Goal: Transaction & Acquisition: Purchase product/service

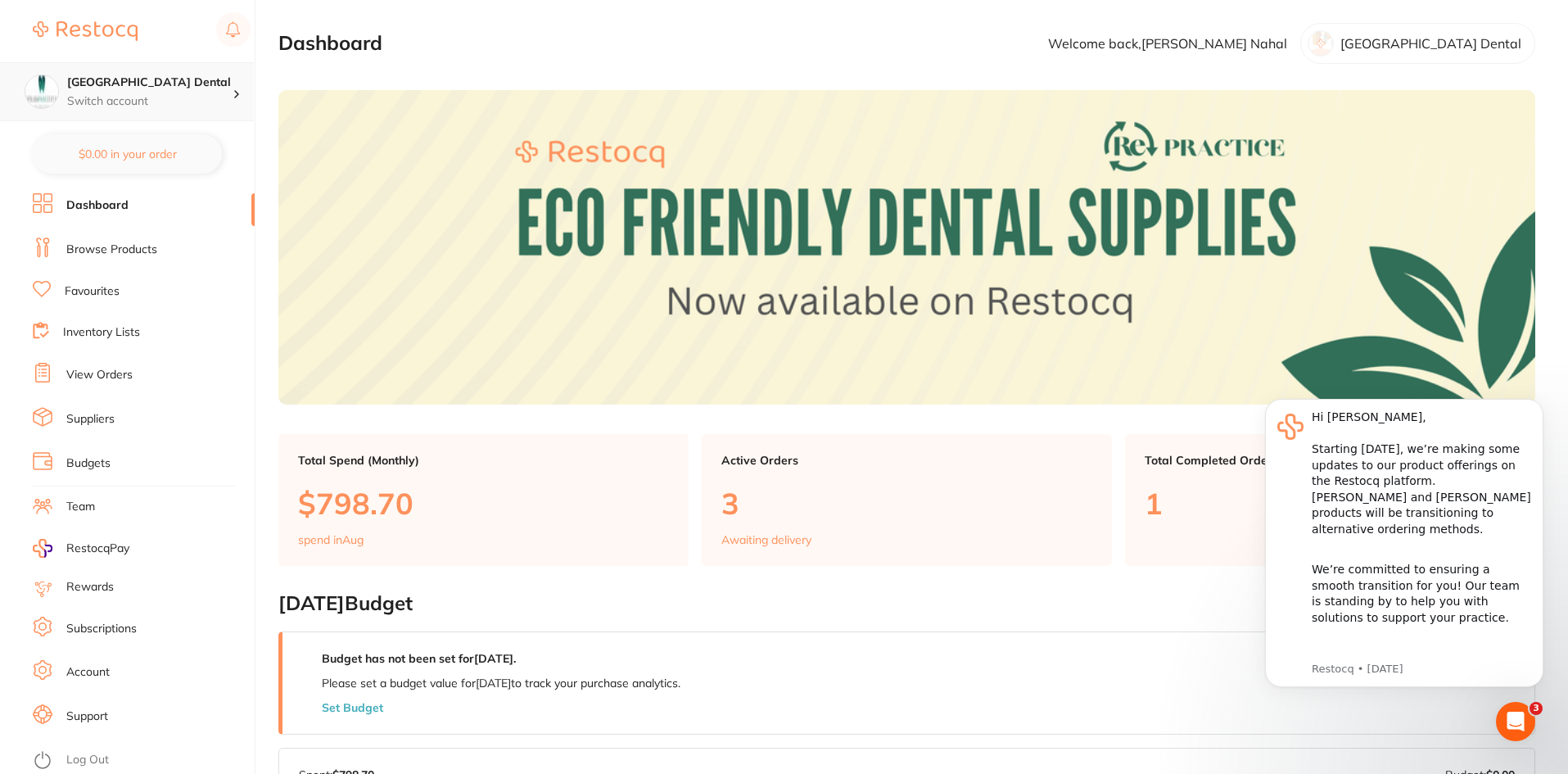
click at [175, 98] on p "Switch account" at bounding box center [150, 101] width 165 height 17
click at [794, 61] on section "Dashboard Welcome back, Garry Nahal Capalaba Park Dental" at bounding box center [907, 43] width 1257 height 41
click at [1142, 52] on section "Dashboard Welcome back, Garry Nahal Capalaba Park Dental" at bounding box center [907, 43] width 1257 height 41
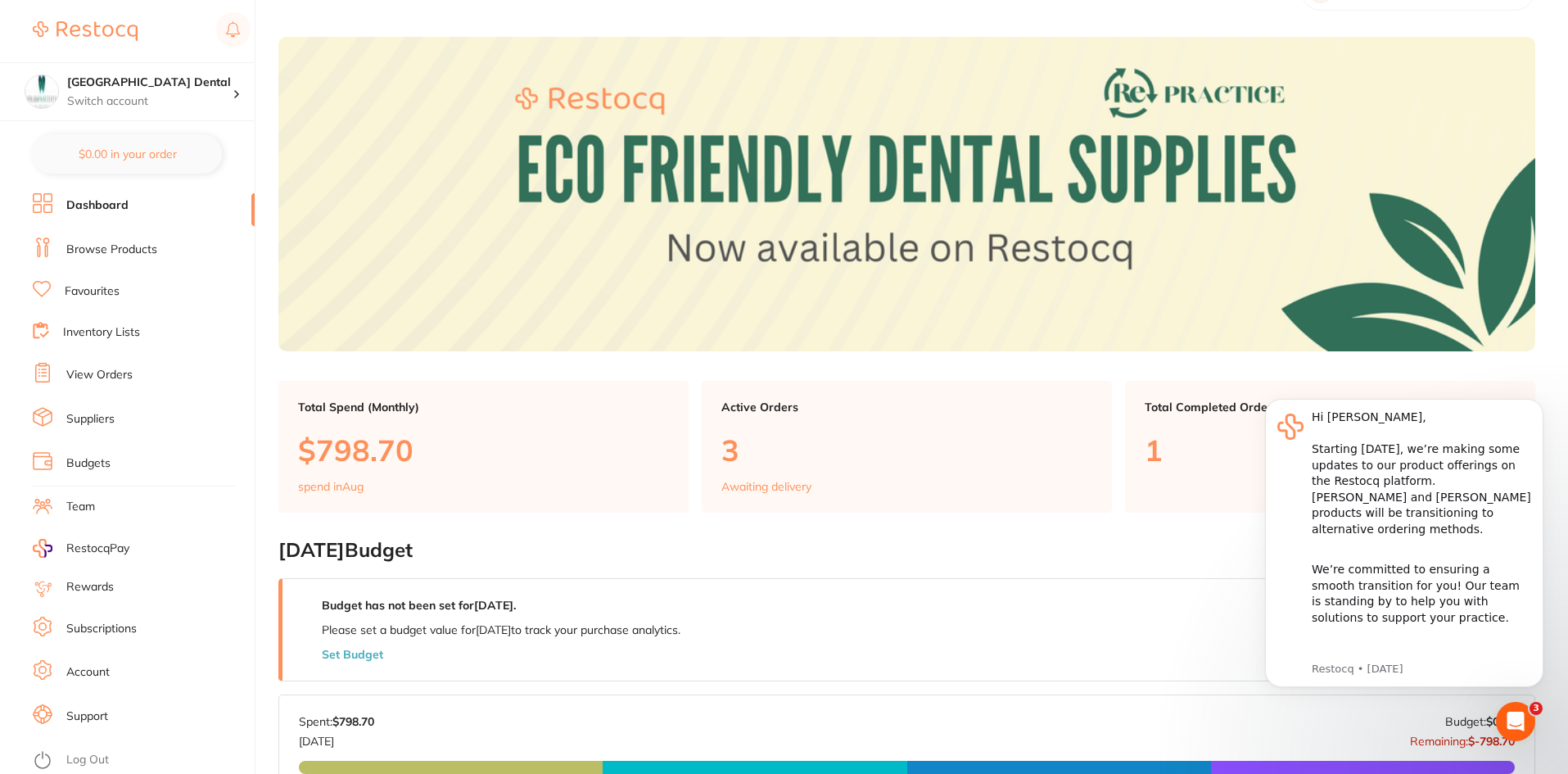
scroll to position [82, 0]
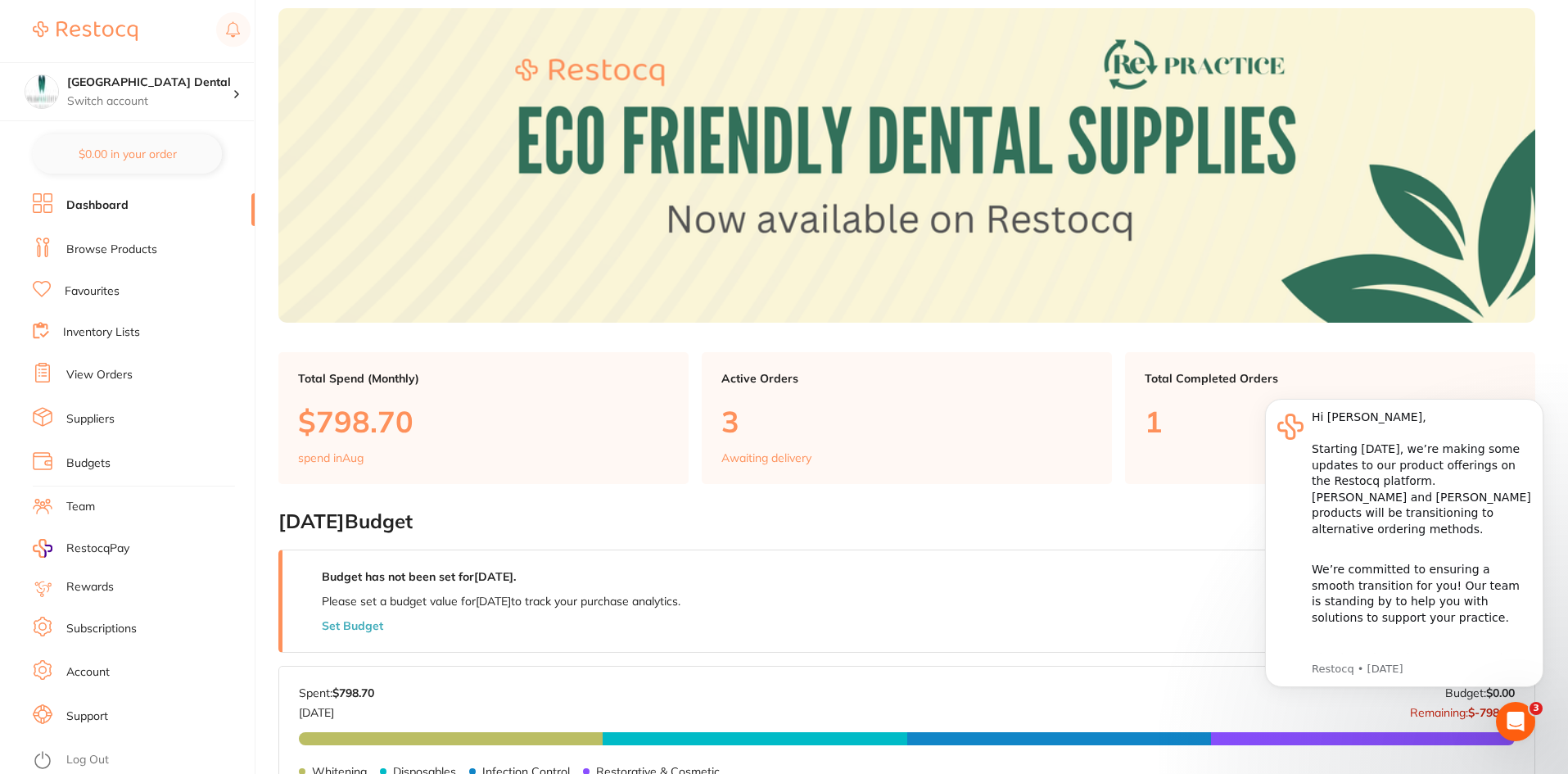
click at [104, 243] on link "Browse Products" at bounding box center [111, 250] width 90 height 17
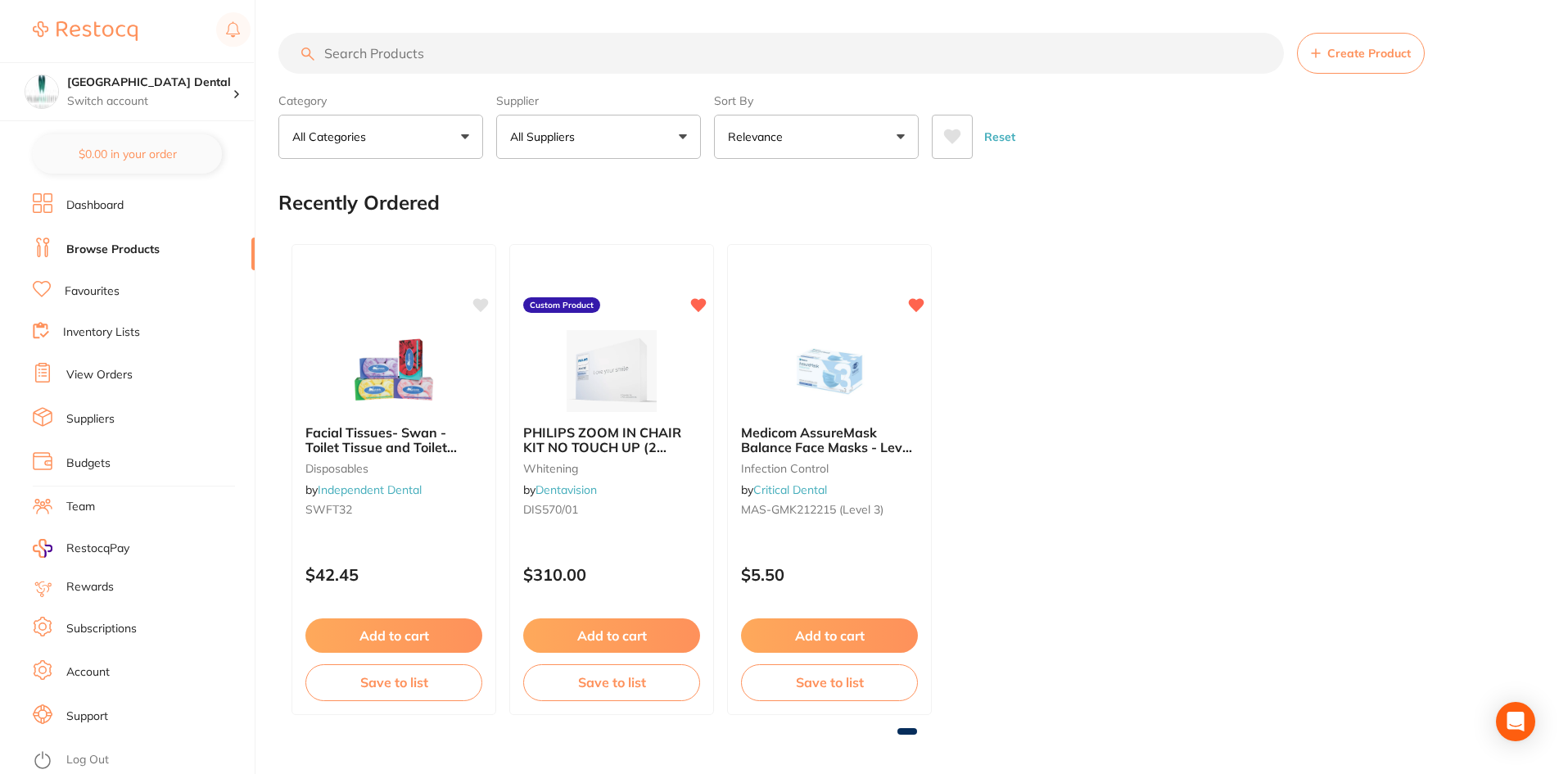
click at [378, 53] on input "search" at bounding box center [781, 53] width 1006 height 41
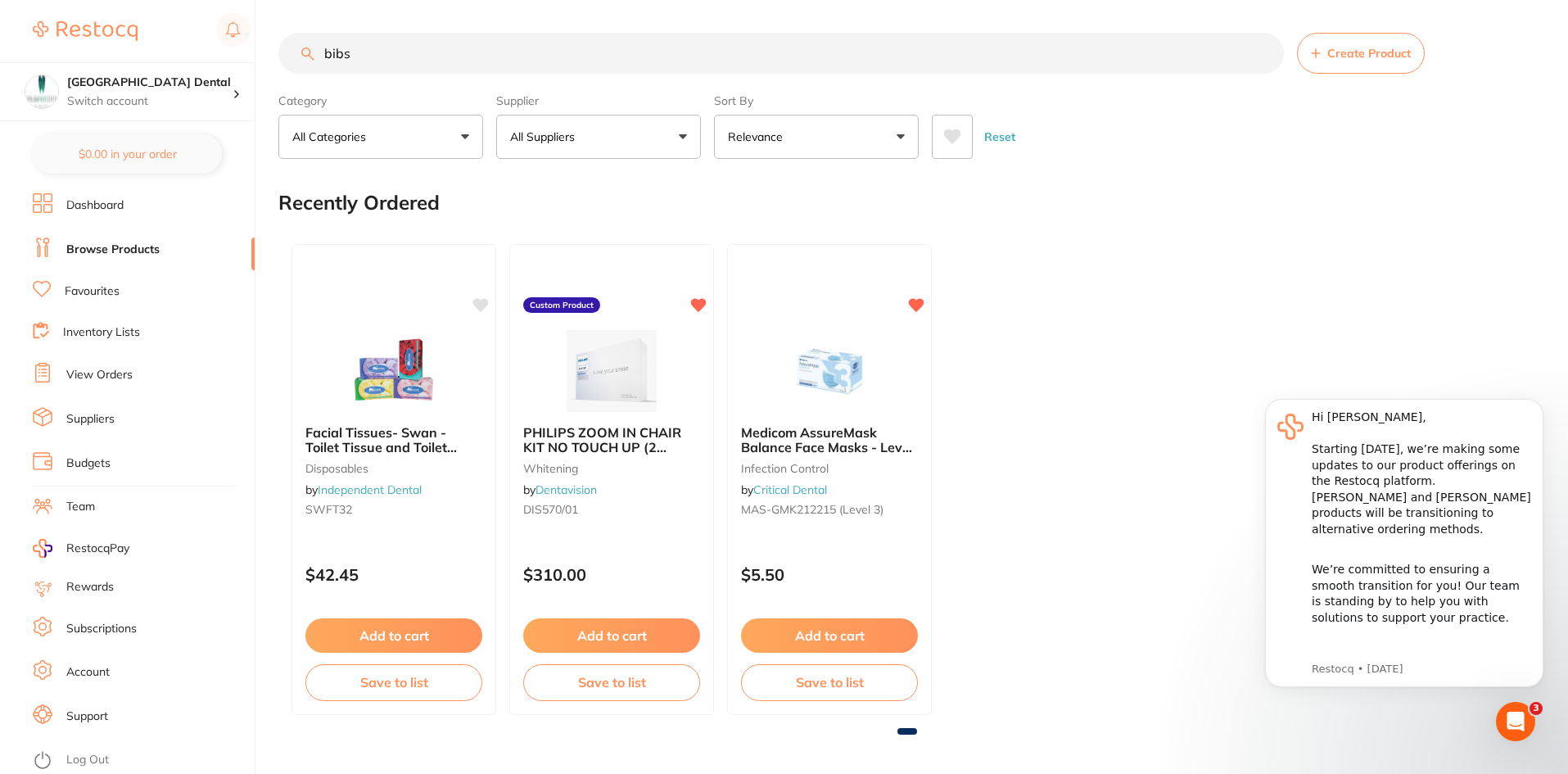
type input "bibs"
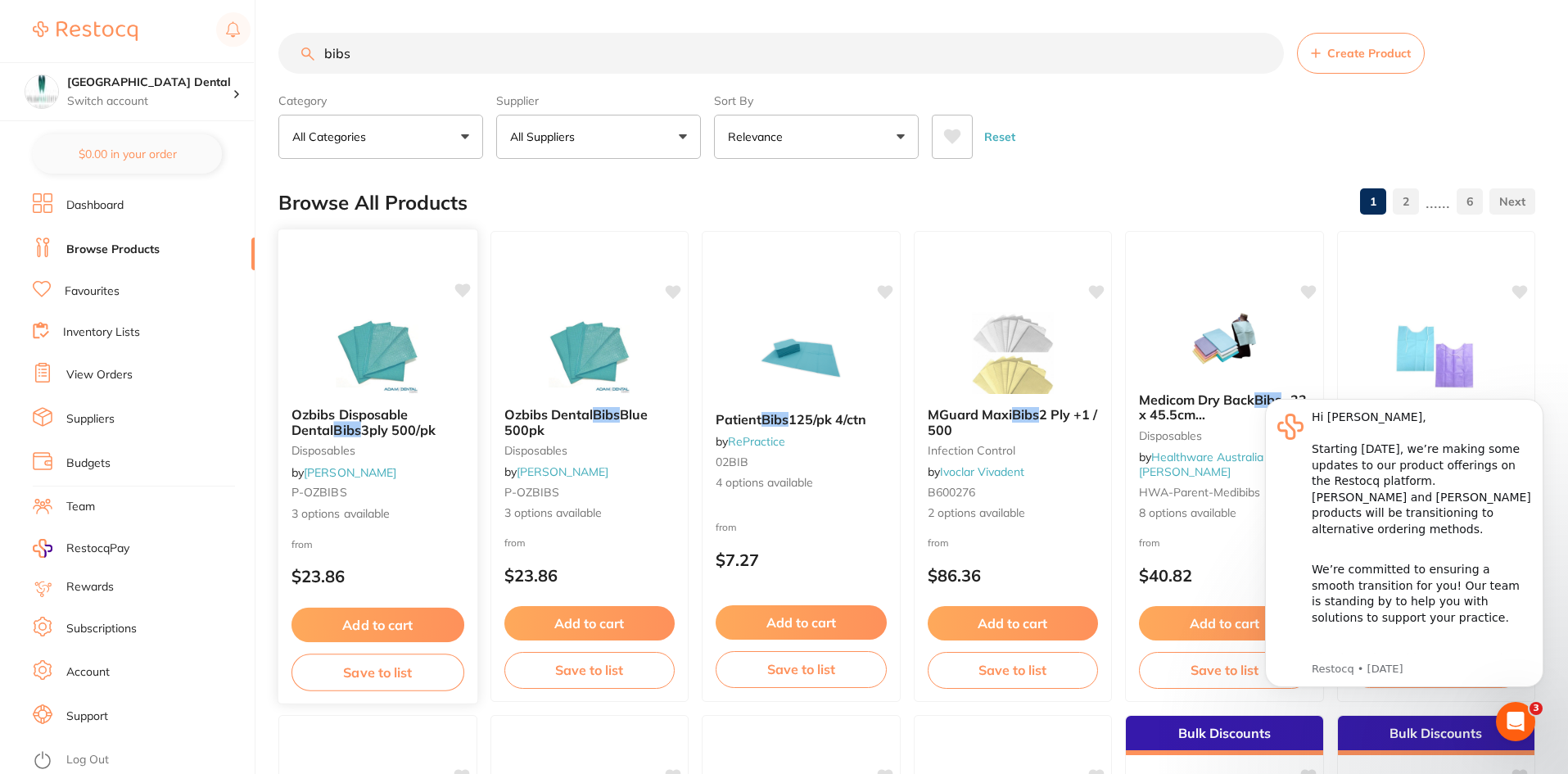
click at [395, 629] on button "Add to cart" at bounding box center [378, 625] width 173 height 35
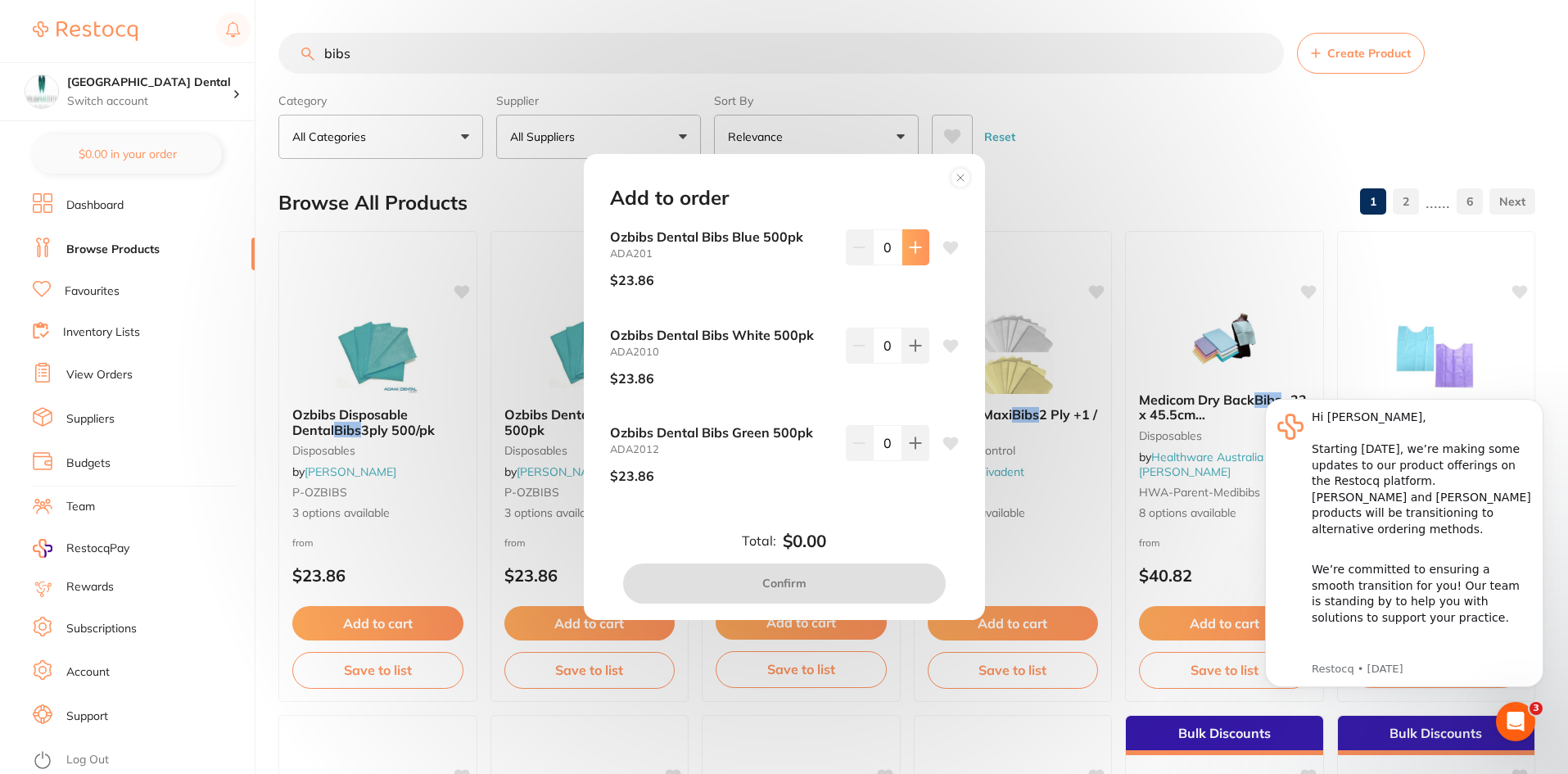
click at [911, 241] on icon at bounding box center [915, 247] width 13 height 13
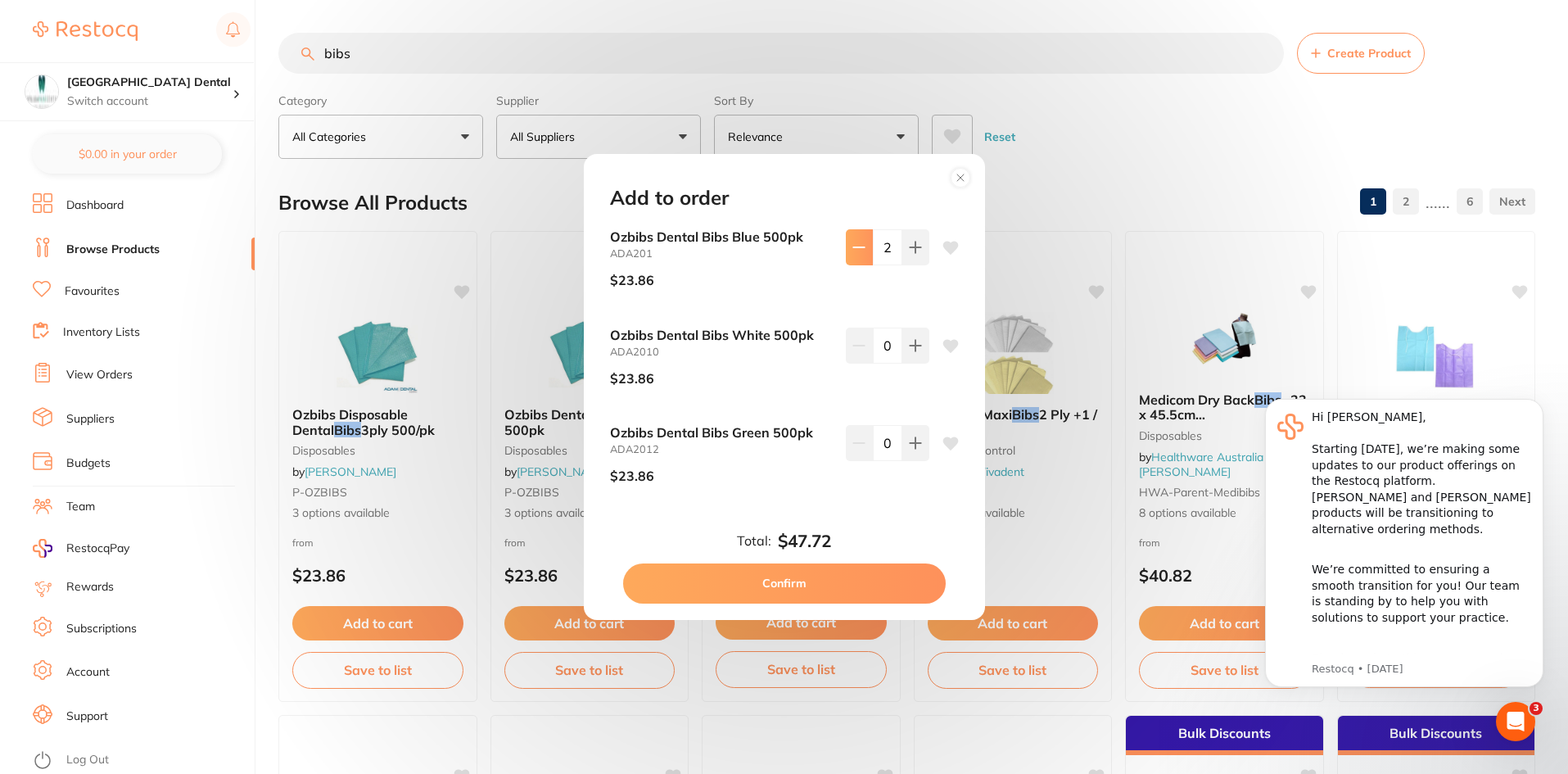
click at [859, 247] on icon at bounding box center [859, 247] width 10 height 0
type input "1"
click at [806, 584] on button "Confirm" at bounding box center [784, 582] width 323 height 39
checkbox input "false"
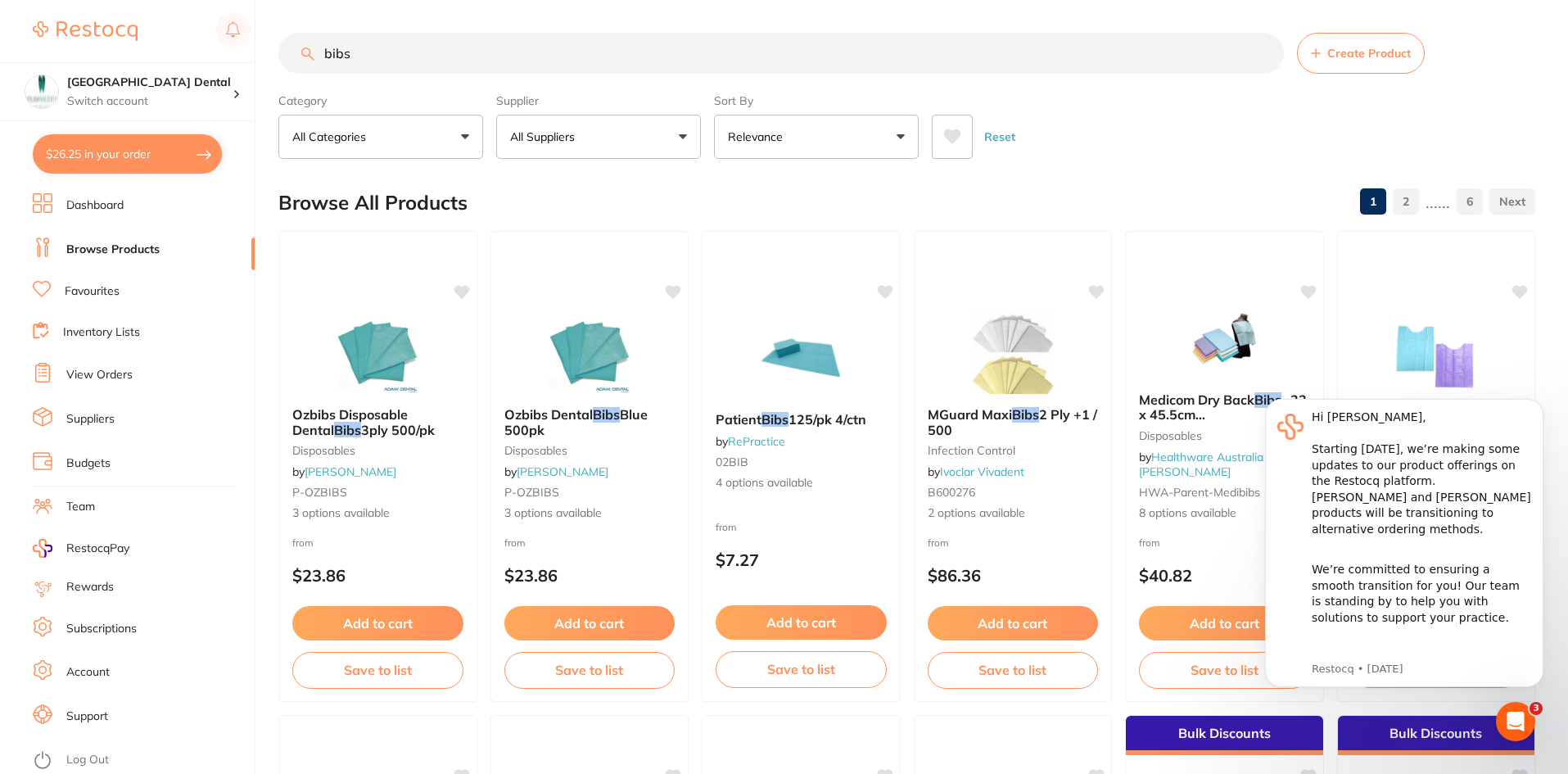
click at [446, 57] on input "bibs" at bounding box center [781, 53] width 1006 height 41
type input "b"
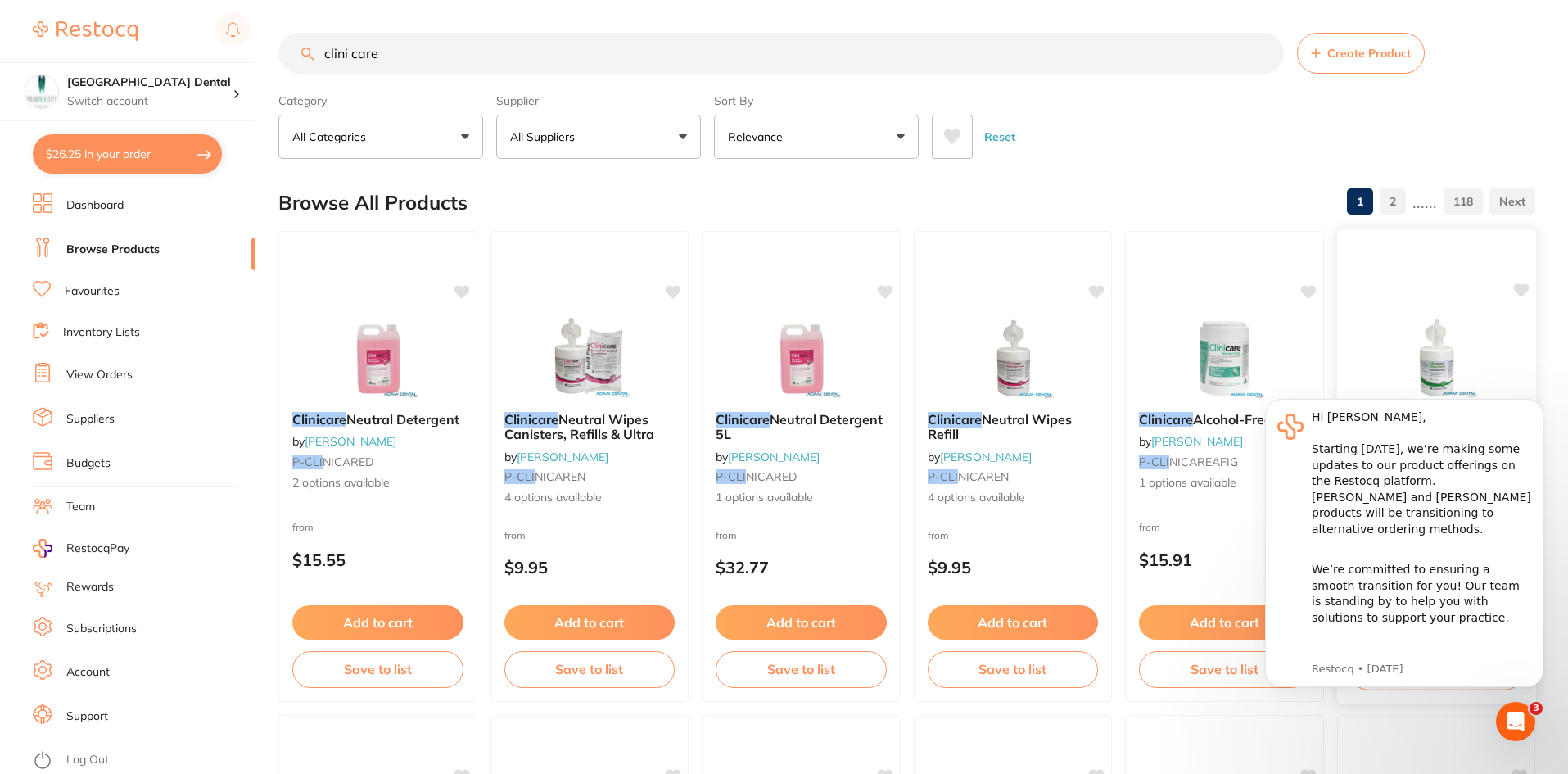
type input "clini care"
click at [1431, 352] on img at bounding box center [1436, 358] width 106 height 82
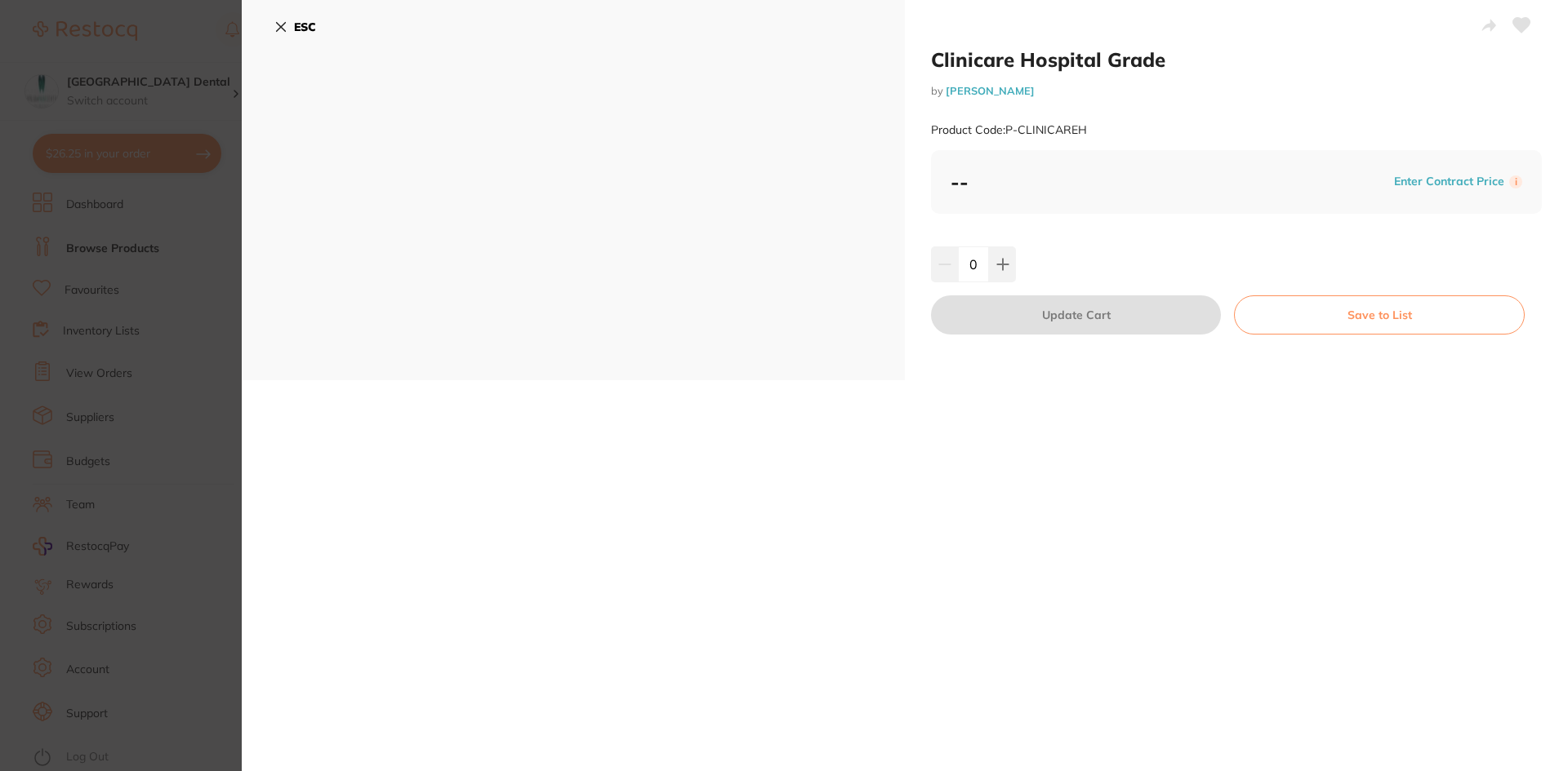
click at [283, 29] on icon at bounding box center [281, 27] width 9 height 9
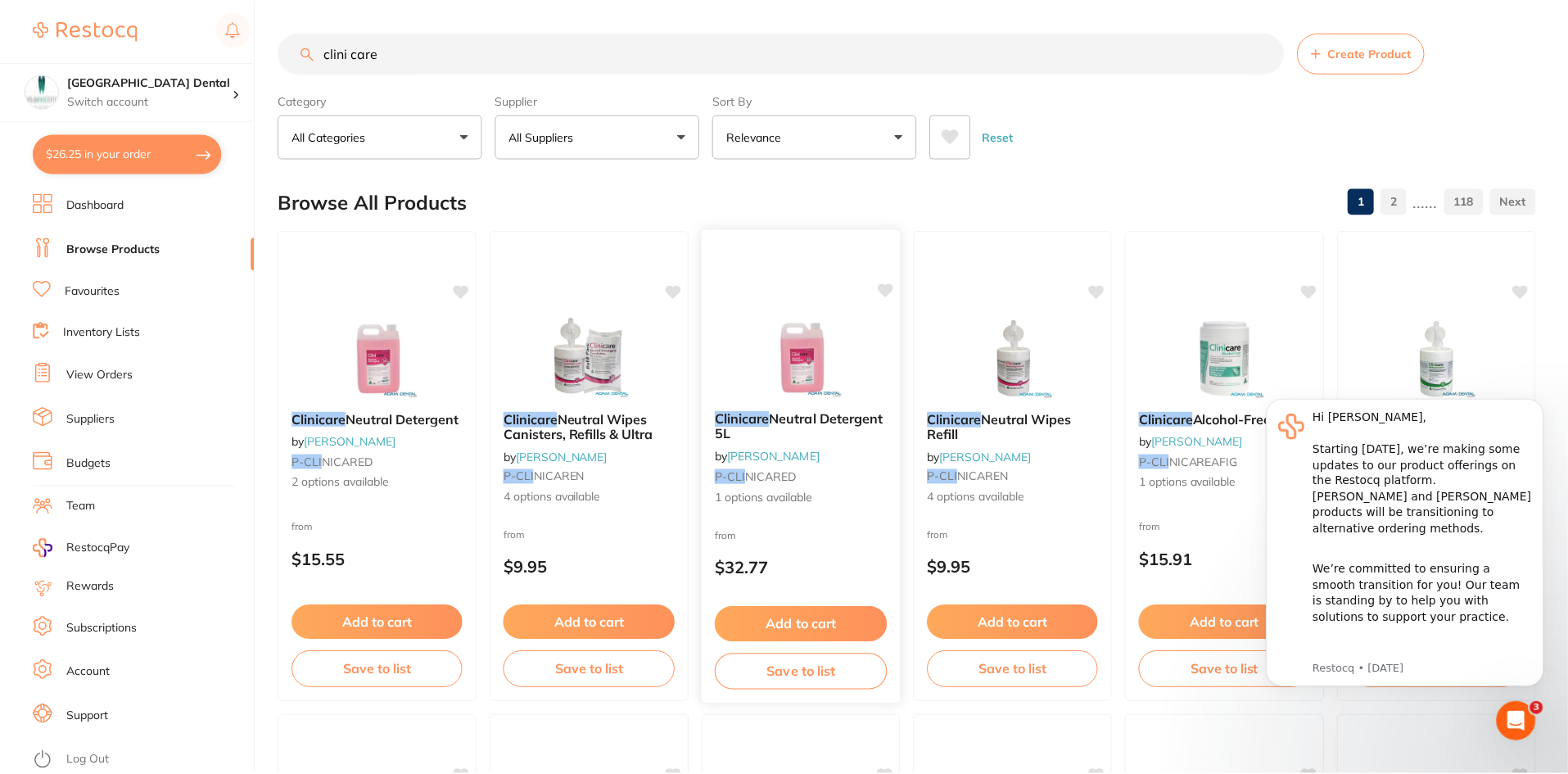
scroll to position [82, 0]
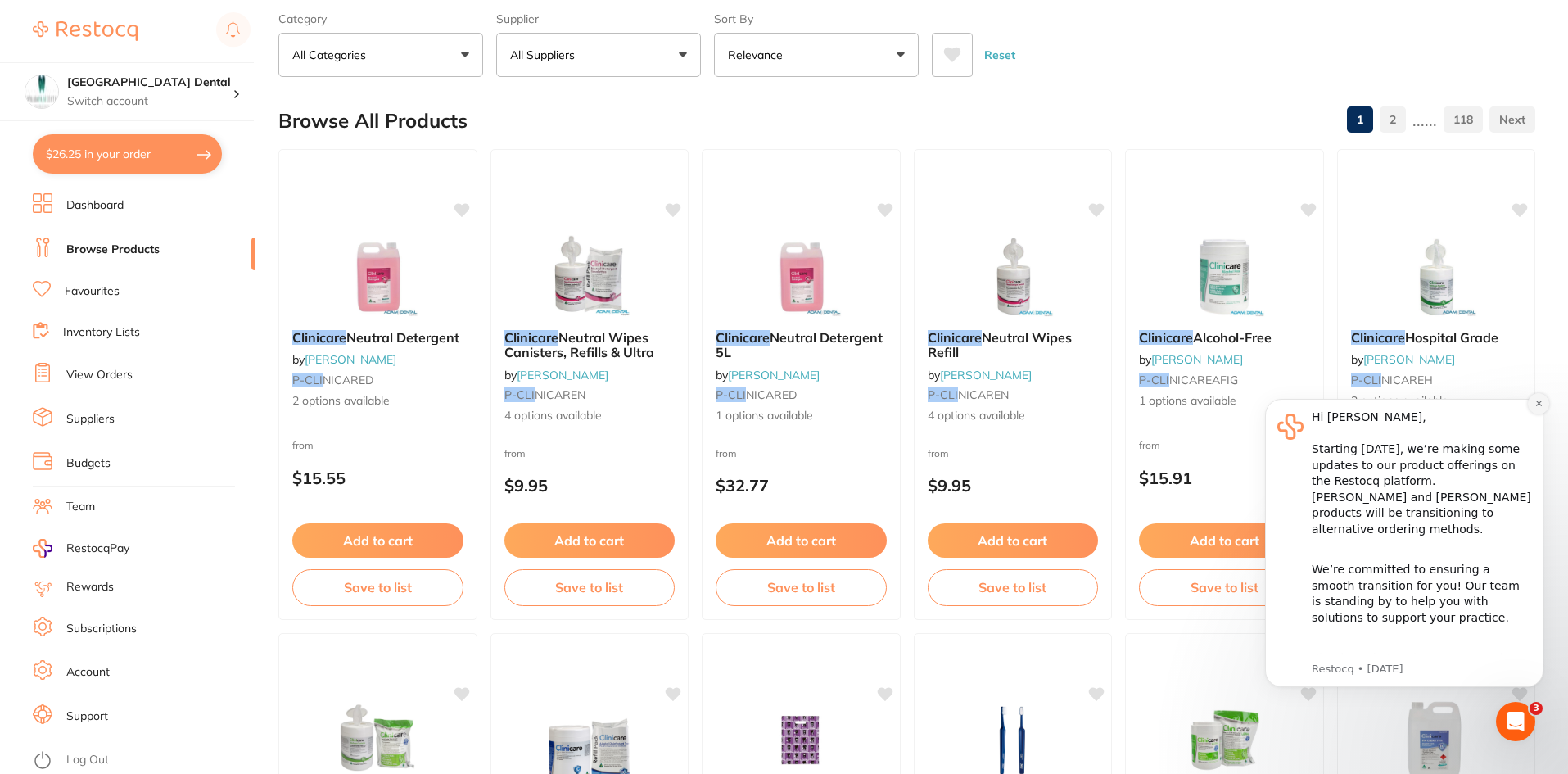
click at [1538, 404] on icon "Dismiss notification" at bounding box center [1538, 403] width 6 height 6
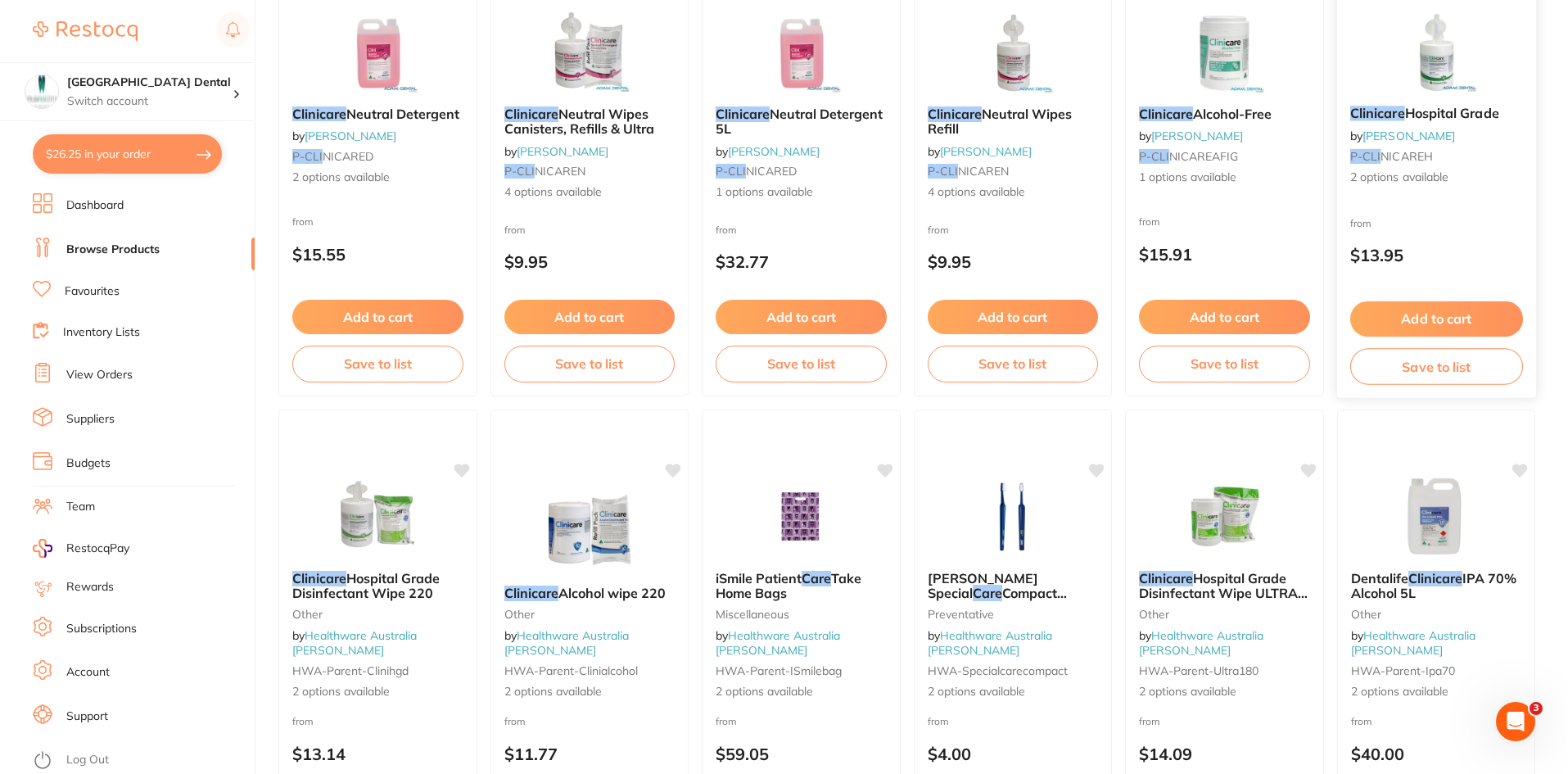
scroll to position [327, 0]
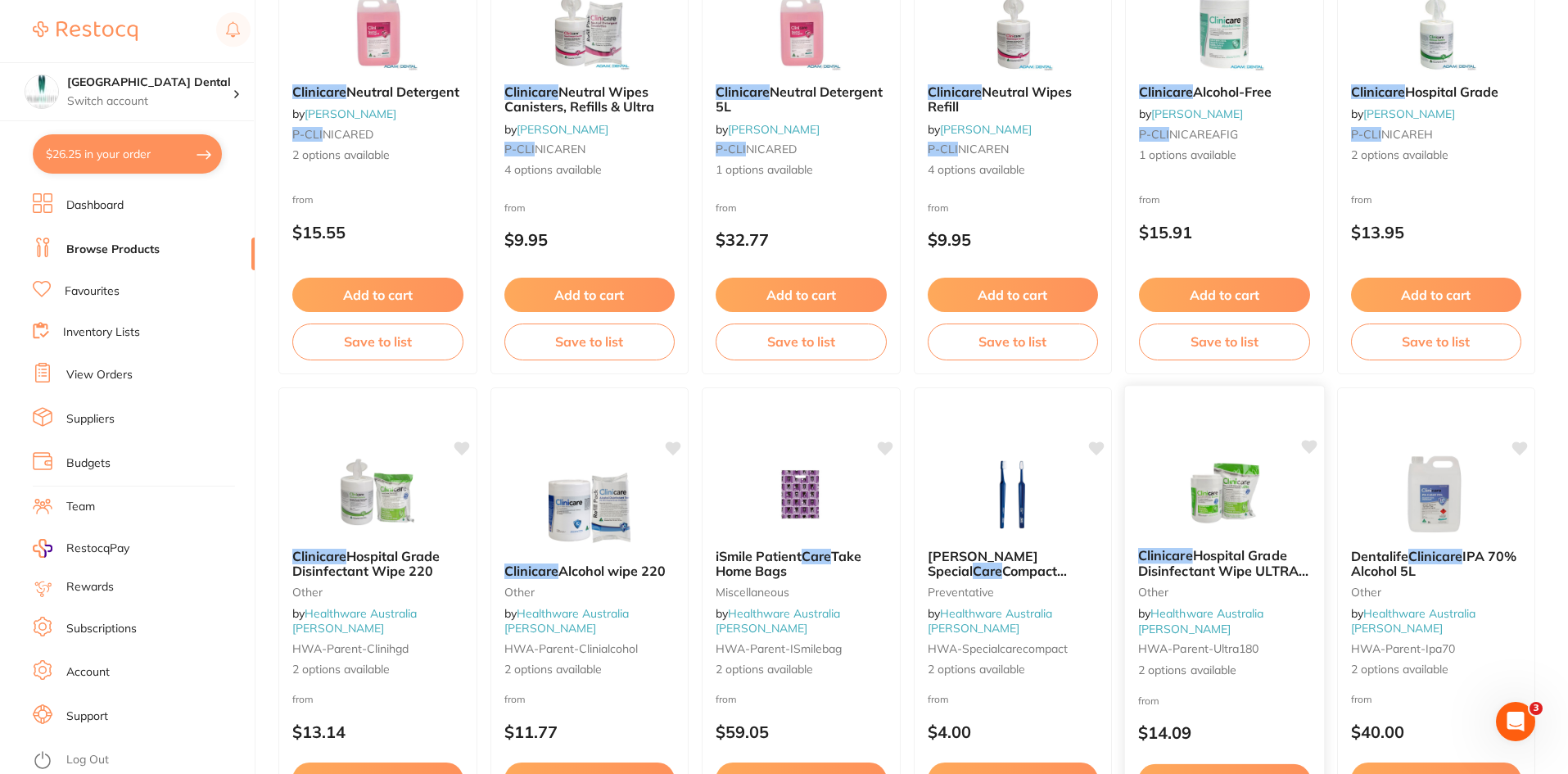
click at [1199, 522] on img at bounding box center [1224, 493] width 107 height 83
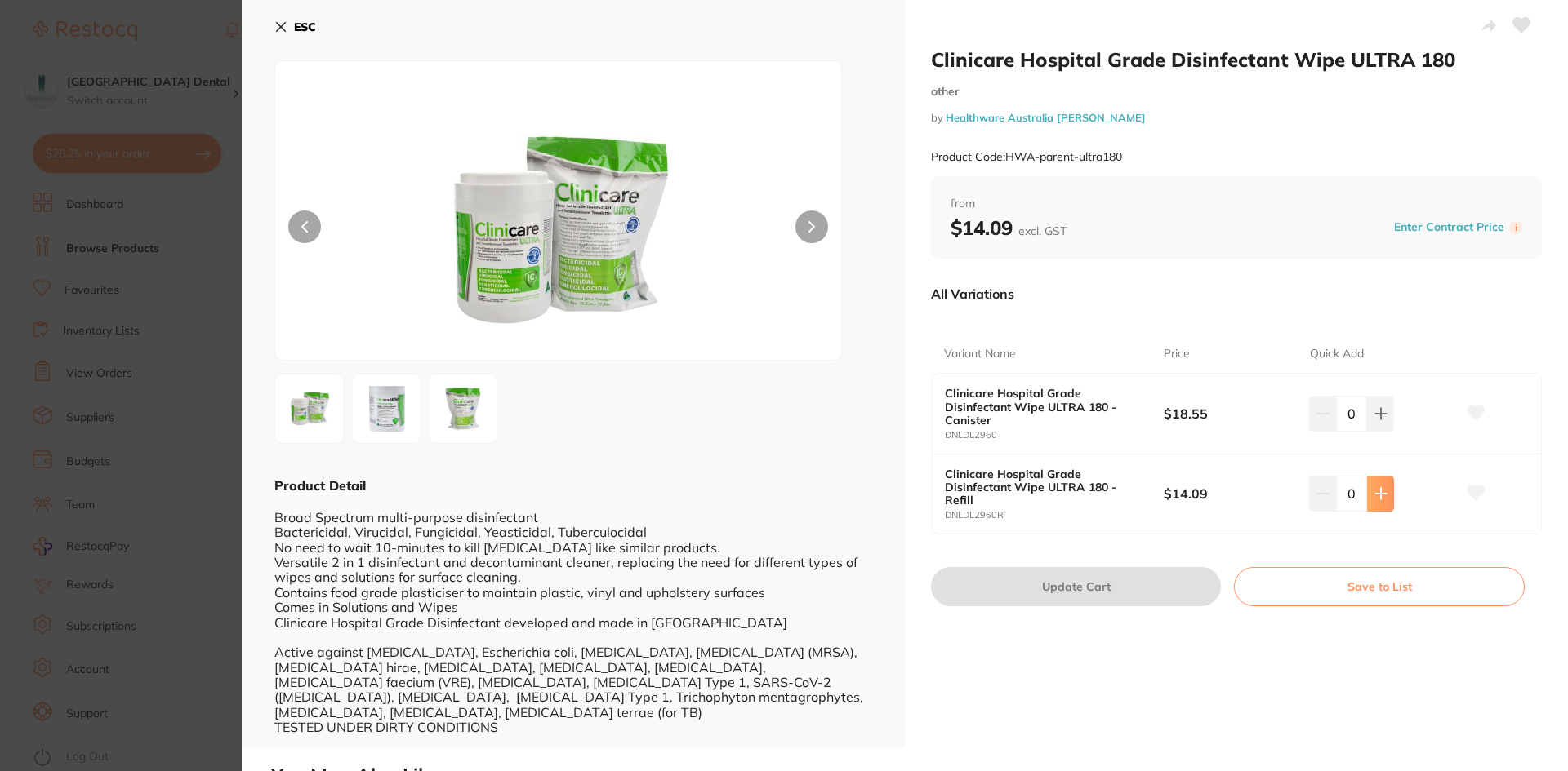
click at [1381, 421] on icon at bounding box center [1381, 414] width 13 height 13
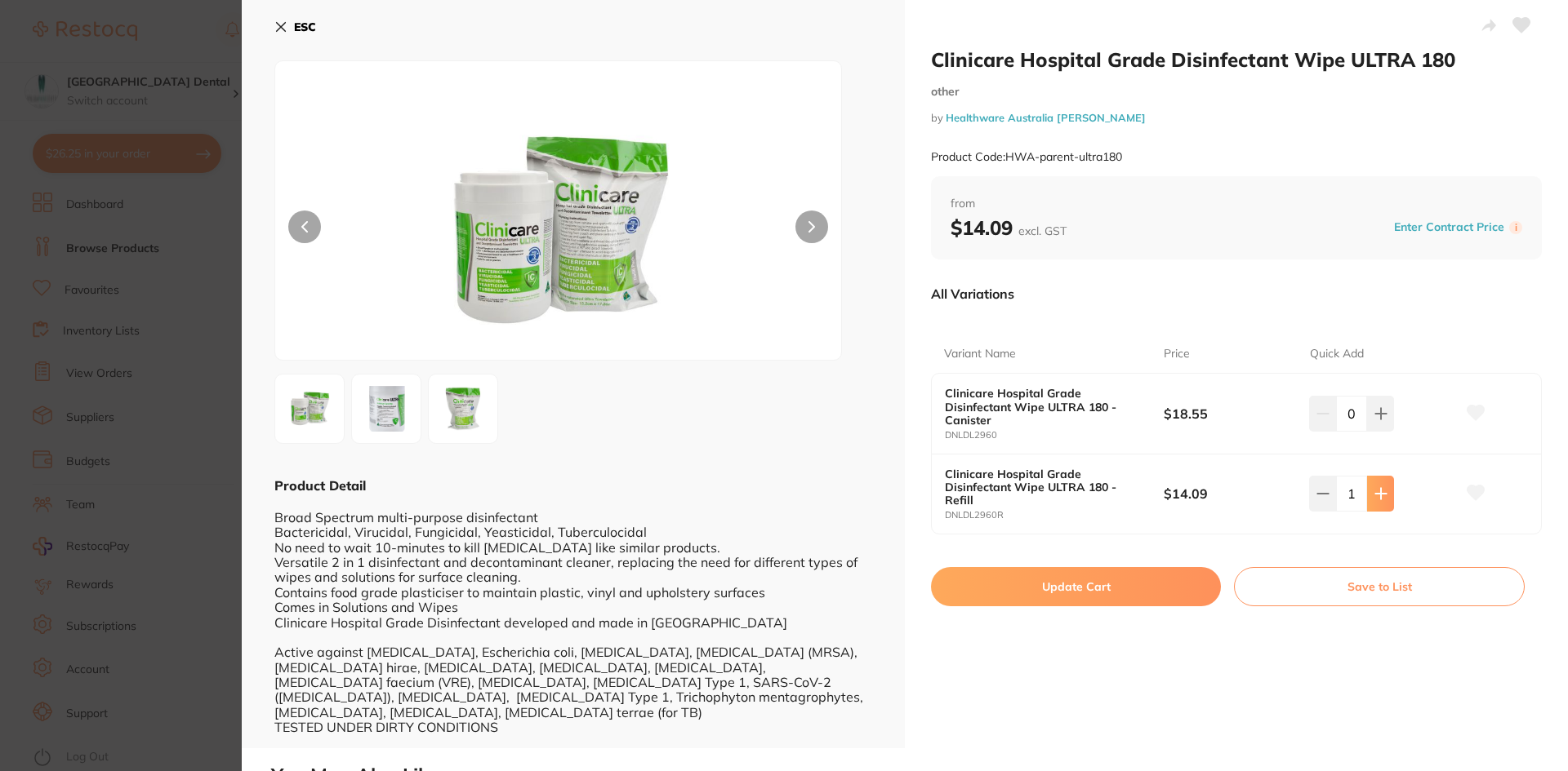
click at [1381, 421] on icon at bounding box center [1381, 414] width 13 height 13
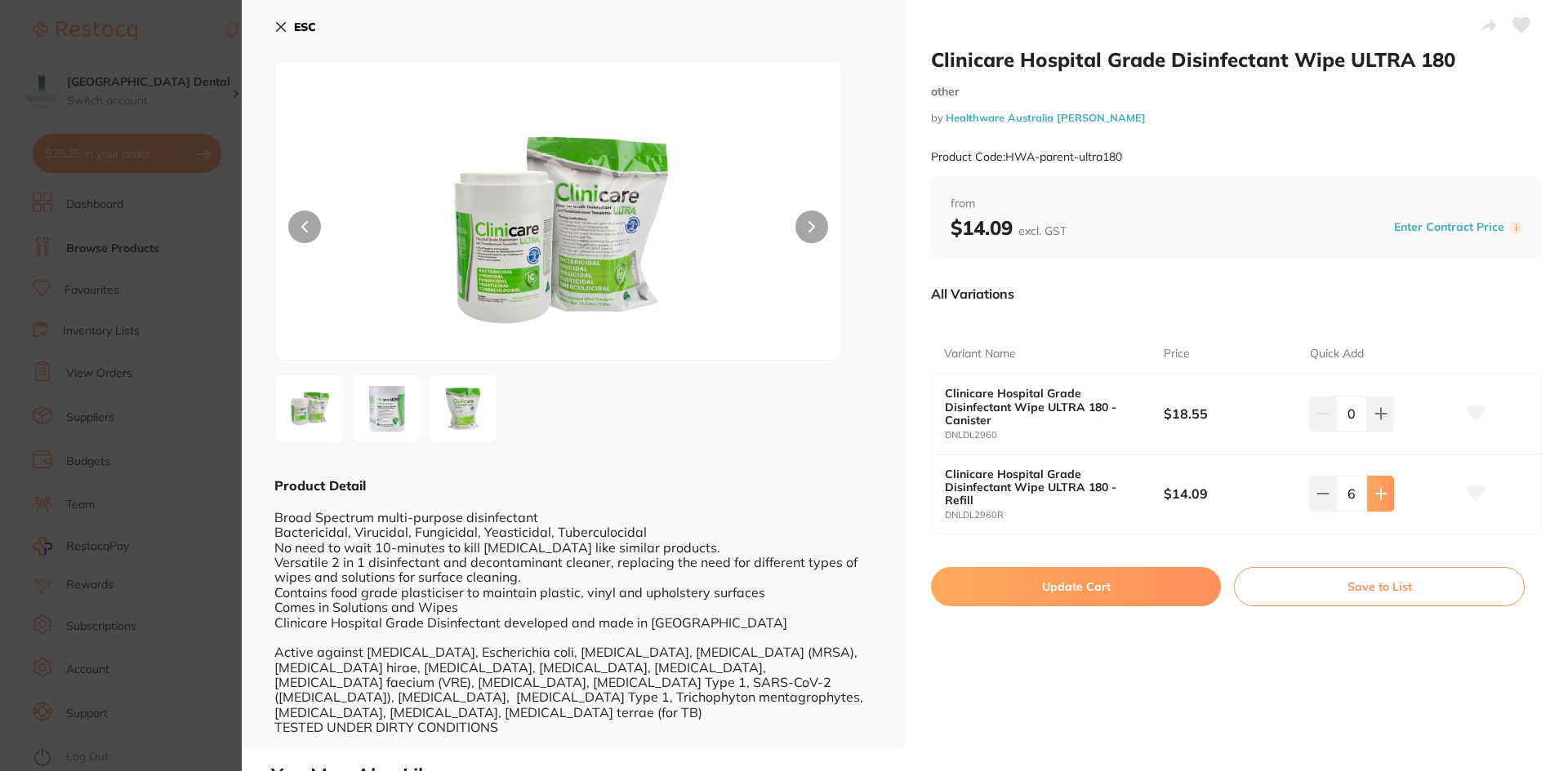
click at [1381, 421] on icon at bounding box center [1381, 414] width 13 height 13
type input "10"
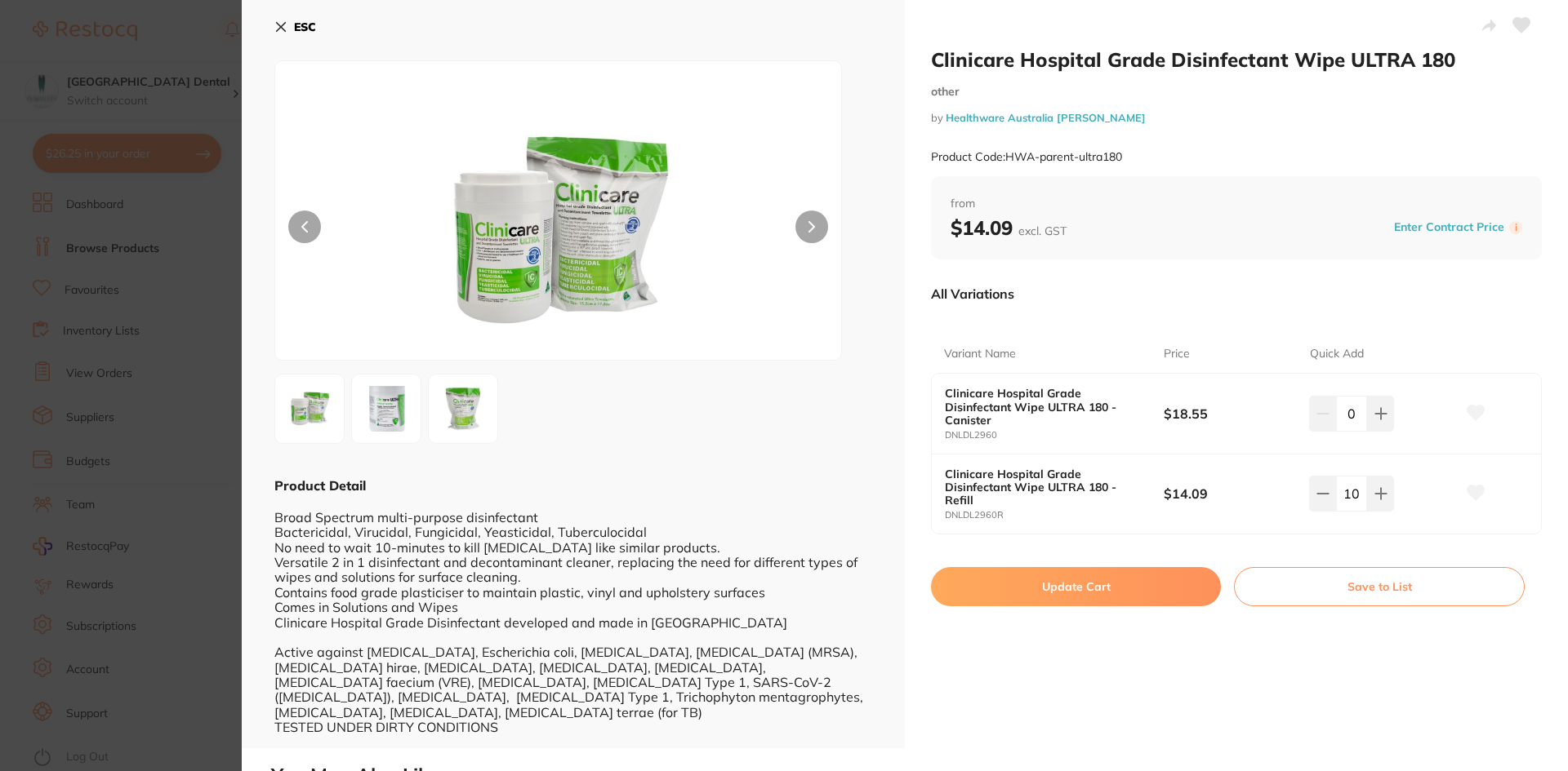
click at [1105, 591] on button "Update Cart" at bounding box center [1076, 586] width 290 height 39
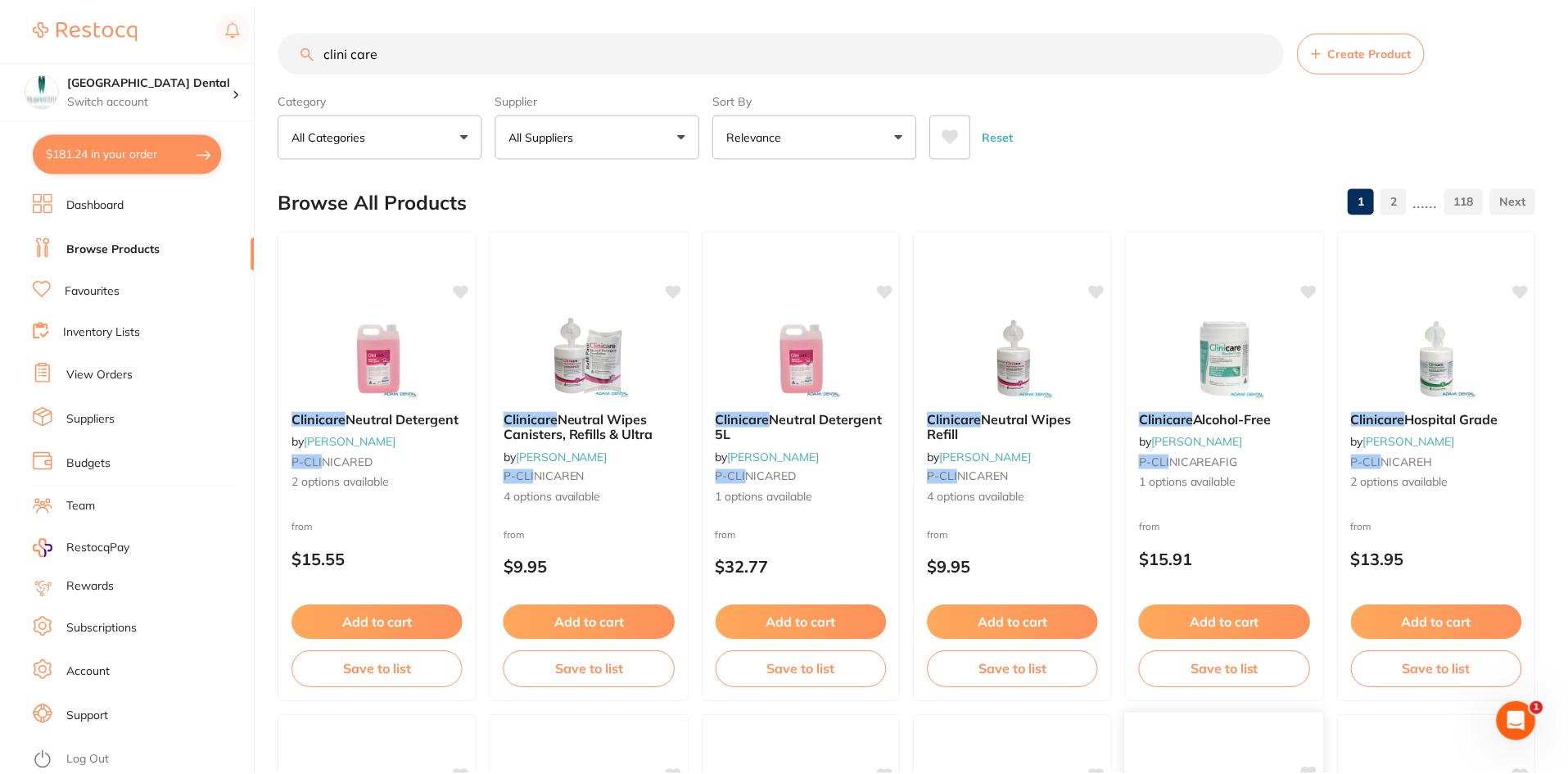
scroll to position [327, 0]
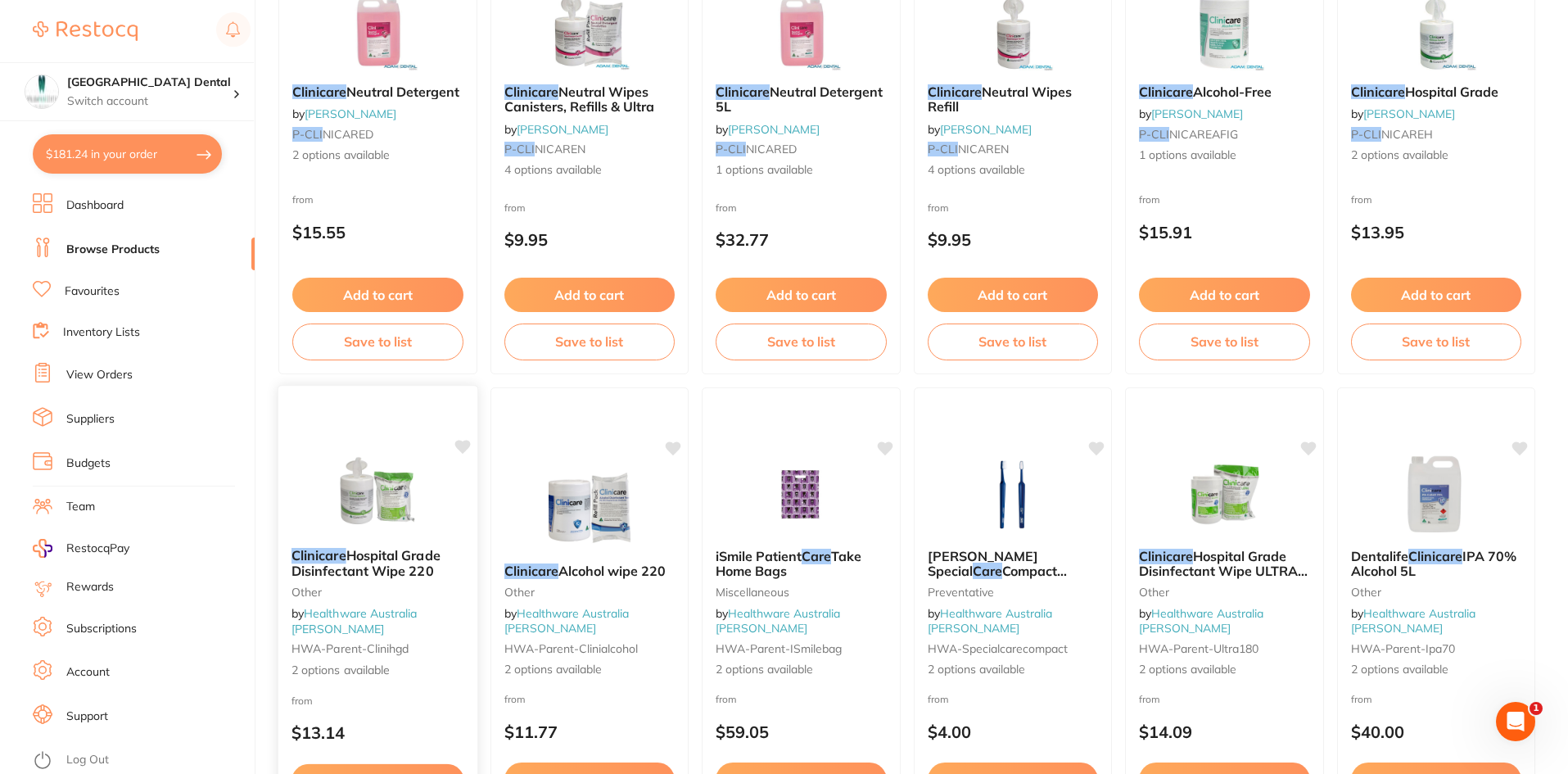
click at [366, 573] on span "Hospital Grade Disinfectant Wipe 220" at bounding box center [365, 563] width 149 height 32
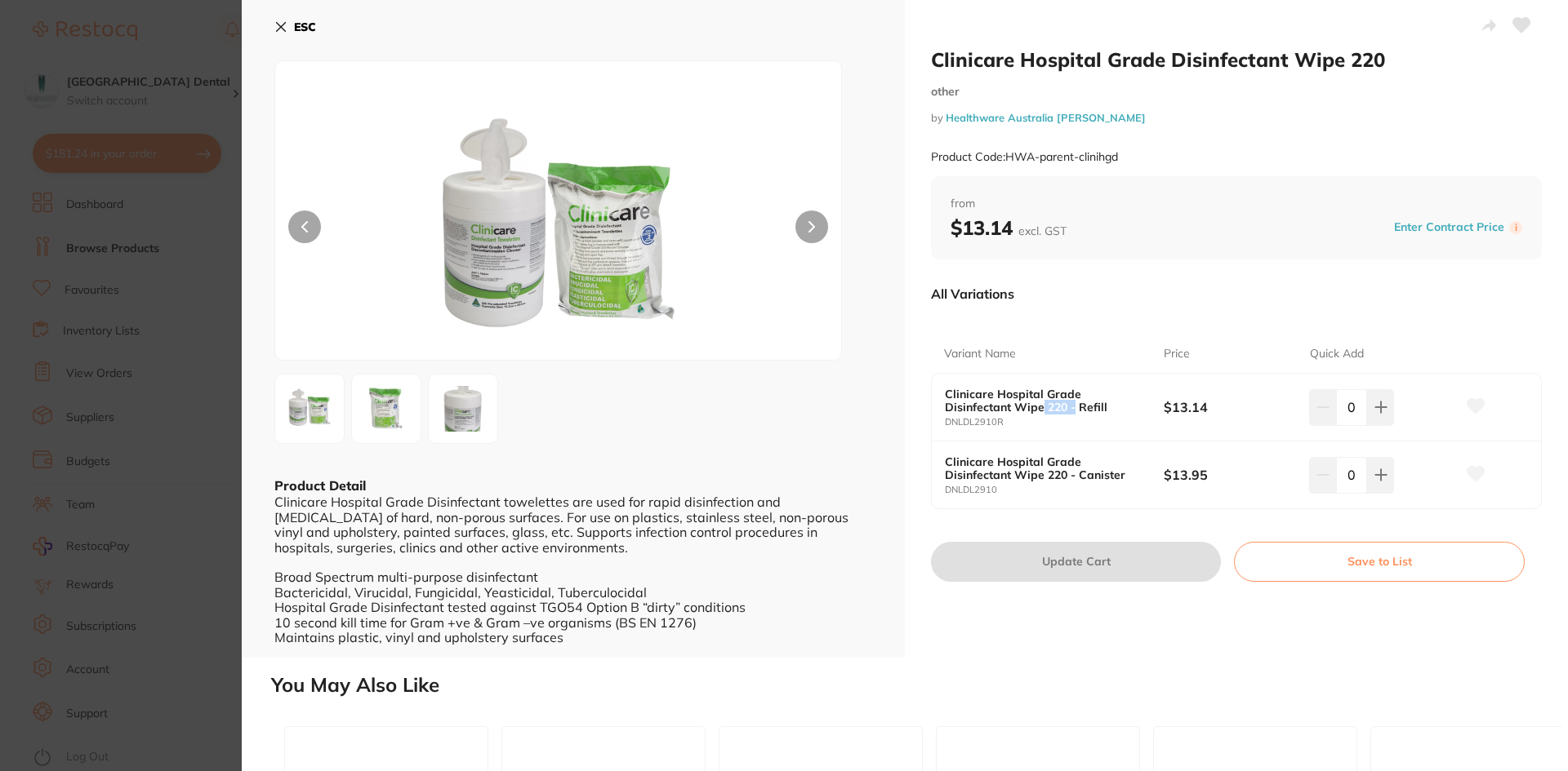
drag, startPoint x: 1041, startPoint y: 408, endPoint x: 1073, endPoint y: 408, distance: 32.0
click at [1073, 408] on b "Clinicare Hospital Grade Disinfectant Wipe 220 - Refill" at bounding box center [1043, 401] width 197 height 26
click at [1352, 410] on input "0" at bounding box center [1352, 407] width 31 height 36
drag, startPoint x: 1352, startPoint y: 410, endPoint x: 1338, endPoint y: 404, distance: 15.2
click at [1338, 406] on input "0" at bounding box center [1352, 407] width 31 height 36
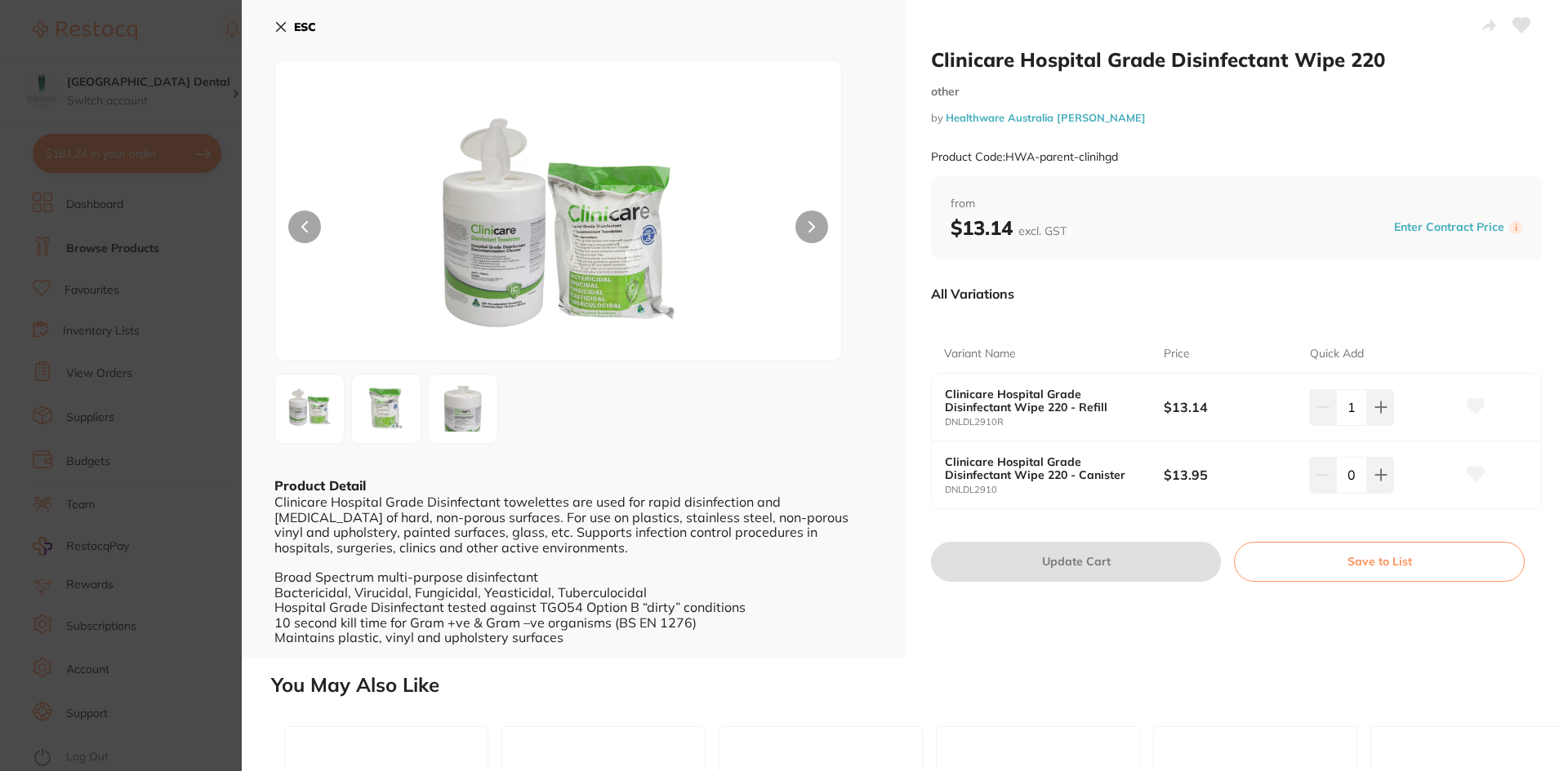
type input "10"
click at [1099, 570] on button "Update Cart" at bounding box center [1076, 561] width 290 height 39
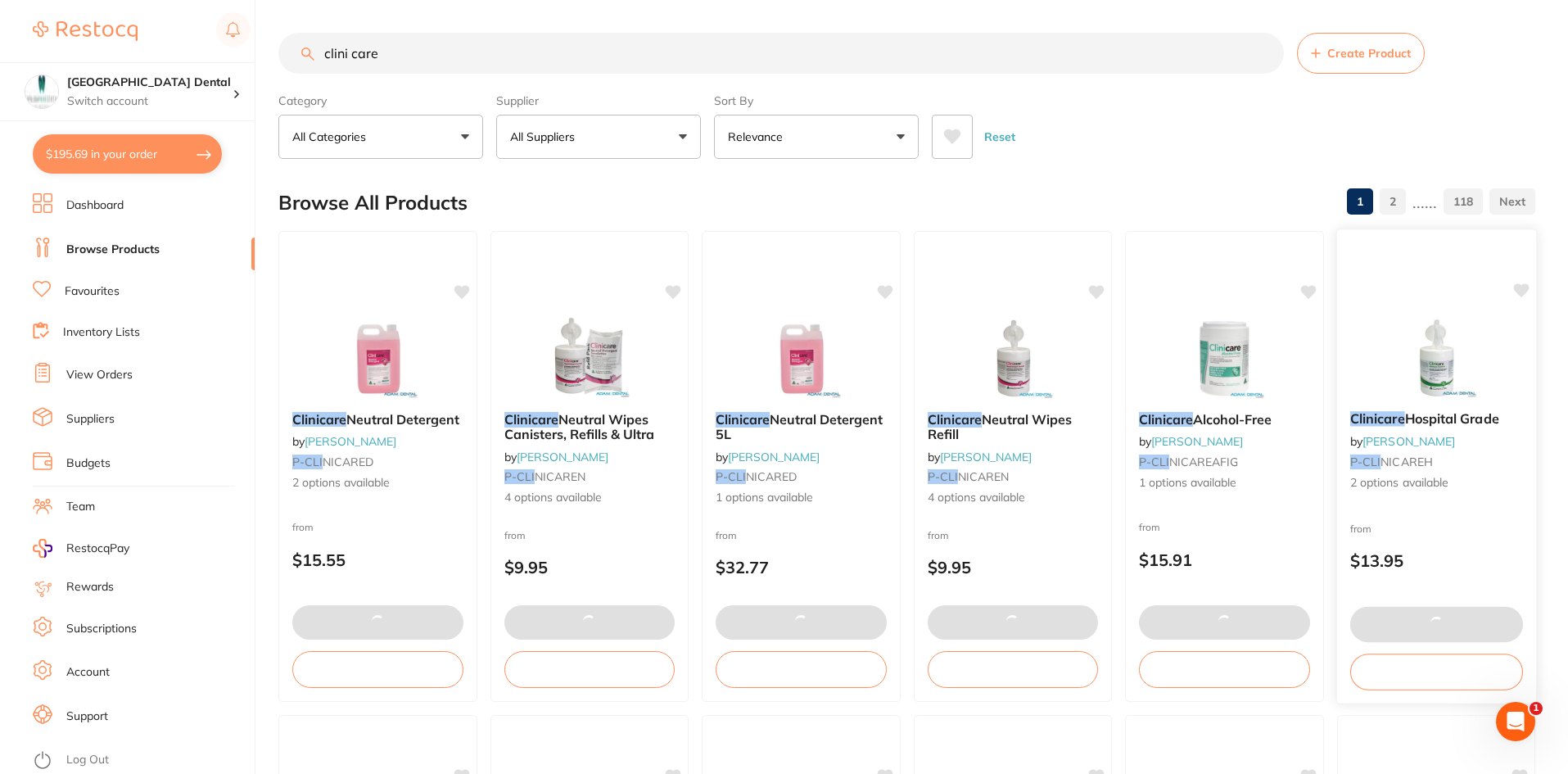
type input "10"
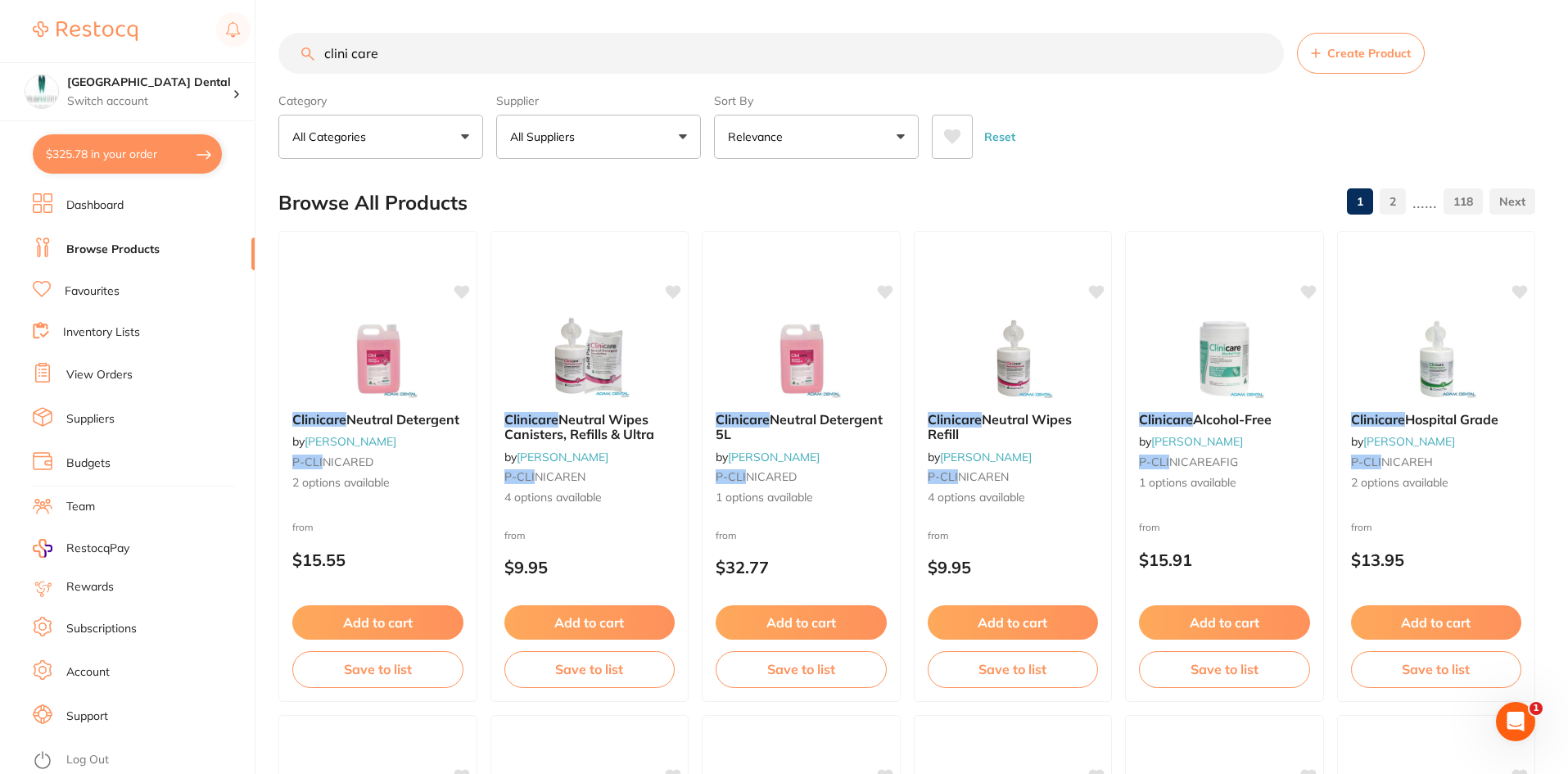
click at [86, 155] on button "$325.78 in your order" at bounding box center [127, 153] width 189 height 39
checkbox input "true"
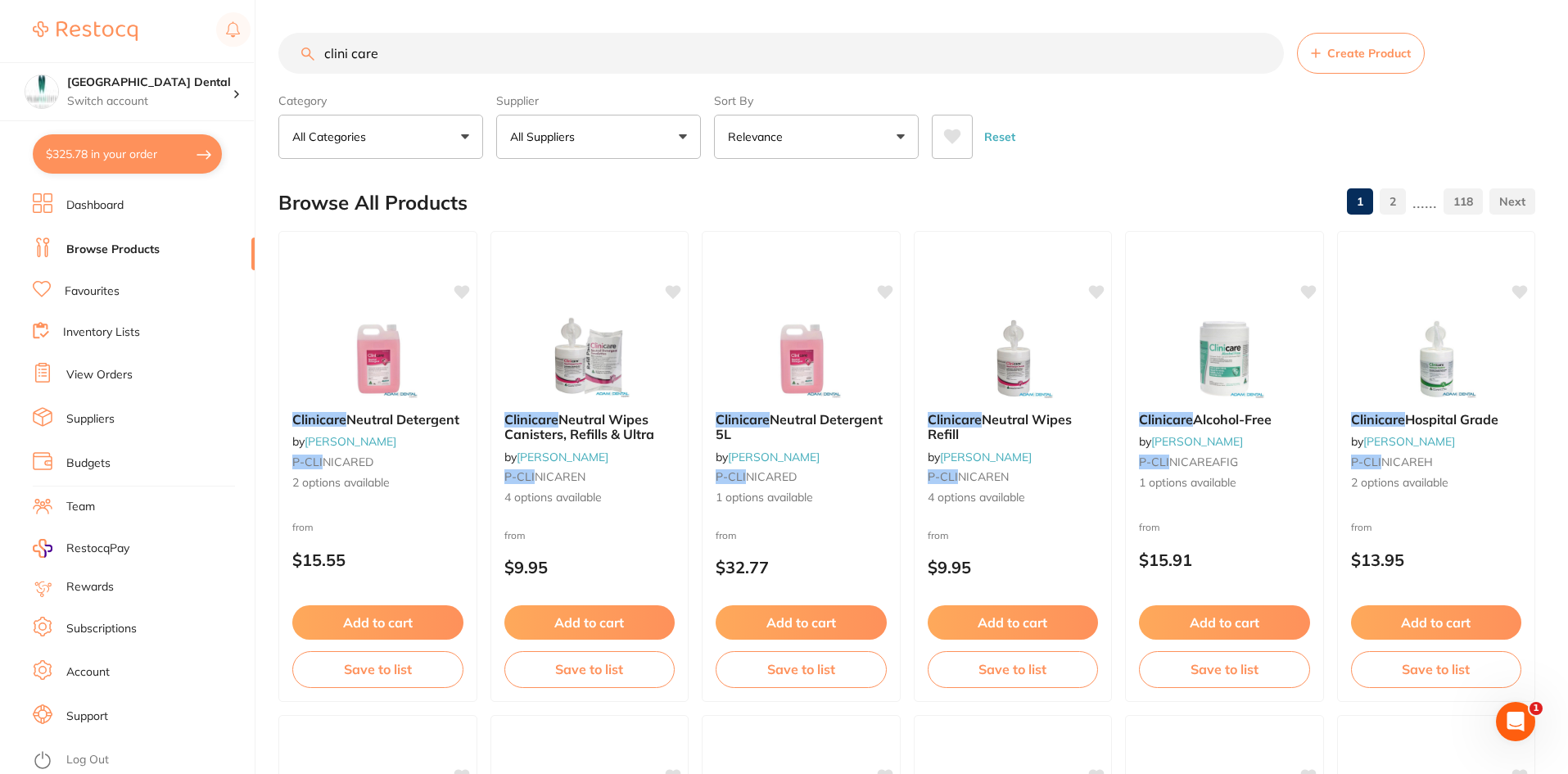
checkbox input "true"
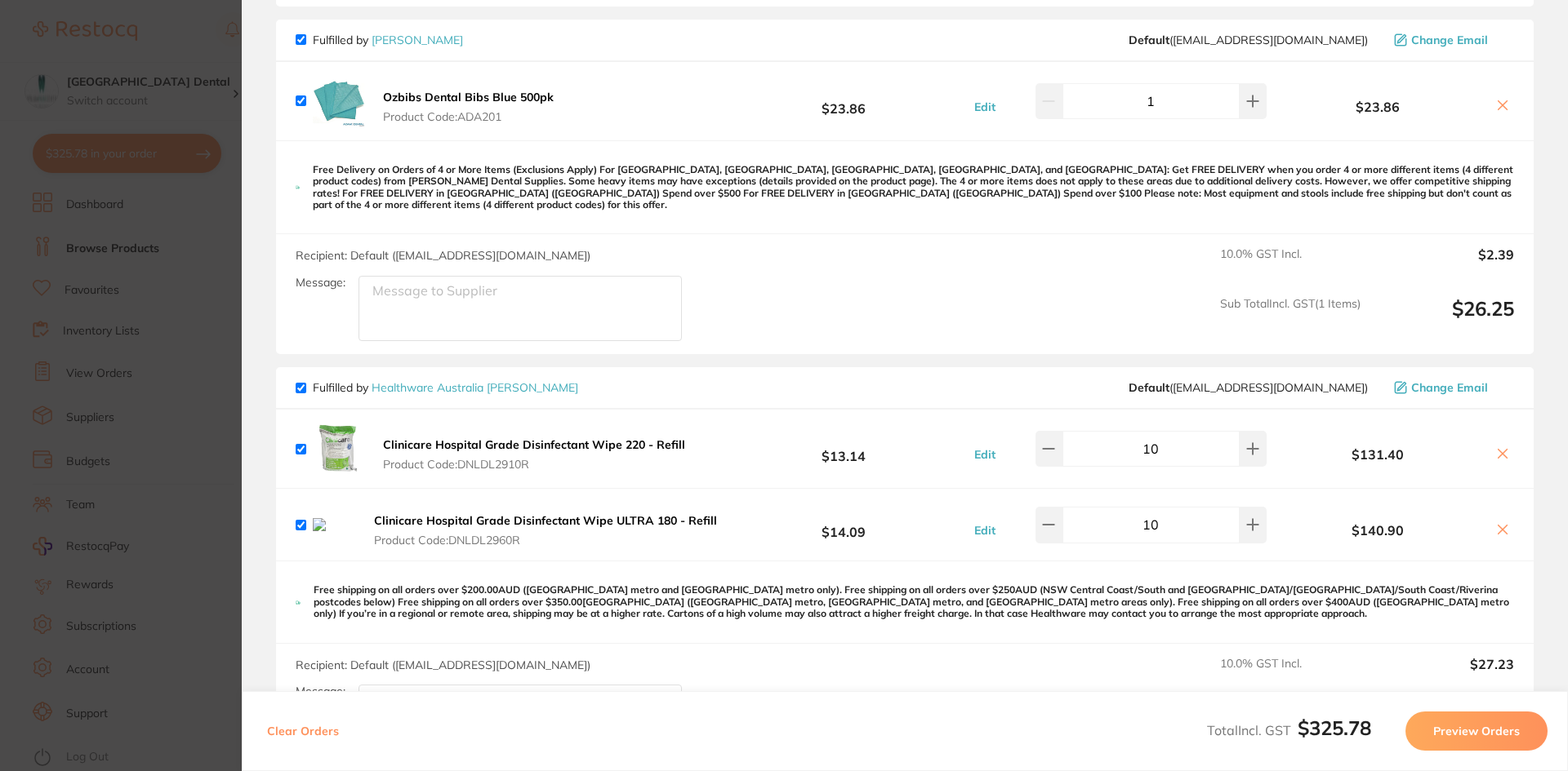
scroll to position [163, 0]
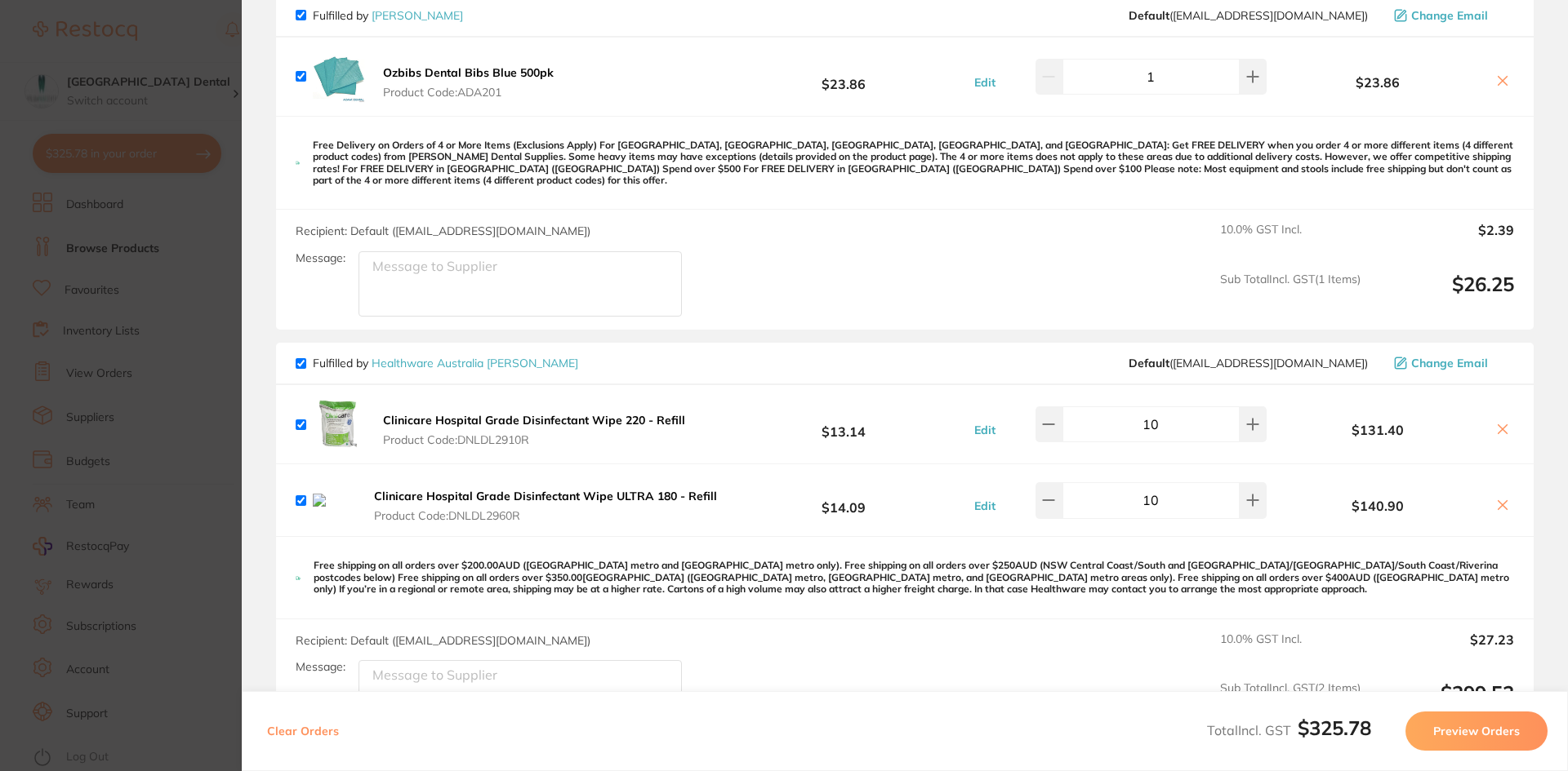
click at [1499, 499] on icon at bounding box center [1502, 505] width 13 height 13
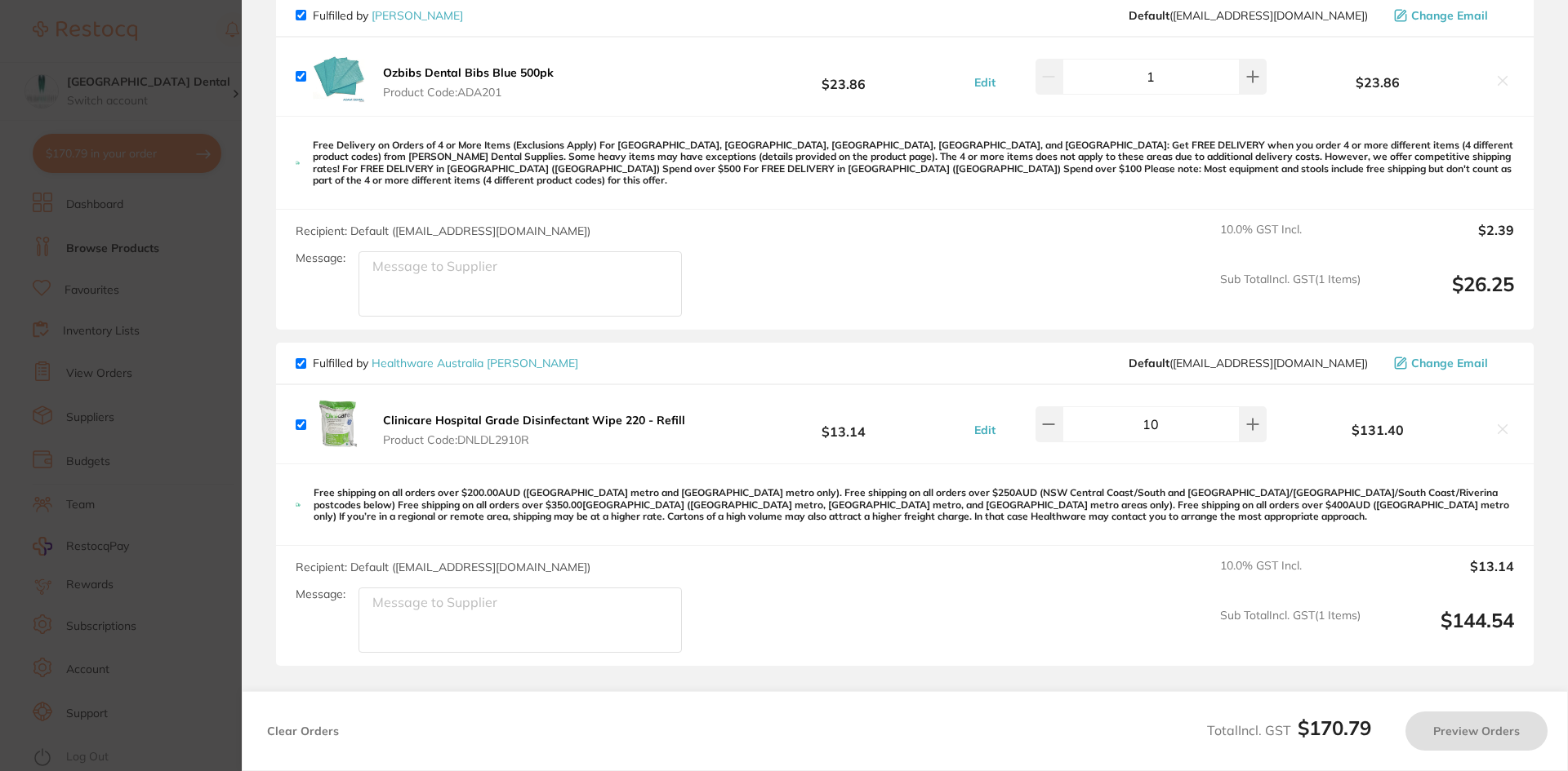
checkbox input "true"
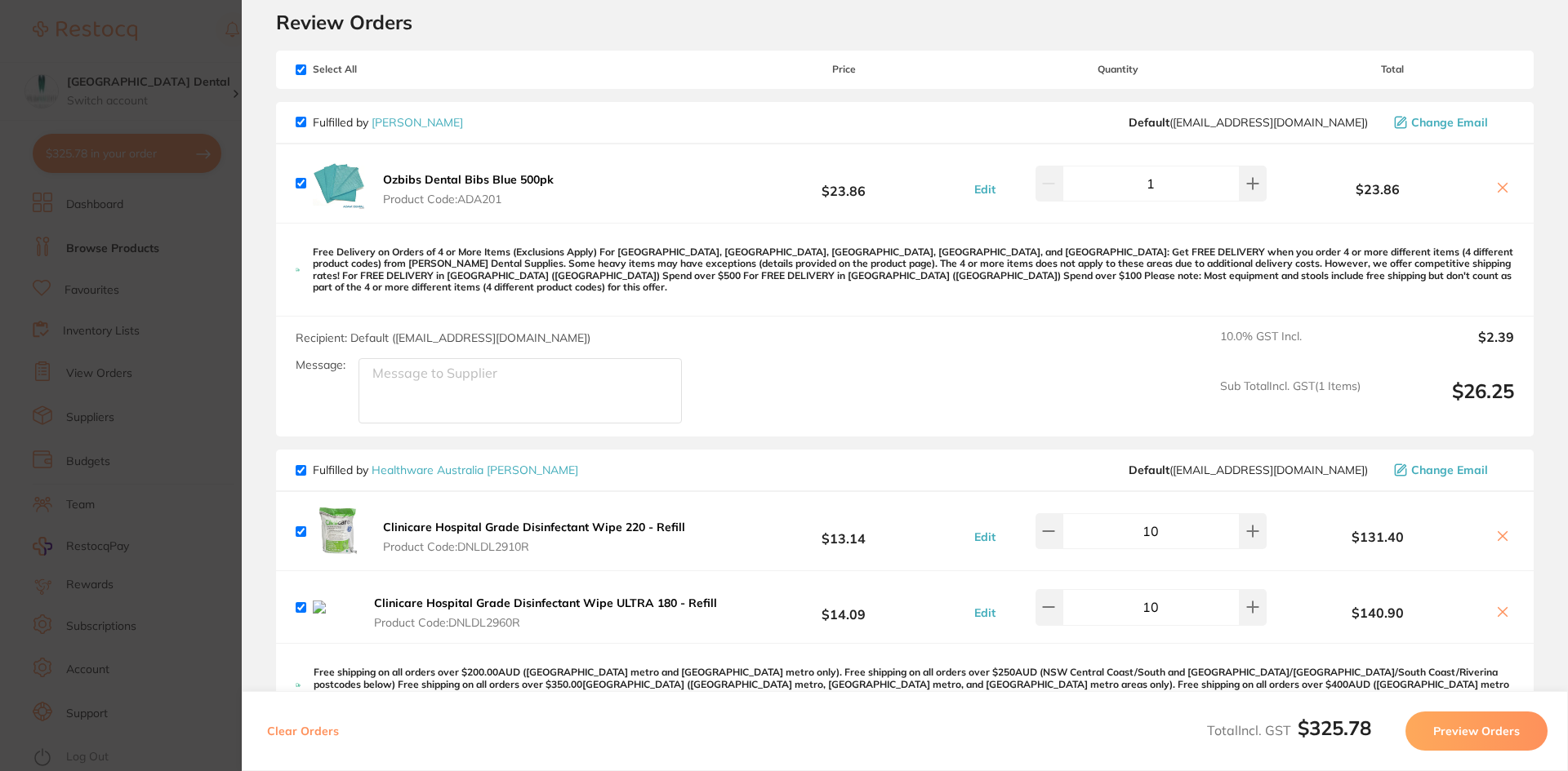
scroll to position [82, 0]
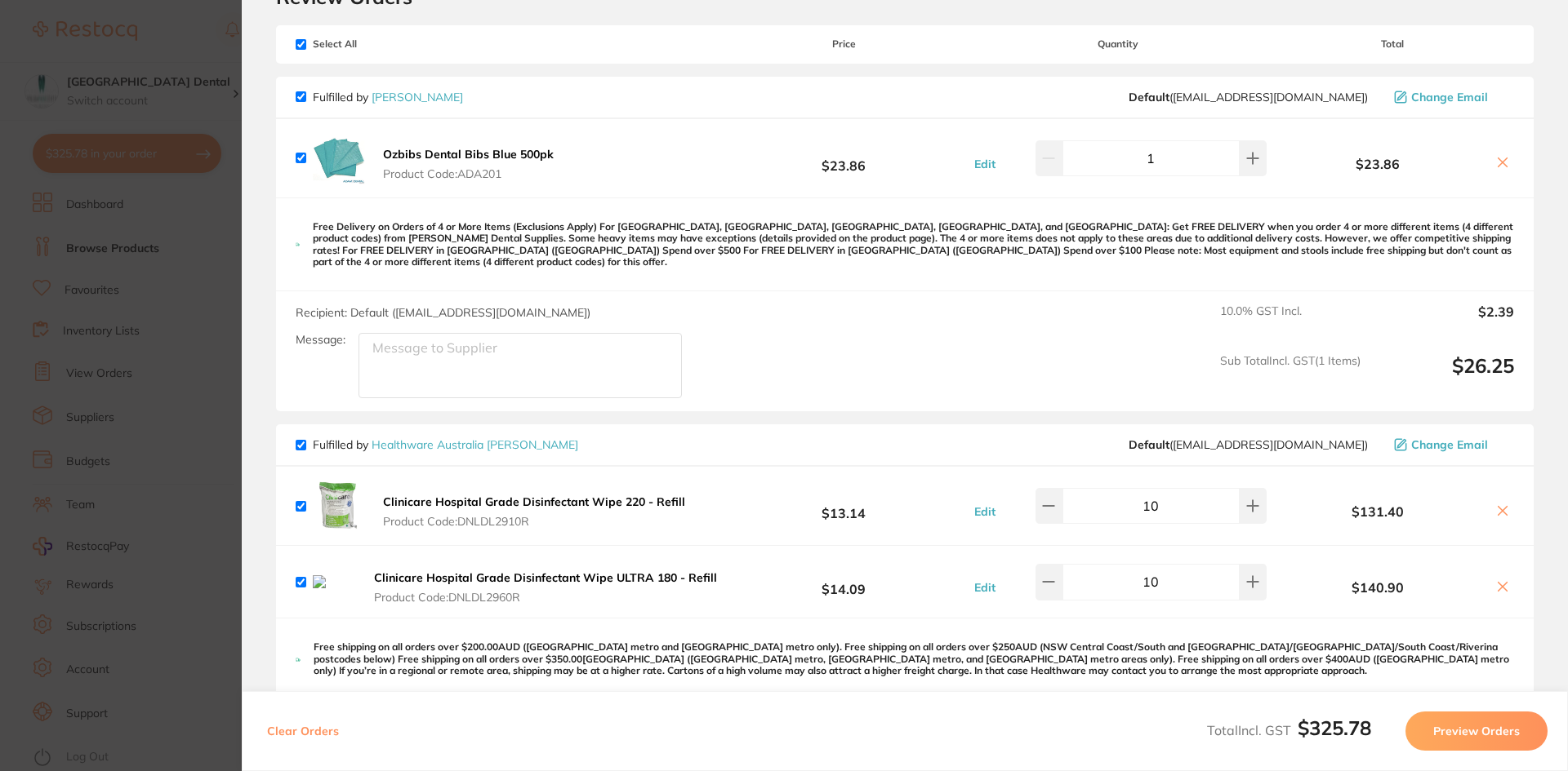
click at [193, 35] on section "Update RRP Set your pre negotiated price for this item. Item Agreed RRP (excl. …" at bounding box center [784, 385] width 1568 height 771
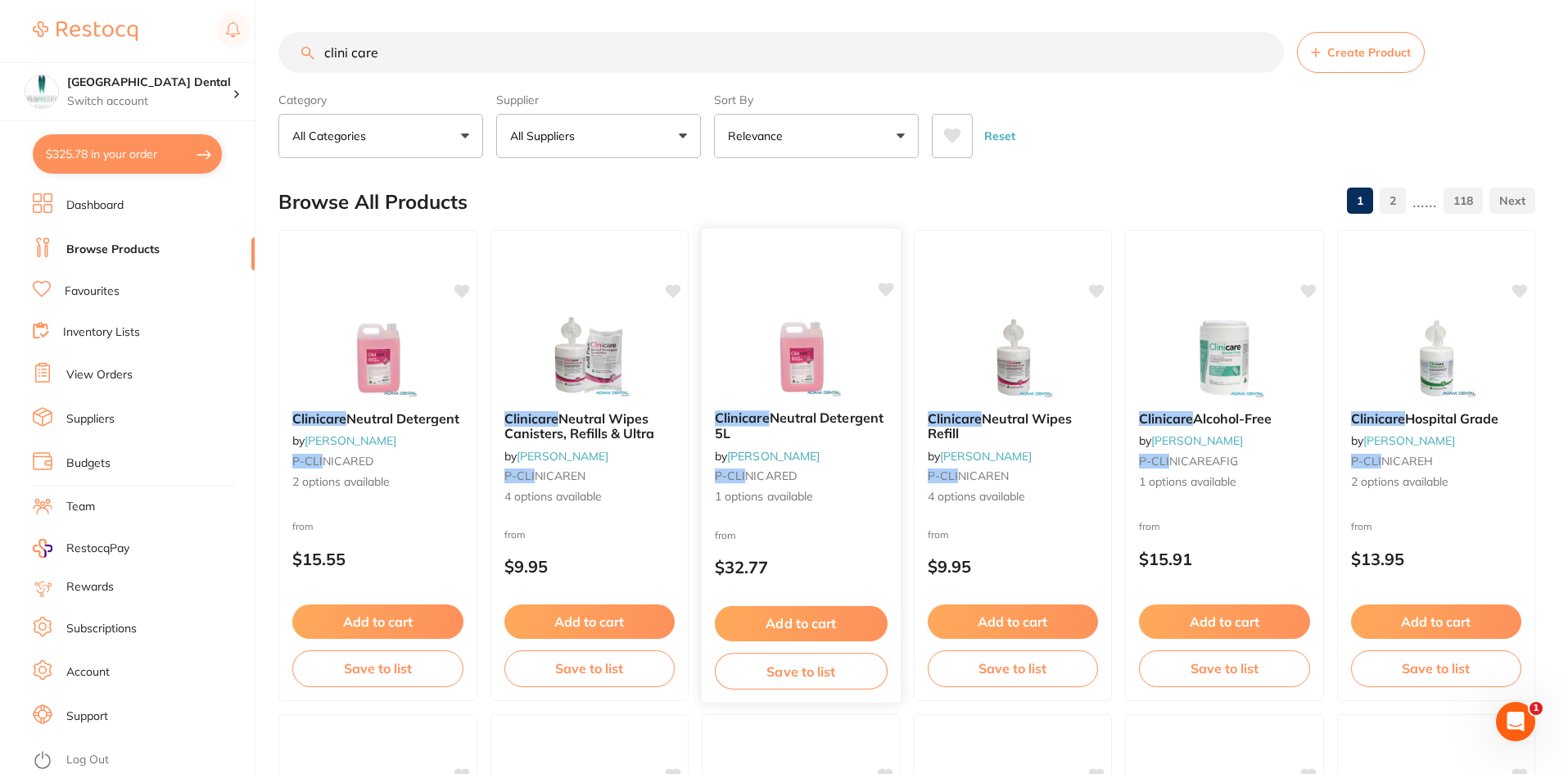
scroll to position [0, 0]
drag, startPoint x: 411, startPoint y: 62, endPoint x: 207, endPoint y: 40, distance: 205.2
click at [207, 40] on div "$325.78 Capalaba Park Dental Switch account Capalaba Park Dental $325.78 in you…" at bounding box center [784, 387] width 1568 height 774
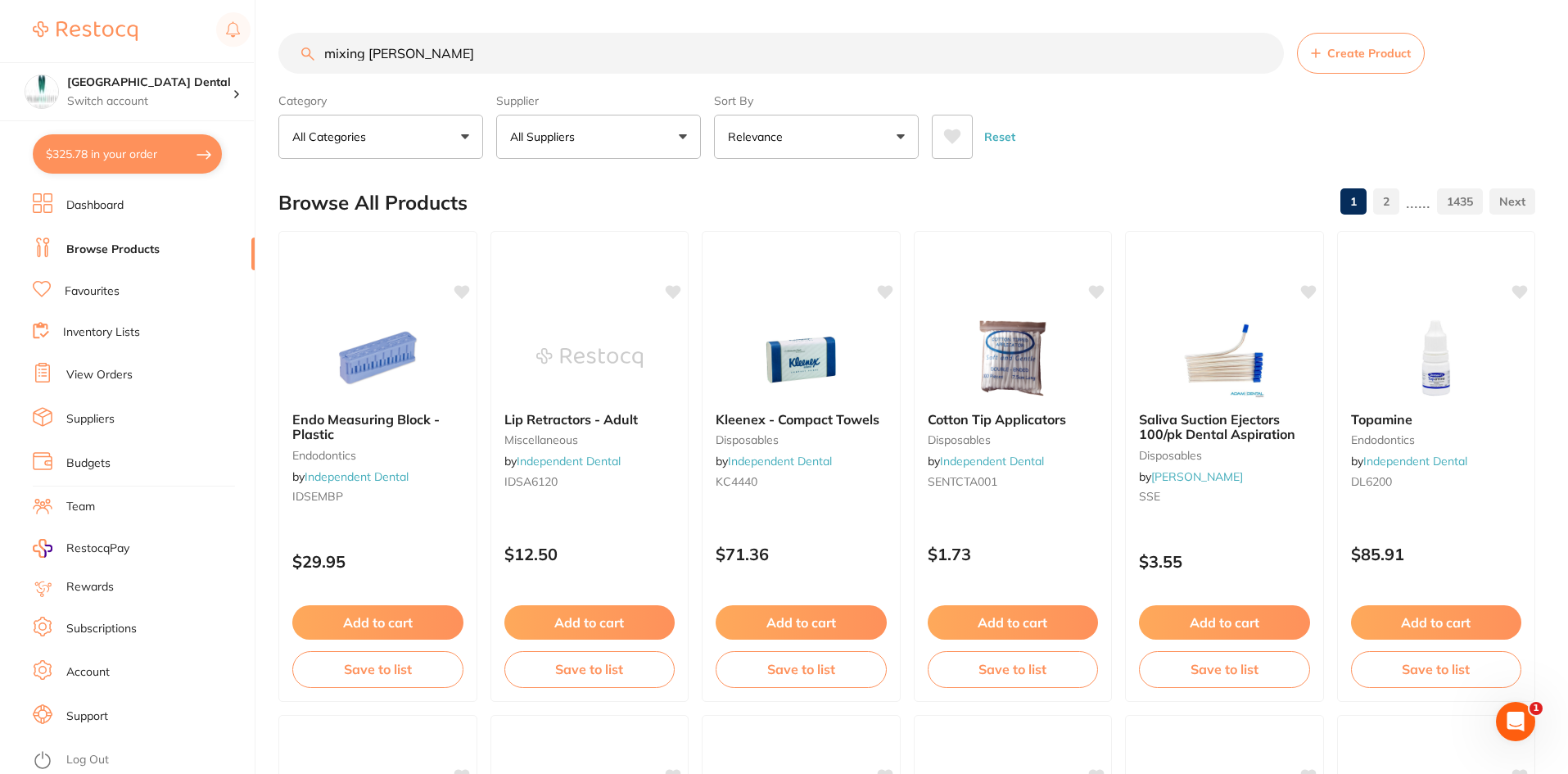
type input "mixing wells"
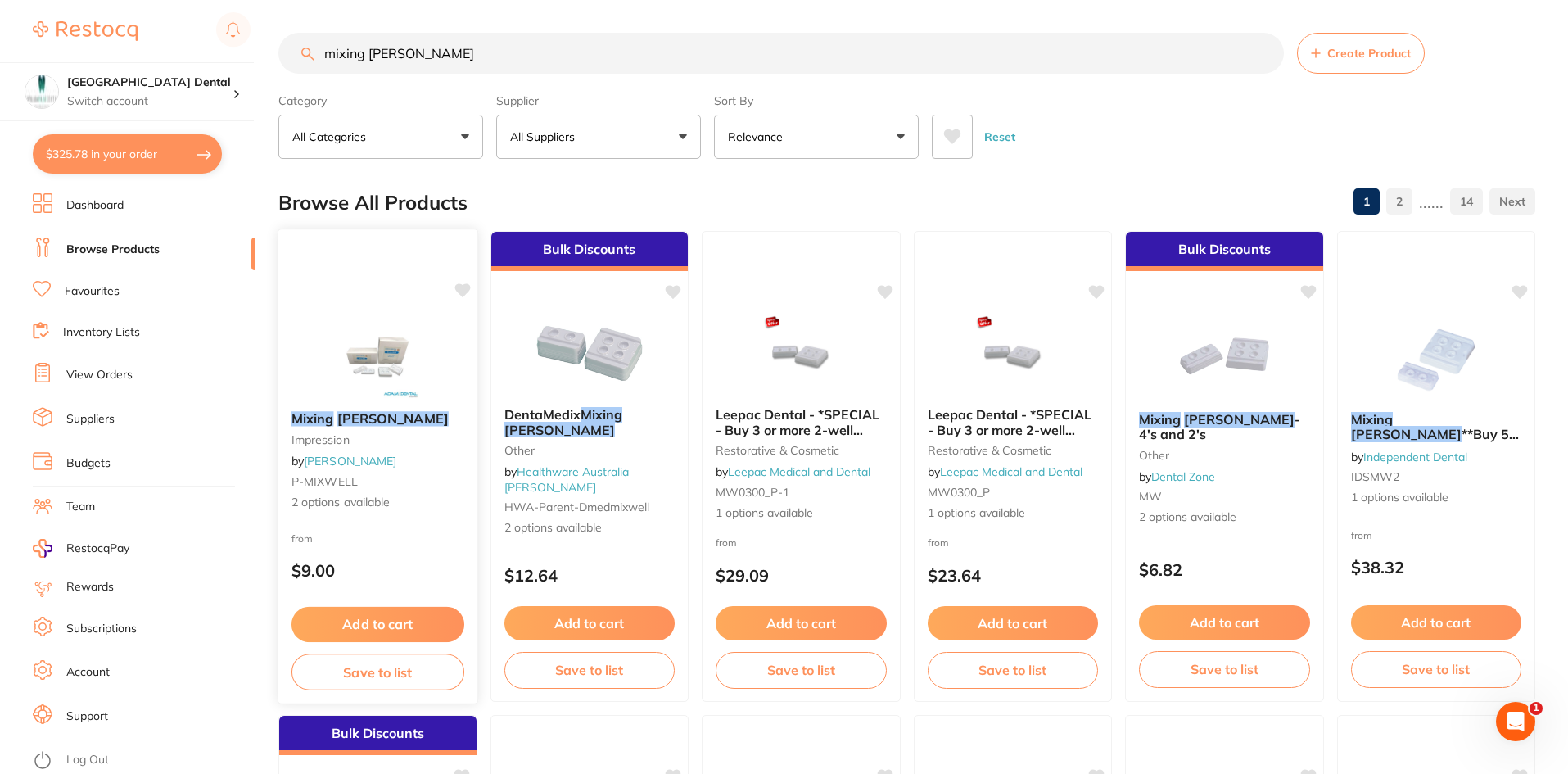
scroll to position [82, 0]
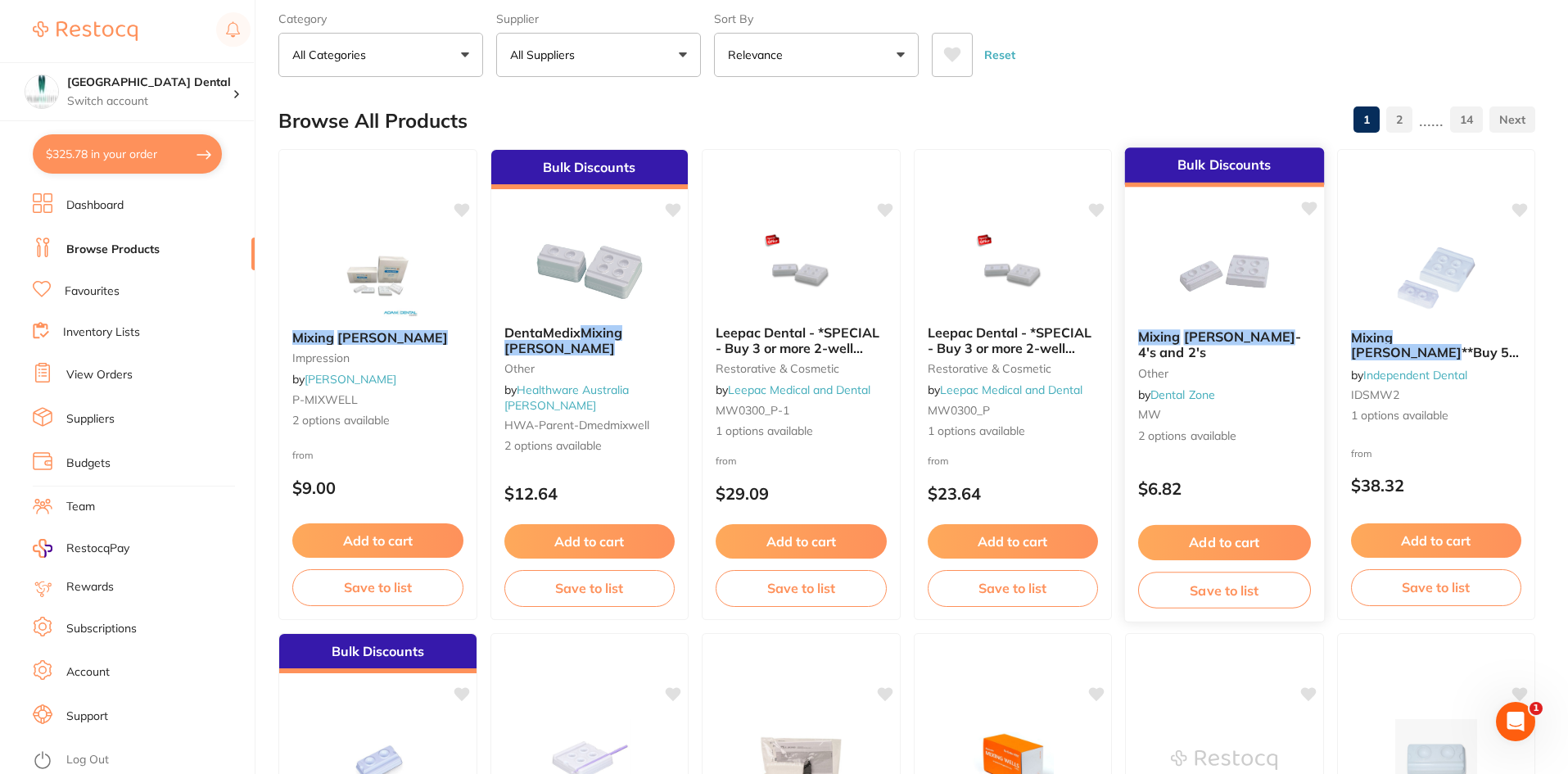
click at [1234, 537] on button "Add to cart" at bounding box center [1224, 542] width 173 height 35
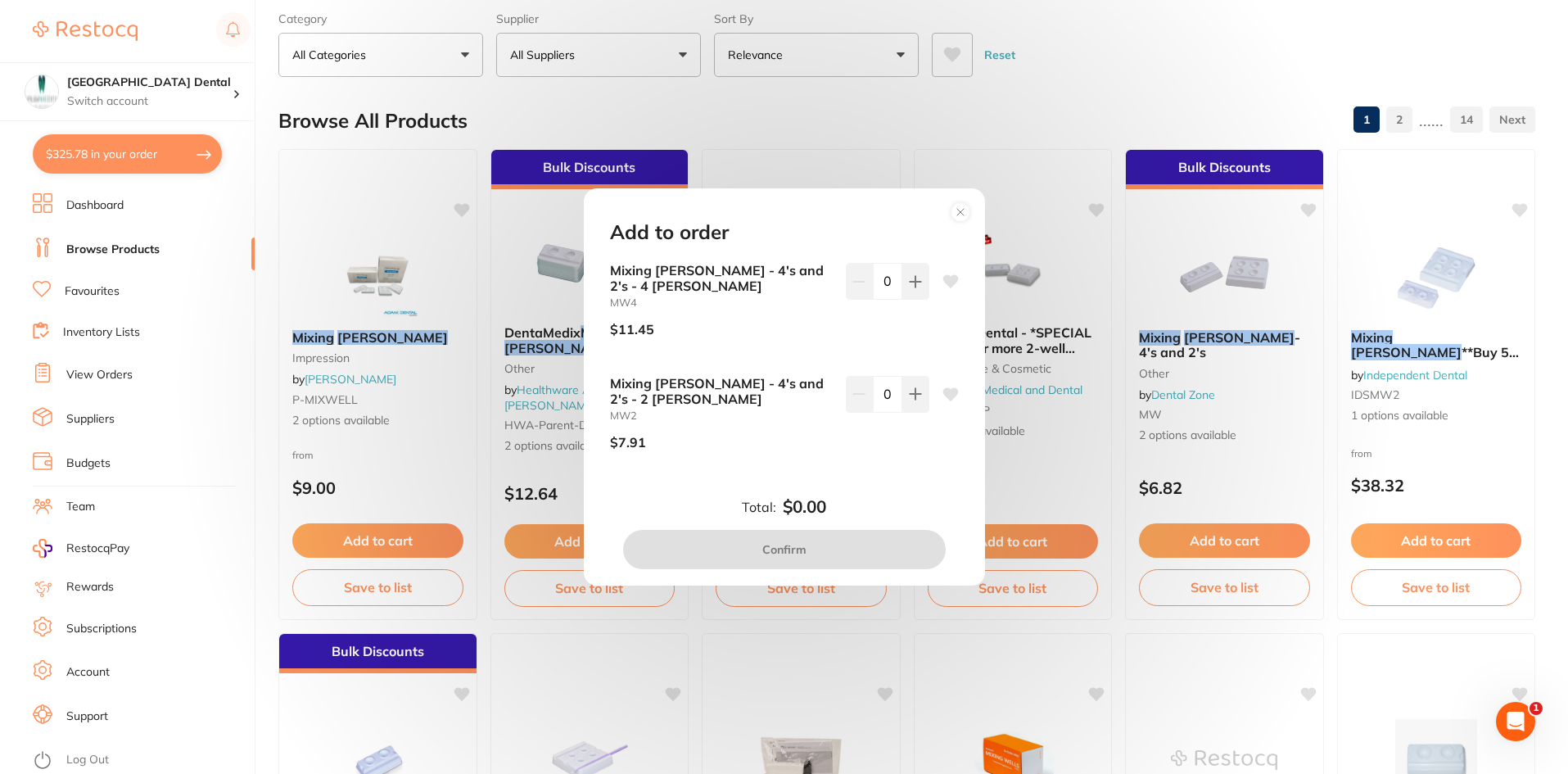
scroll to position [0, 0]
click at [915, 299] on button at bounding box center [915, 280] width 27 height 36
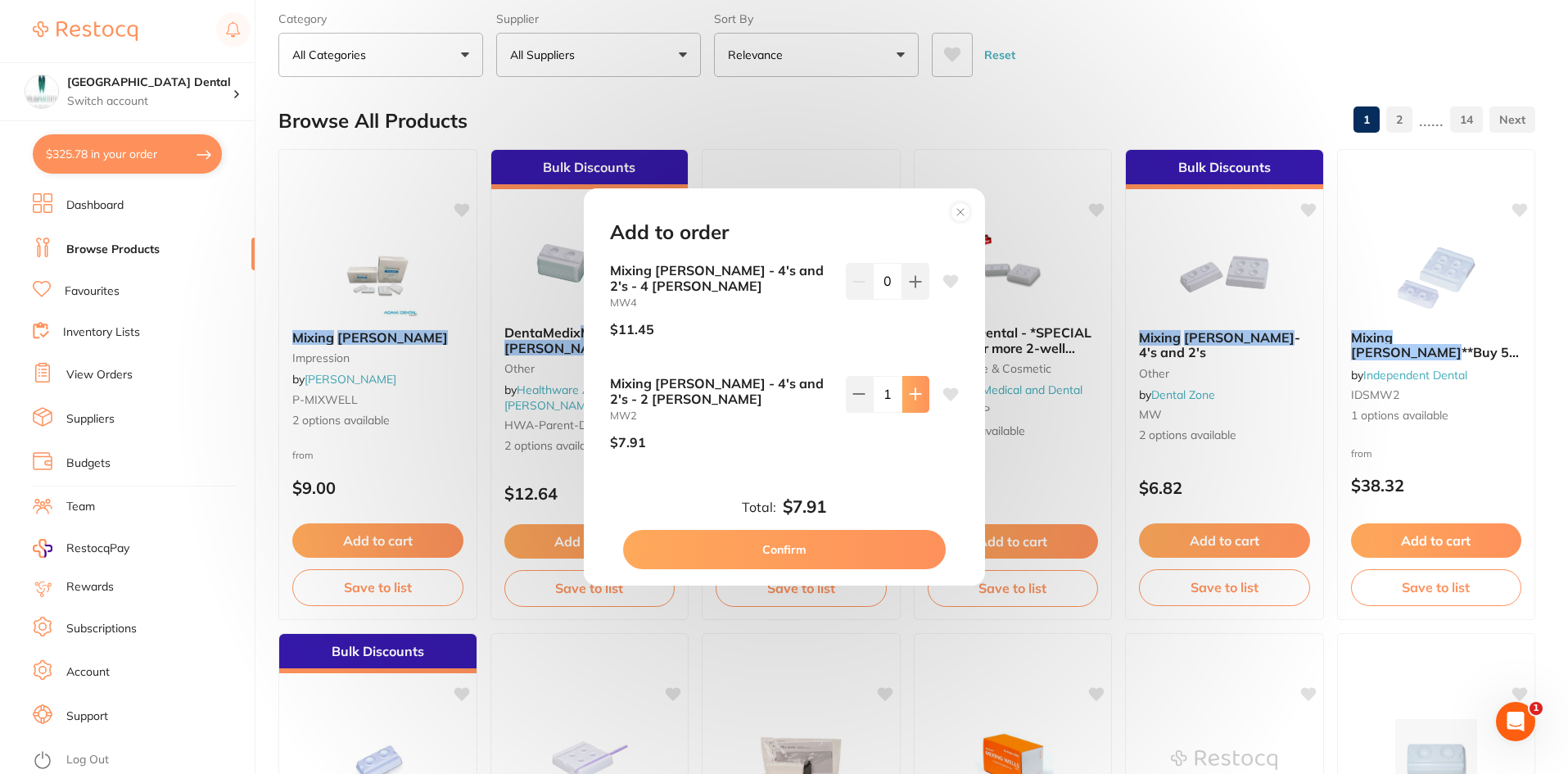
click at [915, 299] on button at bounding box center [915, 280] width 27 height 36
type input "2"
click at [826, 536] on button "Confirm" at bounding box center [784, 549] width 323 height 39
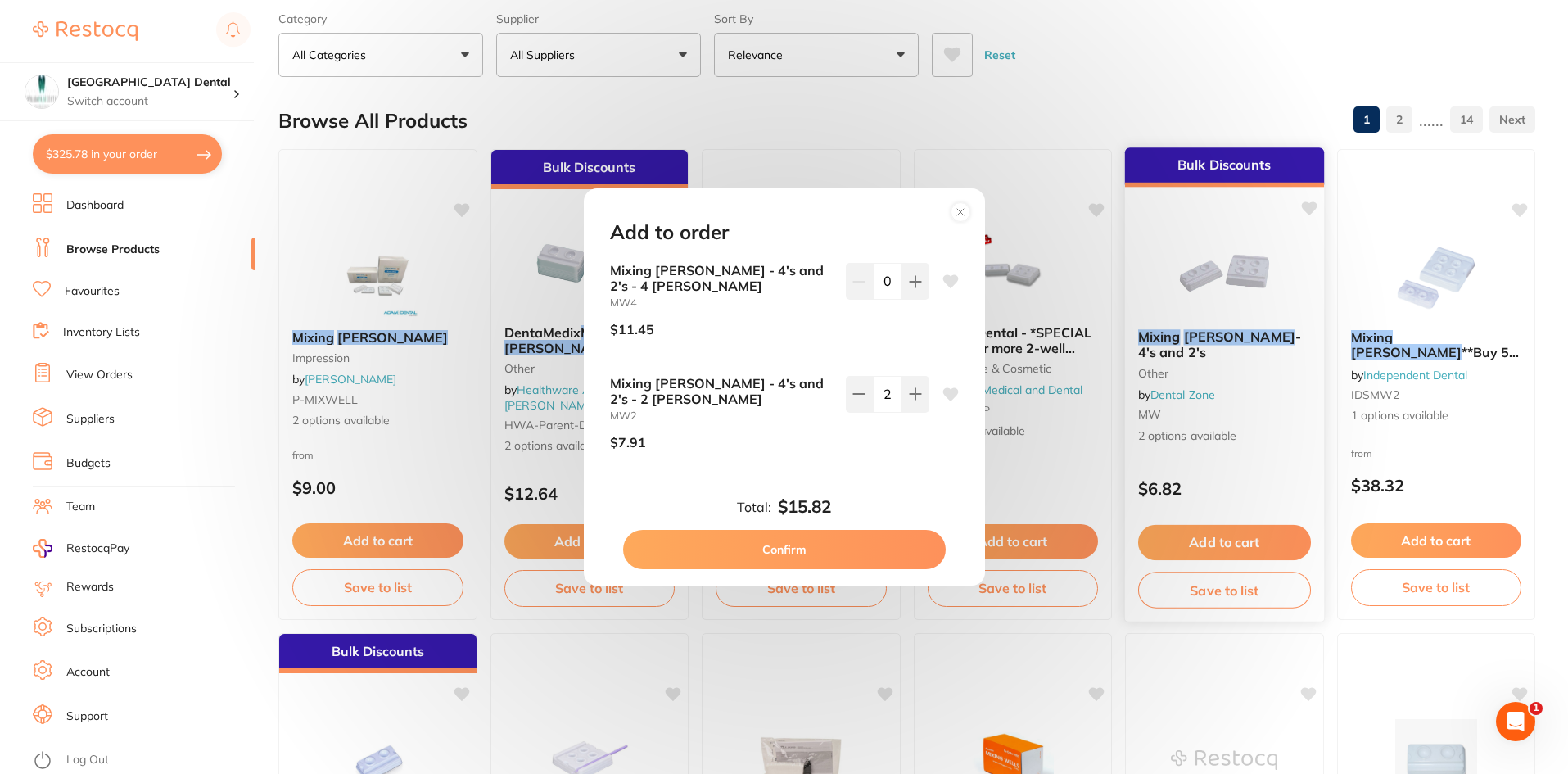
checkbox input "false"
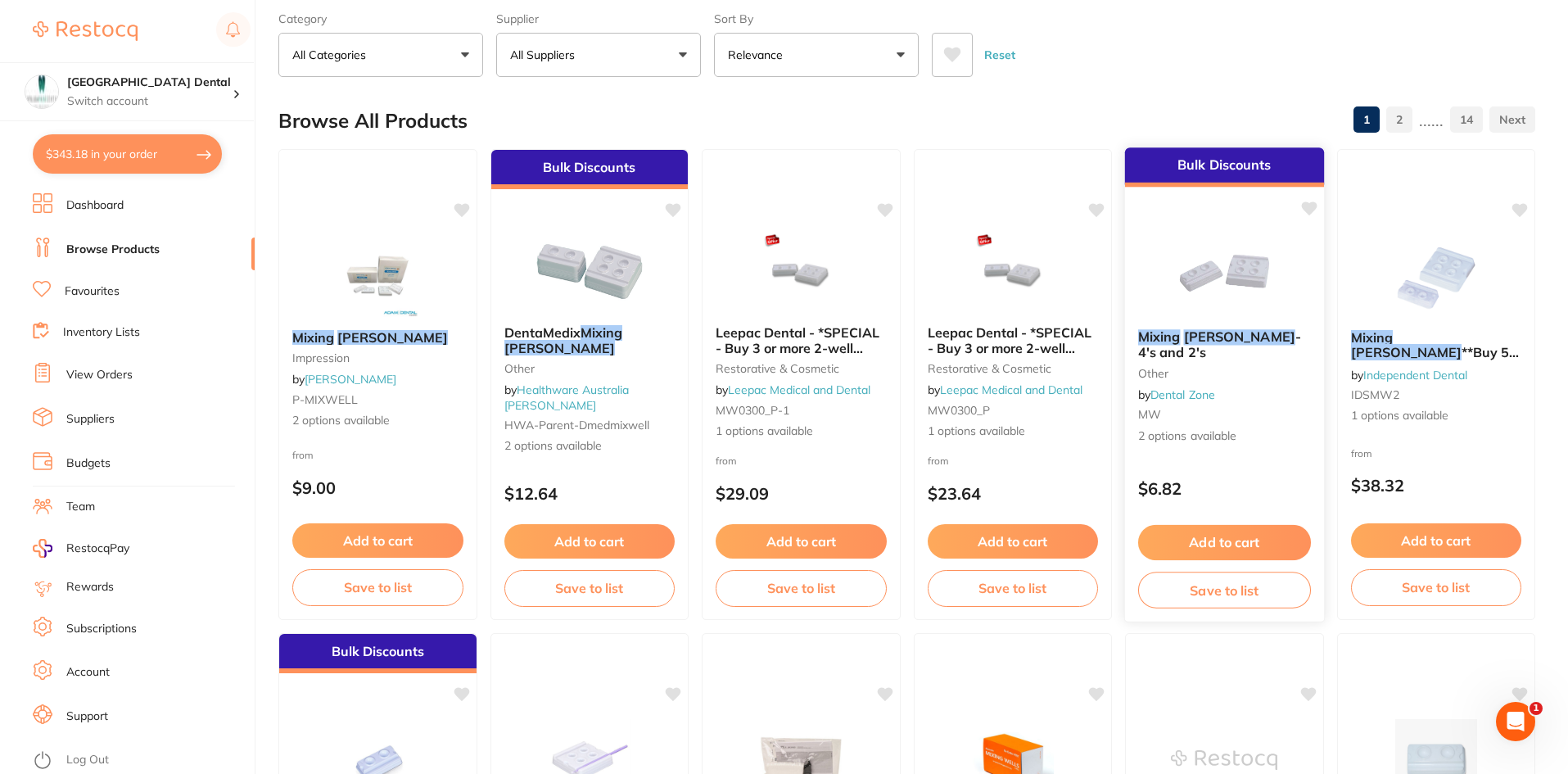
click at [1217, 280] on img at bounding box center [1224, 274] width 107 height 83
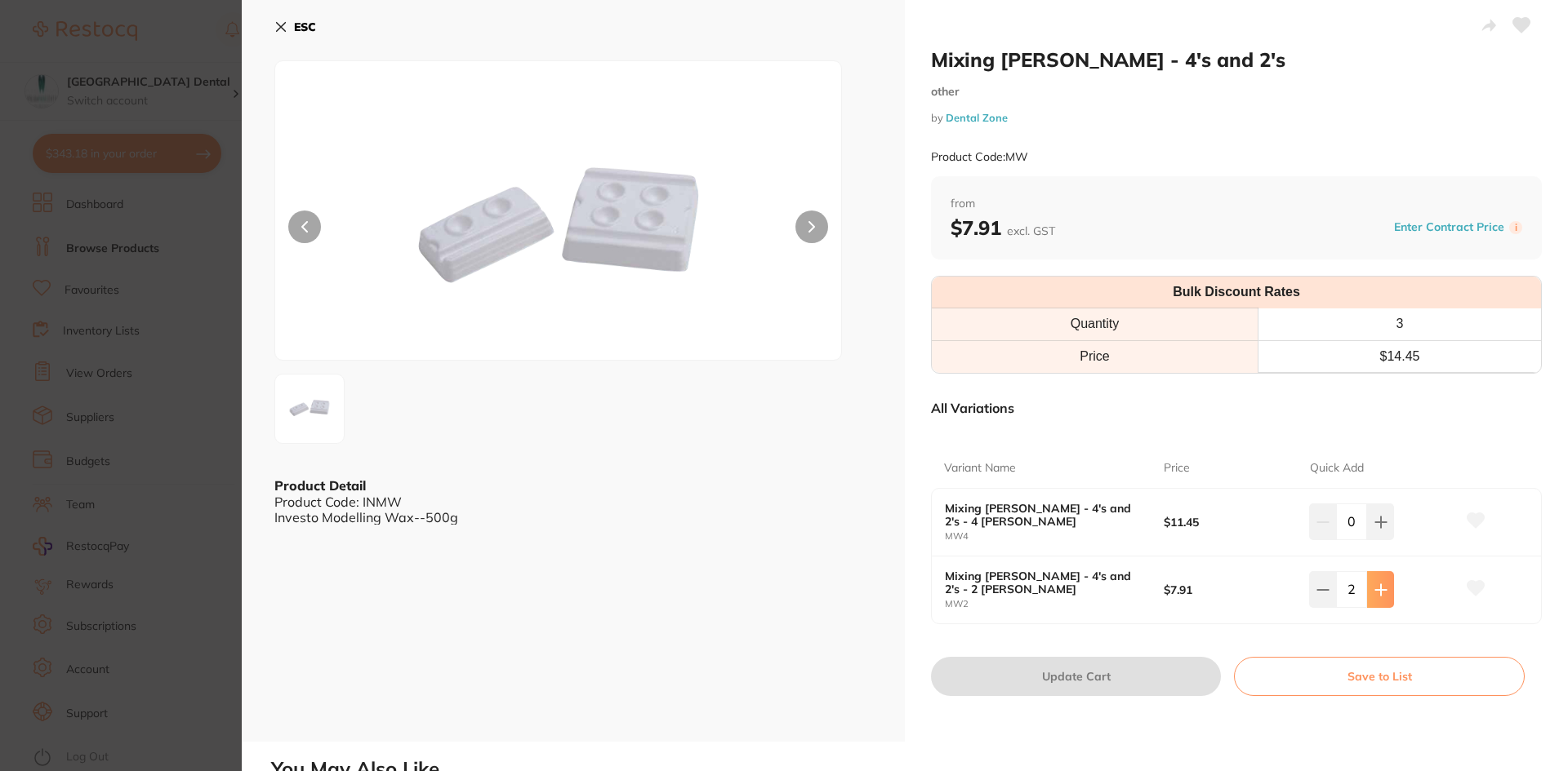
click at [1383, 529] on icon at bounding box center [1381, 522] width 13 height 13
type input "3"
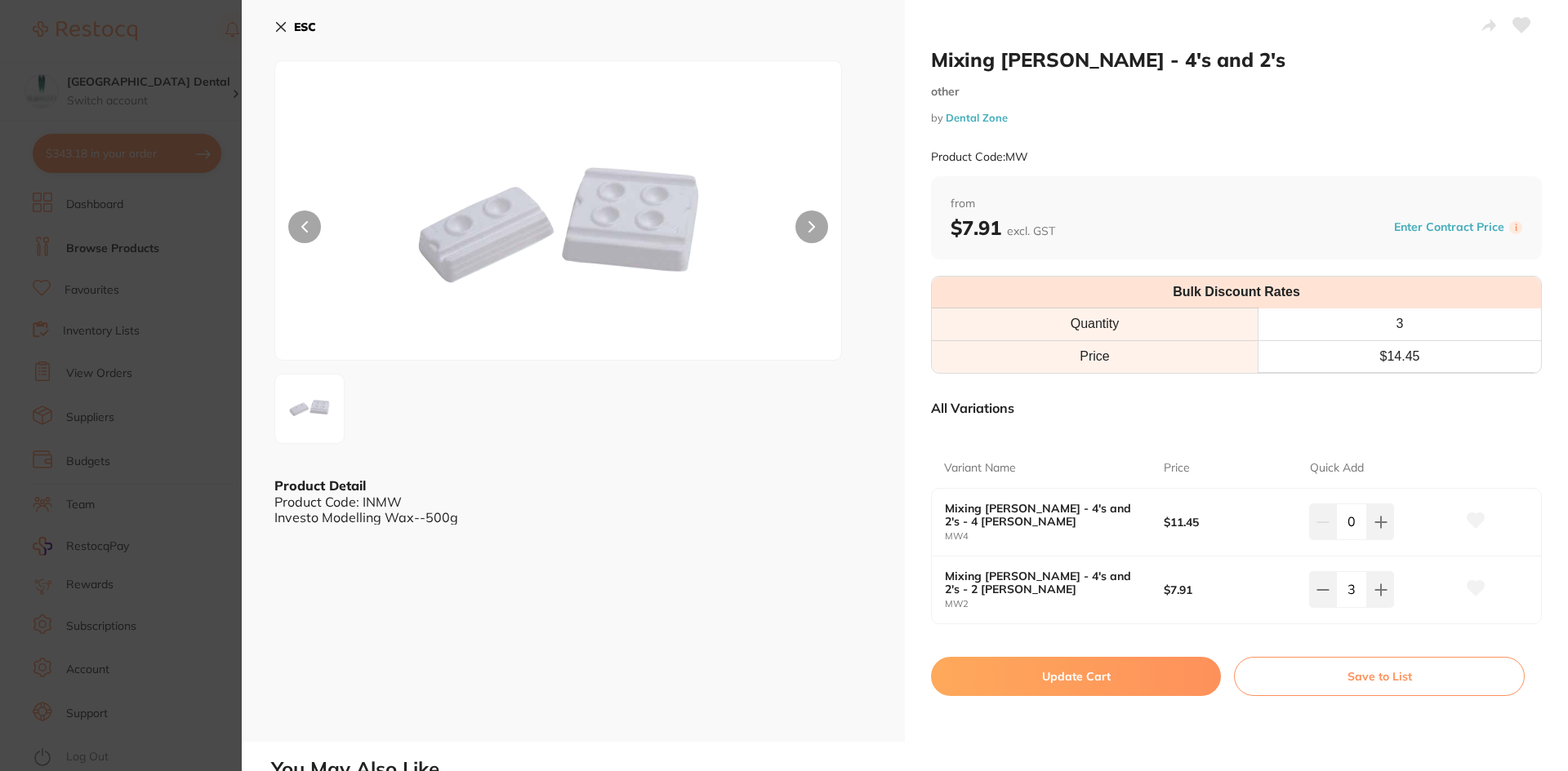
click at [1136, 686] on button "Update Cart" at bounding box center [1076, 676] width 290 height 39
type input "3"
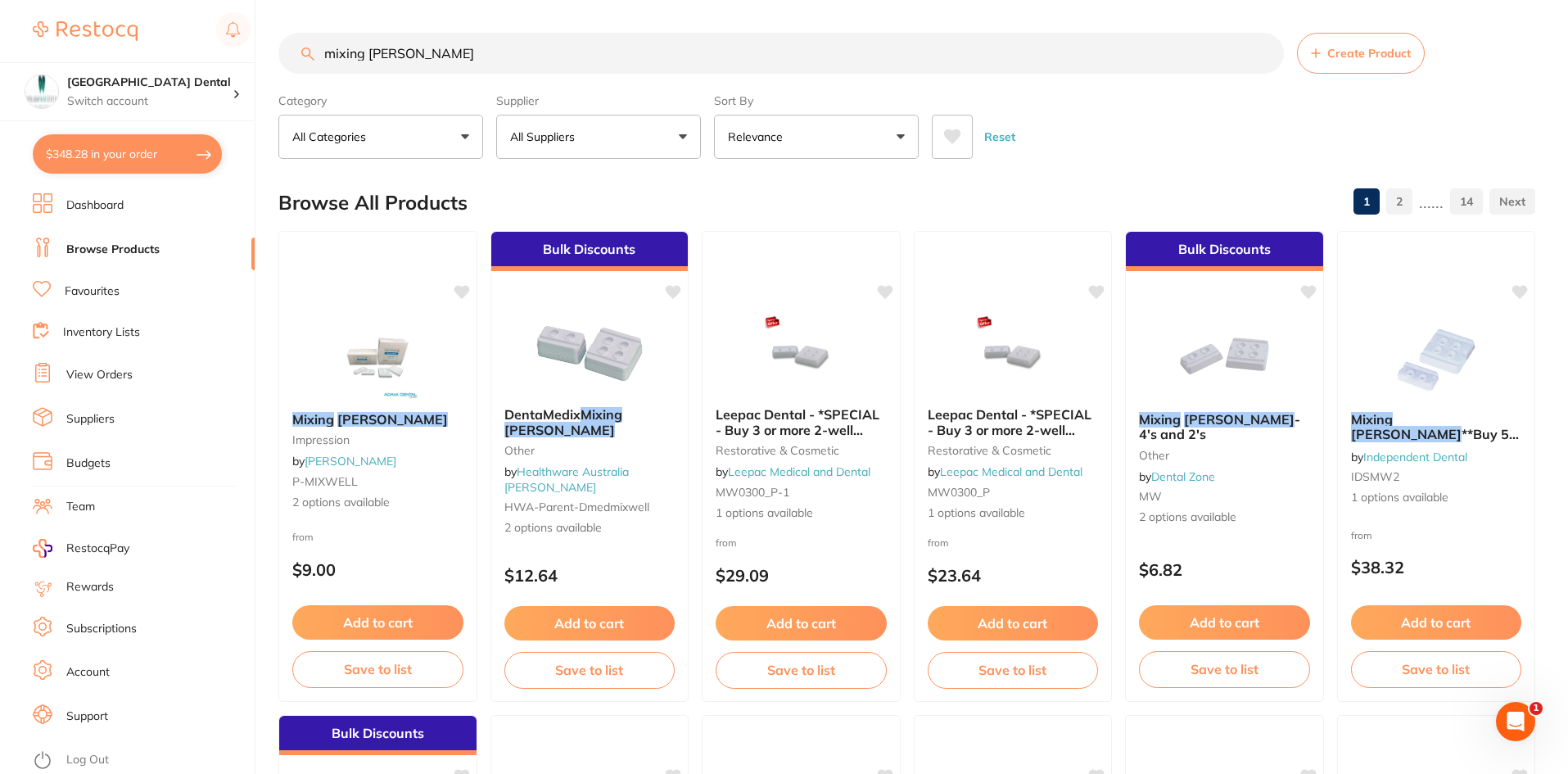
drag, startPoint x: 449, startPoint y: 52, endPoint x: 114, endPoint y: 6, distance: 338.1
click at [115, 6] on div "$348.28 Capalaba Park Dental Switch account Capalaba Park Dental $348.28 in you…" at bounding box center [784, 387] width 1568 height 774
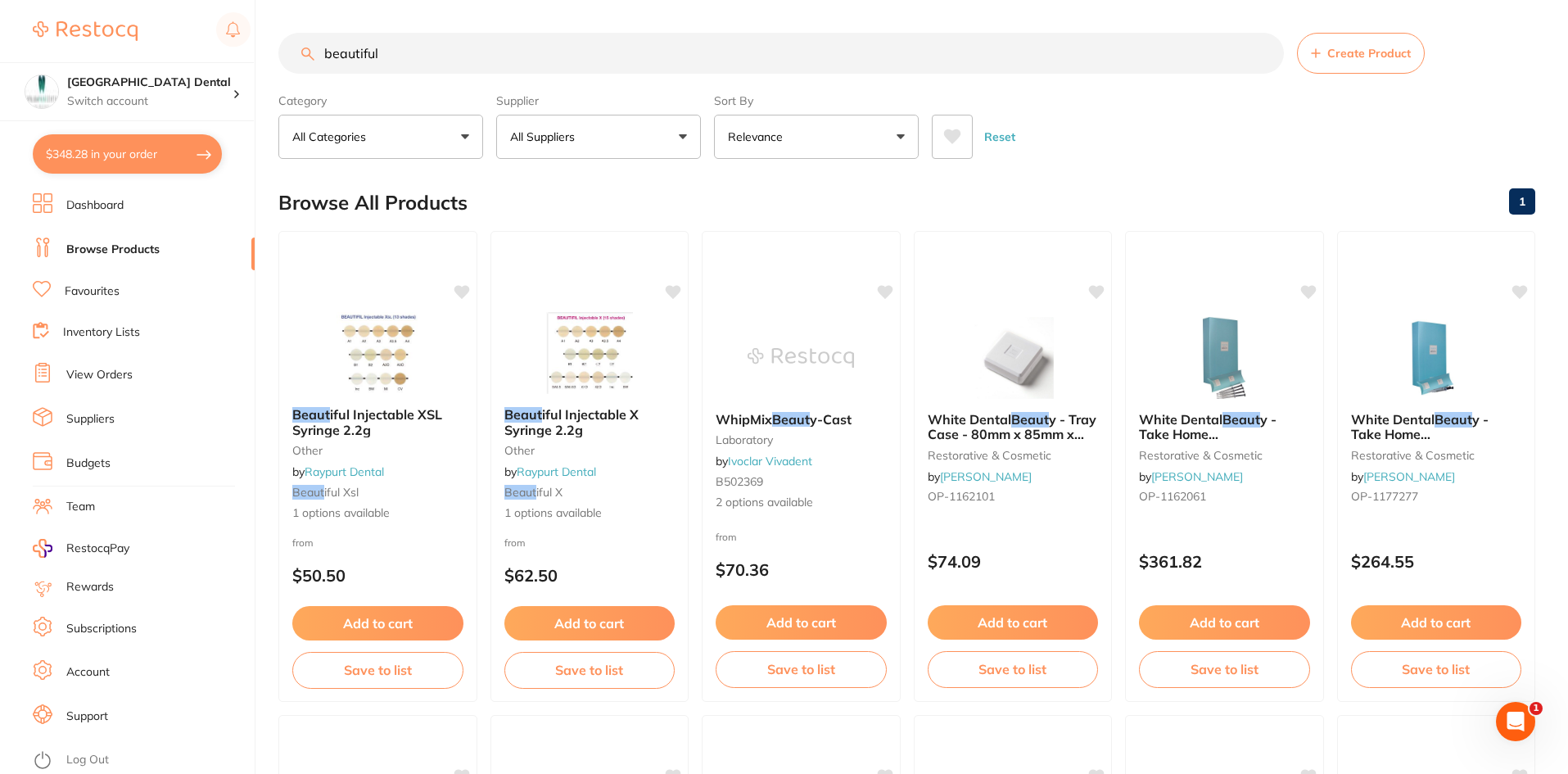
type input "beautiful"
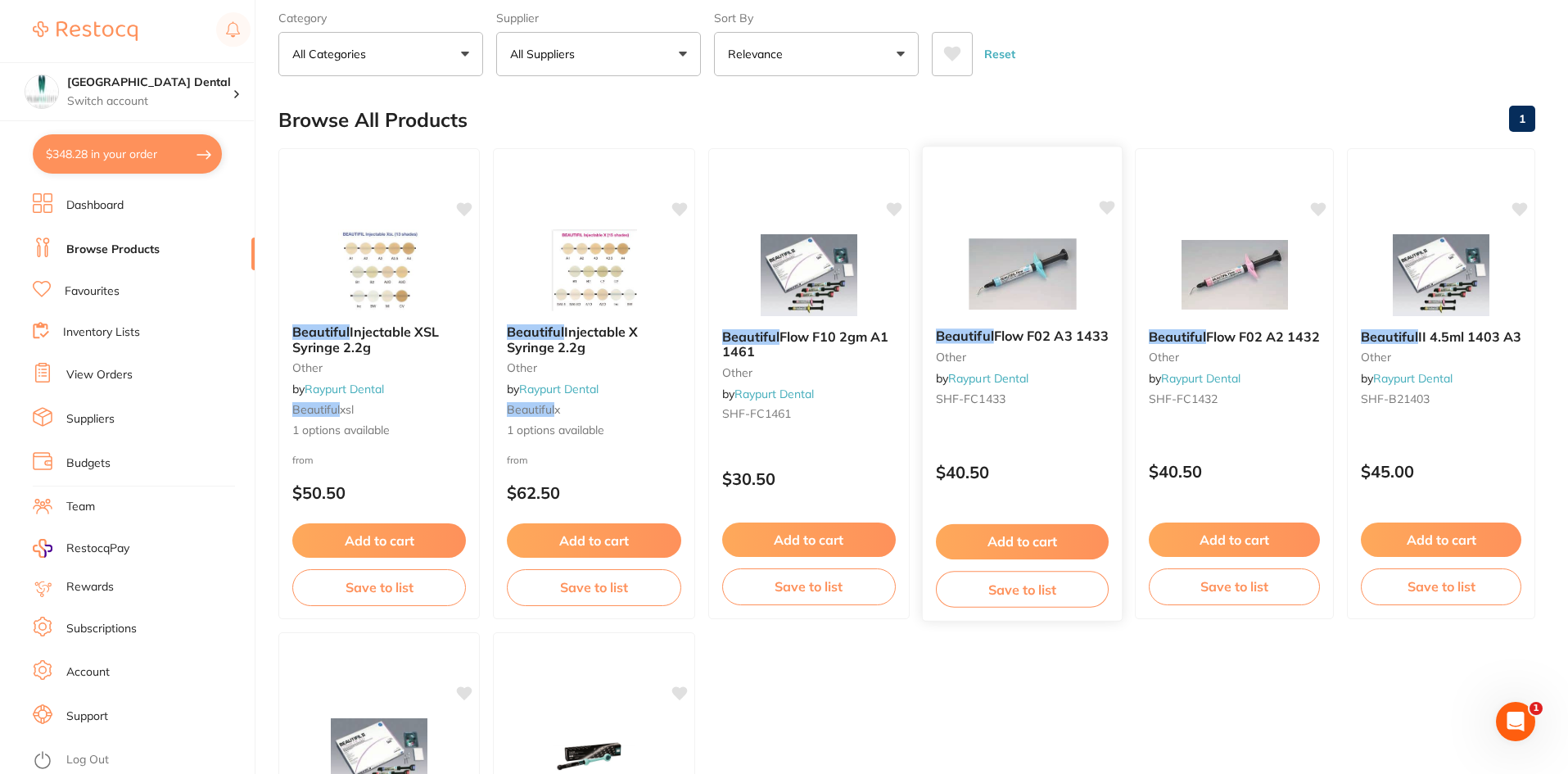
scroll to position [82, 0]
click at [358, 333] on span "Injectable XSL Syringe 2.2g" at bounding box center [365, 340] width 148 height 32
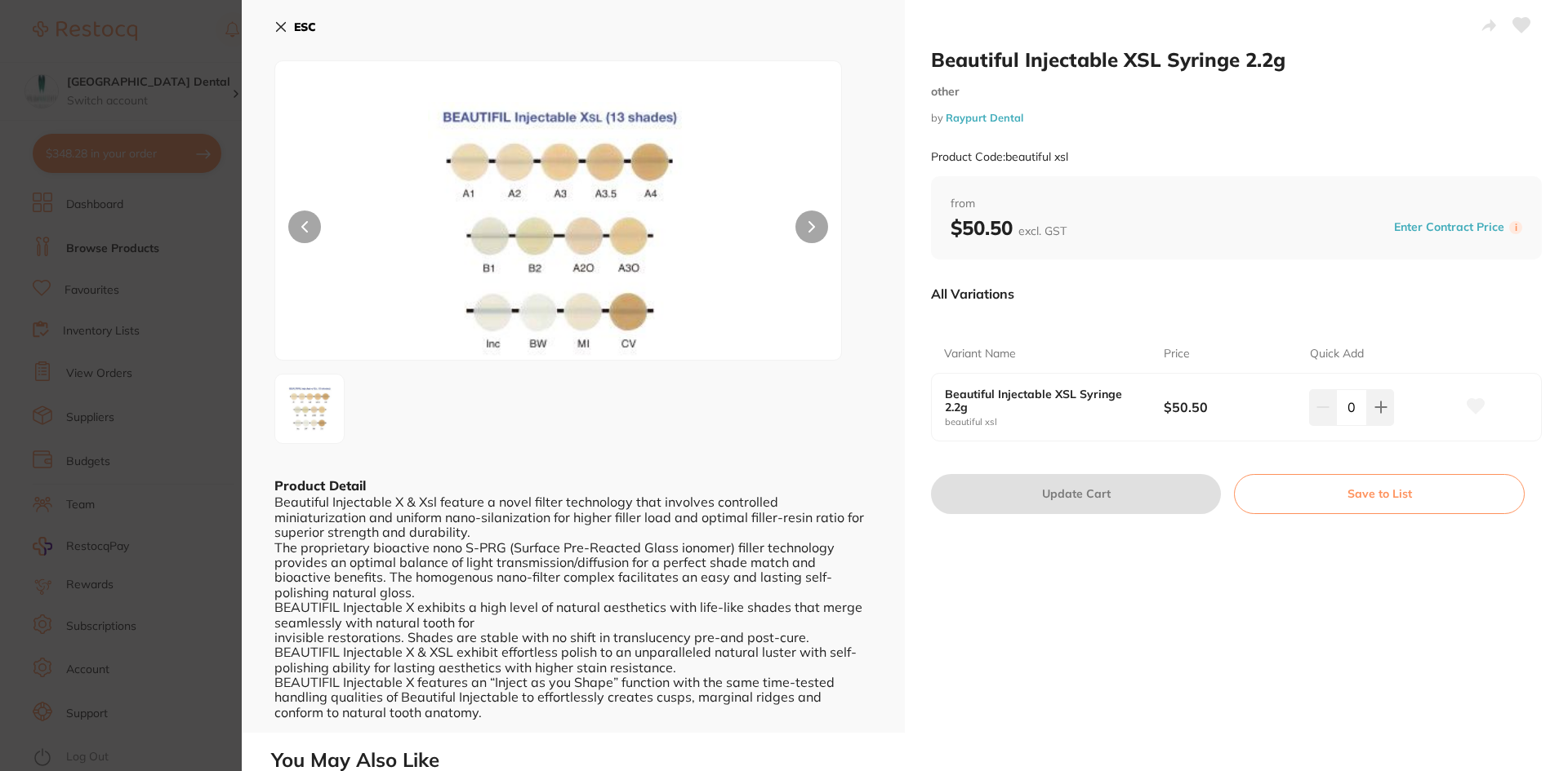
click at [1063, 399] on b "Beautiful Injectable XSL Syringe 2.2g" at bounding box center [1043, 401] width 197 height 26
click at [1331, 315] on div "Variant Name Price Quick Add Beautiful Injectable XSL Syringe 2.2g beautiful xs…" at bounding box center [1237, 378] width 611 height 127
click at [1375, 408] on icon at bounding box center [1381, 408] width 10 height 10
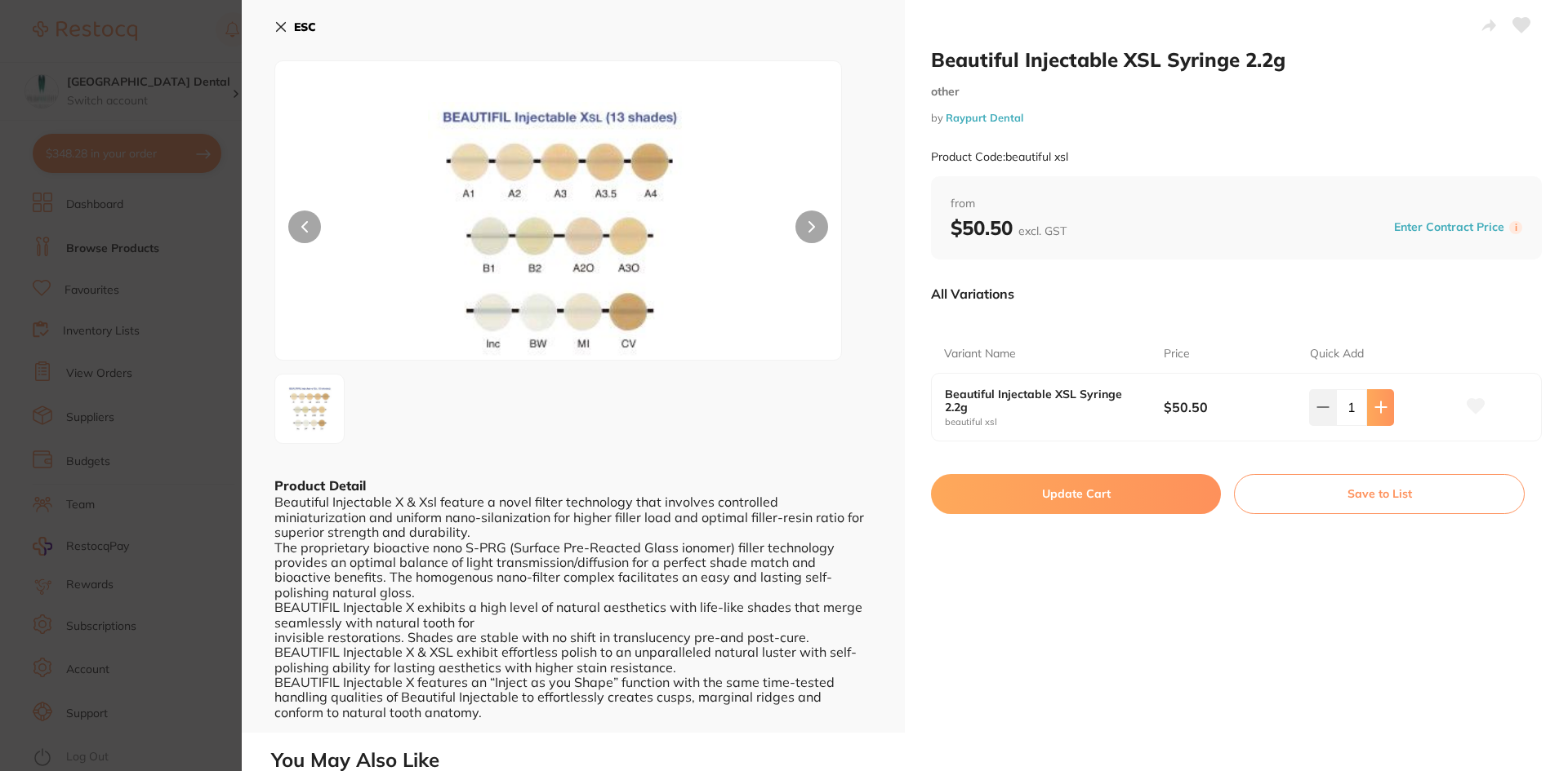
click at [1375, 408] on icon at bounding box center [1381, 408] width 10 height 10
click at [1320, 412] on icon at bounding box center [1322, 407] width 13 height 13
type input "0"
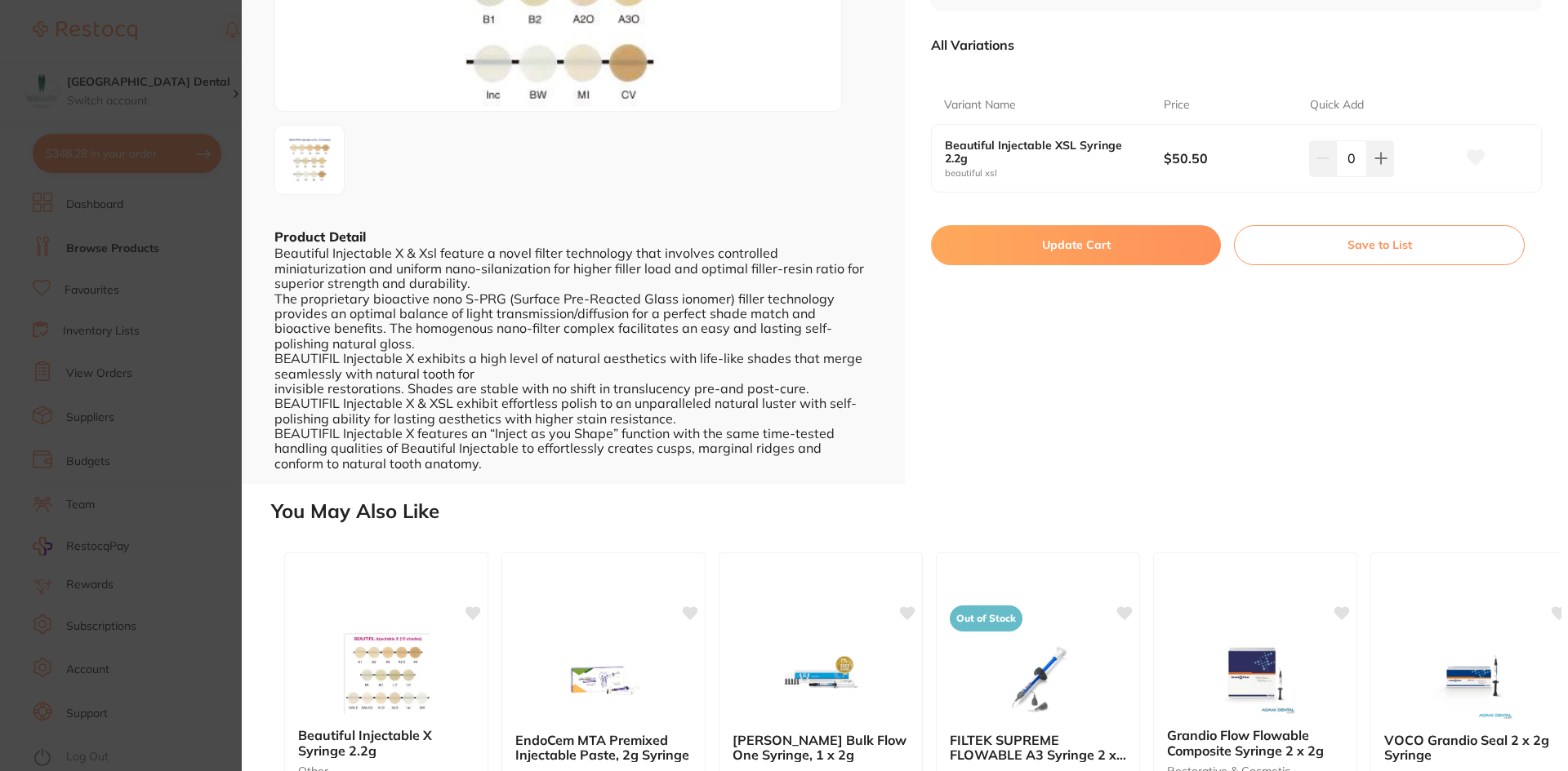
scroll to position [82, 0]
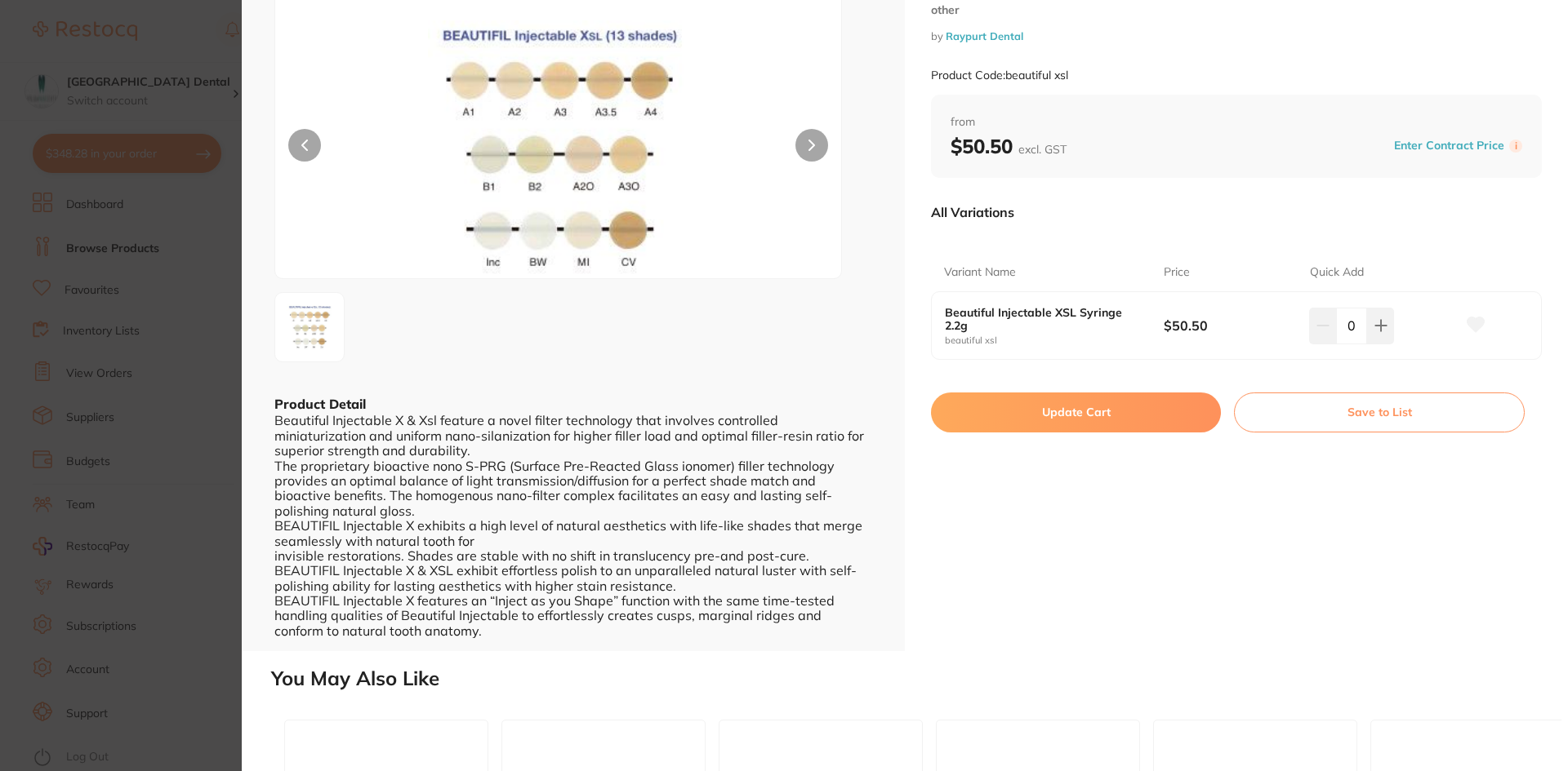
click at [810, 149] on icon at bounding box center [812, 145] width 5 height 10
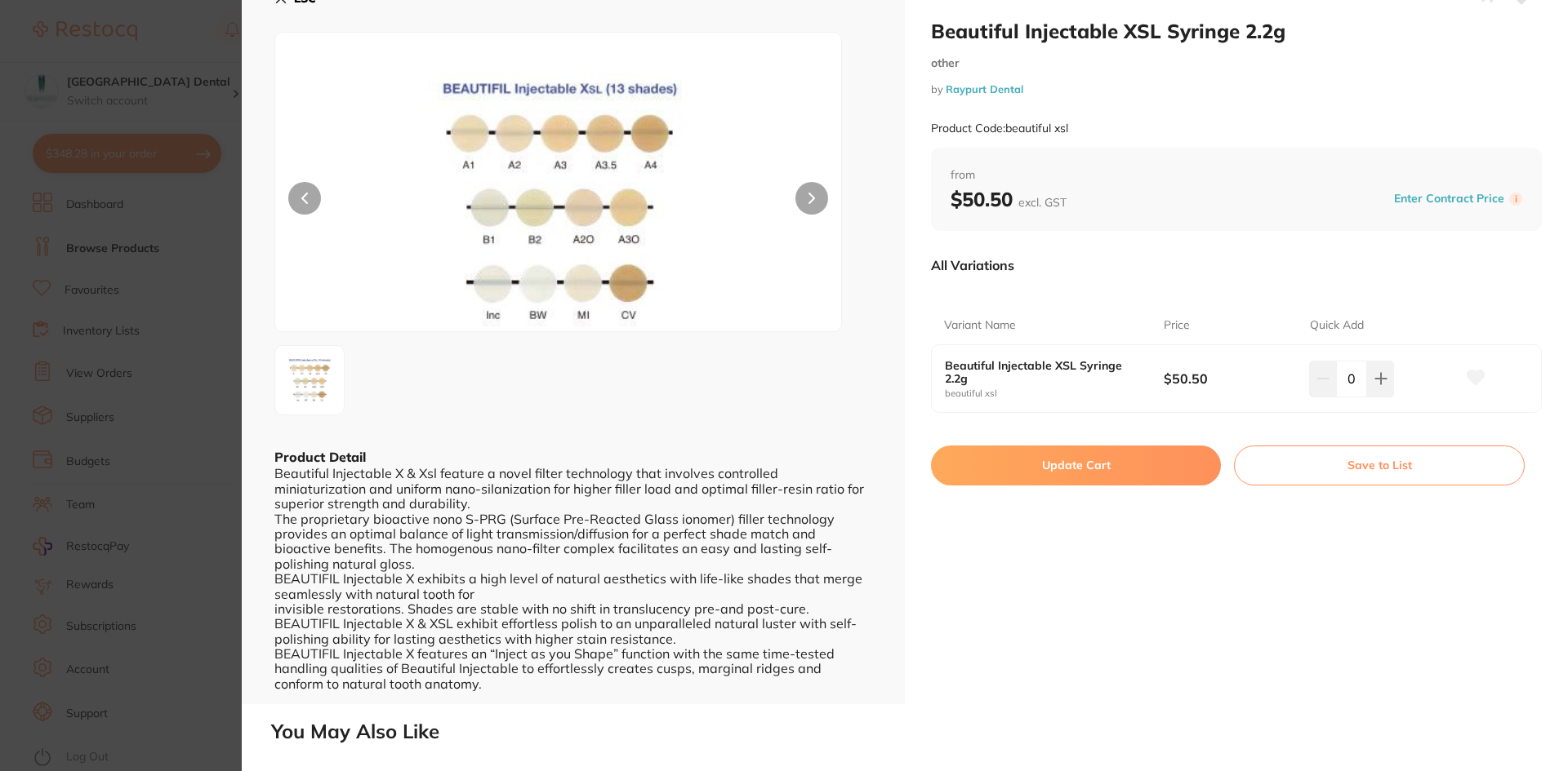
scroll to position [0, 0]
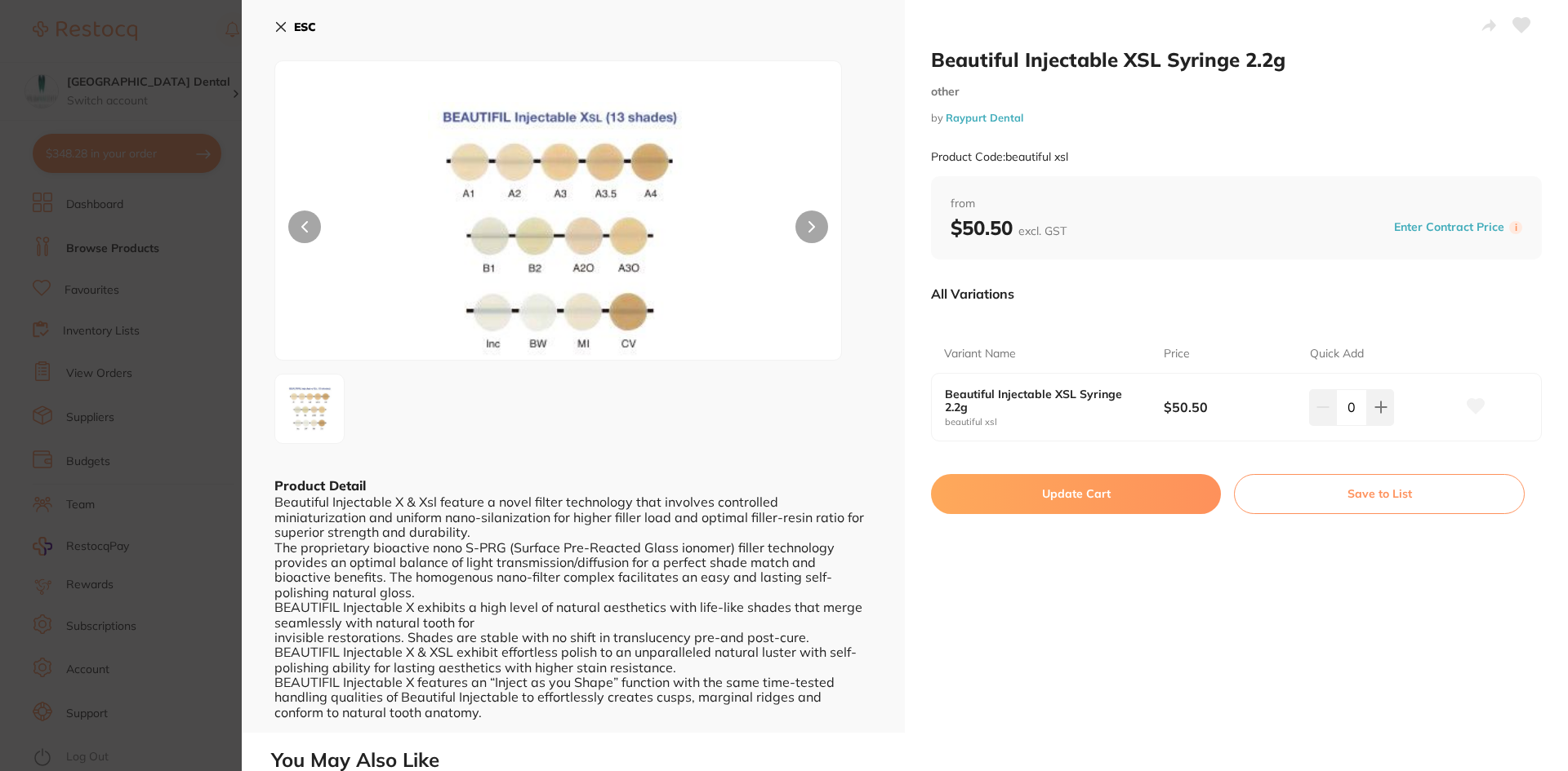
click at [202, 209] on section "Beautiful Injectable XSL Syringe 2.2g other by Raypurt Dental Product Code: bea…" at bounding box center [784, 385] width 1568 height 771
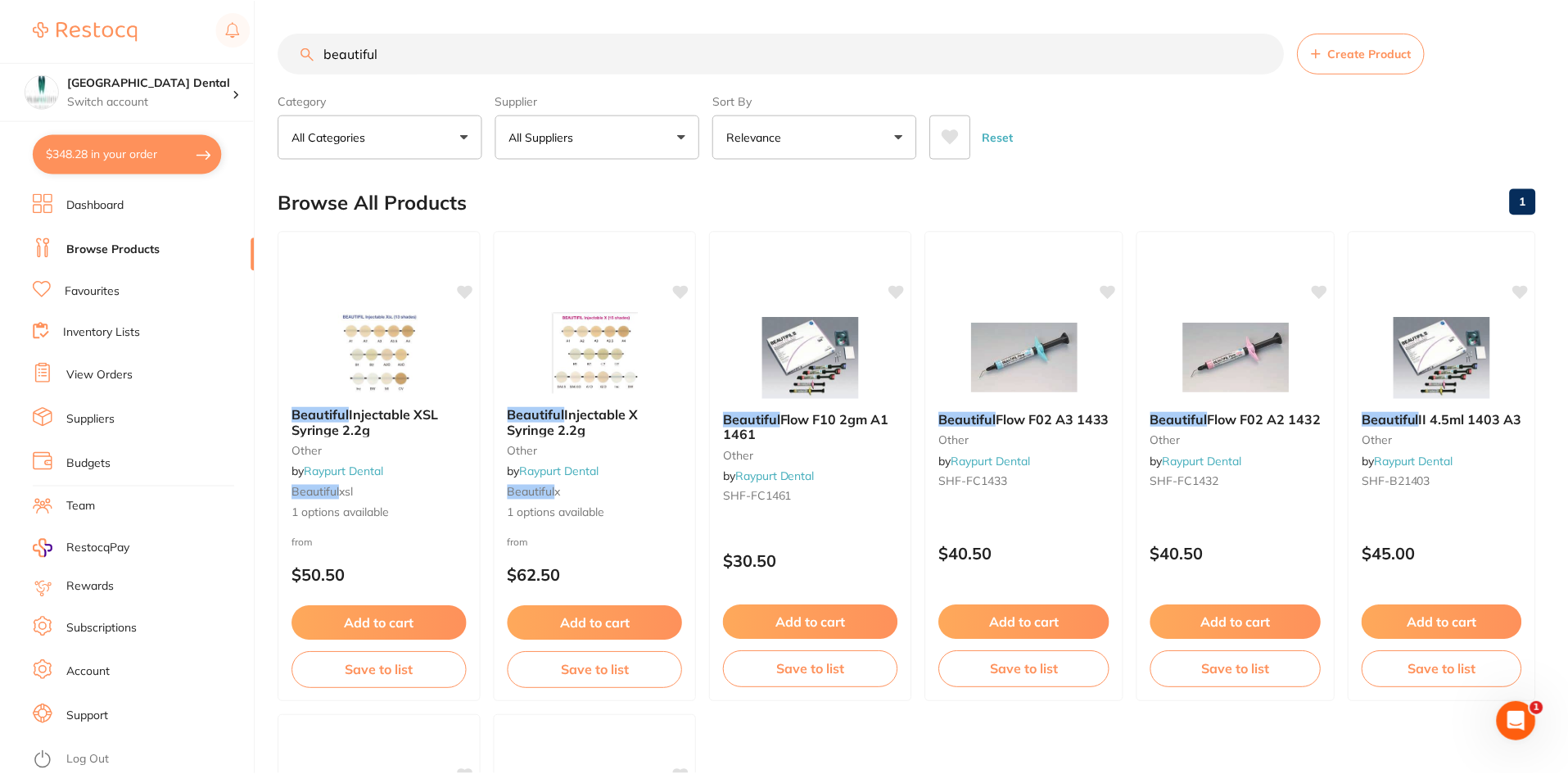
scroll to position [82, 0]
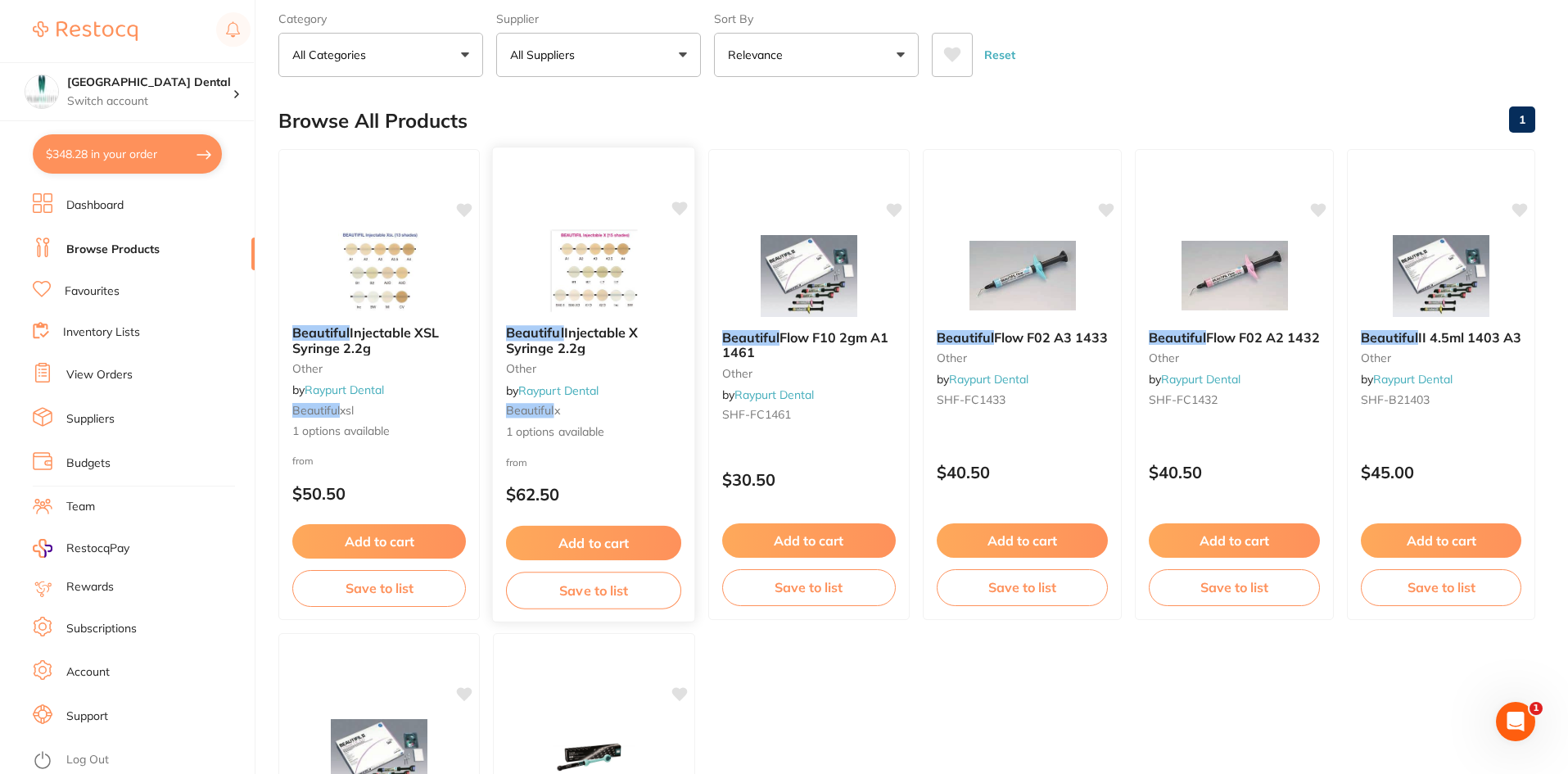
click at [569, 333] on span "Injectable X Syringe 2.2g" at bounding box center [573, 340] width 132 height 32
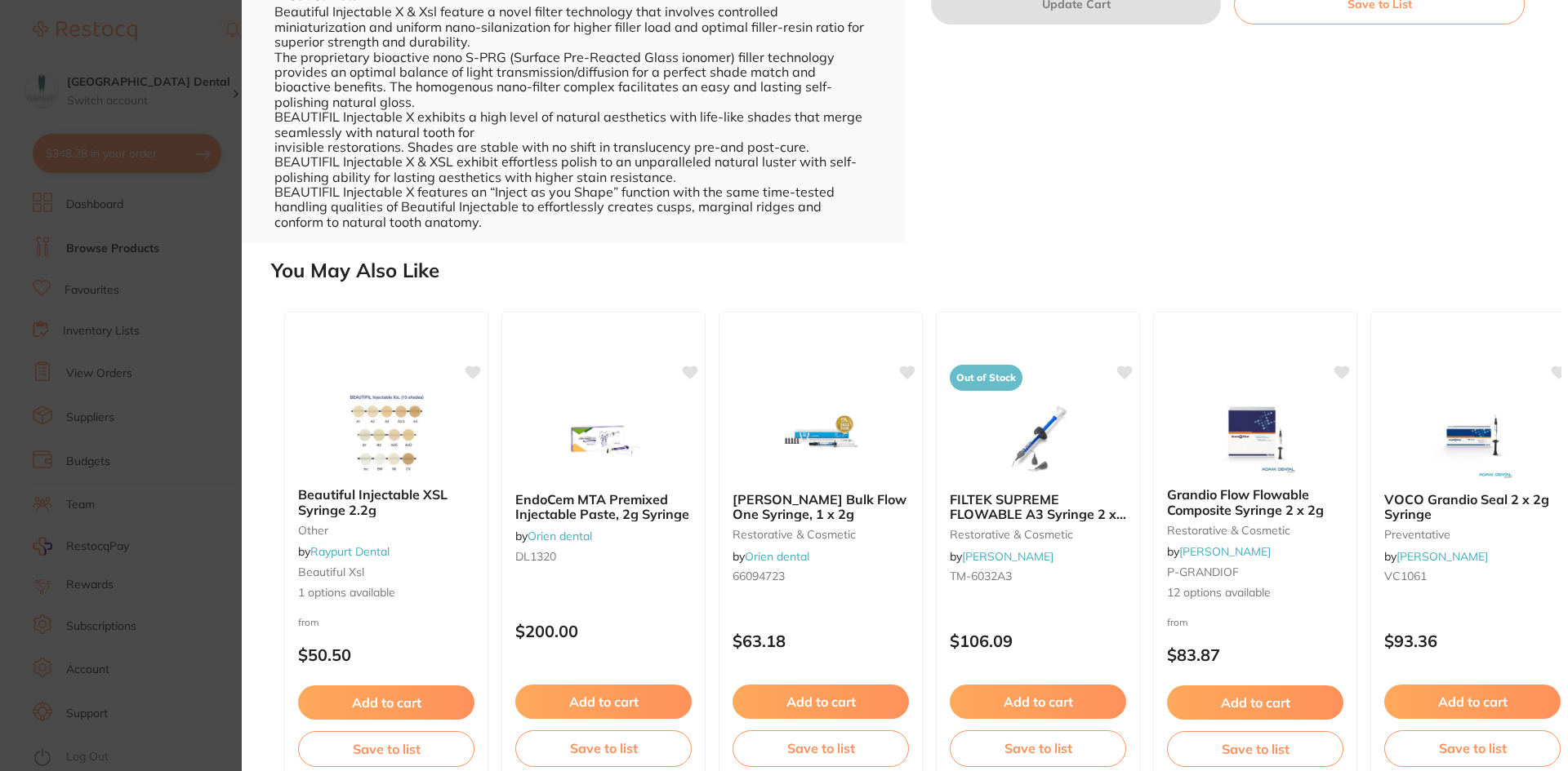
scroll to position [163, 0]
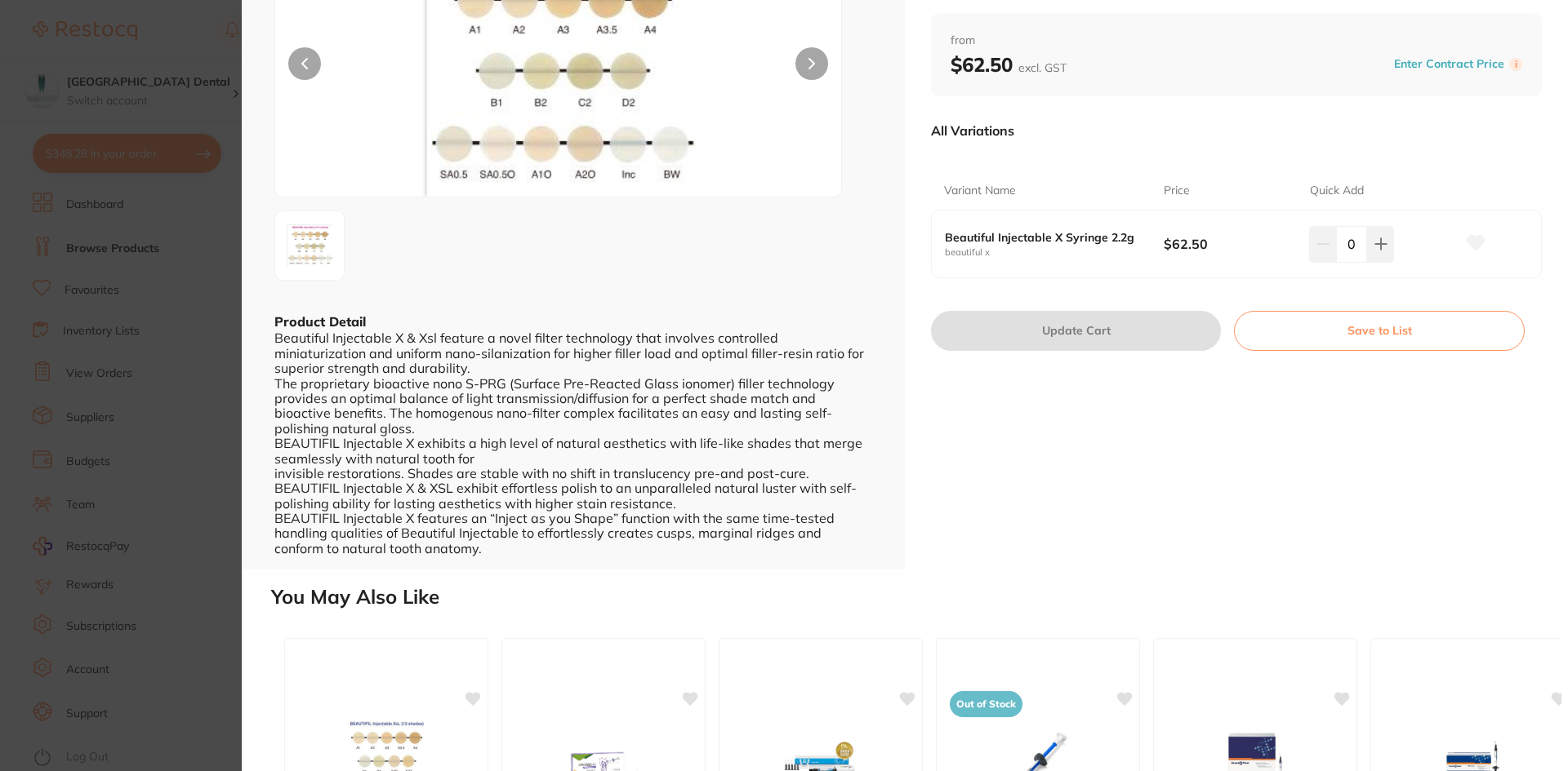
click at [202, 209] on section "Beautiful Injectable X Syringe 2.2g other by Raypurt Dental Product Code: beaut…" at bounding box center [784, 385] width 1568 height 771
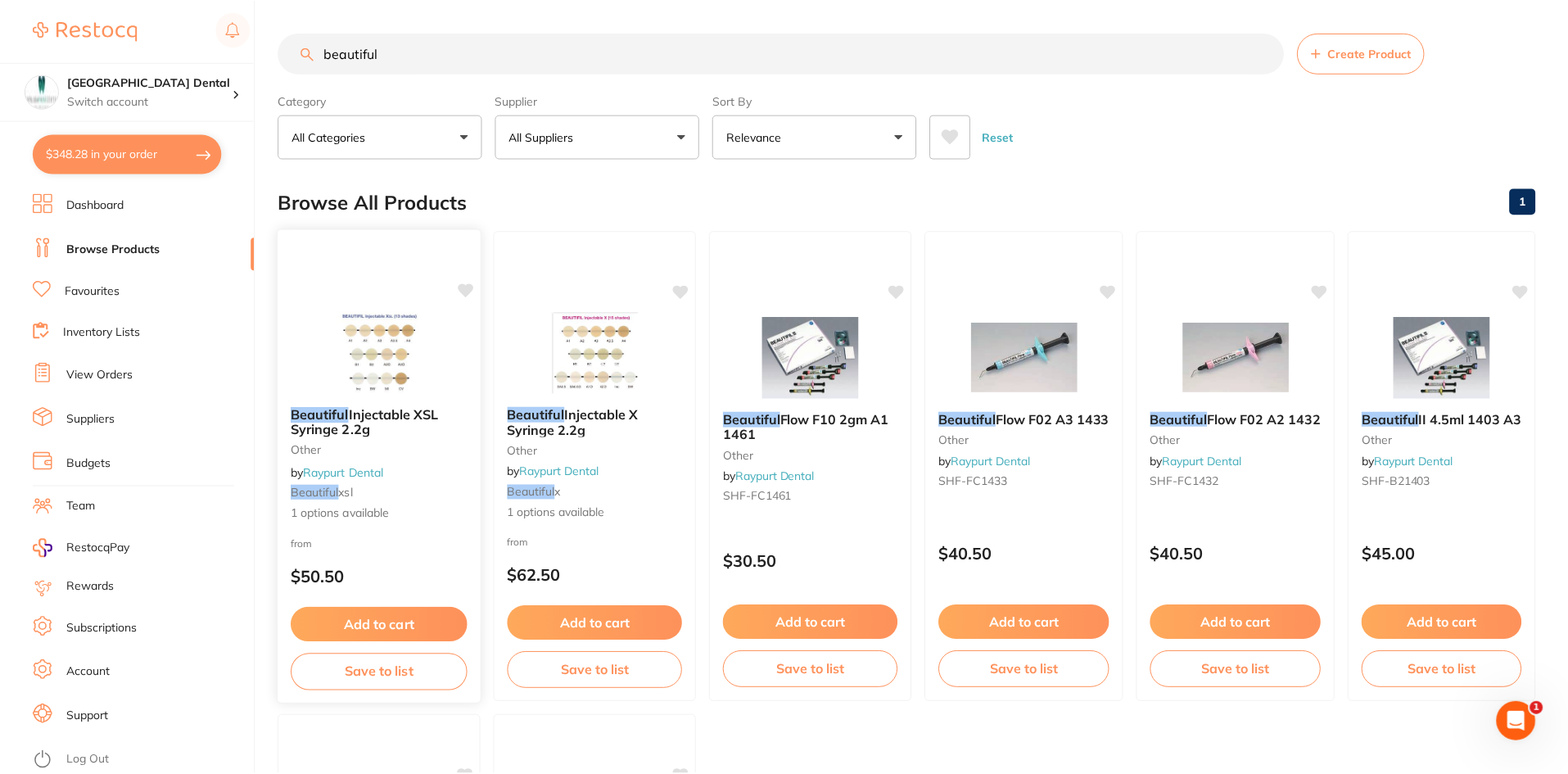
scroll to position [82, 0]
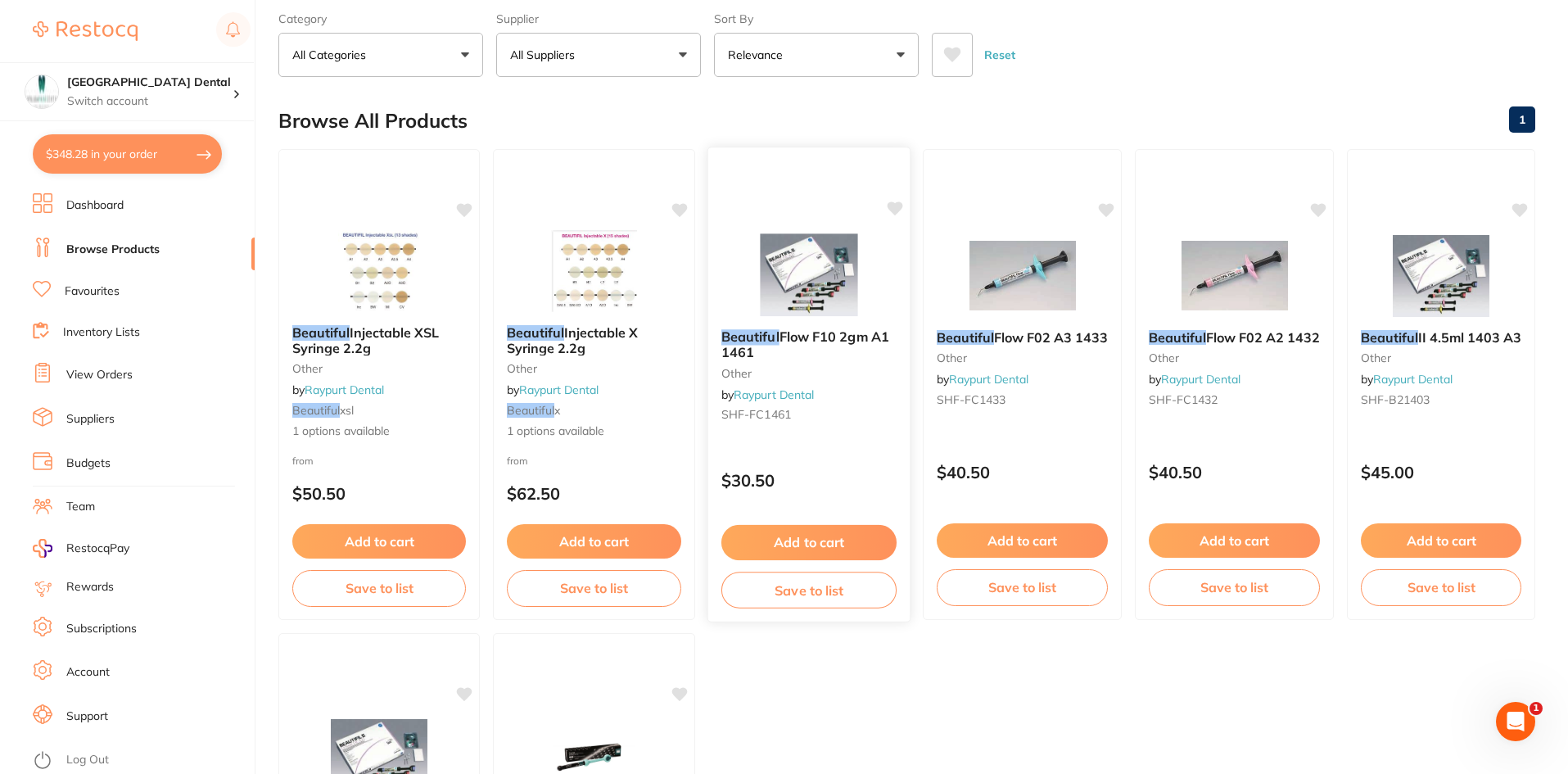
click at [825, 293] on img at bounding box center [808, 274] width 107 height 83
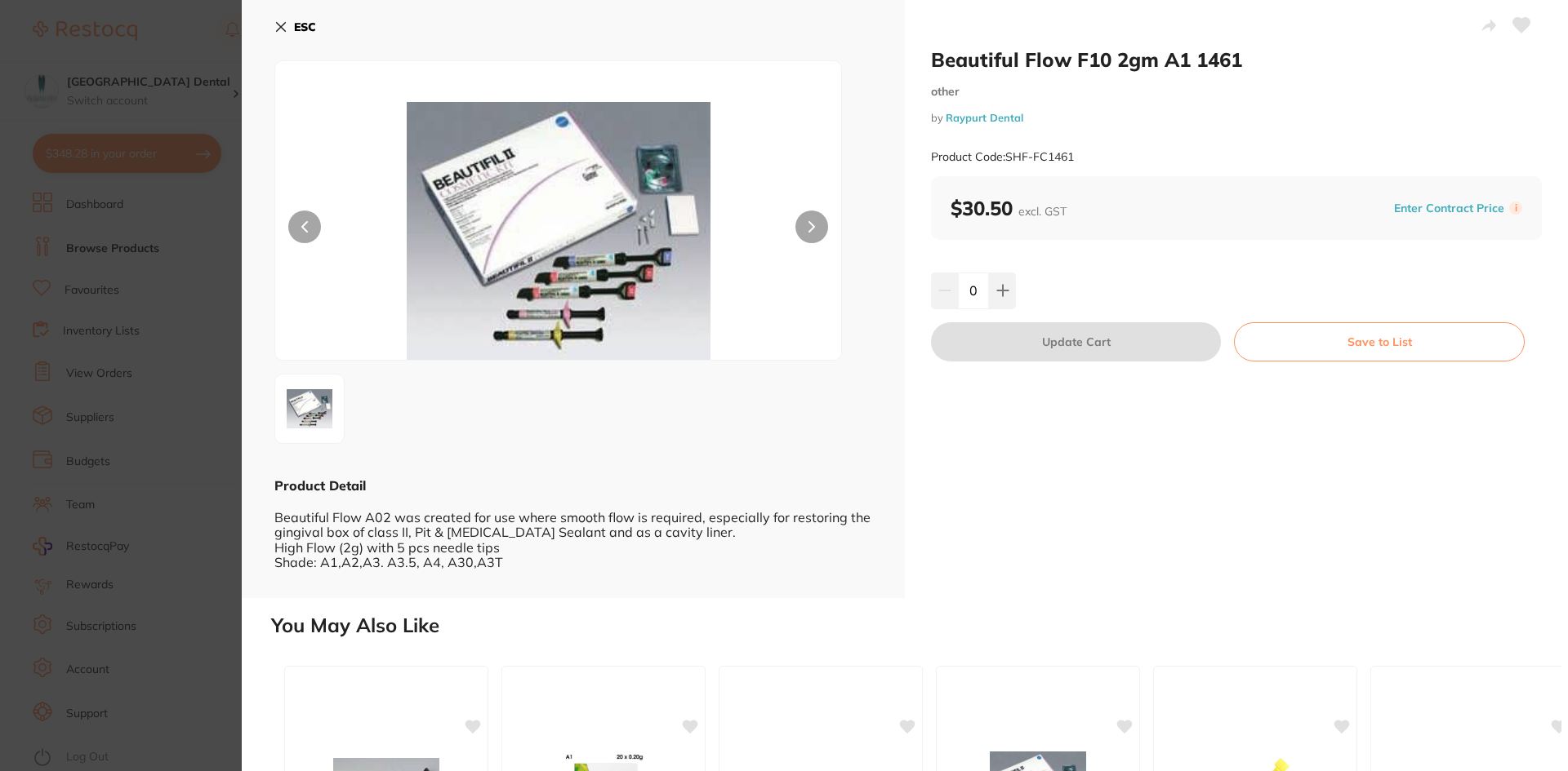
click at [220, 267] on section "Beautiful Flow F10 2gm A1 1461 other by Raypurt Dental Product Code: SHF-FC1461…" at bounding box center [784, 385] width 1568 height 771
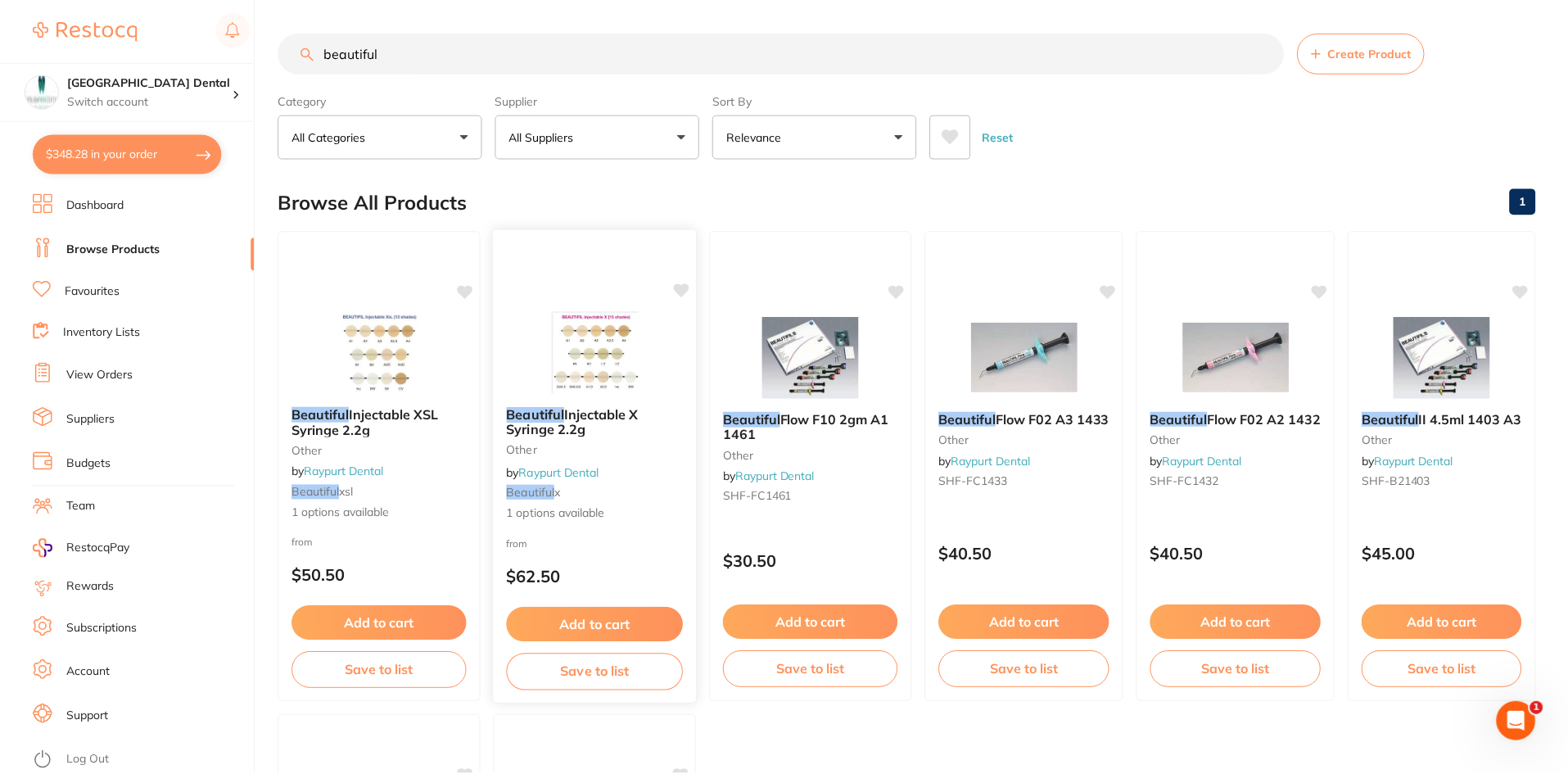
scroll to position [82, 0]
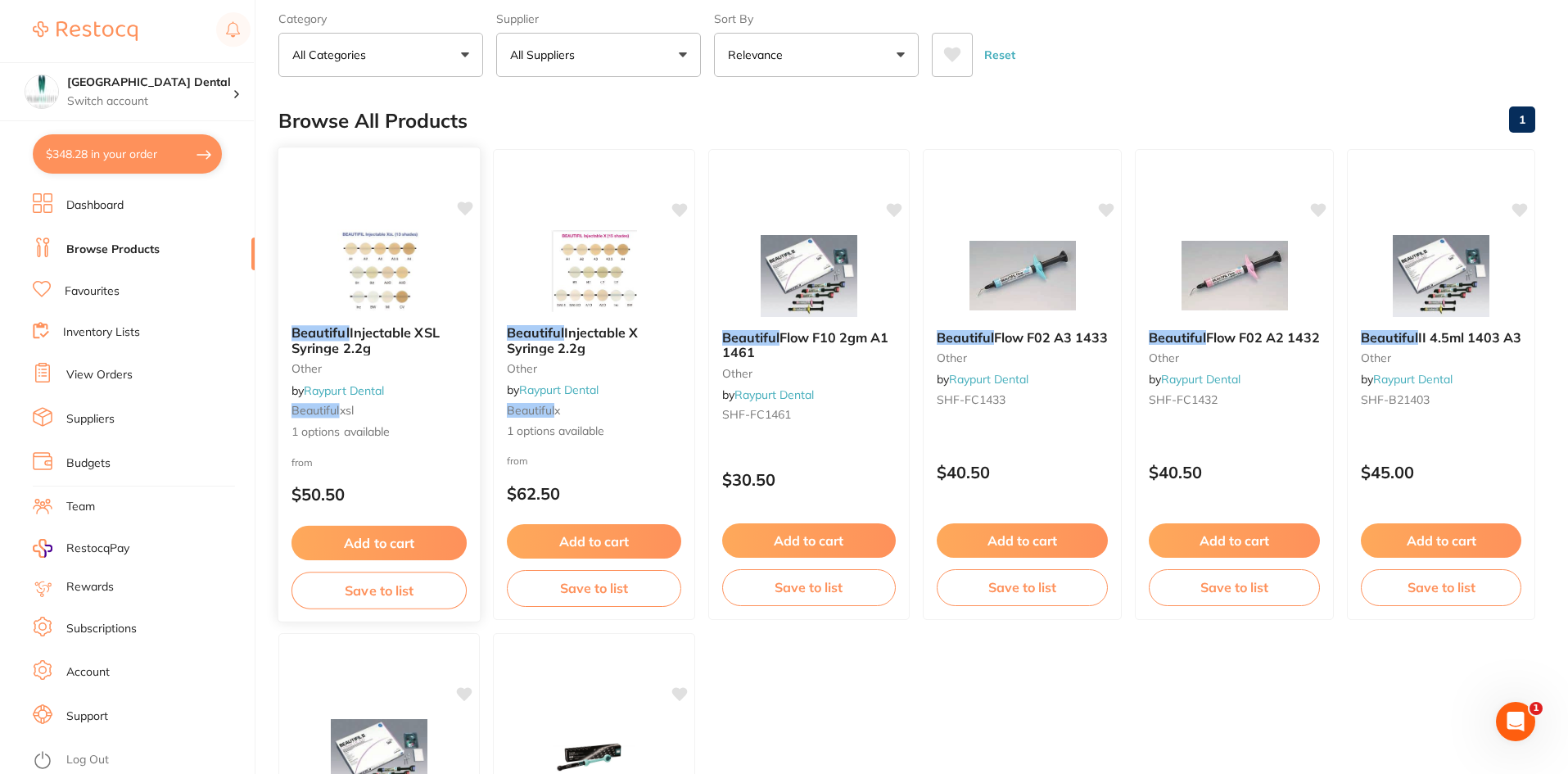
click at [380, 336] on span "Injectable XSL Syringe 2.2g" at bounding box center [365, 340] width 148 height 32
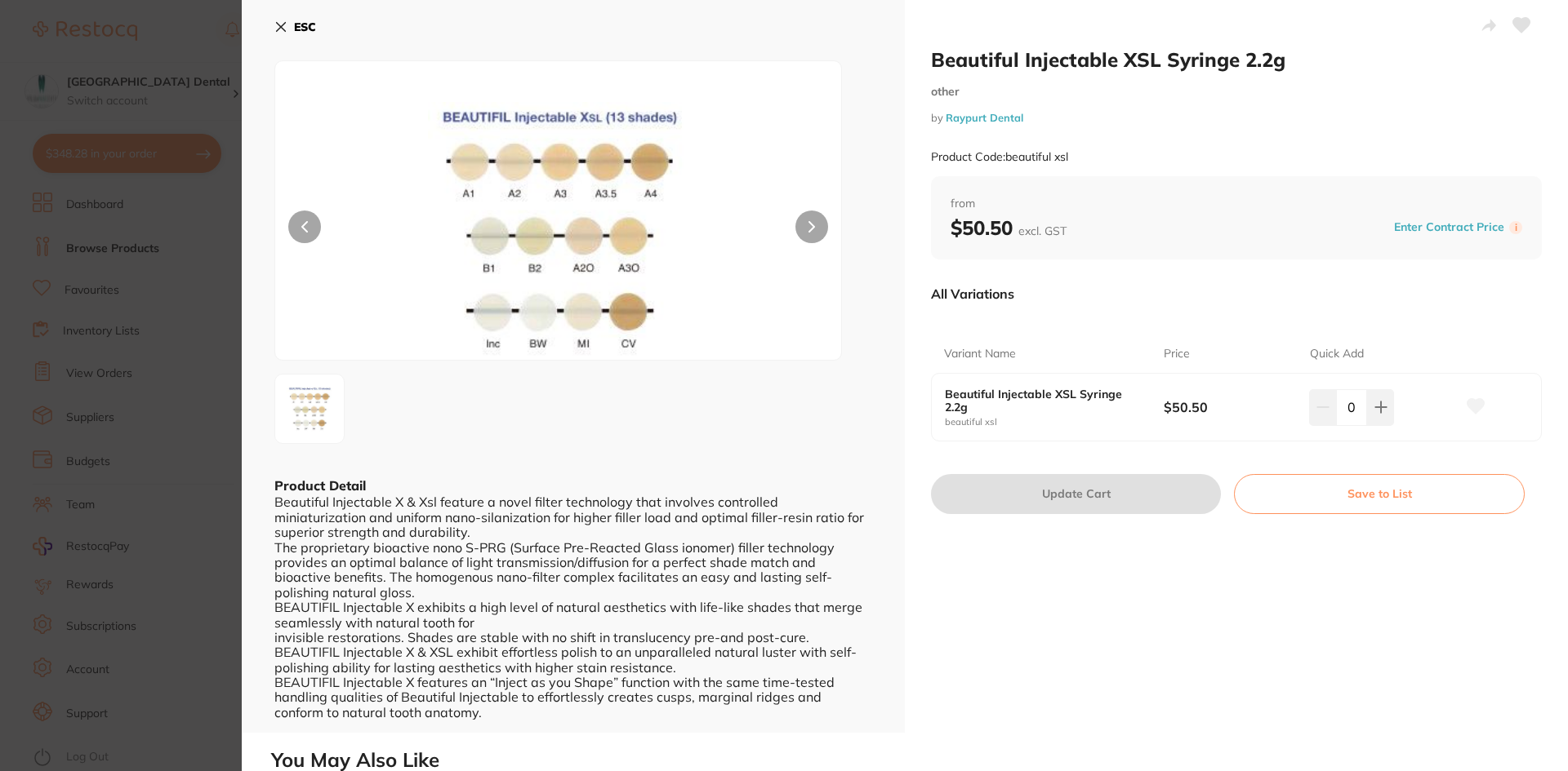
click at [1014, 402] on b "Beautiful Injectable XSL Syringe 2.2g" at bounding box center [1043, 401] width 197 height 26
click at [1374, 405] on icon at bounding box center [1381, 407] width 13 height 13
type input "1"
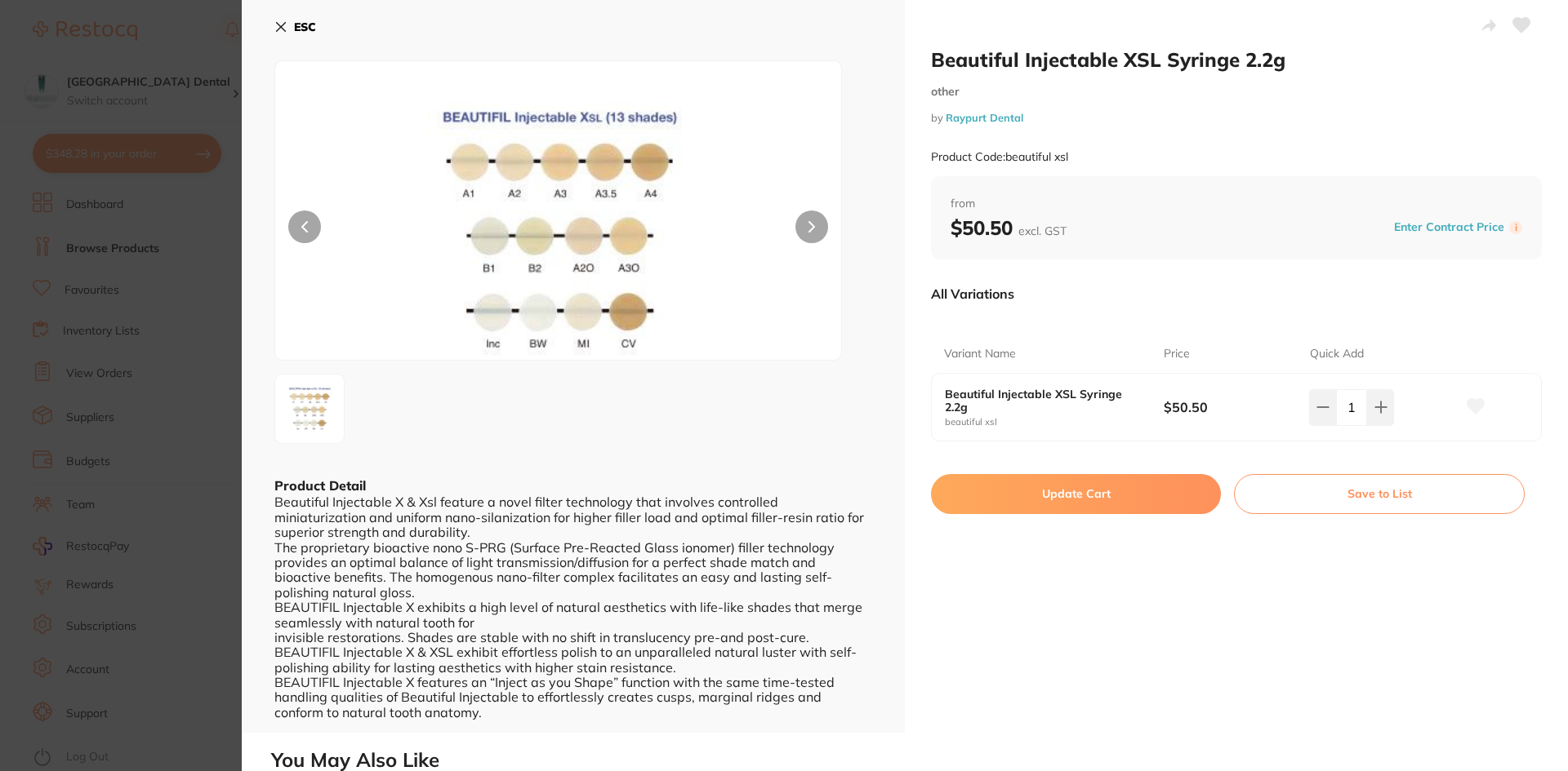
click at [1102, 493] on button "Update Cart" at bounding box center [1076, 493] width 290 height 39
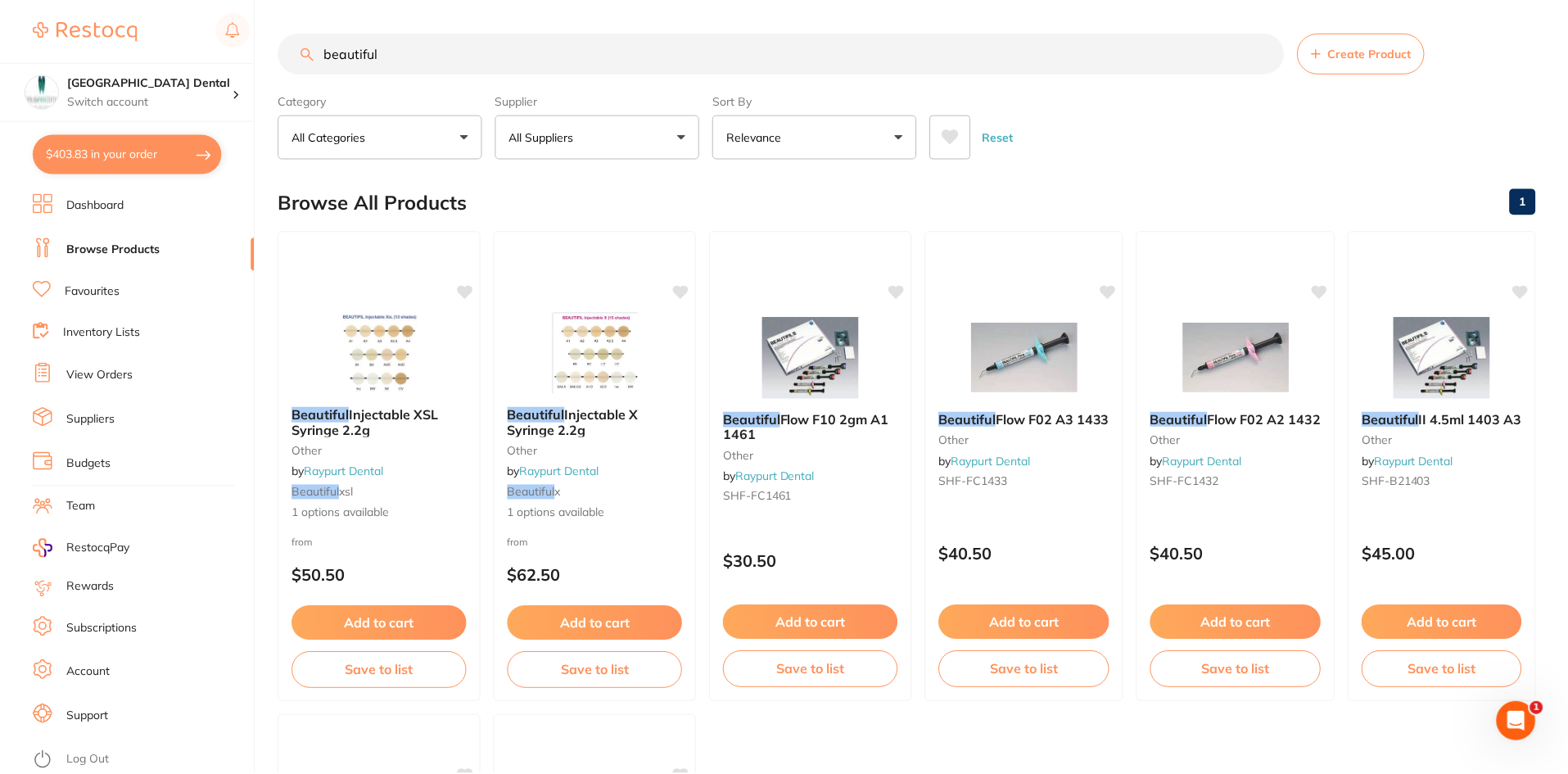
scroll to position [82, 0]
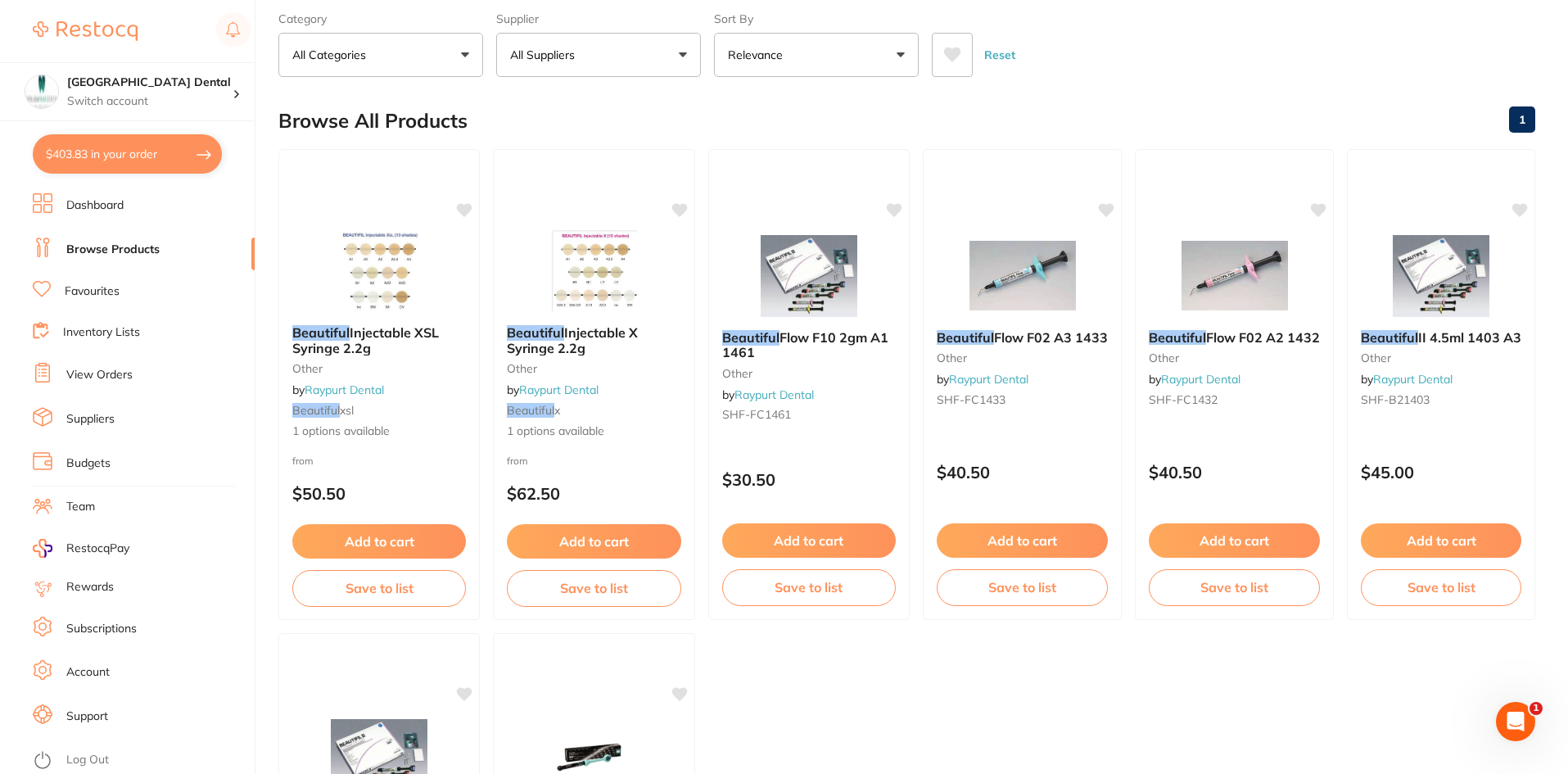
click at [85, 160] on button "$403.83 in your order" at bounding box center [127, 153] width 189 height 39
checkbox input "true"
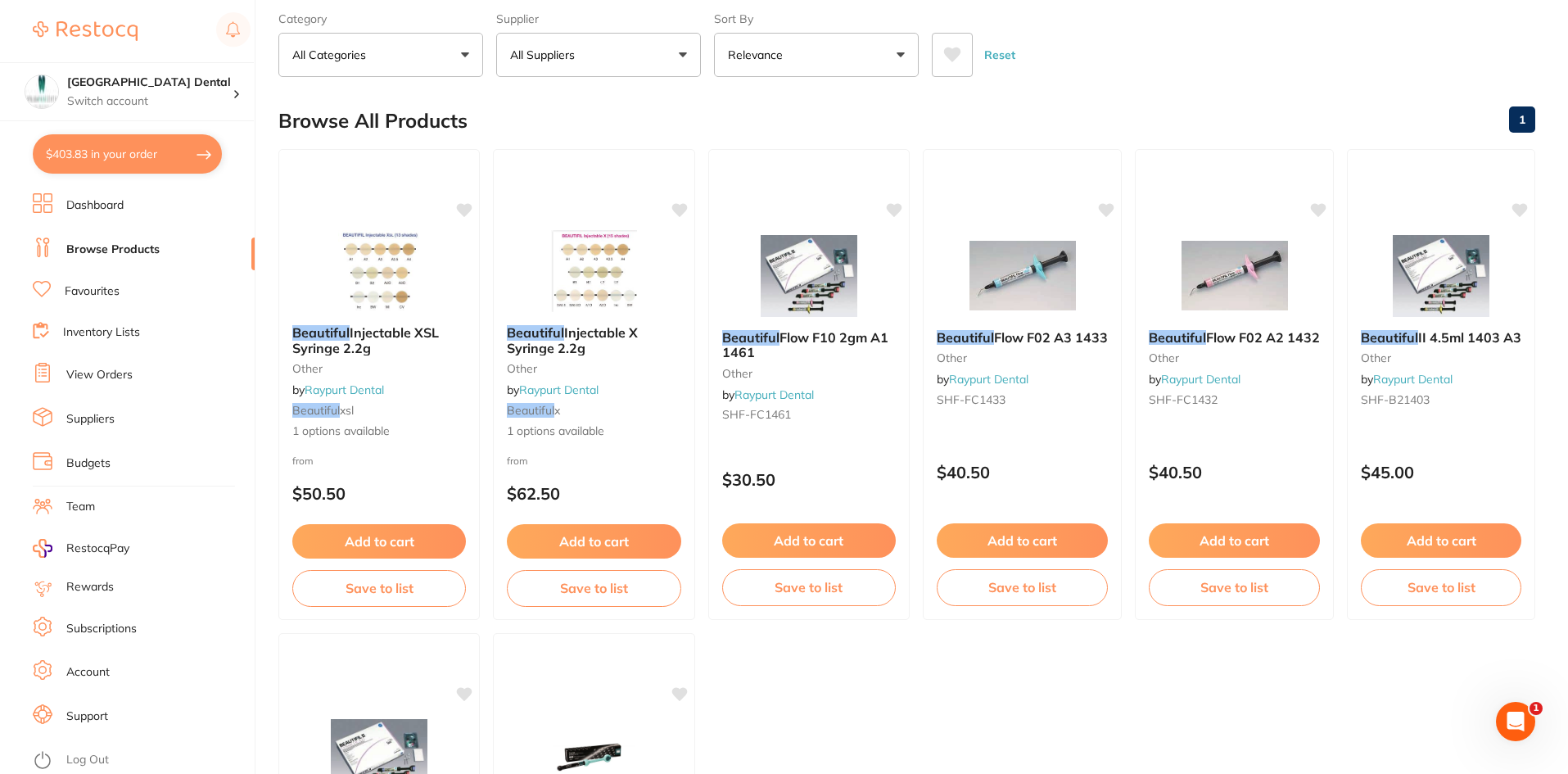
checkbox input "true"
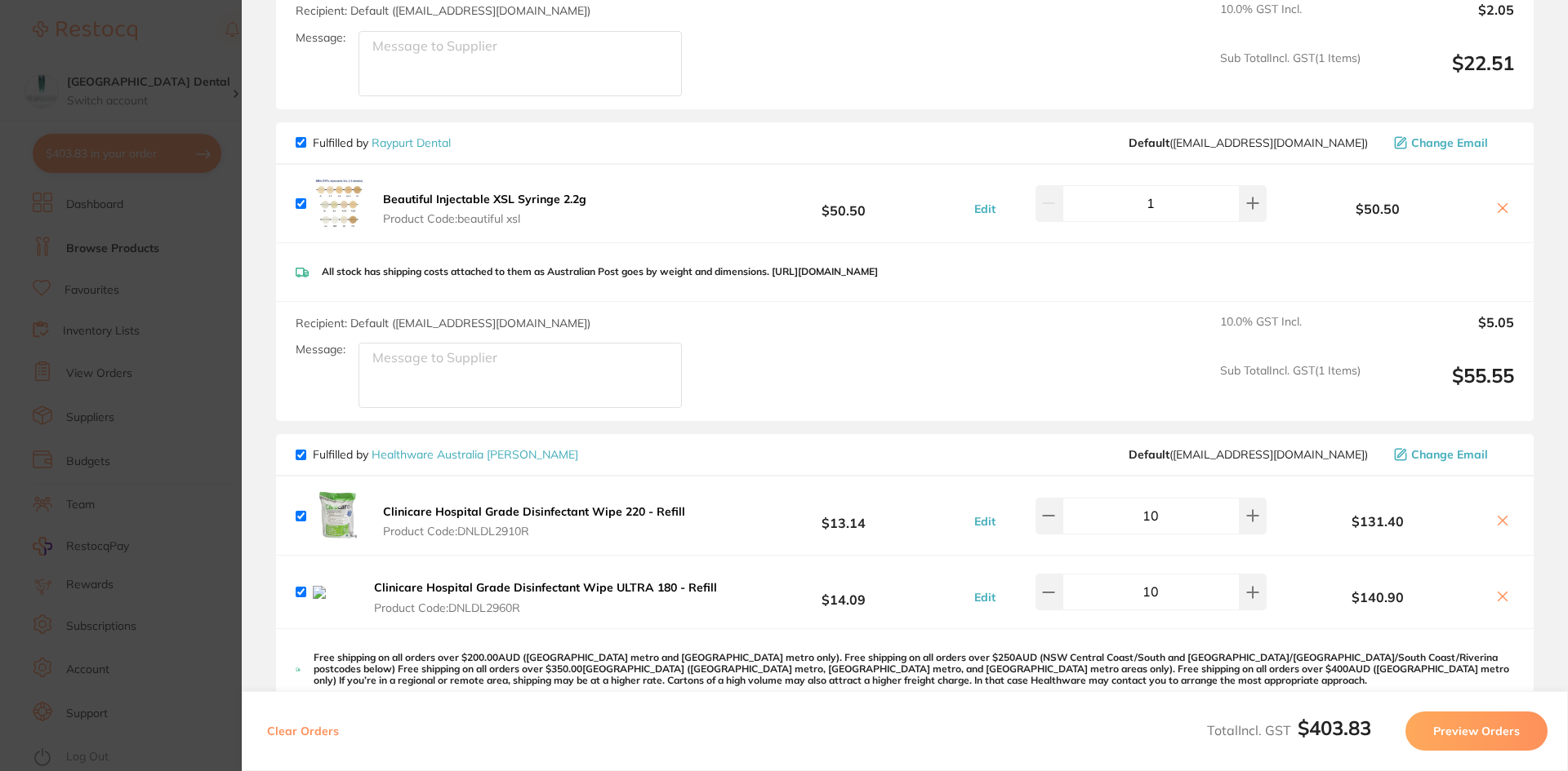
scroll to position [735, 0]
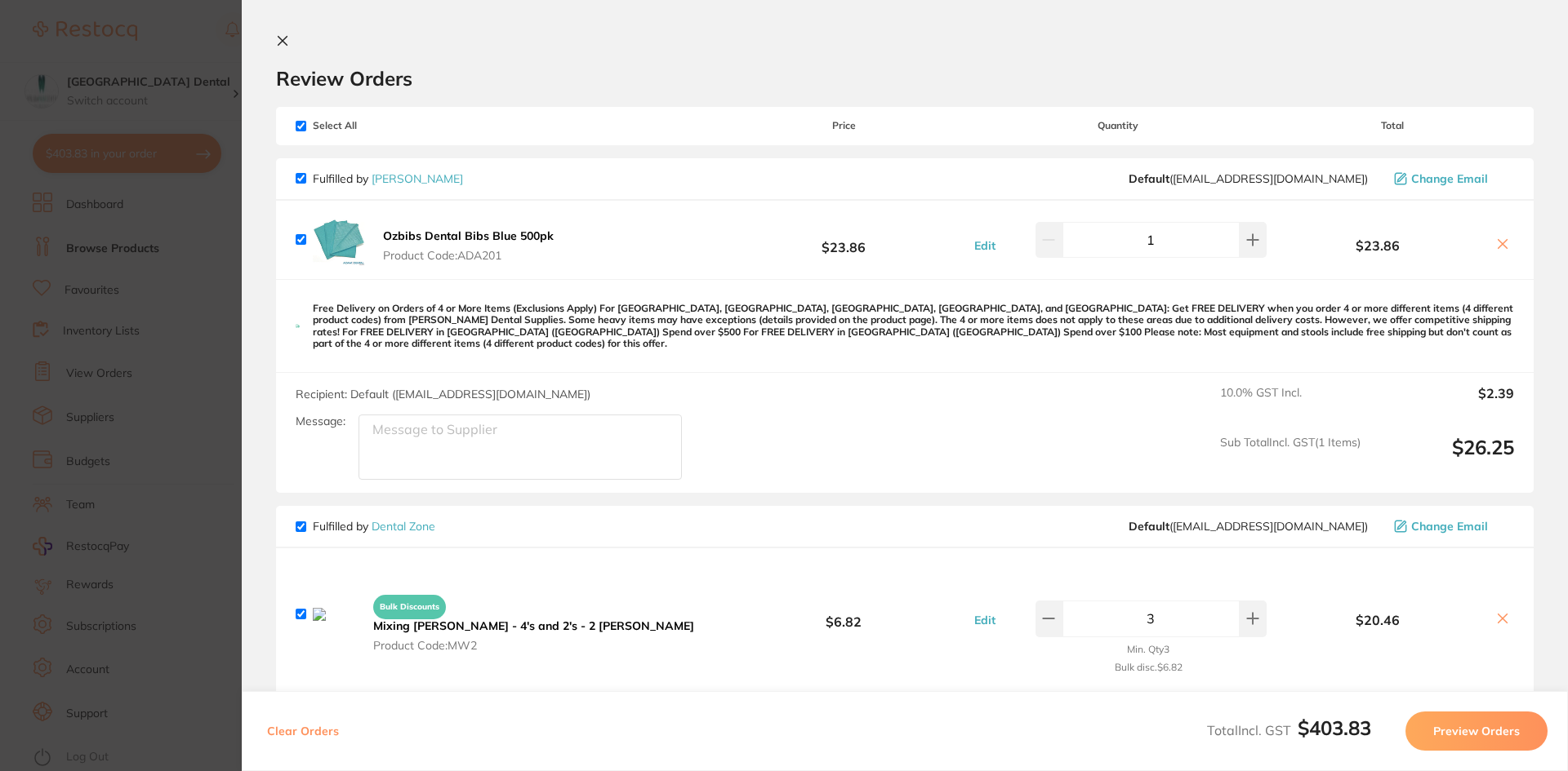
scroll to position [735, 0]
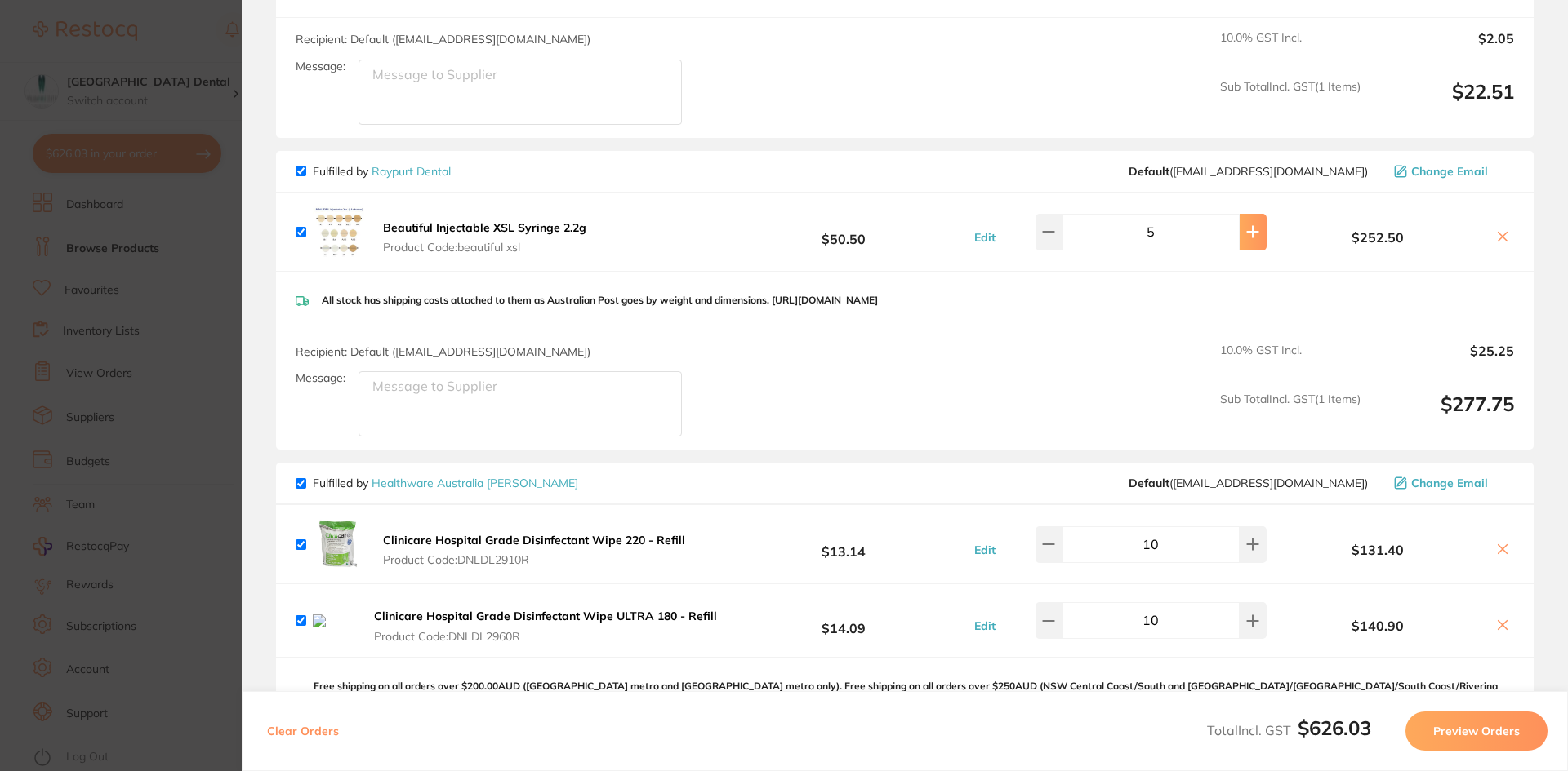
type input "6"
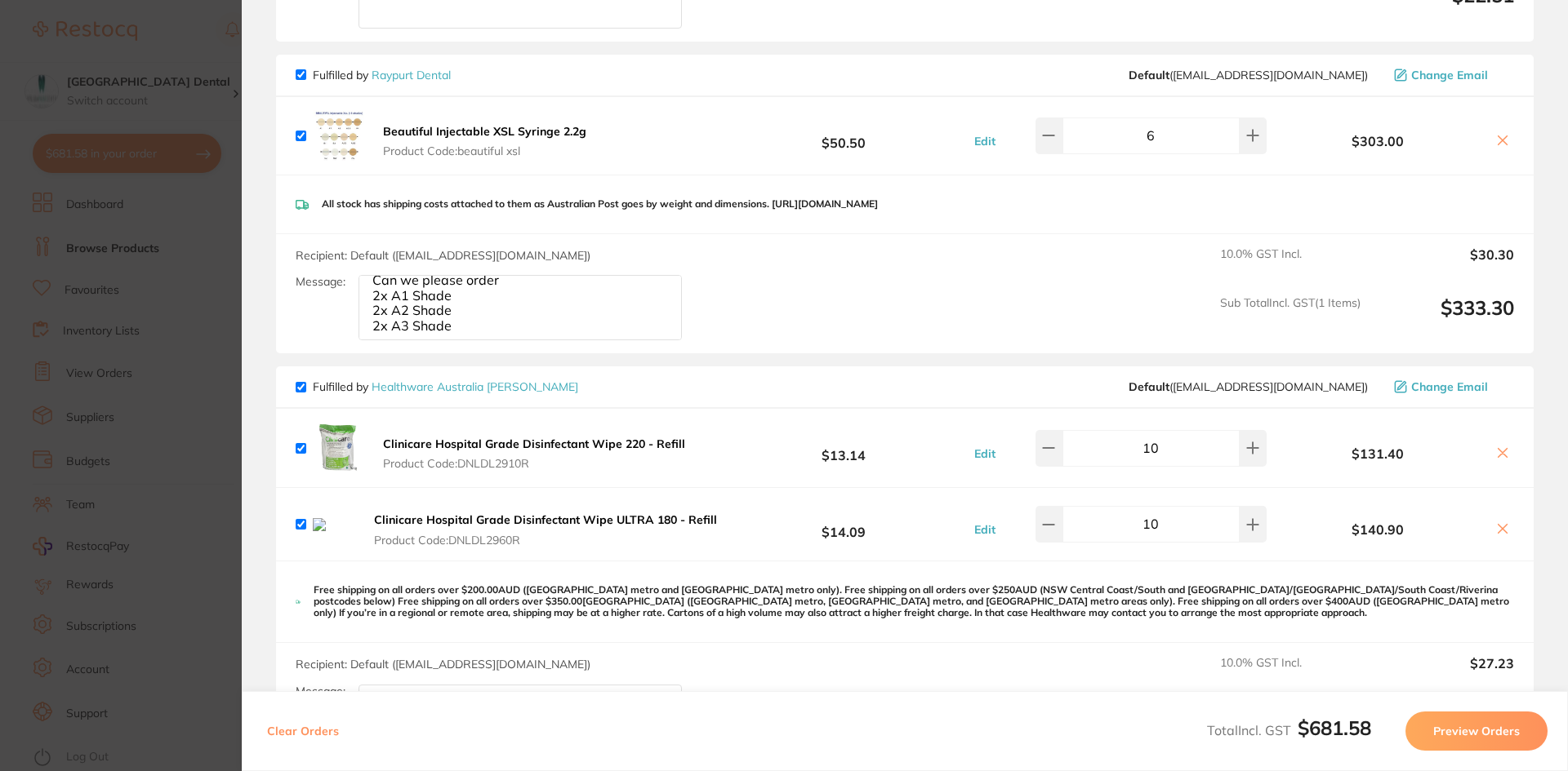
scroll to position [898, 0]
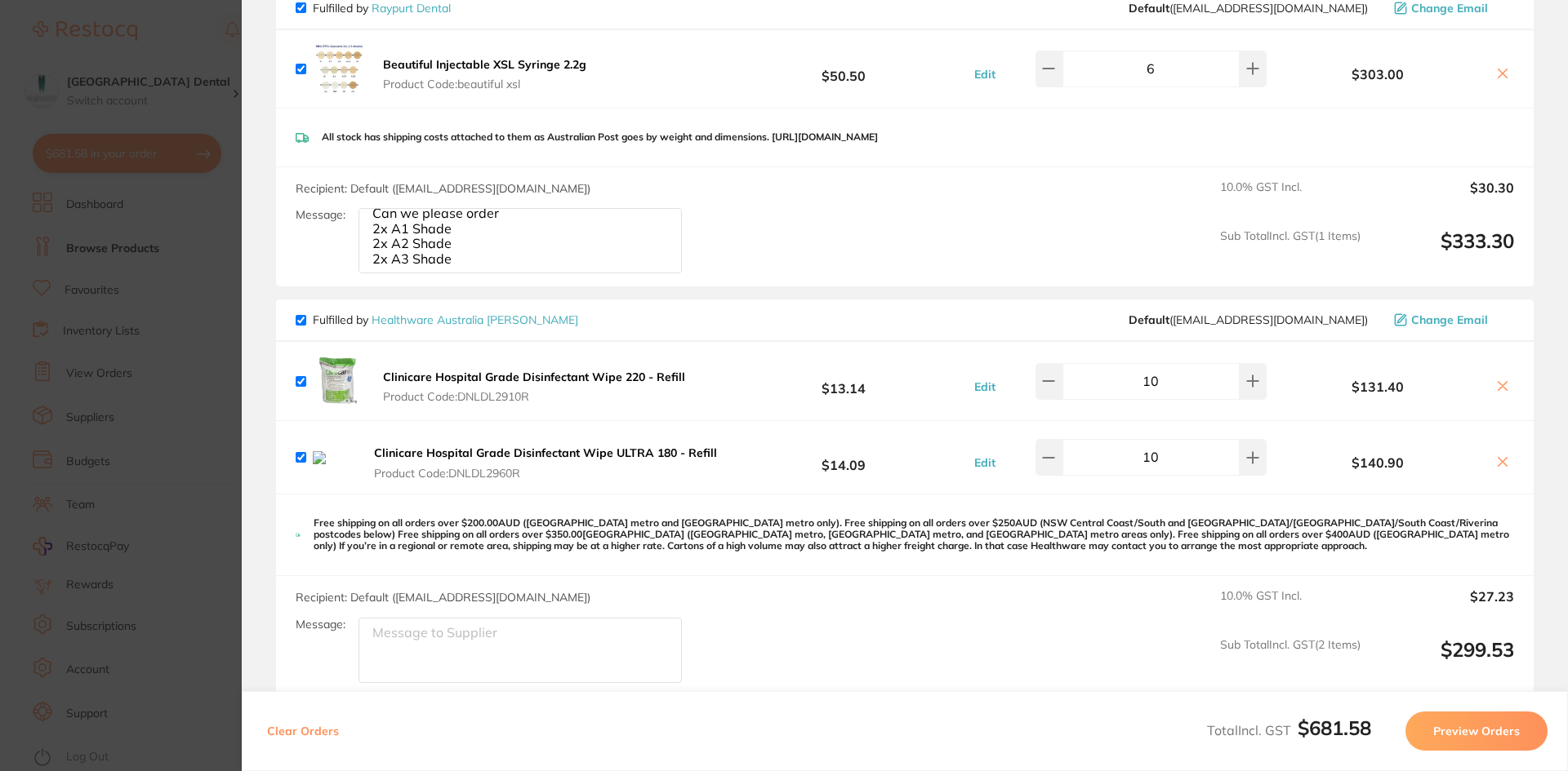
type textarea "Can we please order 2x A1 Shade 2x A2 Shade 2x A3 Shade"
click at [718, 462] on button "Clinicare Hospital Grade Disinfectant Wipe ULTRA 180 - Refill Product Code: DNL…" at bounding box center [545, 463] width 353 height 35
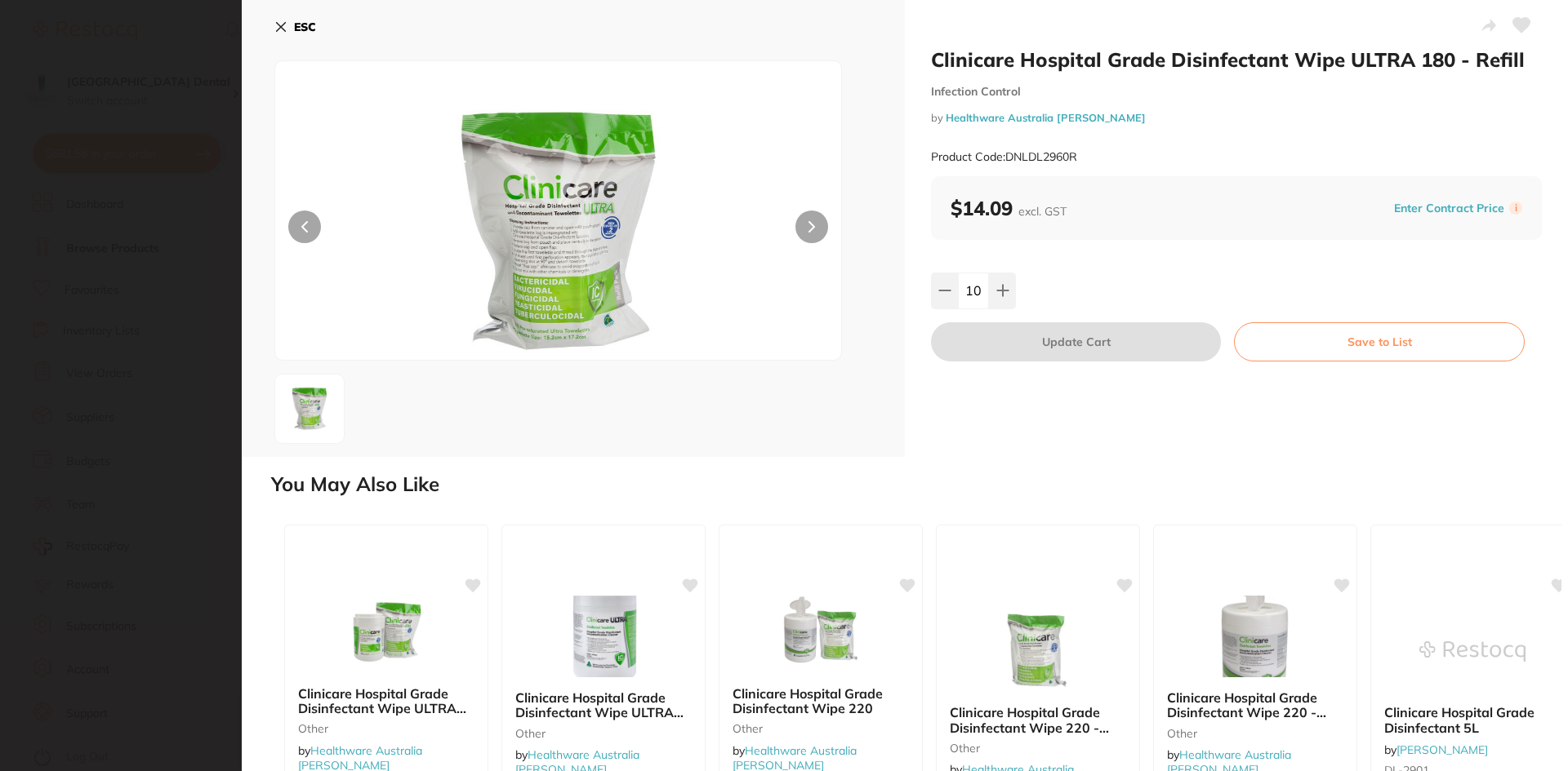
scroll to position [0, 0]
click at [281, 24] on icon at bounding box center [280, 27] width 13 height 13
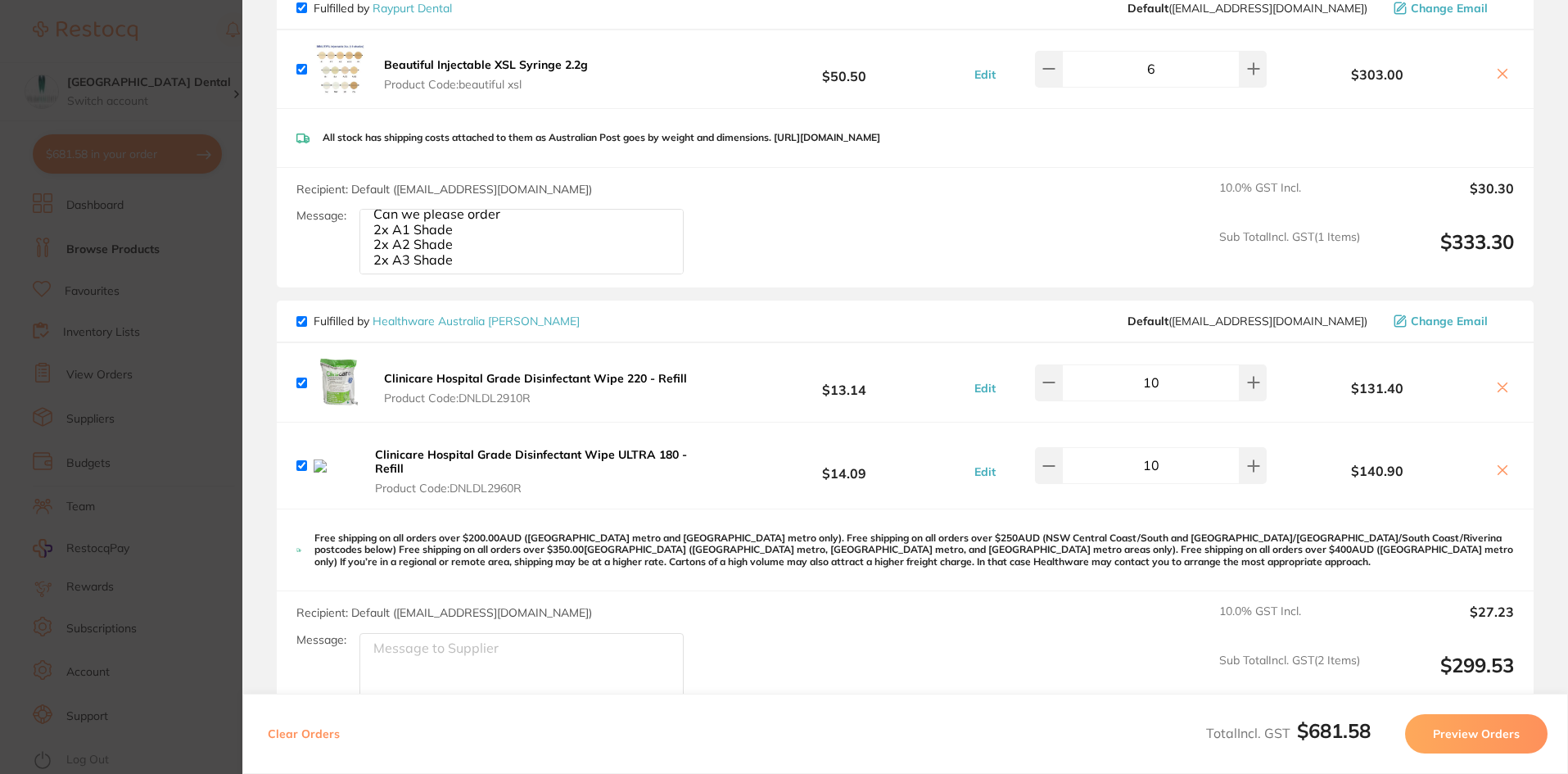
click at [1501, 464] on icon at bounding box center [1502, 470] width 13 height 13
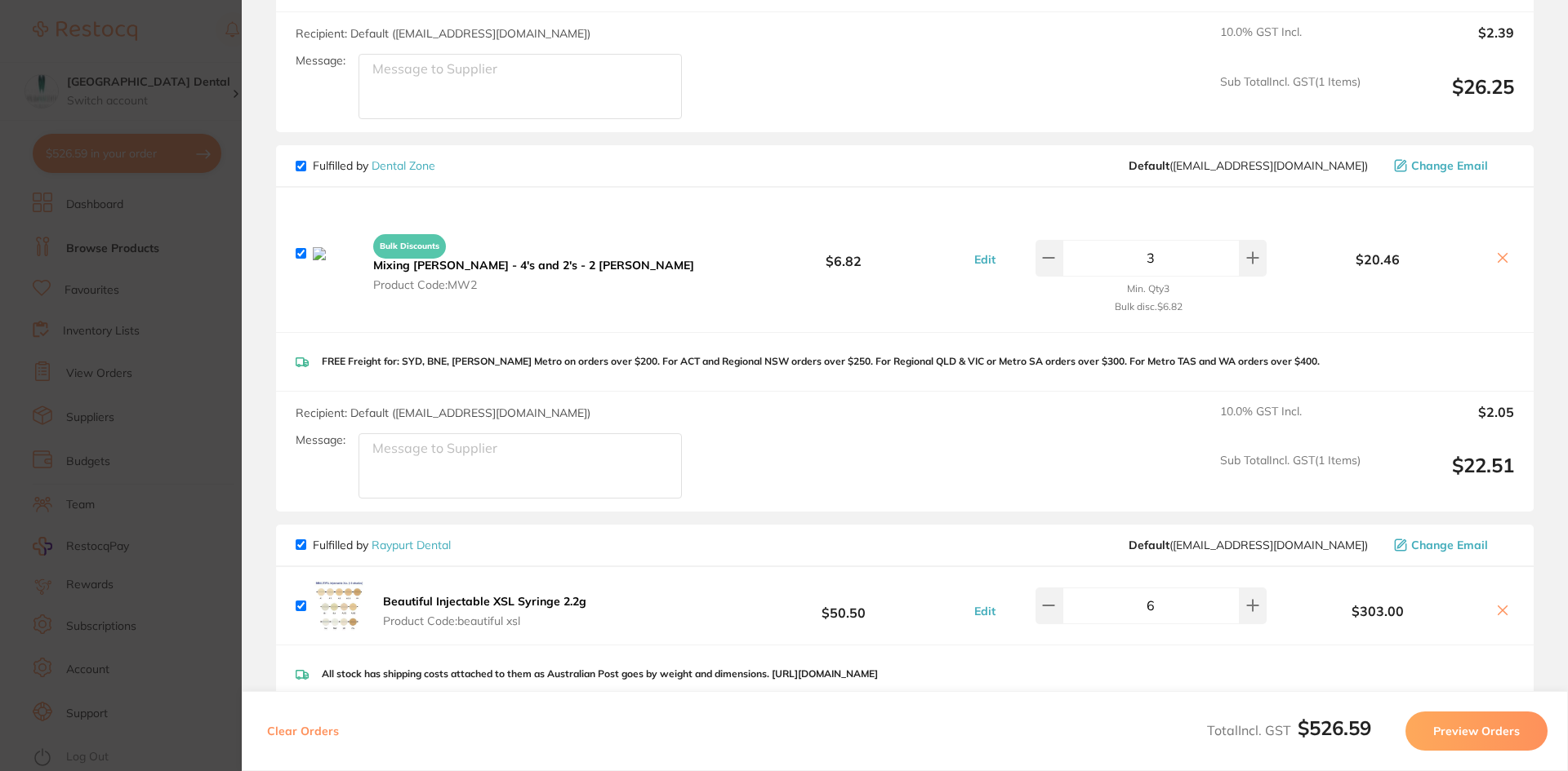
scroll to position [270, 0]
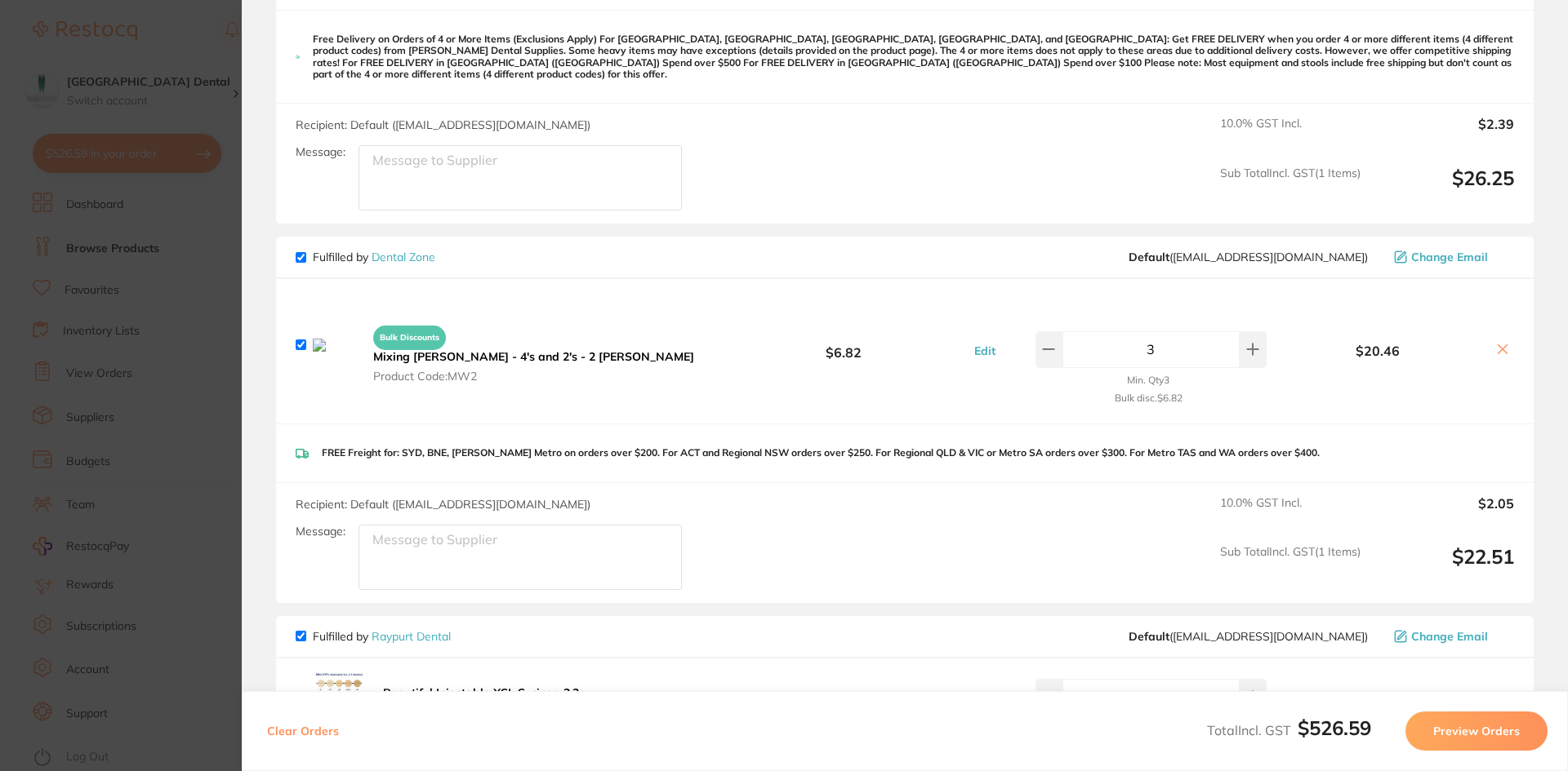
click at [1502, 343] on icon at bounding box center [1502, 349] width 13 height 13
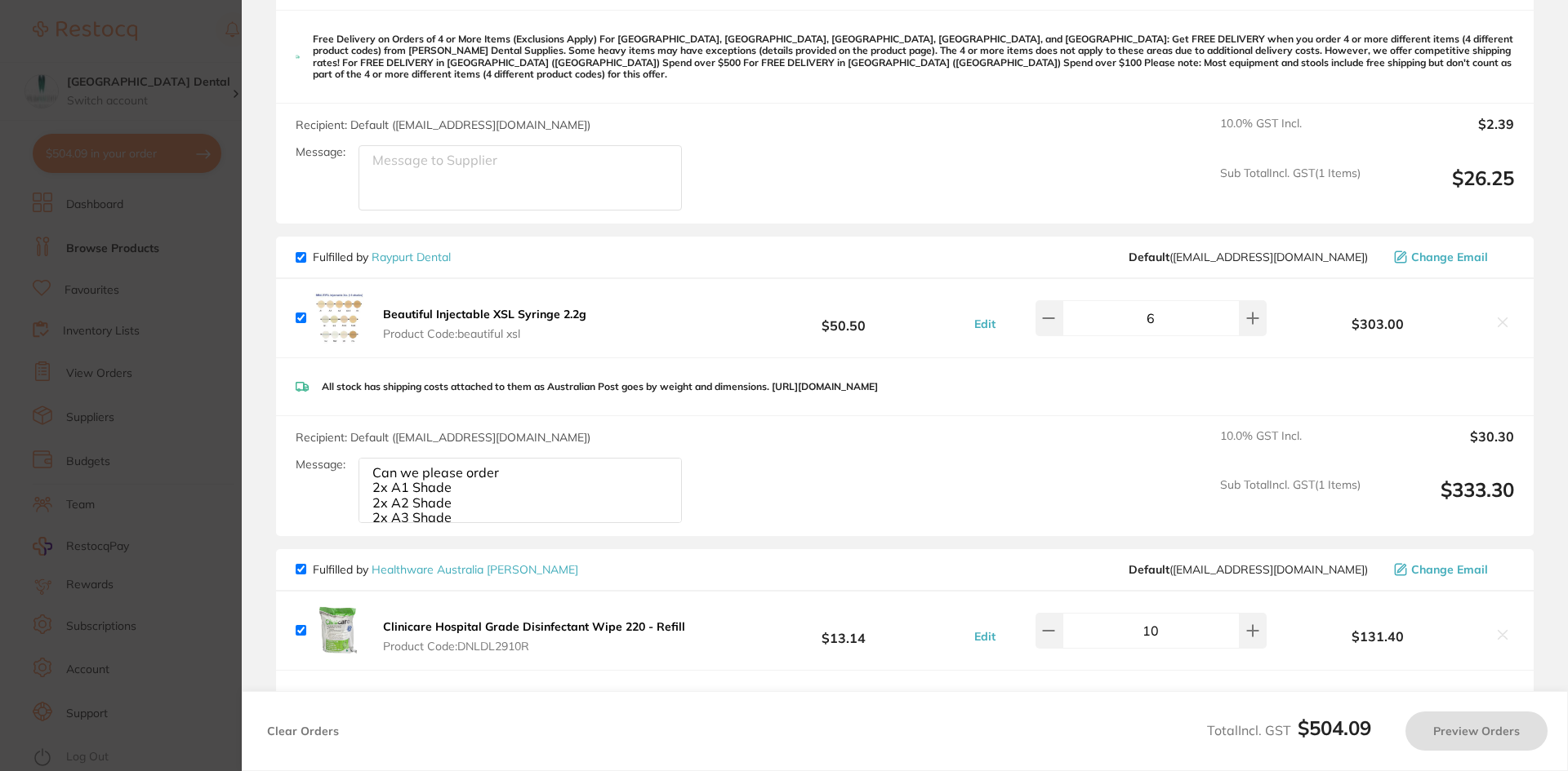
checkbox input "true"
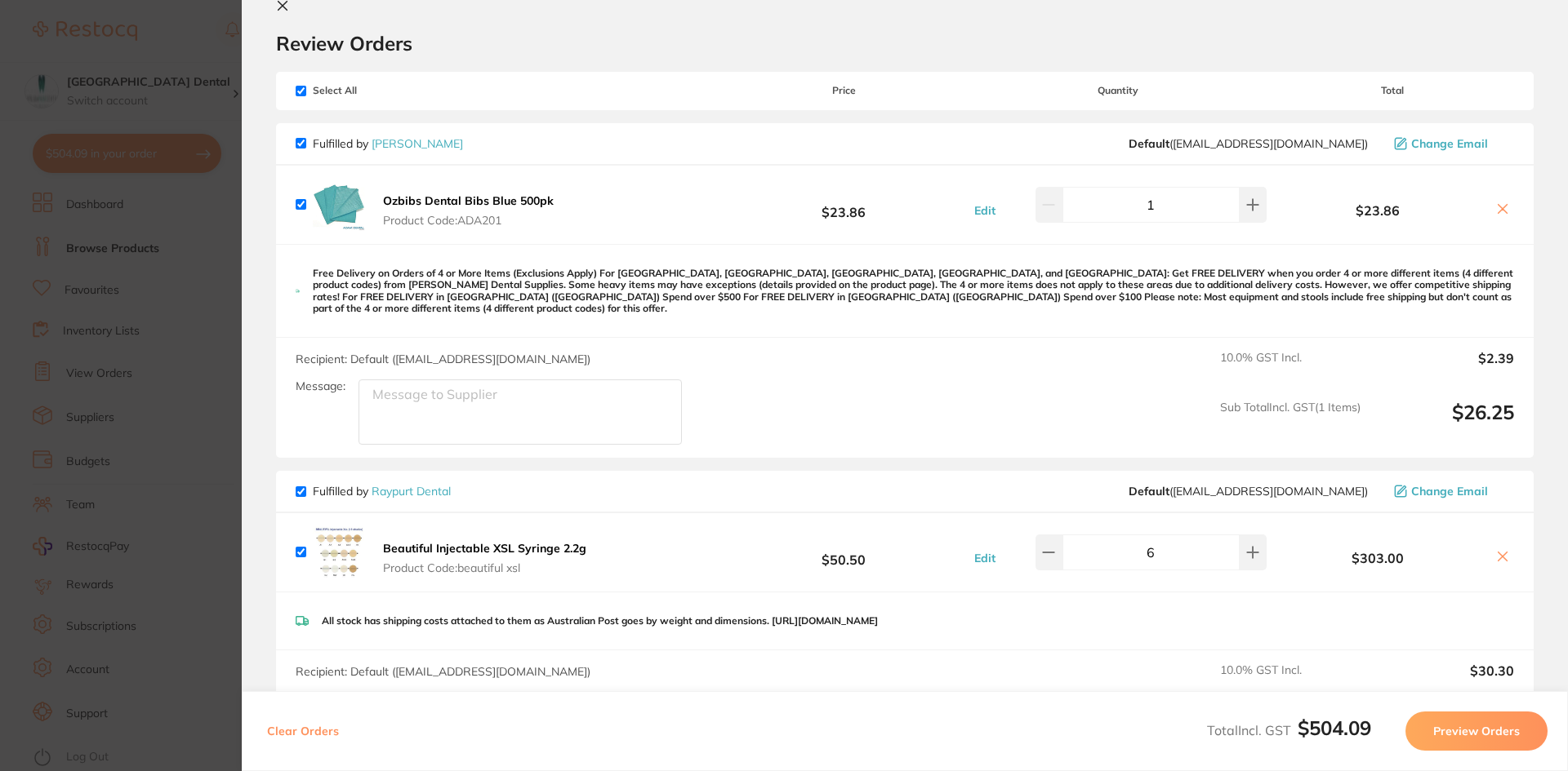
scroll to position [24, 0]
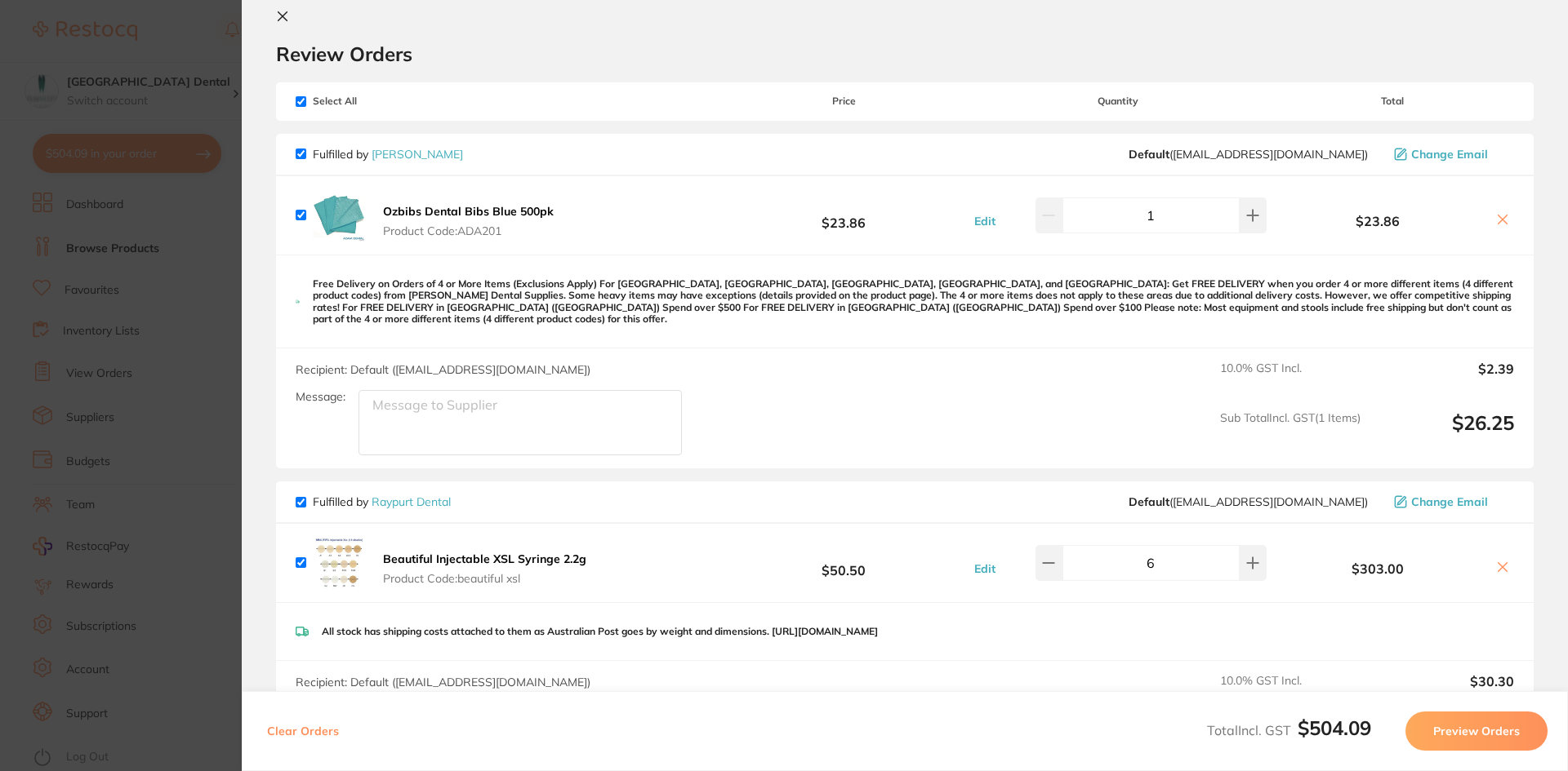
click at [217, 211] on section "Update RRP Set your pre negotiated price for this item. Item Agreed RRP (excl. …" at bounding box center [784, 385] width 1568 height 771
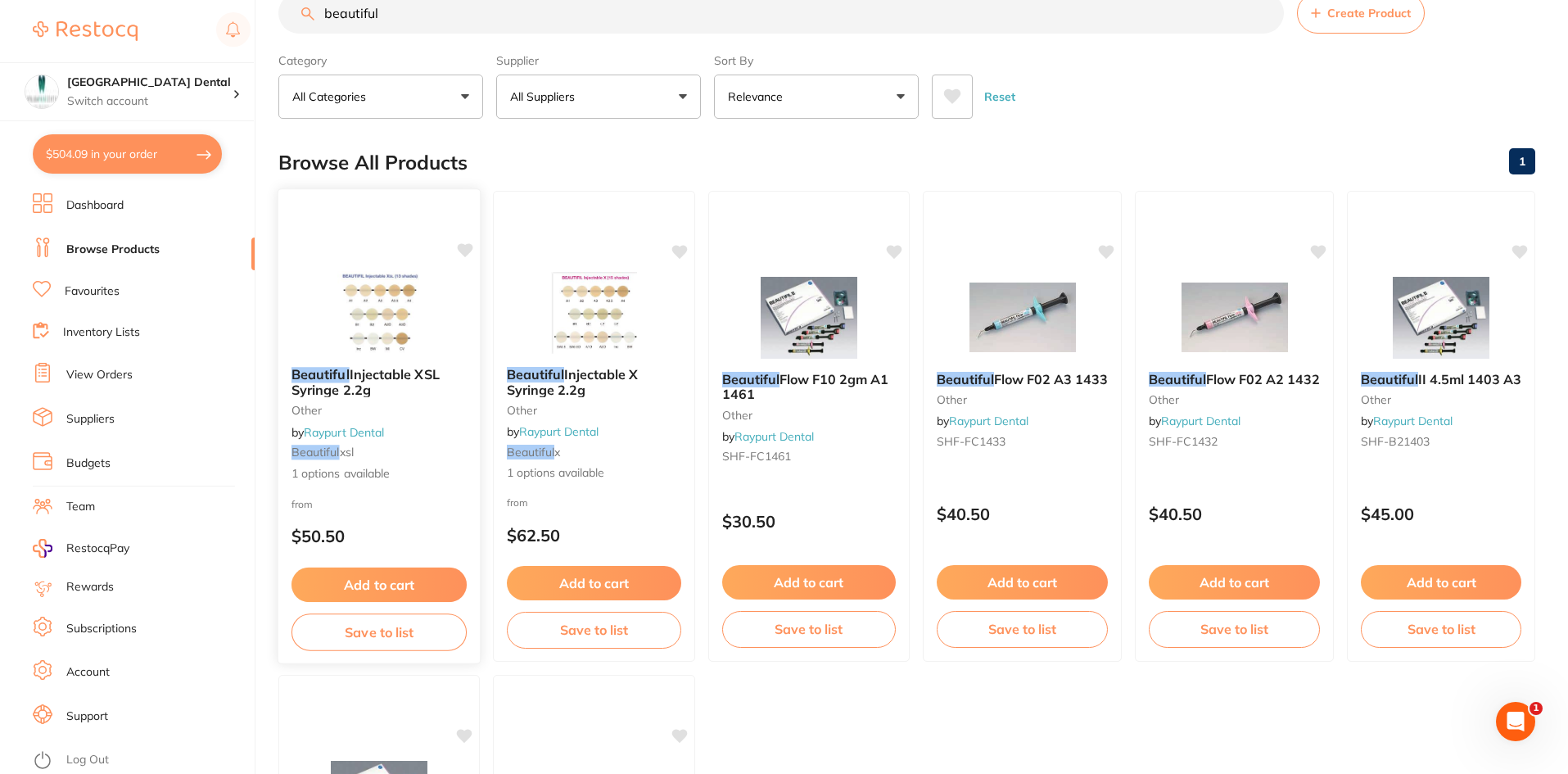
scroll to position [0, 0]
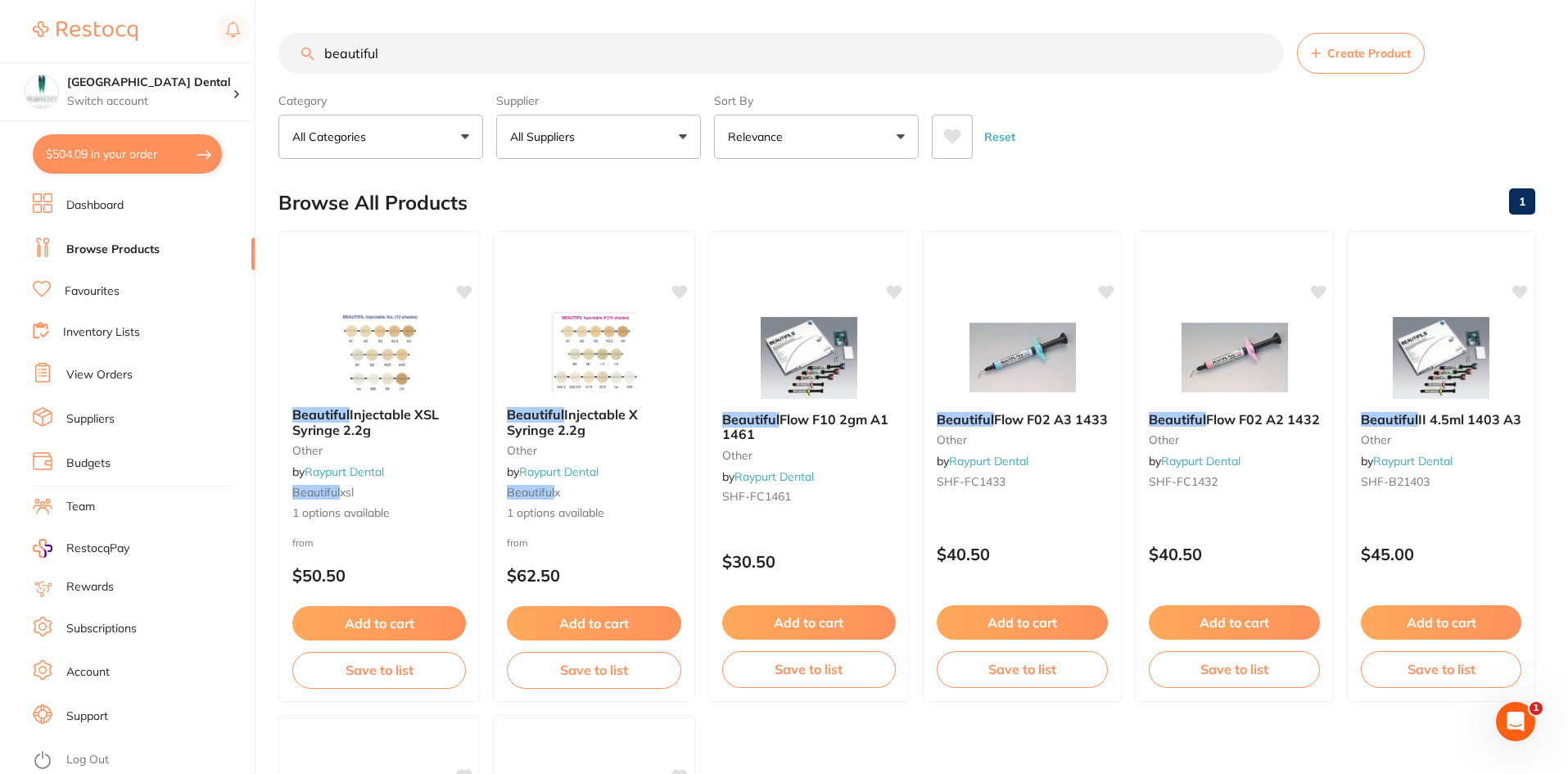
drag, startPoint x: 425, startPoint y: 63, endPoint x: 212, endPoint y: 7, distance: 220.2
click at [206, 11] on div "$504.09 Capalaba Park Dental Switch account Capalaba Park Dental $504.09 in you…" at bounding box center [784, 387] width 1568 height 774
type input "w"
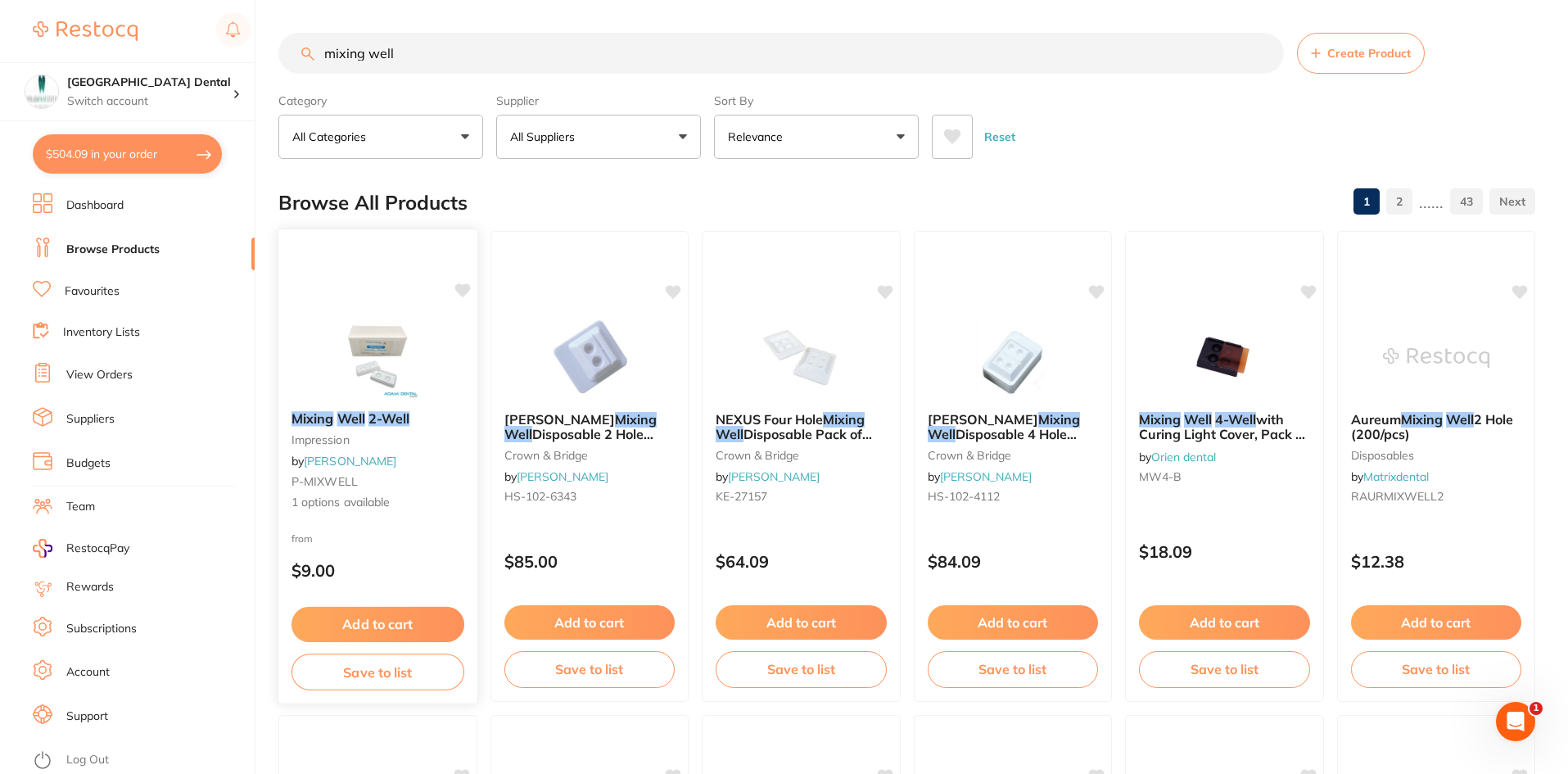
type input "mixing well"
click at [383, 425] on em "2-Well" at bounding box center [389, 418] width 42 height 17
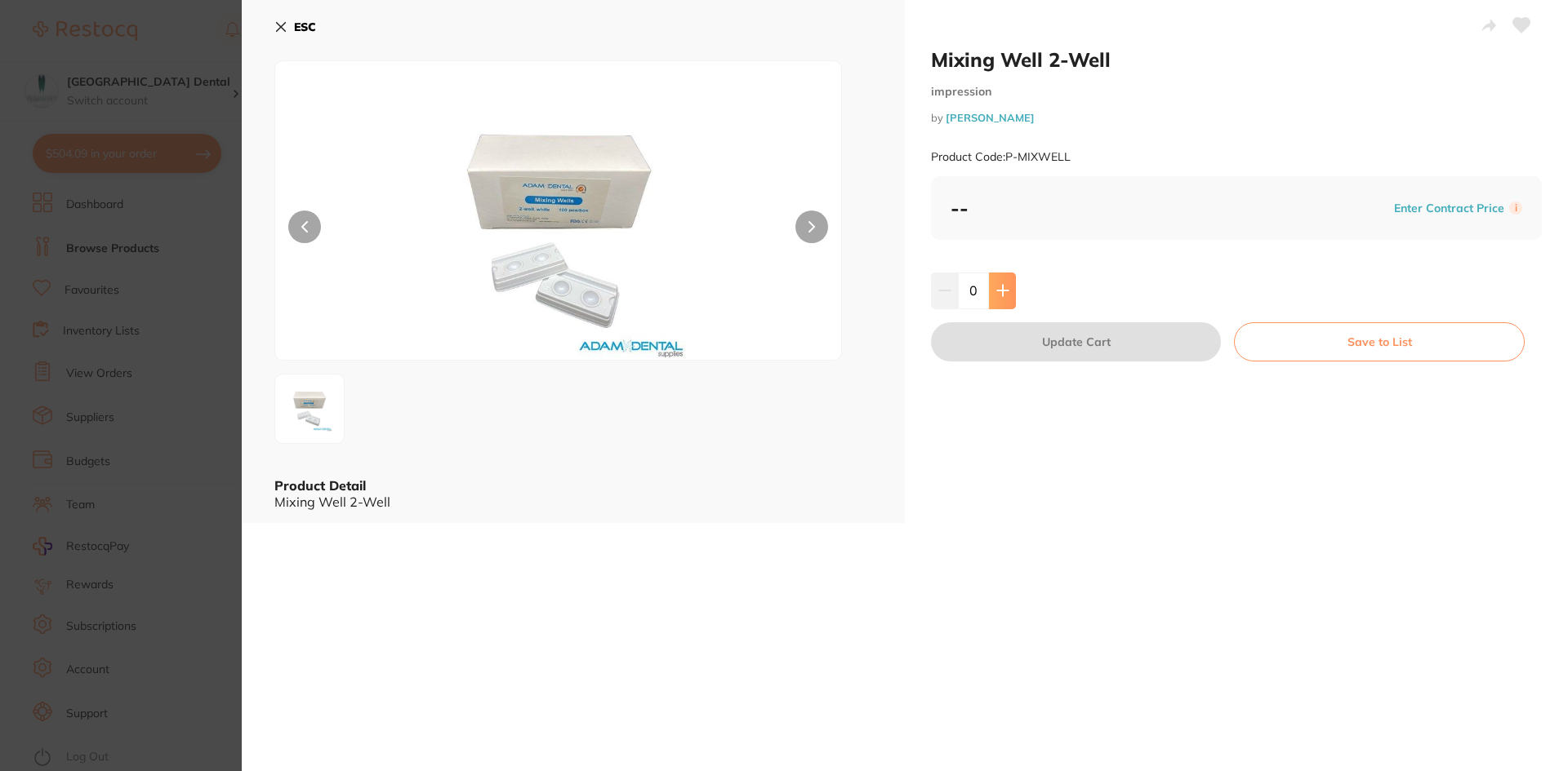
click at [1009, 296] on button at bounding box center [1002, 290] width 27 height 36
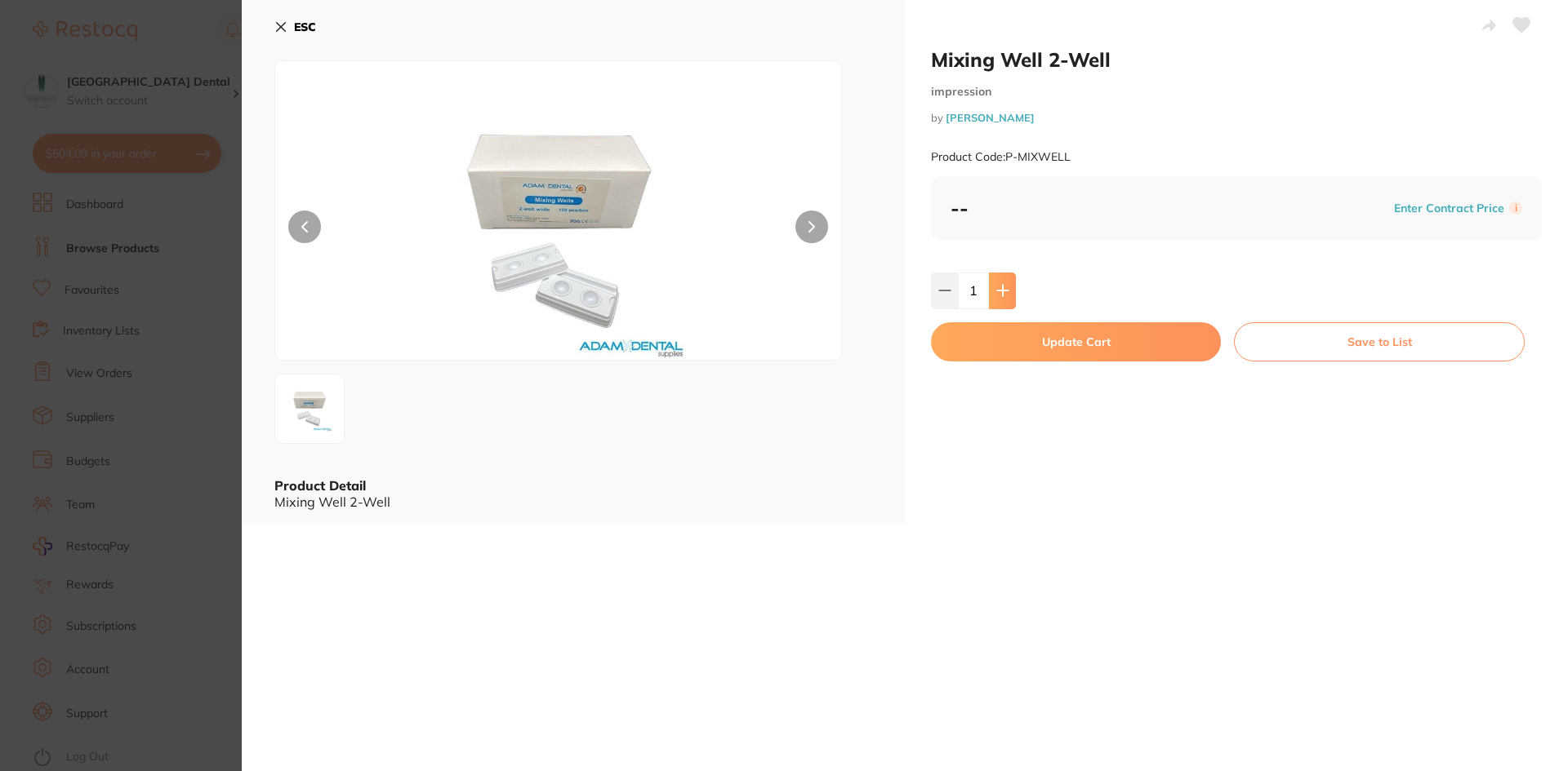
click at [1009, 296] on button at bounding box center [1002, 290] width 27 height 36
type input "2"
click at [1051, 346] on button "Update Cart" at bounding box center [1076, 342] width 290 height 39
checkbox input "false"
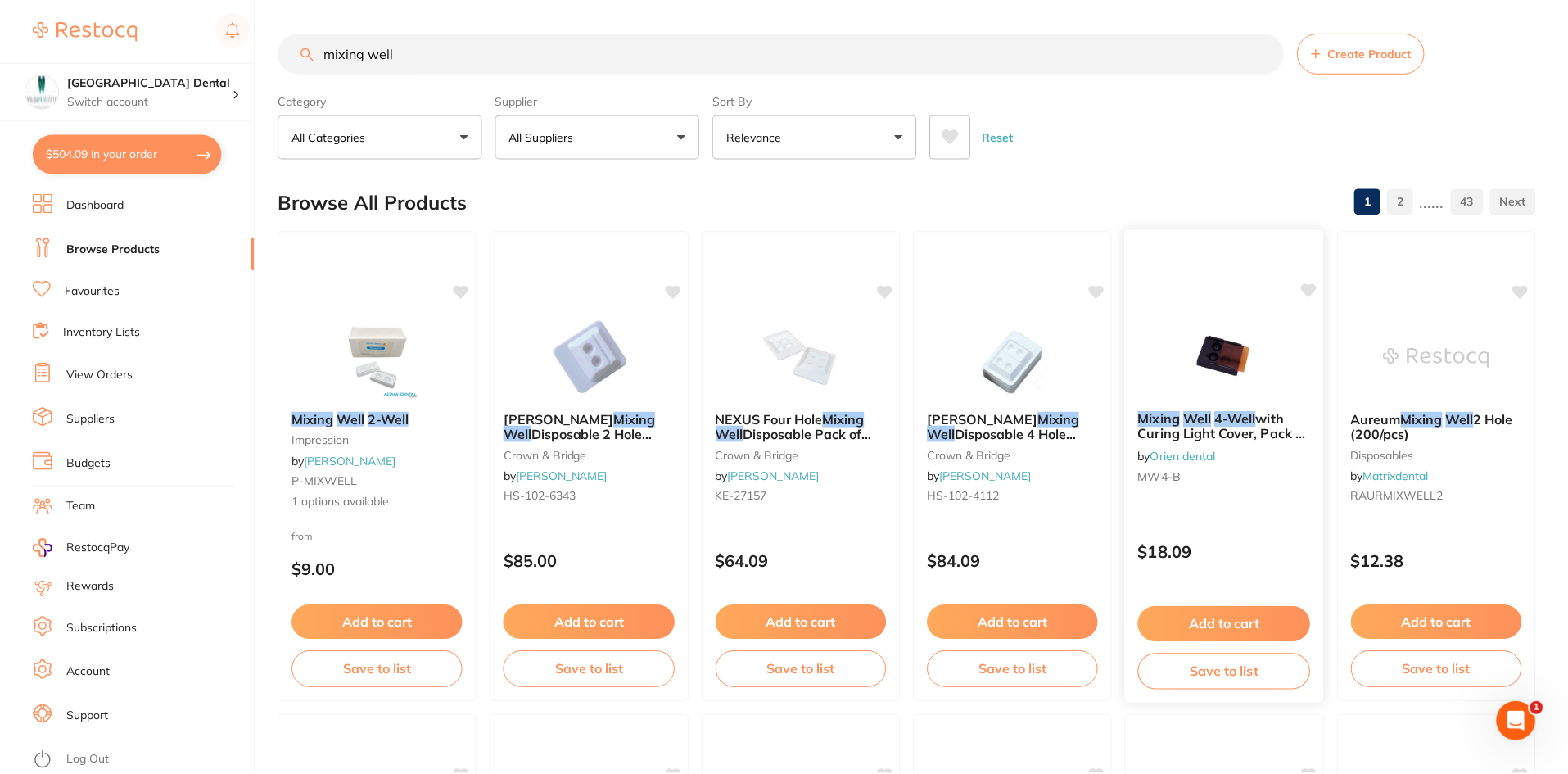
scroll to position [1, 0]
click at [98, 152] on button "$504.09 in your order" at bounding box center [127, 153] width 189 height 39
checkbox input "true"
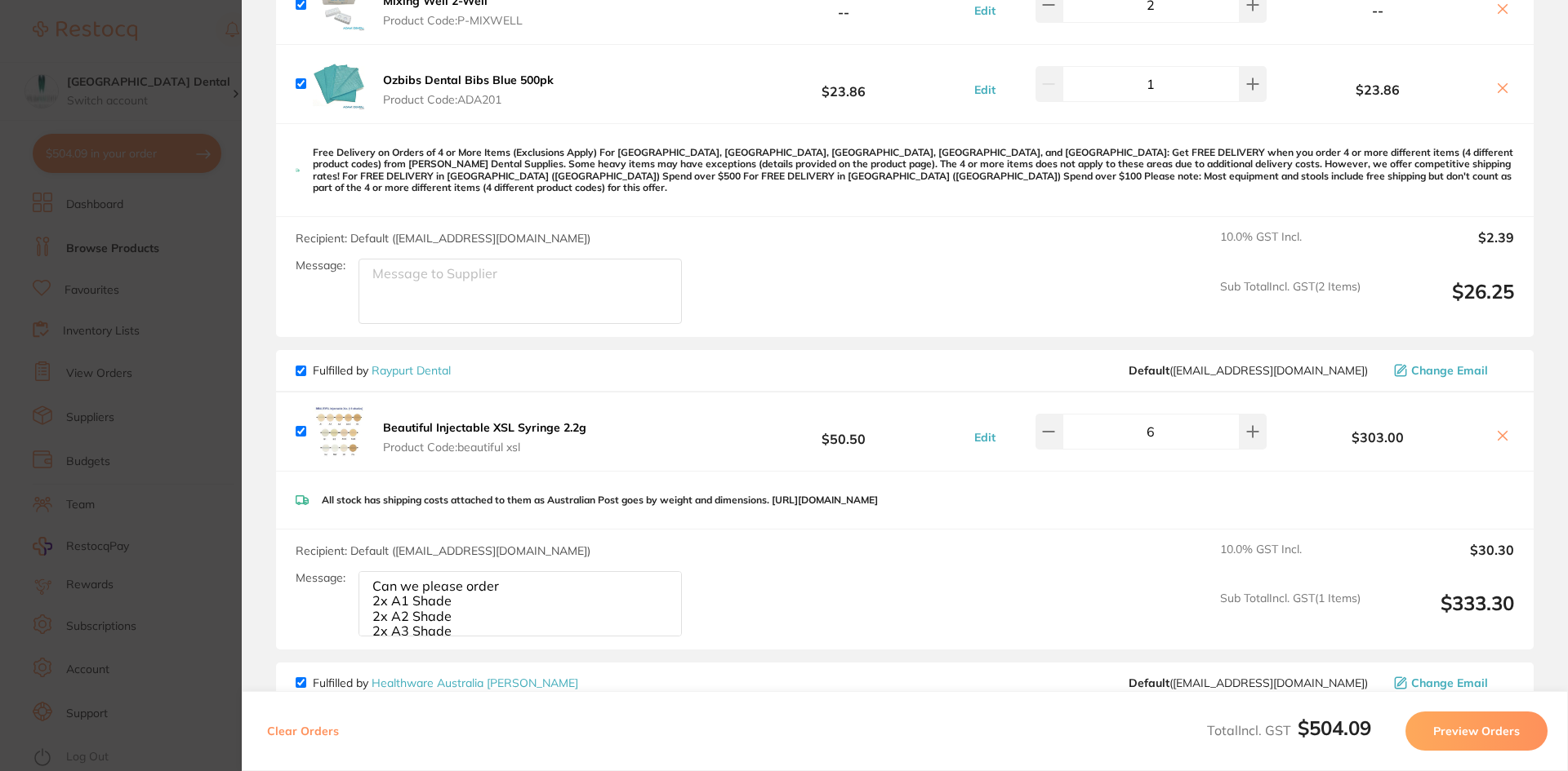
scroll to position [82, 0]
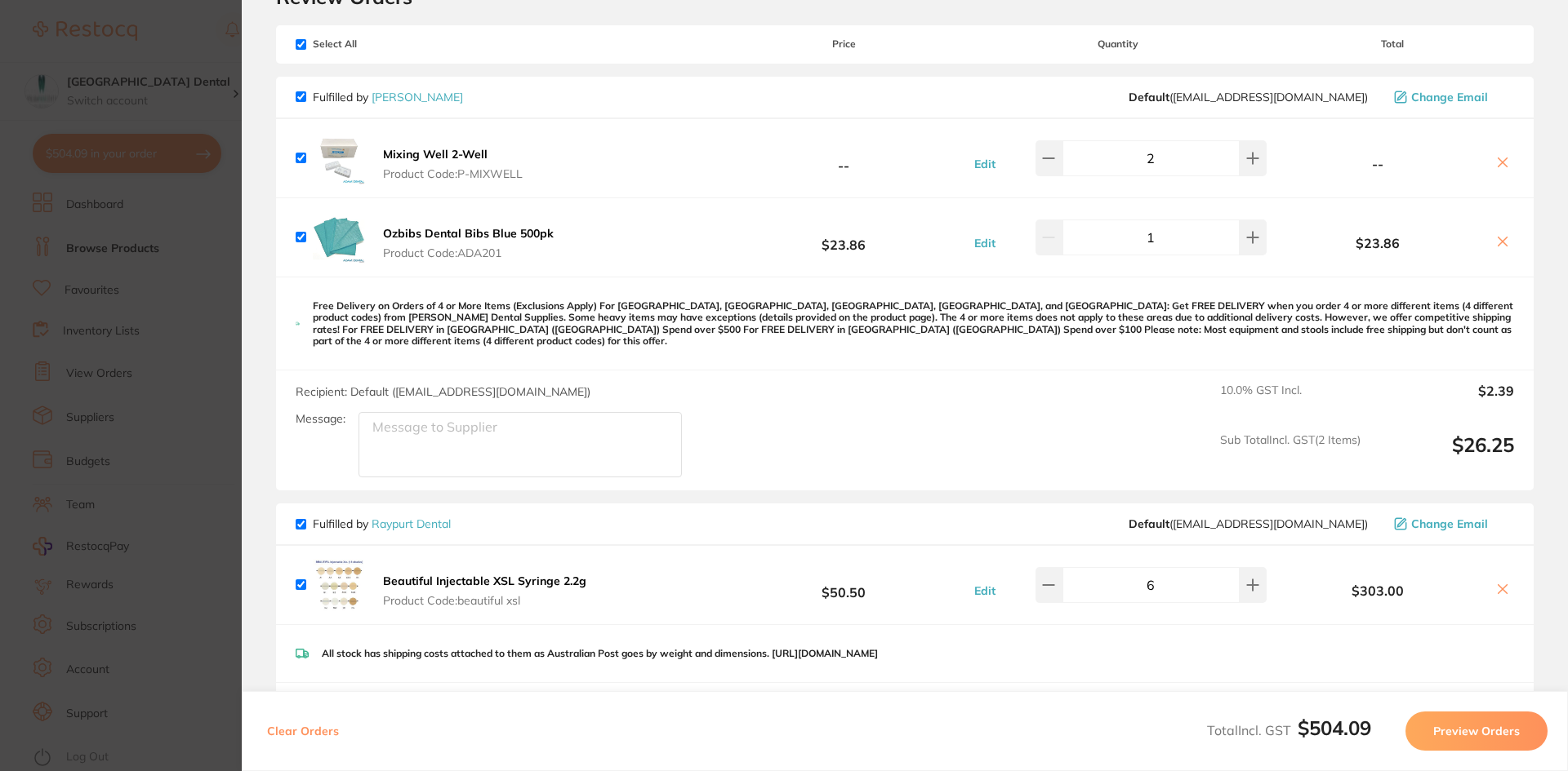
click at [988, 407] on div "Recipient: Default ( save@adamdental.com.au ) Message: 10.0 % GST Incl. $2.39 S…" at bounding box center [904, 430] width 1257 height 120
click at [588, 144] on div "Mixing Well 2-Well Product Code: P-MIXWELL -- Edit 2 --" at bounding box center [904, 158] width 1257 height 78
click at [561, 160] on div "Mixing Well 2-Well Product Code: P-MIXWELL -- Edit 2 --" at bounding box center [904, 158] width 1257 height 78
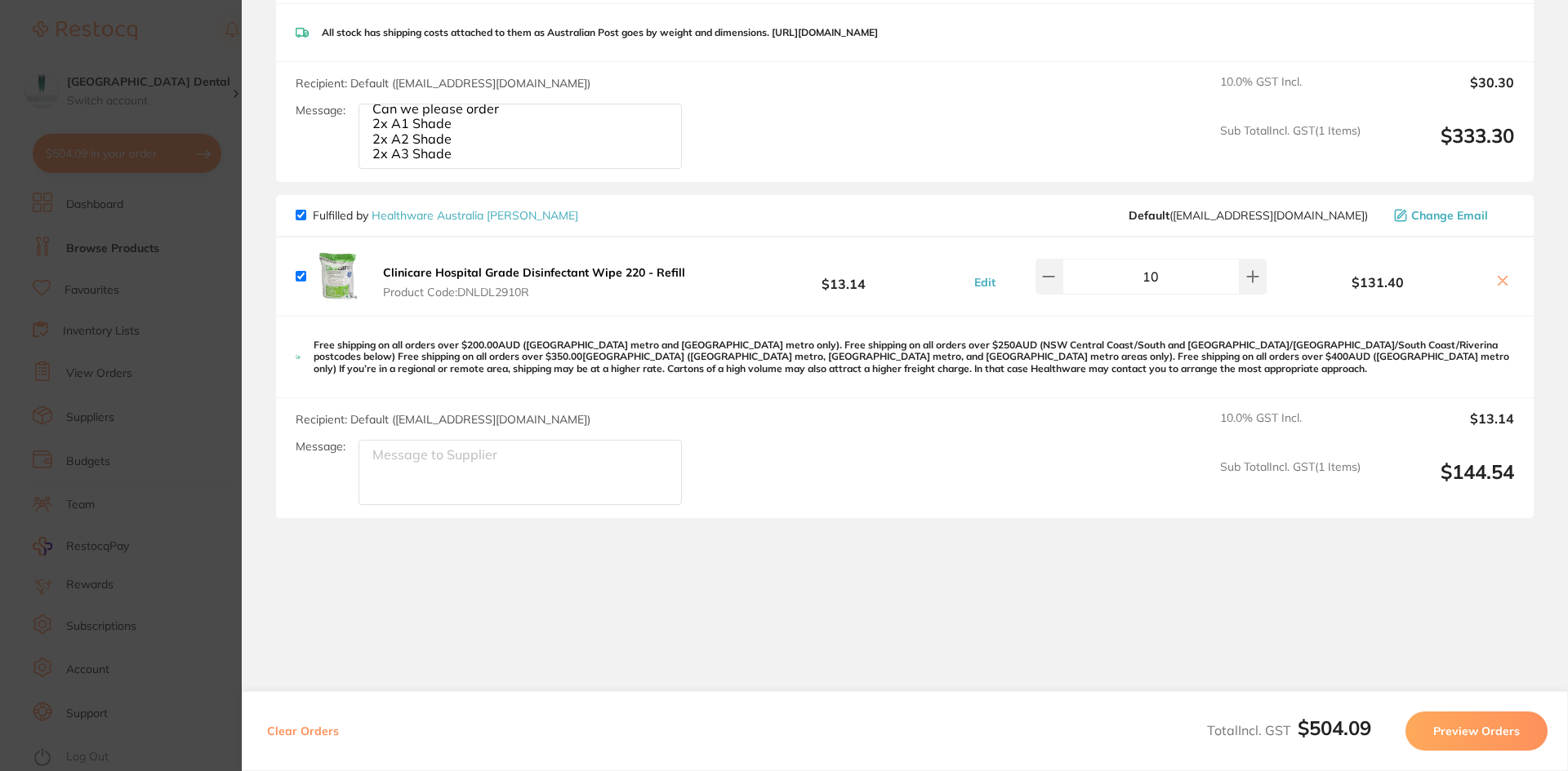
scroll to position [703, 0]
click at [1466, 737] on button "Preview Orders" at bounding box center [1477, 731] width 142 height 39
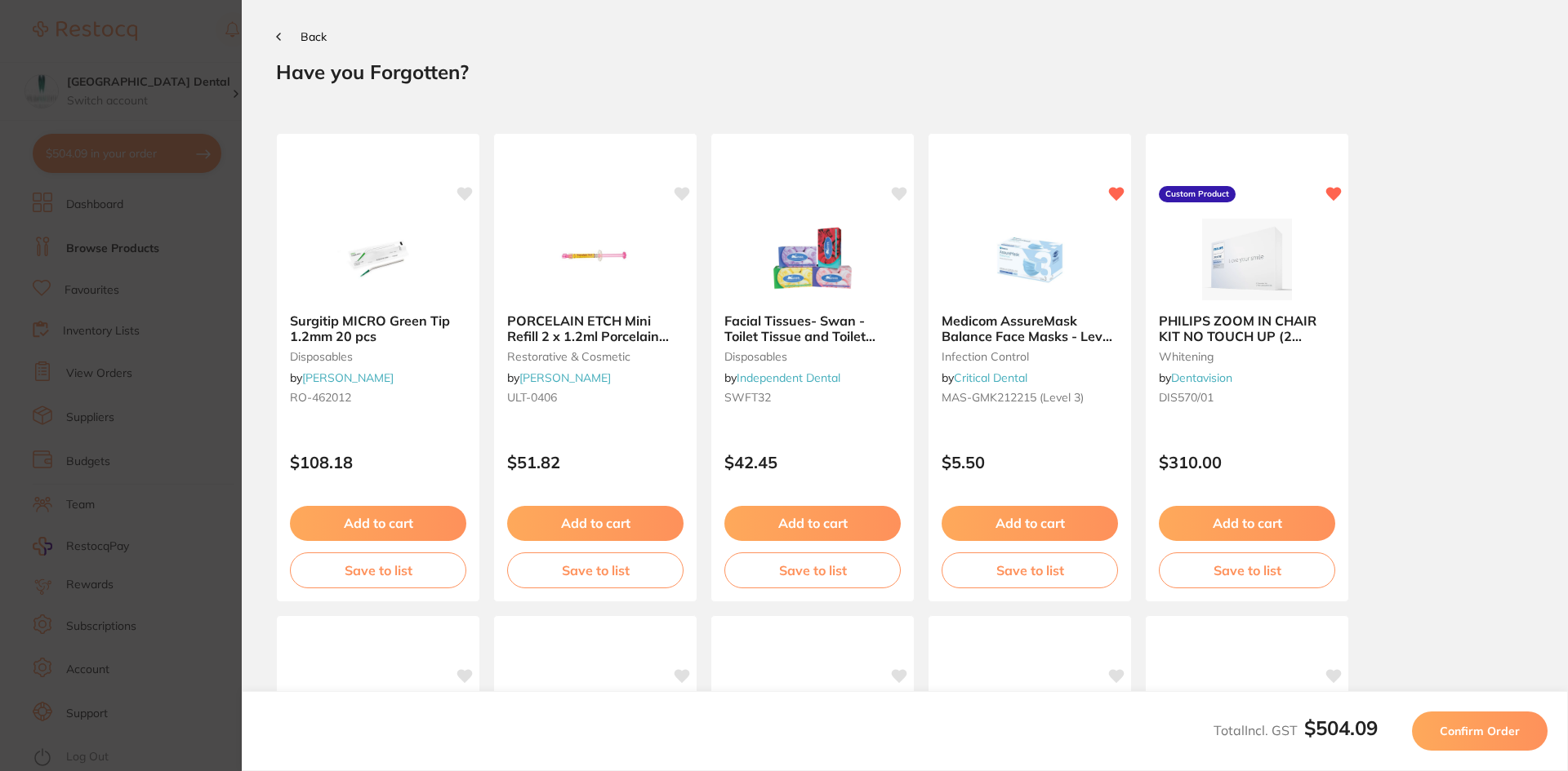
scroll to position [0, 0]
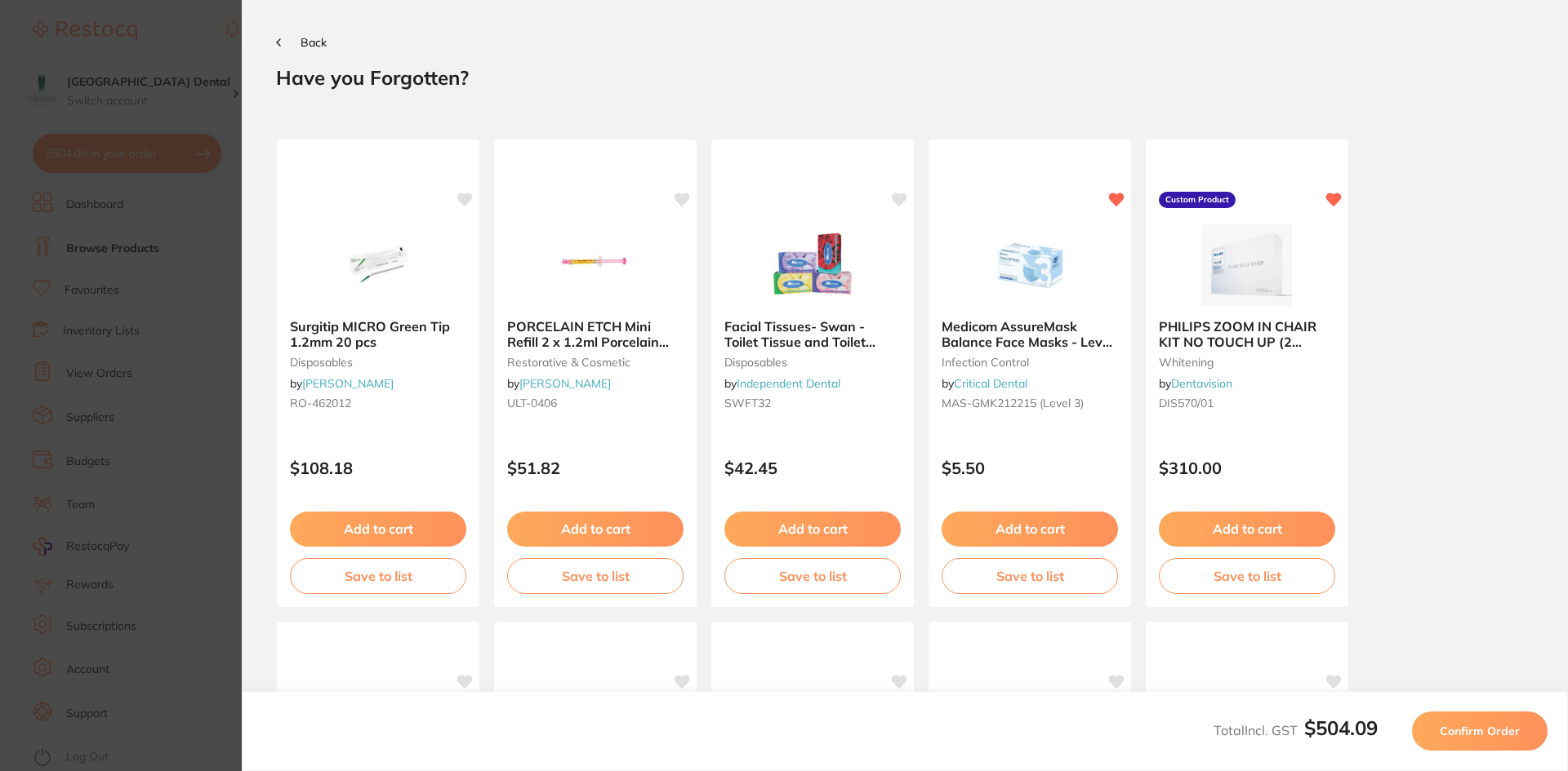
click at [1487, 731] on span "Confirm Order" at bounding box center [1479, 731] width 80 height 15
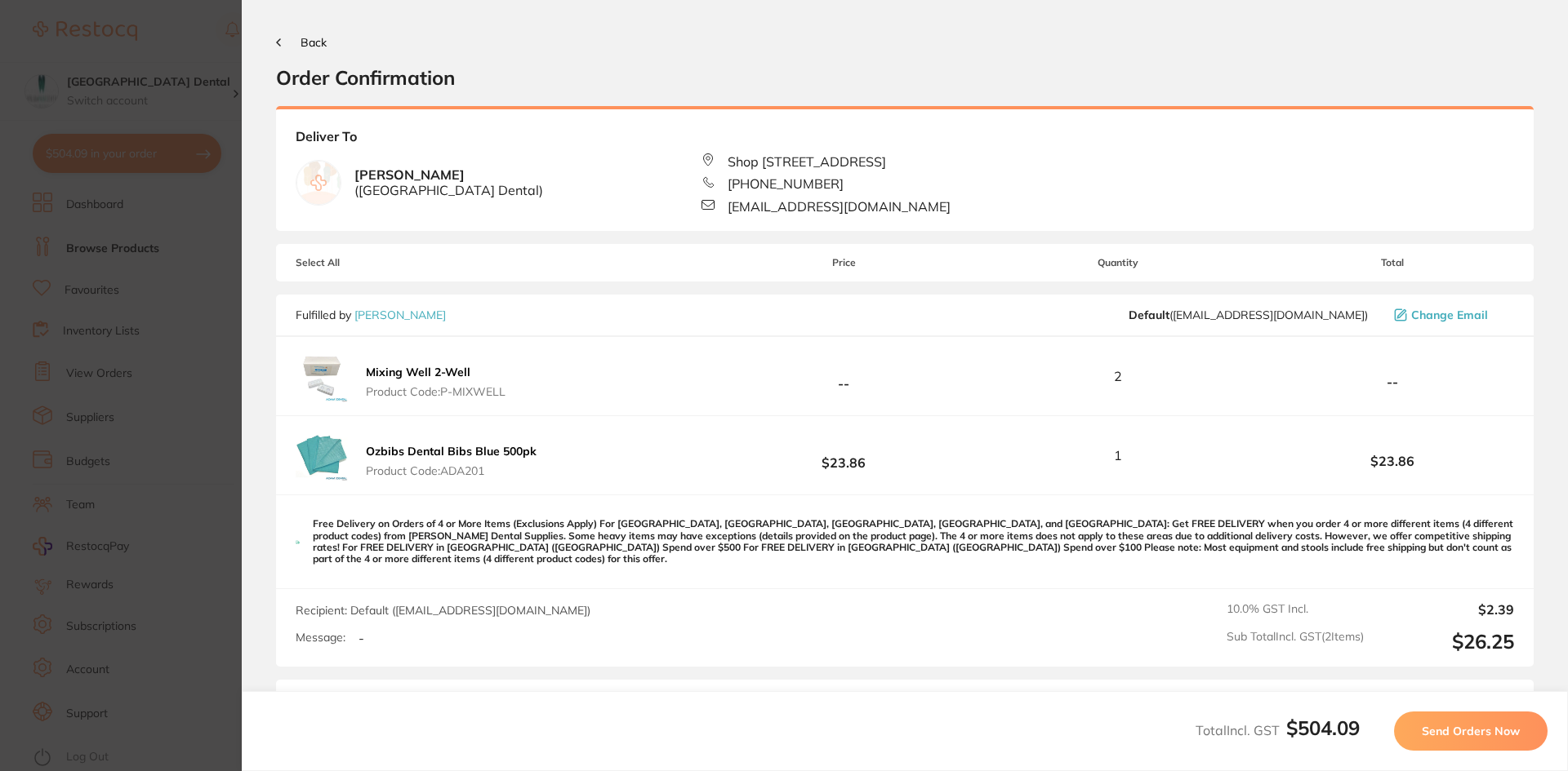
click at [821, 169] on span "Shop [STREET_ADDRESS]" at bounding box center [806, 161] width 159 height 15
click at [580, 183] on div "Garry Nahal ( Capalaba Park Dental )" at bounding box center [499, 182] width 406 height 57
click at [800, 191] on span "[PHONE_NUMBER]" at bounding box center [785, 183] width 116 height 15
drag, startPoint x: 908, startPoint y: 194, endPoint x: 1230, endPoint y: 176, distance: 322.5
click at [1230, 176] on div "Deliver To Garry Nahal ( Capalaba Park Dental ) Shop 107C, Capalaba park shoppi…" at bounding box center [904, 168] width 1257 height 125
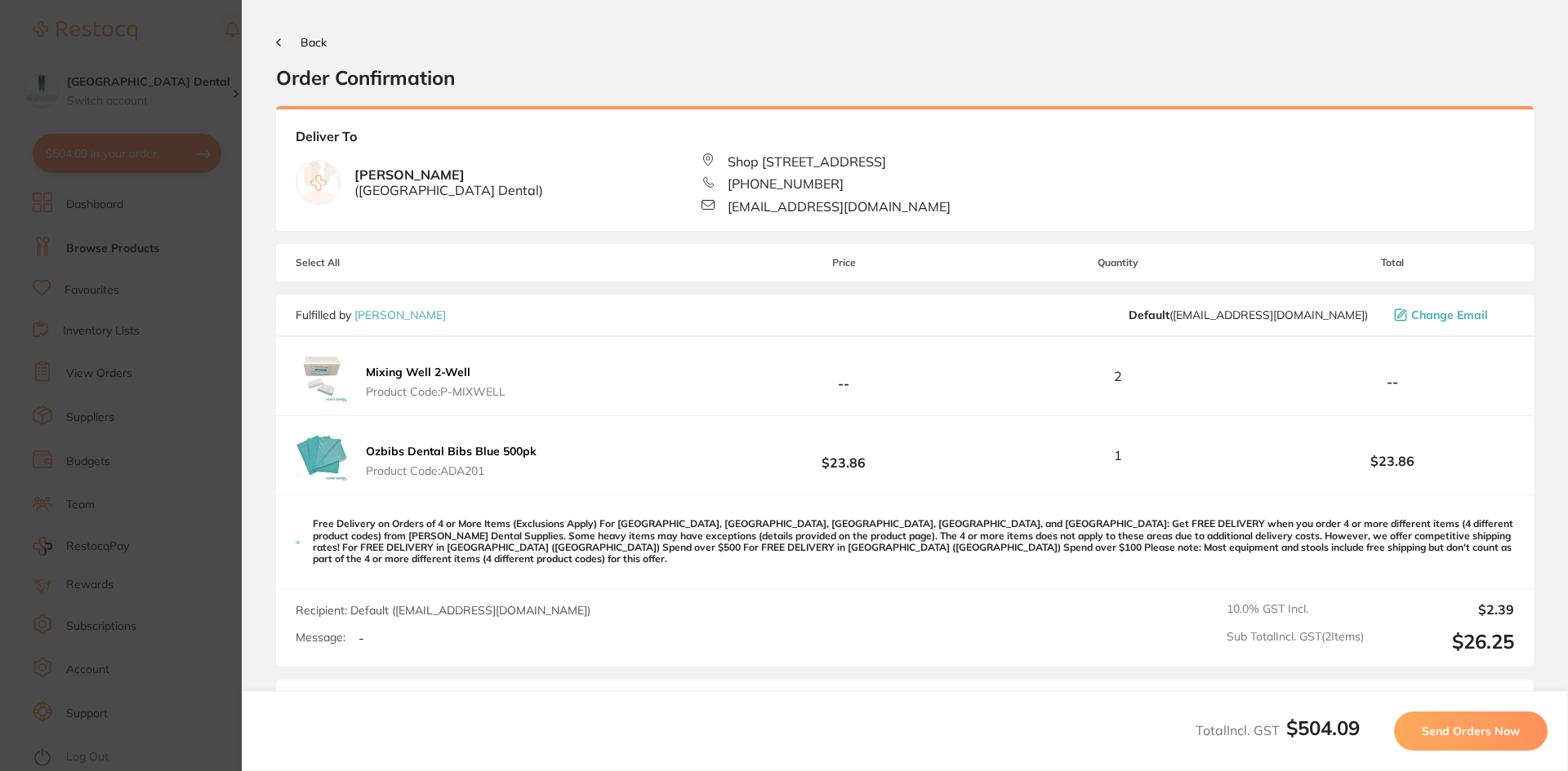
drag, startPoint x: 962, startPoint y: 222, endPoint x: 732, endPoint y: 150, distance: 241.0
click at [731, 154] on div "Deliver To Garry Nahal ( Capalaba Park Dental ) Shop 107C, Capalaba park shoppi…" at bounding box center [904, 168] width 1257 height 125
click at [517, 162] on div "Garry Nahal ( Capalaba Park Dental )" at bounding box center [499, 182] width 406 height 57
click at [312, 42] on span "Back" at bounding box center [313, 42] width 26 height 15
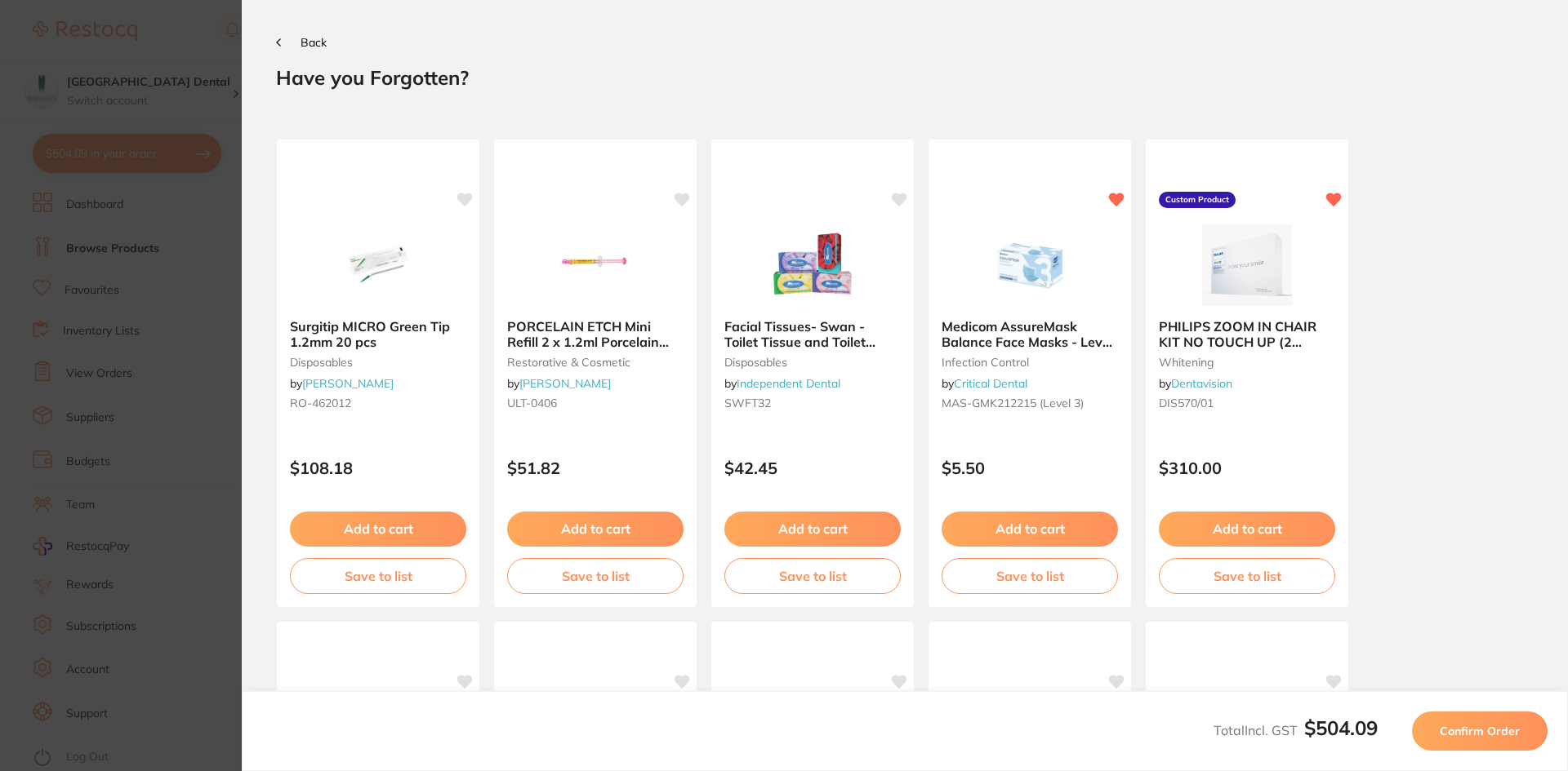
click at [284, 40] on button "Back" at bounding box center [301, 42] width 50 height 13
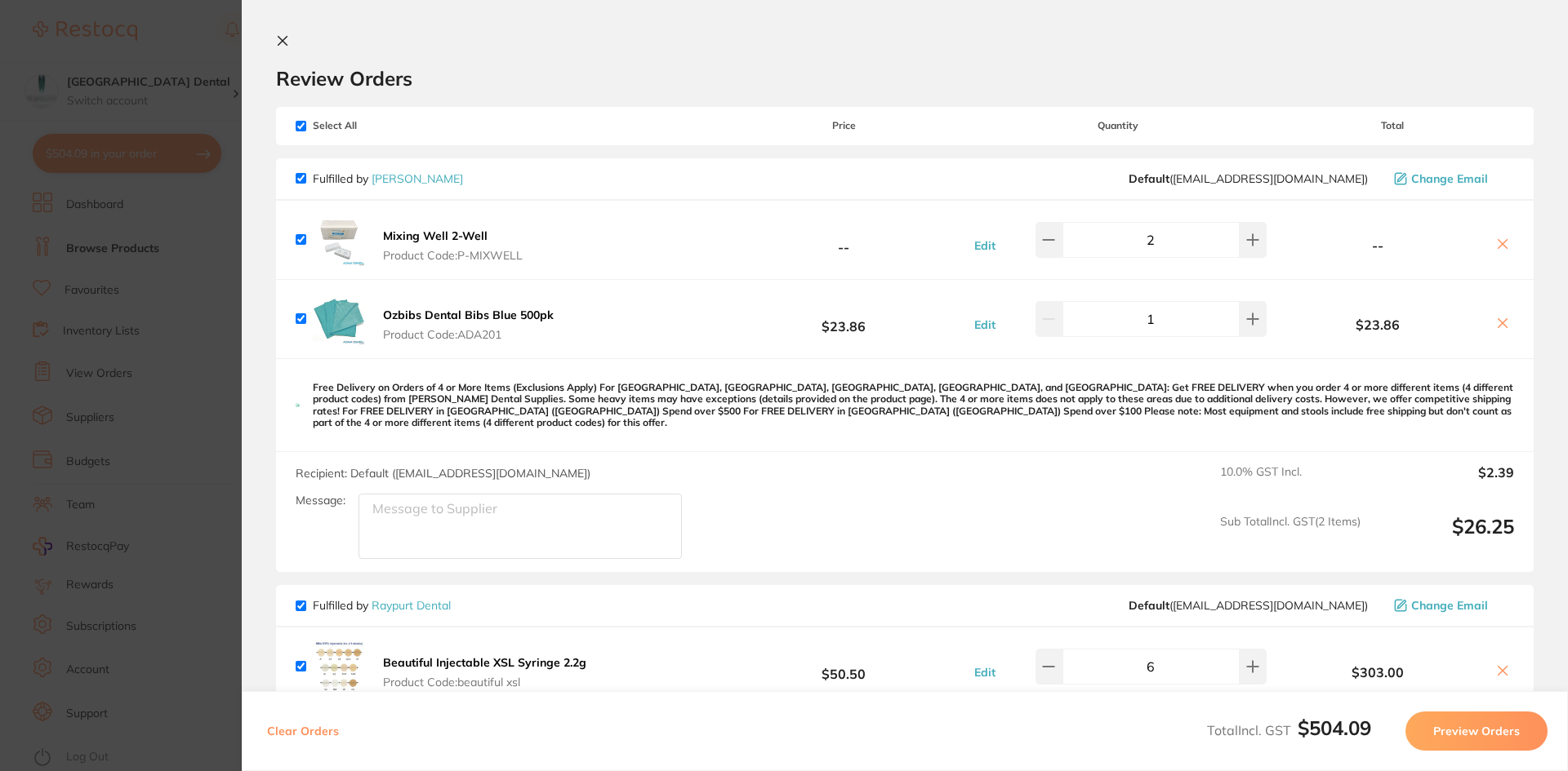
click at [219, 31] on section "Update RRP Set your pre negotiated price for this item. Item Agreed RRP (excl. …" at bounding box center [784, 385] width 1568 height 771
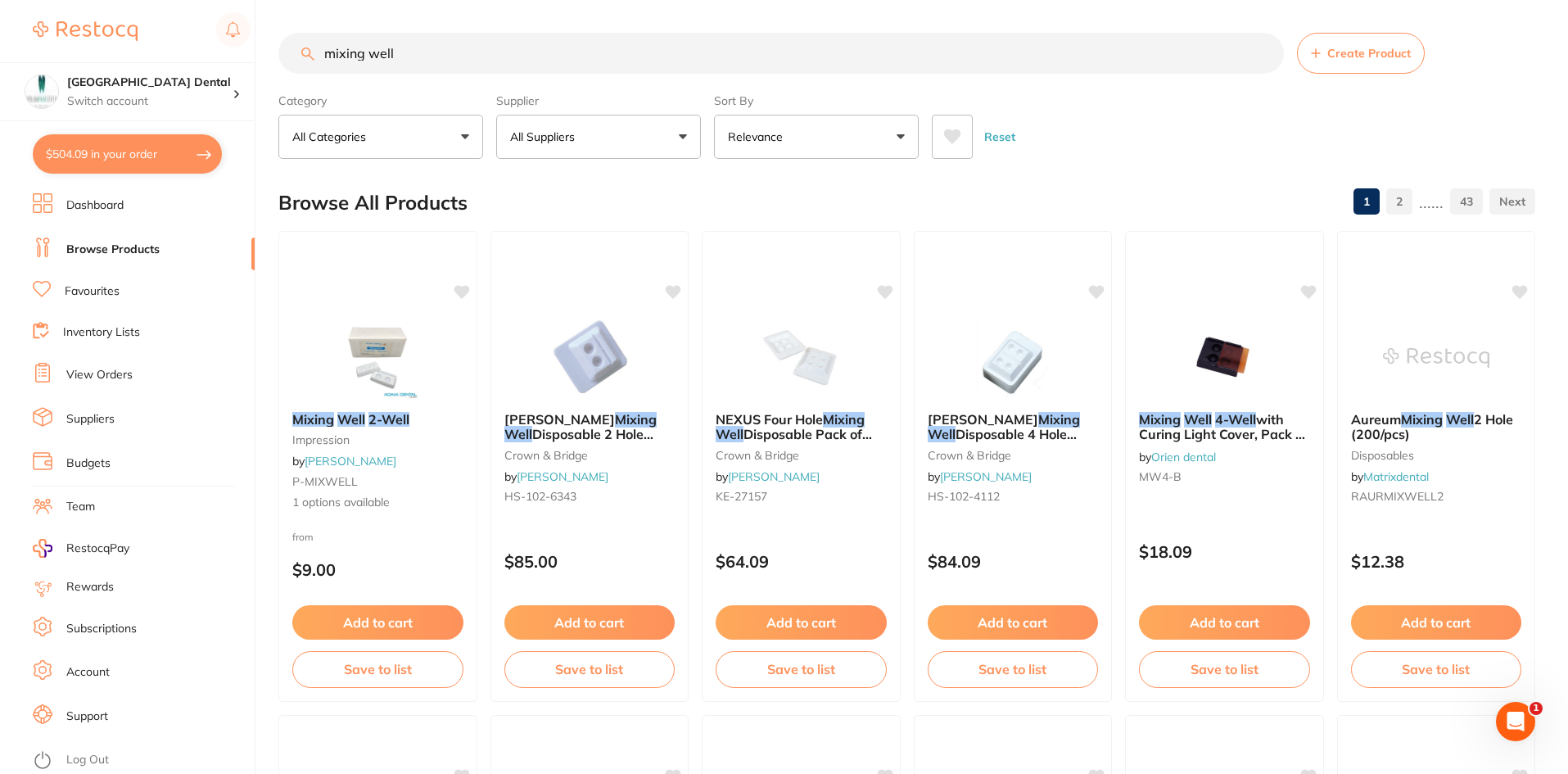
click at [151, 26] on div at bounding box center [142, 30] width 218 height 37
click at [108, 30] on img at bounding box center [85, 30] width 104 height 20
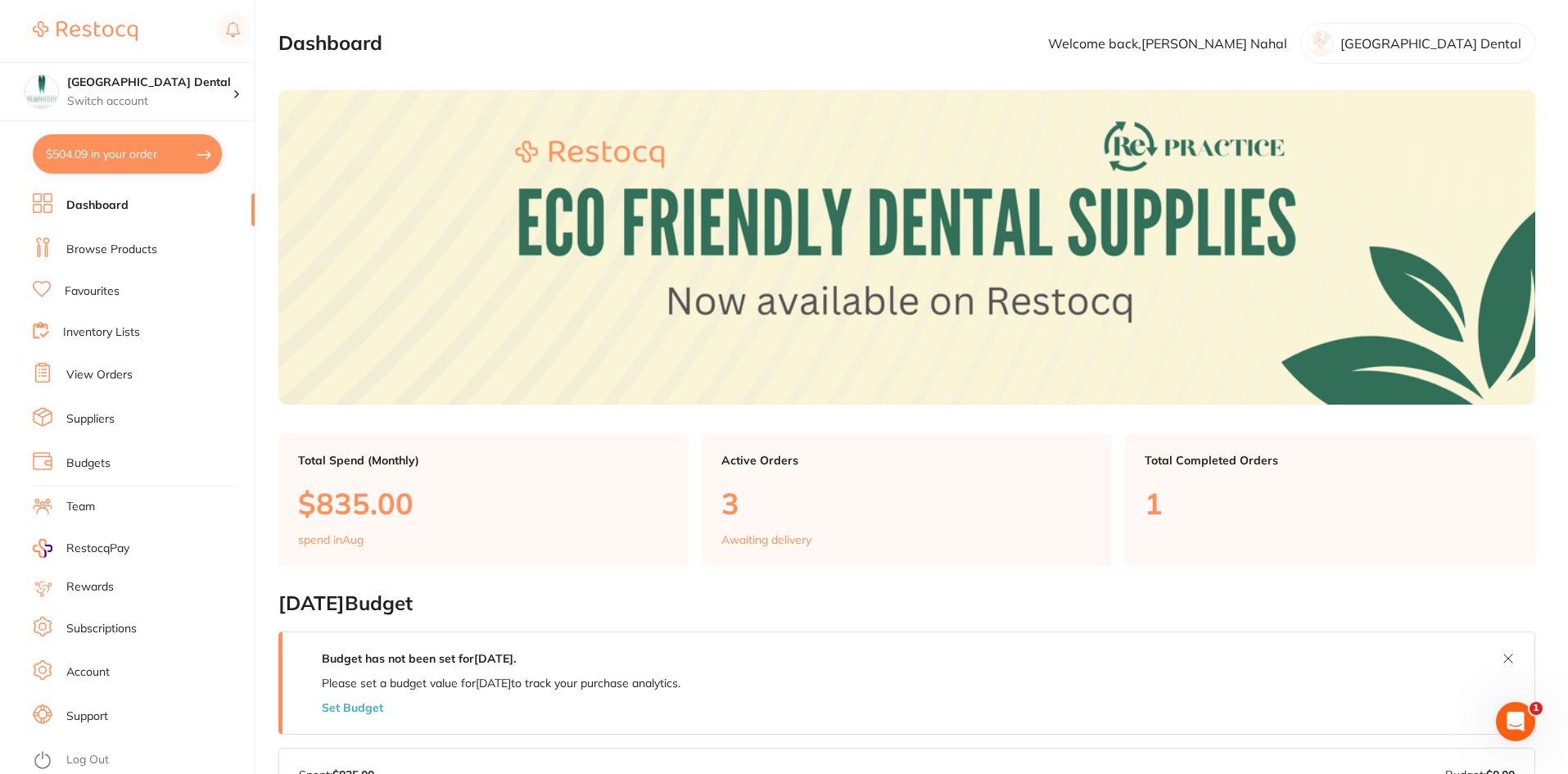
drag, startPoint x: 527, startPoint y: 425, endPoint x: 670, endPoint y: 528, distance: 176.2
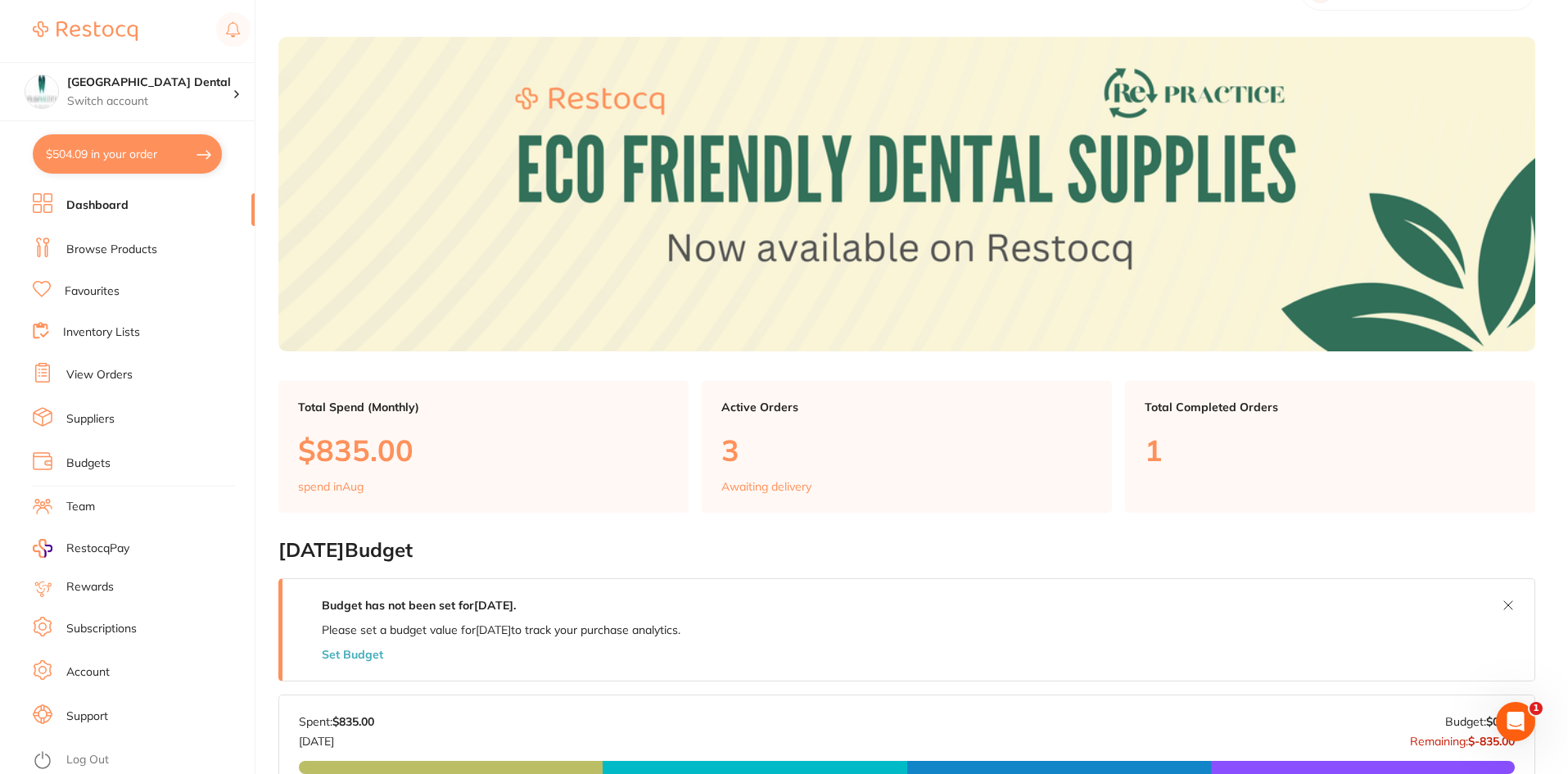
scroll to position [82, 0]
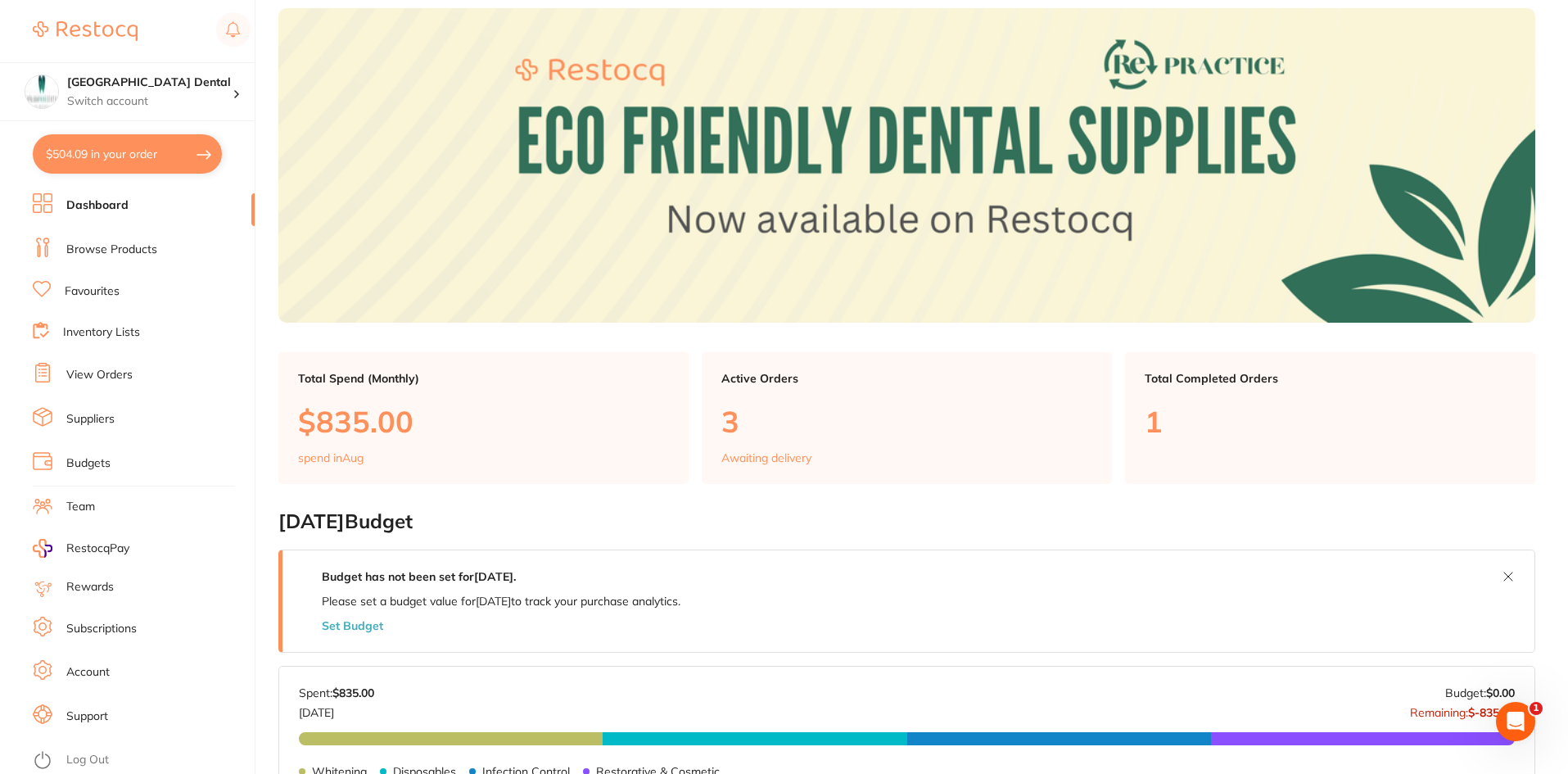
click at [70, 154] on button "$504.09 in your order" at bounding box center [127, 153] width 189 height 39
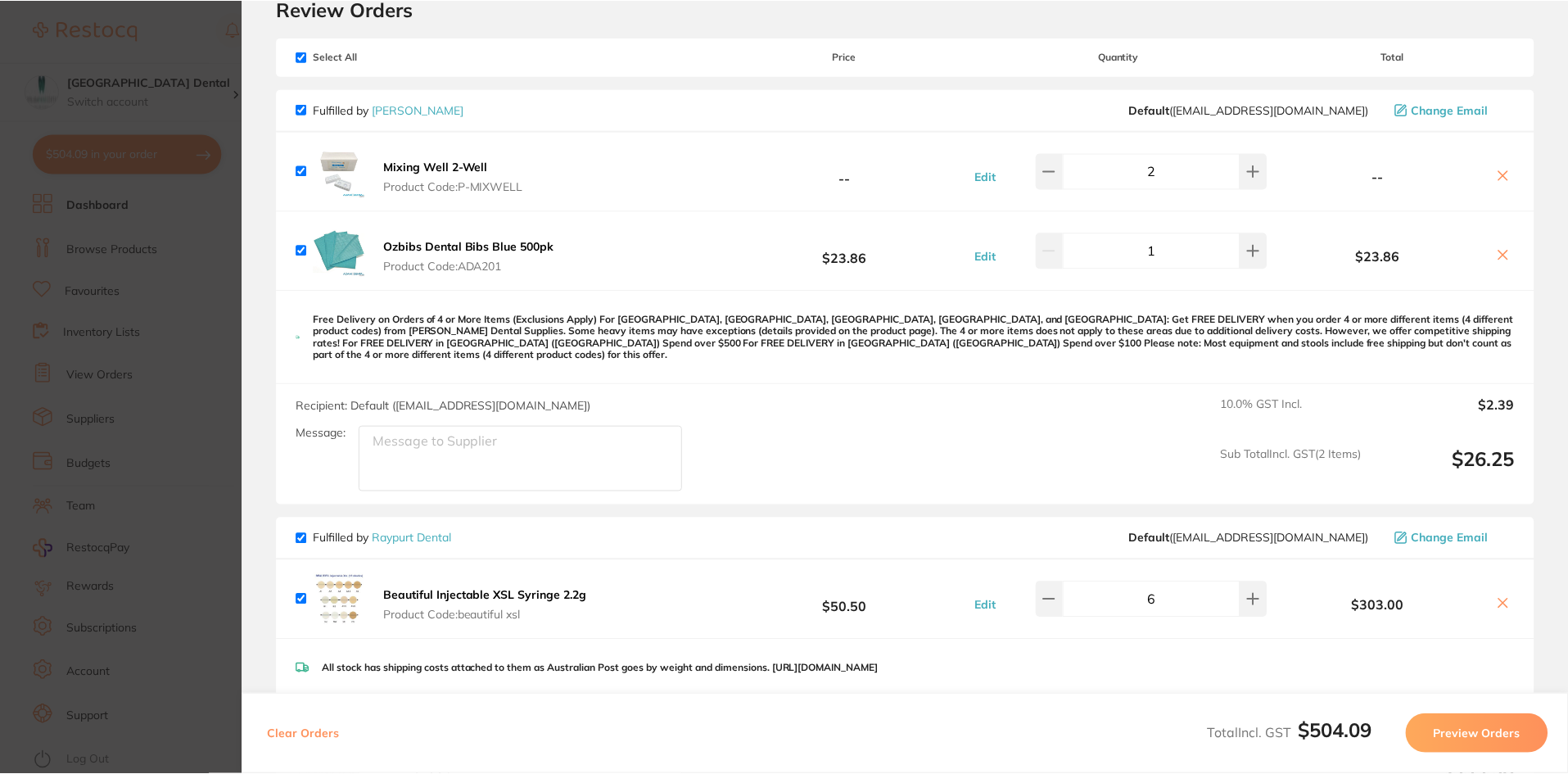
scroll to position [0, 0]
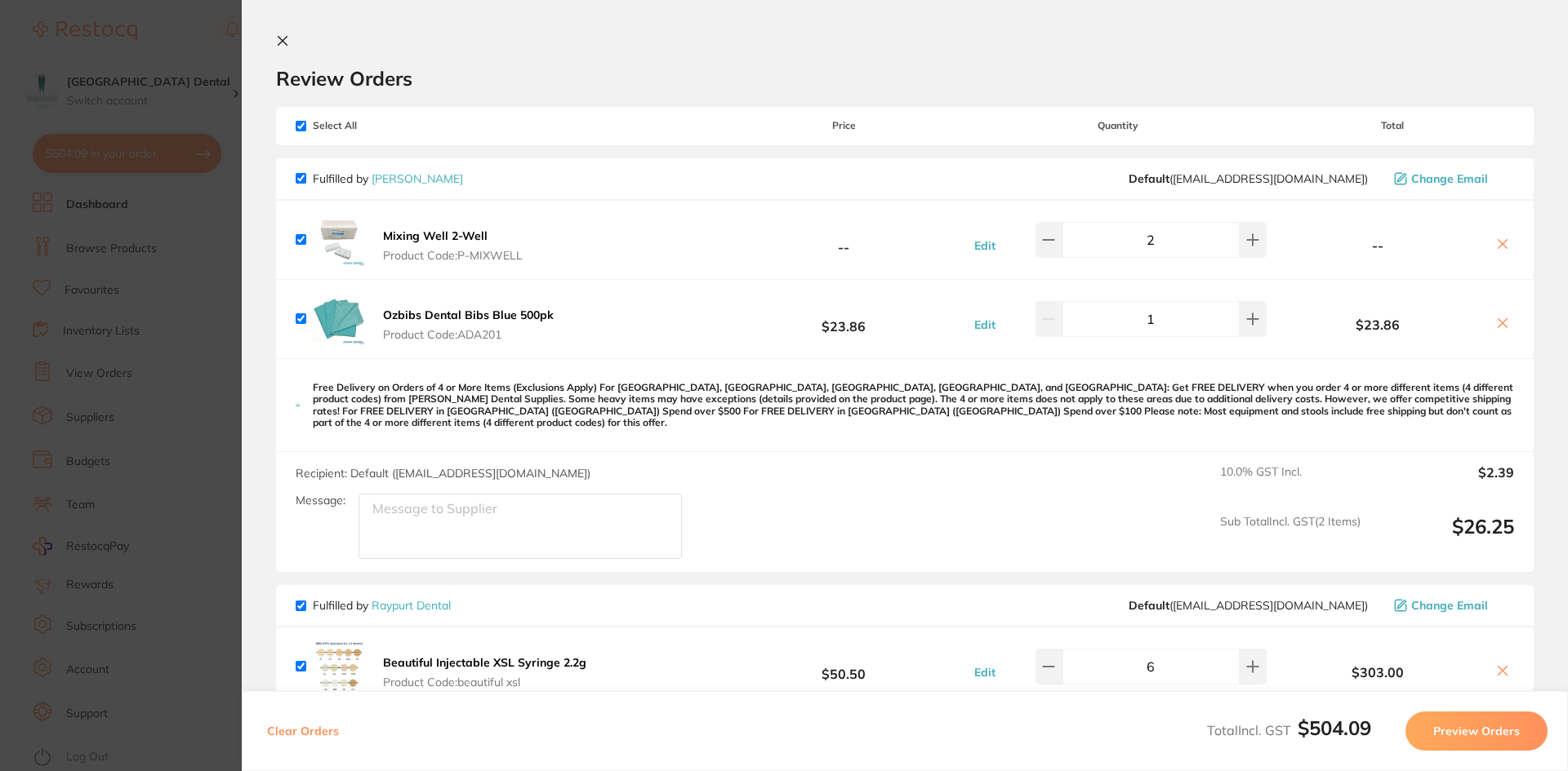
click at [274, 36] on section "Review Orders Your orders are being processed and we will notify you once we ha…" at bounding box center [905, 385] width 1326 height 771
click at [282, 37] on icon at bounding box center [282, 41] width 13 height 13
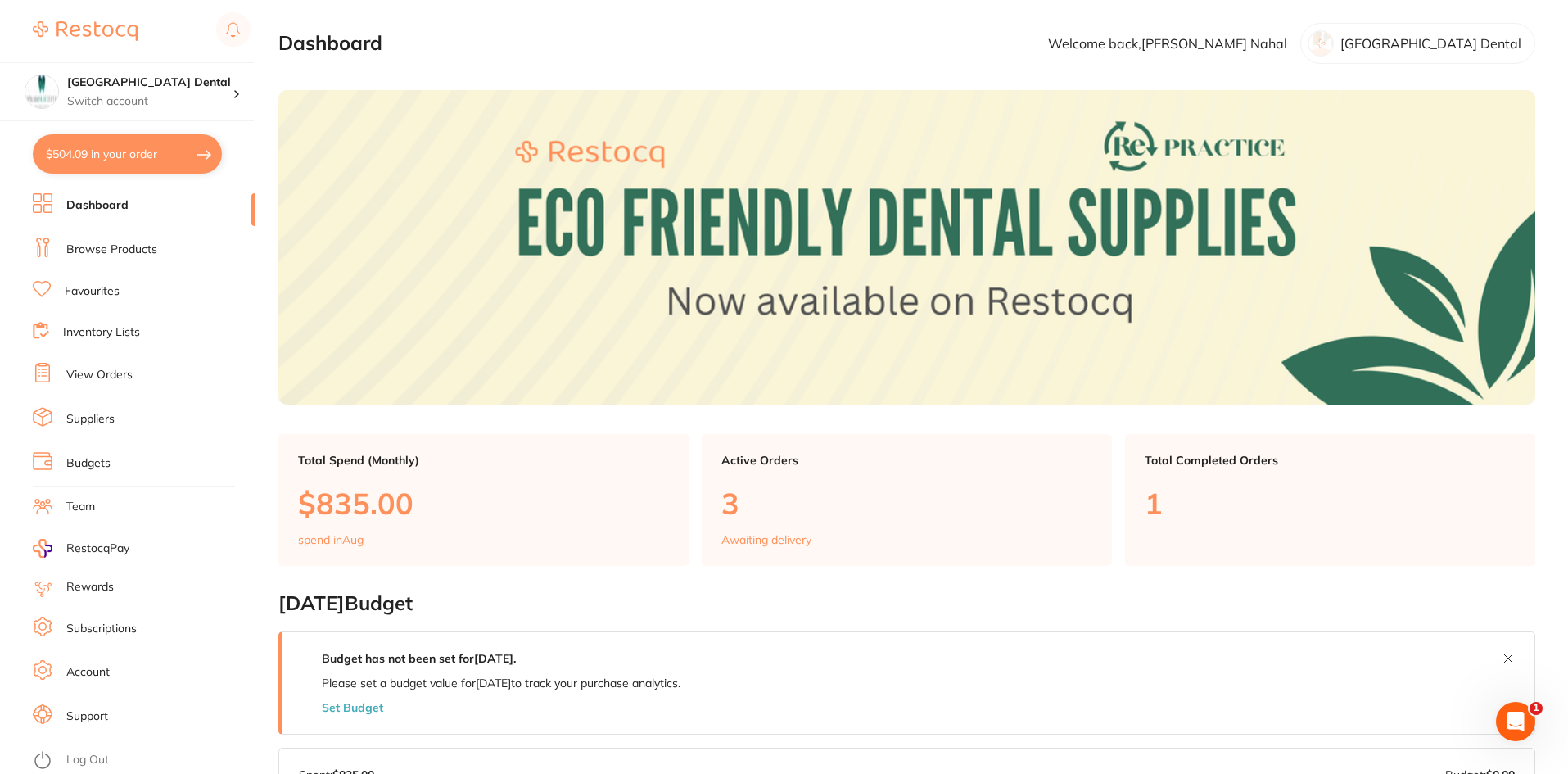
click at [1287, 44] on p "Welcome back, Garry Nahal" at bounding box center [1168, 43] width 239 height 15
click at [151, 102] on p "Switch account" at bounding box center [150, 101] width 165 height 17
click at [177, 135] on h4 "[GEOGRAPHIC_DATA] Dental" at bounding box center [144, 142] width 150 height 32
click at [117, 34] on img at bounding box center [85, 30] width 104 height 20
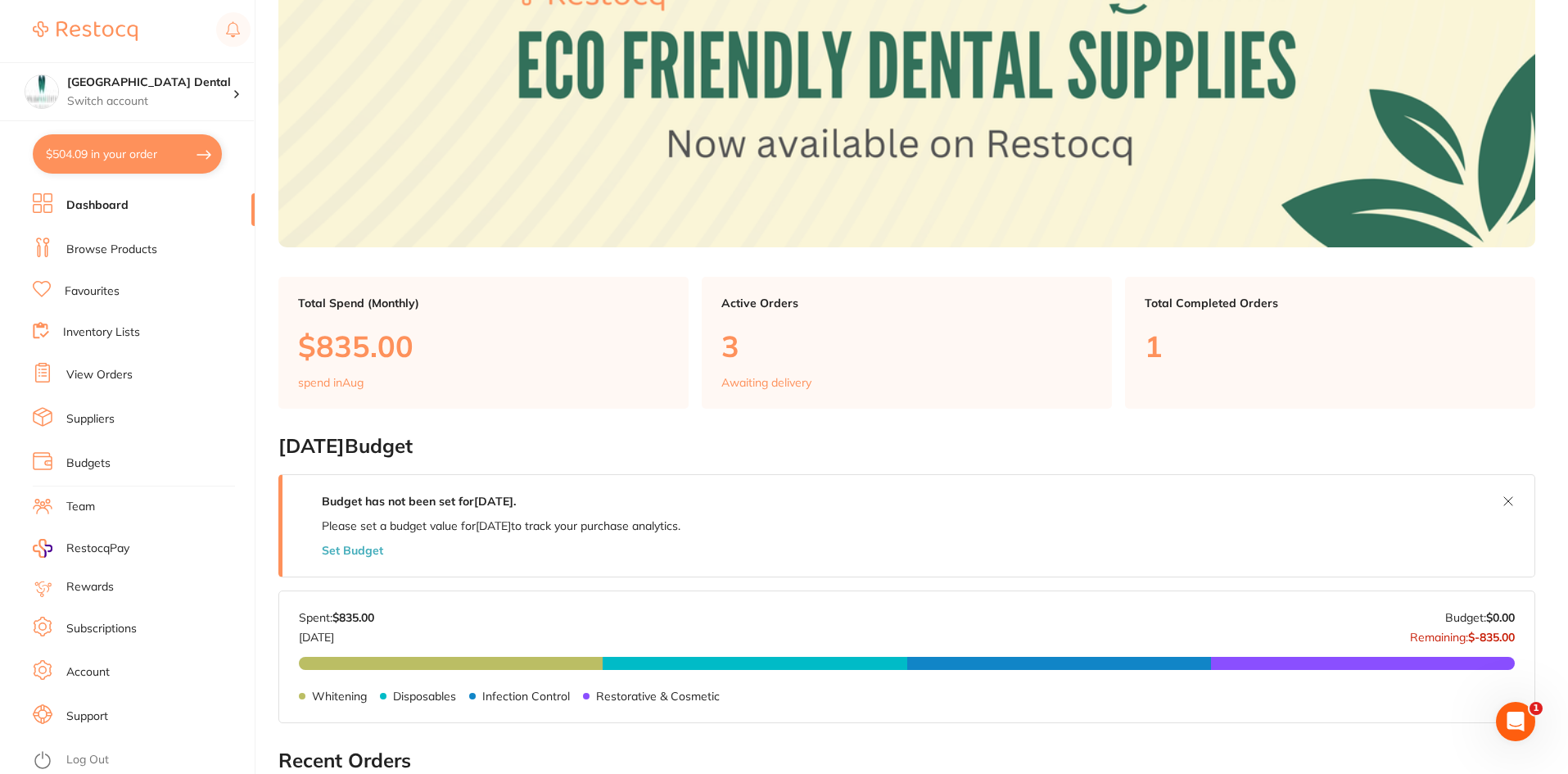
scroll to position [164, 0]
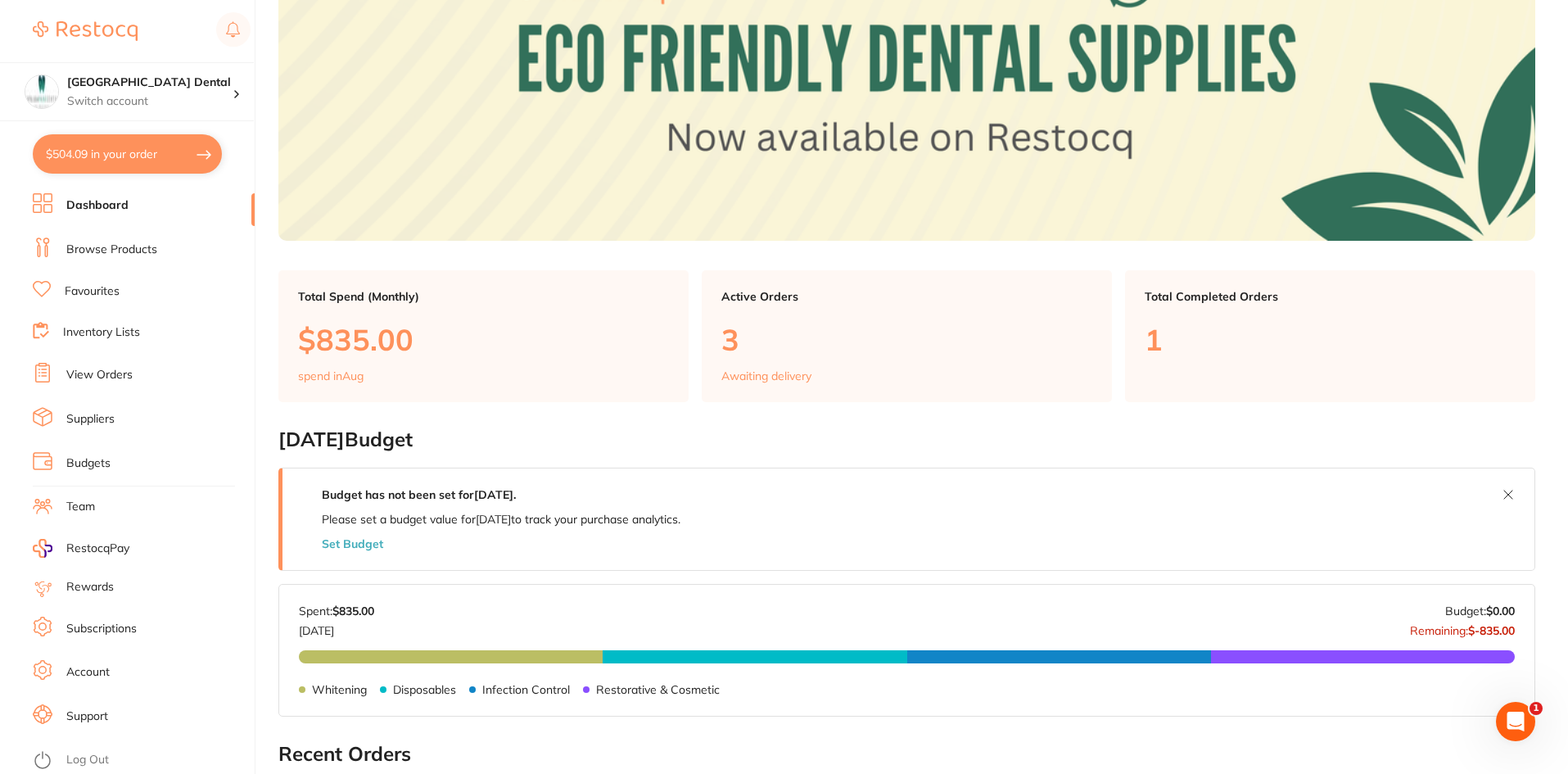
click at [80, 670] on link "Account" at bounding box center [88, 672] width 44 height 17
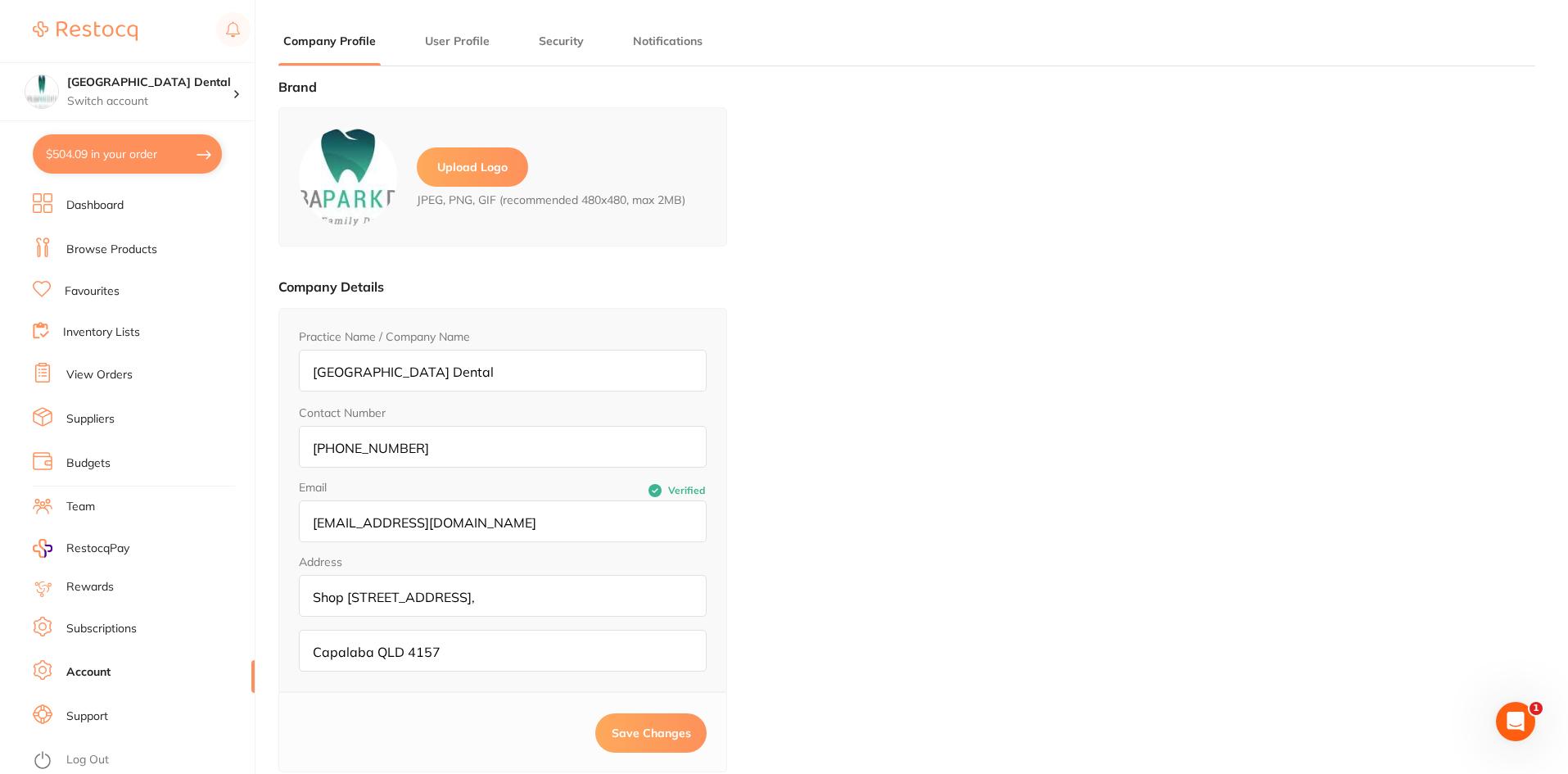
type input "[PERSON_NAME]"
type input "Nahal"
type input "[EMAIL_ADDRESS][DOMAIN_NAME]"
click at [463, 44] on button "User Profile" at bounding box center [458, 42] width 75 height 16
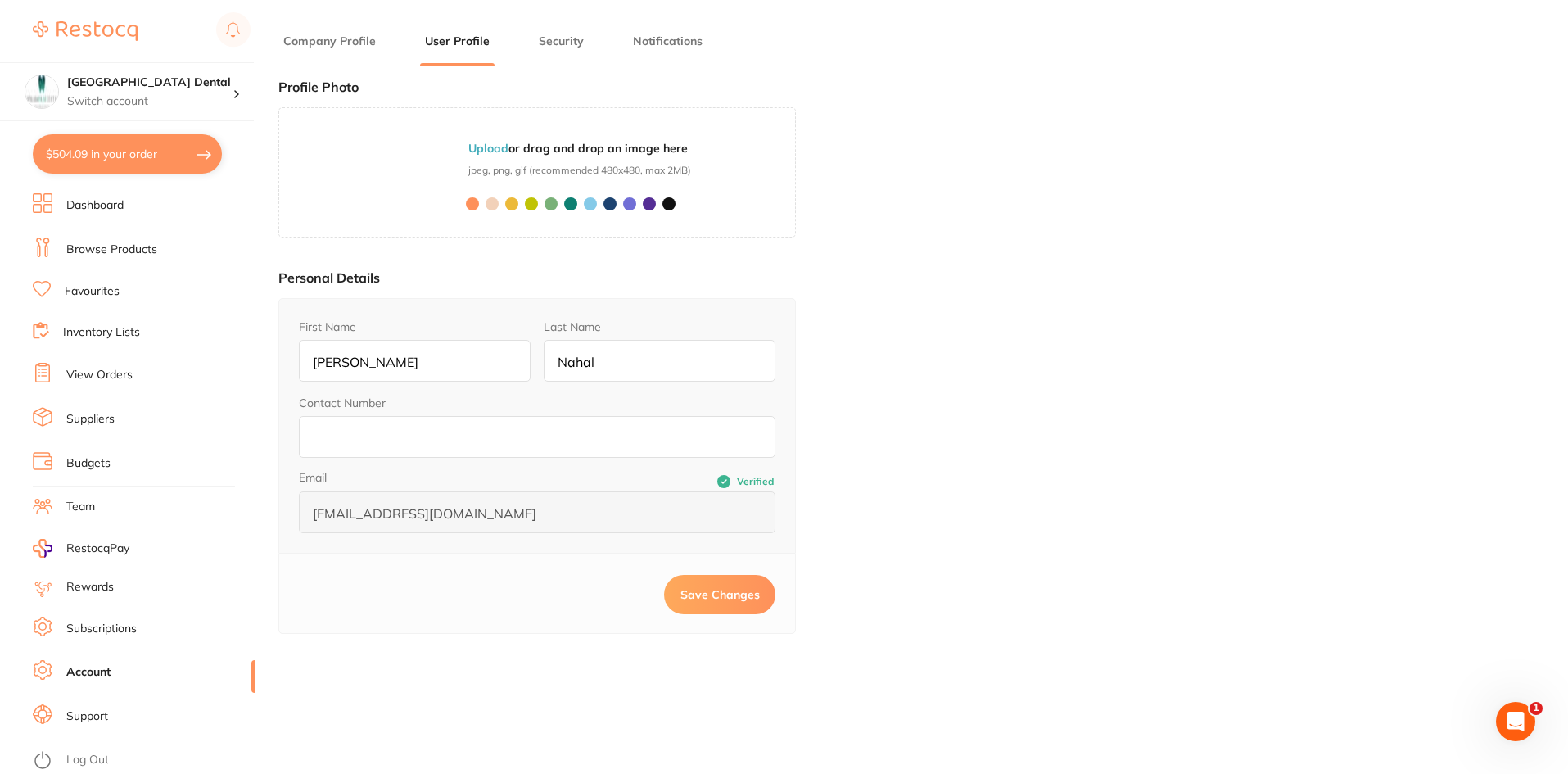
click at [349, 38] on button "Company Profile" at bounding box center [330, 42] width 103 height 16
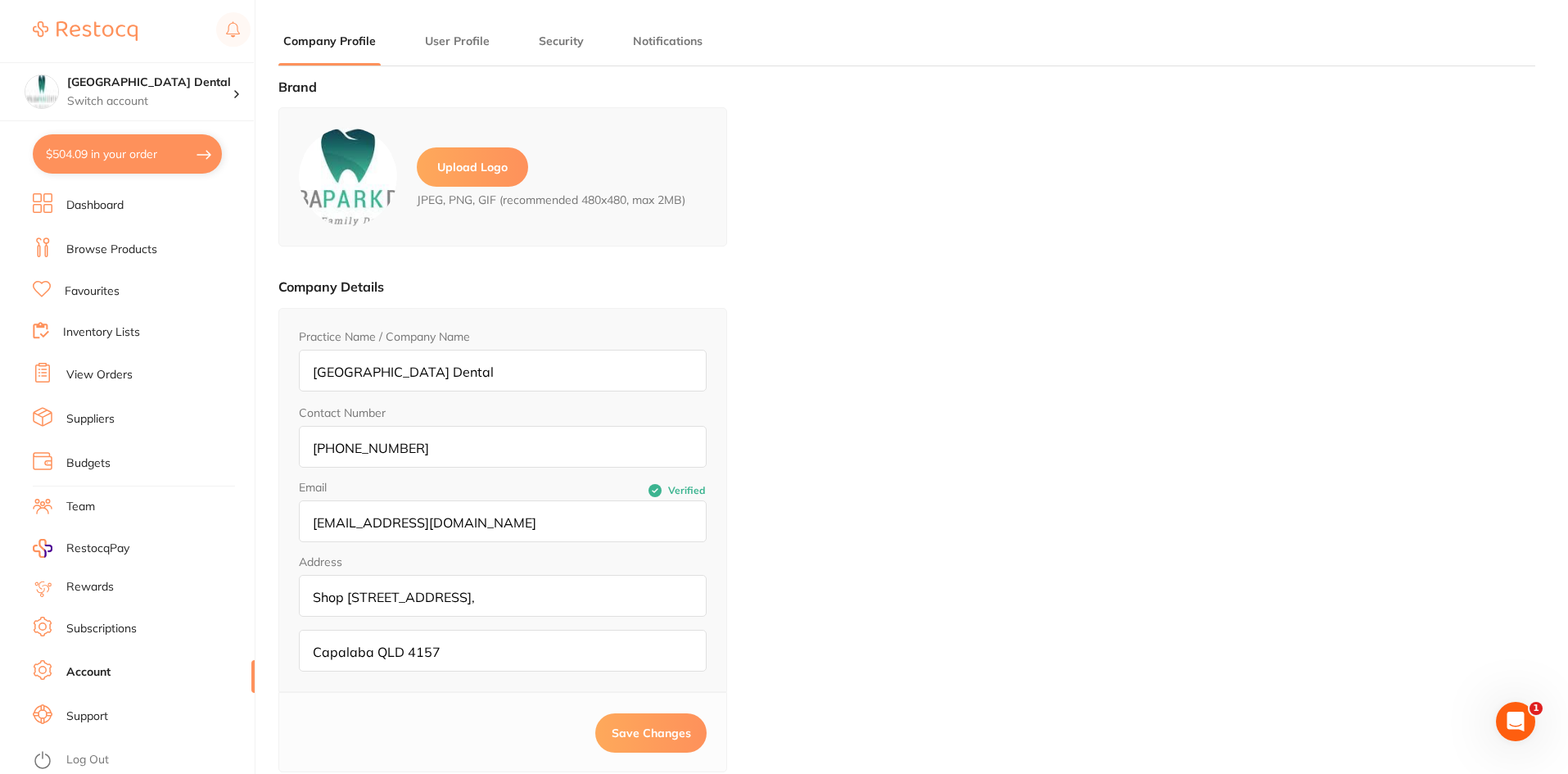
click at [1135, 354] on div "Brand Upload Logo JPEG, PNG, GIF (recommended 480x480, max 2MB) Company Details…" at bounding box center [907, 466] width 1257 height 774
click at [126, 86] on h4 "[GEOGRAPHIC_DATA] Dental" at bounding box center [150, 83] width 165 height 17
click at [111, 37] on img at bounding box center [85, 30] width 104 height 20
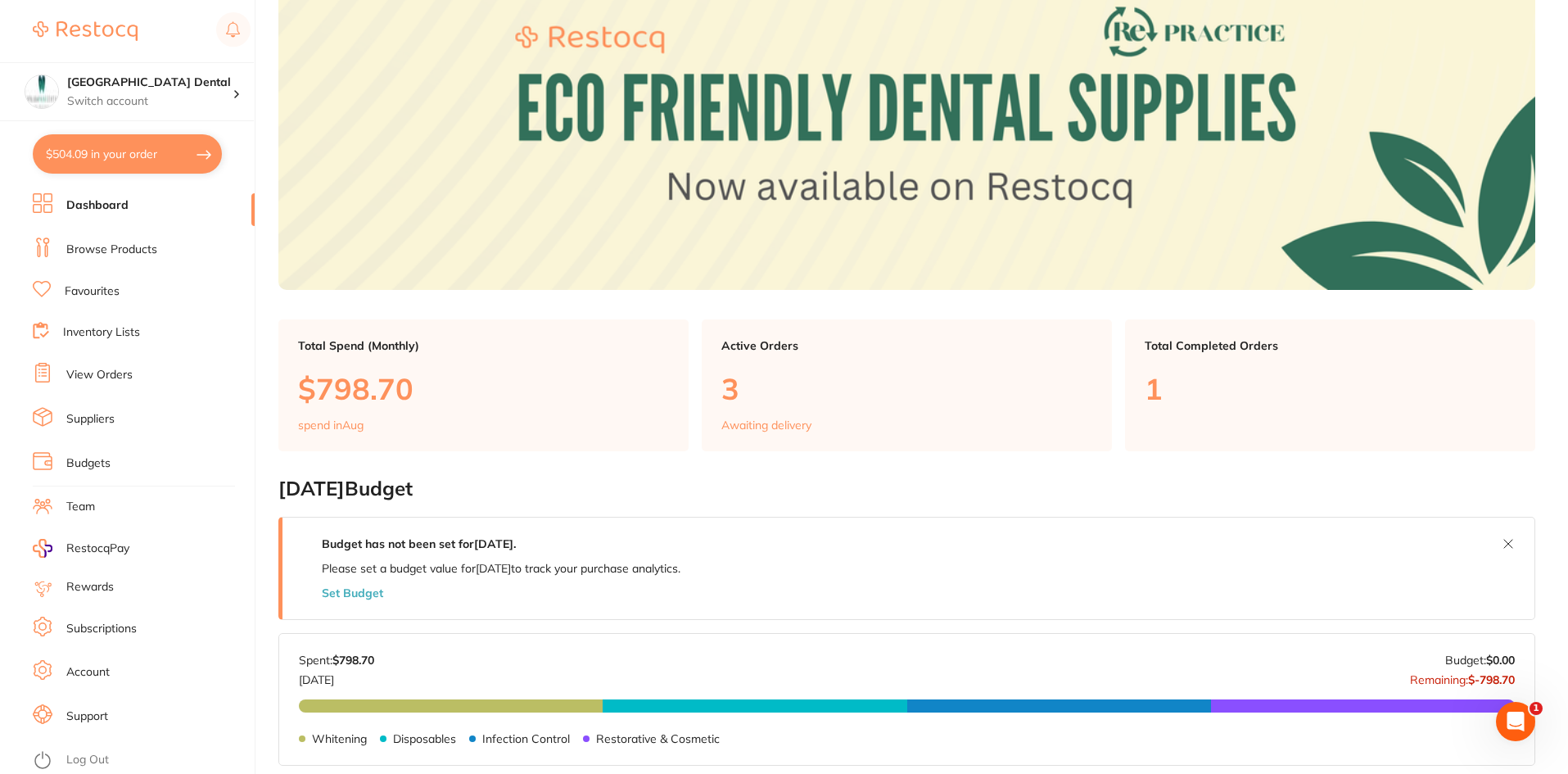
scroll to position [327, 0]
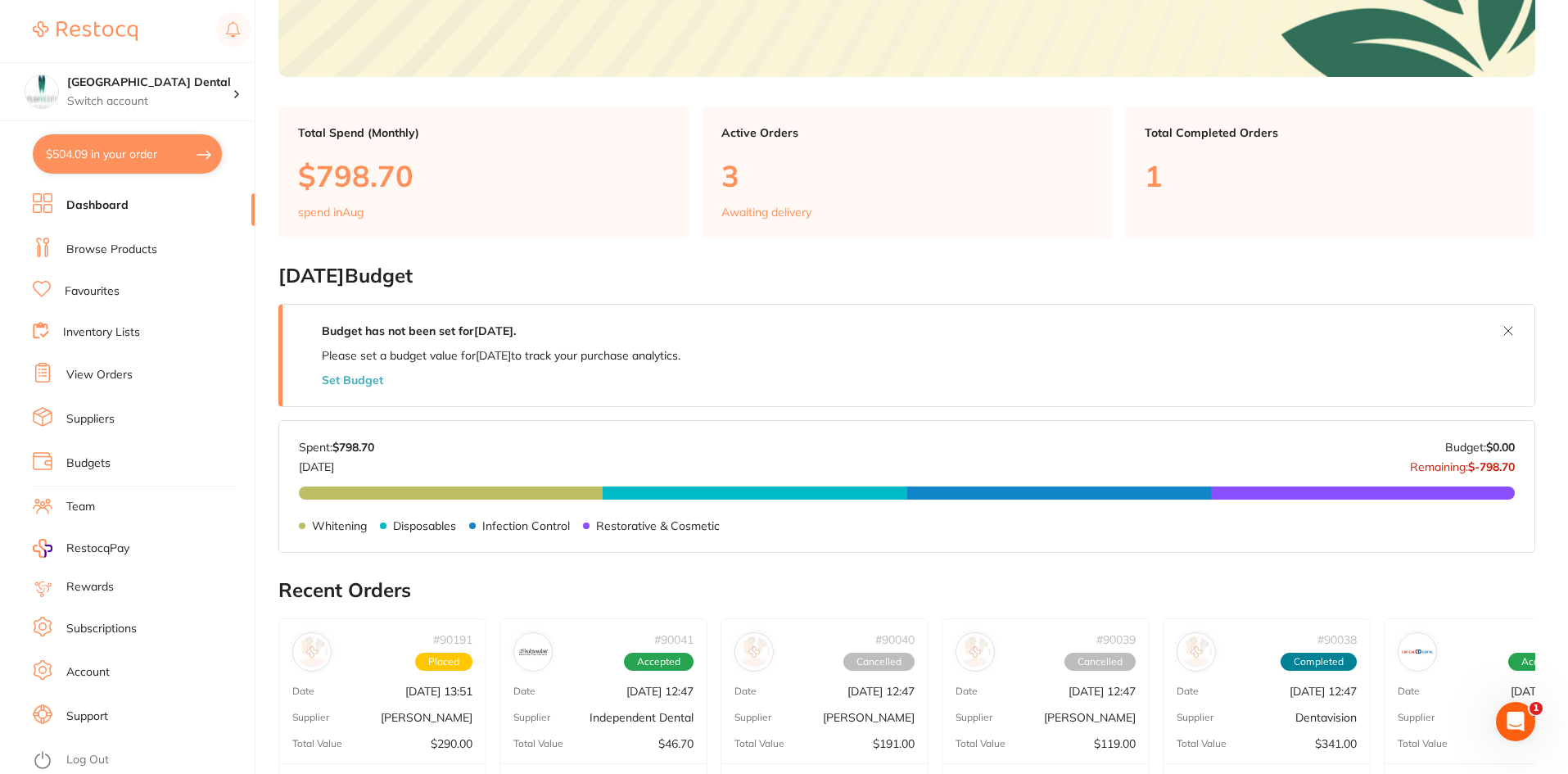
click at [85, 706] on li "Support" at bounding box center [144, 717] width 222 height 24
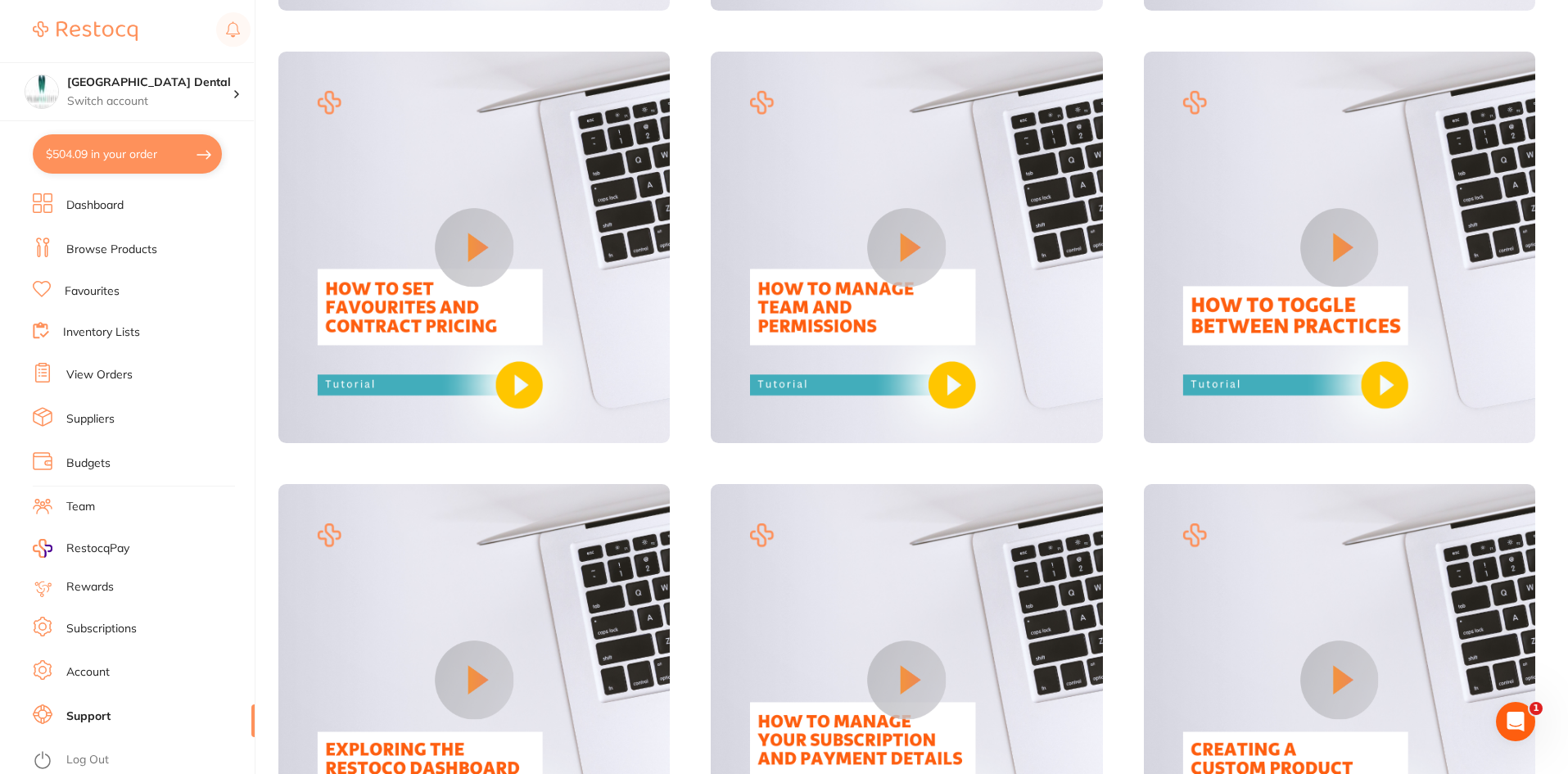
scroll to position [1314, 0]
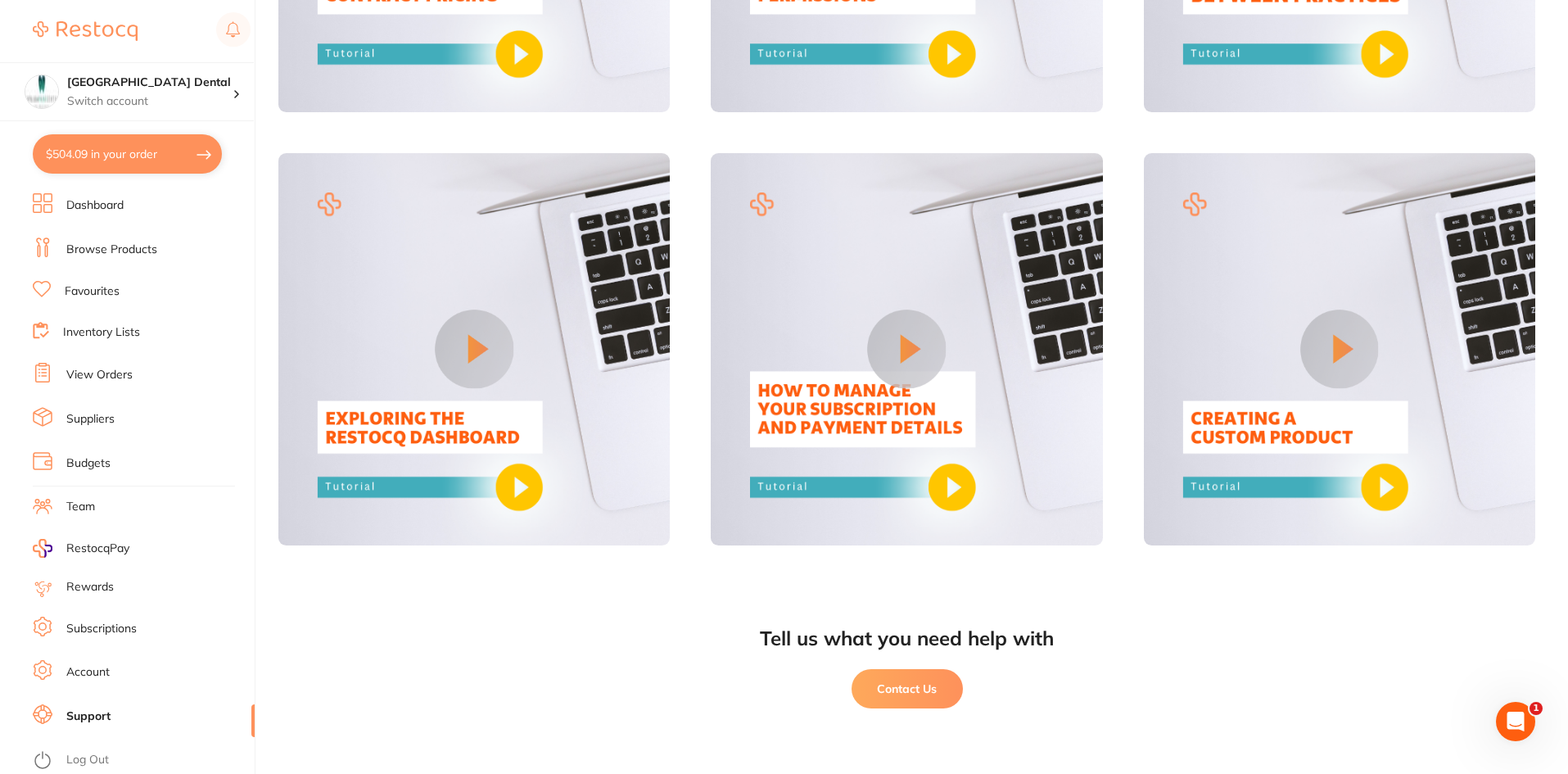
click at [908, 687] on button "Contact Us" at bounding box center [908, 689] width 111 height 39
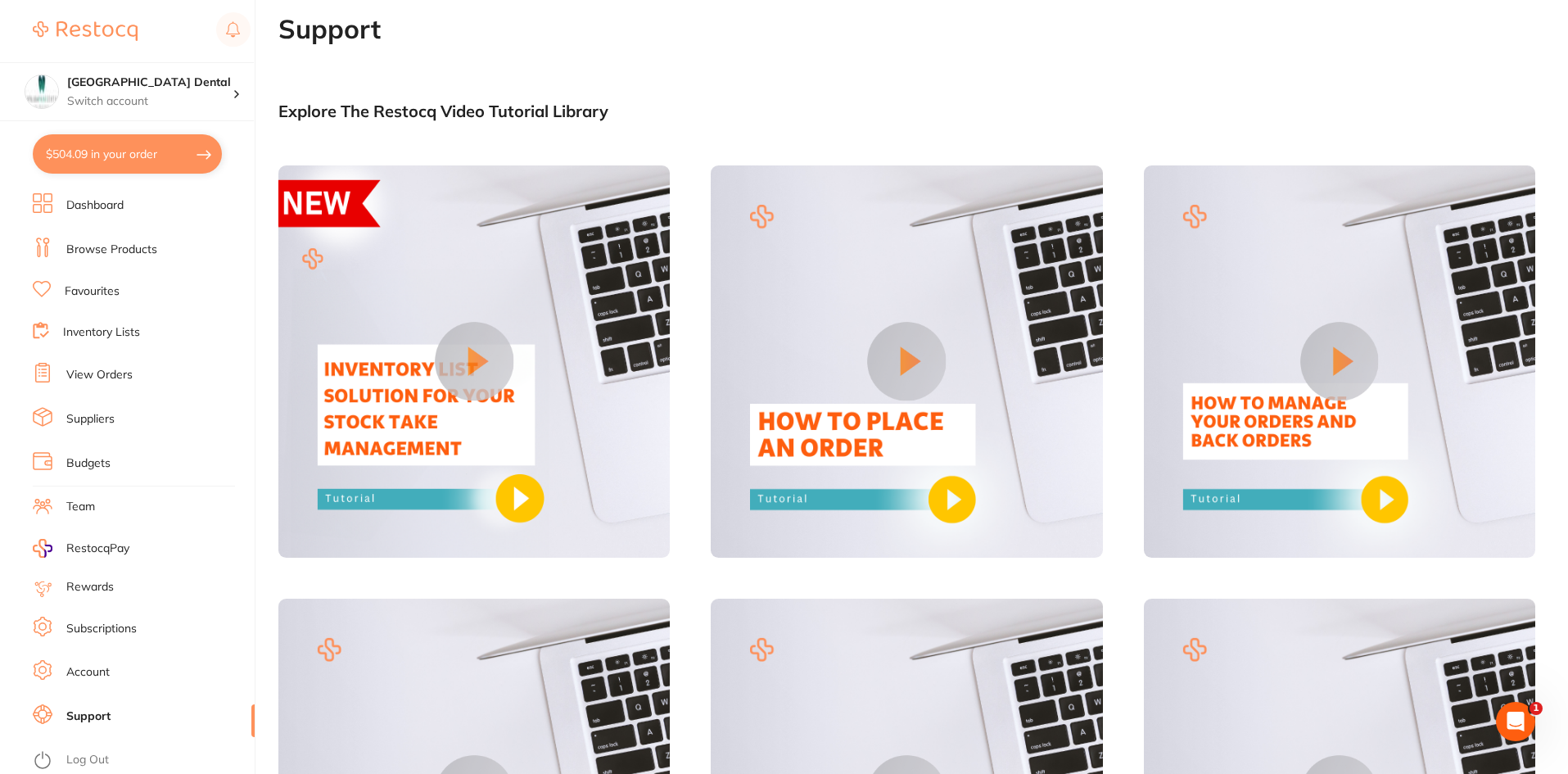
scroll to position [0, 0]
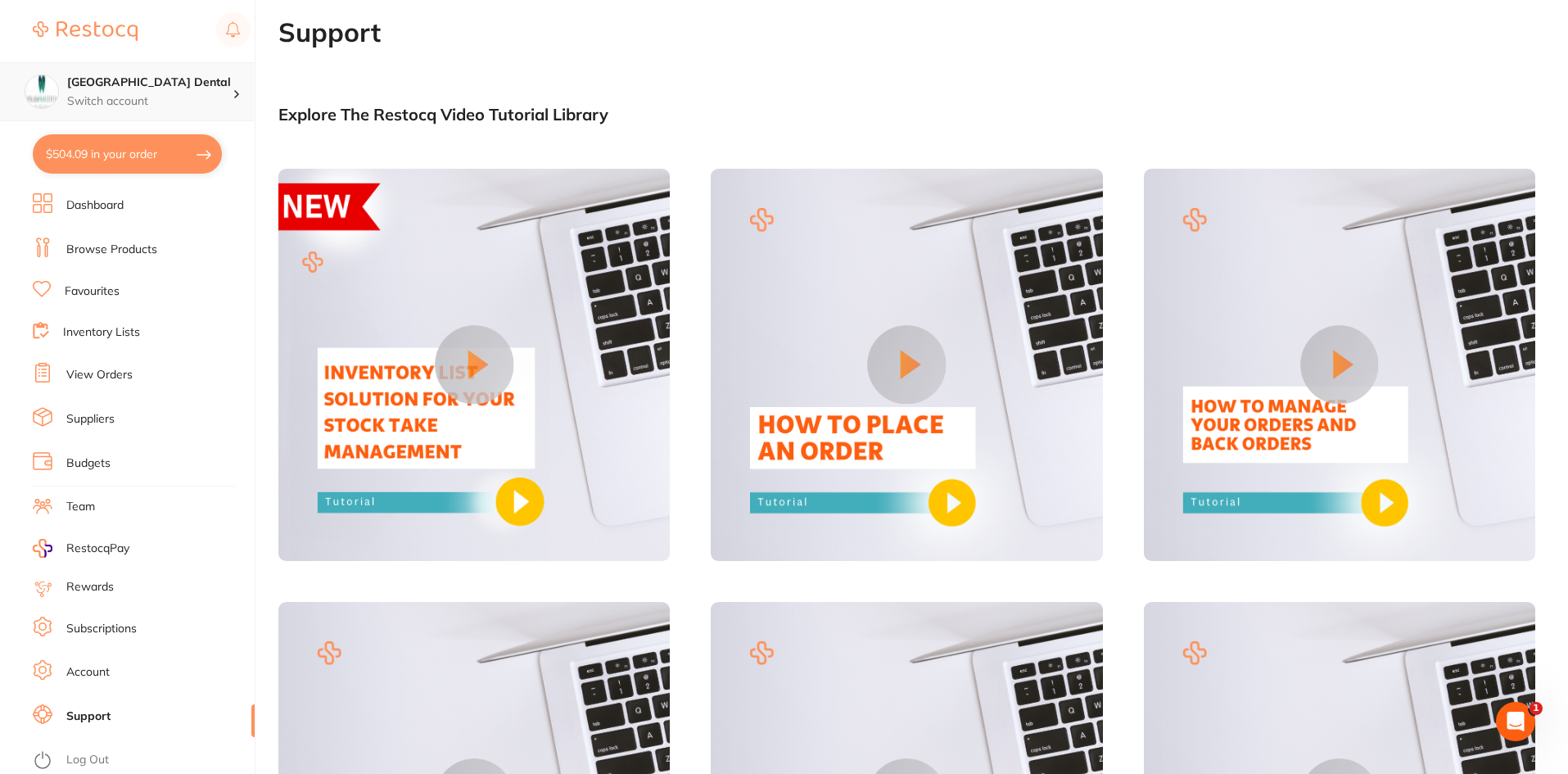
click at [114, 88] on h4 "[GEOGRAPHIC_DATA] Dental" at bounding box center [150, 83] width 165 height 17
click at [104, 41] on img at bounding box center [85, 30] width 104 height 20
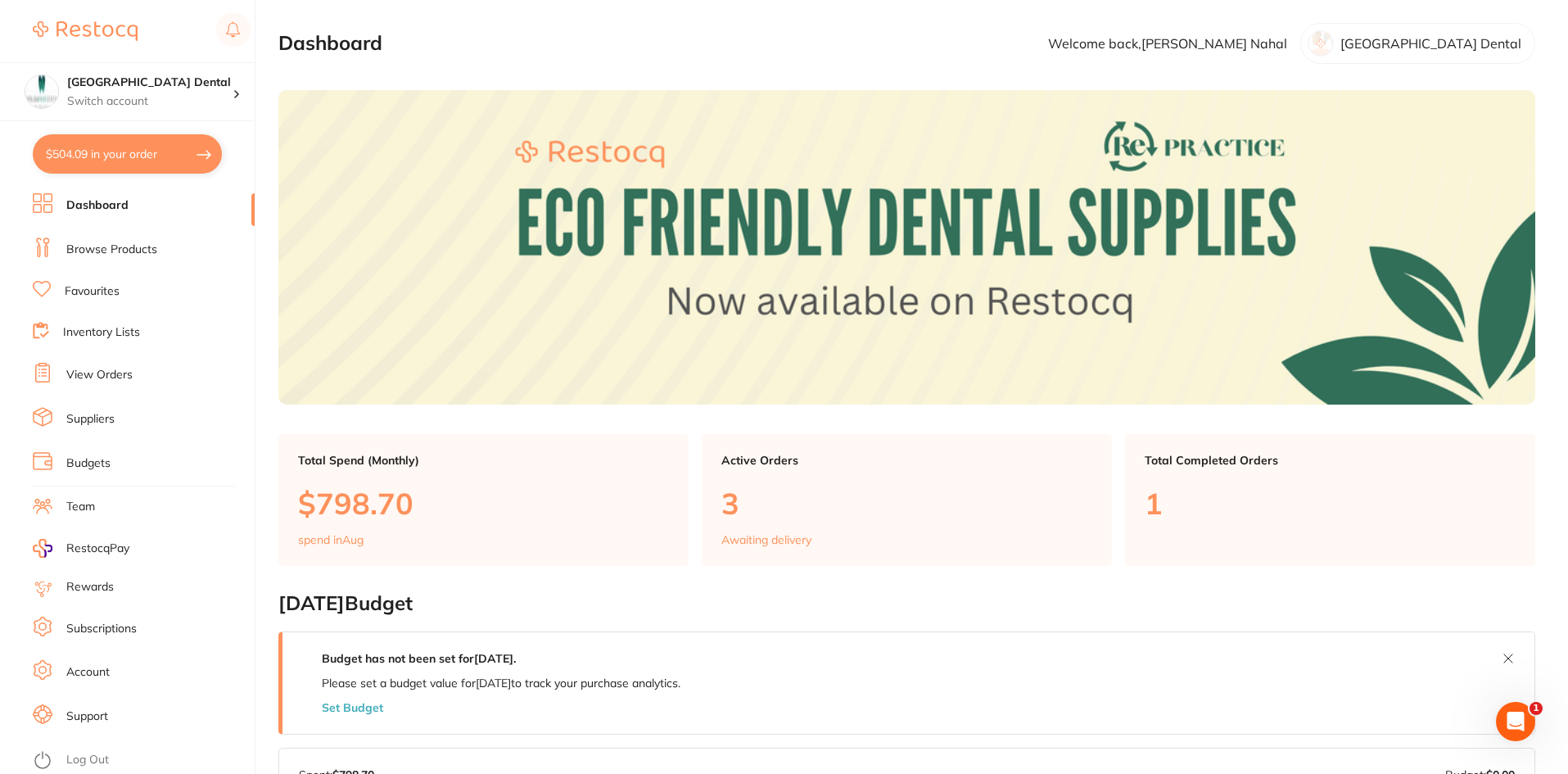
click at [1287, 48] on p "Welcome back, Garry Nahal" at bounding box center [1168, 43] width 239 height 15
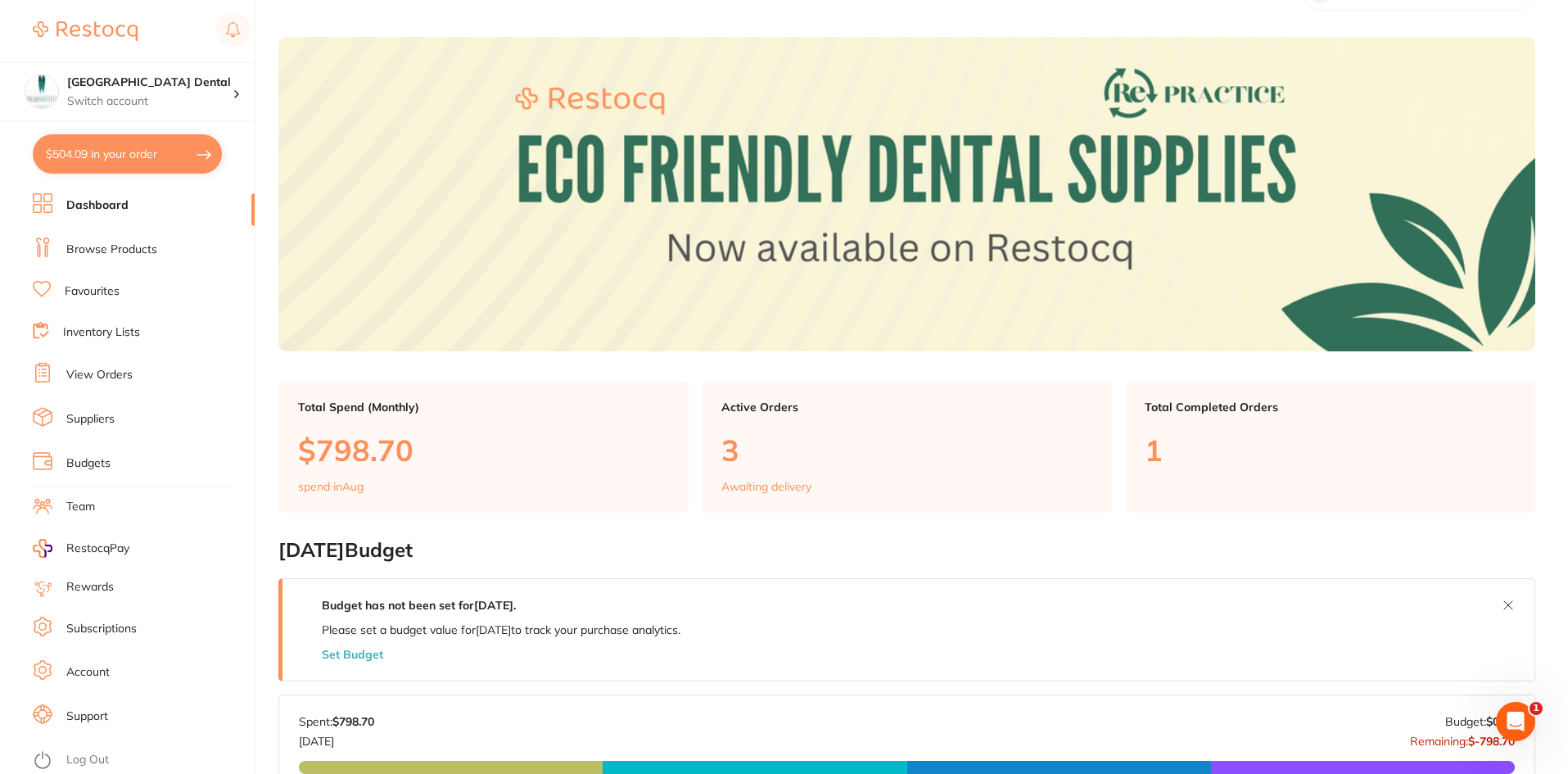
scroll to position [82, 0]
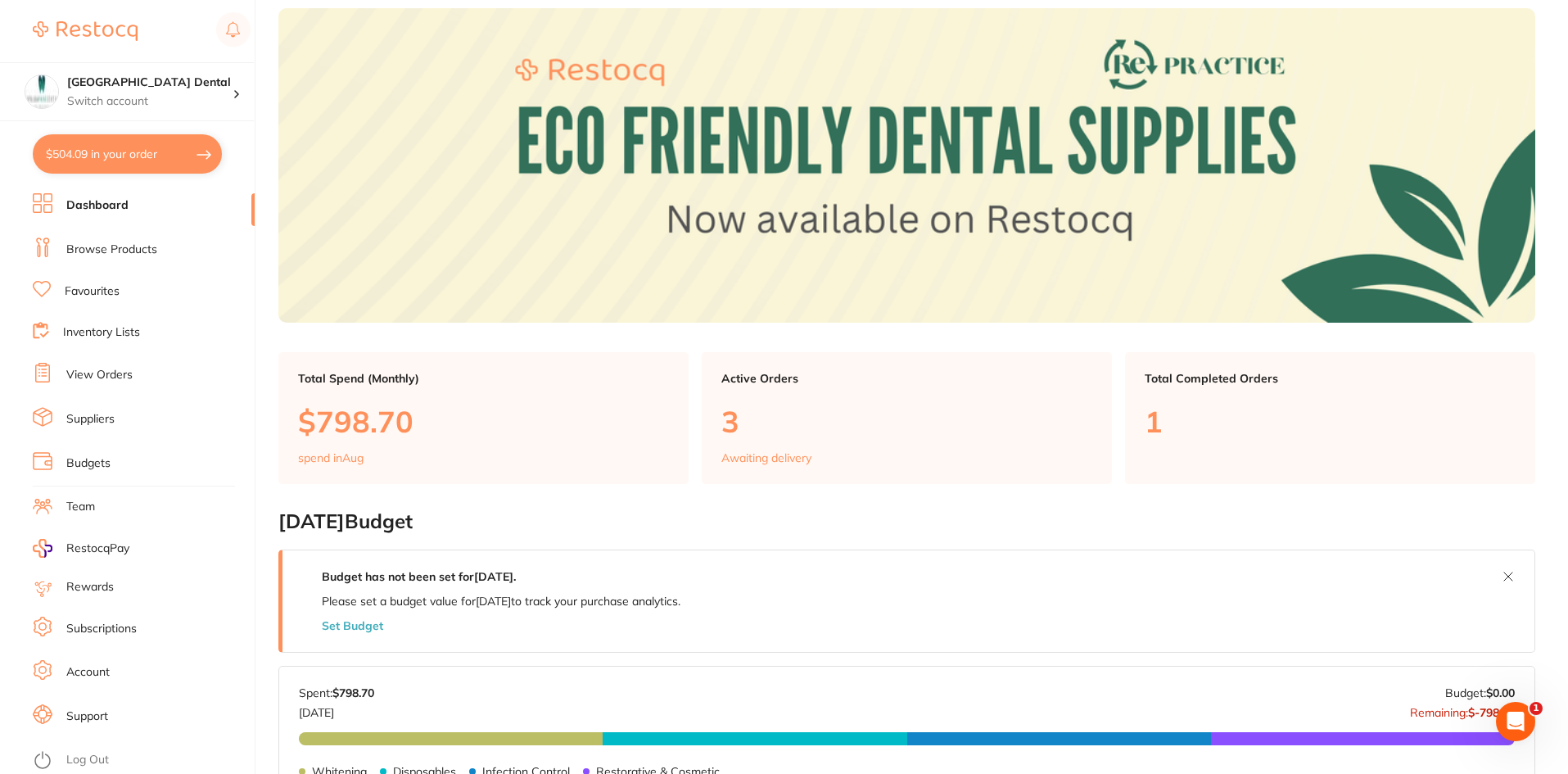
click at [83, 666] on link "Account" at bounding box center [88, 672] width 44 height 17
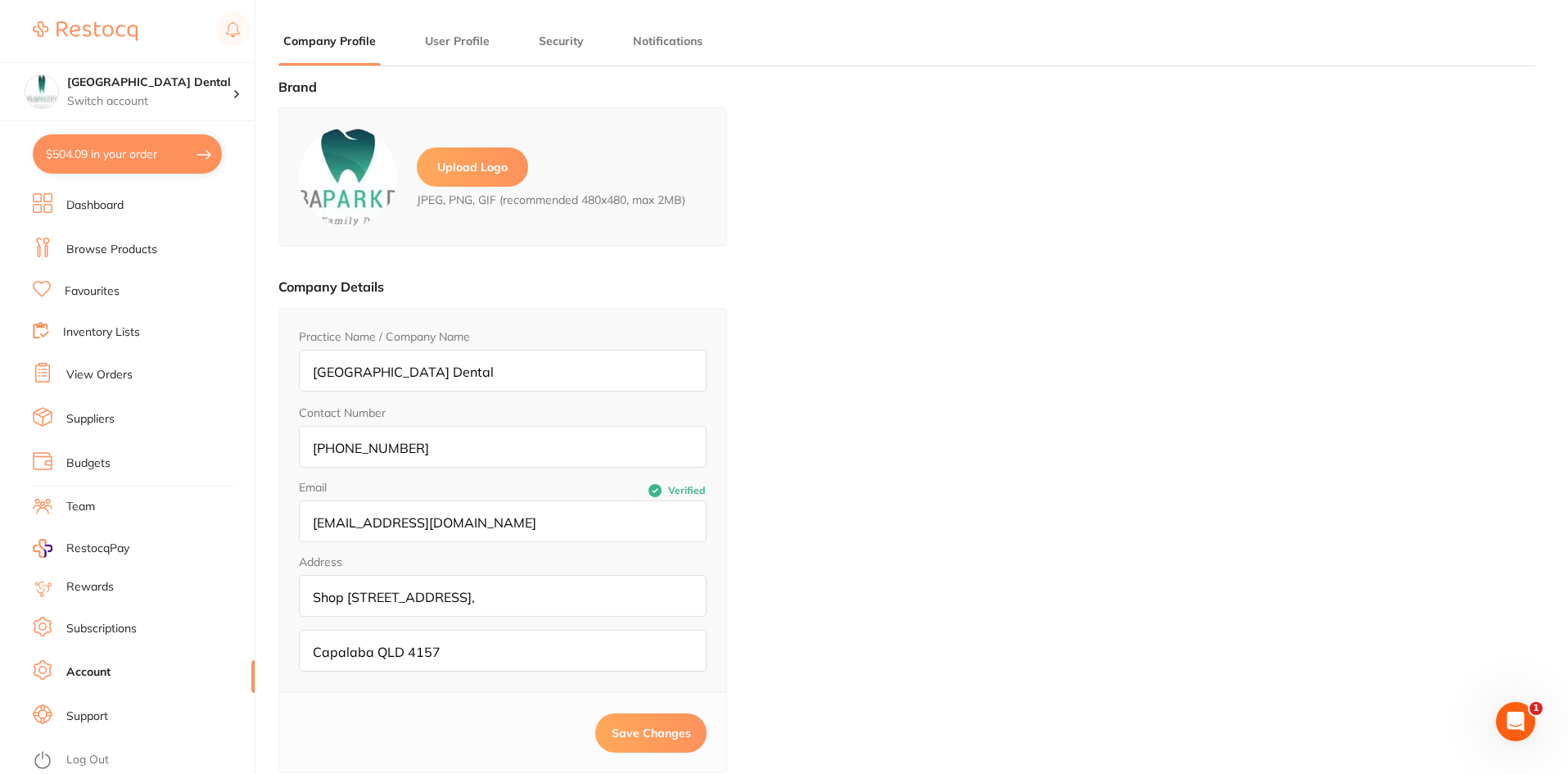
type input "Garry"
type input "Nahal"
type input "info@capalabaparkdental.com.au"
click at [952, 347] on div "Brand Upload Logo JPEG, PNG, GIF (recommended 480x480, max 2MB) Company Details…" at bounding box center [907, 466] width 1257 height 774
click at [876, 301] on div "Brand Upload Logo JPEG, PNG, GIF (recommended 480x480, max 2MB) Company Details…" at bounding box center [907, 466] width 1257 height 774
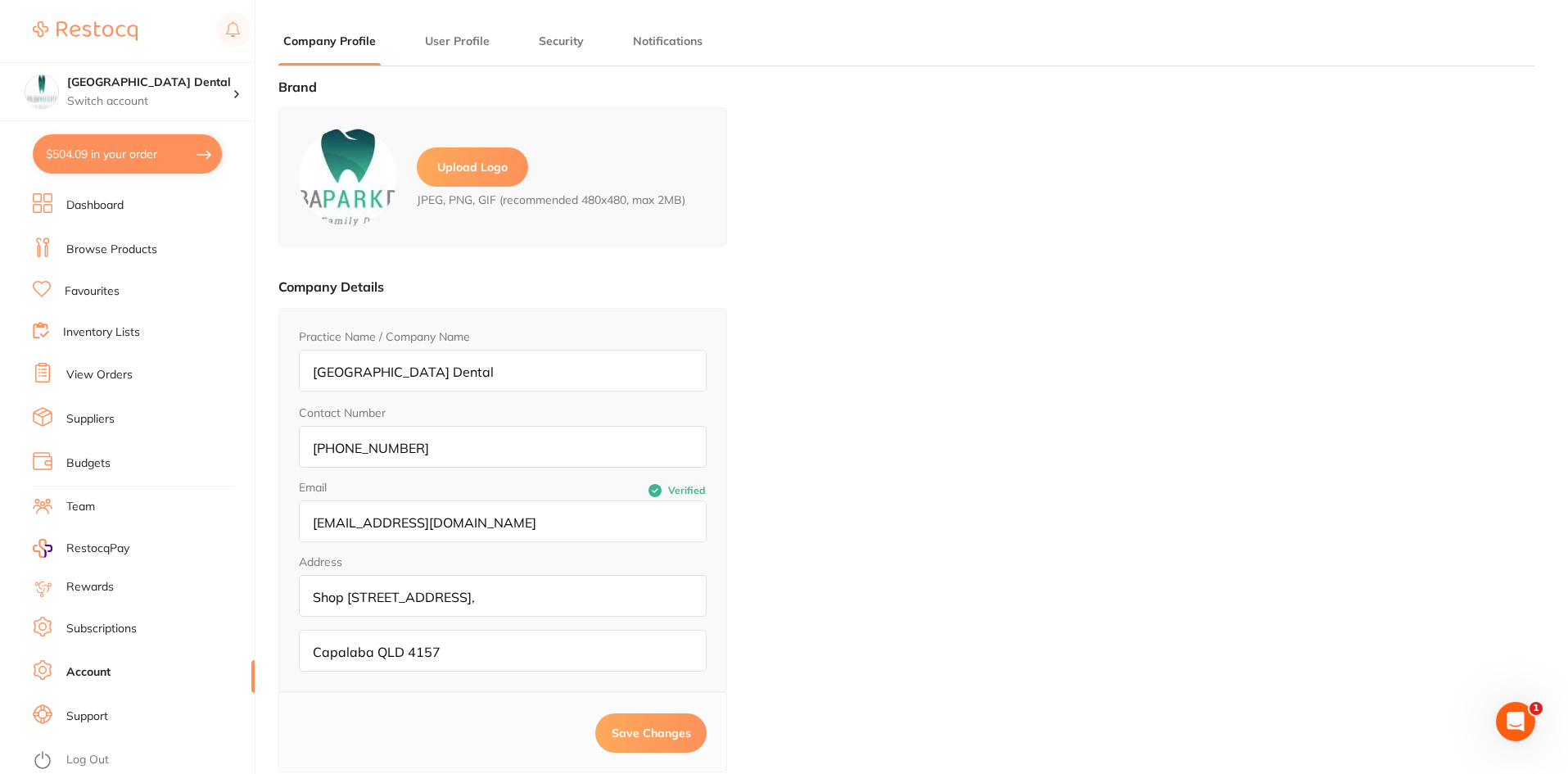
click at [466, 43] on button "User Profile" at bounding box center [458, 42] width 75 height 16
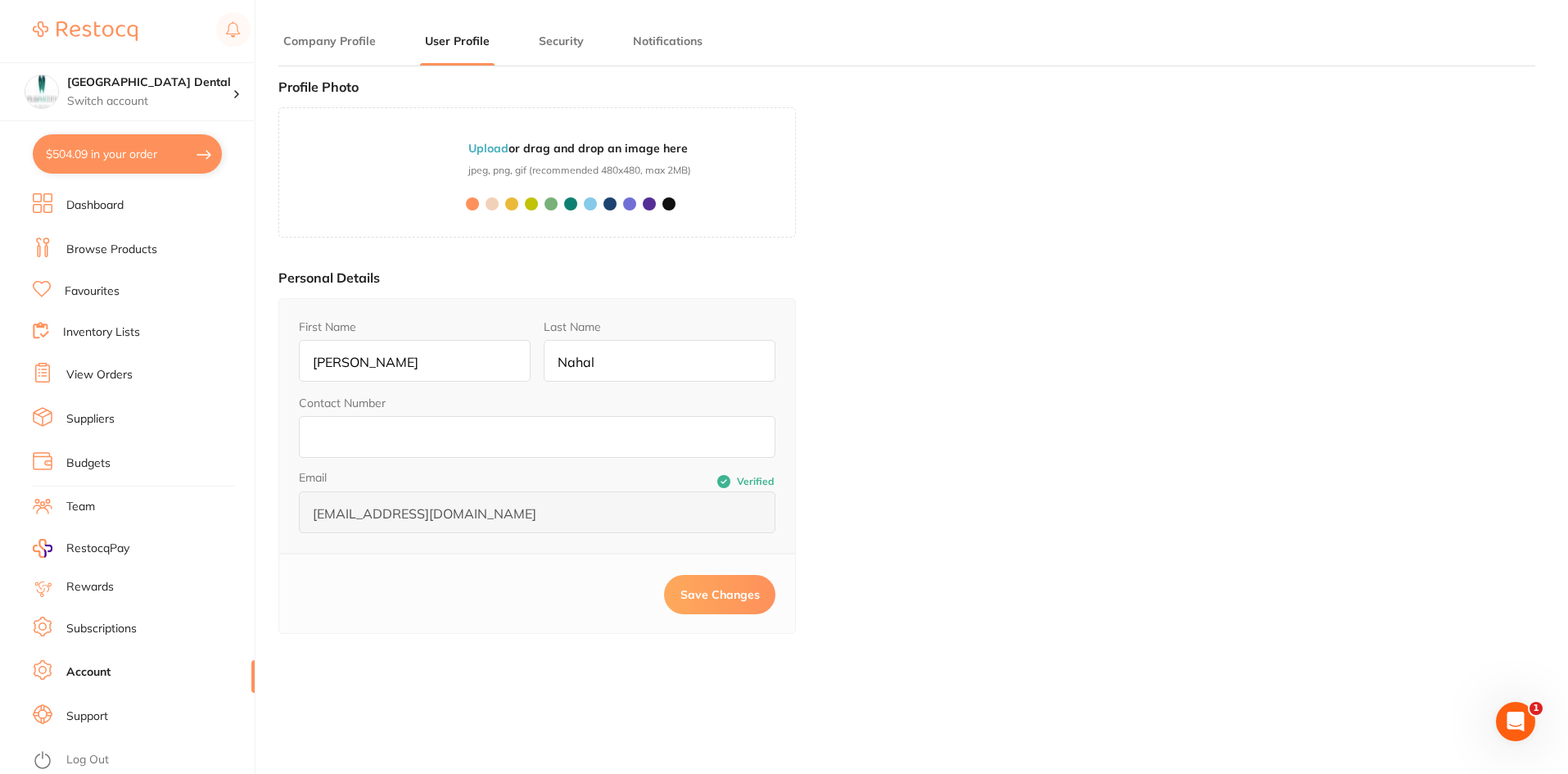
click at [548, 45] on button "Security" at bounding box center [561, 42] width 55 height 16
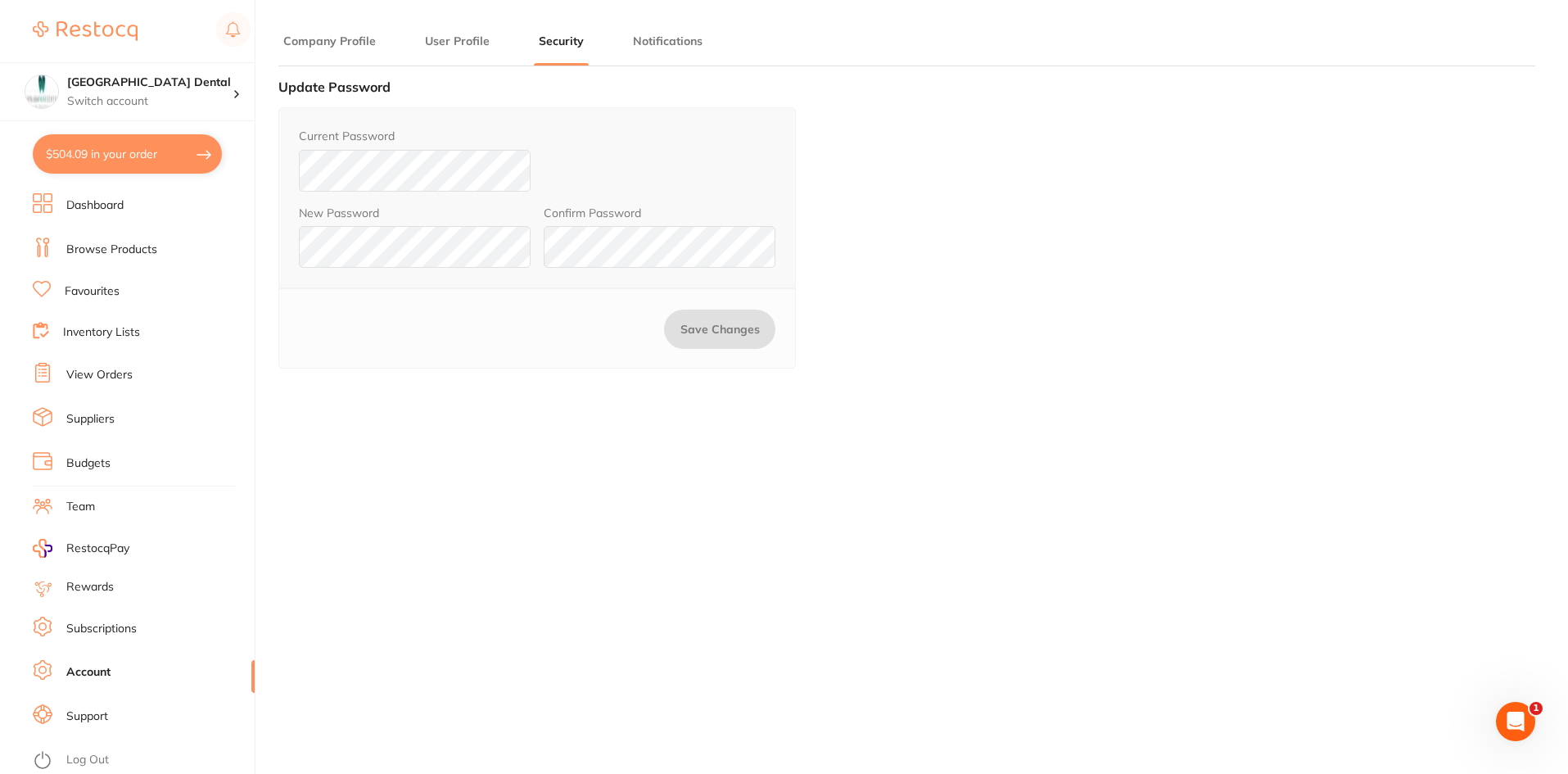
click at [322, 40] on button "Company Profile" at bounding box center [330, 42] width 103 height 16
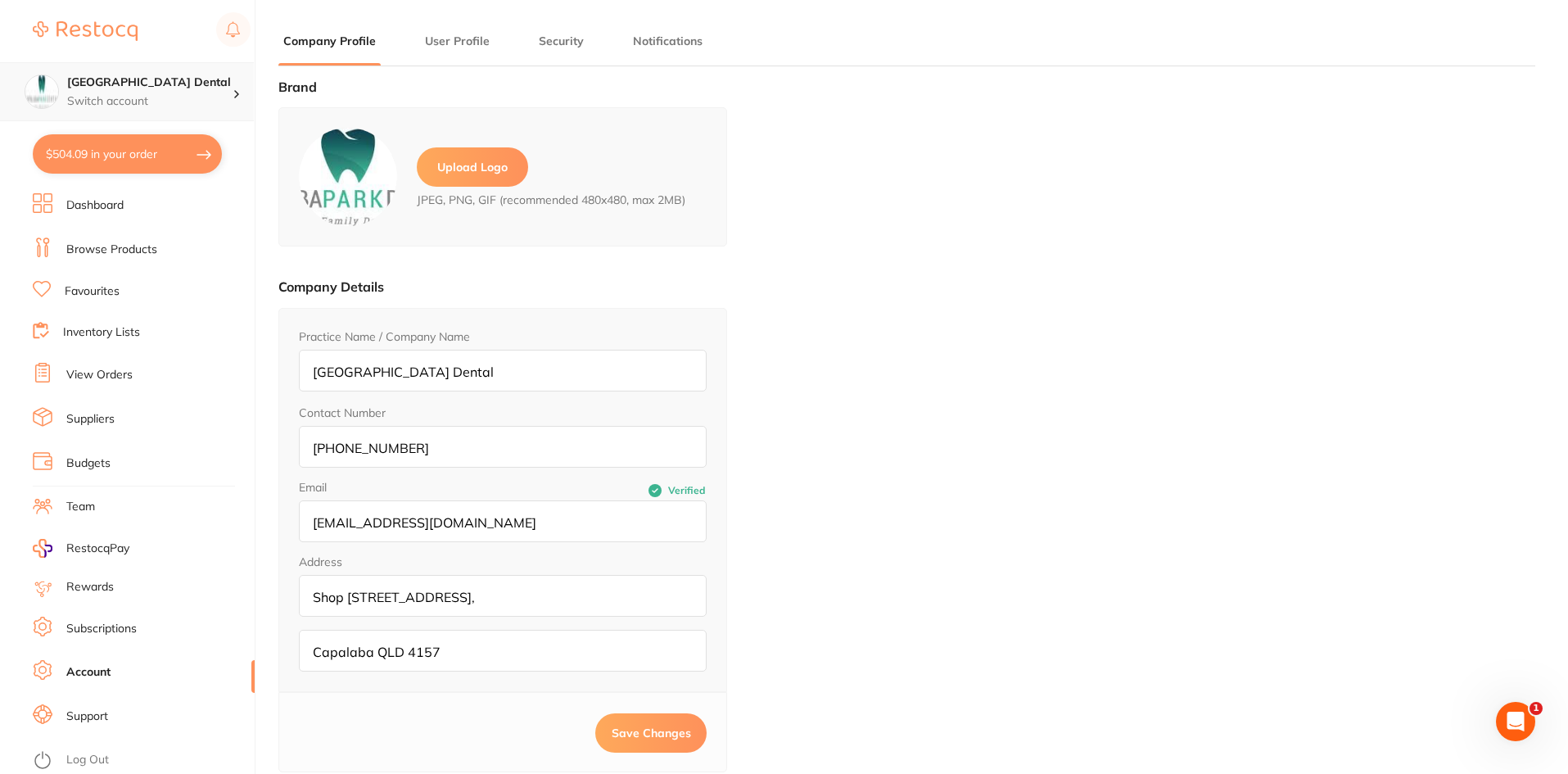
click at [109, 77] on h4 "[GEOGRAPHIC_DATA] Dental" at bounding box center [150, 83] width 165 height 17
click at [993, 186] on div "Brand Upload Logo JPEG, PNG, GIF (recommended 480x480, max 2MB) Company Details…" at bounding box center [907, 466] width 1257 height 774
click at [1079, 273] on div "Brand Upload Logo JPEG, PNG, GIF (recommended 480x480, max 2MB) Company Details…" at bounding box center [907, 466] width 1257 height 774
click at [132, 626] on link "Subscriptions" at bounding box center [101, 629] width 70 height 17
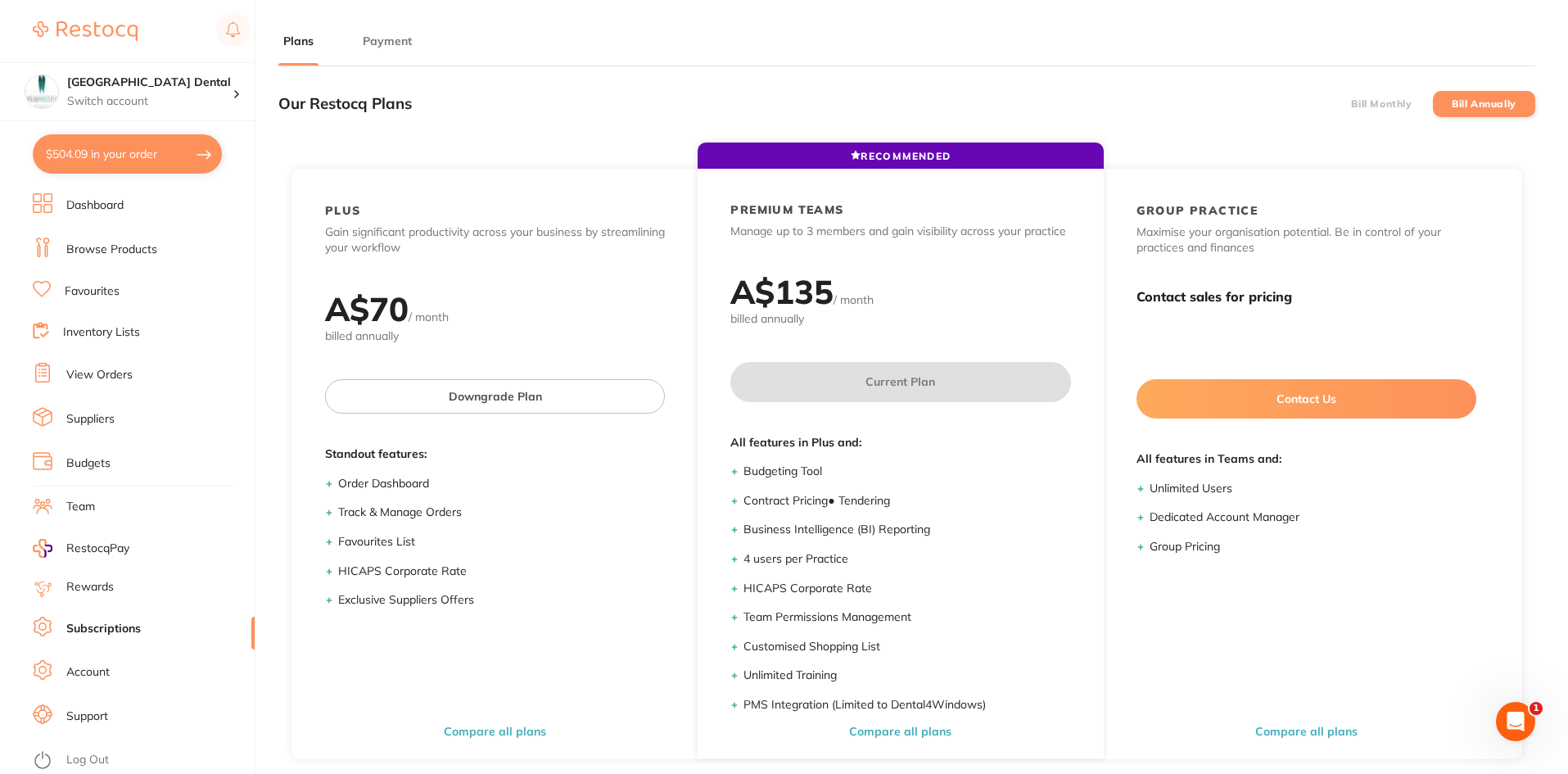
click at [385, 37] on button "Payment" at bounding box center [387, 42] width 59 height 16
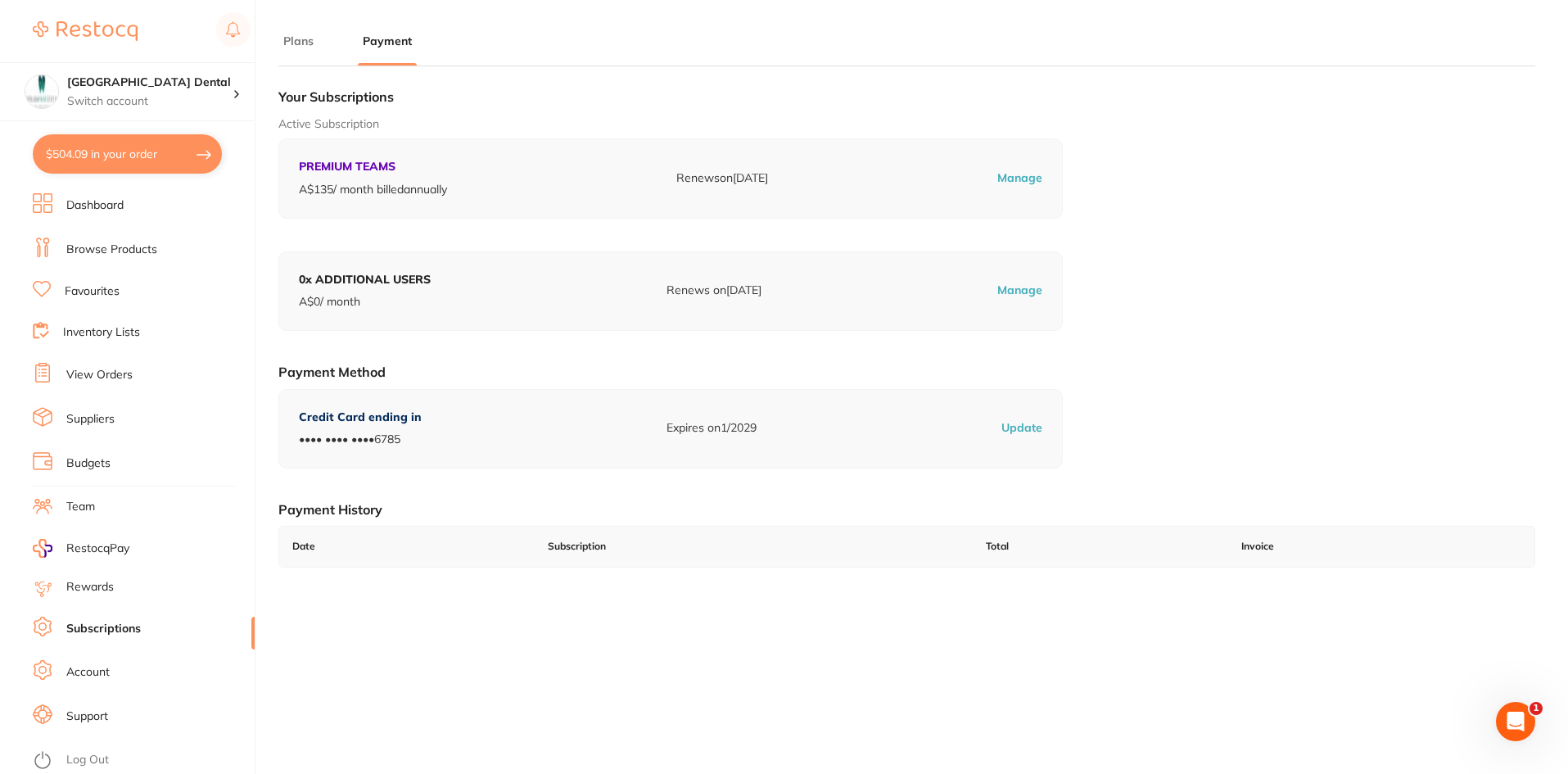
click at [103, 35] on img at bounding box center [85, 30] width 104 height 20
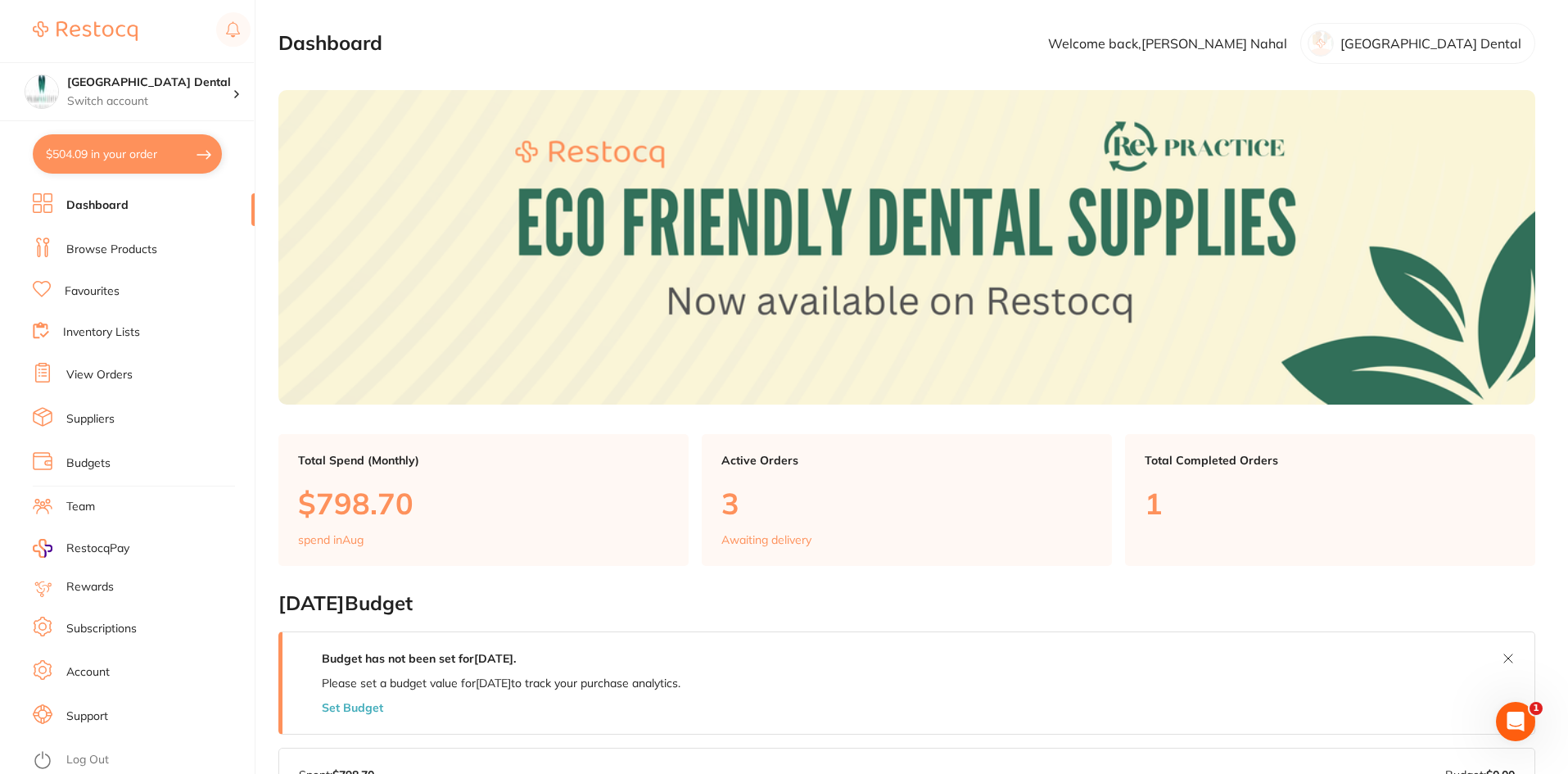
click at [104, 25] on img at bounding box center [85, 30] width 104 height 20
click at [104, 628] on link "Subscriptions" at bounding box center [101, 629] width 70 height 17
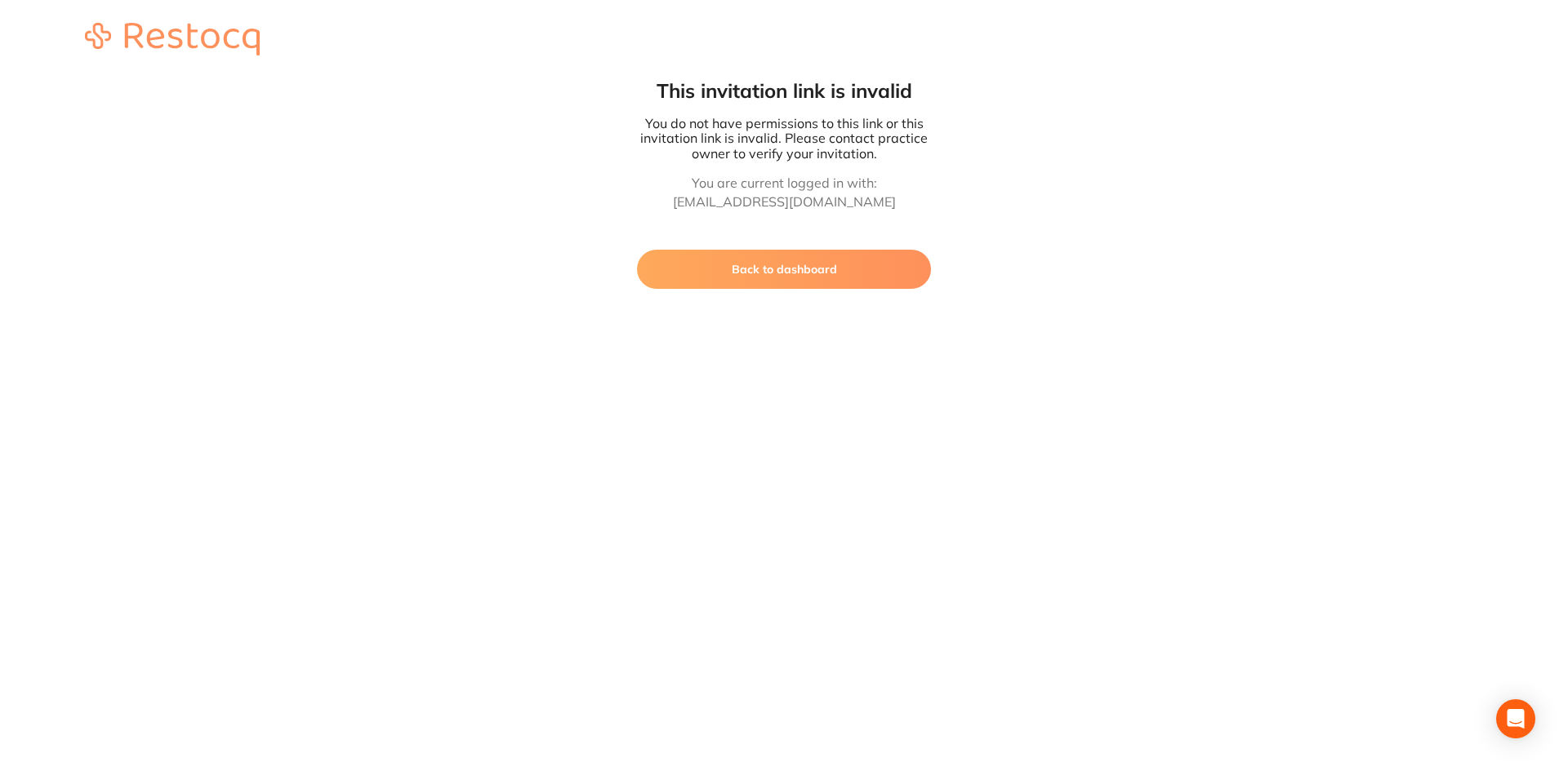
click at [776, 270] on button "Back to dashboard" at bounding box center [784, 269] width 294 height 39
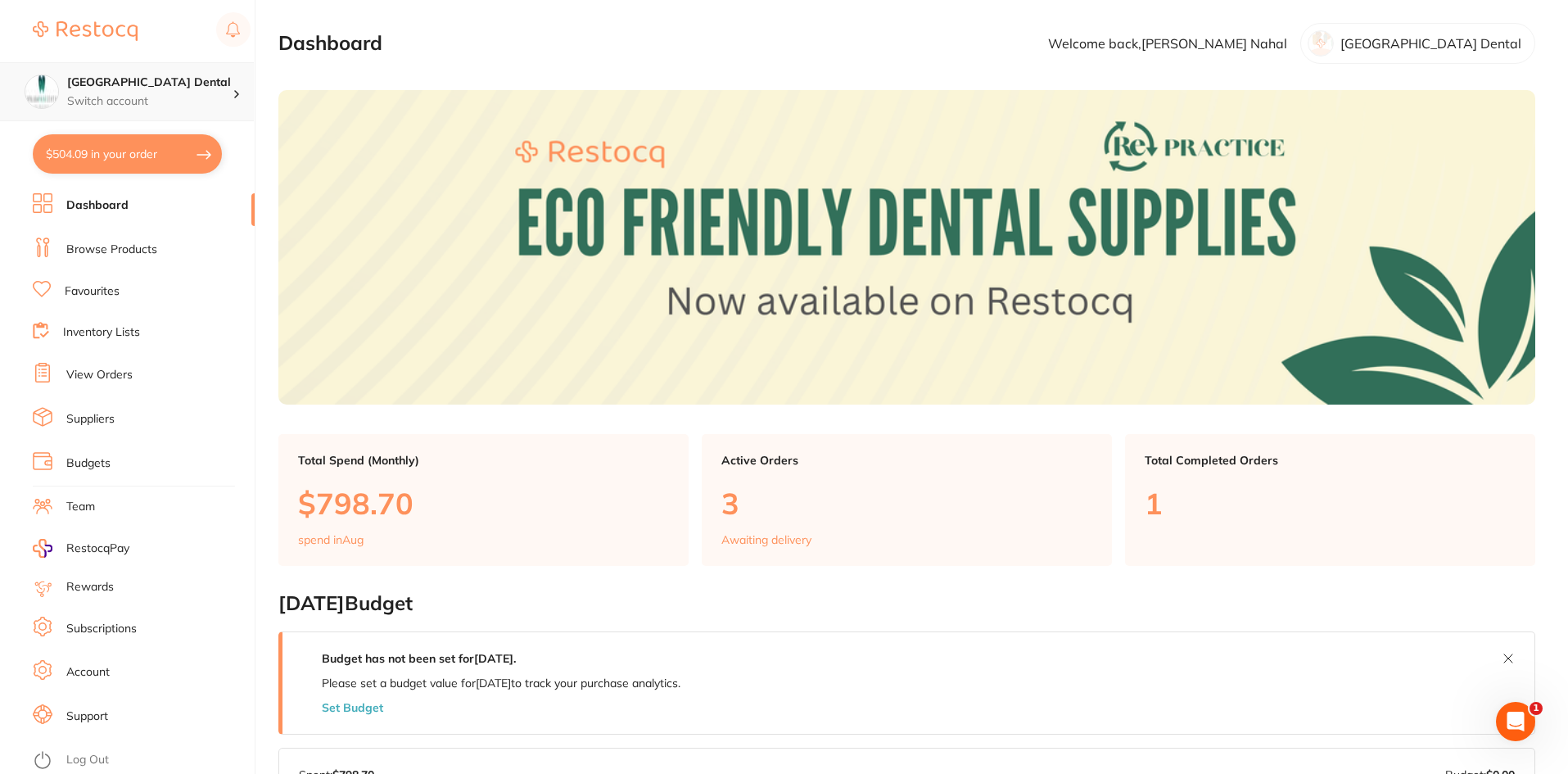
click at [157, 96] on p "Switch account" at bounding box center [150, 101] width 165 height 17
click at [181, 85] on h4 "[GEOGRAPHIC_DATA] Dental" at bounding box center [150, 83] width 165 height 17
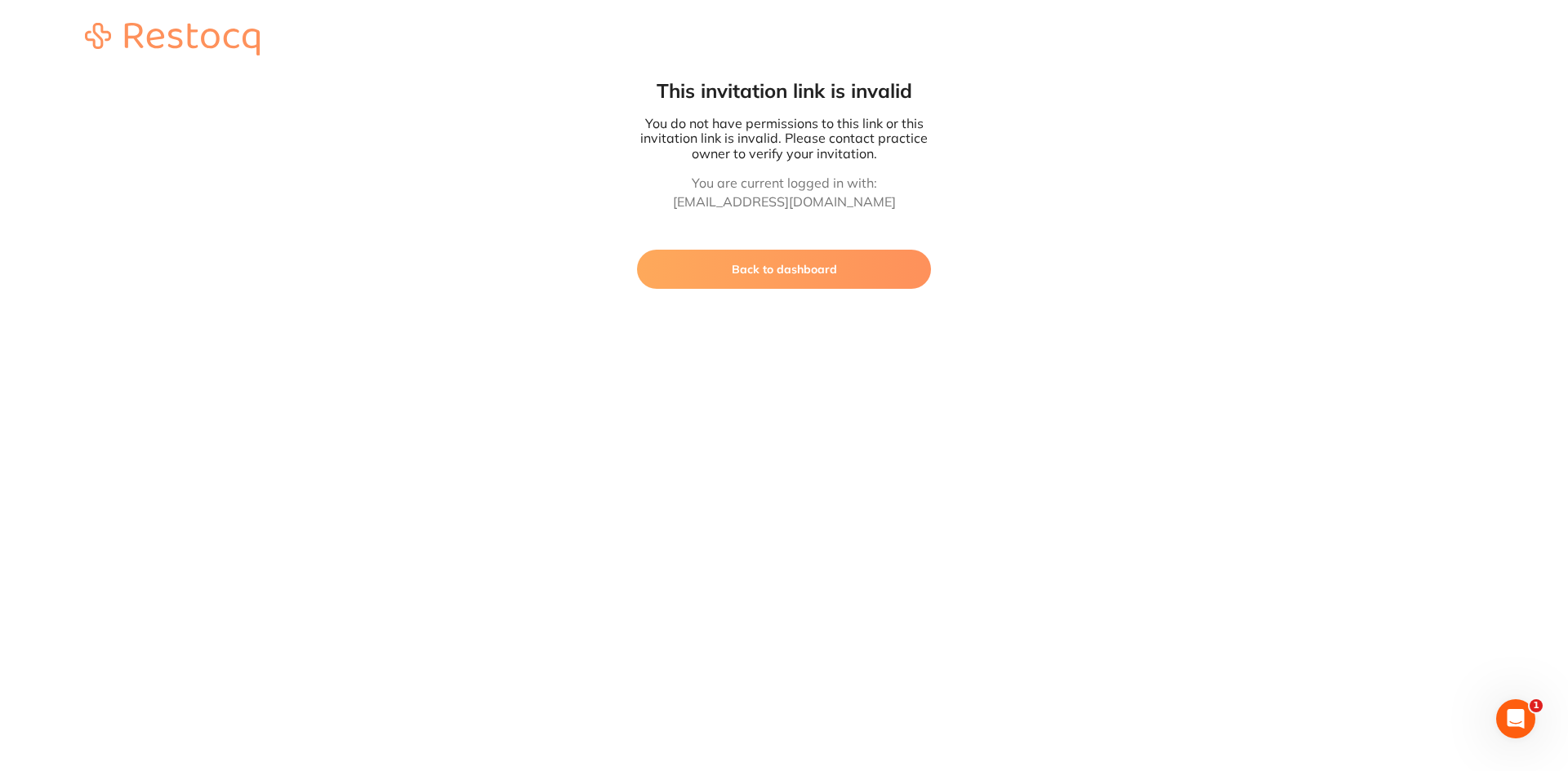
click at [781, 275] on button "Back to dashboard" at bounding box center [784, 269] width 294 height 39
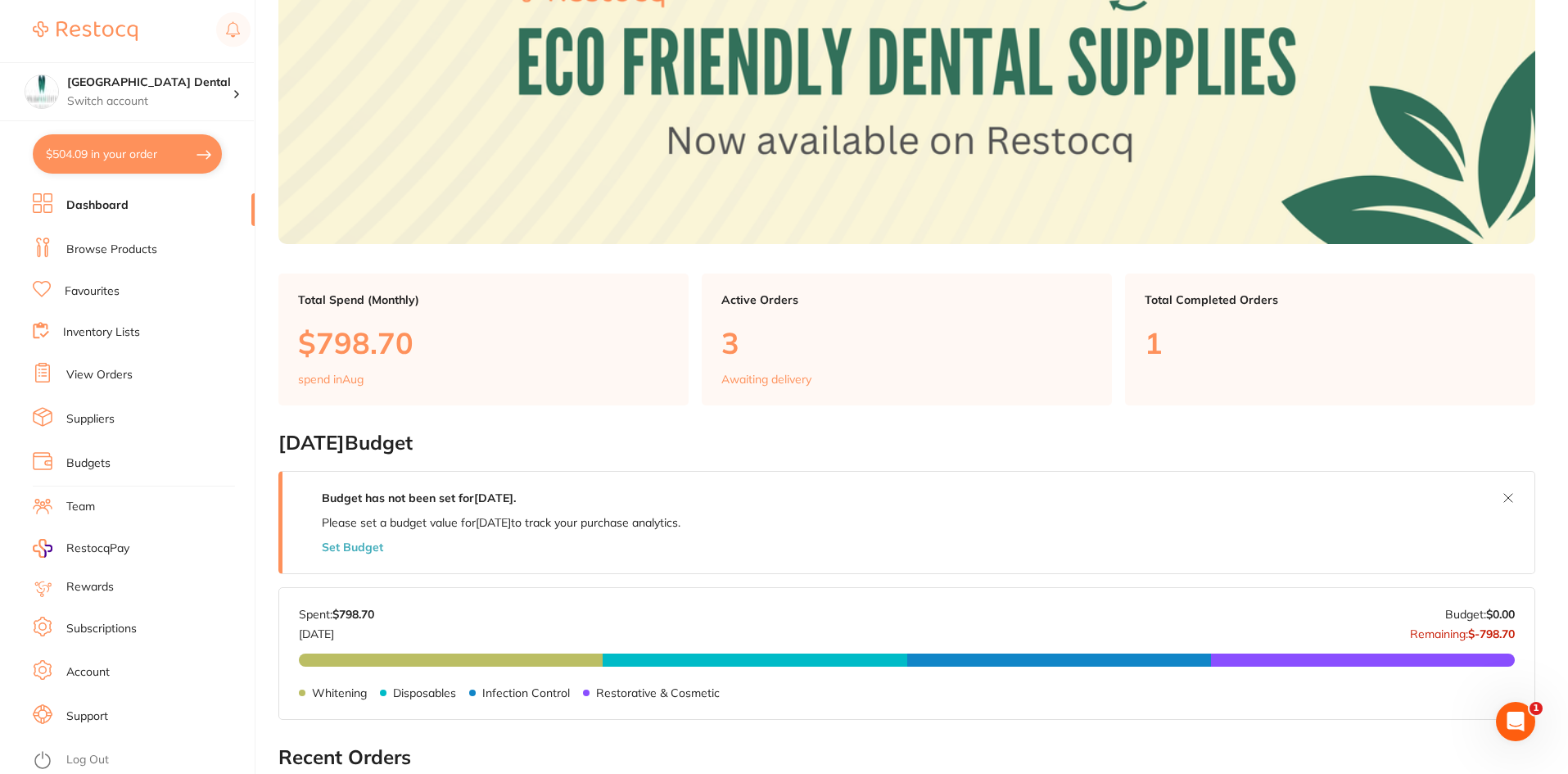
scroll to position [164, 0]
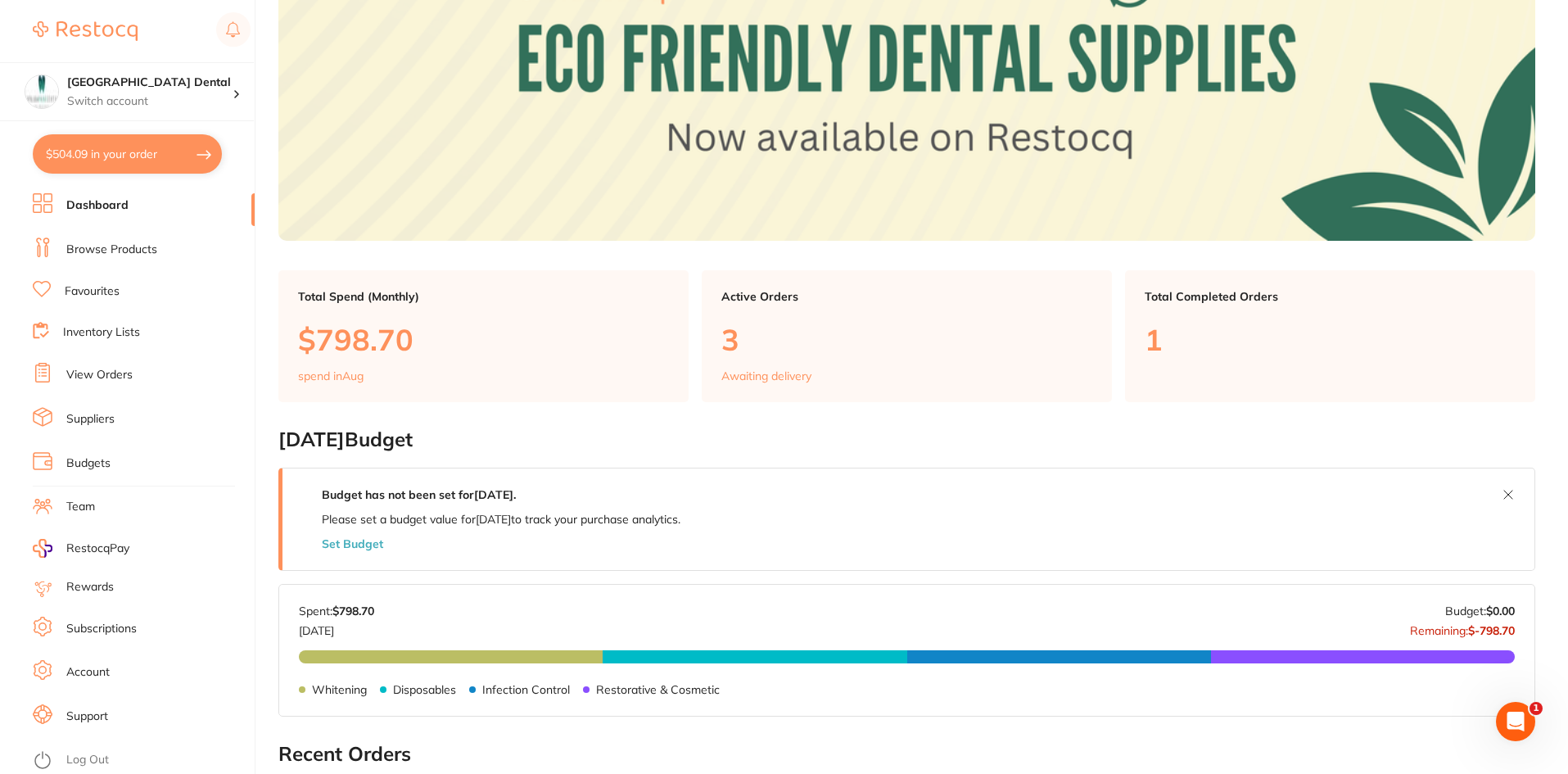
click at [103, 630] on link "Subscriptions" at bounding box center [101, 629] width 70 height 17
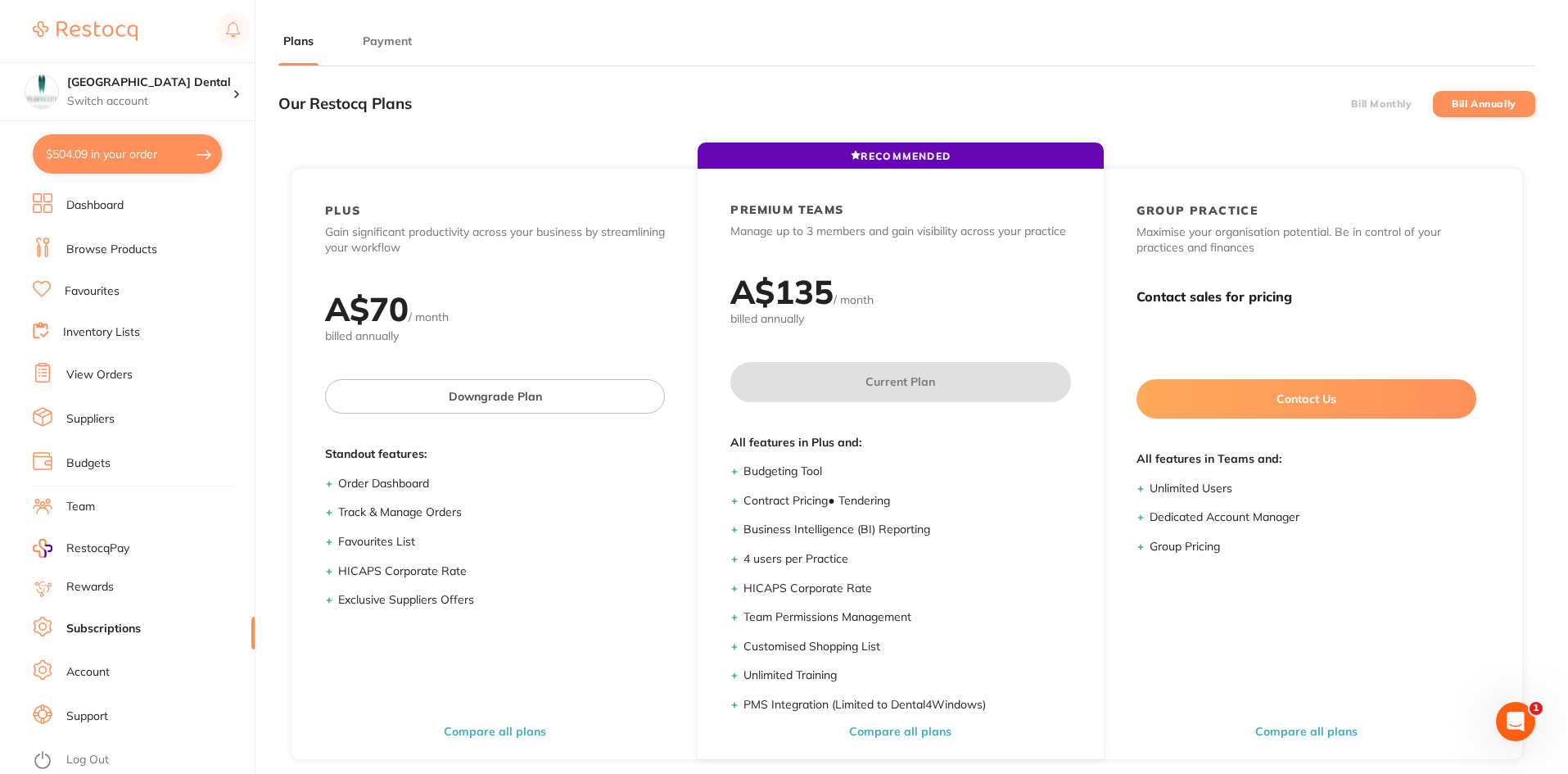
click at [390, 35] on button "Payment" at bounding box center [387, 42] width 59 height 16
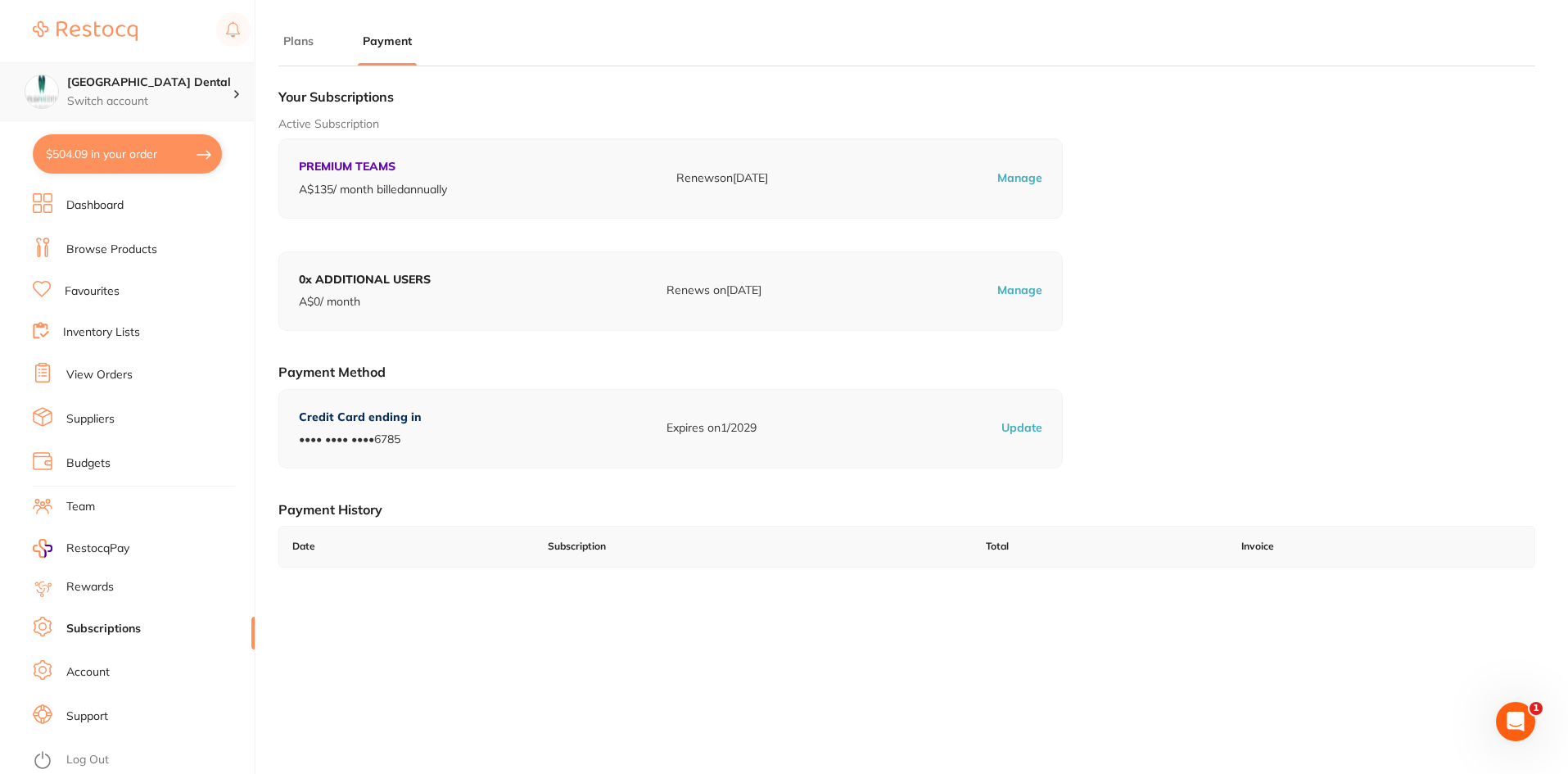
click at [154, 97] on p "Switch account" at bounding box center [150, 101] width 165 height 17
click at [194, 145] on h4 "[GEOGRAPHIC_DATA] Dental" at bounding box center [144, 142] width 150 height 32
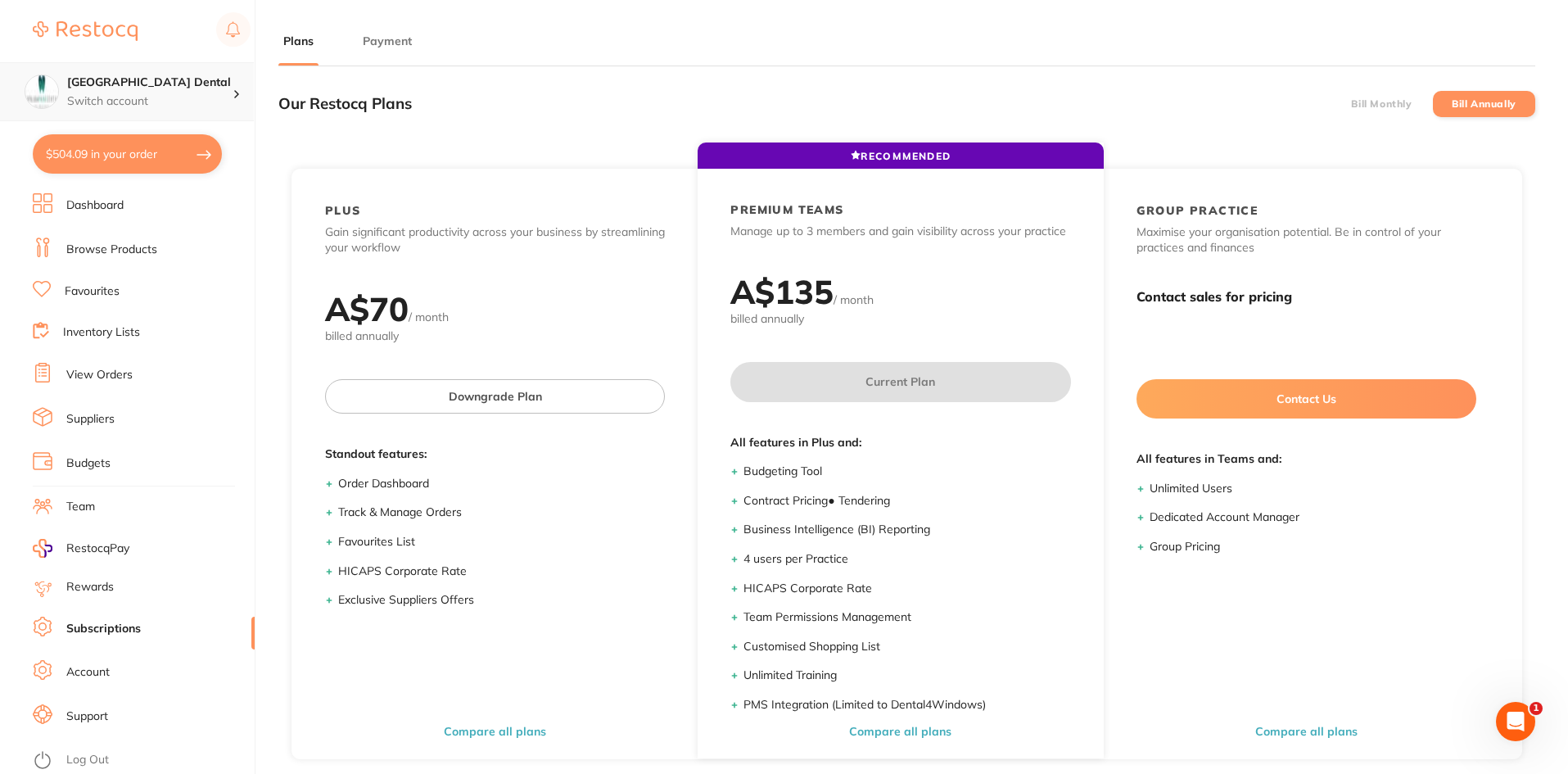
click at [138, 104] on p "Switch account" at bounding box center [150, 101] width 165 height 17
click at [109, 35] on img at bounding box center [85, 30] width 104 height 20
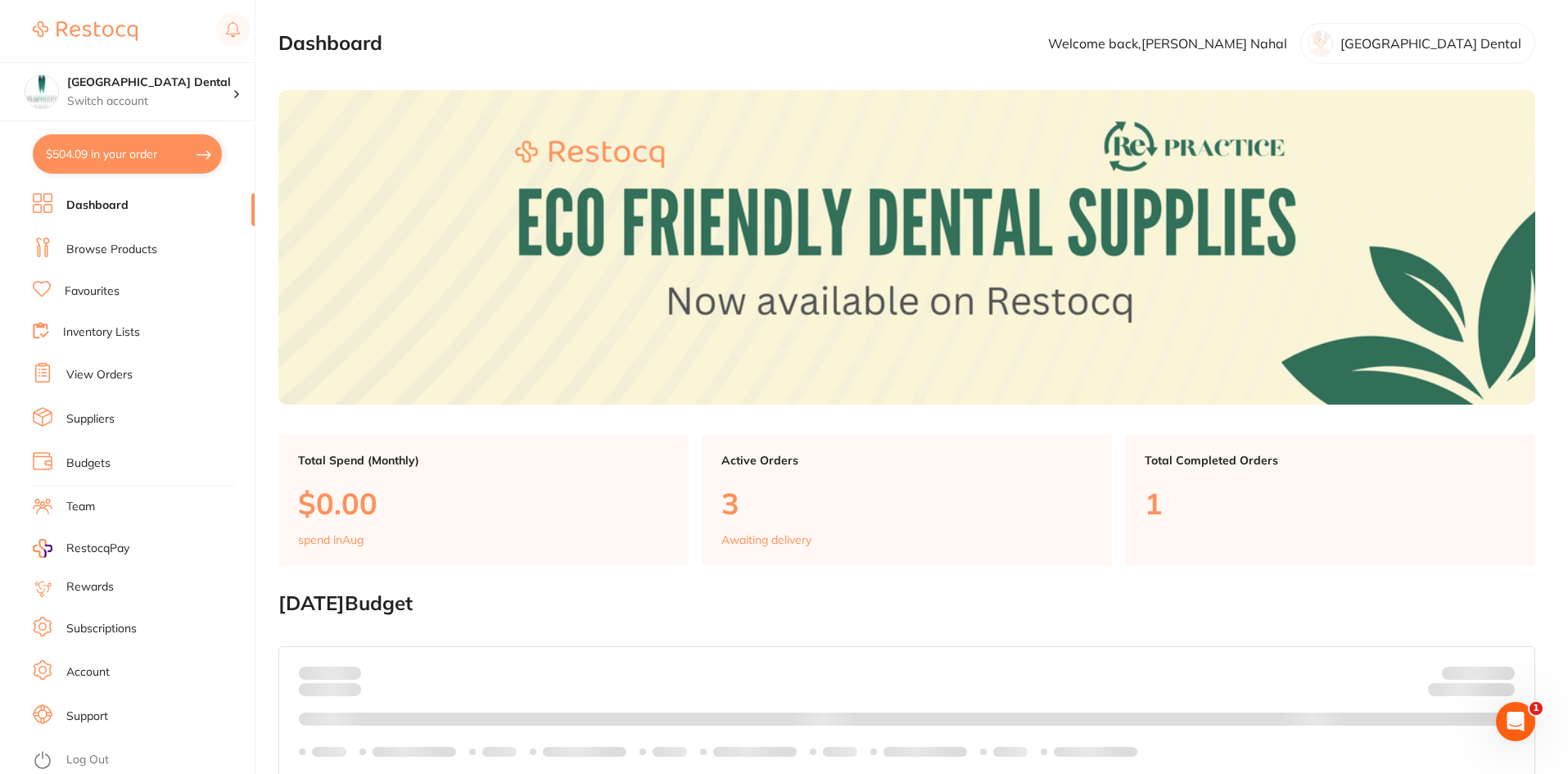
click at [1464, 49] on p "[GEOGRAPHIC_DATA] Dental" at bounding box center [1431, 43] width 181 height 15
click at [1287, 42] on p "Welcome back, [PERSON_NAME]" at bounding box center [1168, 43] width 239 height 15
click at [1438, 43] on p "[GEOGRAPHIC_DATA] Dental" at bounding box center [1431, 43] width 181 height 15
click at [96, 32] on img at bounding box center [85, 30] width 104 height 20
click at [187, 88] on h4 "[GEOGRAPHIC_DATA] Dental" at bounding box center [150, 83] width 165 height 17
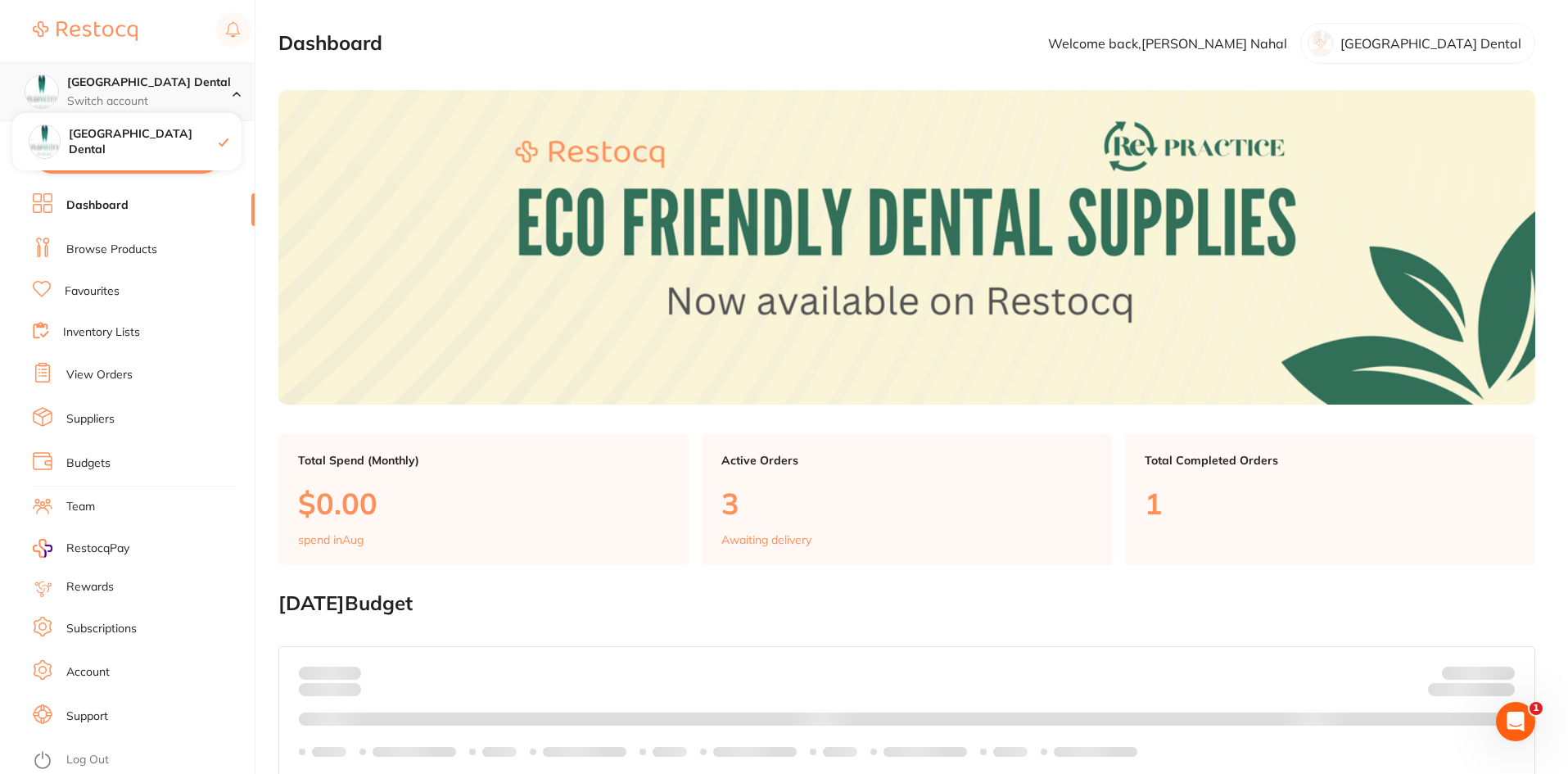
click at [156, 89] on h4 "[GEOGRAPHIC_DATA] Dental" at bounding box center [150, 83] width 165 height 17
click at [83, 26] on img at bounding box center [85, 30] width 104 height 20
click at [1417, 44] on p "[GEOGRAPHIC_DATA] Dental" at bounding box center [1431, 43] width 181 height 15
click at [1287, 44] on p "Welcome back, [PERSON_NAME]" at bounding box center [1168, 43] width 239 height 15
click at [1424, 45] on p "[GEOGRAPHIC_DATA] Dental" at bounding box center [1431, 43] width 181 height 15
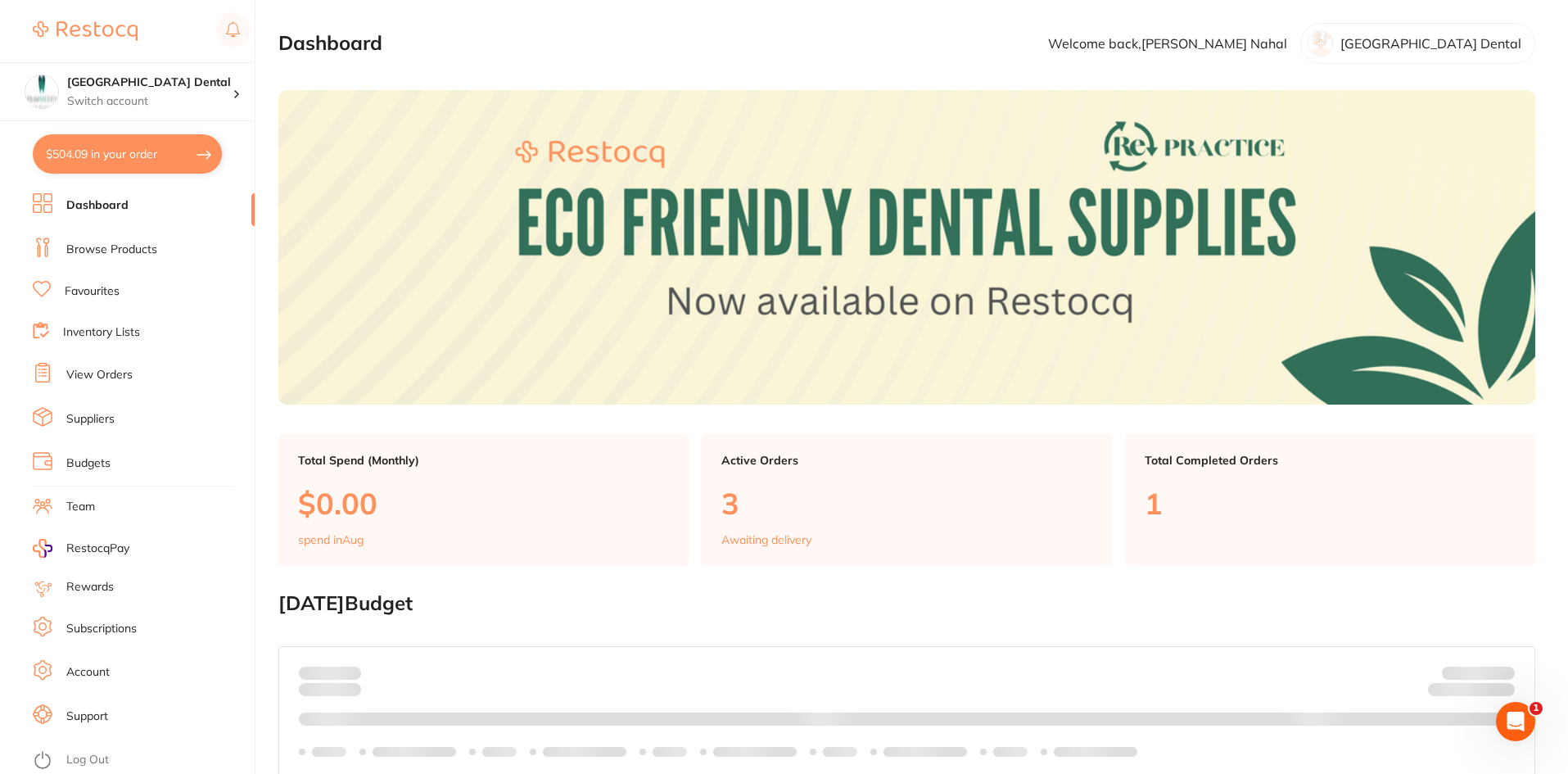
click at [66, 30] on img at bounding box center [85, 30] width 104 height 20
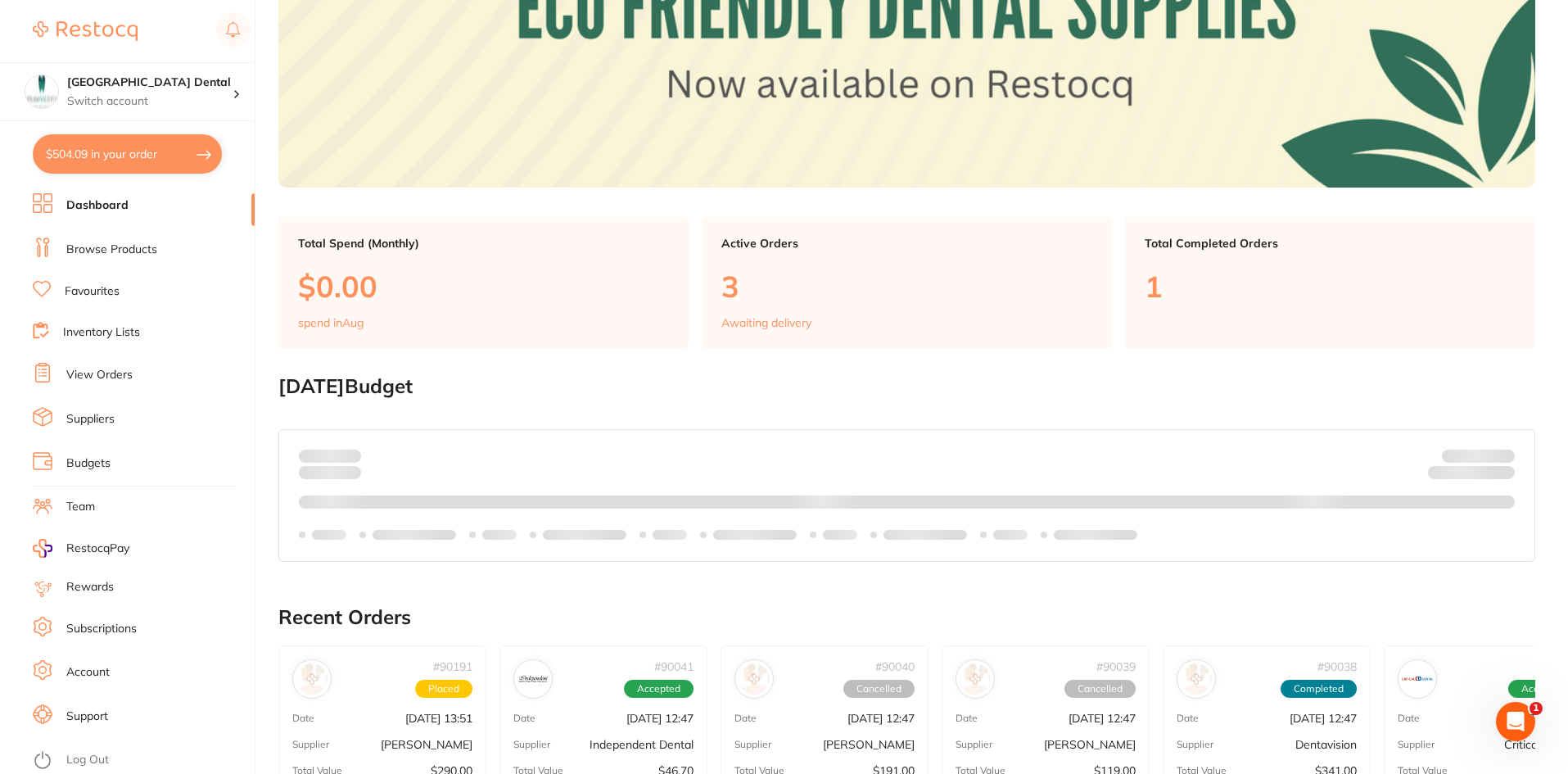
scroll to position [246, 0]
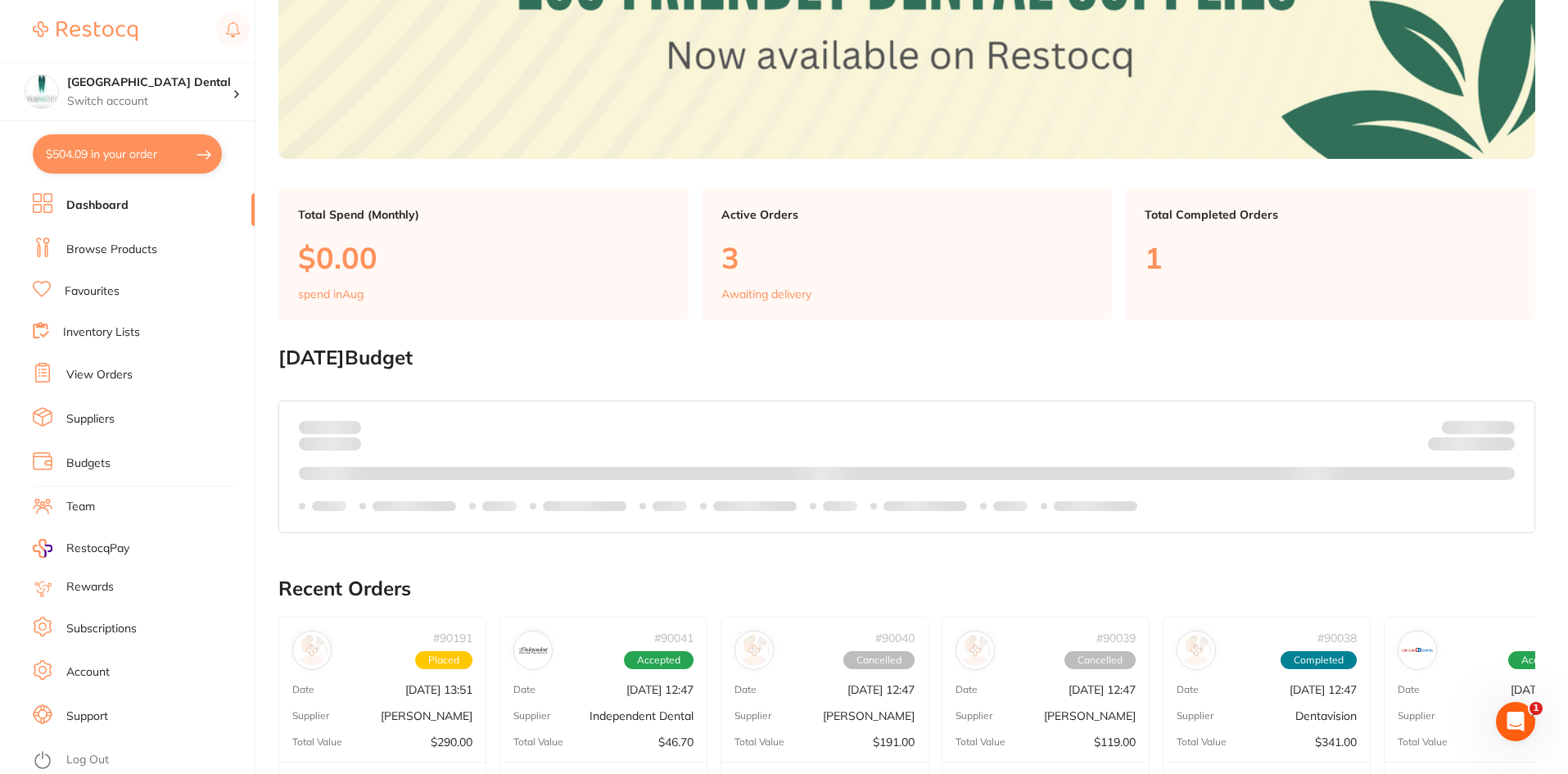
click at [88, 764] on link "Log Out" at bounding box center [87, 760] width 43 height 17
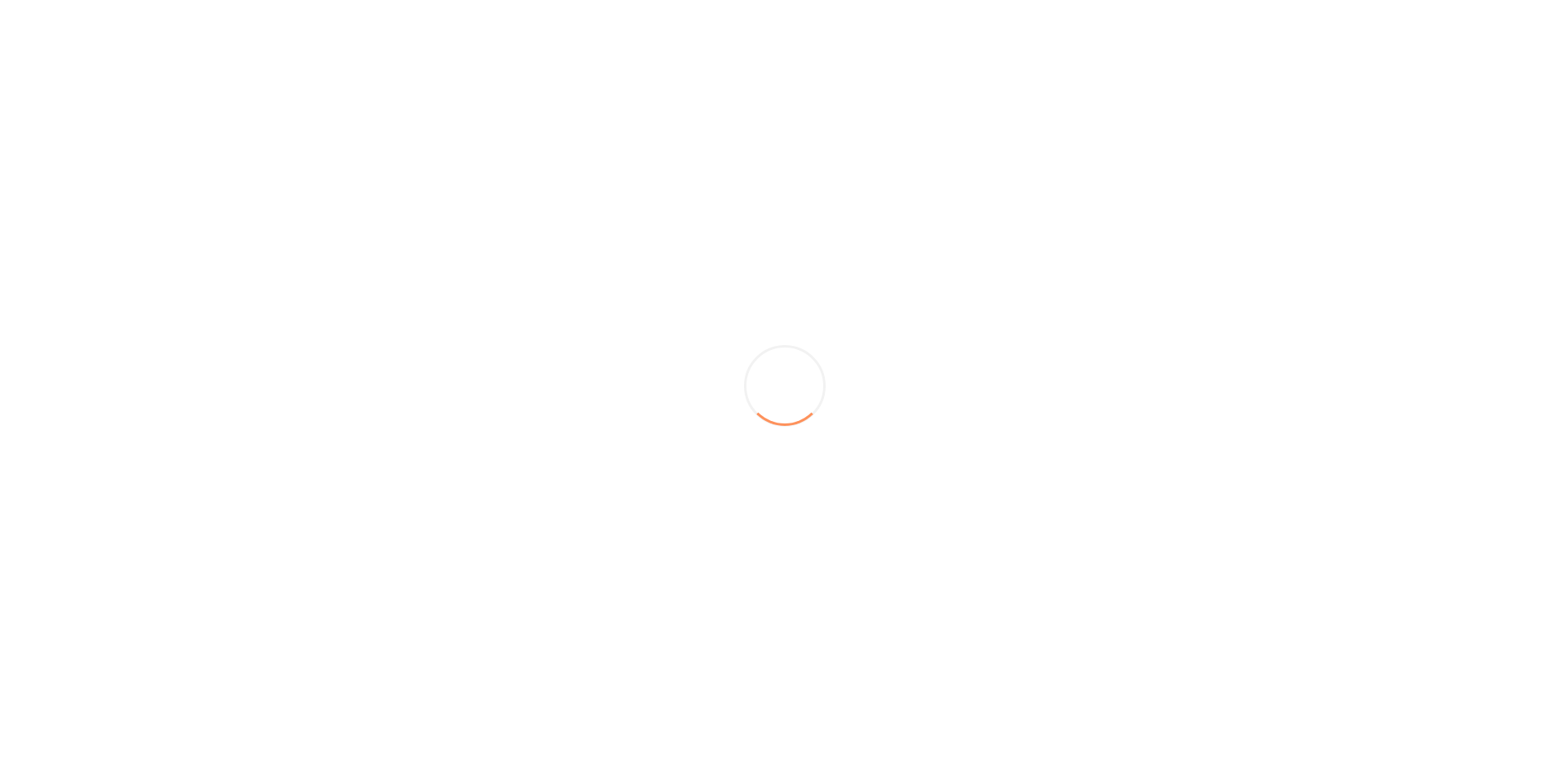
scroll to position [0, 0]
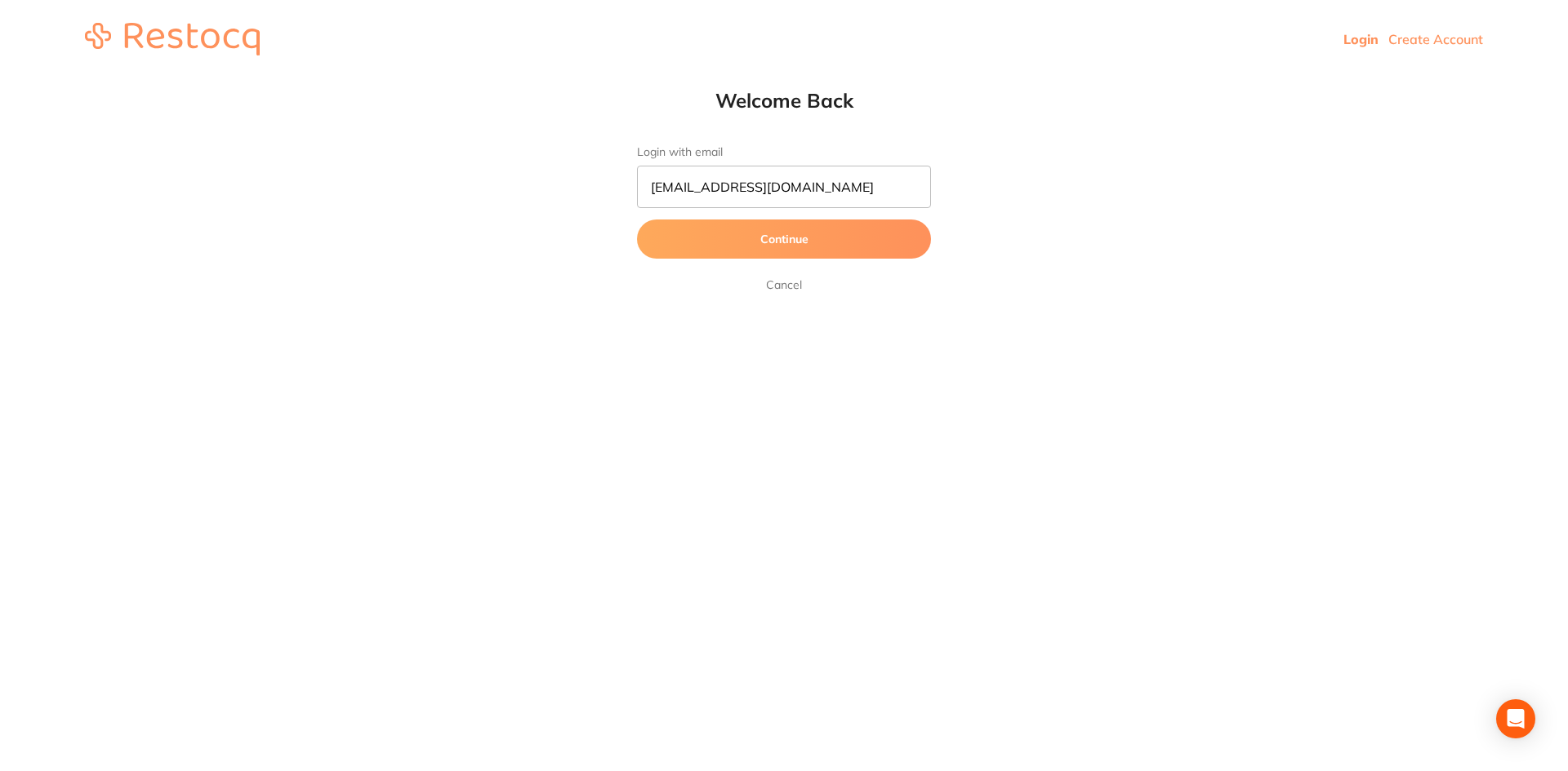
click at [784, 241] on button "Continue" at bounding box center [784, 238] width 294 height 39
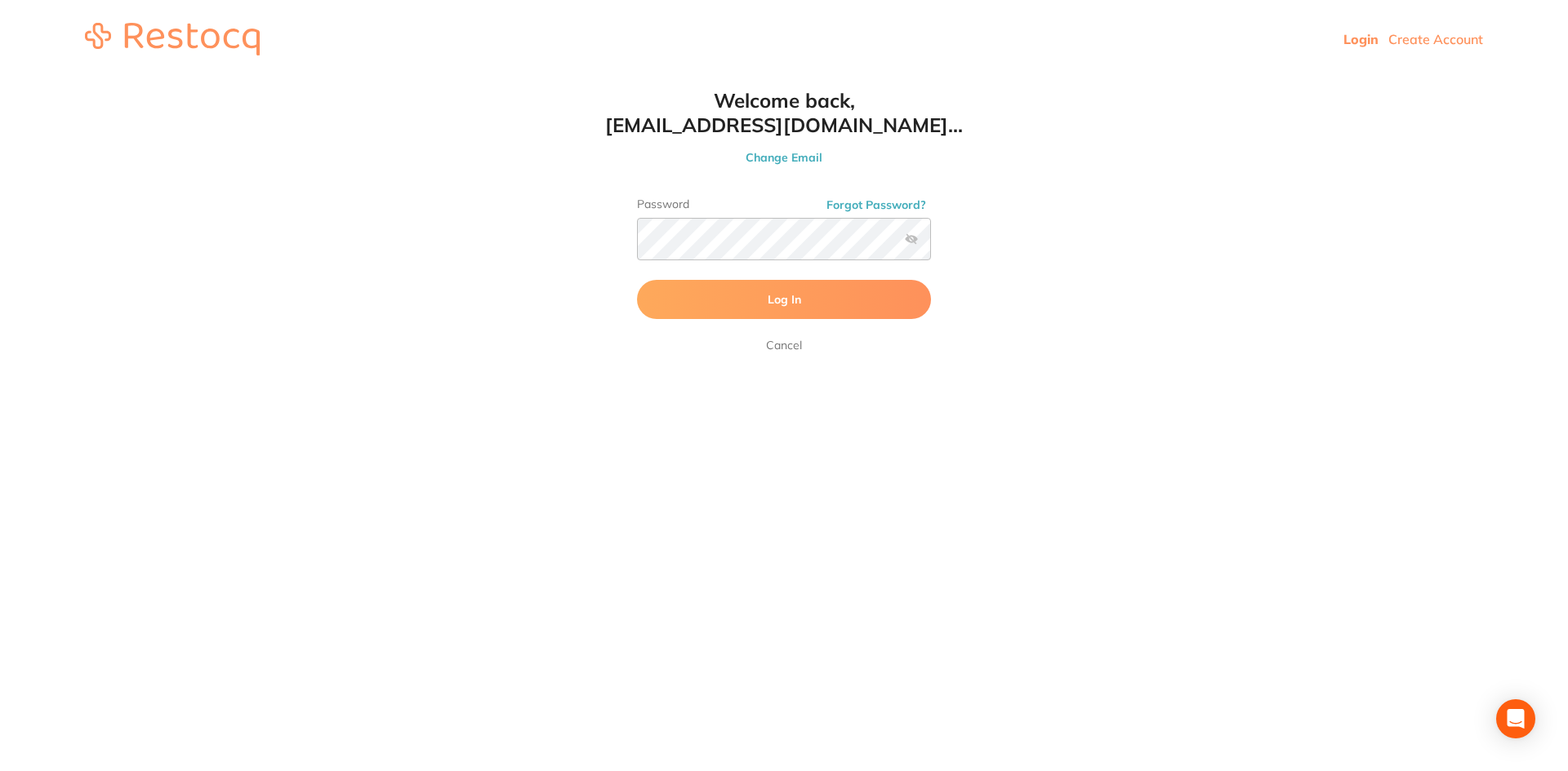
click at [739, 292] on button "Log In" at bounding box center [784, 299] width 294 height 39
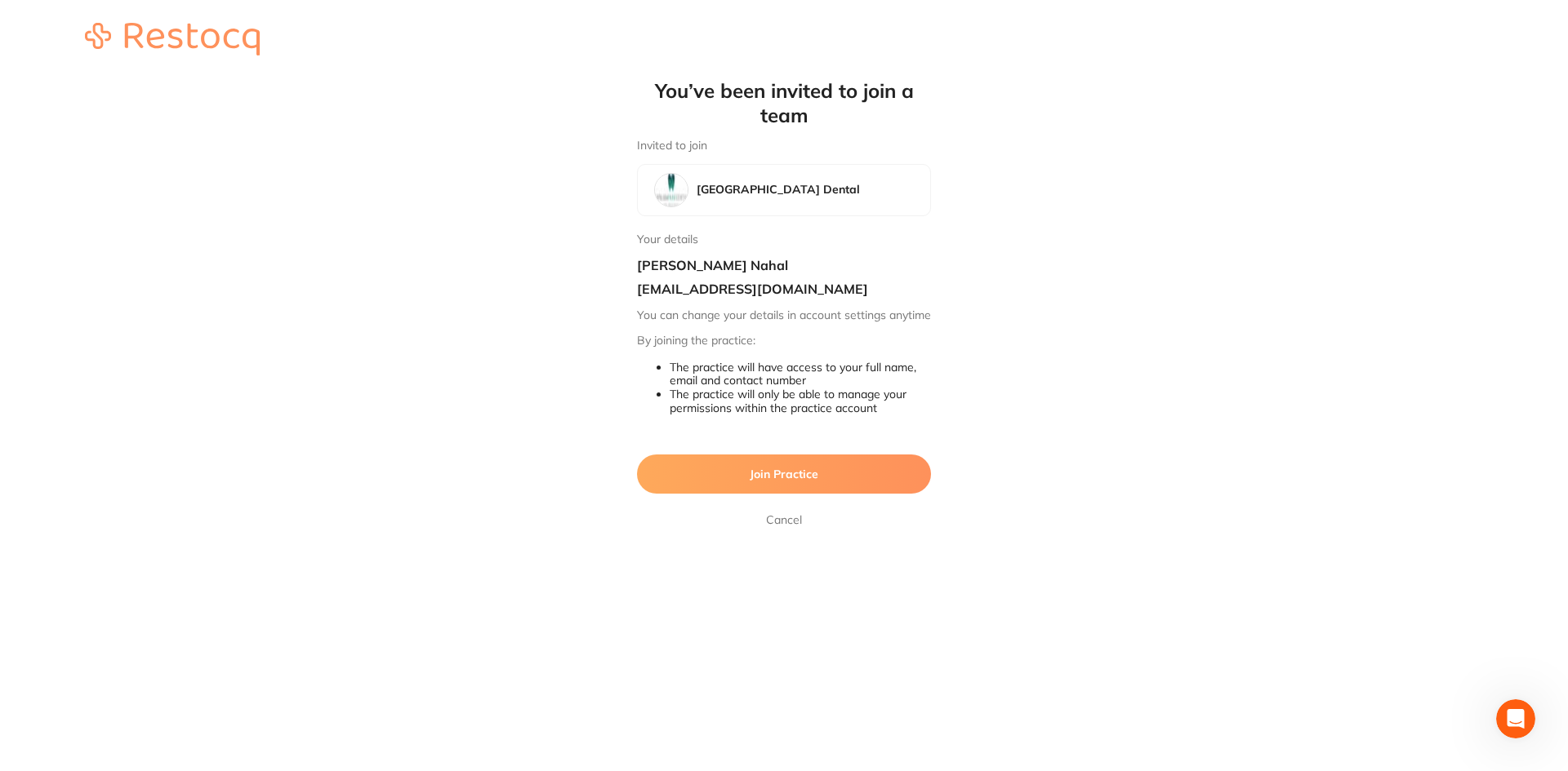
click at [810, 481] on span "Join Practice" at bounding box center [784, 474] width 69 height 15
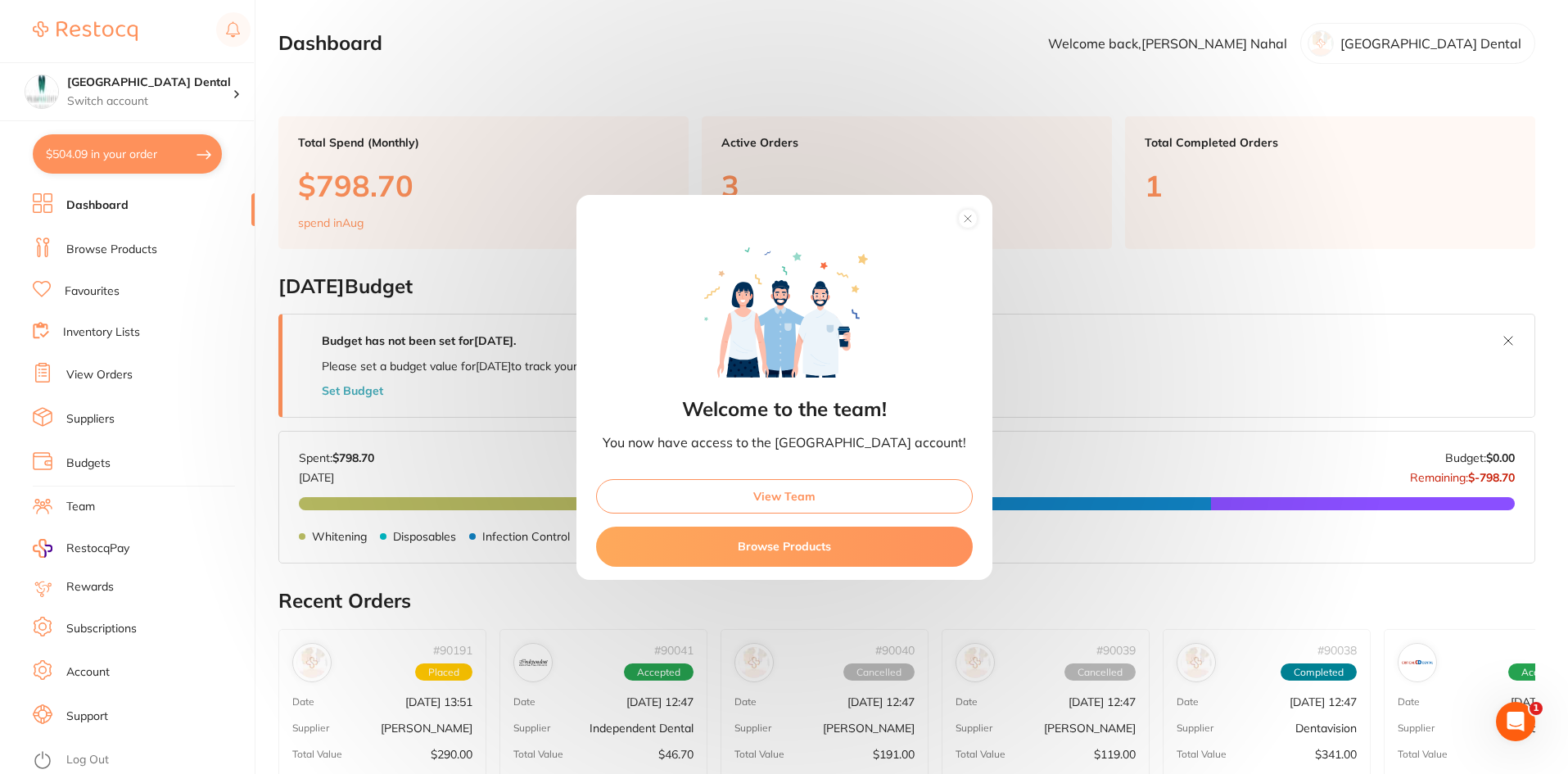
click at [778, 546] on button "Browse Products" at bounding box center [784, 546] width 377 height 39
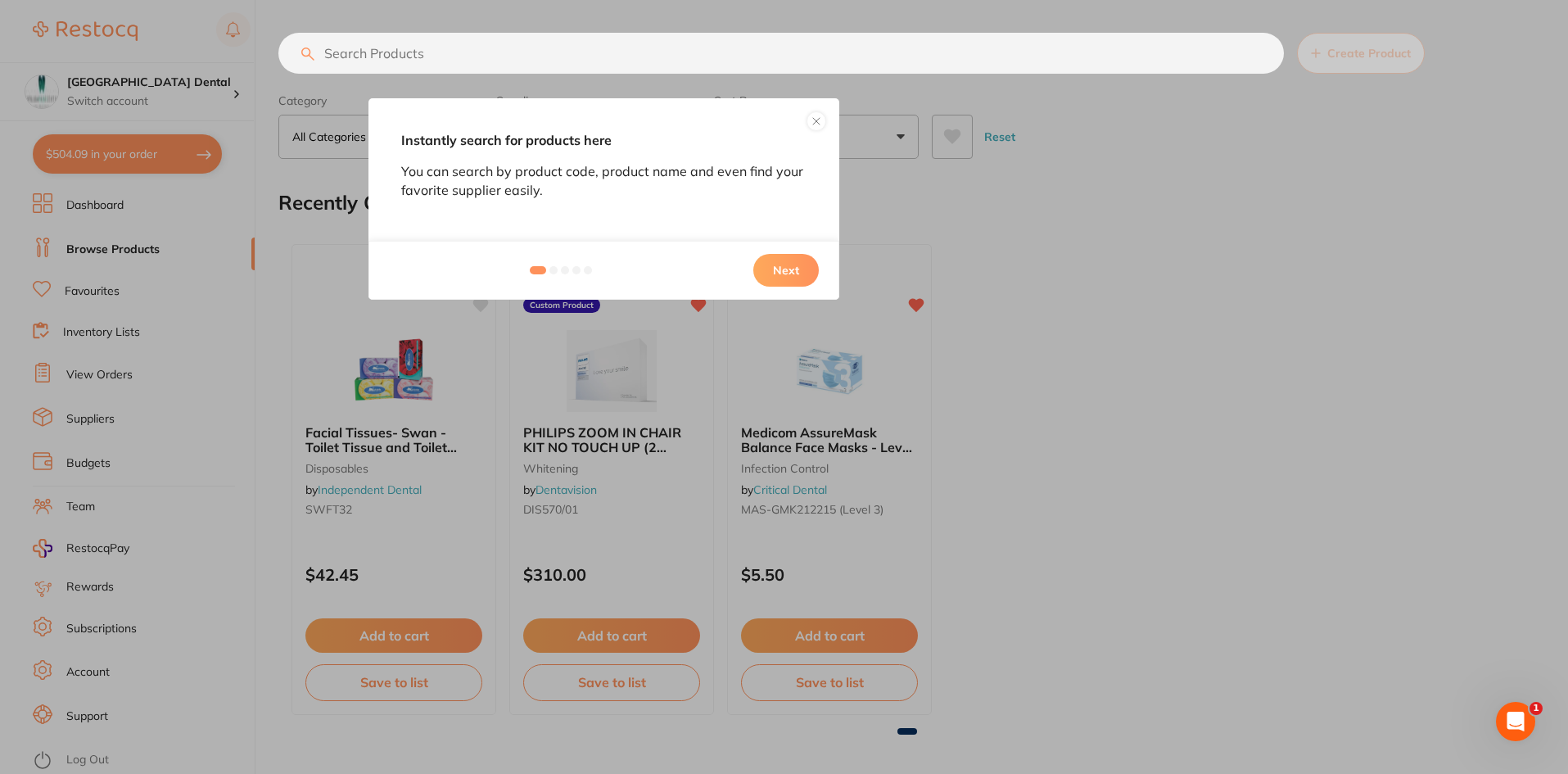
click at [788, 271] on button "Next" at bounding box center [786, 271] width 65 height 33
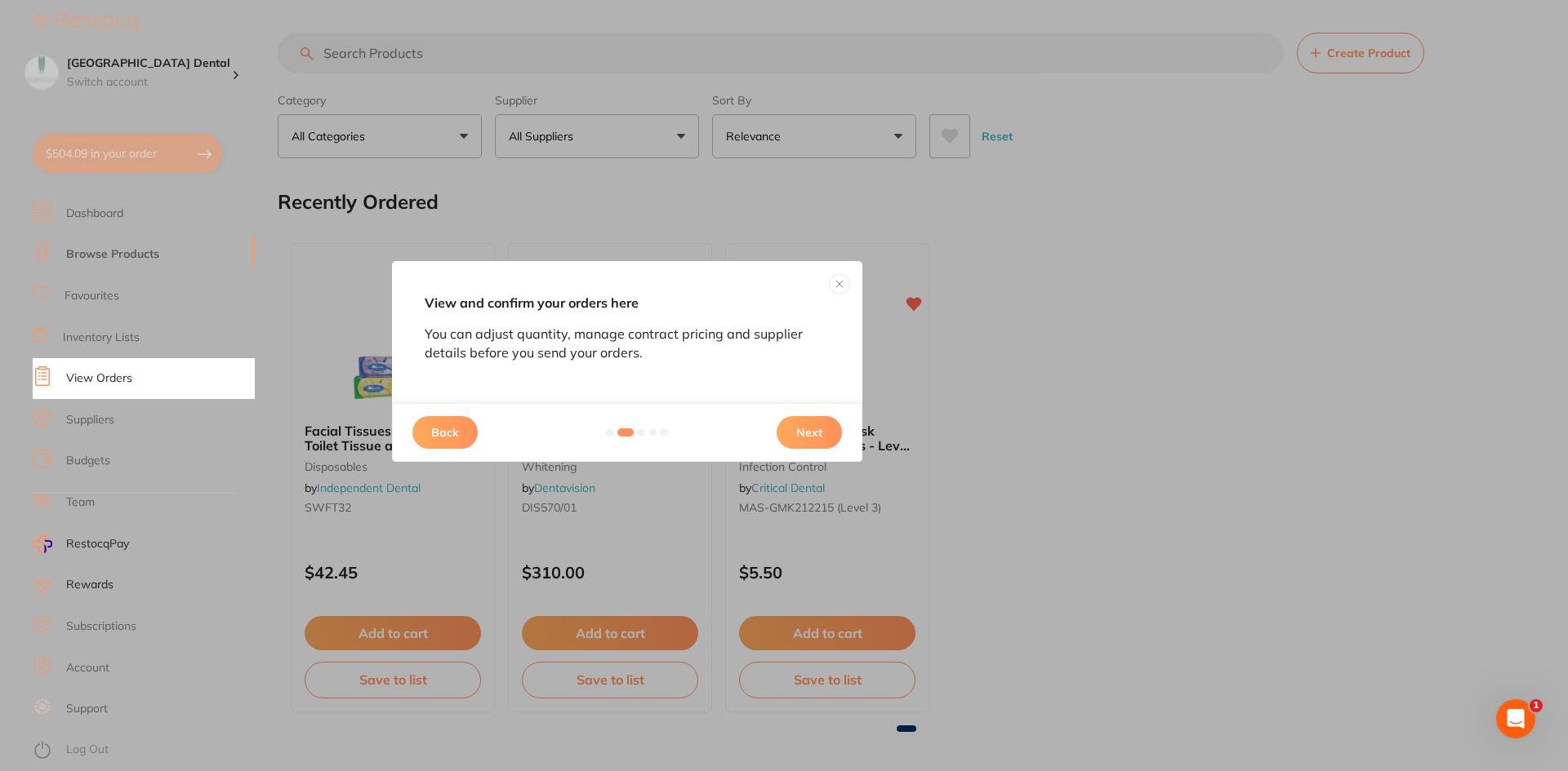
click at [838, 283] on button at bounding box center [839, 284] width 20 height 20
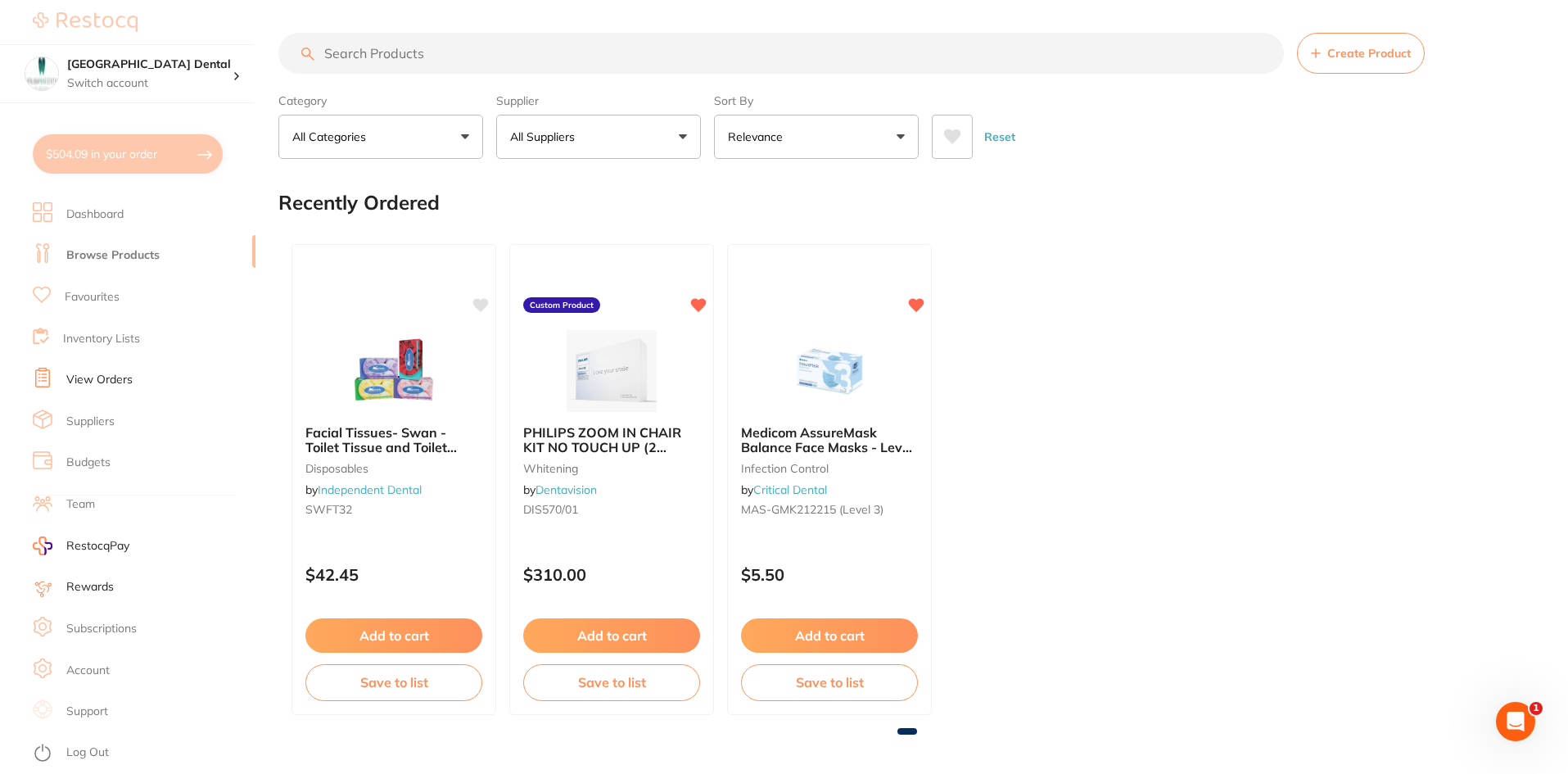
click at [105, 84] on div "$504.09 Capalaba Park Dental Switch account Caloundra Dental Studio [GEOGRAPHIC…" at bounding box center [784, 387] width 1568 height 774
click at [218, 77] on div "$504.09 Capalaba Park Dental Switch account Caloundra Dental Studio [GEOGRAPHIC…" at bounding box center [784, 387] width 1568 height 774
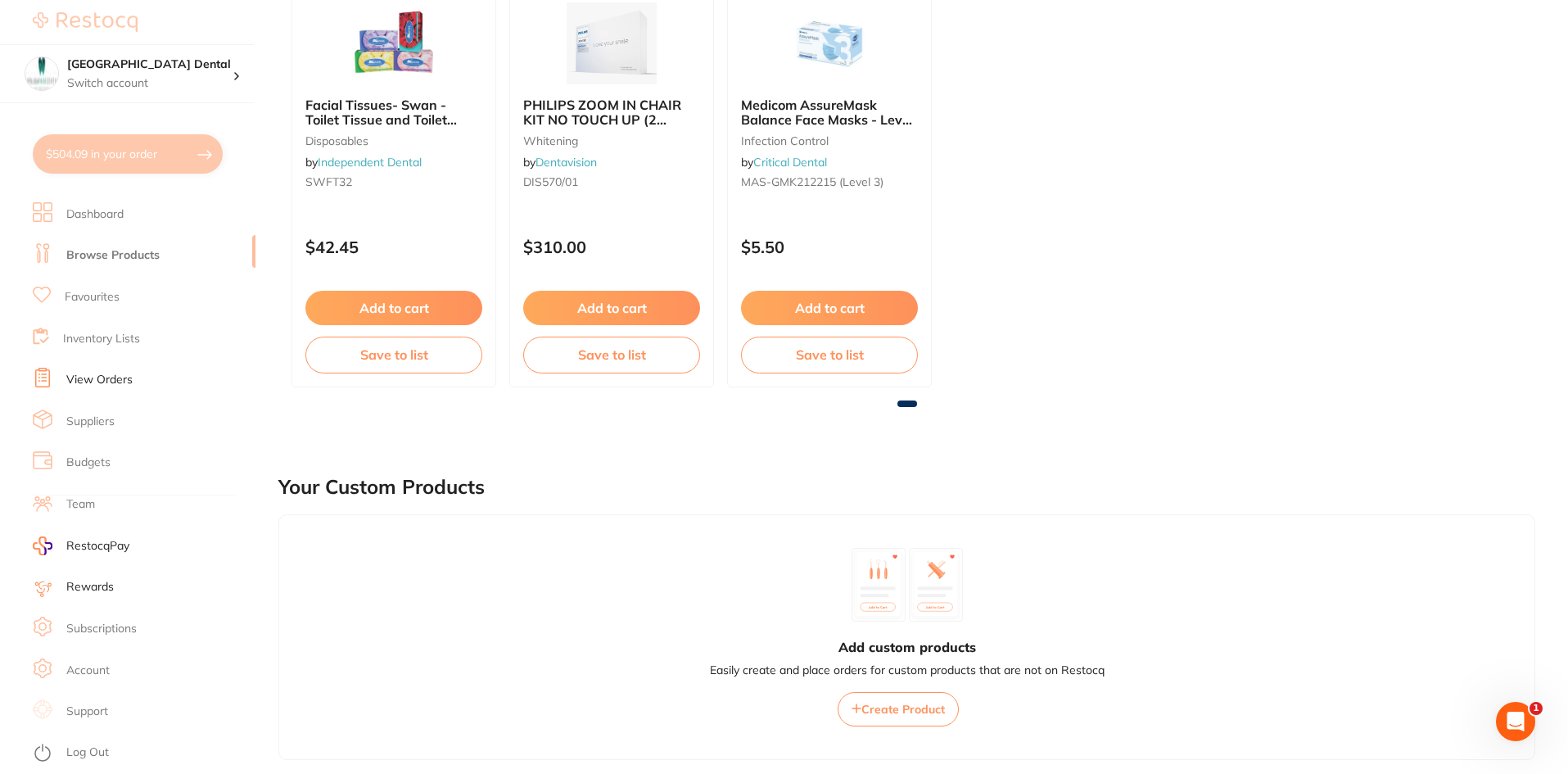
scroll to position [410, 0]
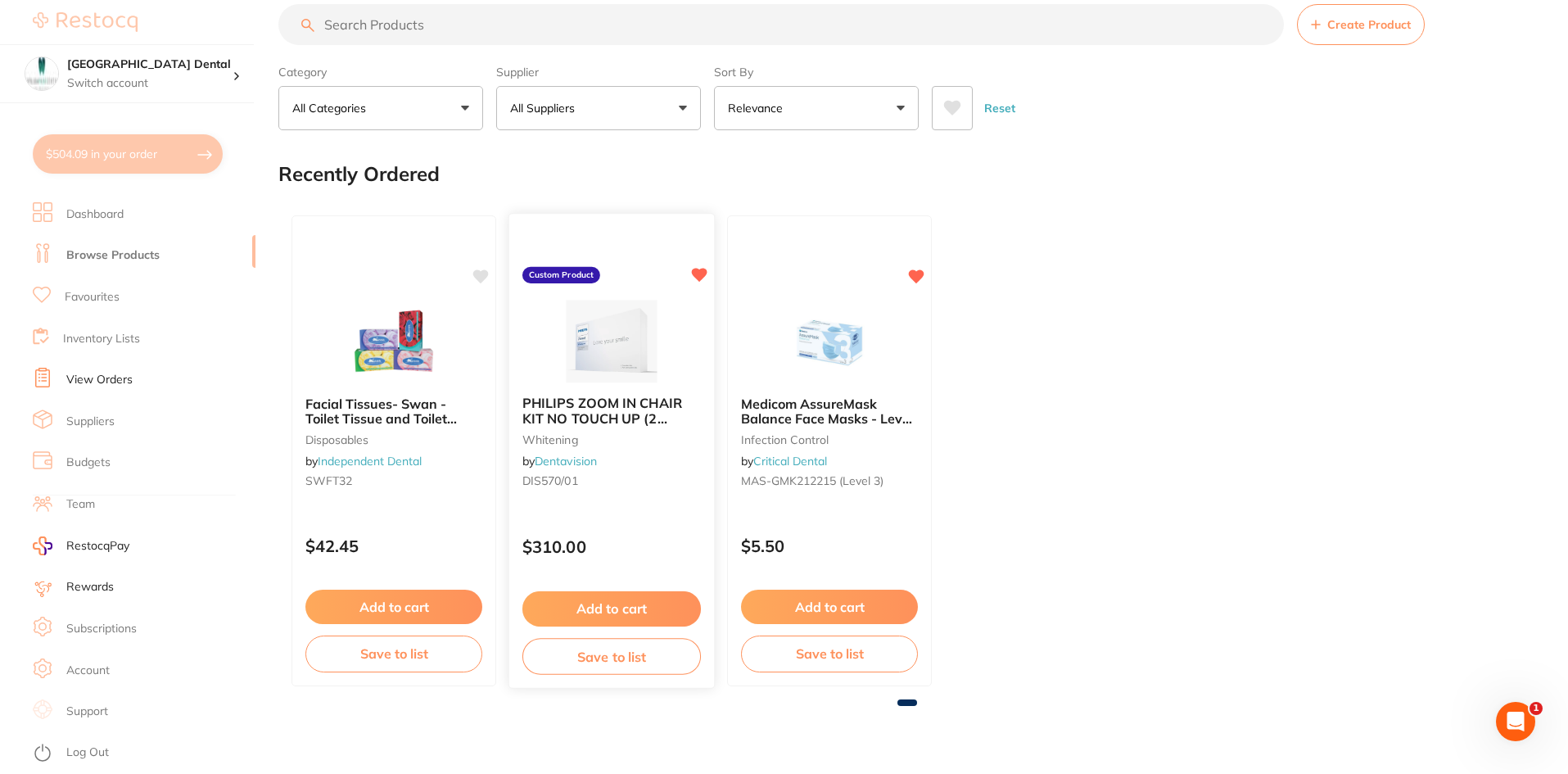
scroll to position [0, 0]
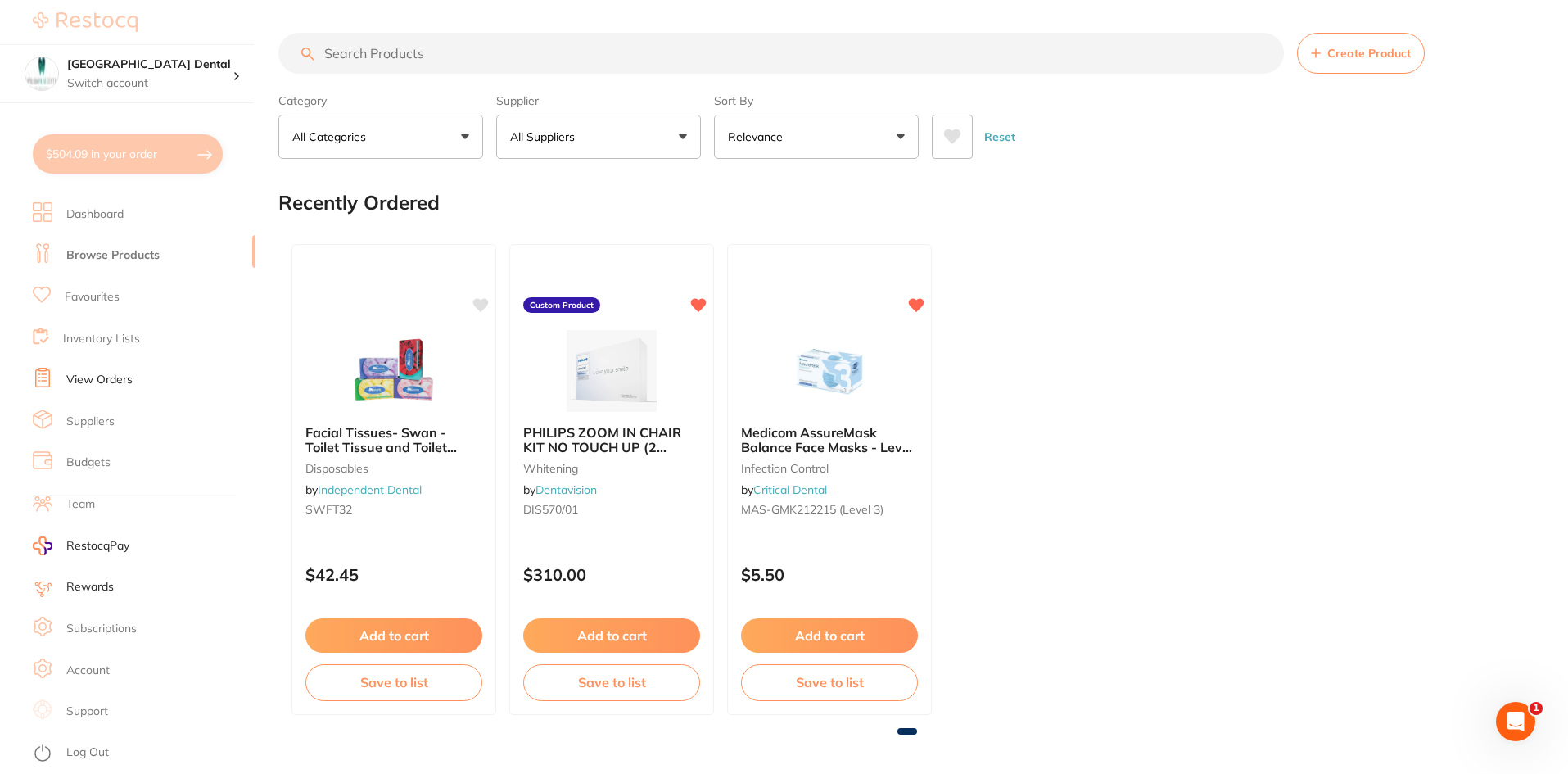
click at [1309, 305] on div "Facial Tissues- Swan - Toilet Tissue and Toilet Paper disposables by Independen…" at bounding box center [907, 479] width 1257 height 497
checkbox input "false"
type textarea "please send 2x A1 Shade 2x A2 Shade 2x A3 Shade"
checkbox input "true"
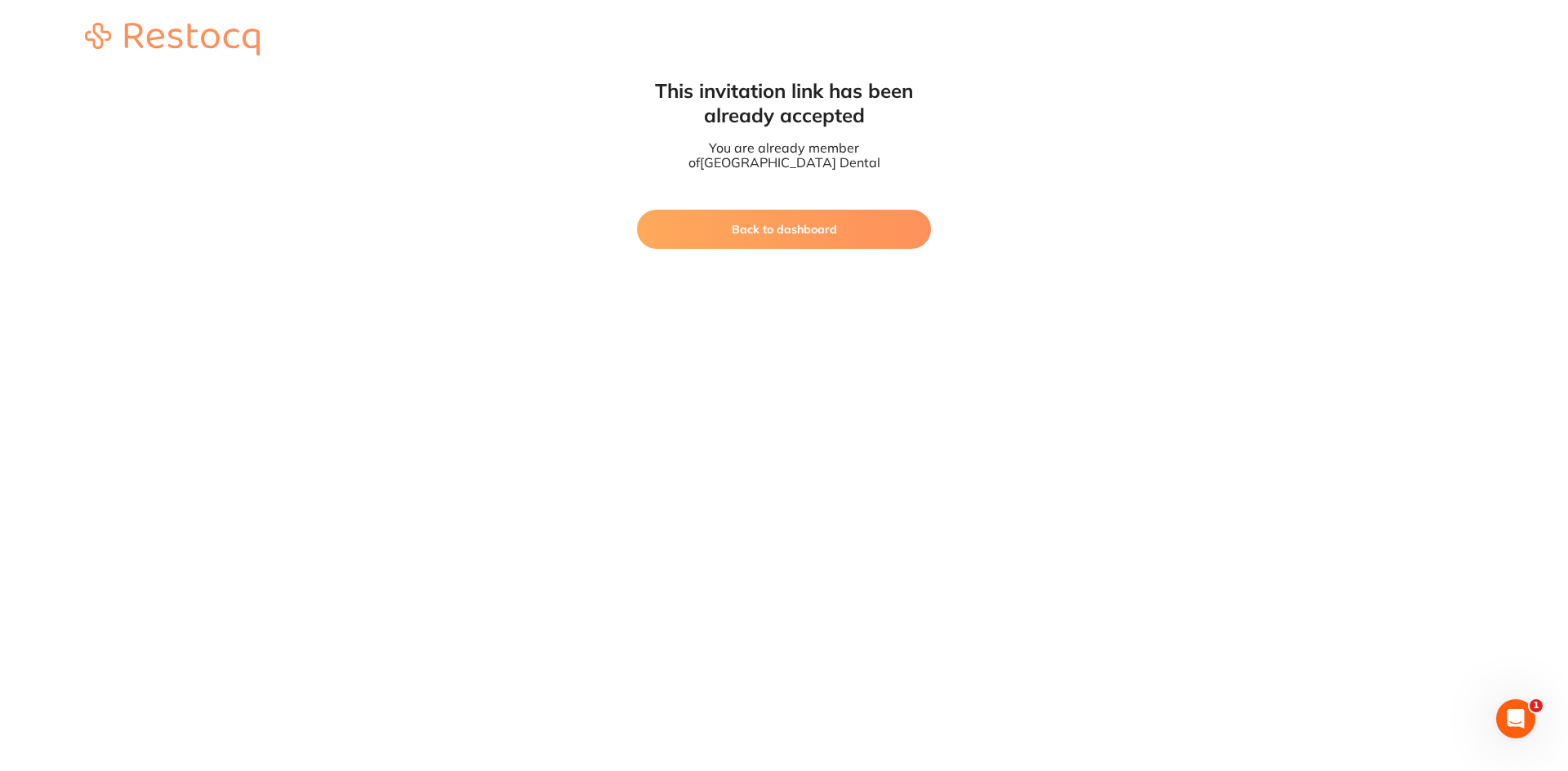
click at [747, 225] on button "Back to dashboard" at bounding box center [784, 229] width 294 height 39
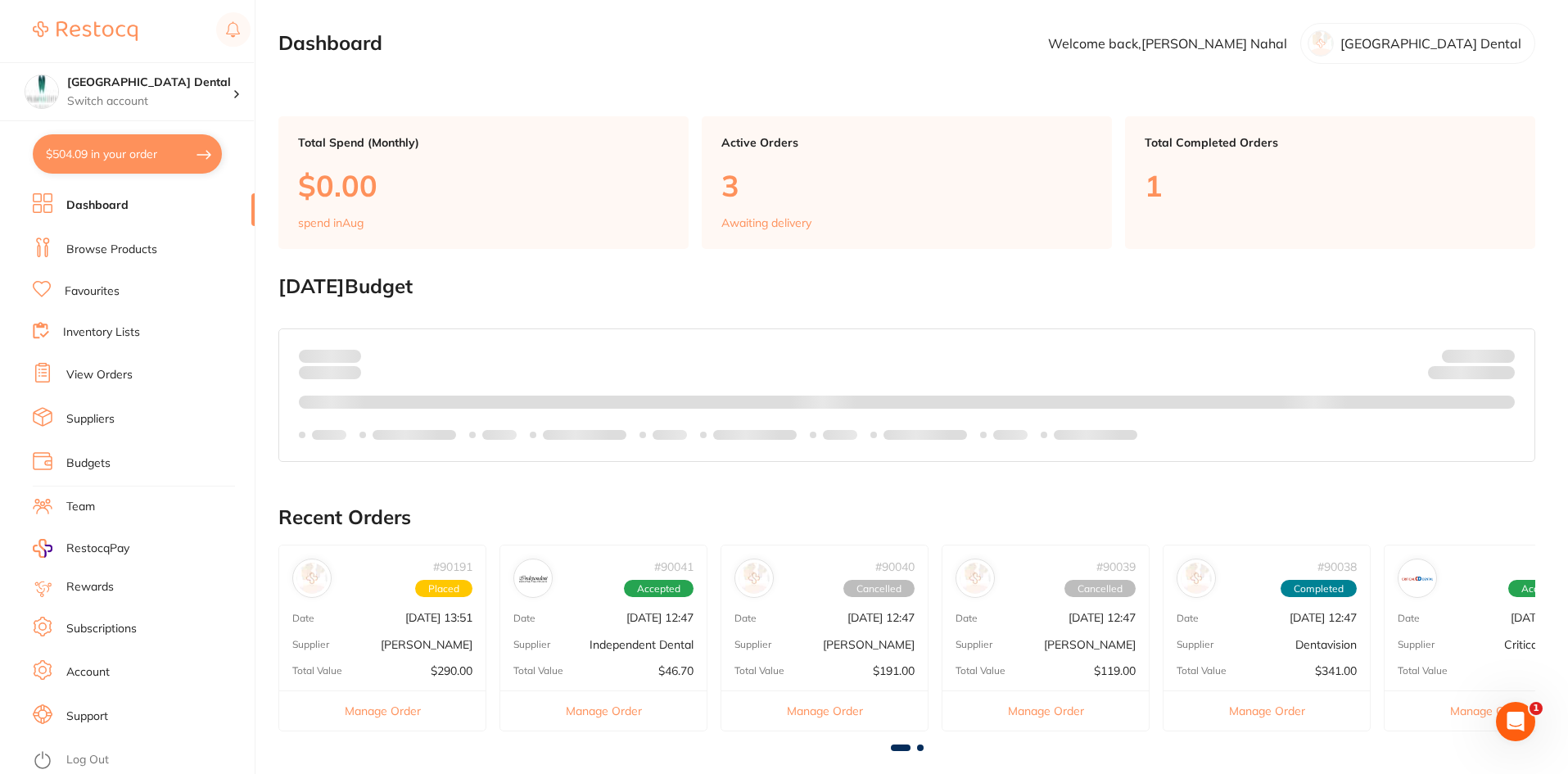
click at [109, 628] on link "Subscriptions" at bounding box center [101, 629] width 70 height 17
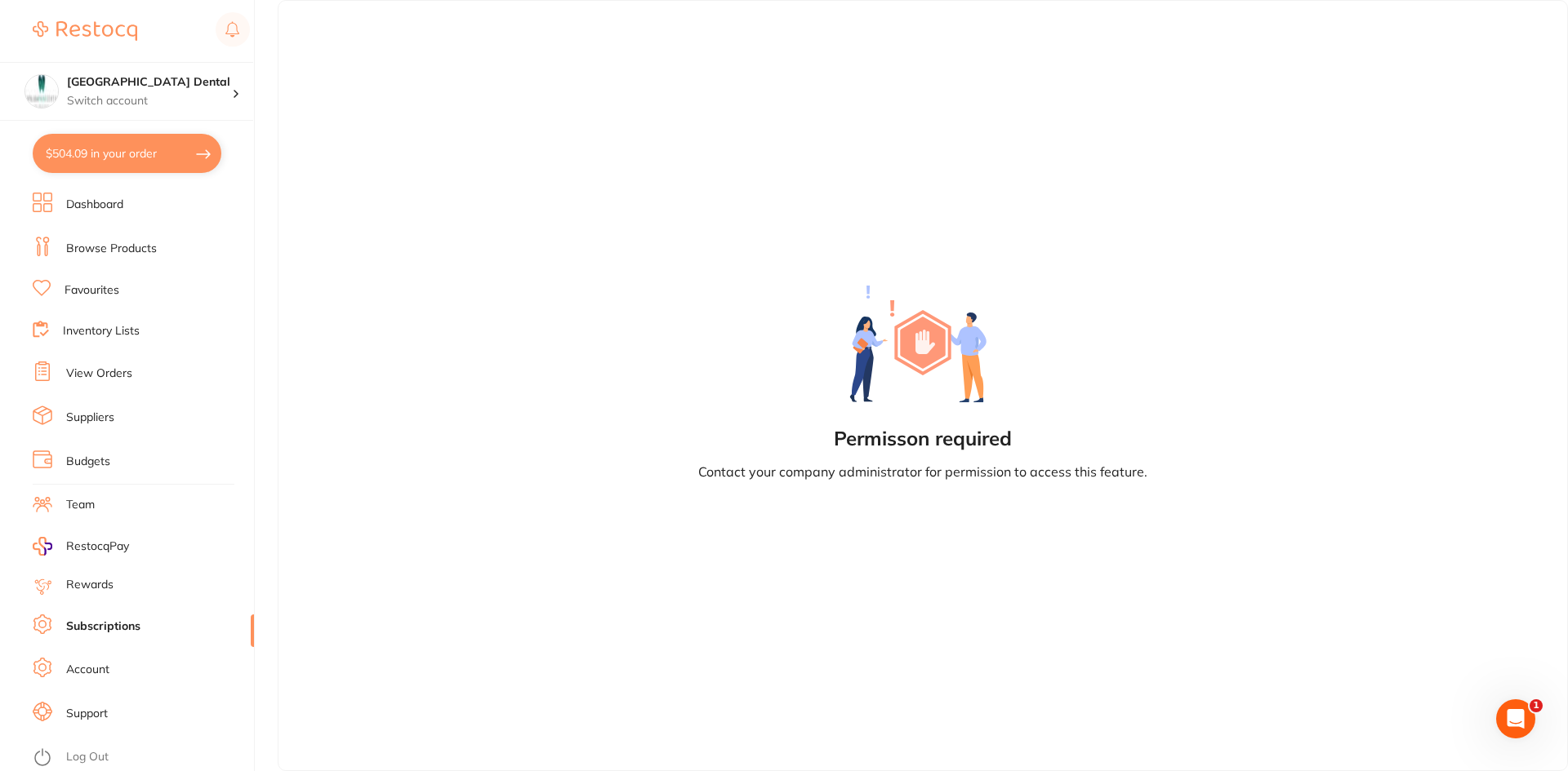
click at [110, 626] on link "Subscriptions" at bounding box center [103, 626] width 75 height 16
click at [119, 80] on h4 "[GEOGRAPHIC_DATA] Dental" at bounding box center [149, 82] width 165 height 16
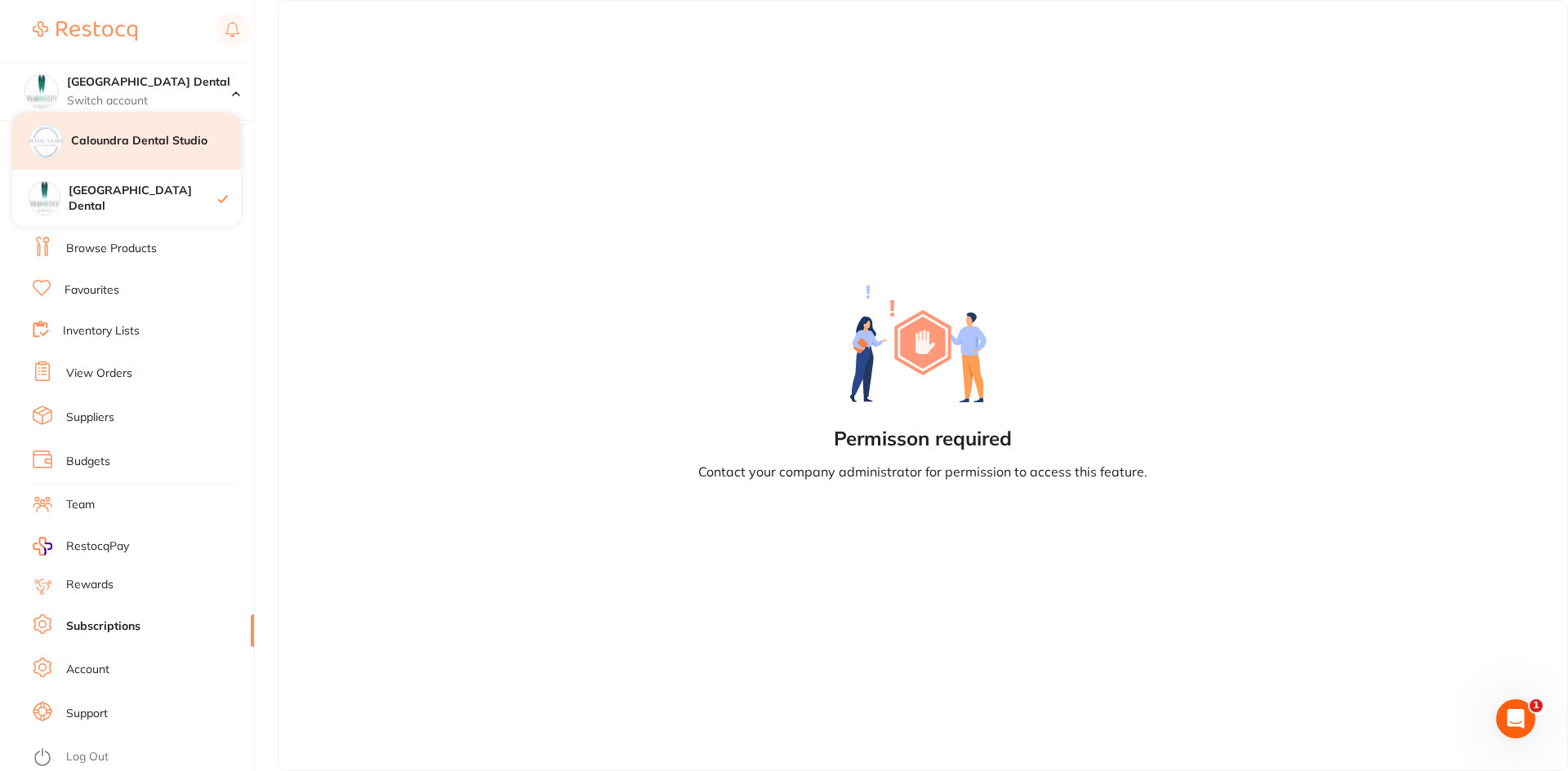
click at [145, 143] on h4 "Caloundra Dental Studio" at bounding box center [156, 140] width 170 height 16
checkbox input "true"
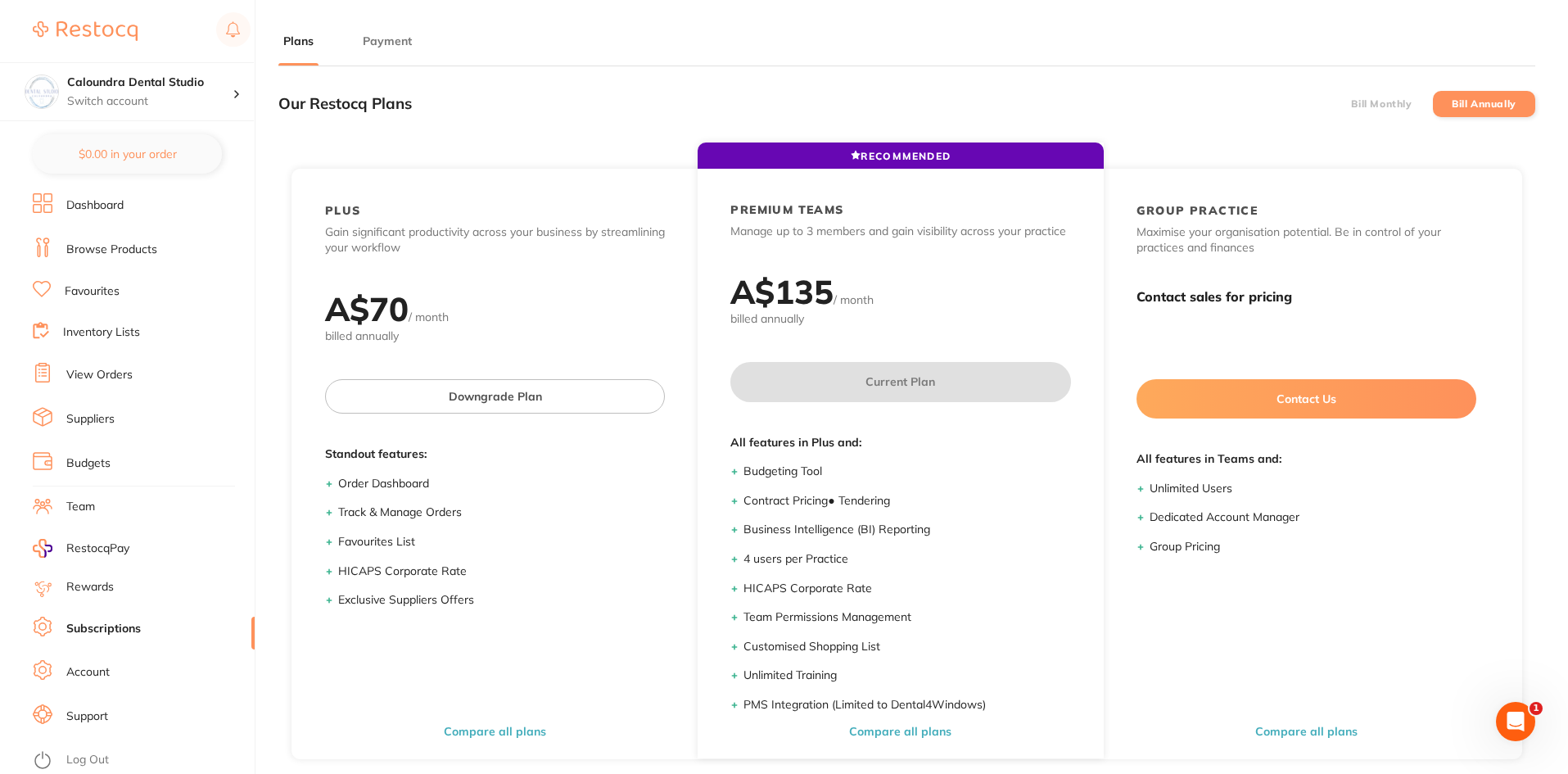
click at [397, 40] on button "Payment" at bounding box center [387, 42] width 59 height 16
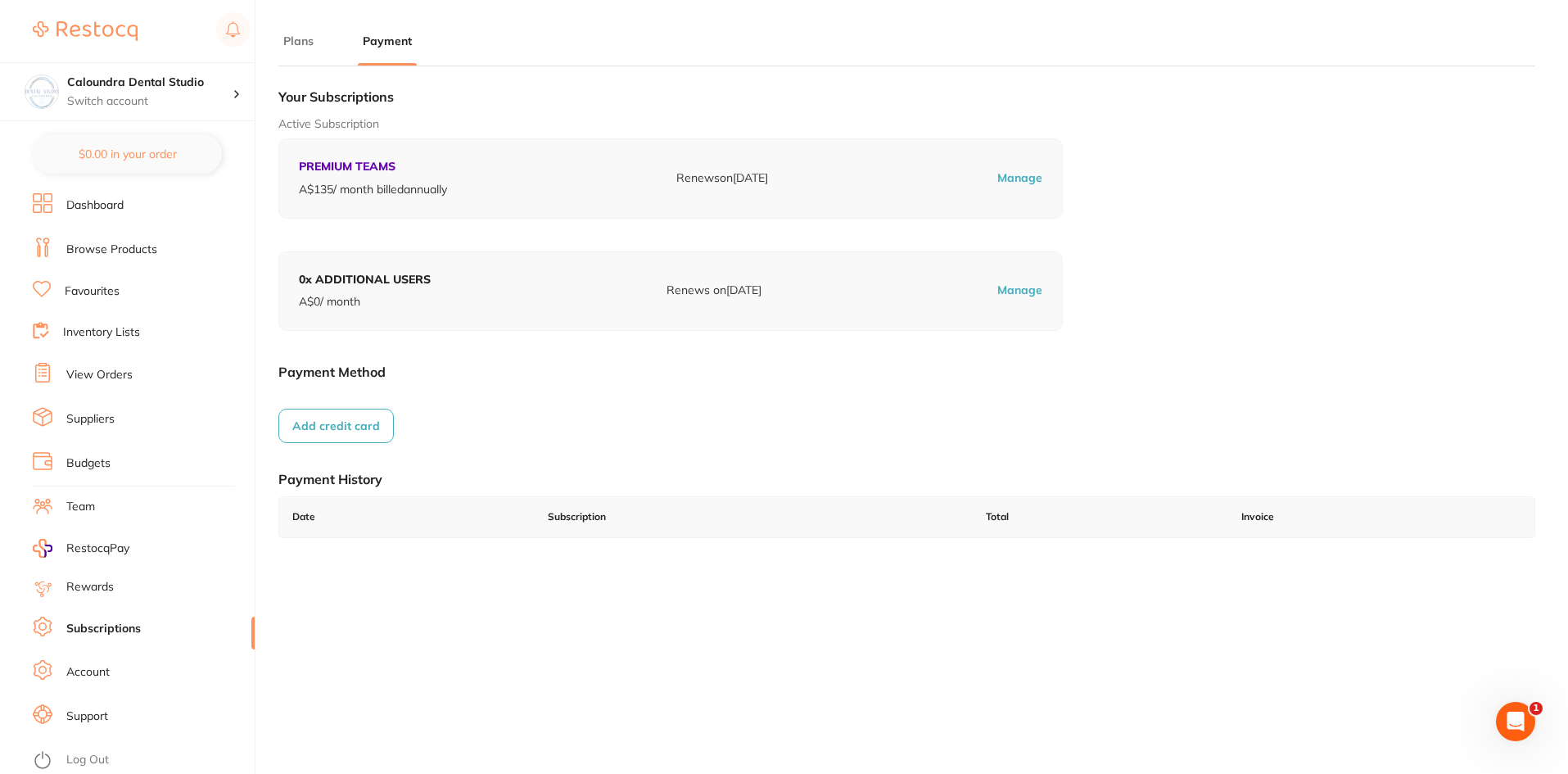
click at [335, 430] on button "Add credit card" at bounding box center [336, 427] width 116 height 35
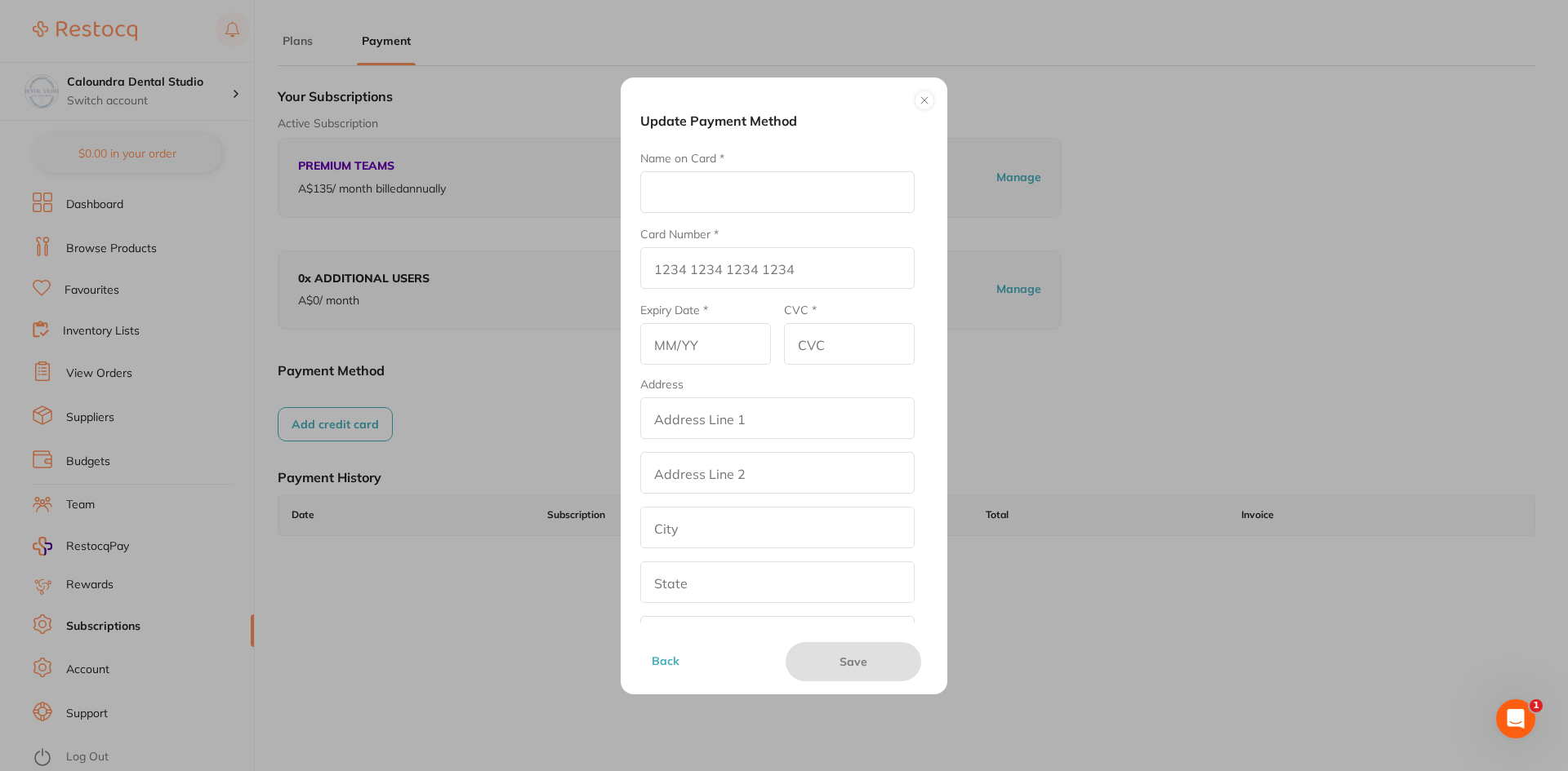
click at [683, 186] on input "Name on Card *" at bounding box center [777, 193] width 274 height 42
type input "[PERSON_NAME]"
type input "[CREDIT_CARD_NUMBER]"
type input "03/26"
click at [832, 340] on input "CVC *" at bounding box center [849, 344] width 131 height 42
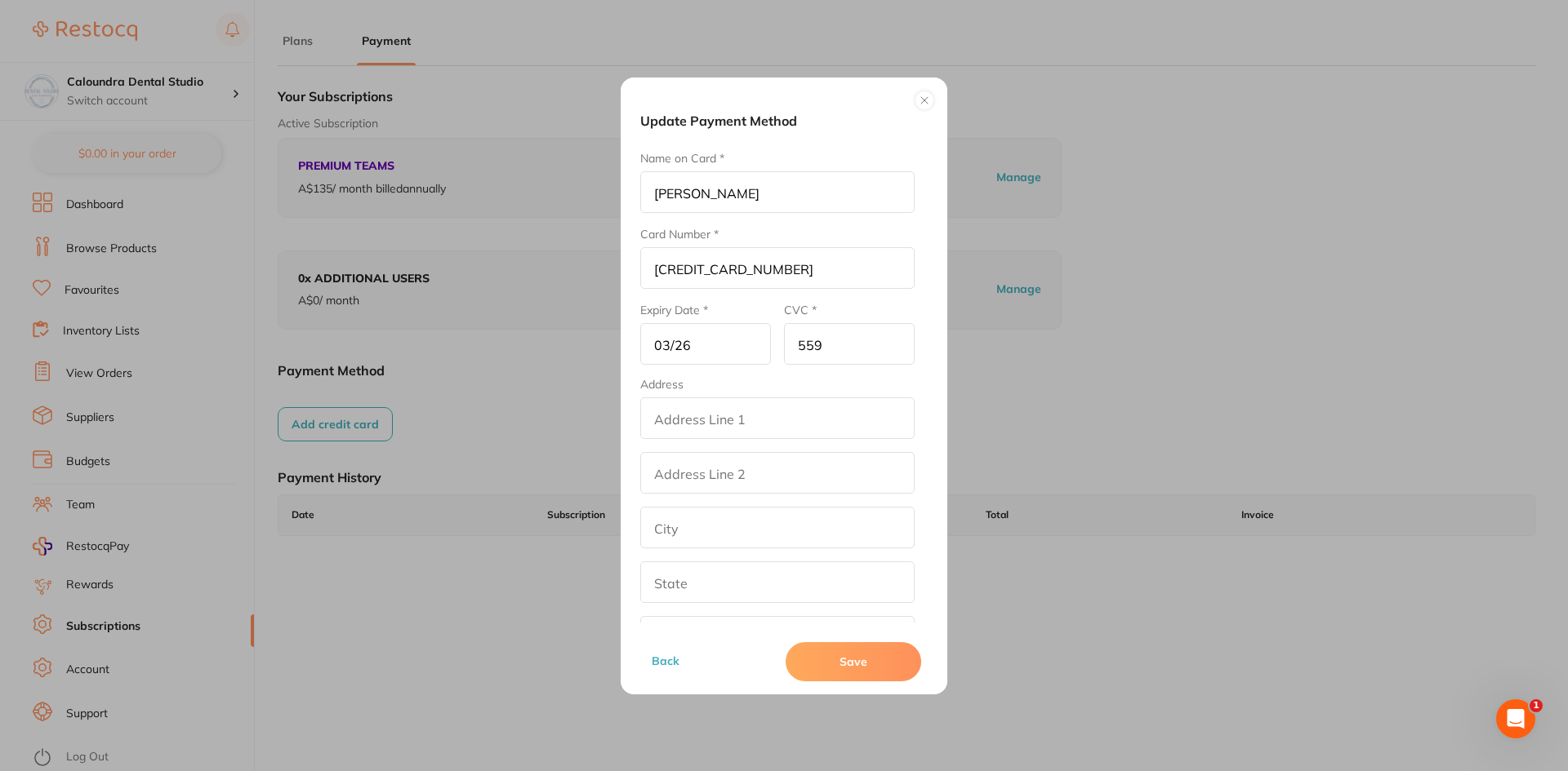
type input "559"
click at [863, 669] on button "Save" at bounding box center [853, 662] width 135 height 39
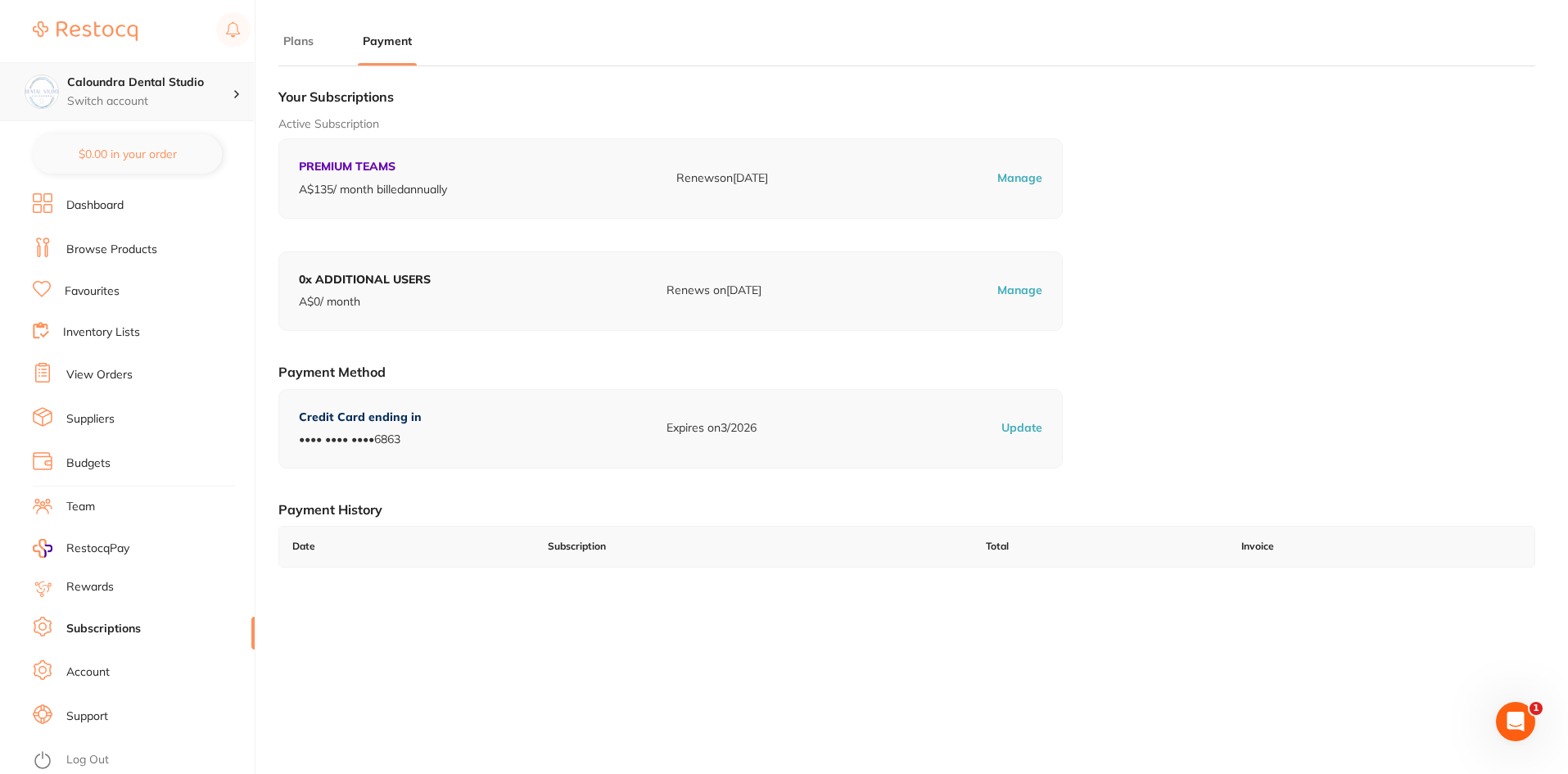
click at [159, 91] on div "Caloundra Dental Studio Switch account" at bounding box center [150, 92] width 165 height 35
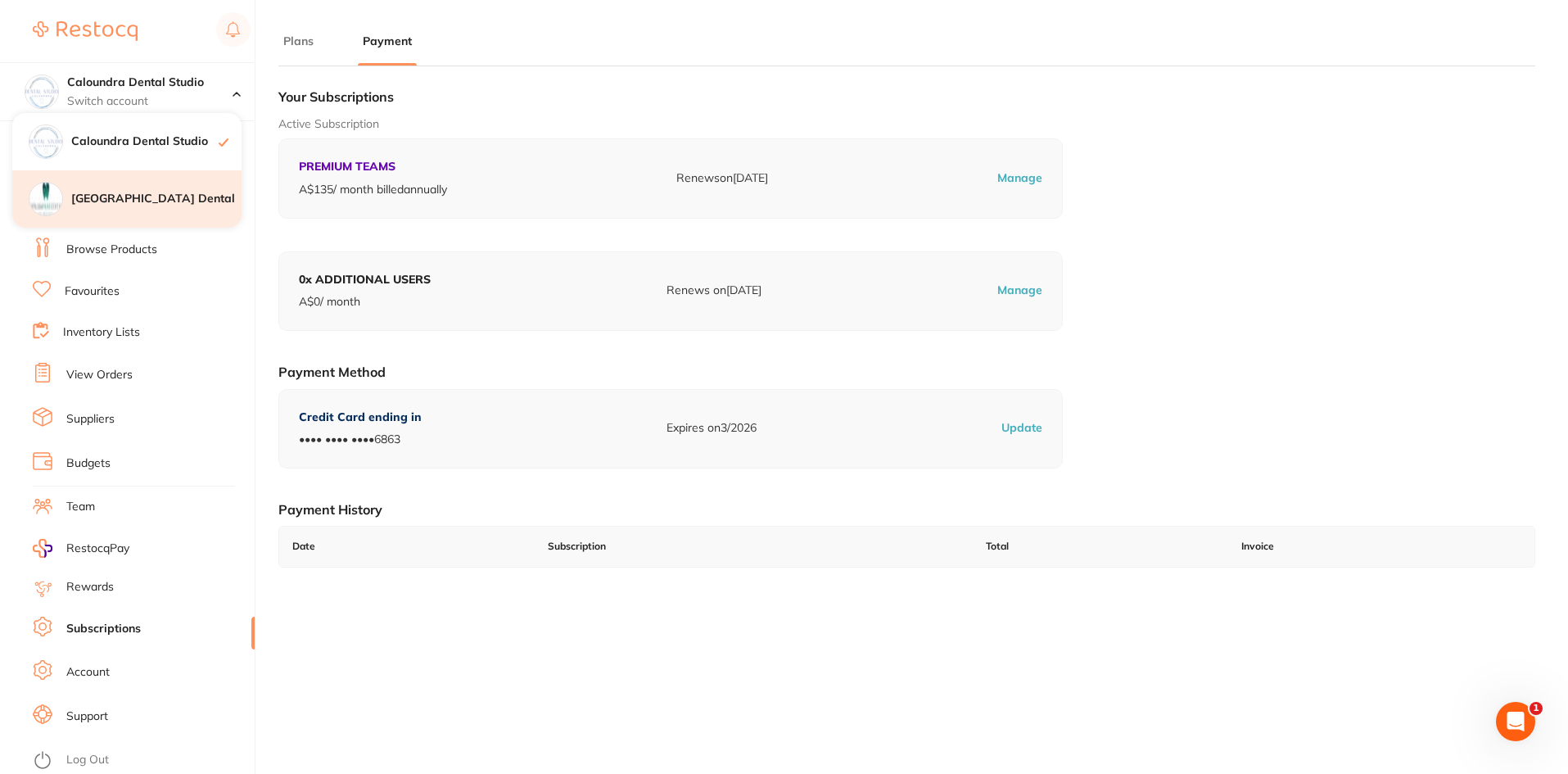
drag, startPoint x: 146, startPoint y: 192, endPoint x: 160, endPoint y: 198, distance: 15.2
click at [146, 192] on h4 "[GEOGRAPHIC_DATA] Dental" at bounding box center [157, 199] width 171 height 17
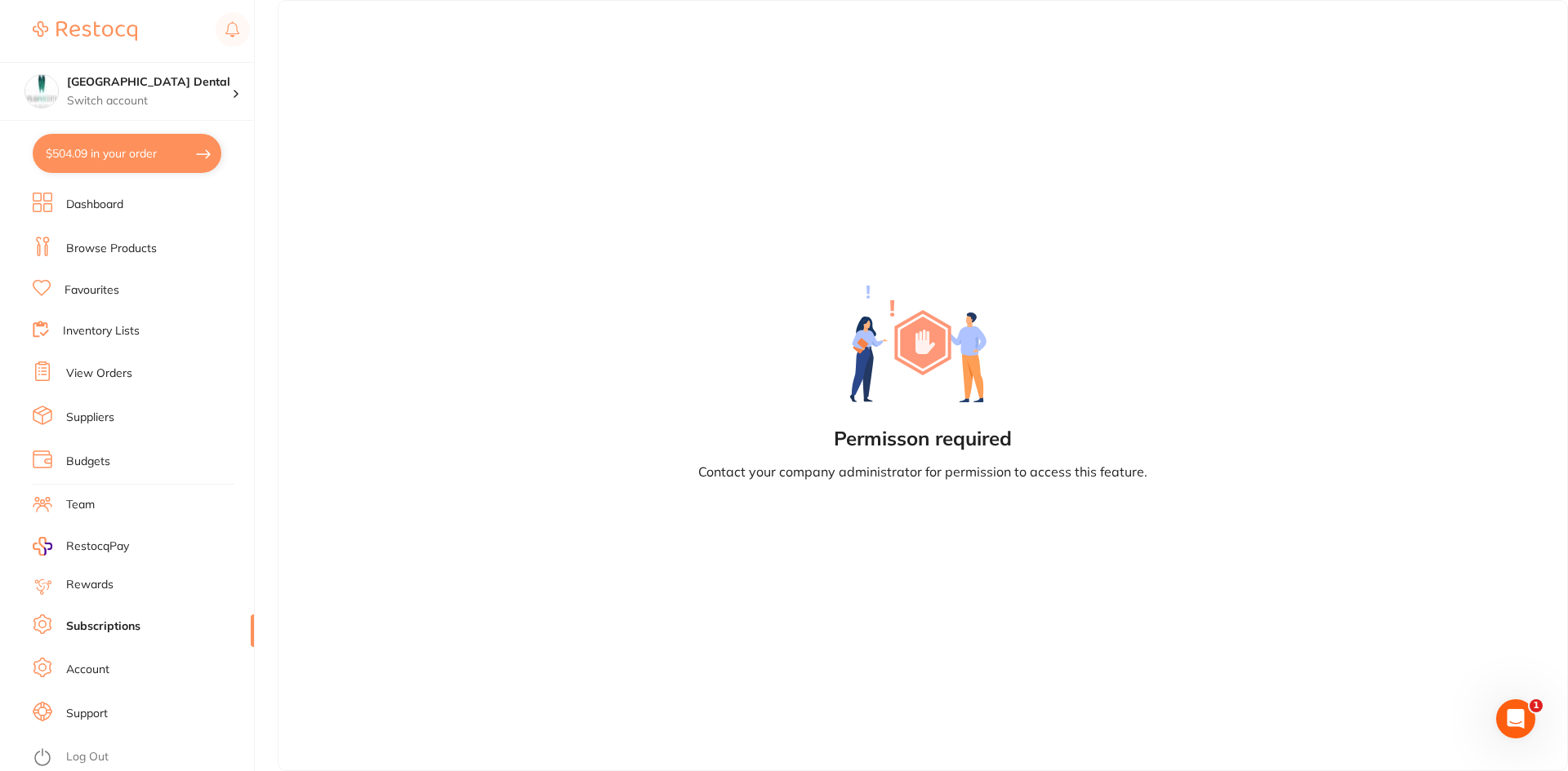
click at [171, 149] on button "$504.09 in your order" at bounding box center [127, 153] width 188 height 39
checkbox input "true"
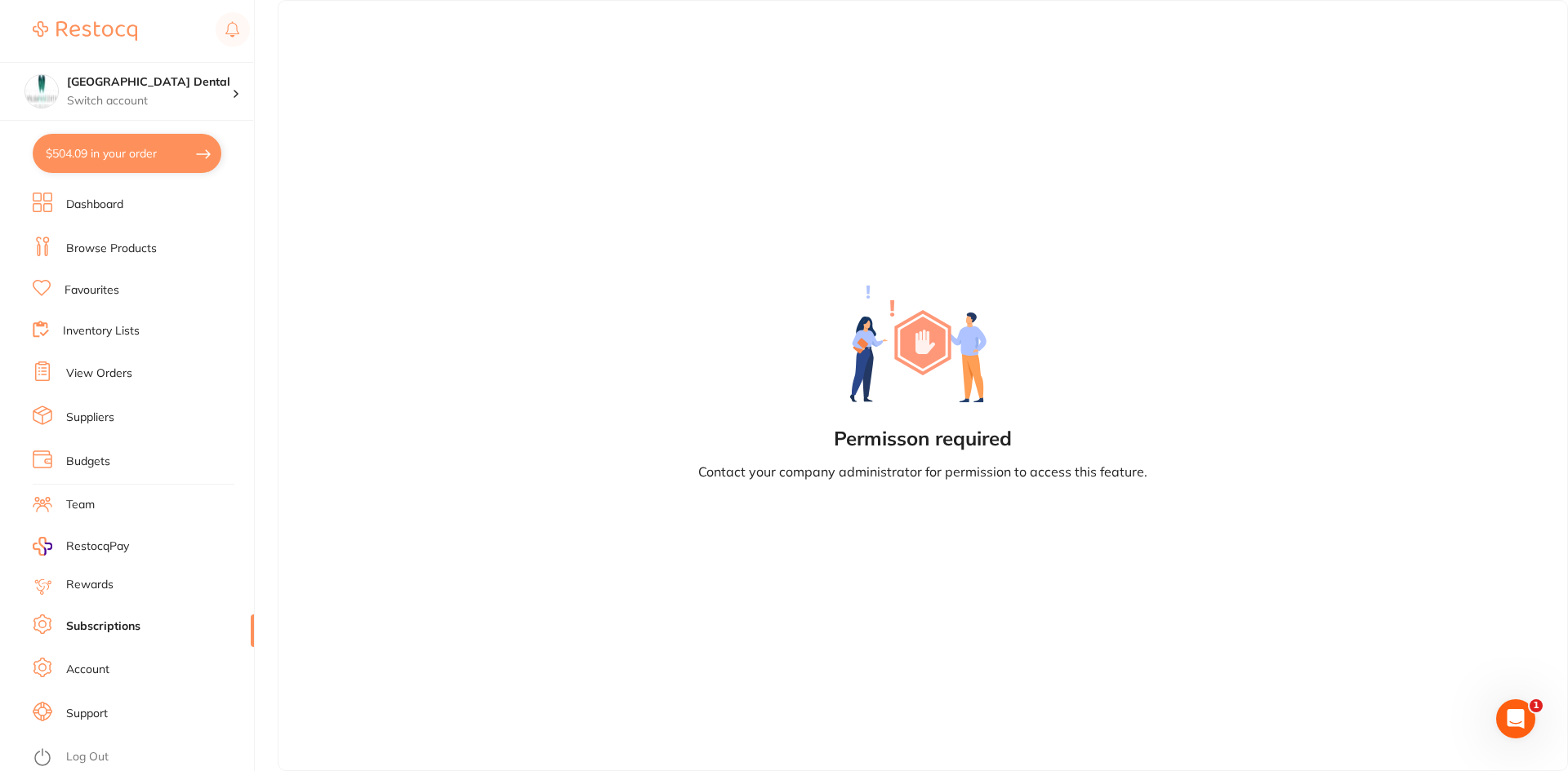
checkbox input "true"
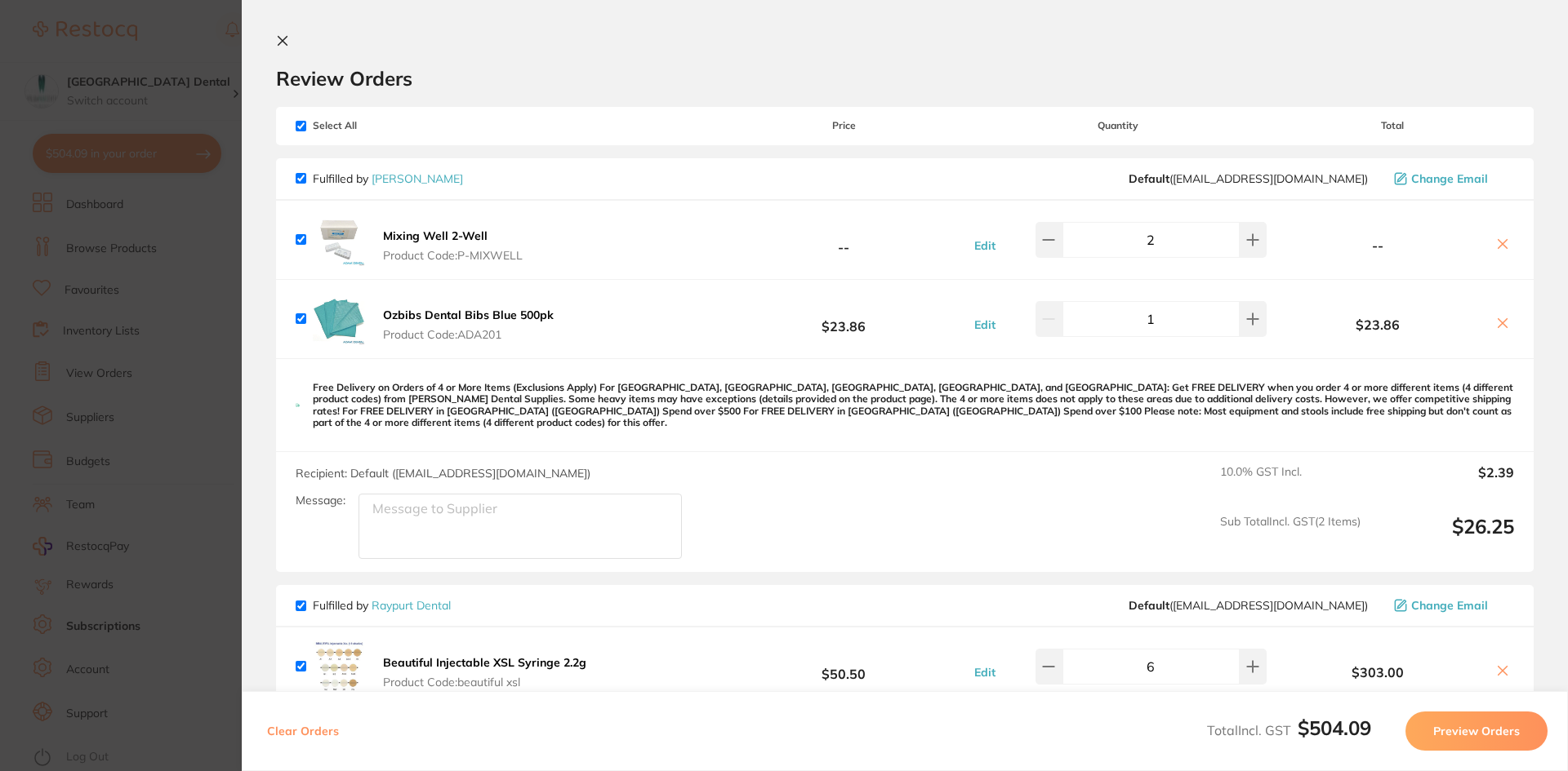
click at [1502, 243] on icon at bounding box center [1502, 244] width 13 height 13
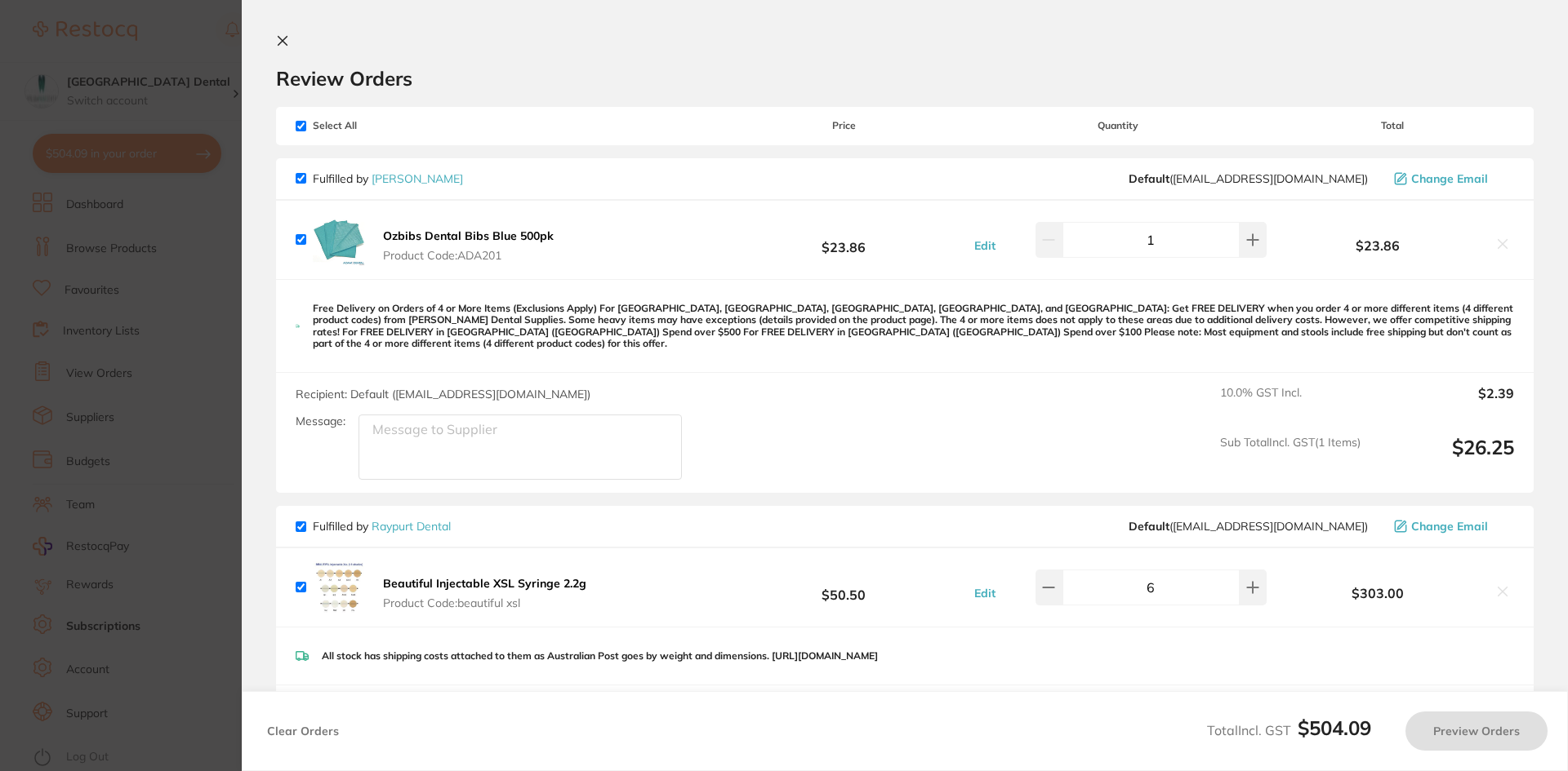
click at [1502, 245] on icon at bounding box center [1502, 244] width 13 height 13
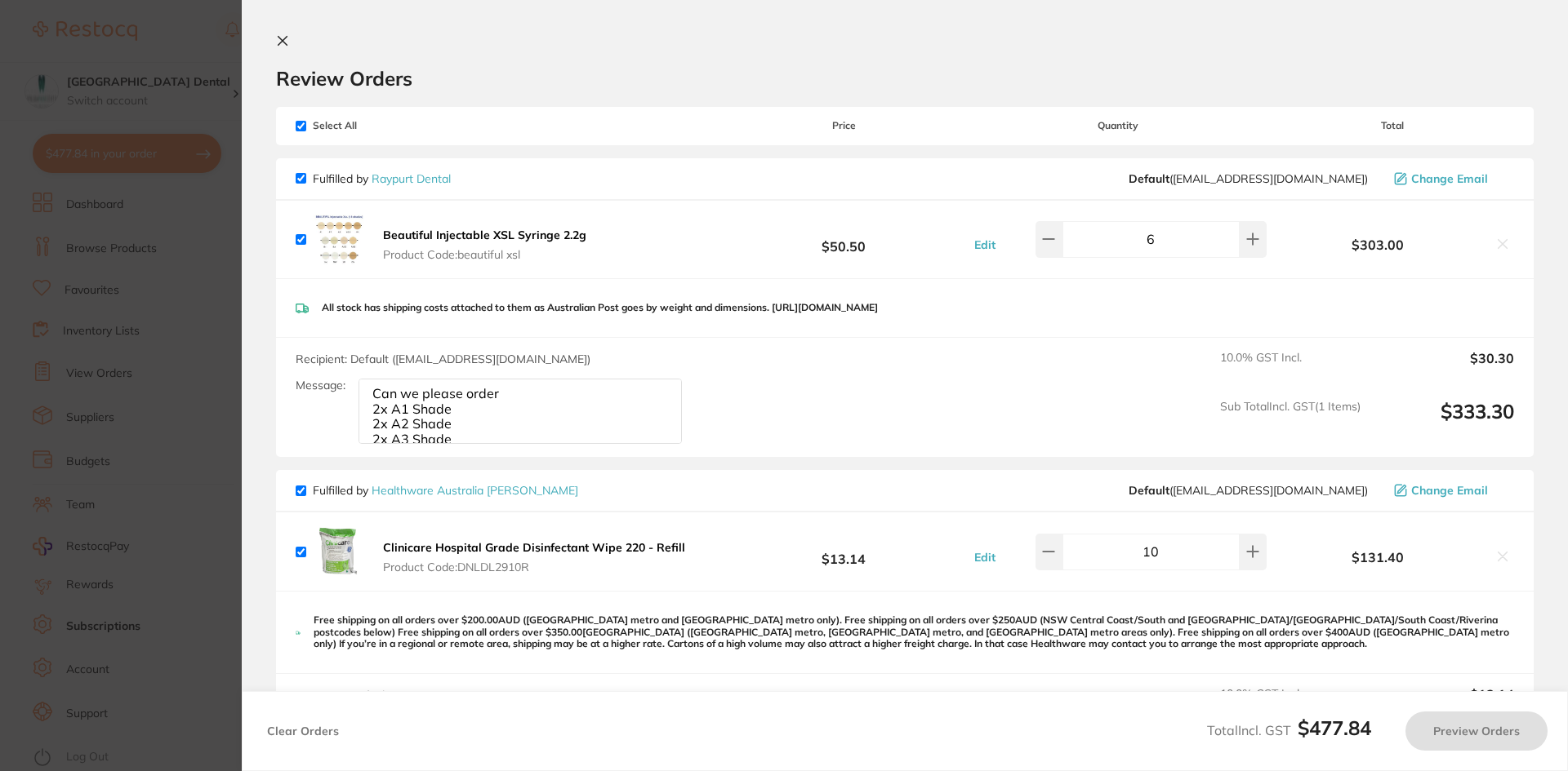
click at [1502, 245] on icon at bounding box center [1502, 244] width 13 height 13
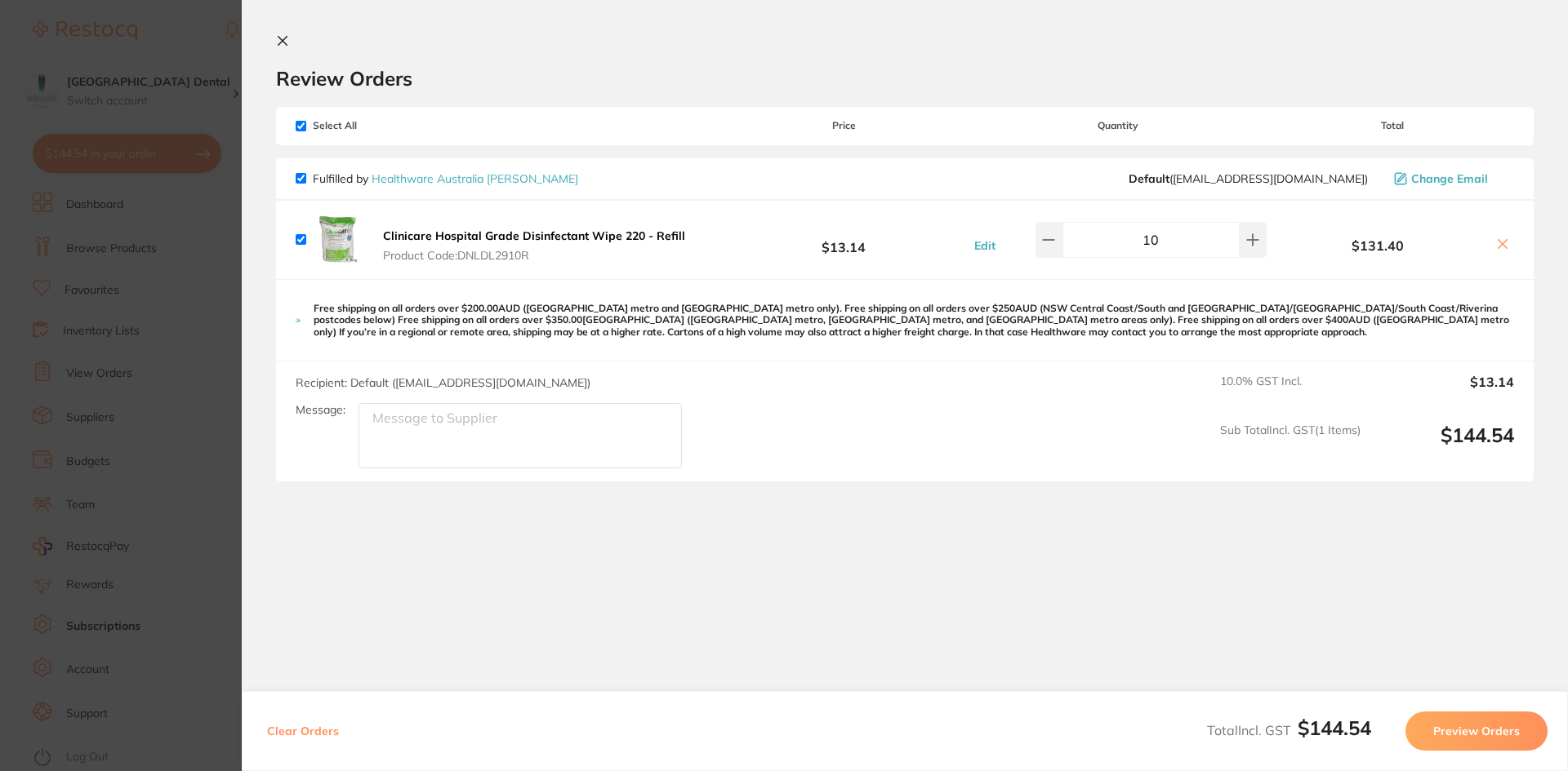
click at [1501, 245] on icon at bounding box center [1502, 244] width 13 height 13
checkbox input "false"
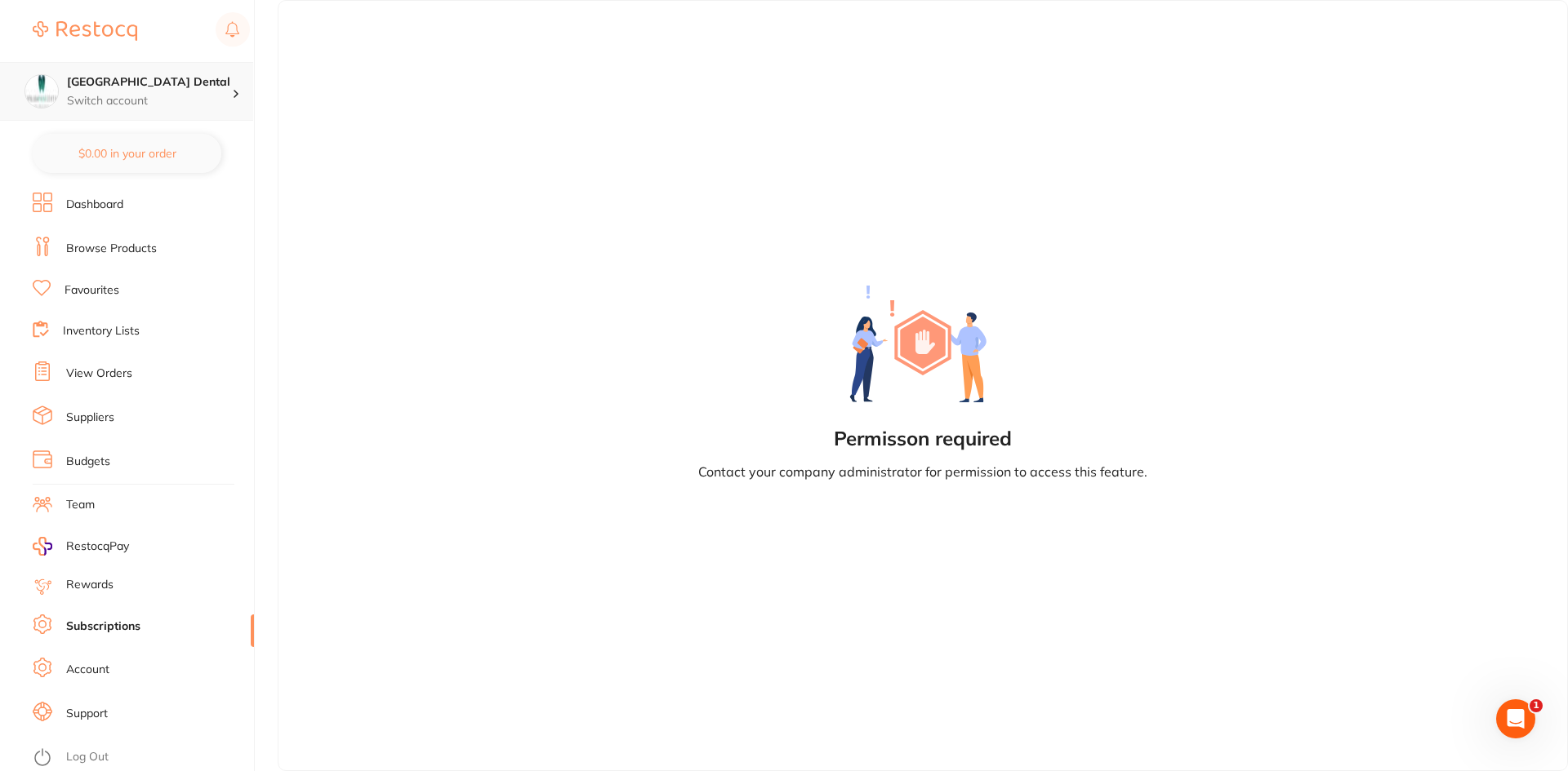
click at [150, 84] on h4 "[GEOGRAPHIC_DATA] Dental" at bounding box center [149, 82] width 165 height 16
click at [133, 152] on div "Caloundra Dental Studio" at bounding box center [127, 141] width 229 height 57
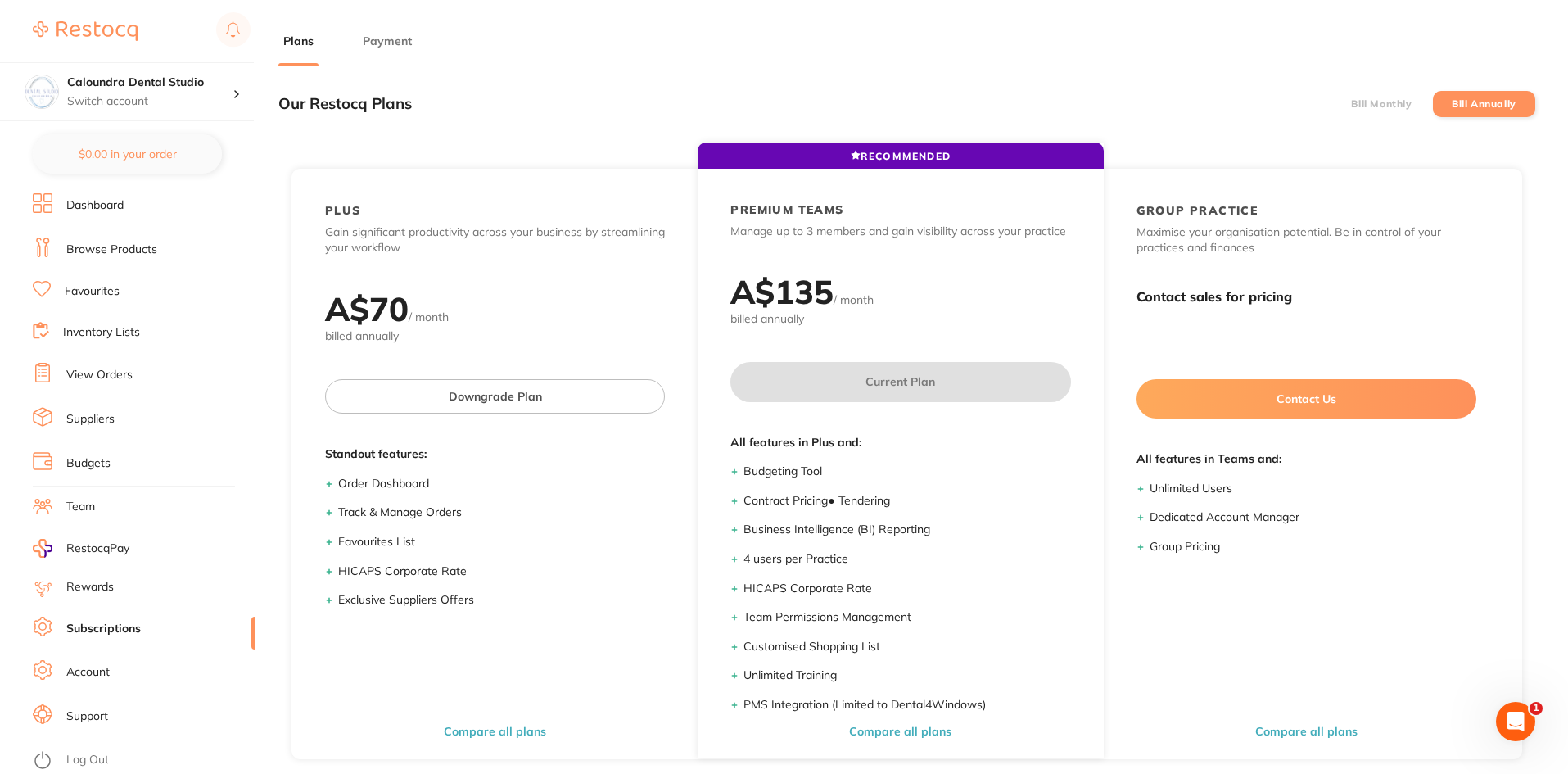
drag, startPoint x: 400, startPoint y: 37, endPoint x: 347, endPoint y: 38, distance: 53.0
click at [401, 37] on button "Payment" at bounding box center [387, 42] width 59 height 16
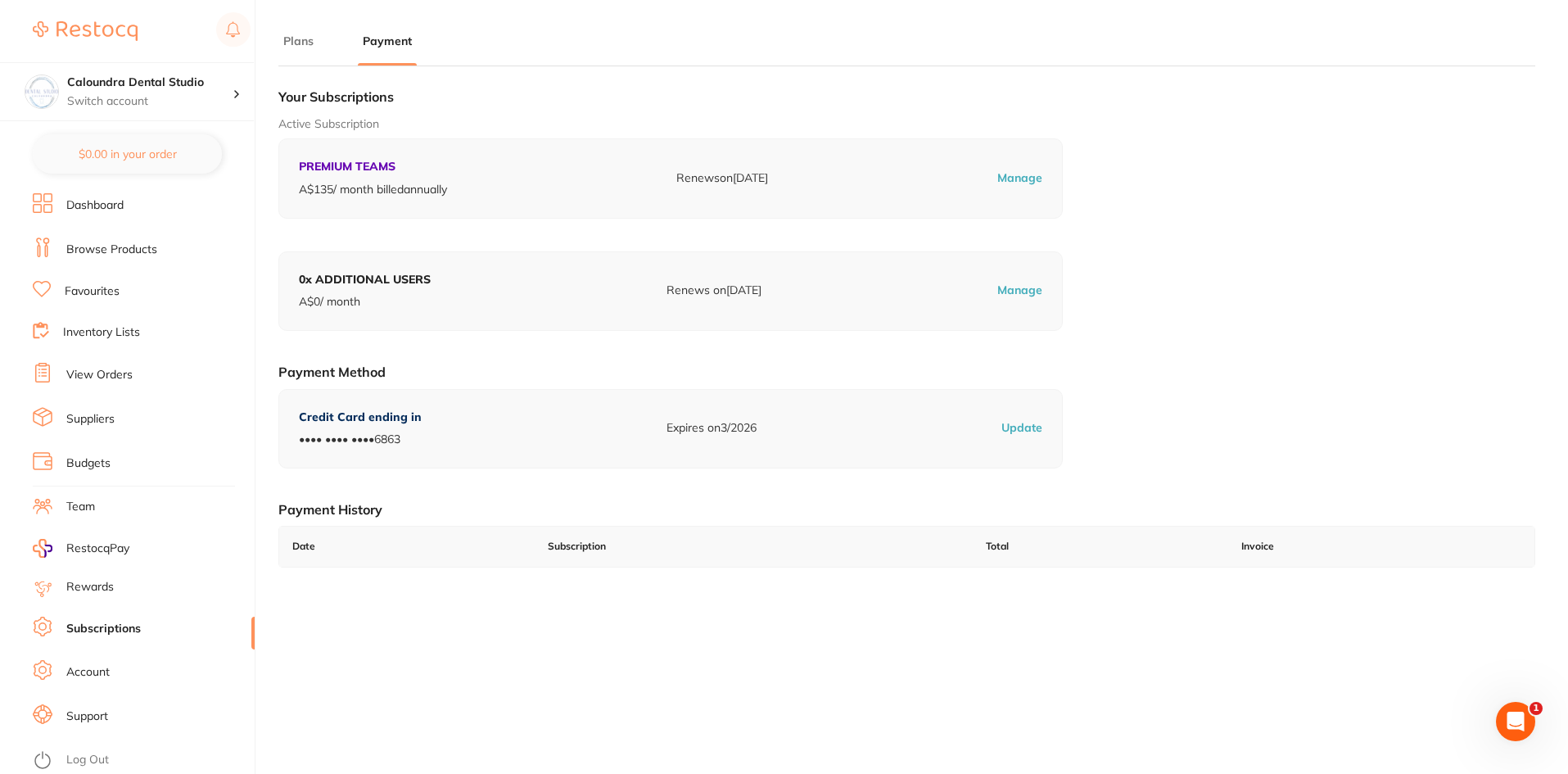
click at [118, 205] on link "Dashboard" at bounding box center [95, 205] width 57 height 17
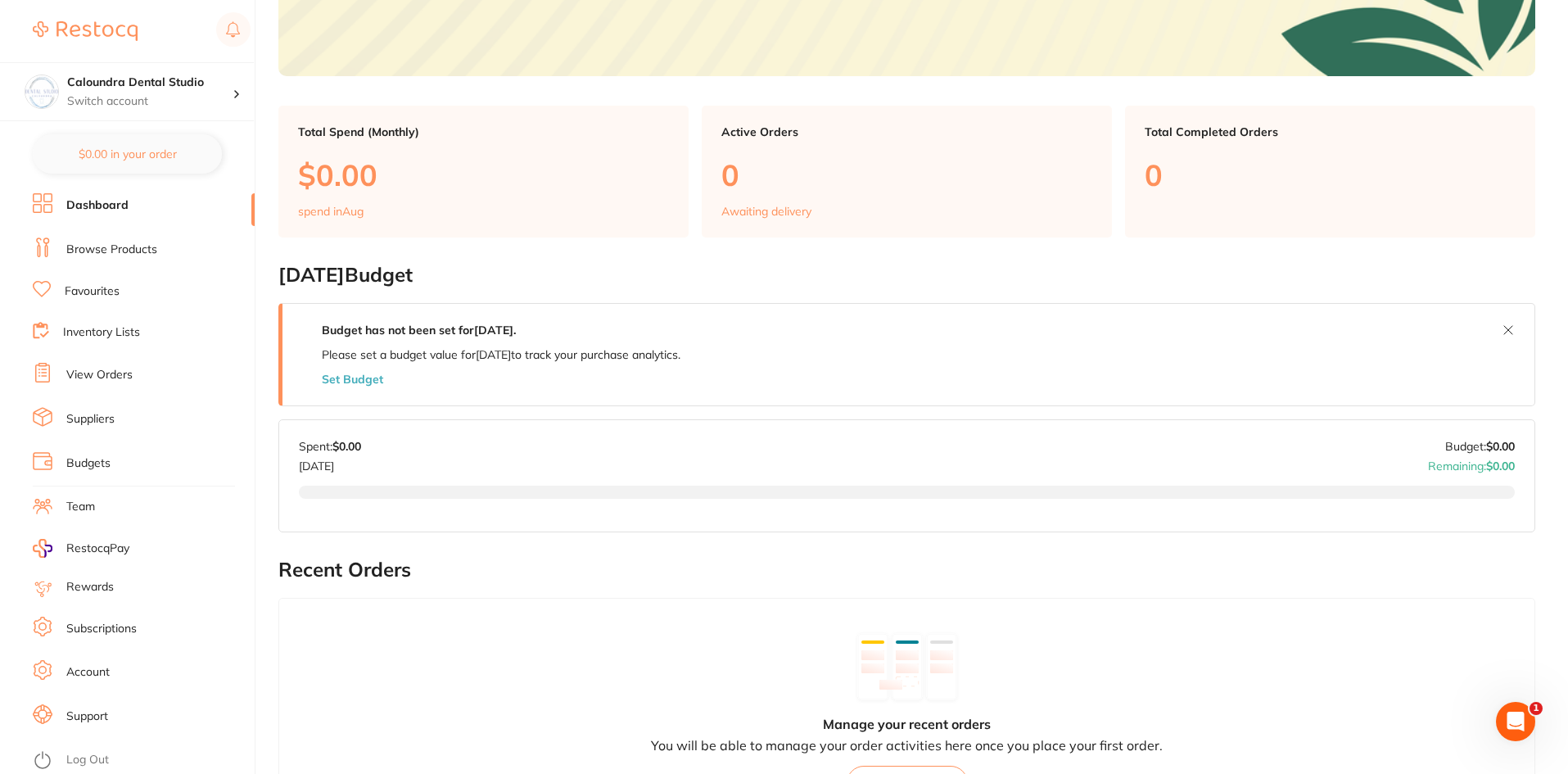
scroll to position [327, 0]
click at [140, 255] on link "Browse Products" at bounding box center [111, 250] width 90 height 17
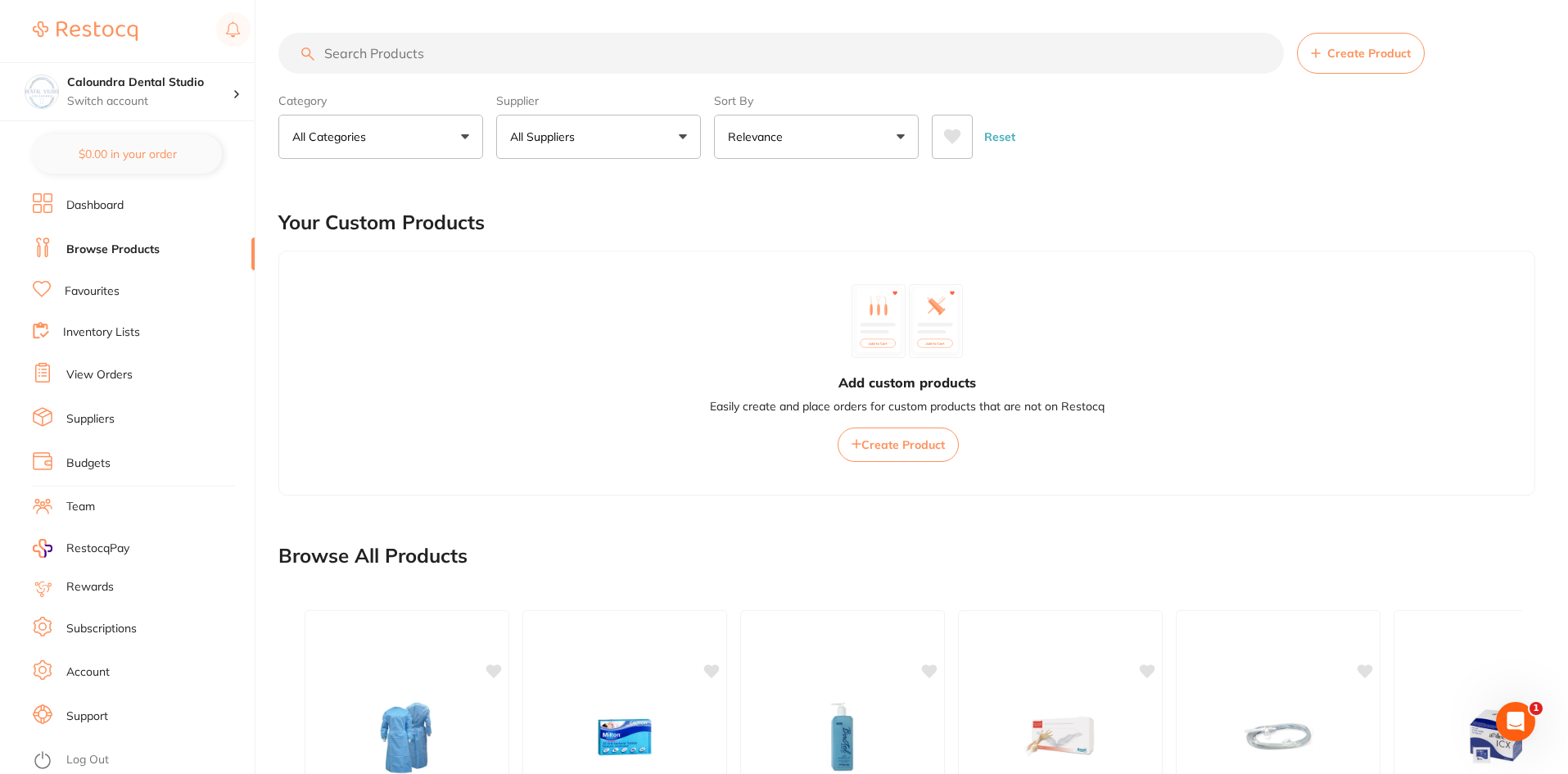
click at [380, 56] on input "search" at bounding box center [781, 53] width 1006 height 41
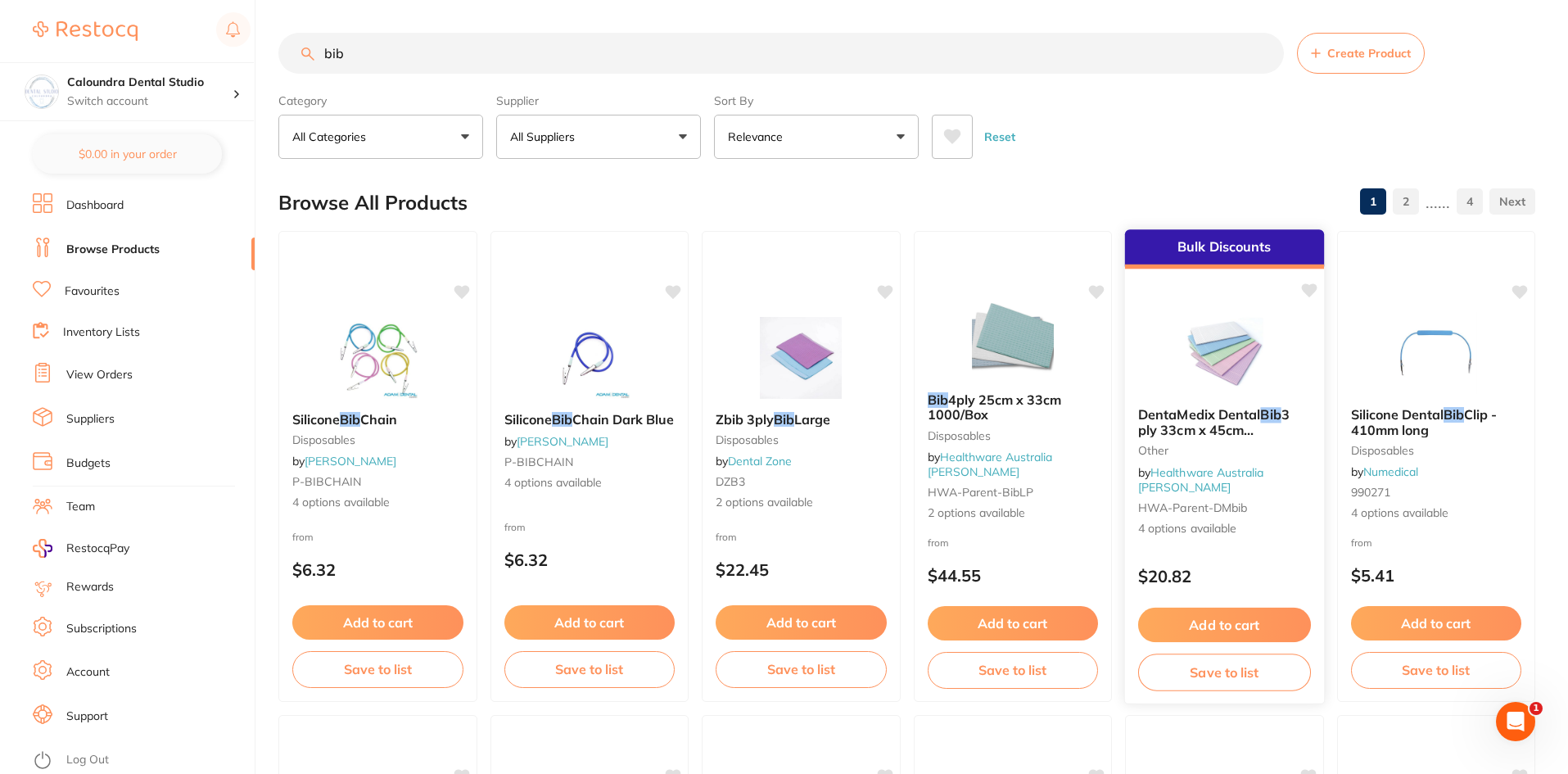
type input "bib"
click at [1213, 368] on img at bounding box center [1224, 353] width 107 height 83
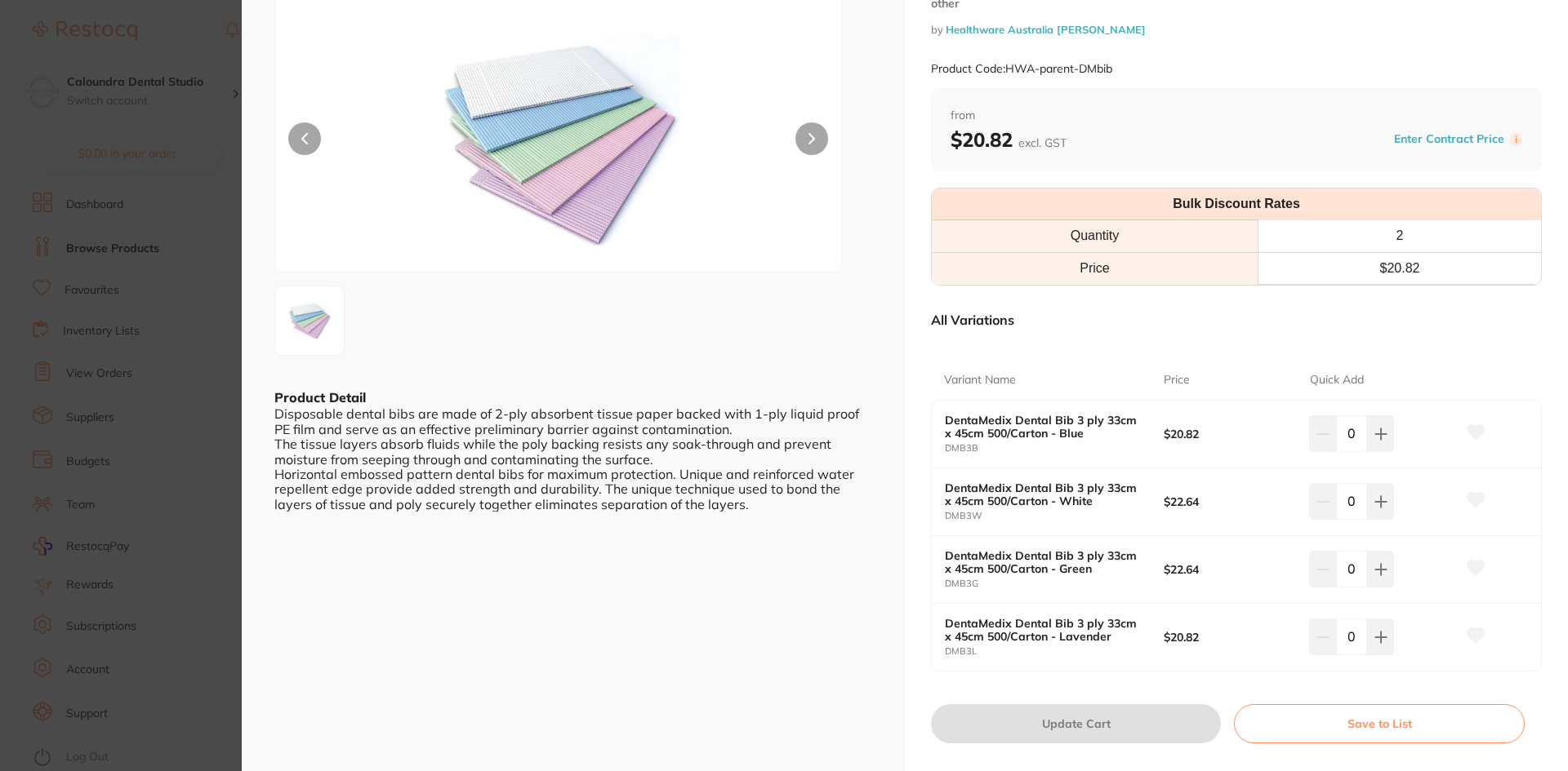
scroll to position [163, 0]
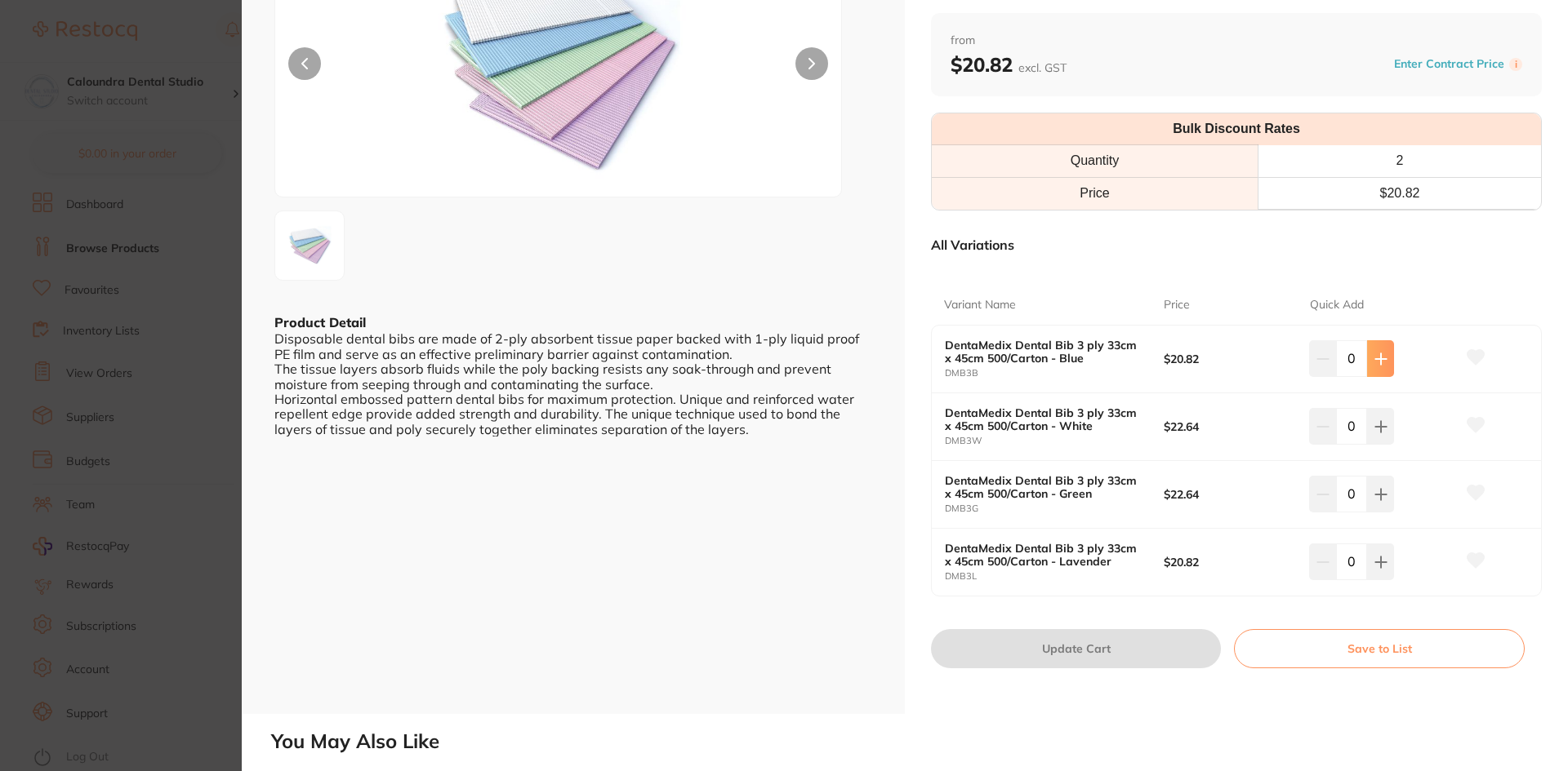
click at [1382, 353] on icon at bounding box center [1381, 359] width 13 height 13
type input "2"
click at [1083, 652] on button "Update Cart" at bounding box center [1076, 649] width 290 height 39
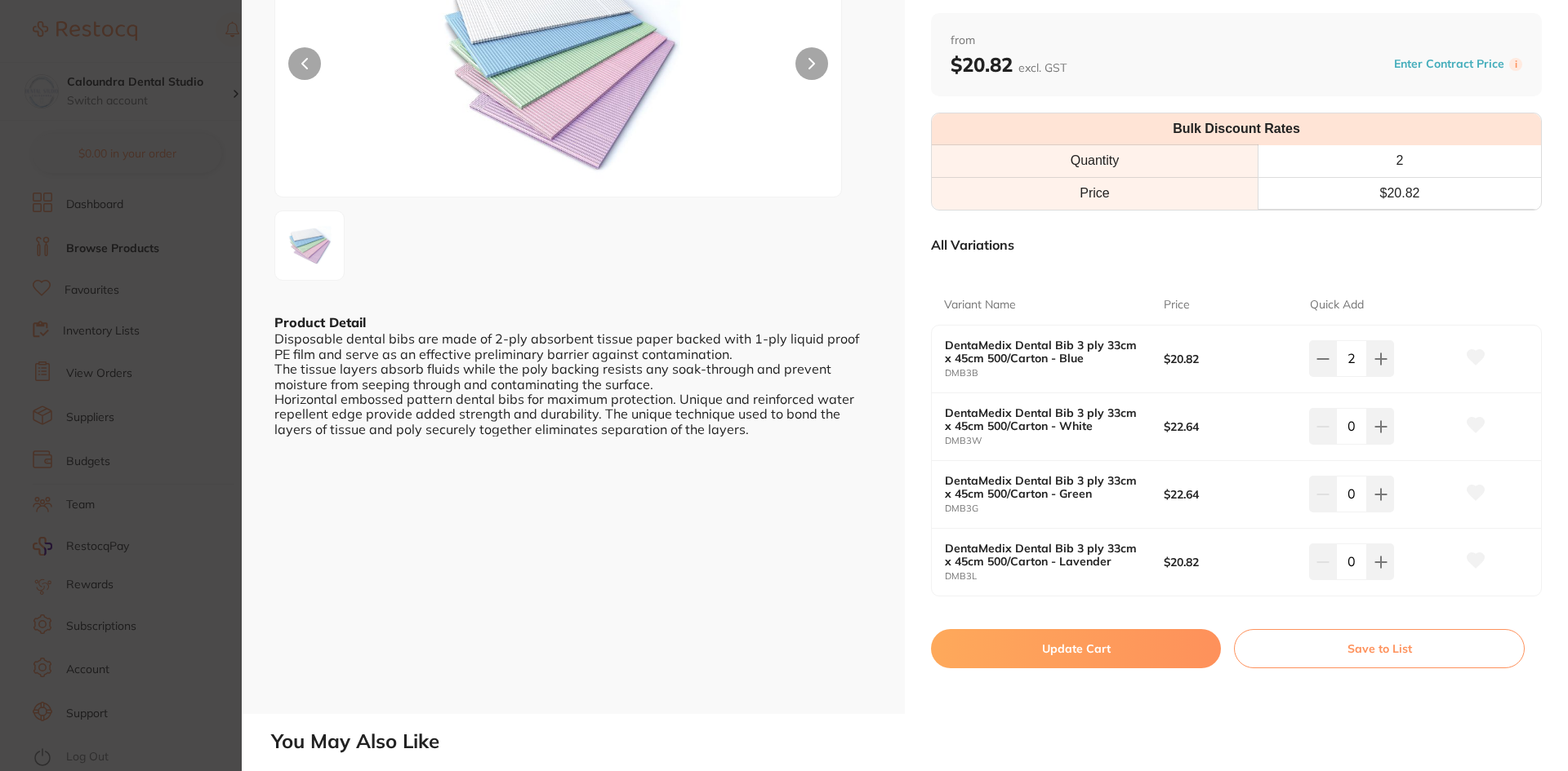
checkbox input "false"
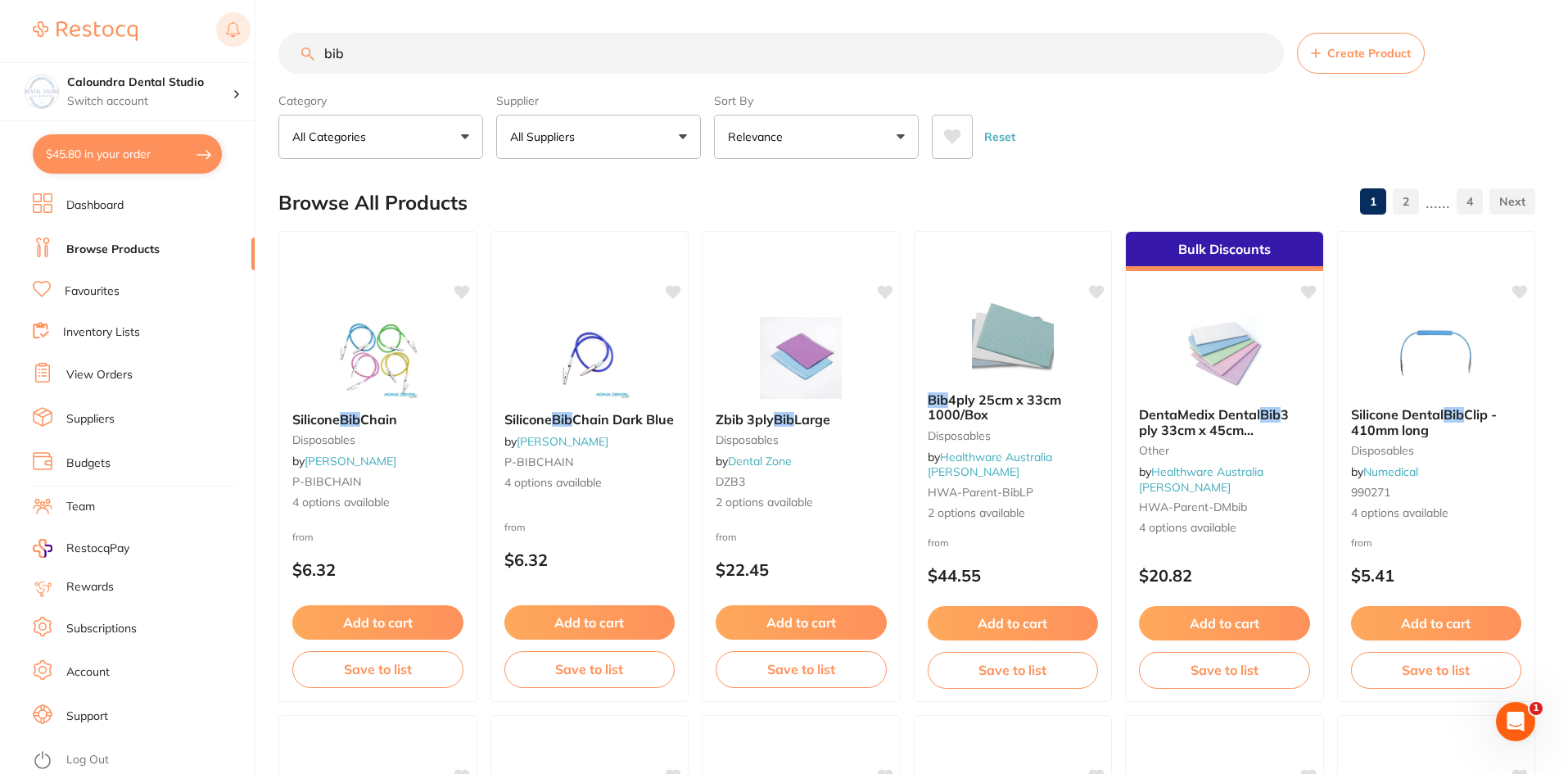
drag, startPoint x: 379, startPoint y: 57, endPoint x: 238, endPoint y: 21, distance: 145.5
click at [238, 21] on div "$45.80 Caloundra Dental Studio Switch account Caloundra Dental Studio Capalaba …" at bounding box center [784, 387] width 1568 height 774
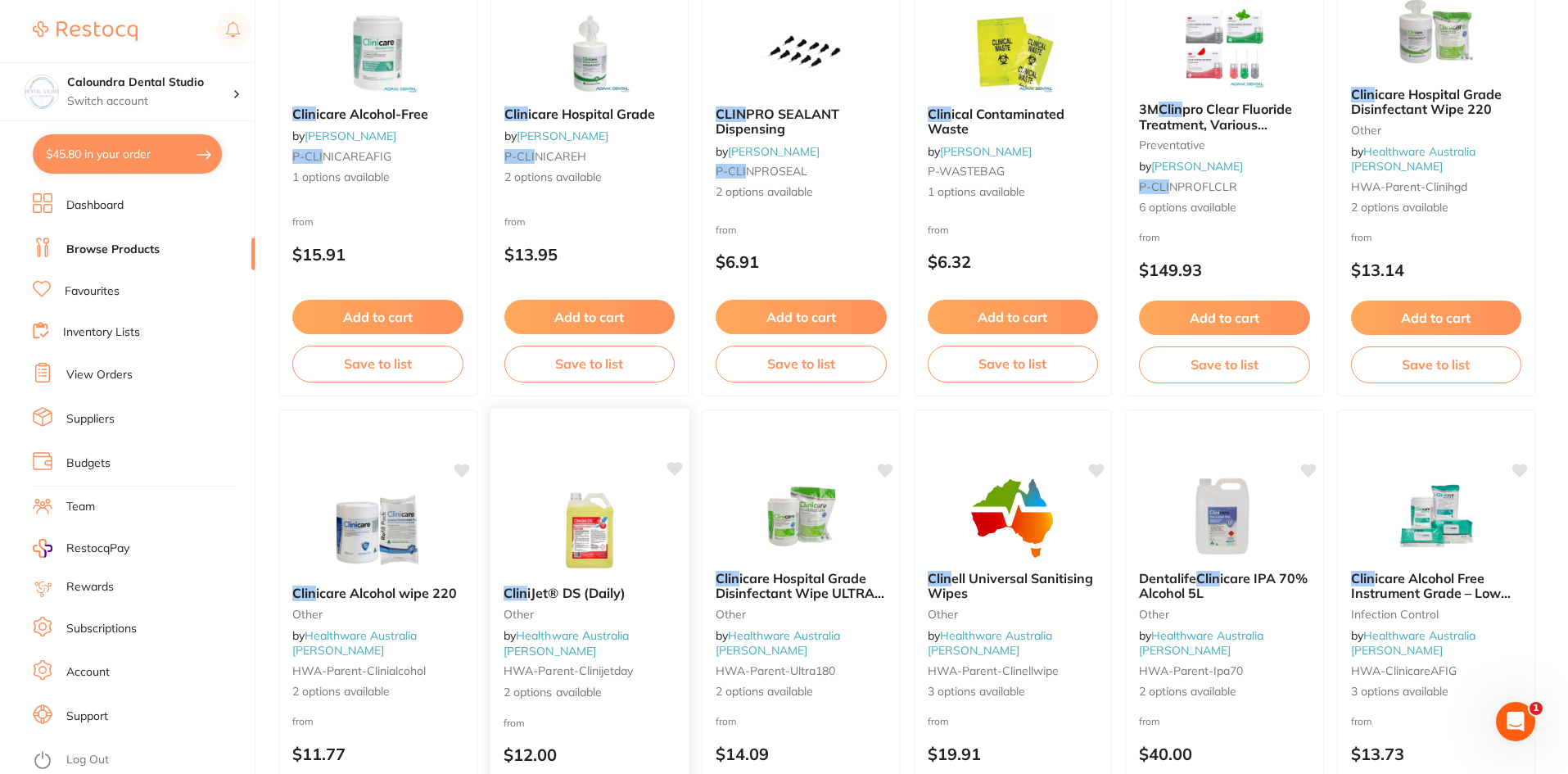
scroll to position [819, 0]
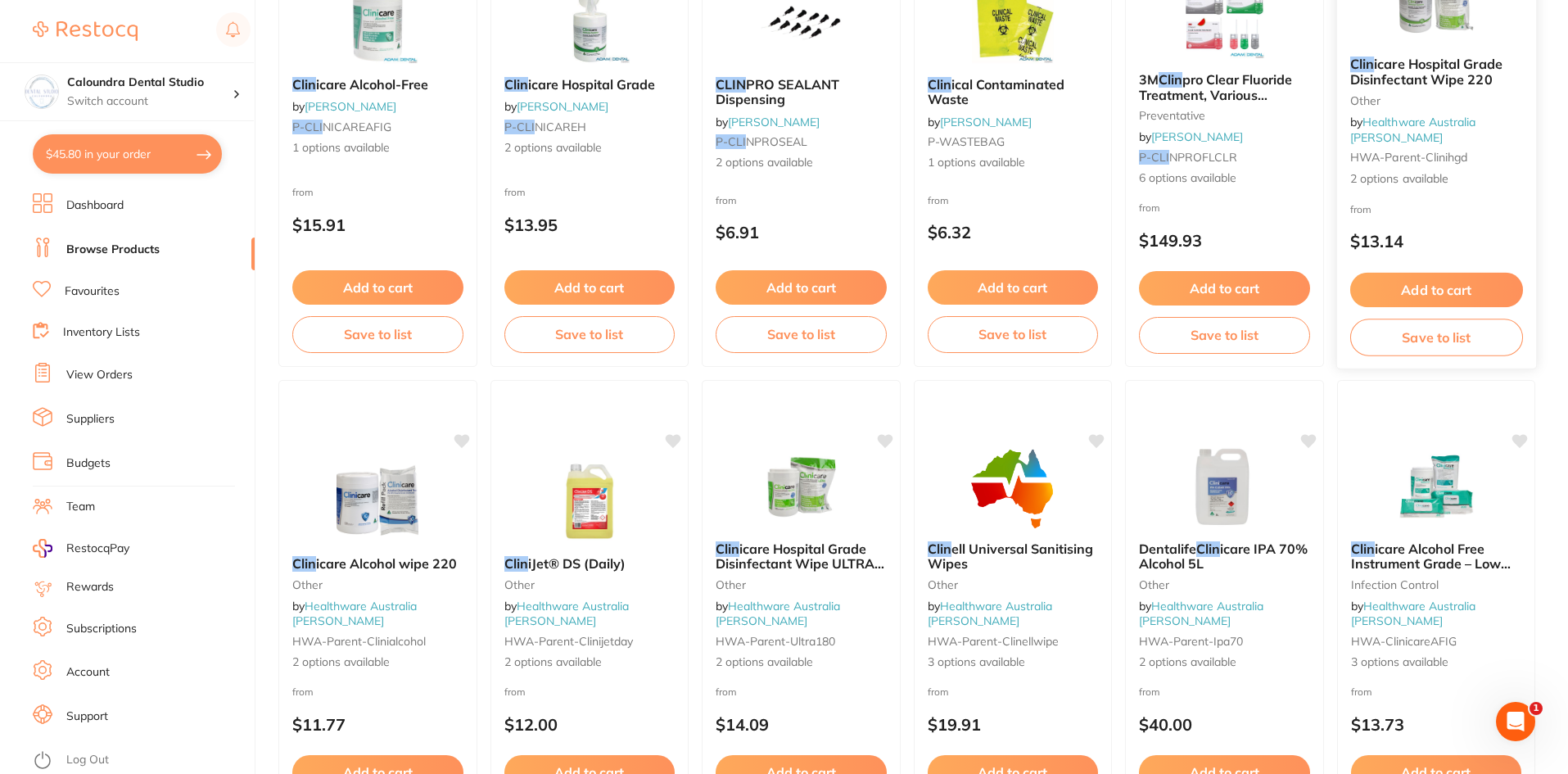
type input "clin"
click at [1409, 84] on span "icare Hospital Grade Disinfectant Wipe 220" at bounding box center [1425, 71] width 152 height 32
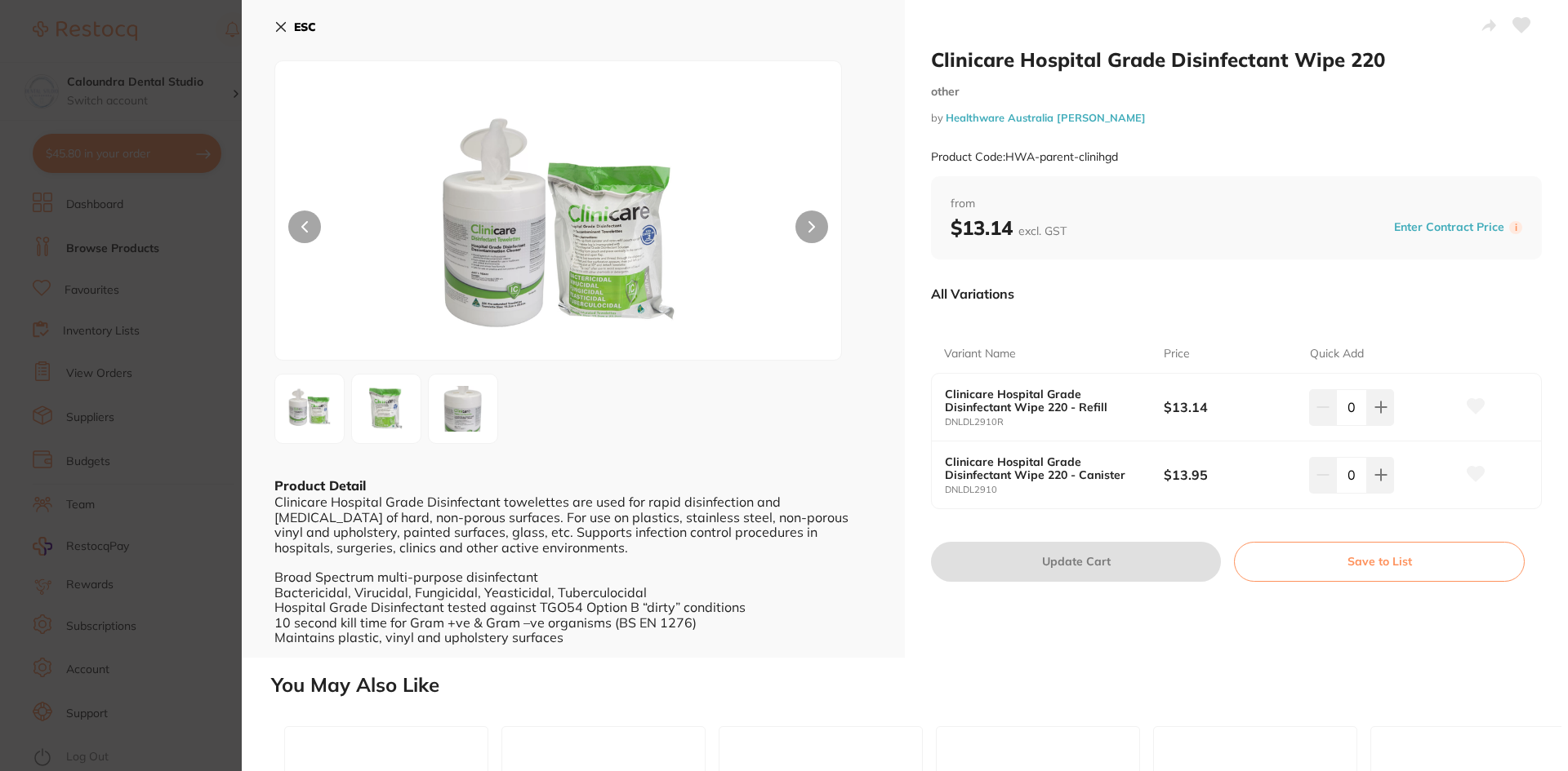
drag, startPoint x: 1341, startPoint y: 408, endPoint x: 1353, endPoint y: 405, distance: 12.4
click at [1353, 405] on input "0" at bounding box center [1352, 407] width 31 height 36
type input "10"
click at [1217, 280] on div "All Variations" at bounding box center [1237, 293] width 611 height 42
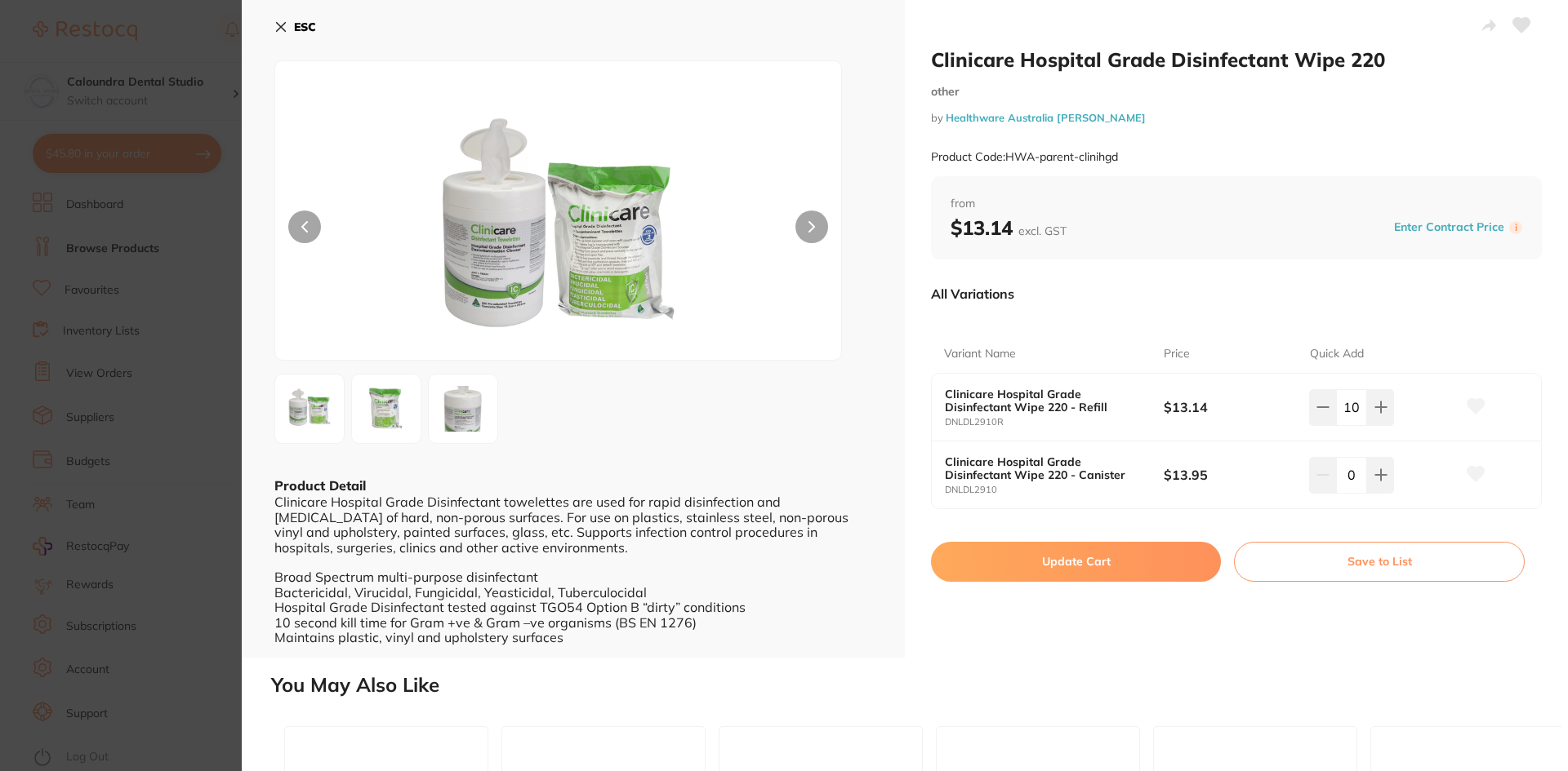
click at [1135, 575] on button "Update Cart" at bounding box center [1076, 561] width 290 height 39
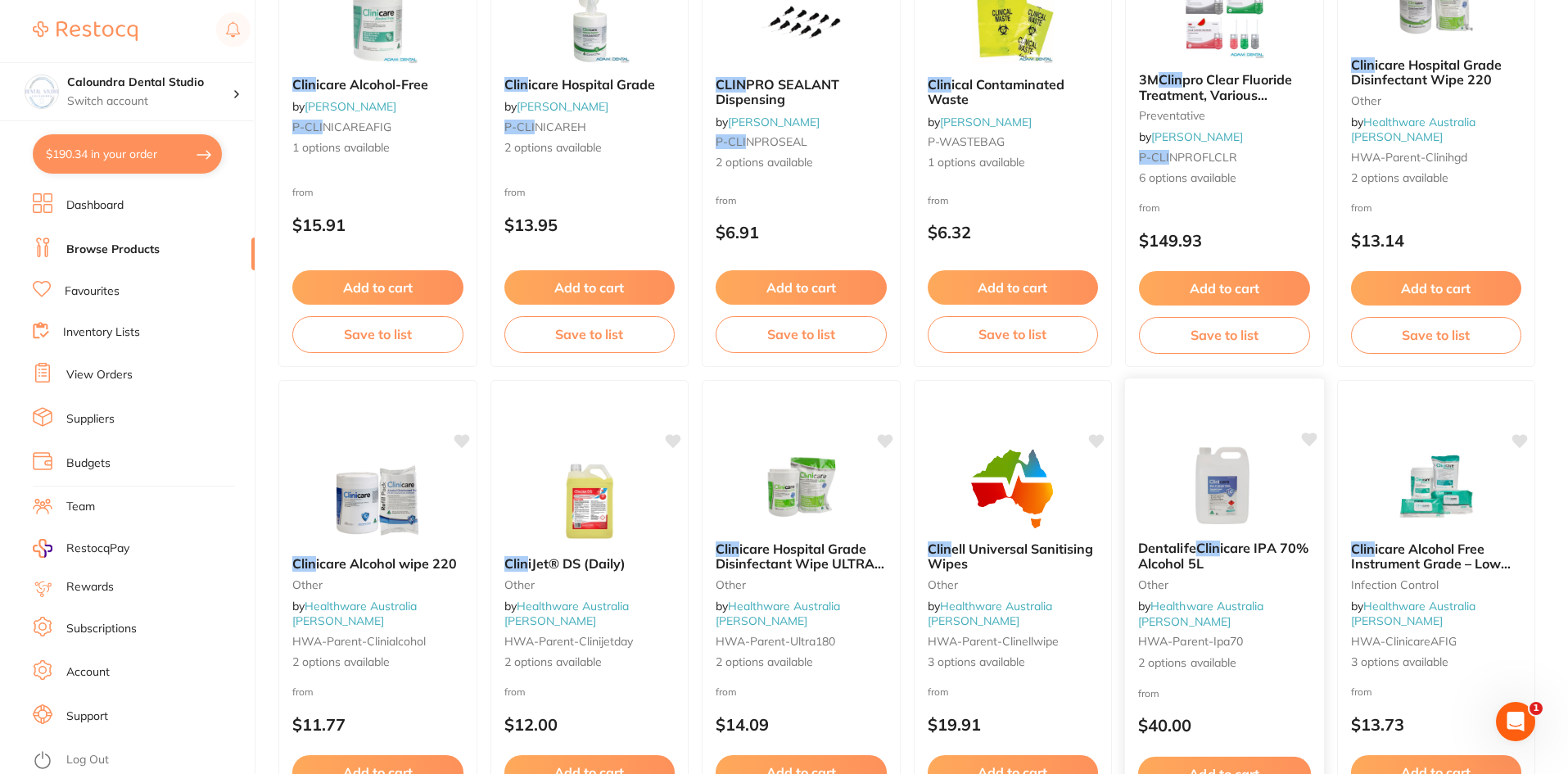
type input "10"
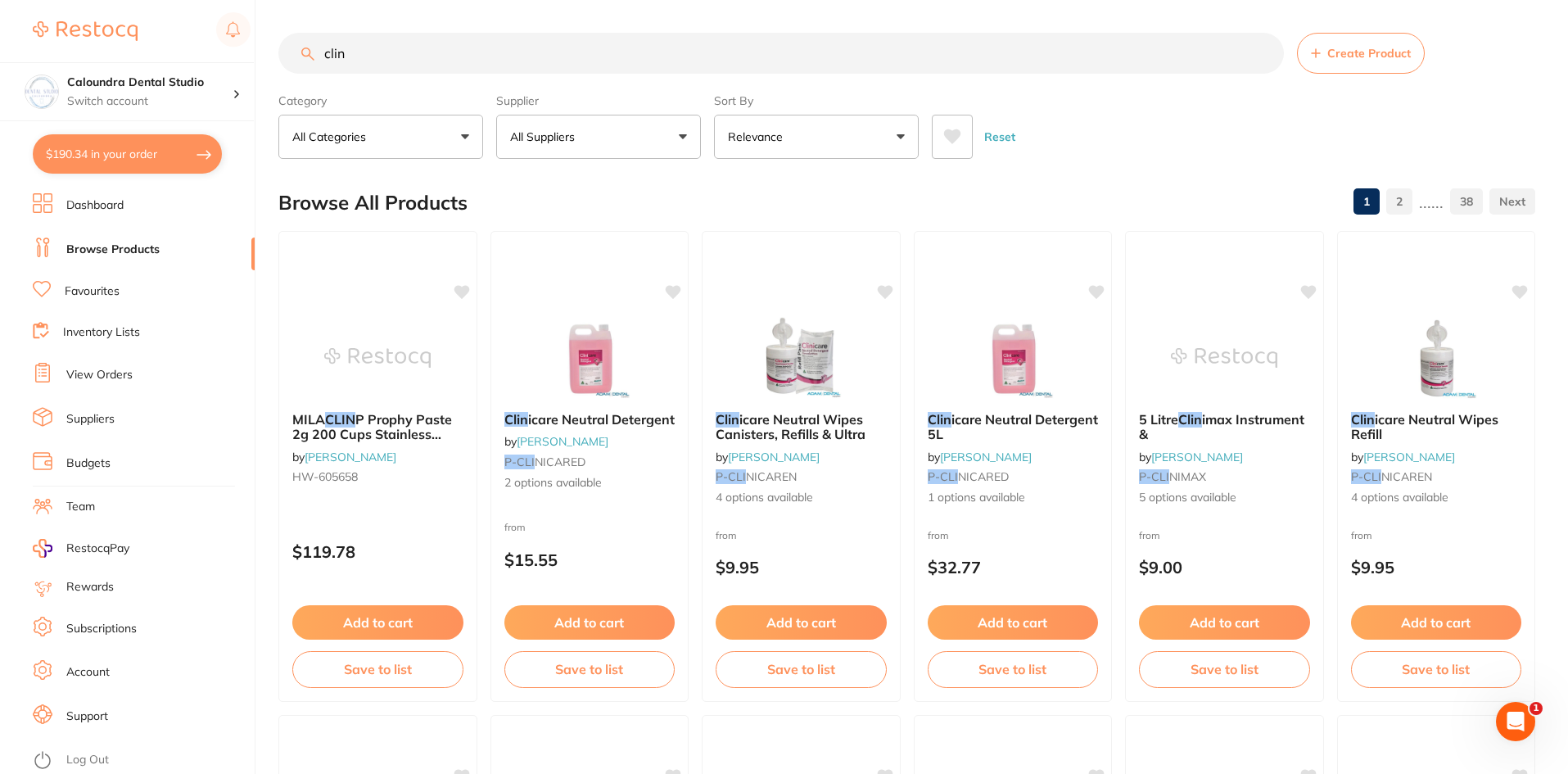
drag, startPoint x: 318, startPoint y: 43, endPoint x: 278, endPoint y: 37, distance: 40.4
click at [279, 39] on div "clin Create Product" at bounding box center [907, 53] width 1257 height 41
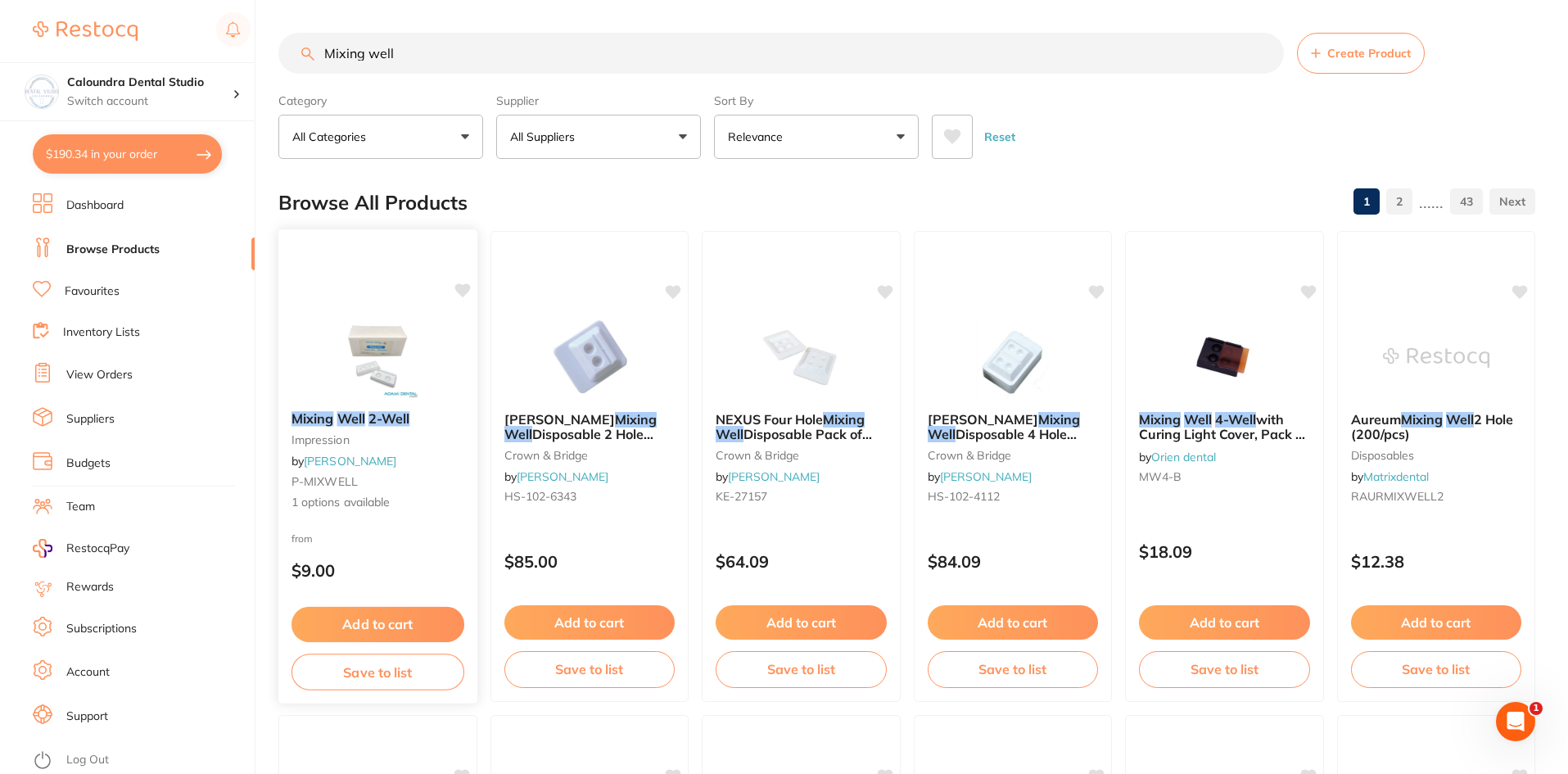
type input "Mixing well"
click at [355, 356] on img at bounding box center [378, 356] width 107 height 83
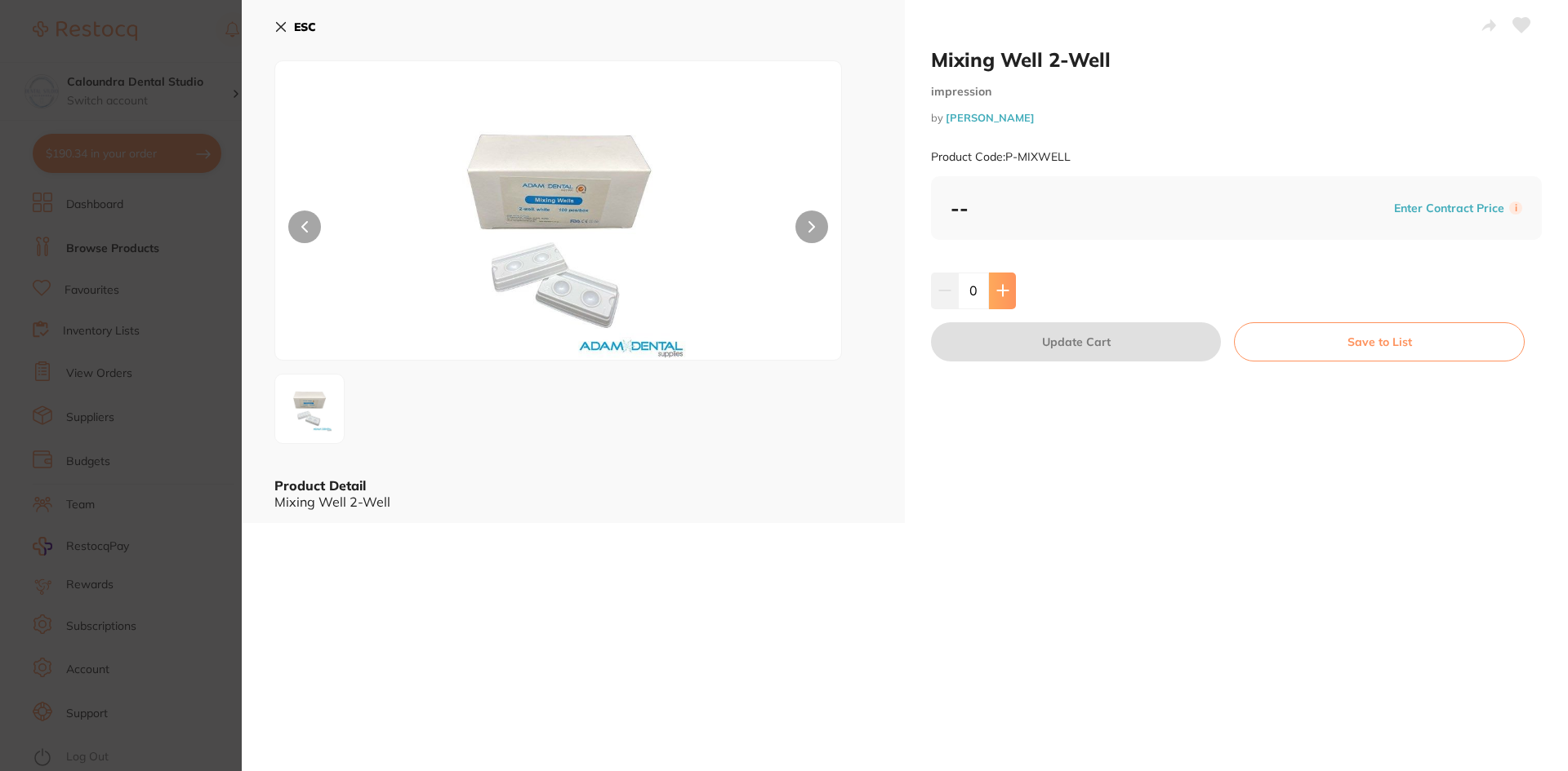
click at [996, 288] on icon at bounding box center [1002, 290] width 13 height 13
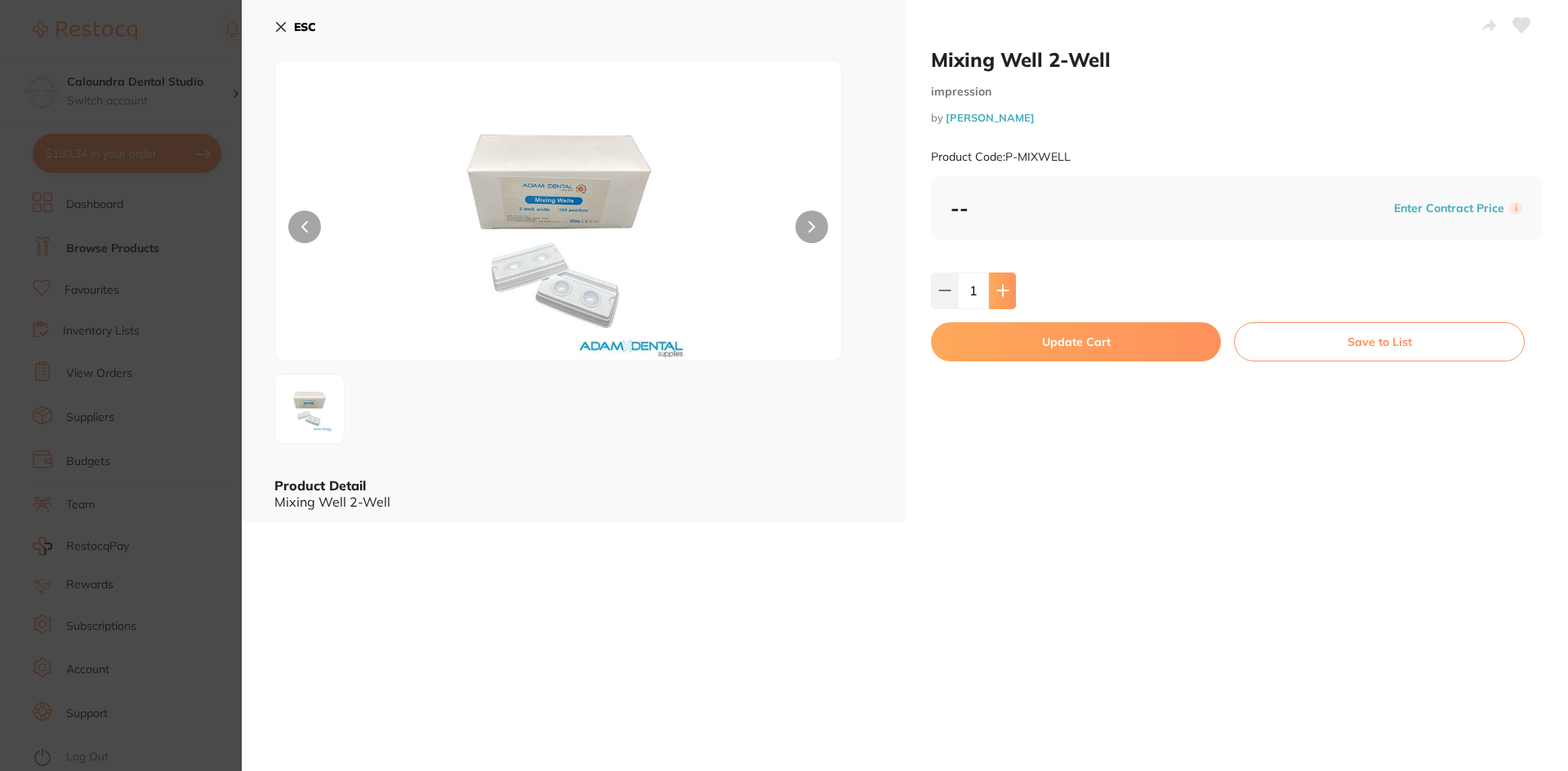
click at [996, 288] on icon at bounding box center [1002, 290] width 13 height 13
click at [947, 287] on icon at bounding box center [944, 290] width 13 height 13
type input "3"
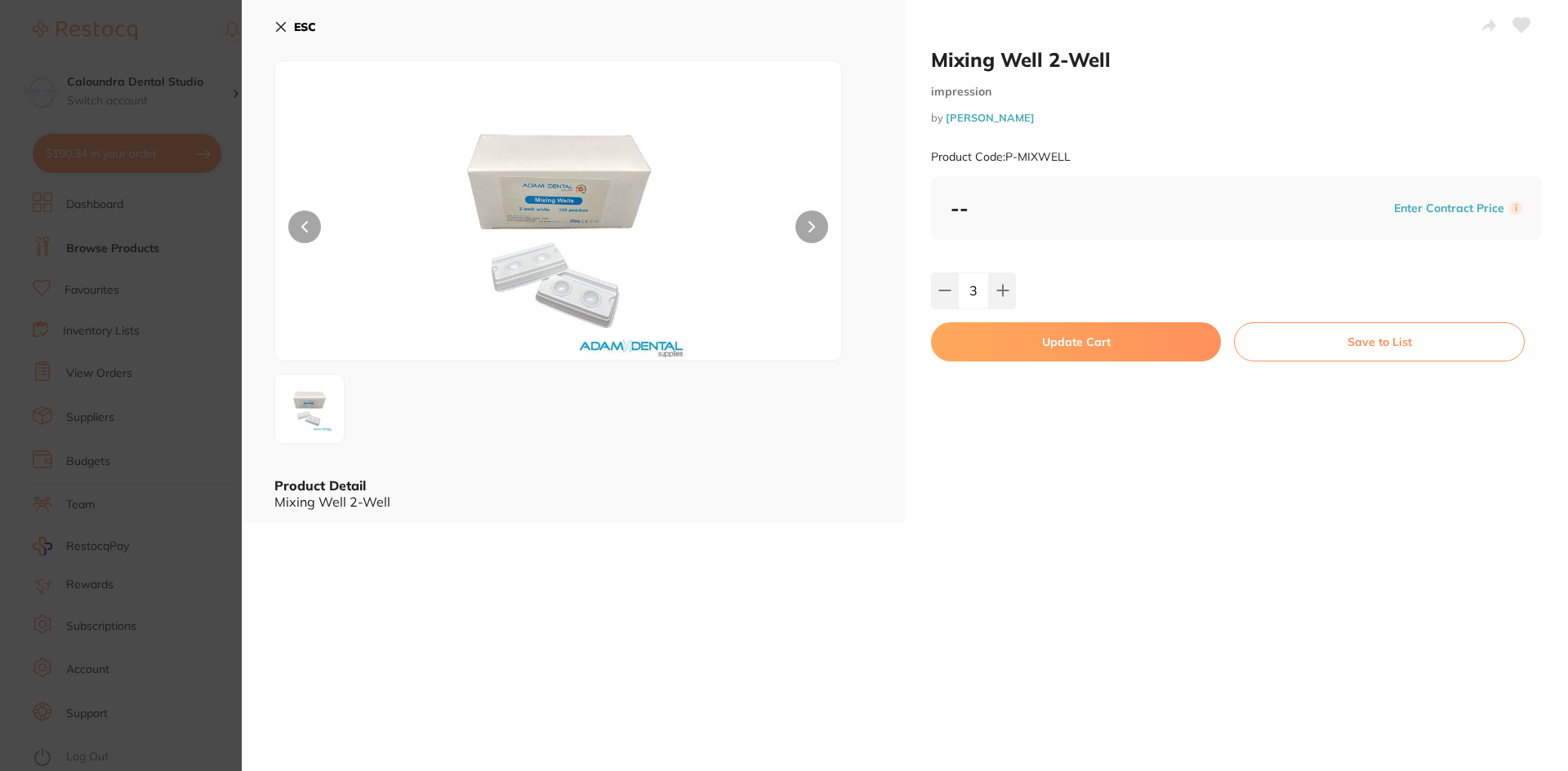
click at [1110, 341] on button "Update Cart" at bounding box center [1076, 342] width 290 height 39
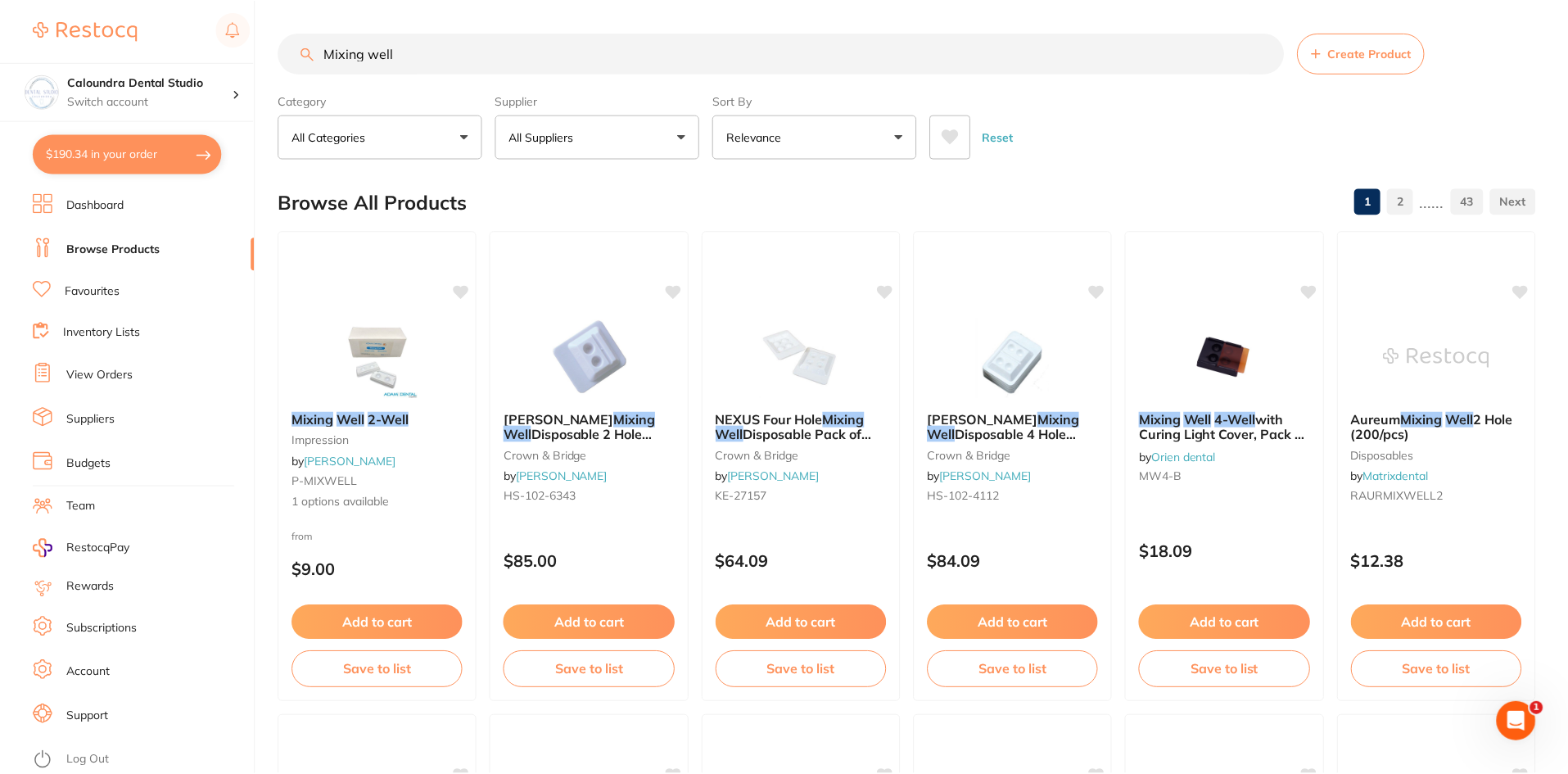
scroll to position [6, 0]
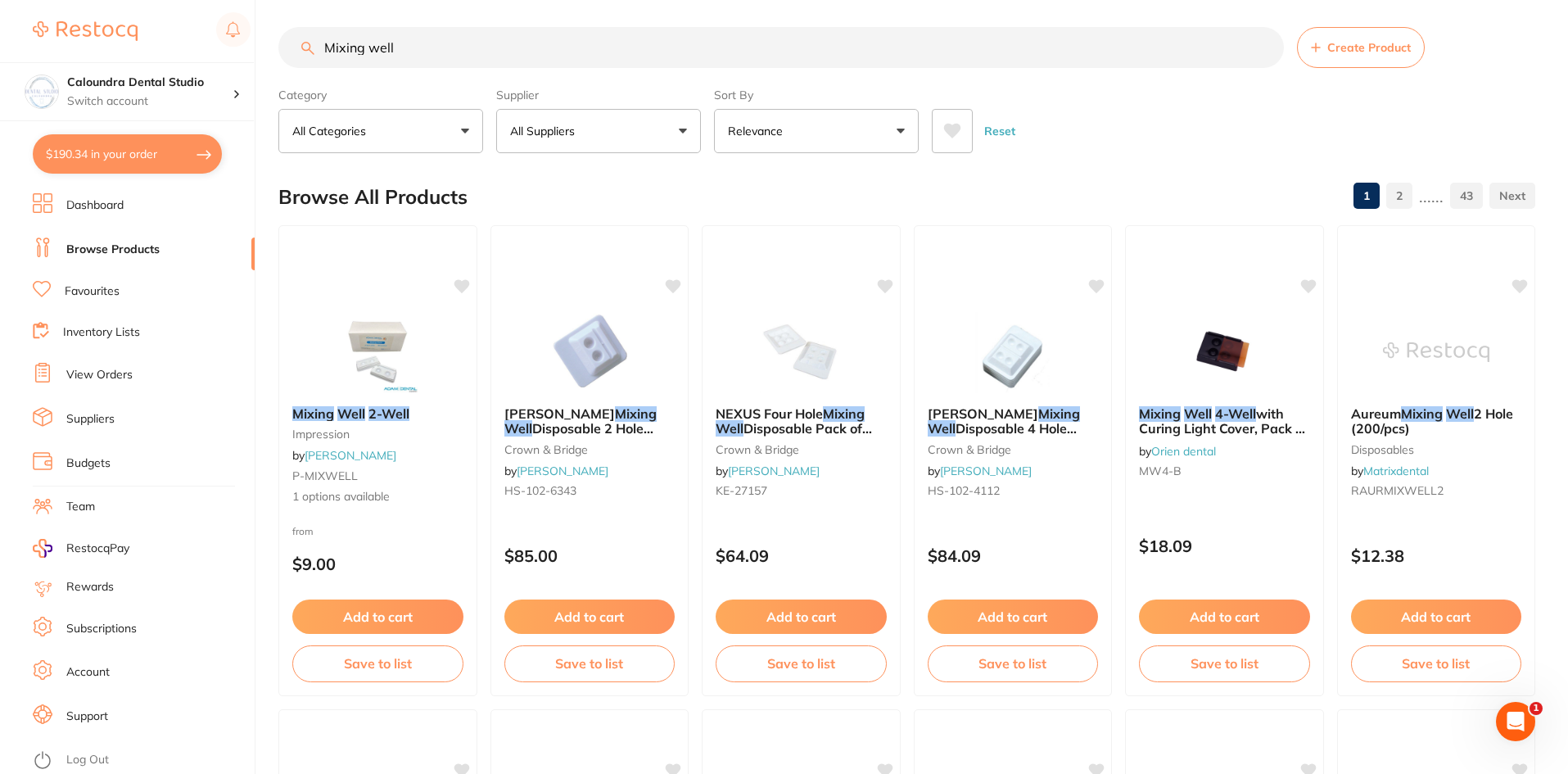
drag, startPoint x: 432, startPoint y: 44, endPoint x: 221, endPoint y: 7, distance: 214.2
click at [221, 7] on div "$190.34 Caloundra Dental Studio Switch account Caloundra Dental Studio Capalaba…" at bounding box center [784, 380] width 1568 height 774
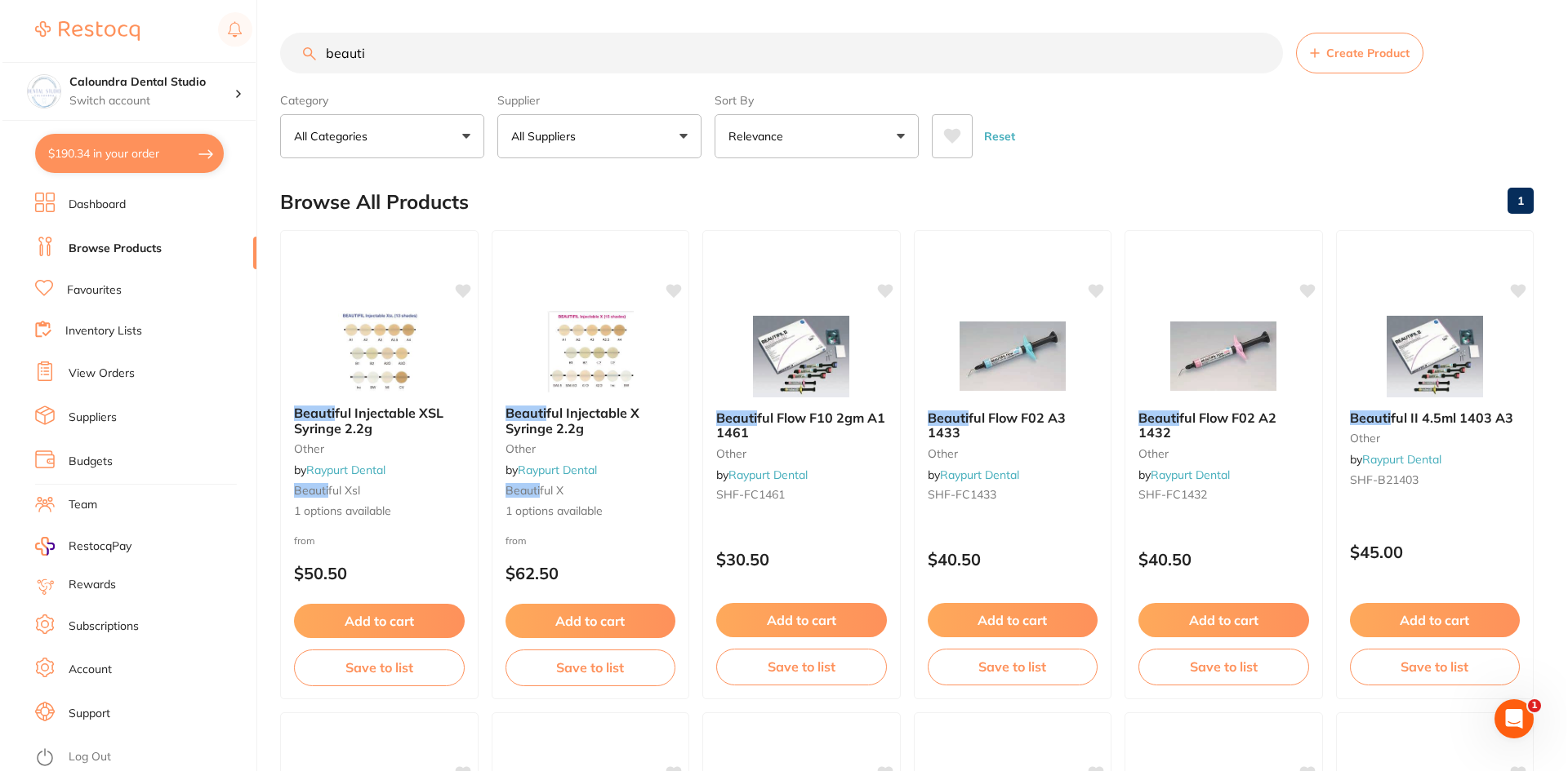
scroll to position [0, 0]
type input "beauti"
click at [357, 415] on span "ful Injectable XSL Syringe 2.2g" at bounding box center [366, 421] width 151 height 32
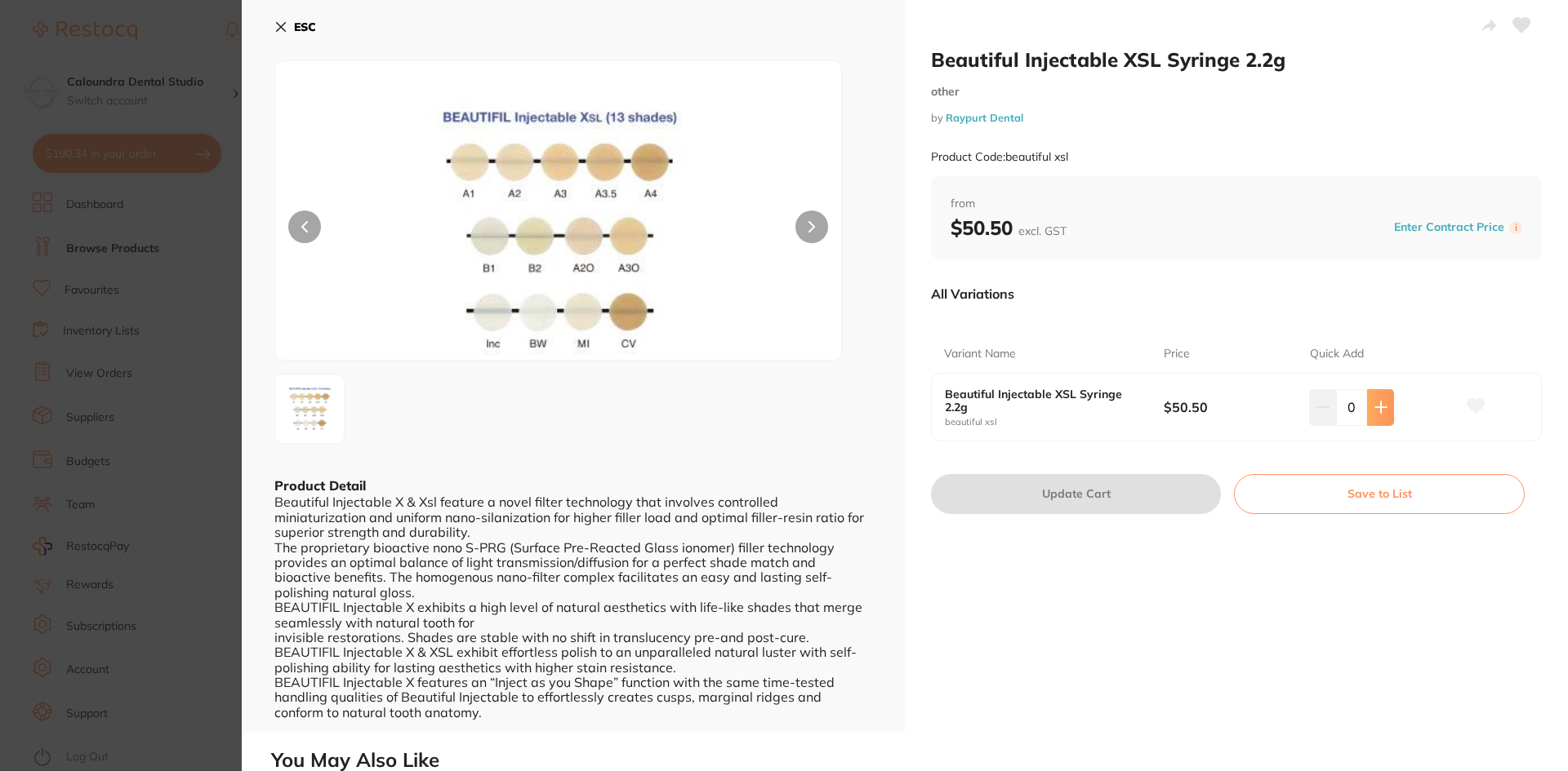
click at [1375, 407] on icon at bounding box center [1381, 407] width 13 height 13
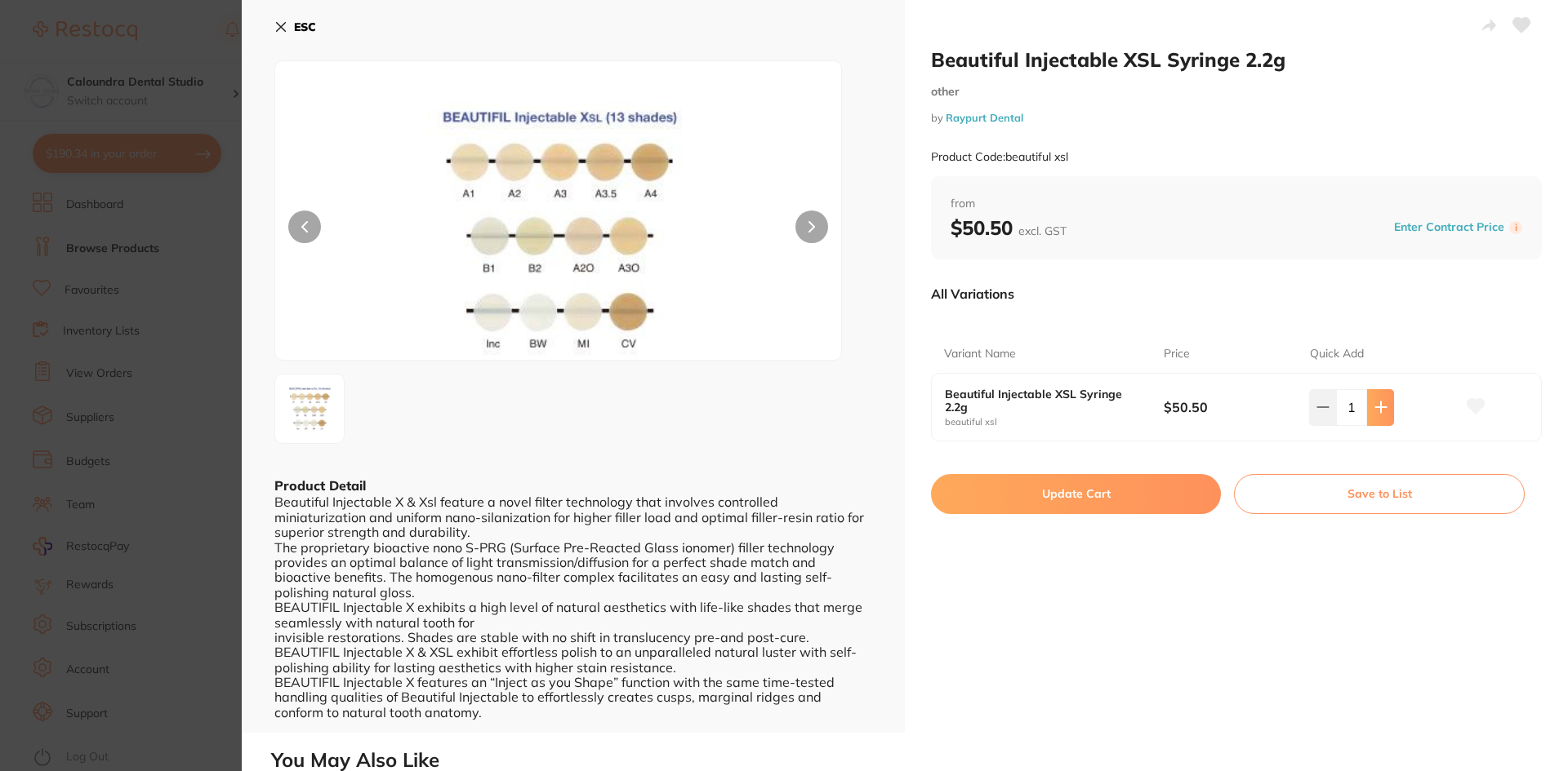
click at [1376, 408] on icon at bounding box center [1381, 408] width 10 height 10
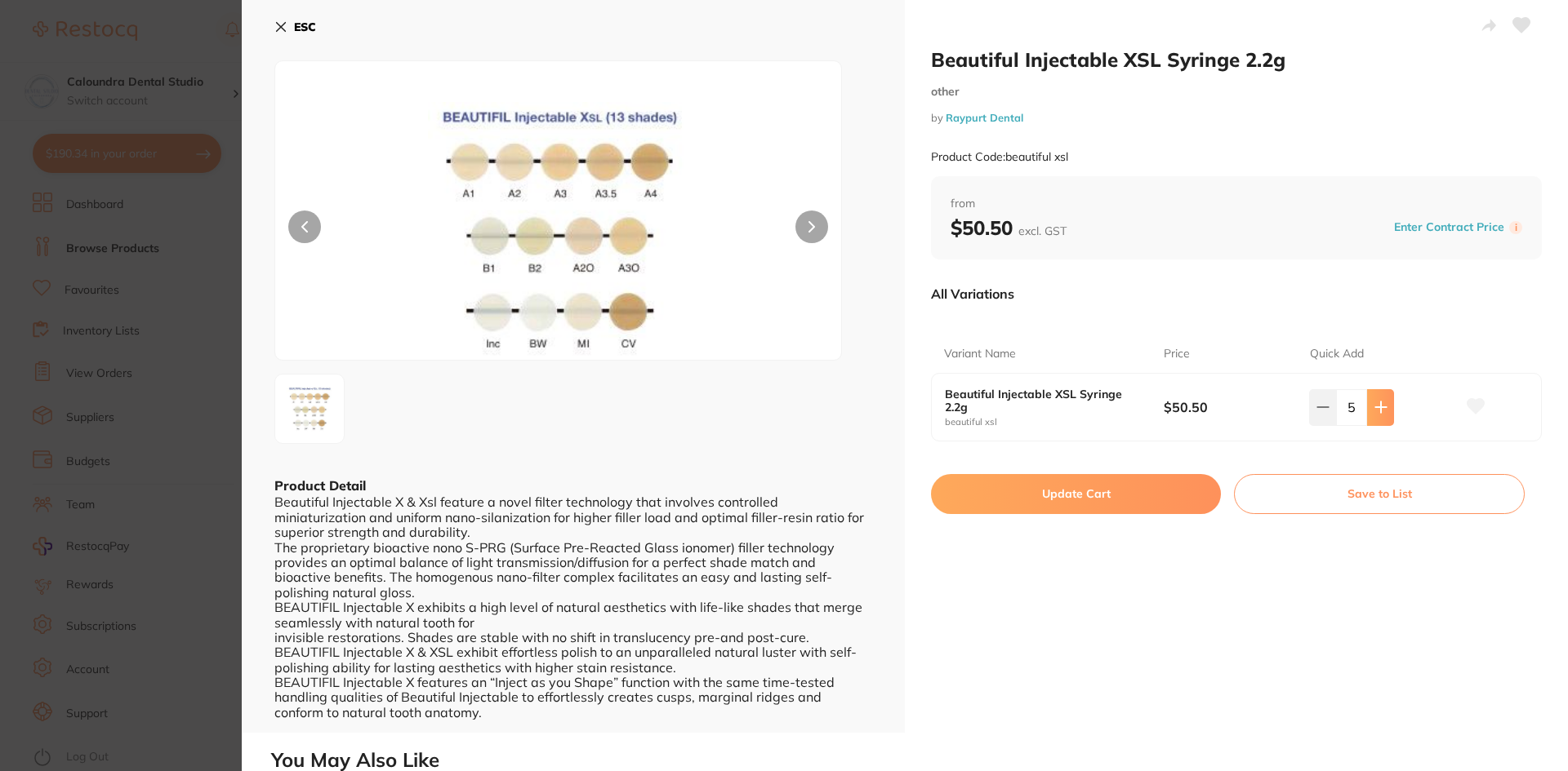
type input "6"
click at [1063, 493] on button "Update Cart" at bounding box center [1076, 493] width 290 height 39
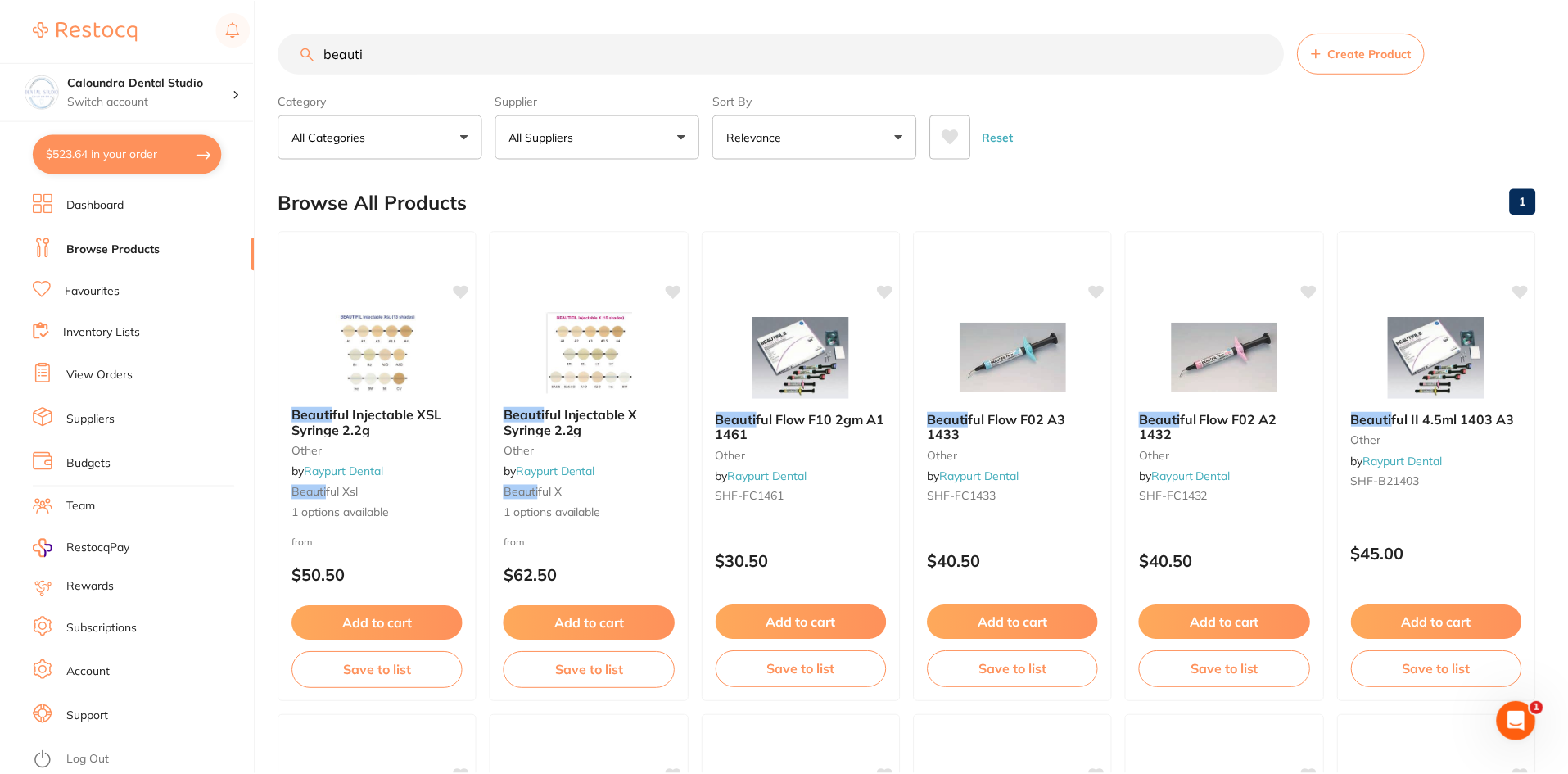
scroll to position [6, 0]
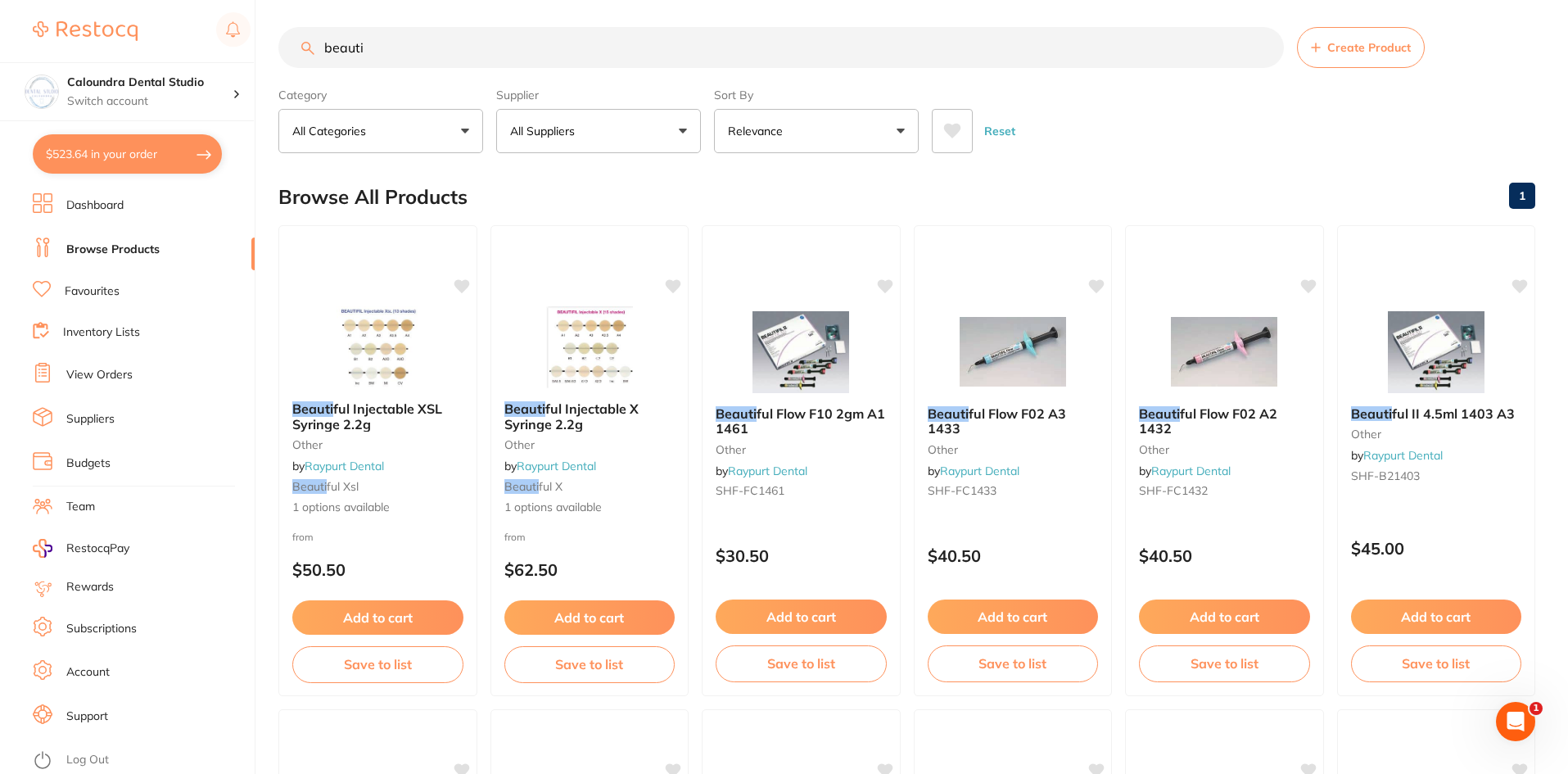
click at [113, 154] on button "$523.64 in your order" at bounding box center [127, 153] width 189 height 39
checkbox input "true"
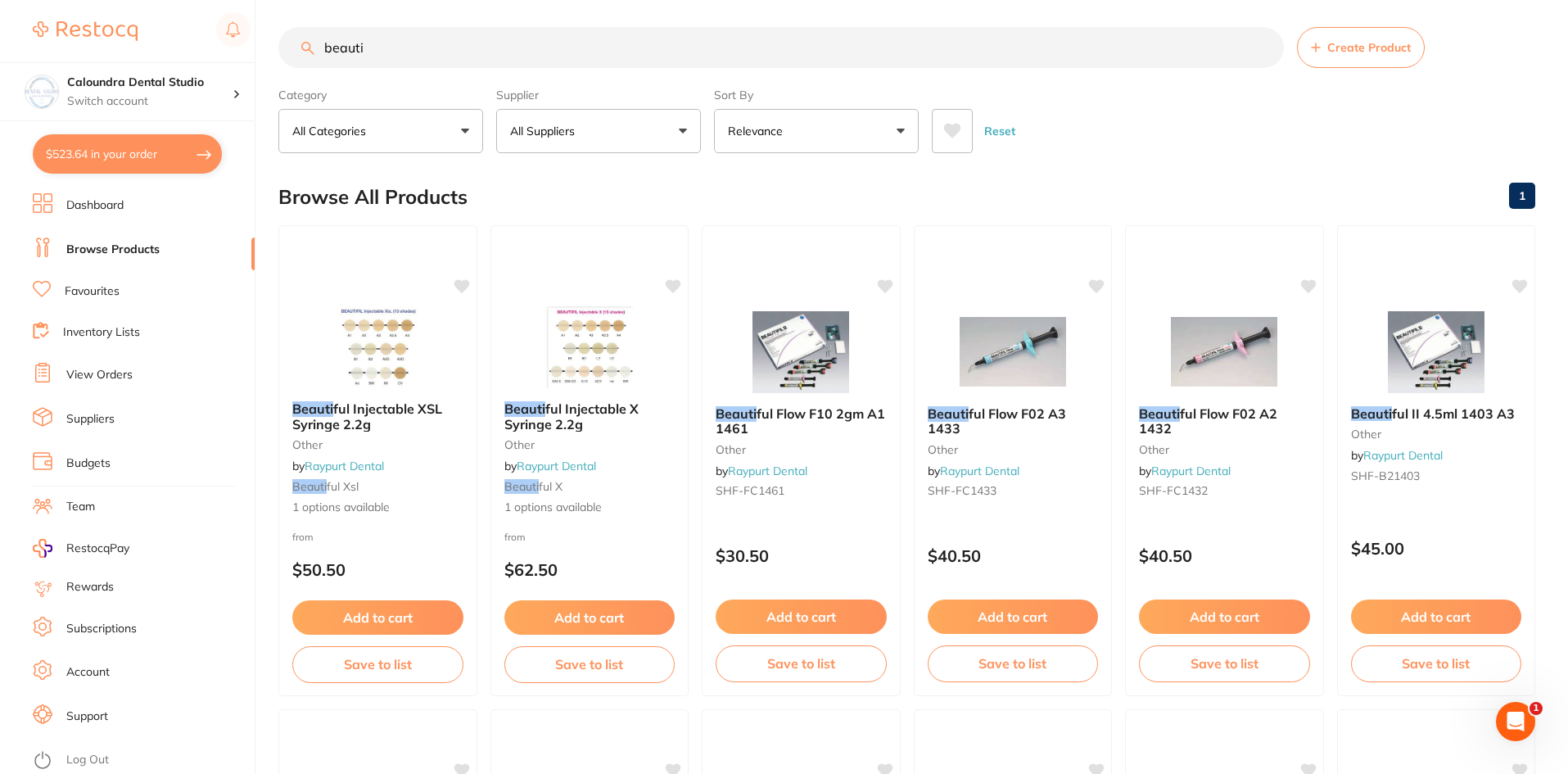
checkbox input "true"
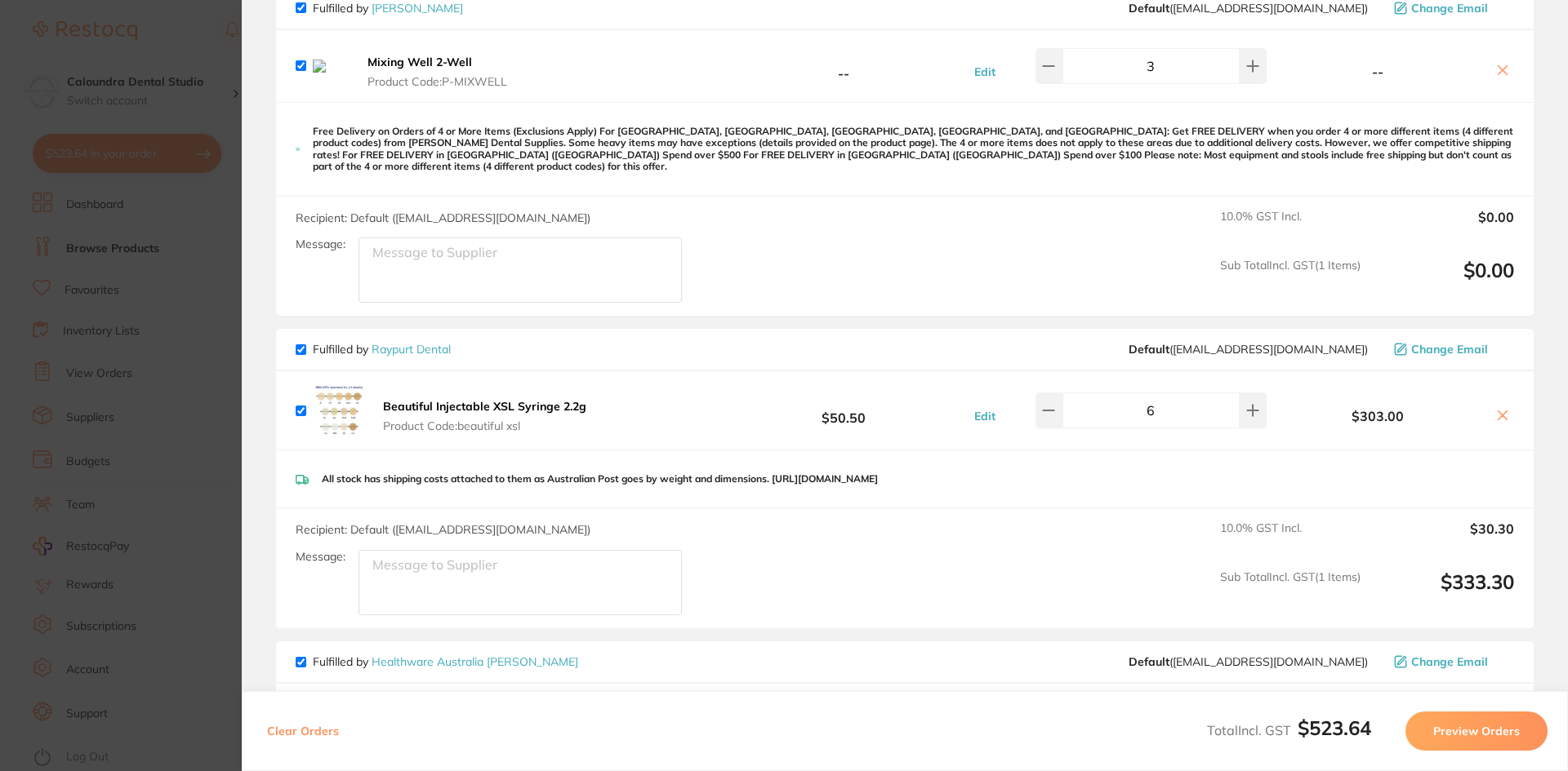
scroll to position [163, 0]
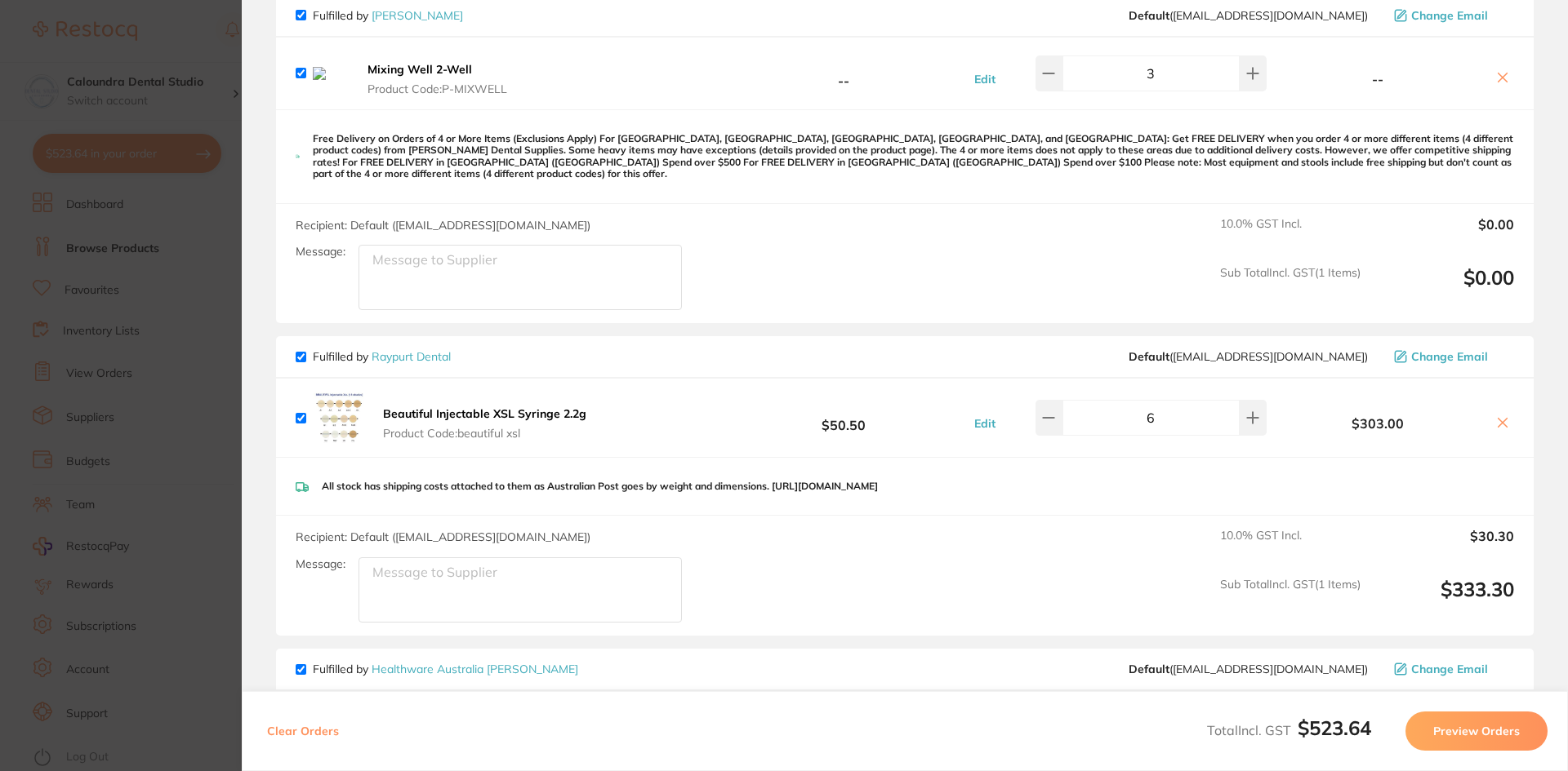
click at [528, 310] on textarea "Message:" at bounding box center [520, 277] width 324 height 65
click at [419, 310] on textarea "please send 2x A1 Shade 2x A2 Shade 2x A3 shade" at bounding box center [520, 277] width 324 height 65
click at [459, 310] on textarea "please send 2x A1 Shade 2x A2 Shade 2x A3 hade S" at bounding box center [520, 277] width 324 height 65
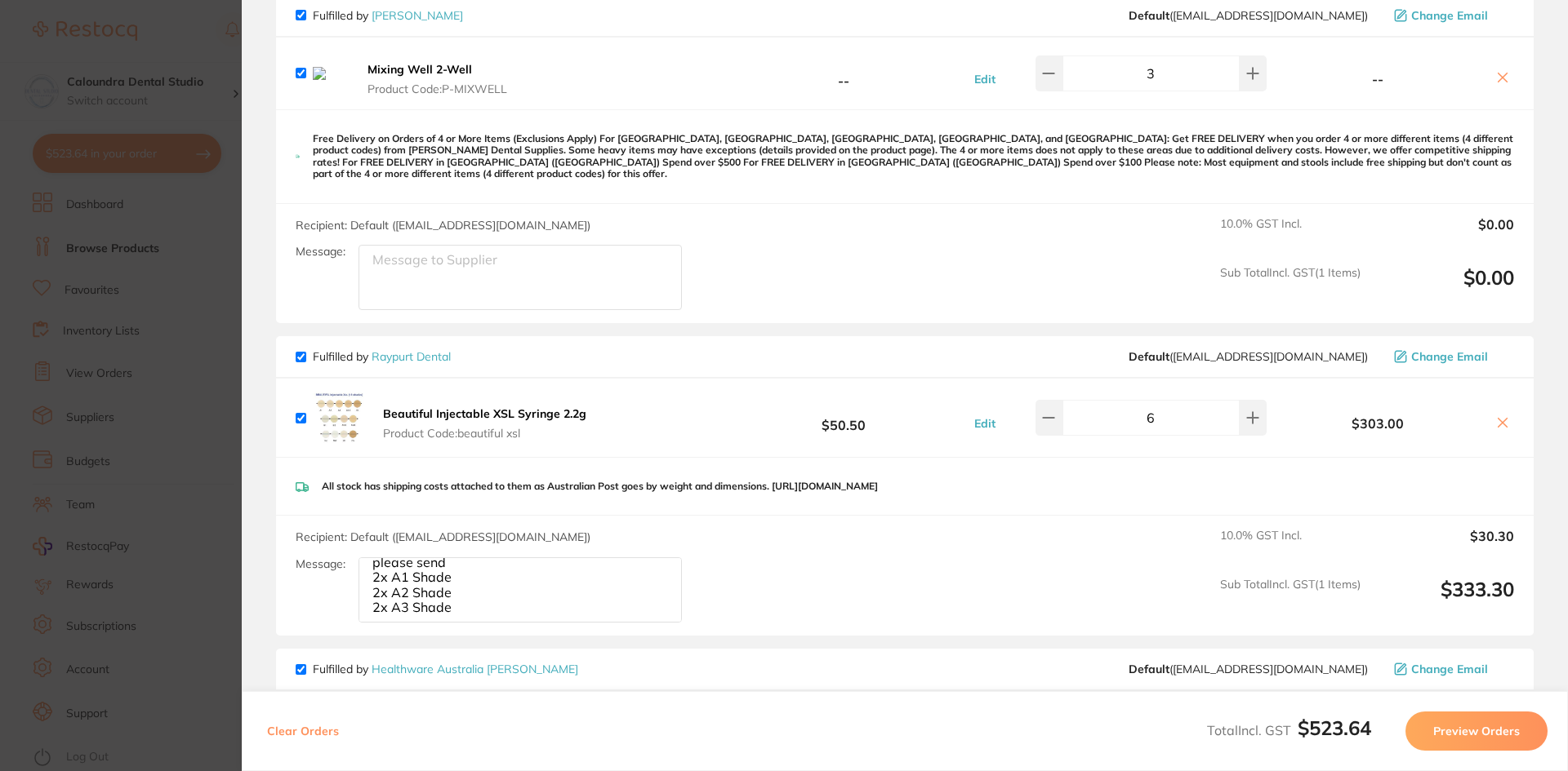
type textarea "please send 2x A1 Shade 2x A2 Shade 2x A3 Shade"
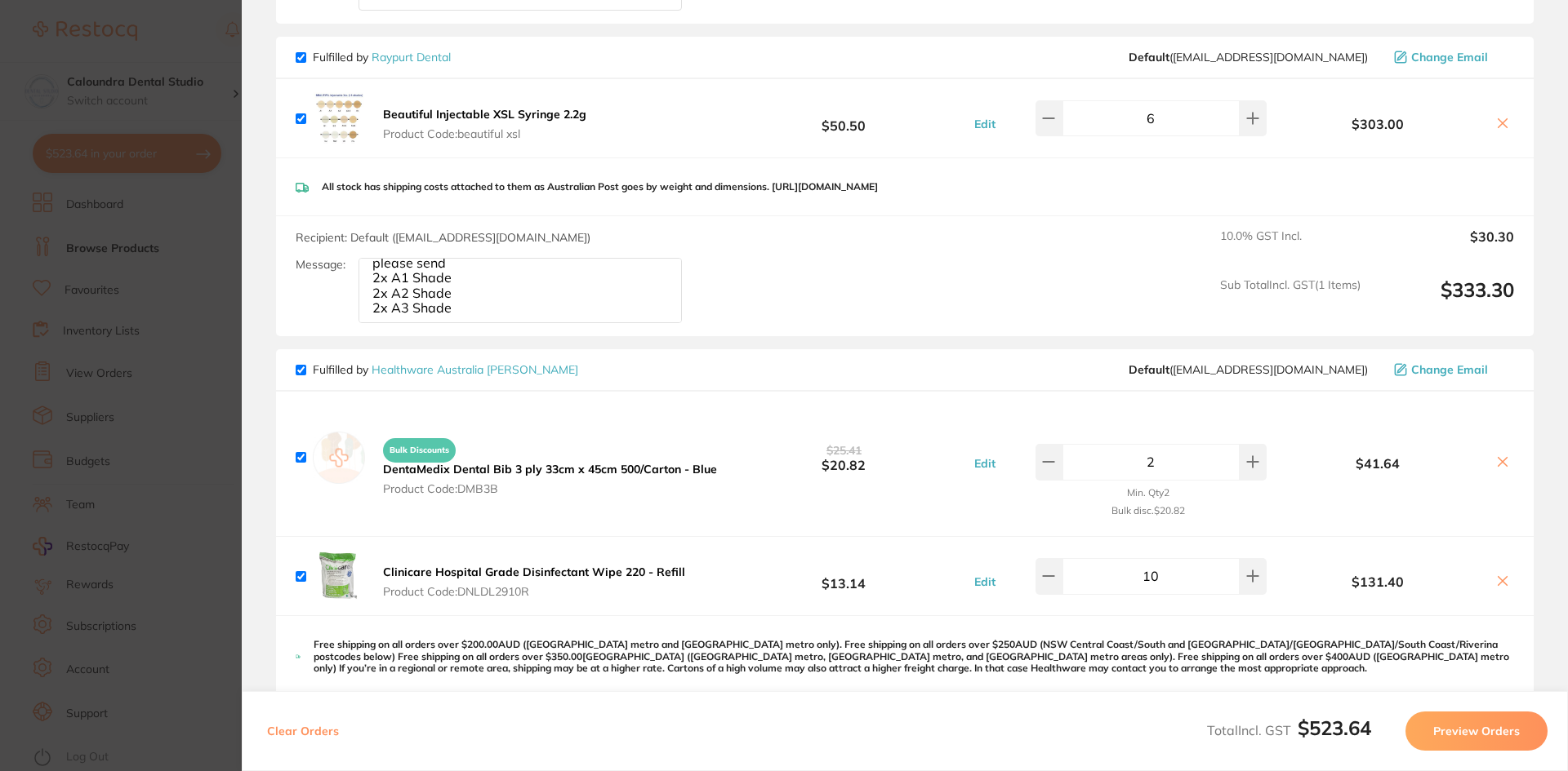
scroll to position [326, 0]
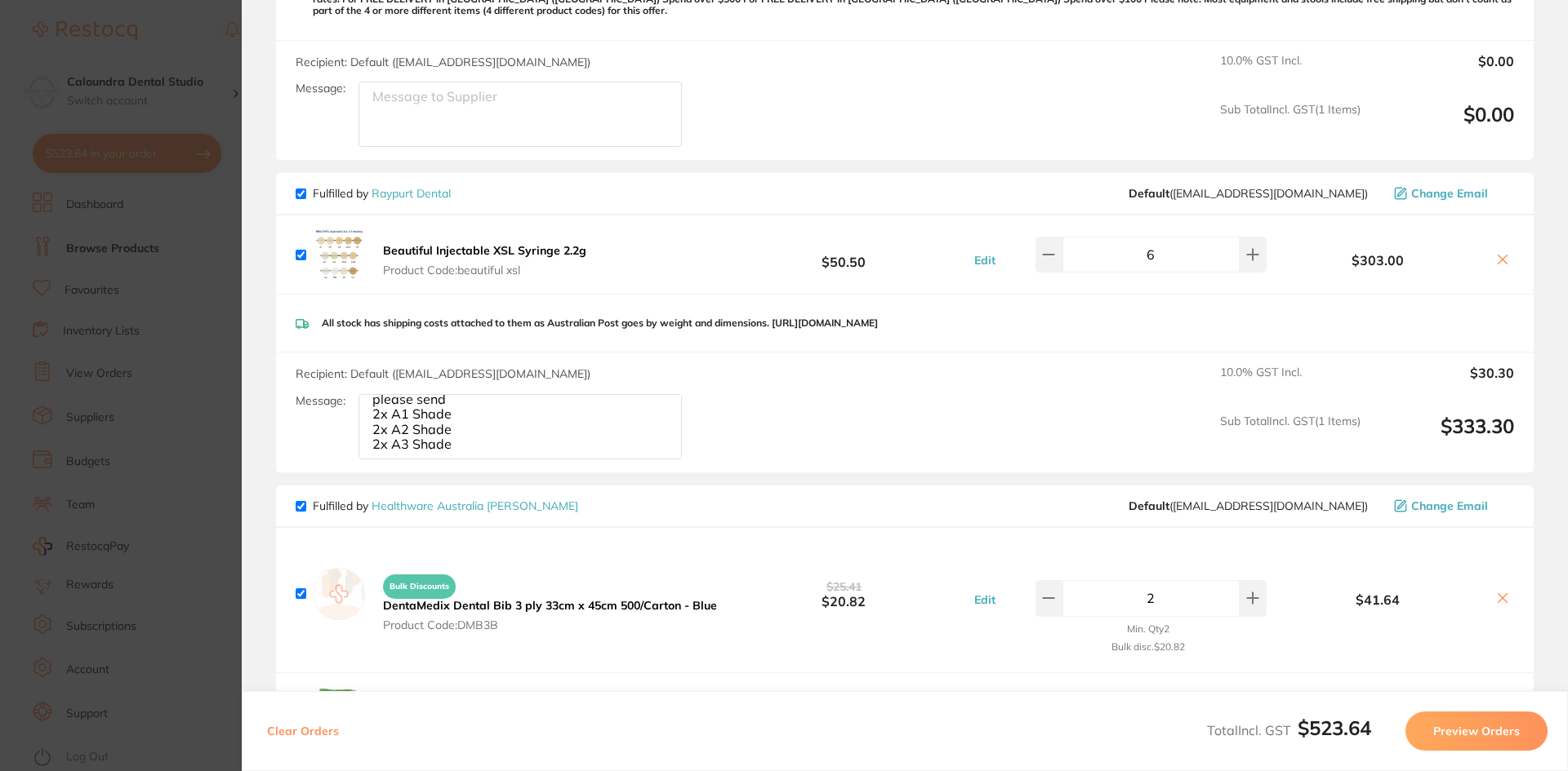
click at [204, 50] on section "Update RRP Set your pre negotiated price for this item. Item Agreed RRP (excl. …" at bounding box center [784, 385] width 1568 height 771
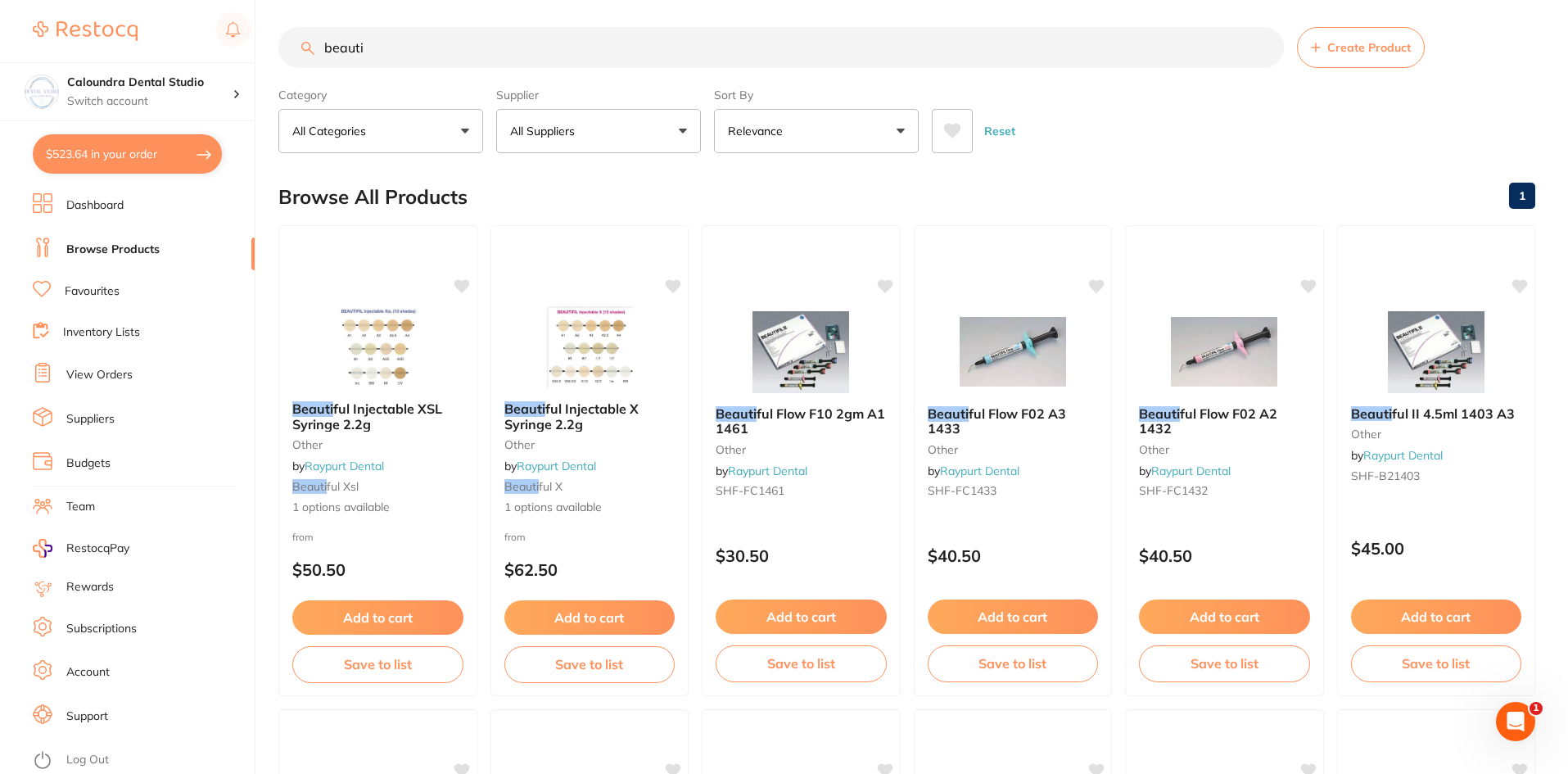
scroll to position [0, 0]
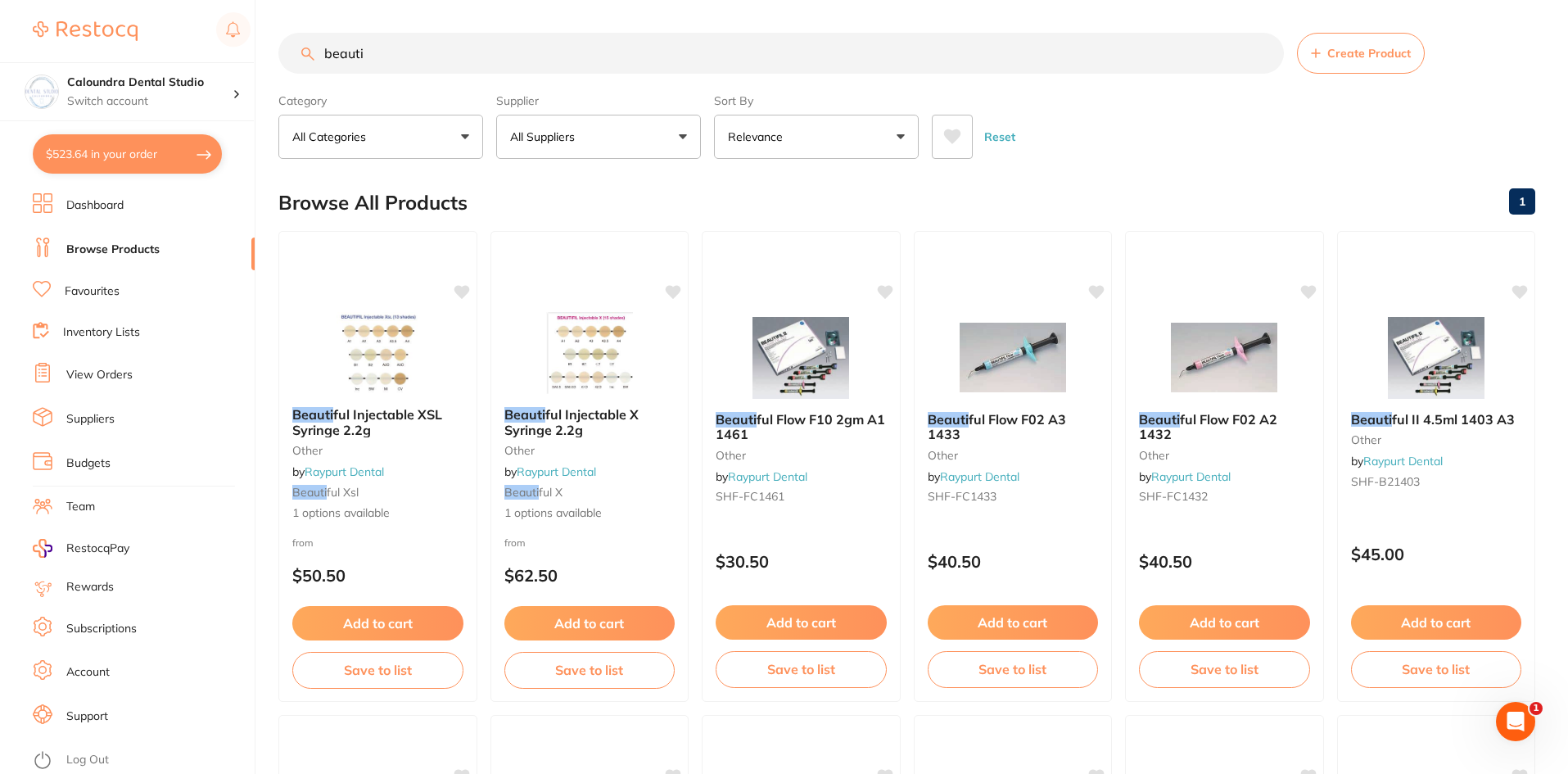
drag, startPoint x: 405, startPoint y: 53, endPoint x: 139, endPoint y: 6, distance: 270.1
click at [138, 11] on div "$523.64 Caloundra Dental Studio Switch account Caloundra Dental Studio Capalaba…" at bounding box center [784, 387] width 1568 height 774
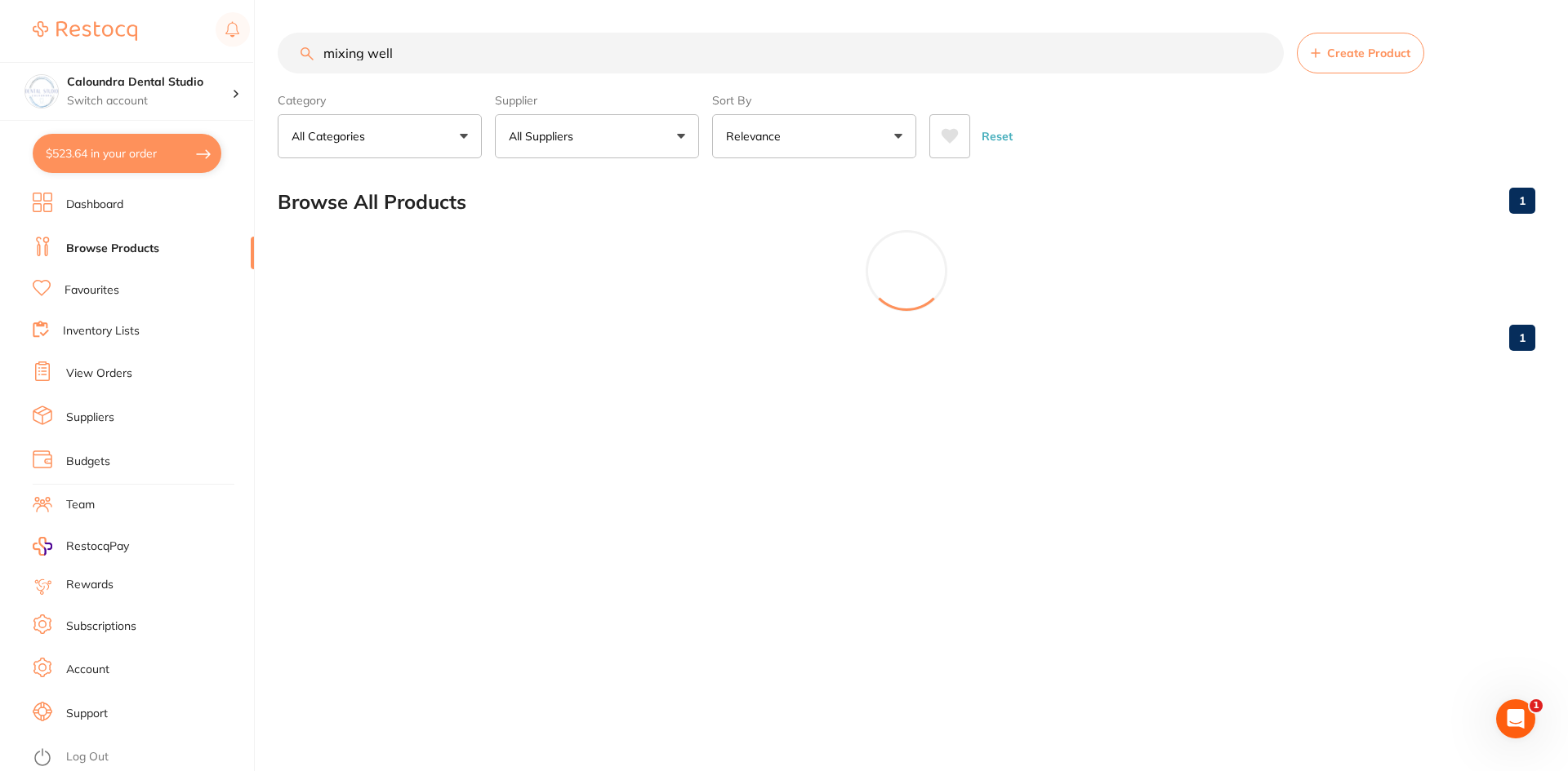
type input "mixing well"
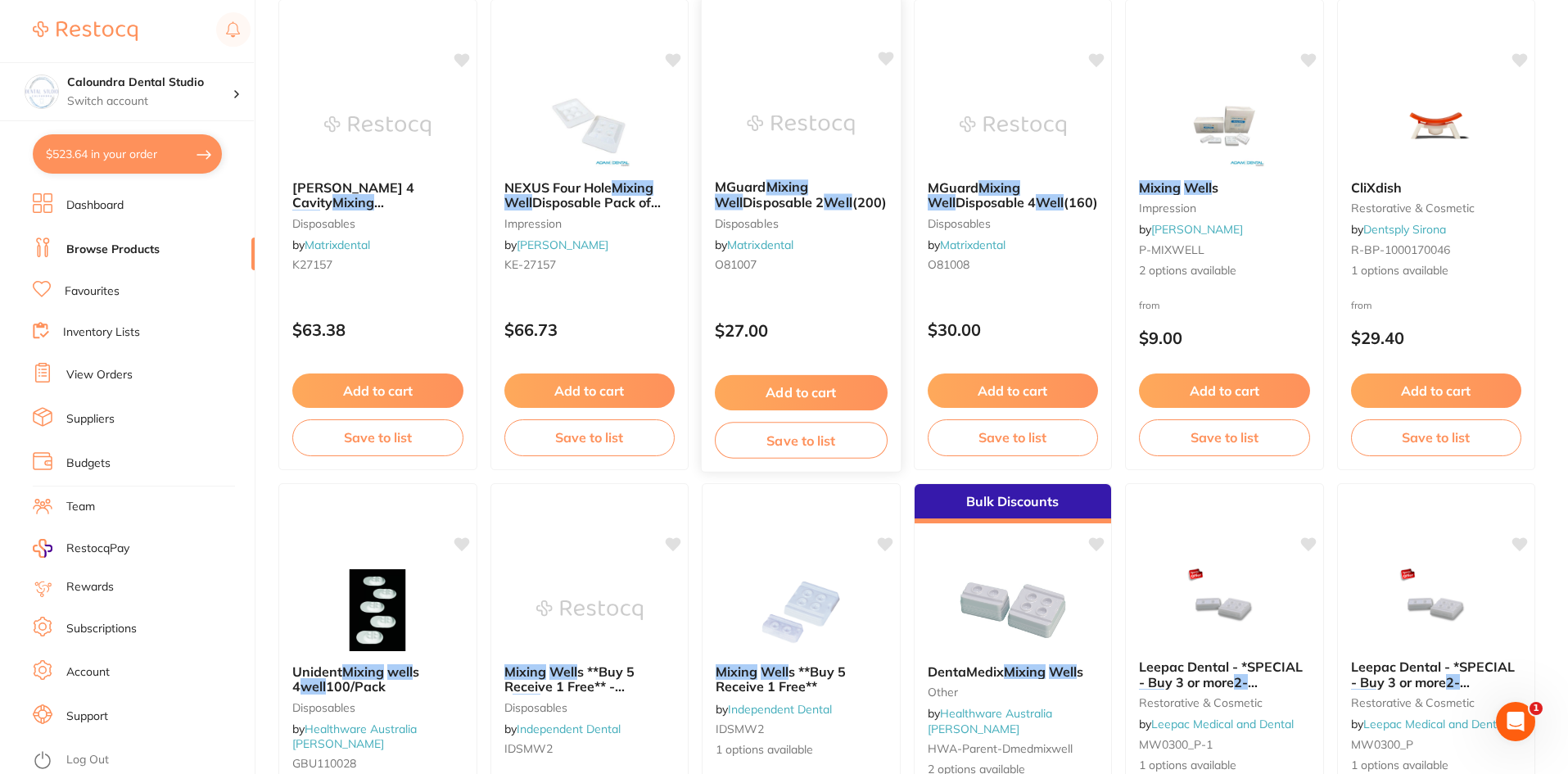
scroll to position [1229, 0]
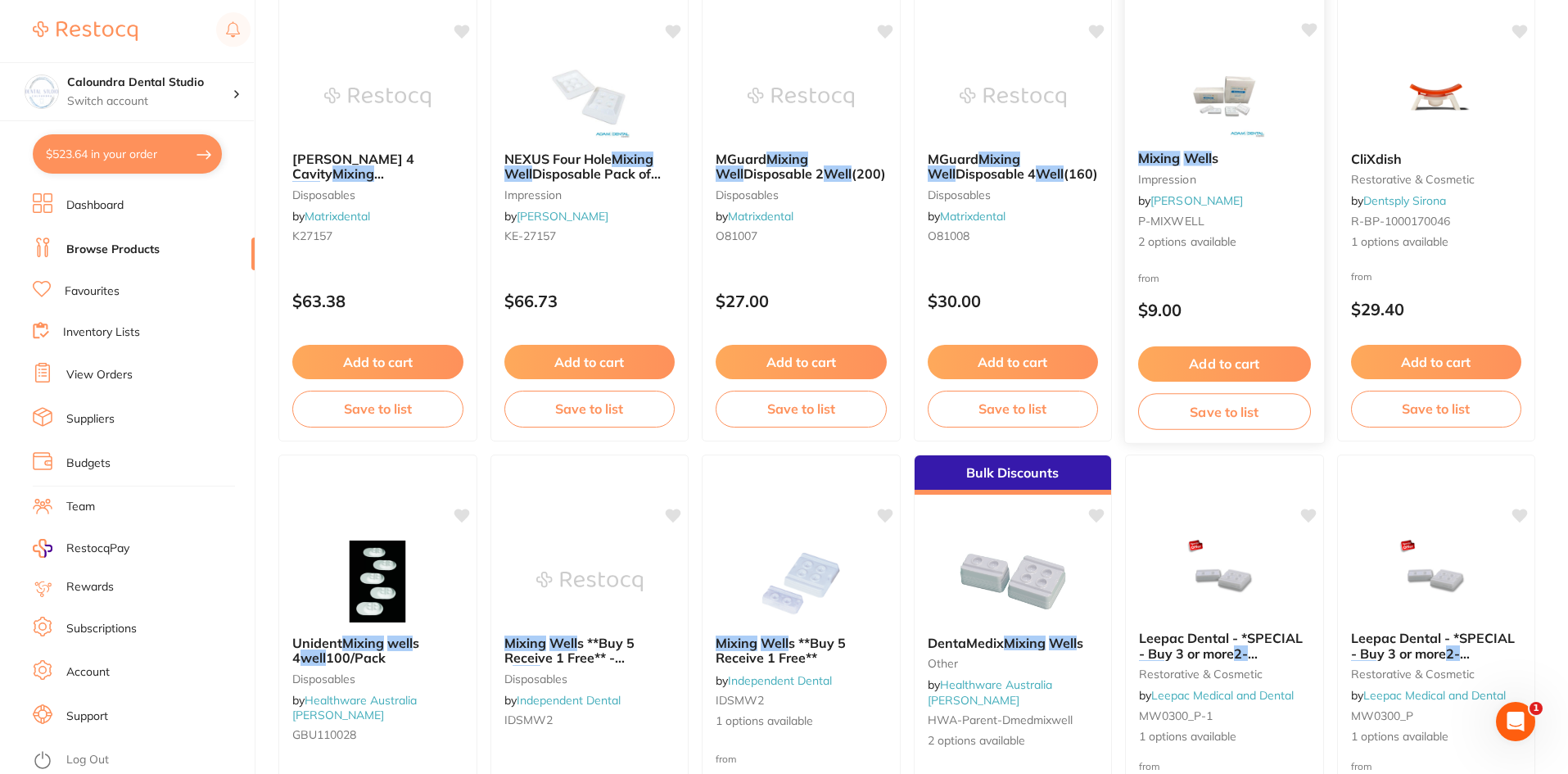
click at [1200, 244] on span "2 options available" at bounding box center [1224, 242] width 173 height 17
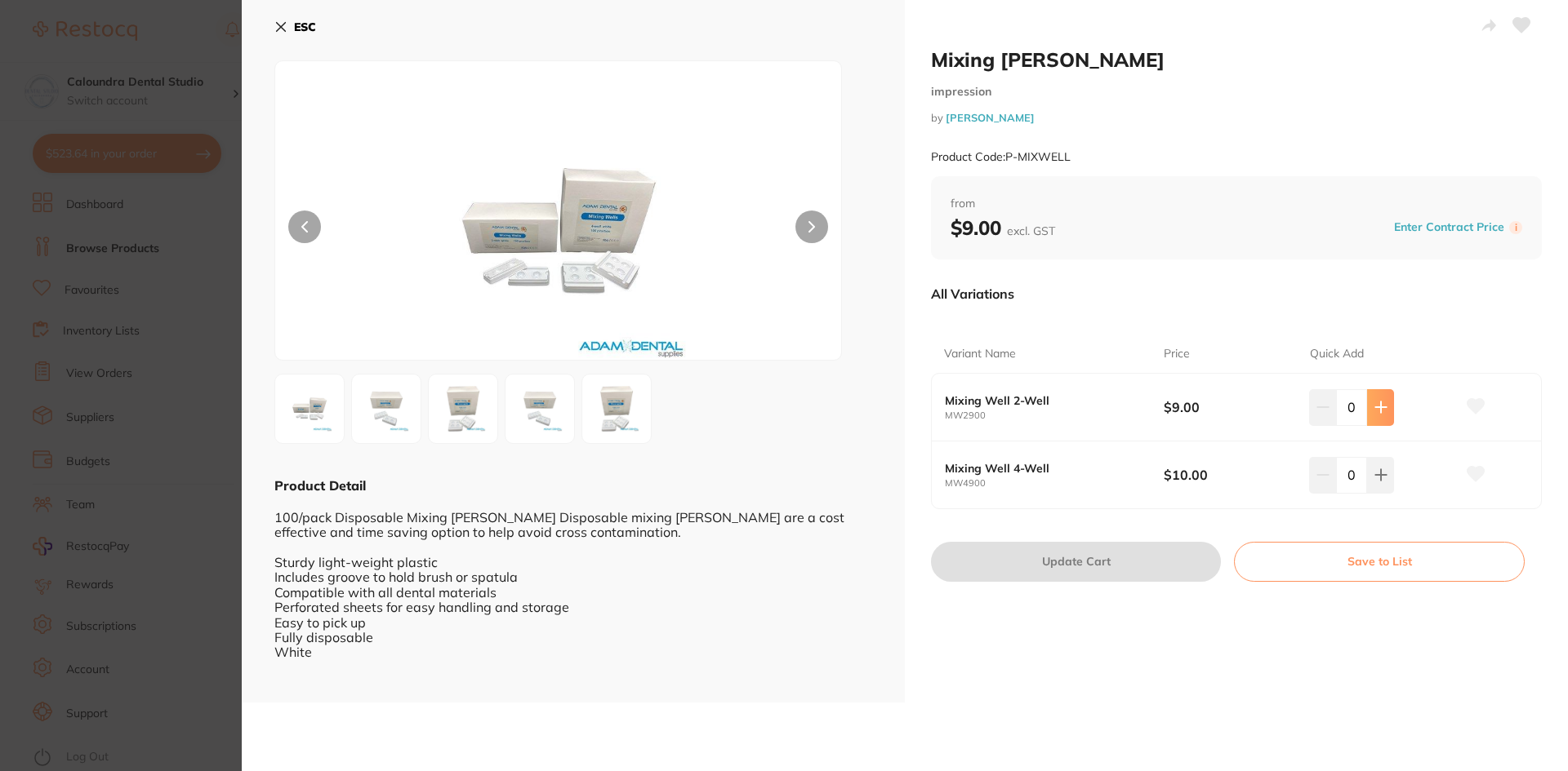
click at [1378, 406] on icon at bounding box center [1381, 408] width 10 height 10
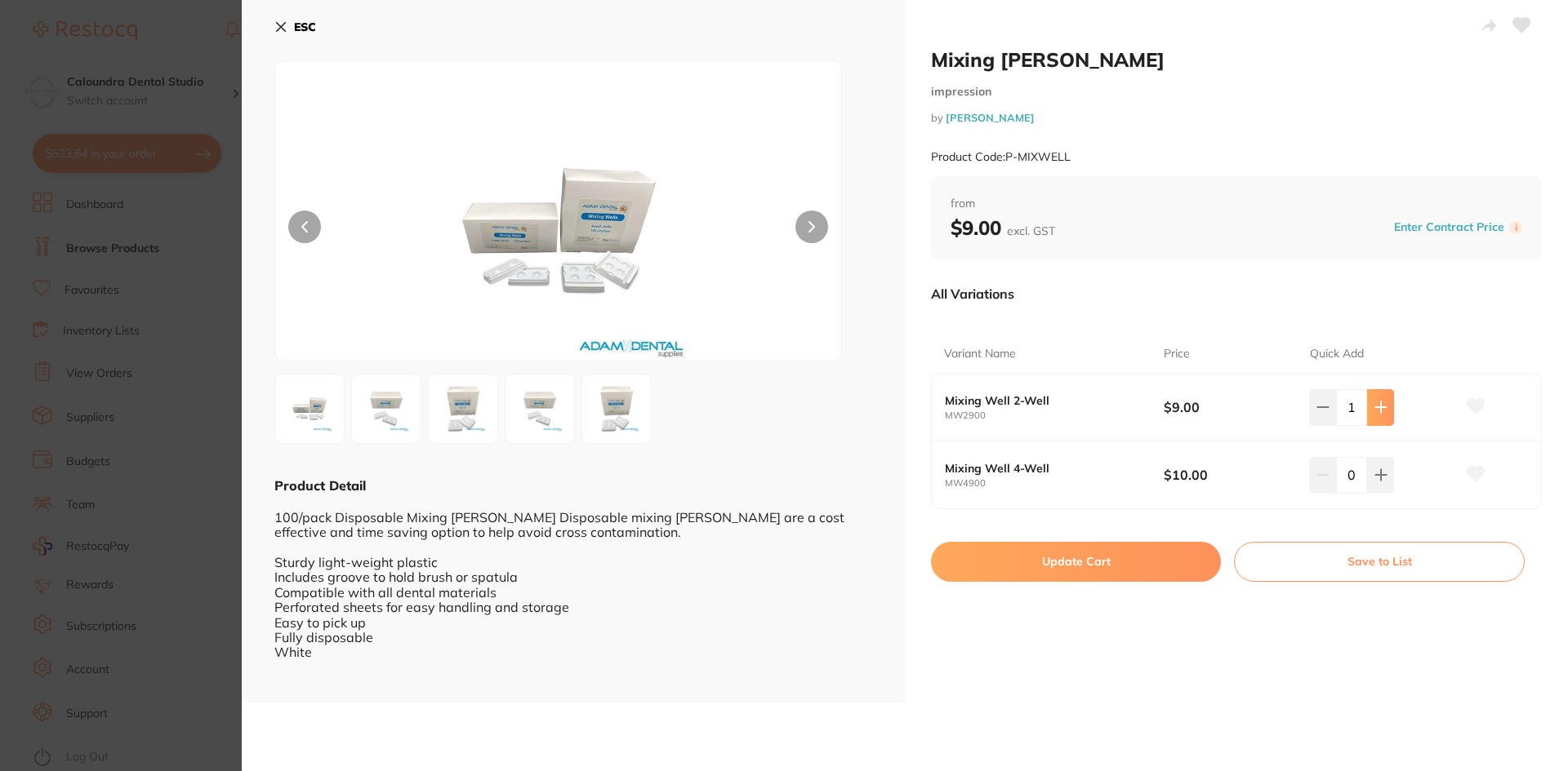
click at [1378, 406] on icon at bounding box center [1381, 408] width 10 height 10
type input "2"
click at [1085, 566] on button "Update Cart" at bounding box center [1076, 561] width 290 height 39
checkbox input "false"
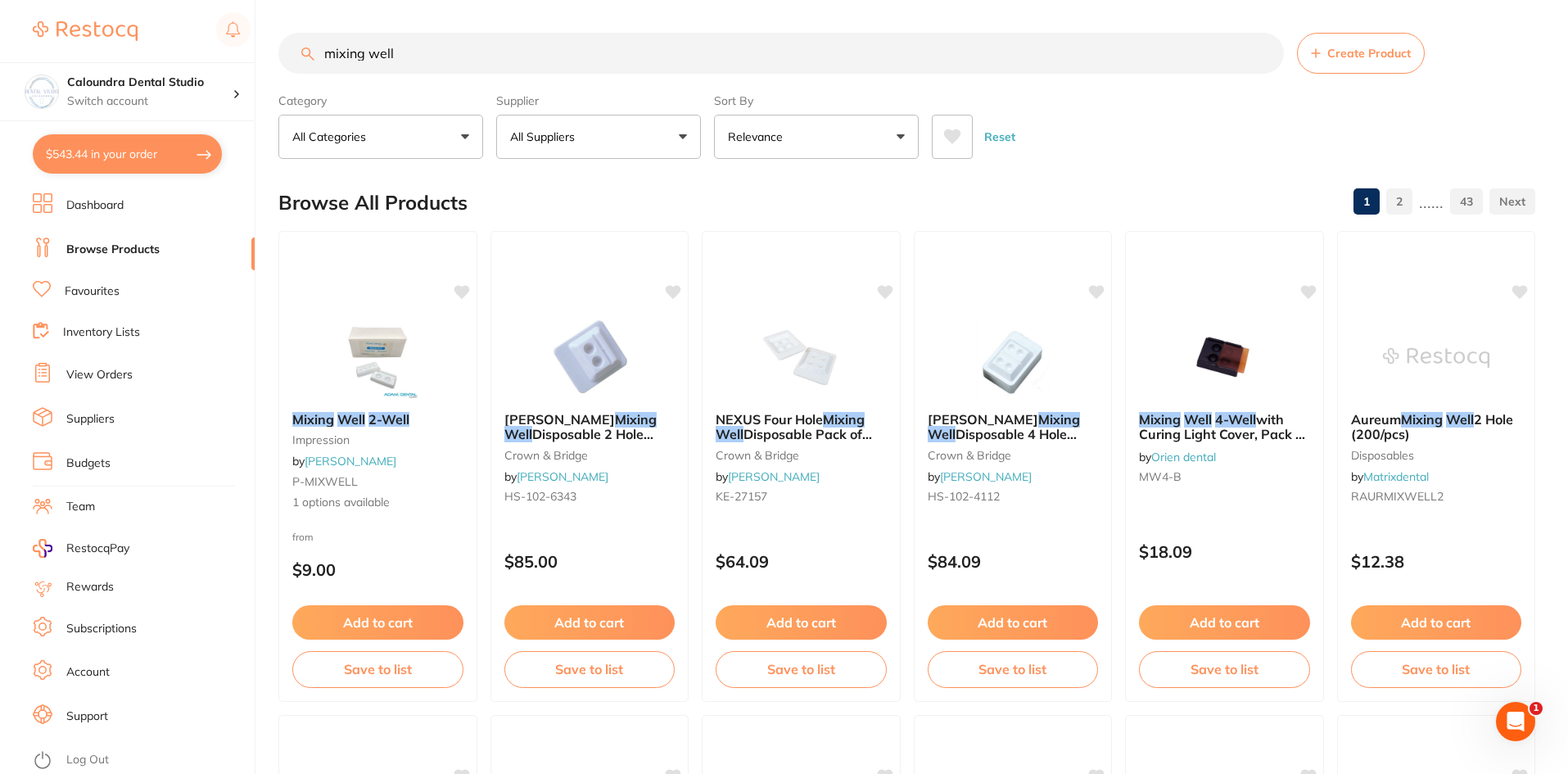
drag, startPoint x: 419, startPoint y: 59, endPoint x: 202, endPoint y: 20, distance: 220.5
click at [189, 21] on div "$543.44 Caloundra Dental Studio Switch account Caloundra Dental Studio Capalaba…" at bounding box center [784, 387] width 1568 height 774
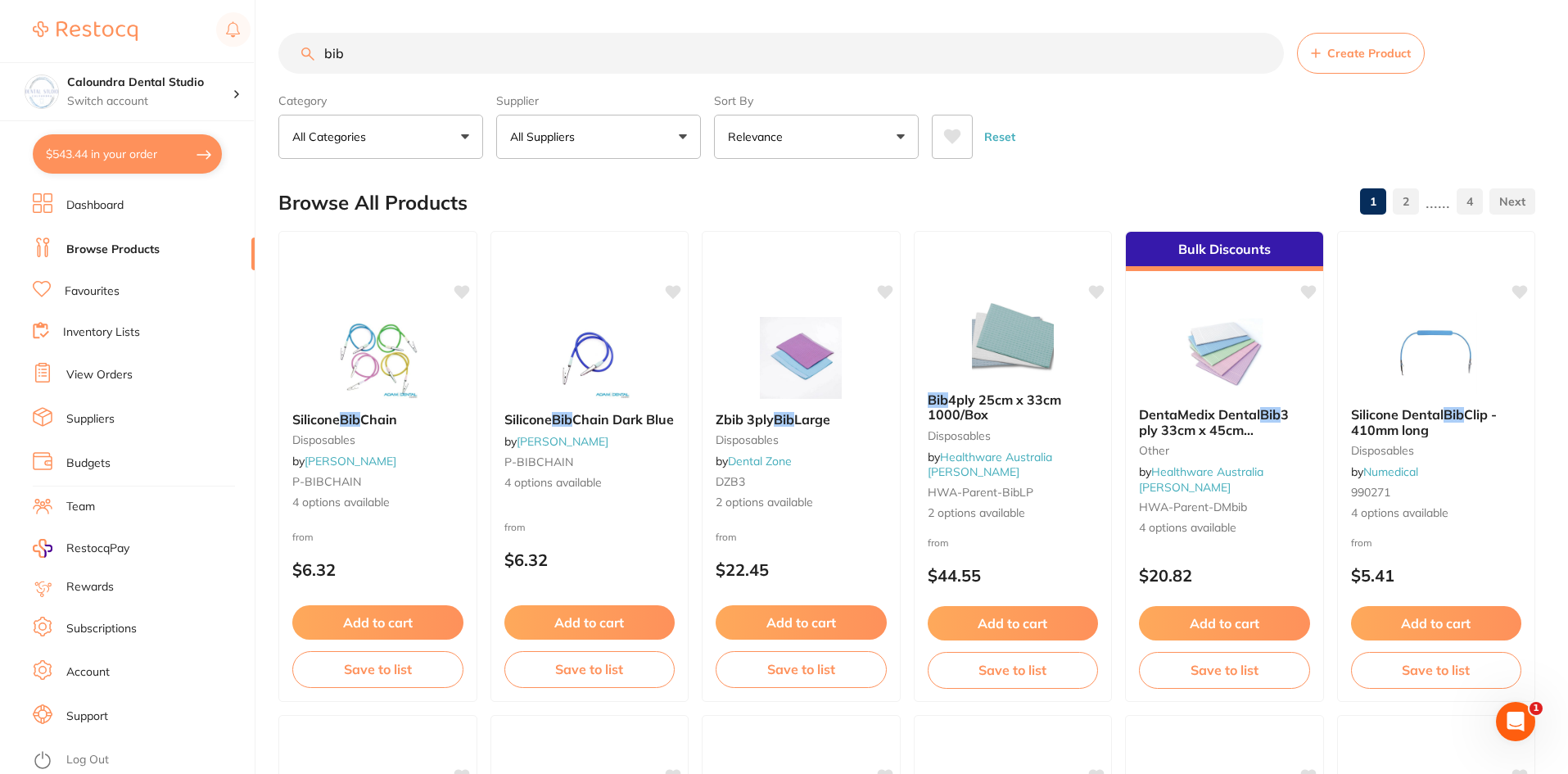
type input "bib"
click at [108, 151] on button "$543.44 in your order" at bounding box center [127, 153] width 189 height 39
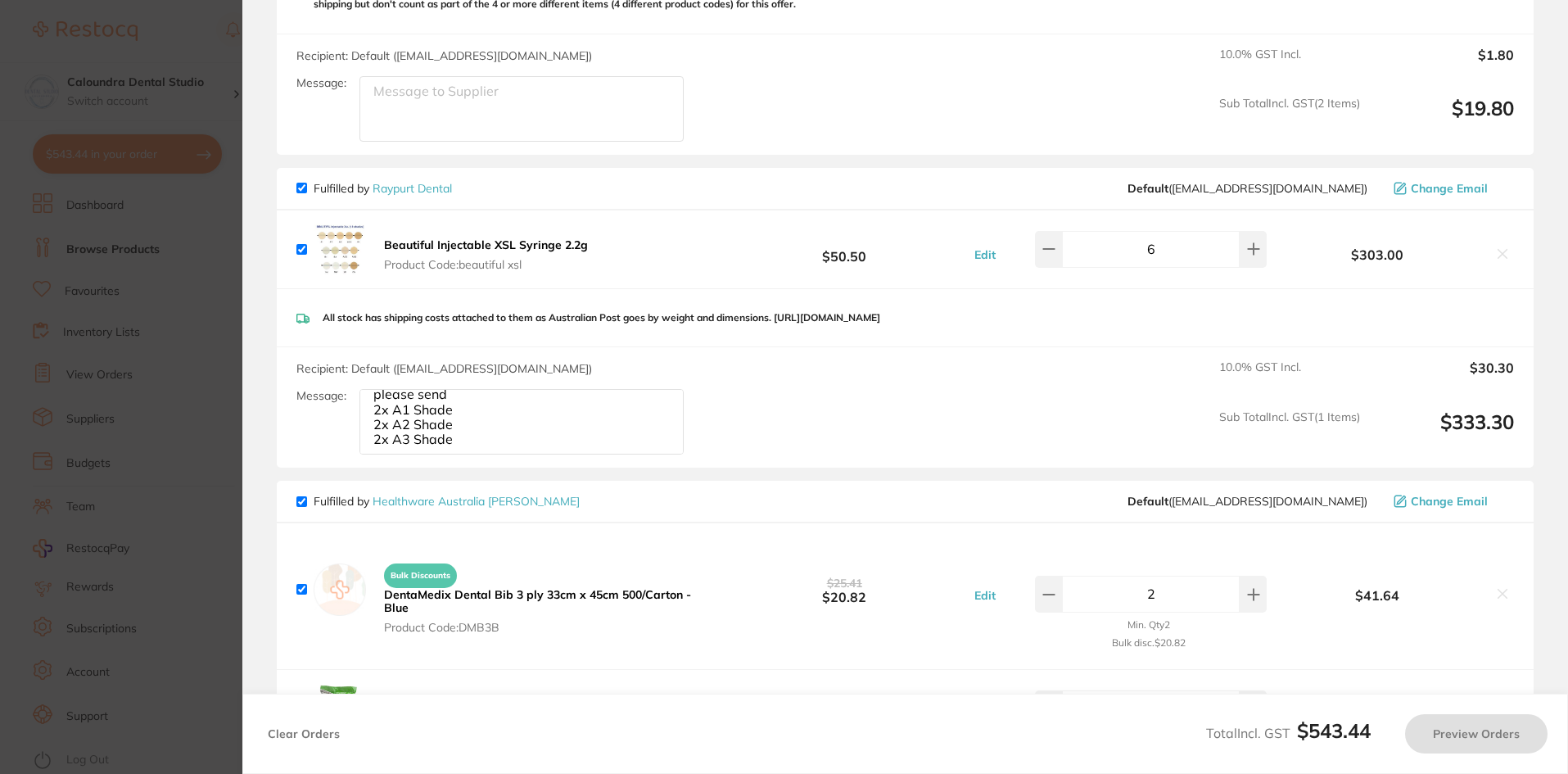
checkbox input "true"
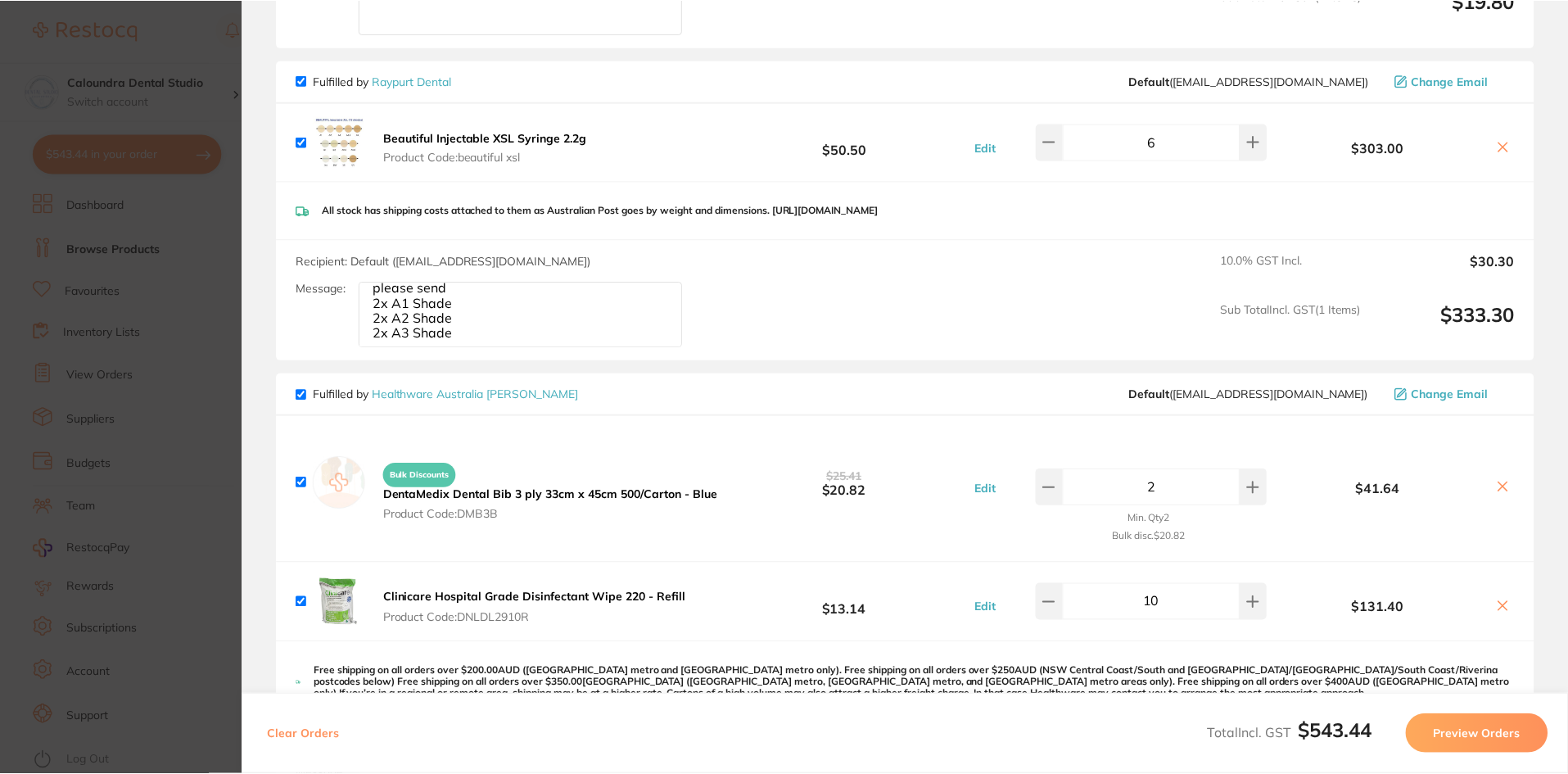
scroll to position [571, 0]
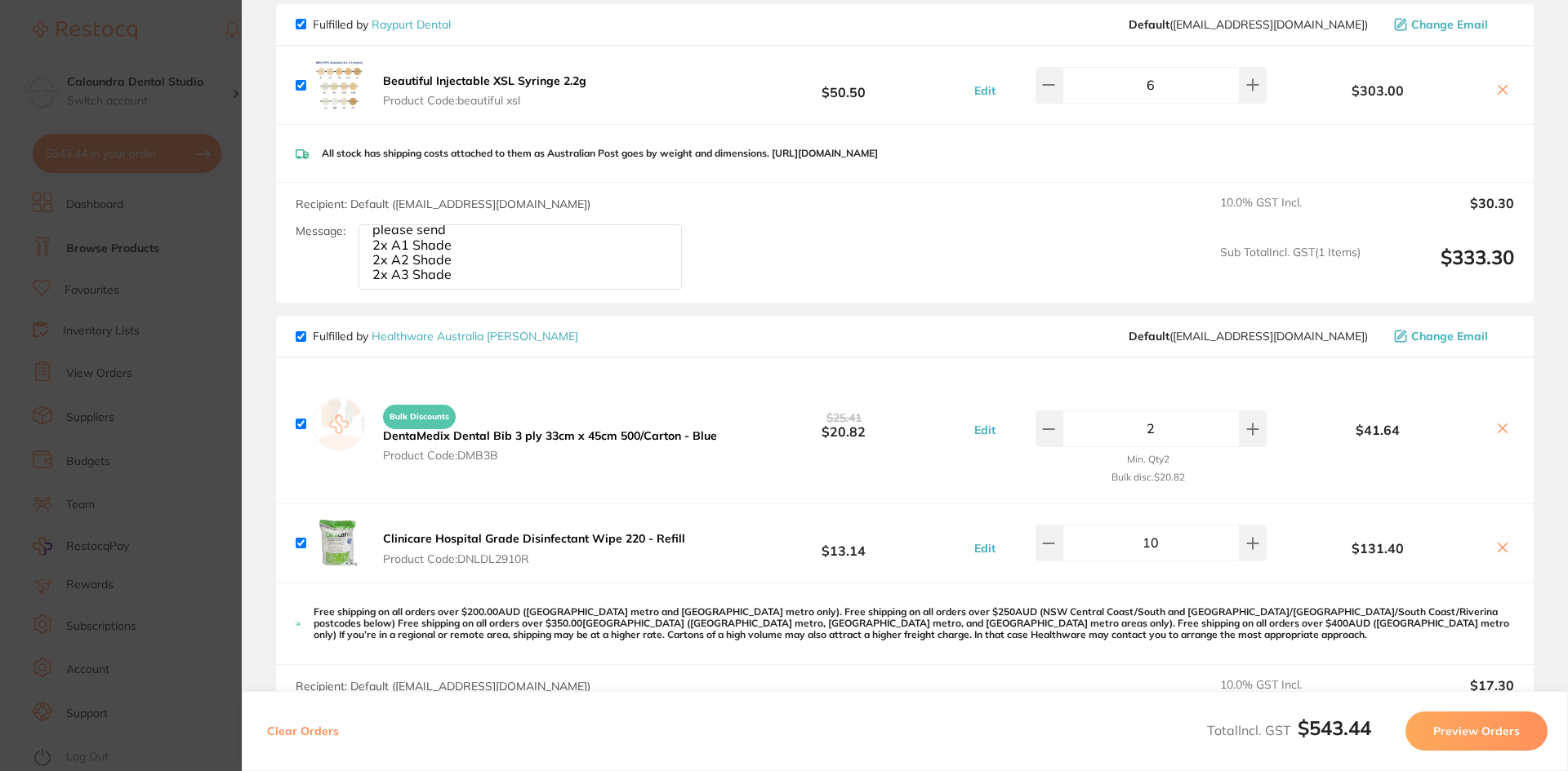
click at [436, 336] on link "Healthware Australia [PERSON_NAME]" at bounding box center [475, 336] width 207 height 15
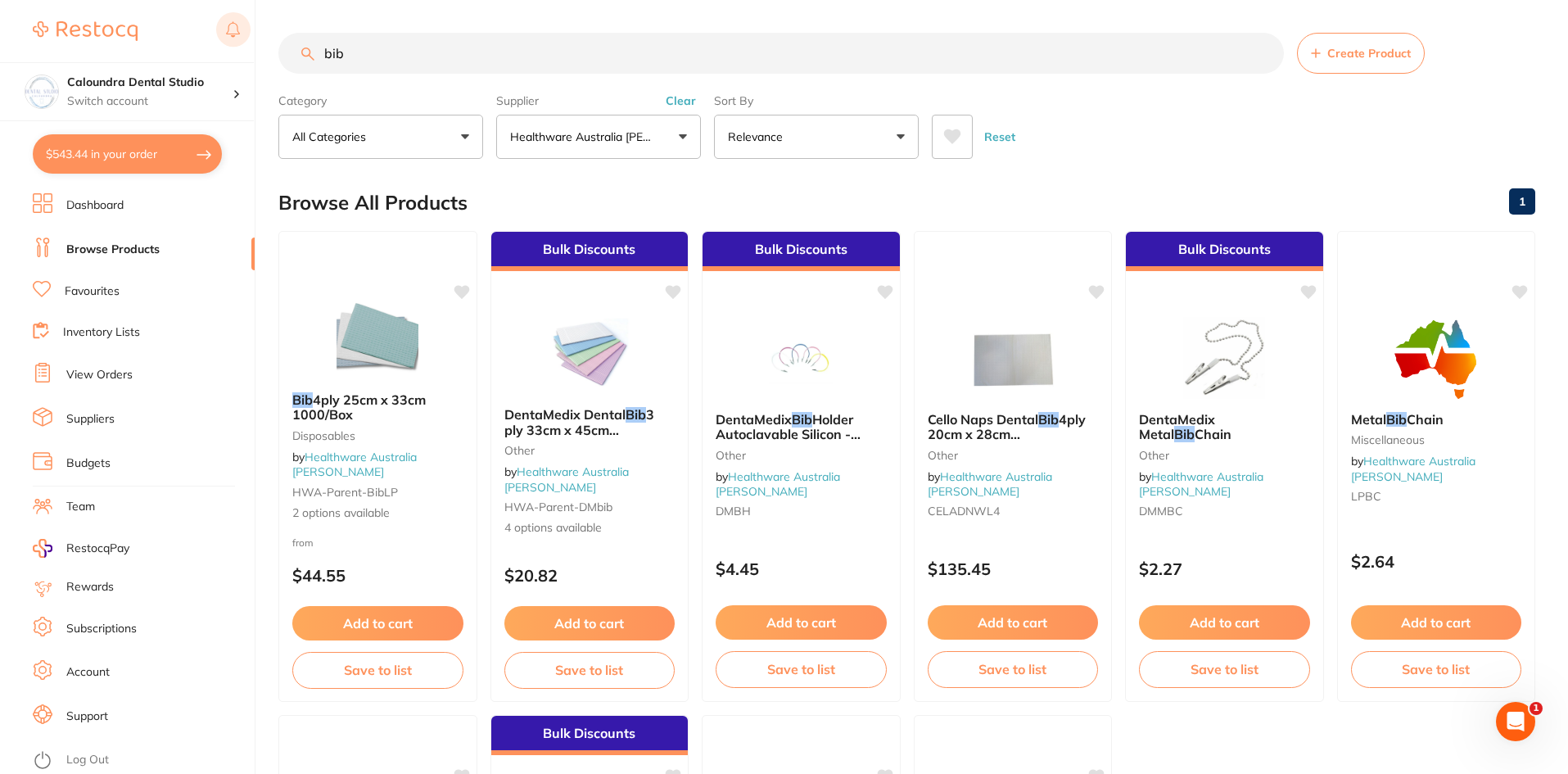
drag, startPoint x: 396, startPoint y: 52, endPoint x: 225, endPoint y: 10, distance: 176.1
click at [224, 24] on div "$543.44 Caloundra Dental Studio Switch account Caloundra Dental Studio Capalaba…" at bounding box center [784, 387] width 1568 height 774
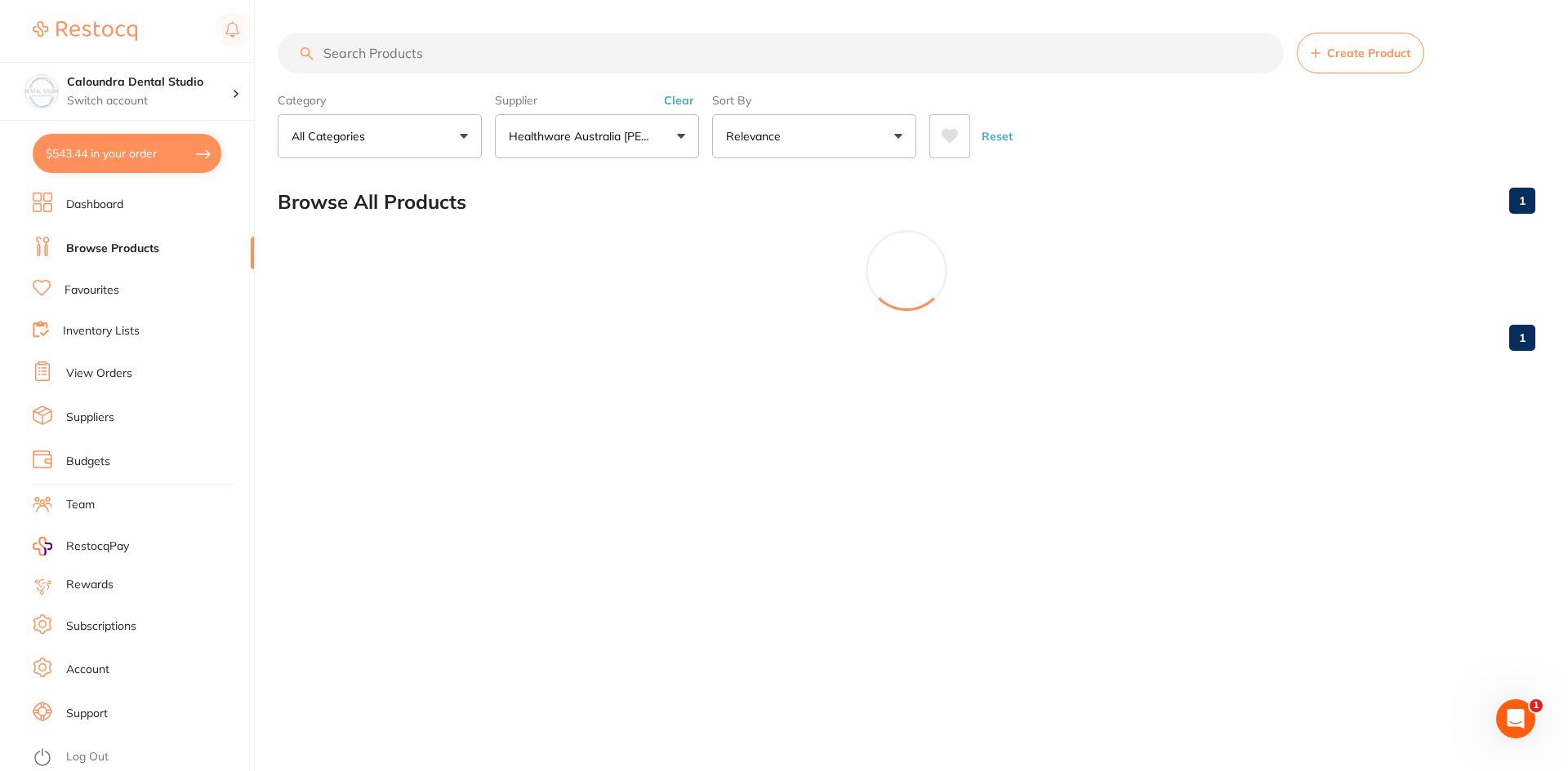
type input "m"
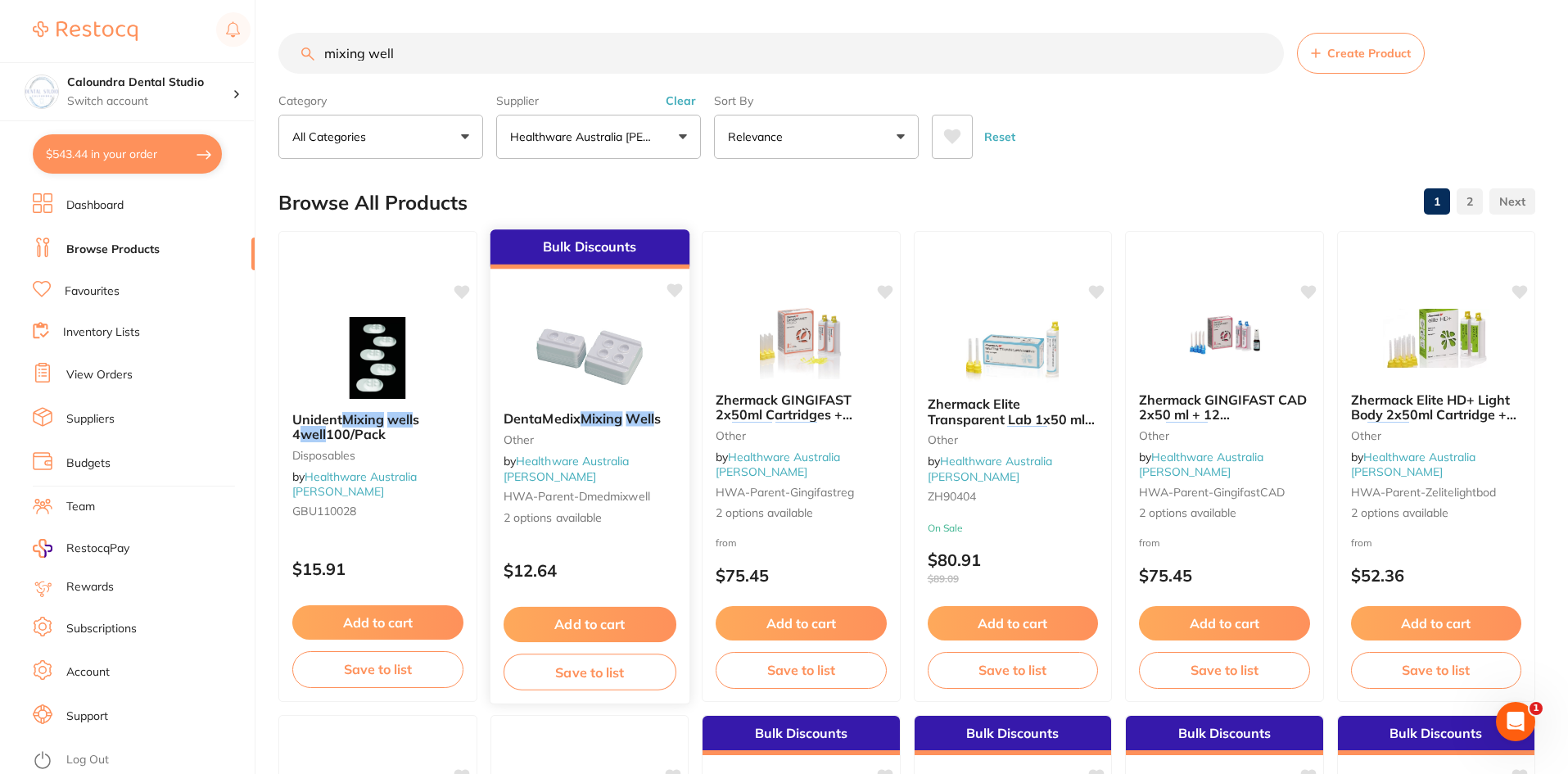
type input "mixing well"
click at [545, 415] on span "DentaMedix" at bounding box center [541, 418] width 77 height 17
click at [563, 289] on div "Bulk Discounts DentaMedix Mixing Well s other by Healthware Australia Ridley HW…" at bounding box center [589, 466] width 201 height 476
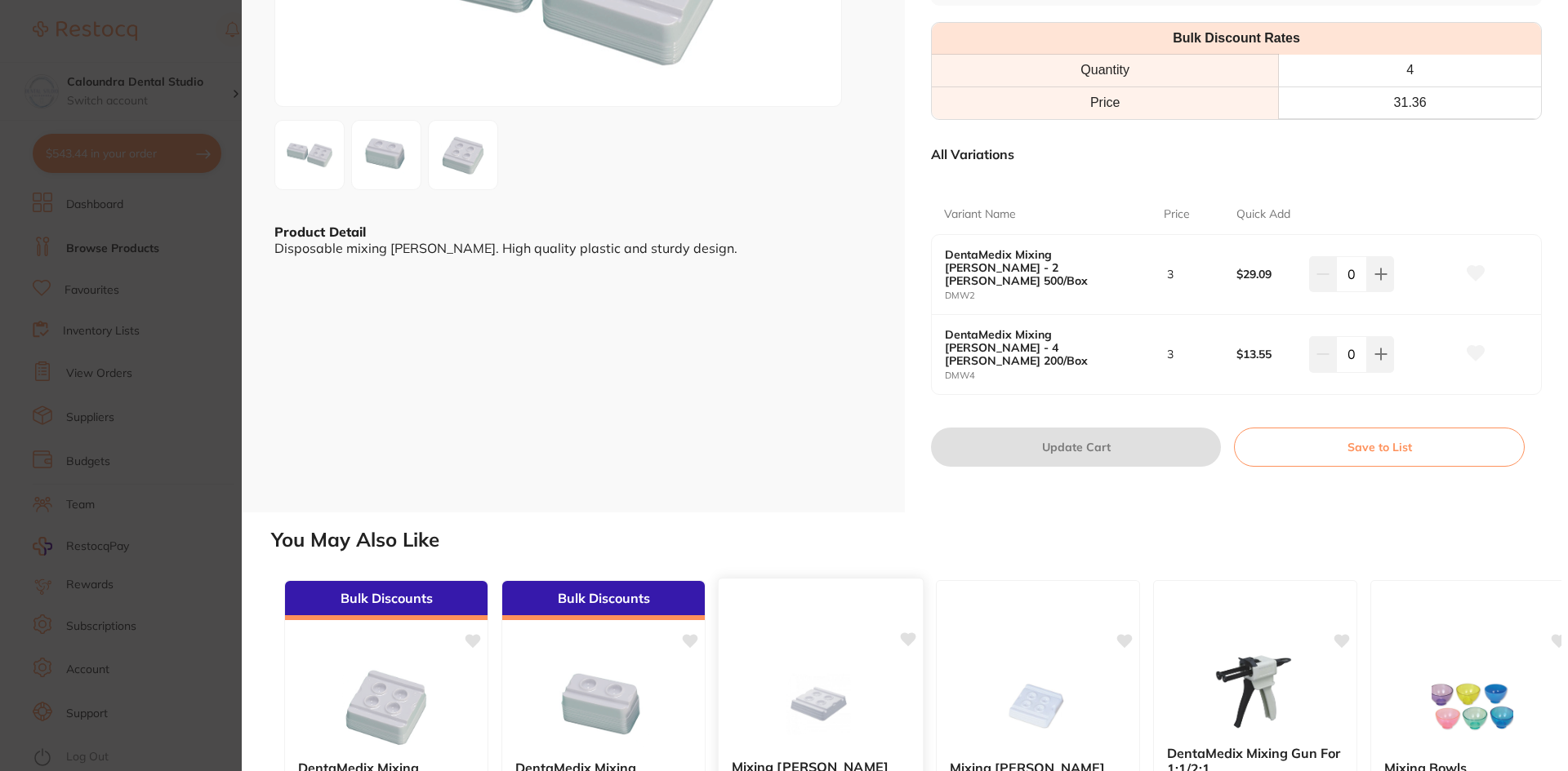
scroll to position [245, 0]
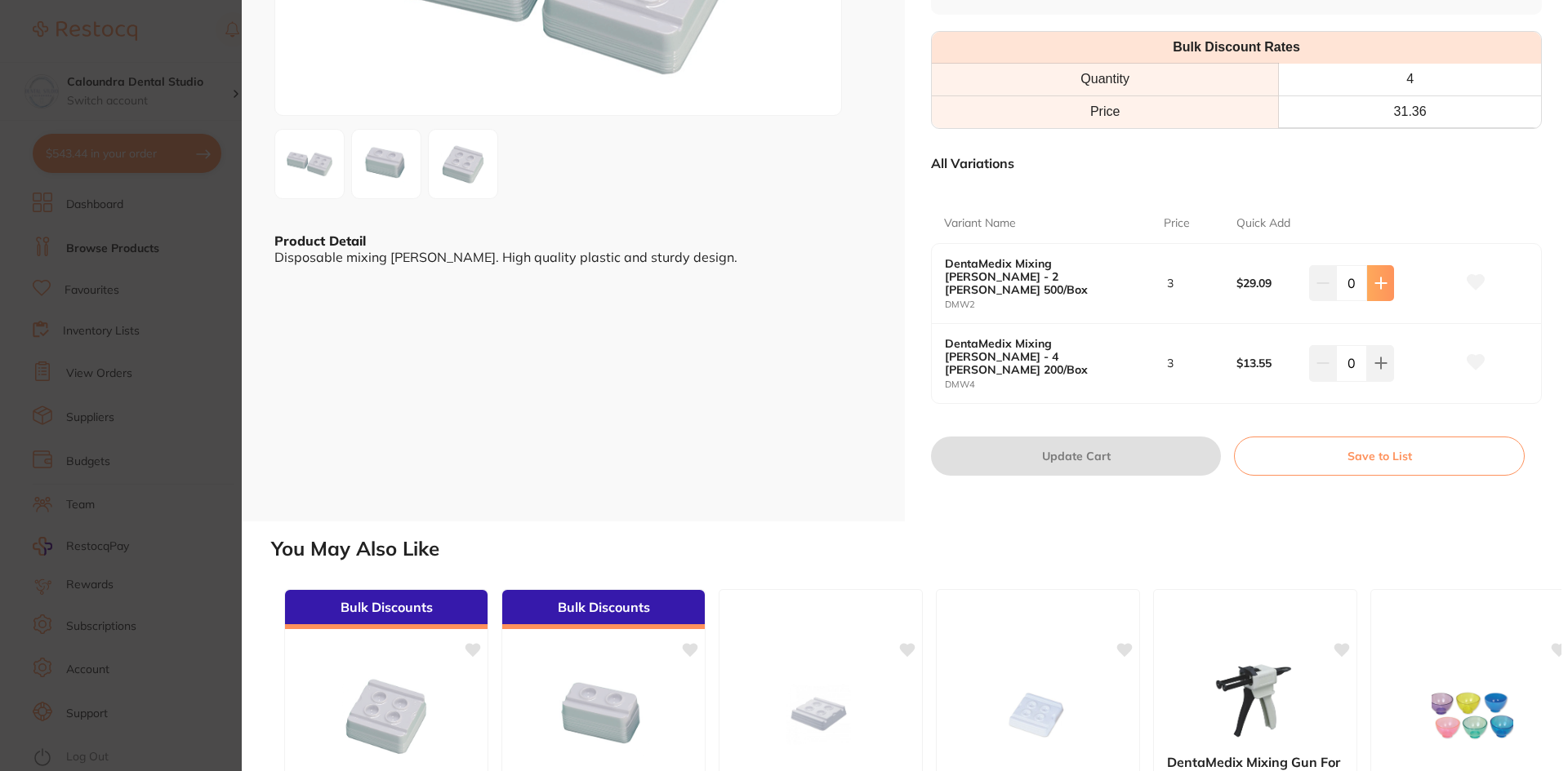
click at [1377, 278] on icon at bounding box center [1381, 284] width 10 height 10
type input "1"
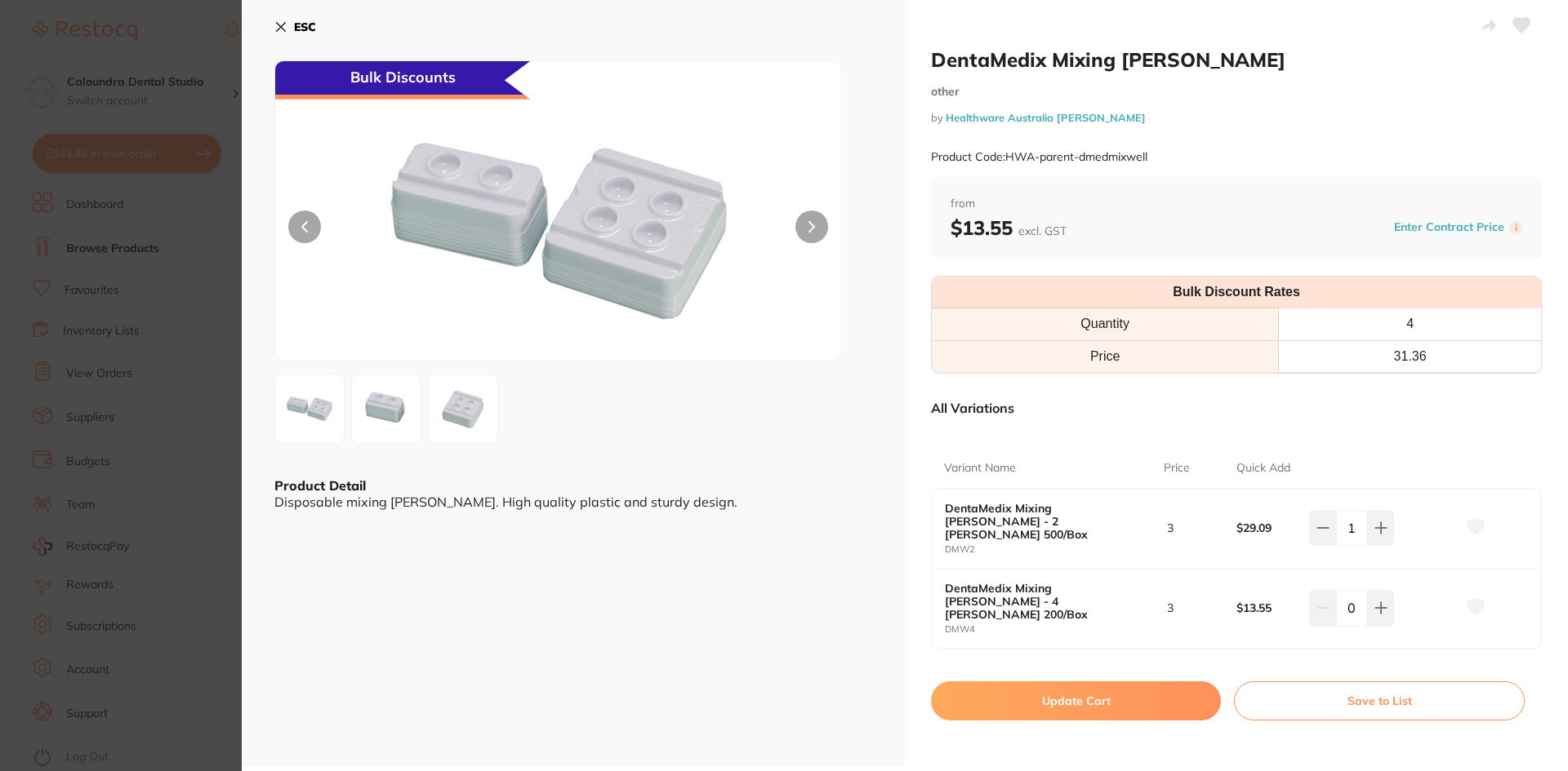
click at [1081, 682] on button "Update Cart" at bounding box center [1076, 701] width 290 height 39
checkbox input "false"
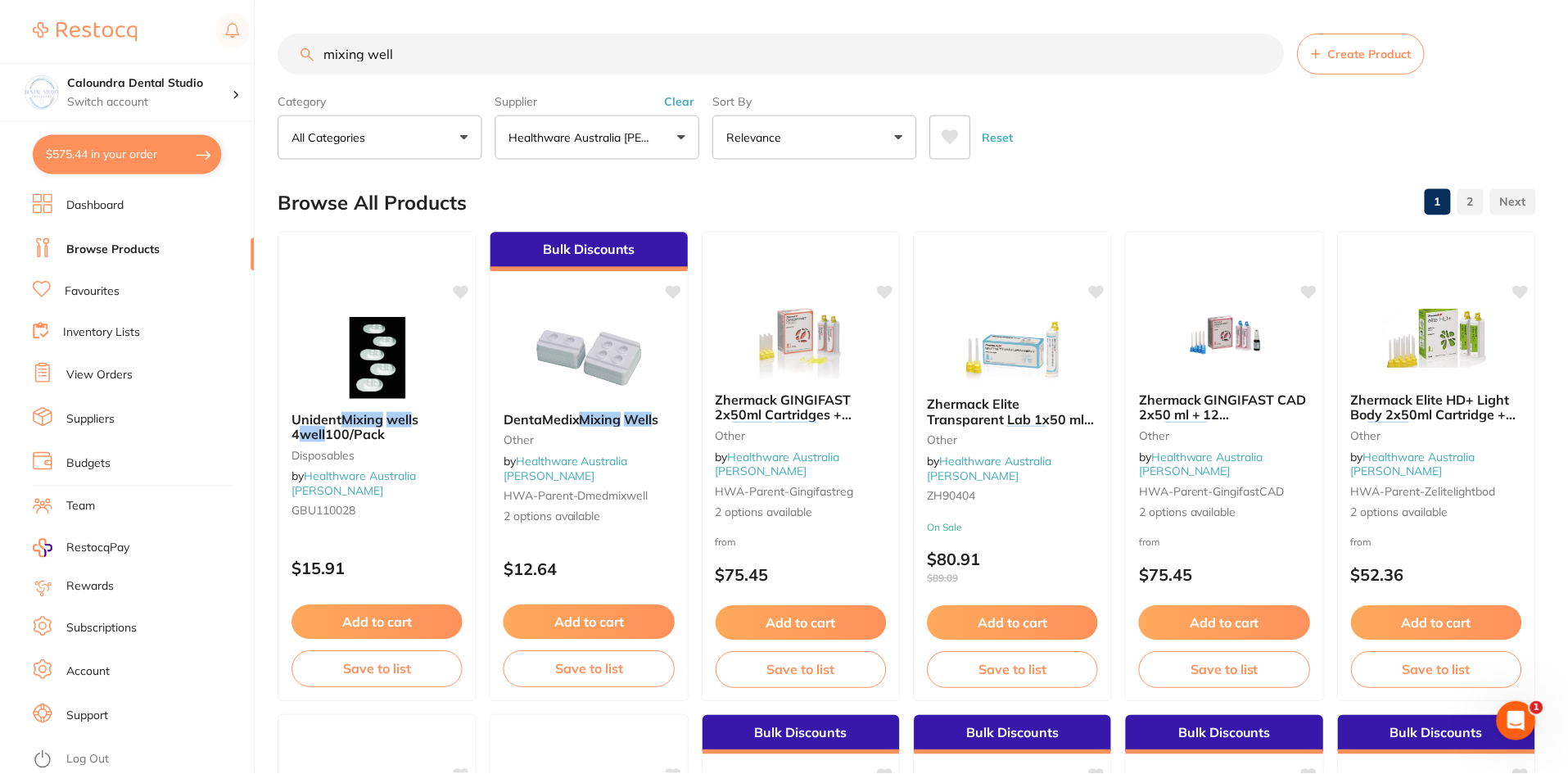
scroll to position [1, 0]
click at [76, 143] on button "$575.44 in your order" at bounding box center [127, 153] width 189 height 39
checkbox input "true"
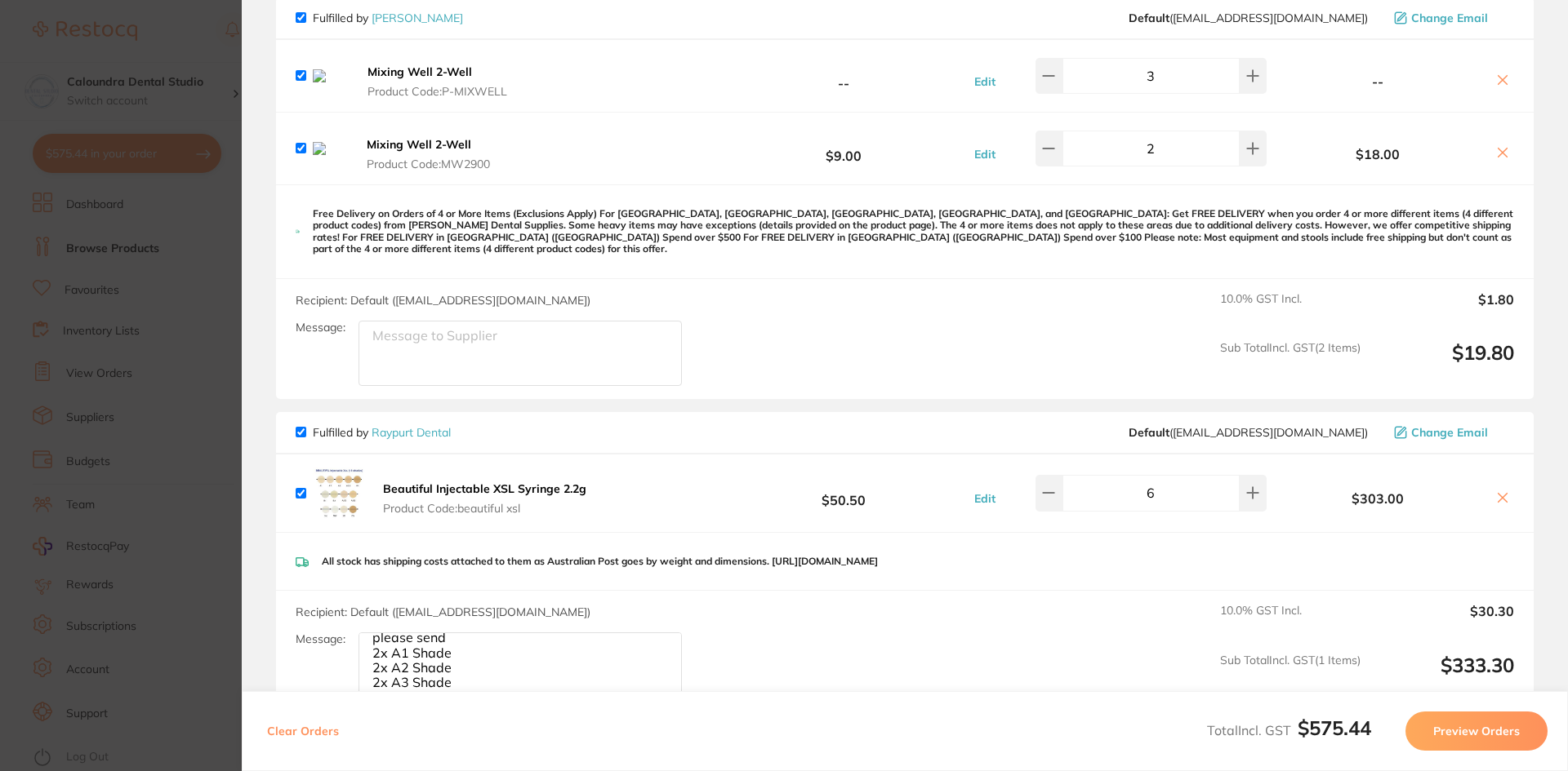
scroll to position [79, 0]
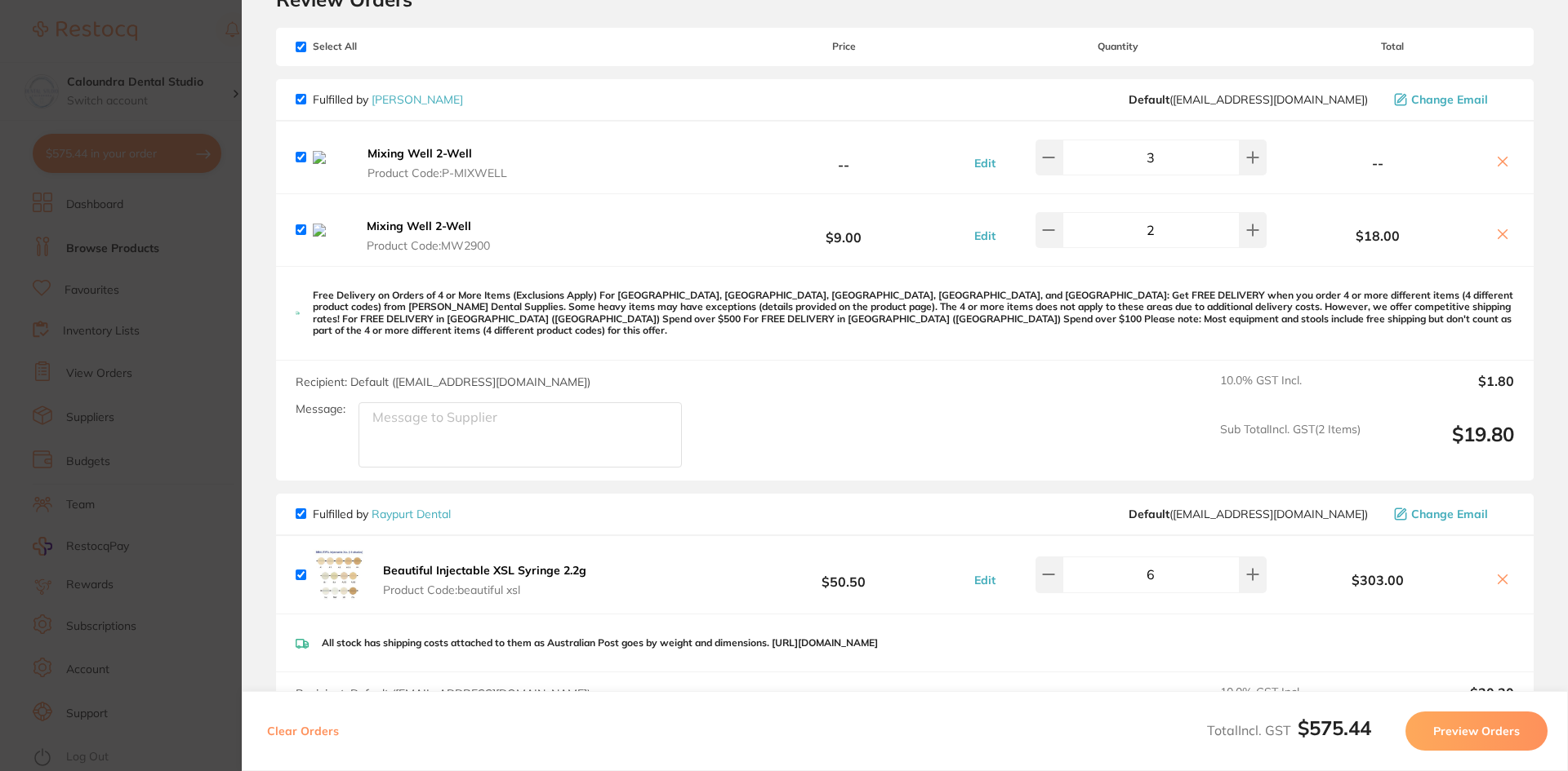
click at [1501, 167] on icon at bounding box center [1502, 161] width 13 height 13
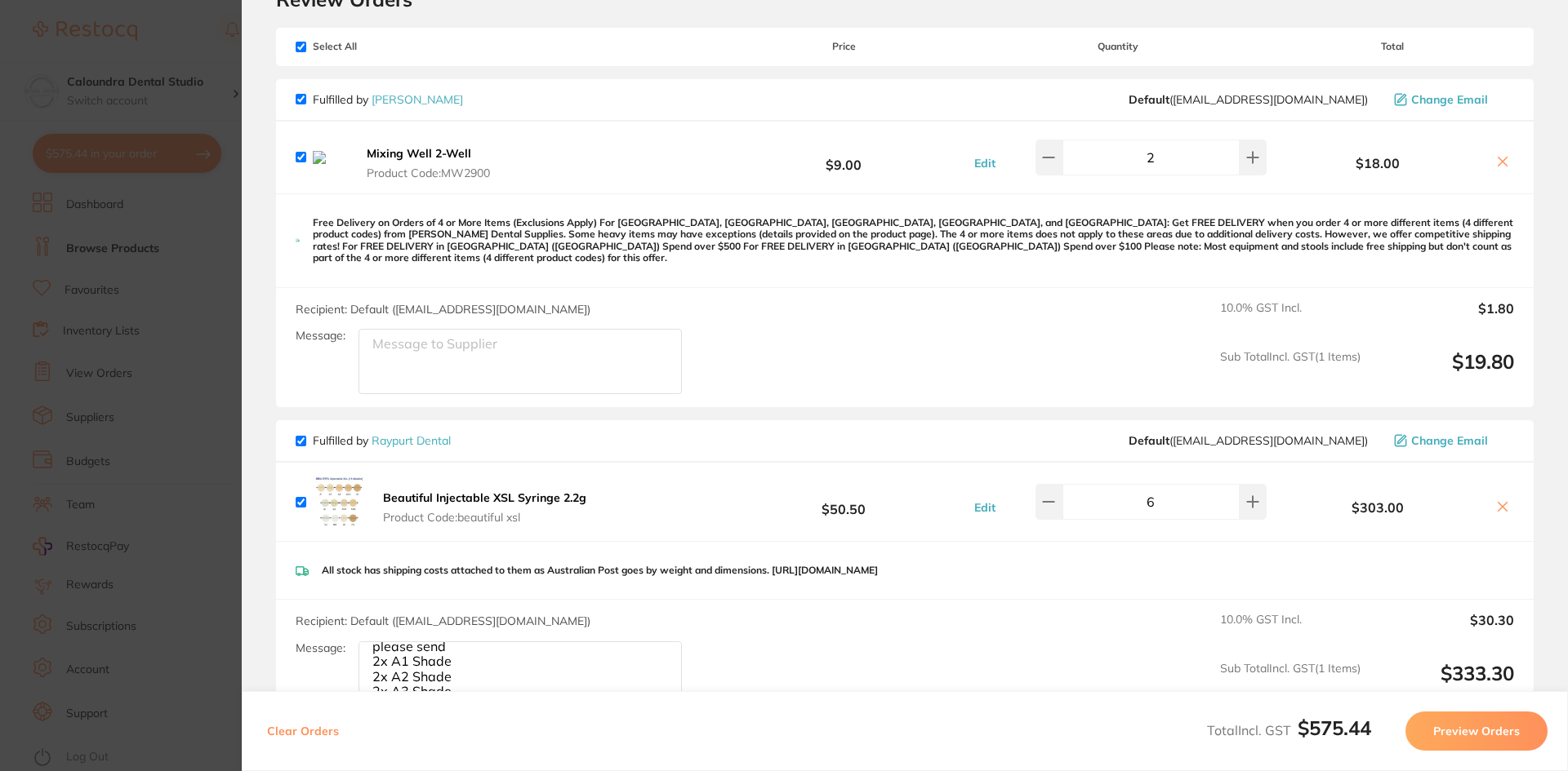
click at [1501, 167] on icon at bounding box center [1502, 161] width 13 height 13
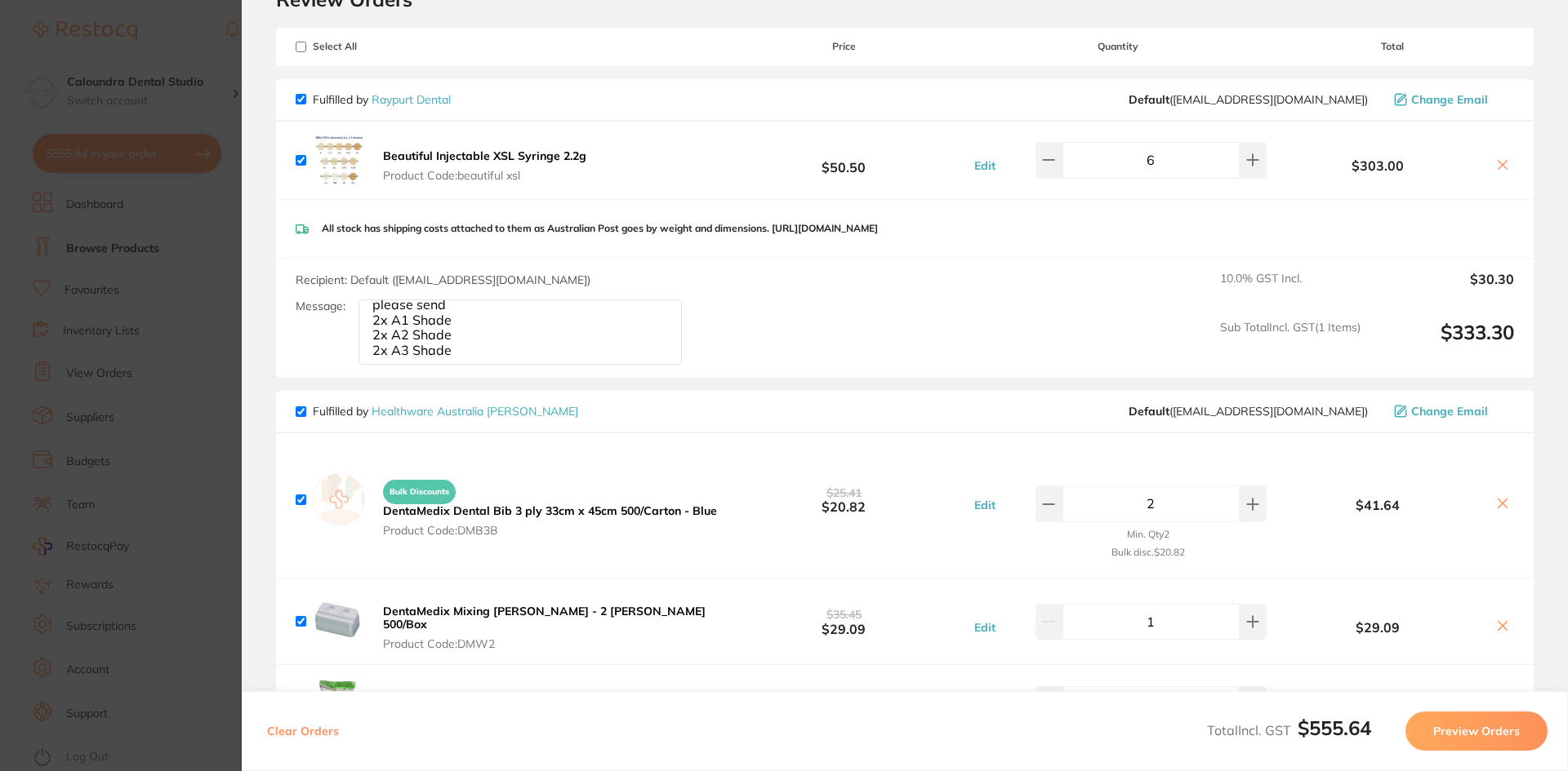
checkbox input "true"
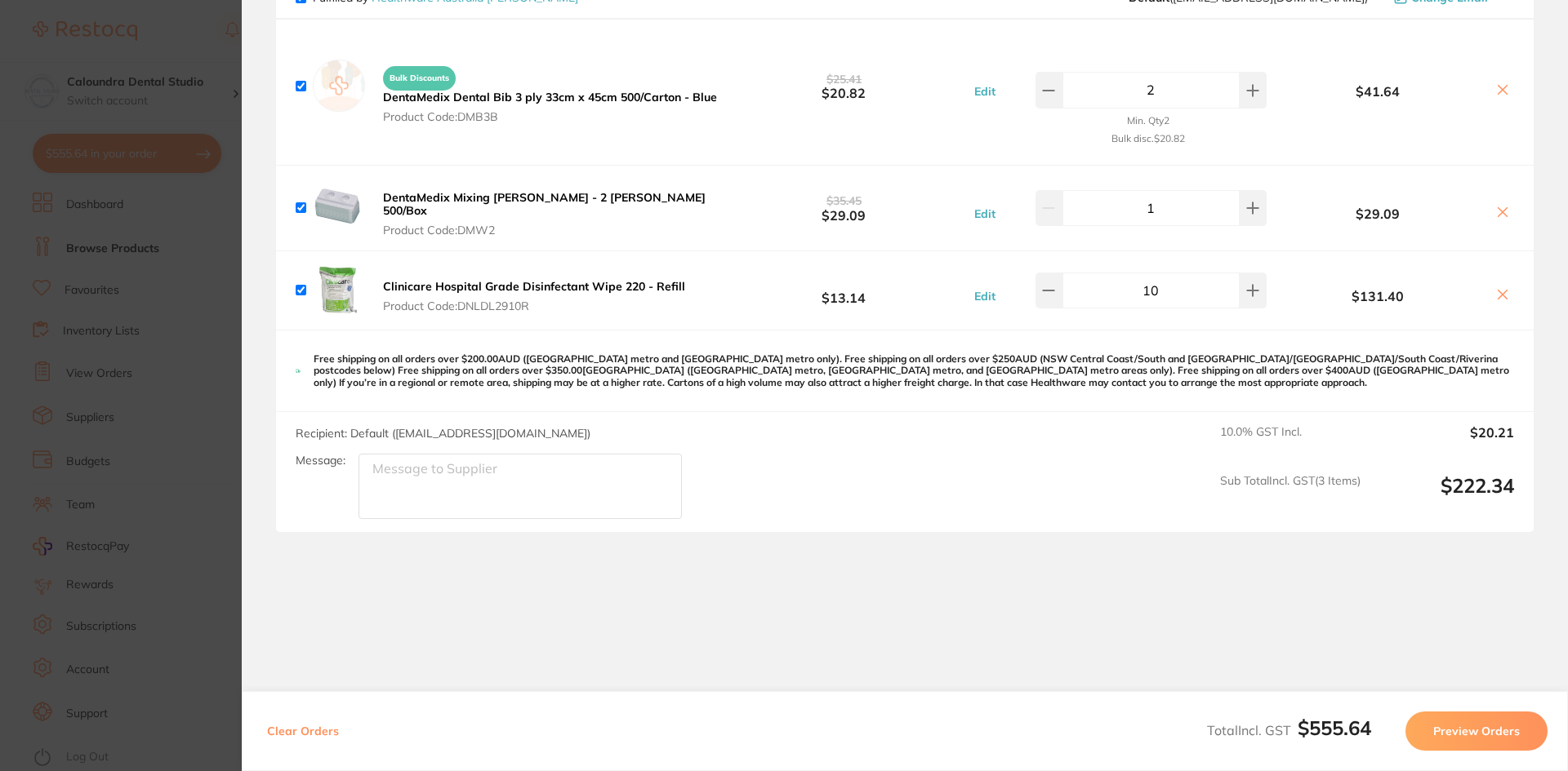
scroll to position [507, 0]
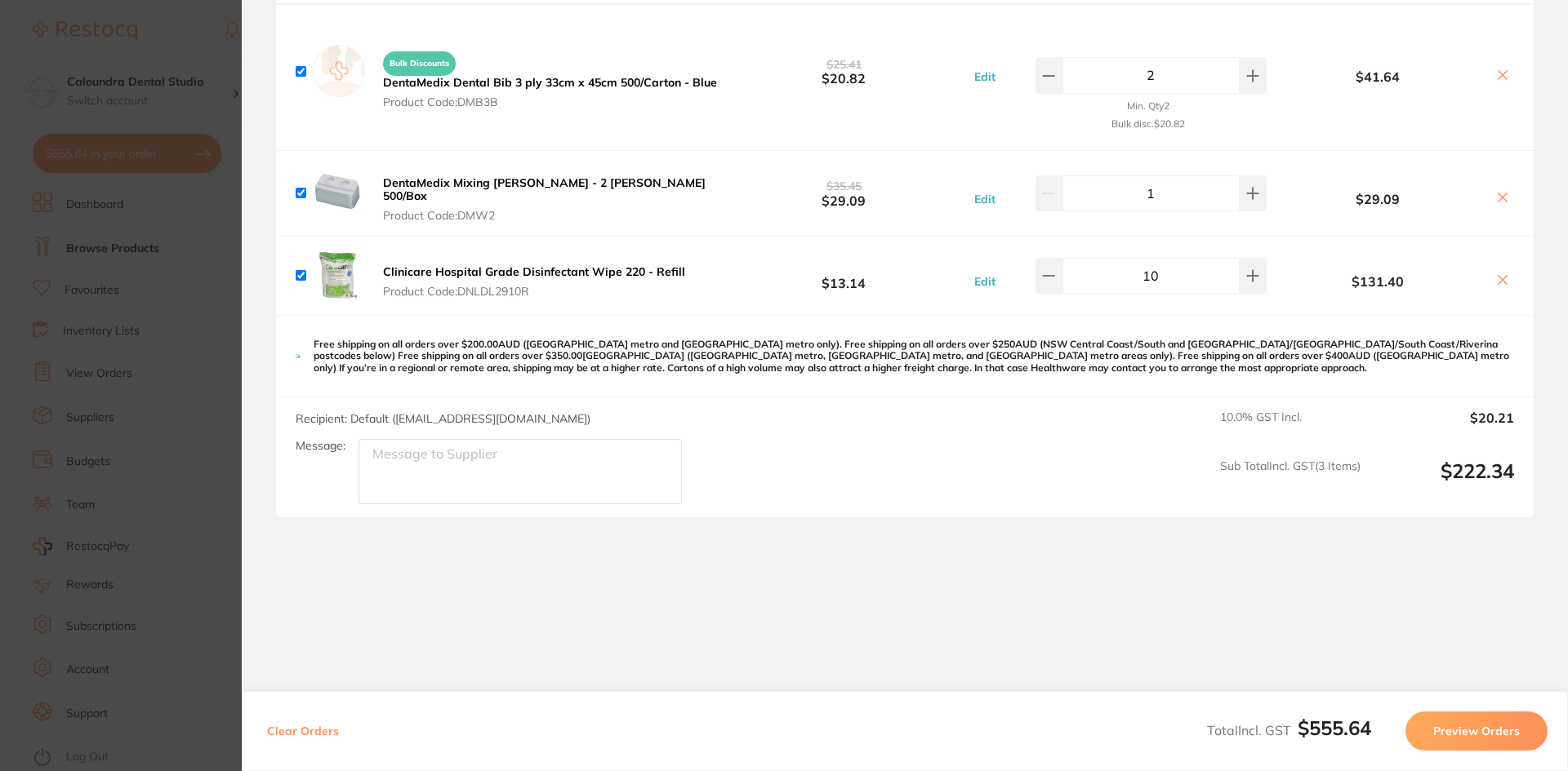
click at [1473, 737] on button "Preview Orders" at bounding box center [1477, 731] width 142 height 39
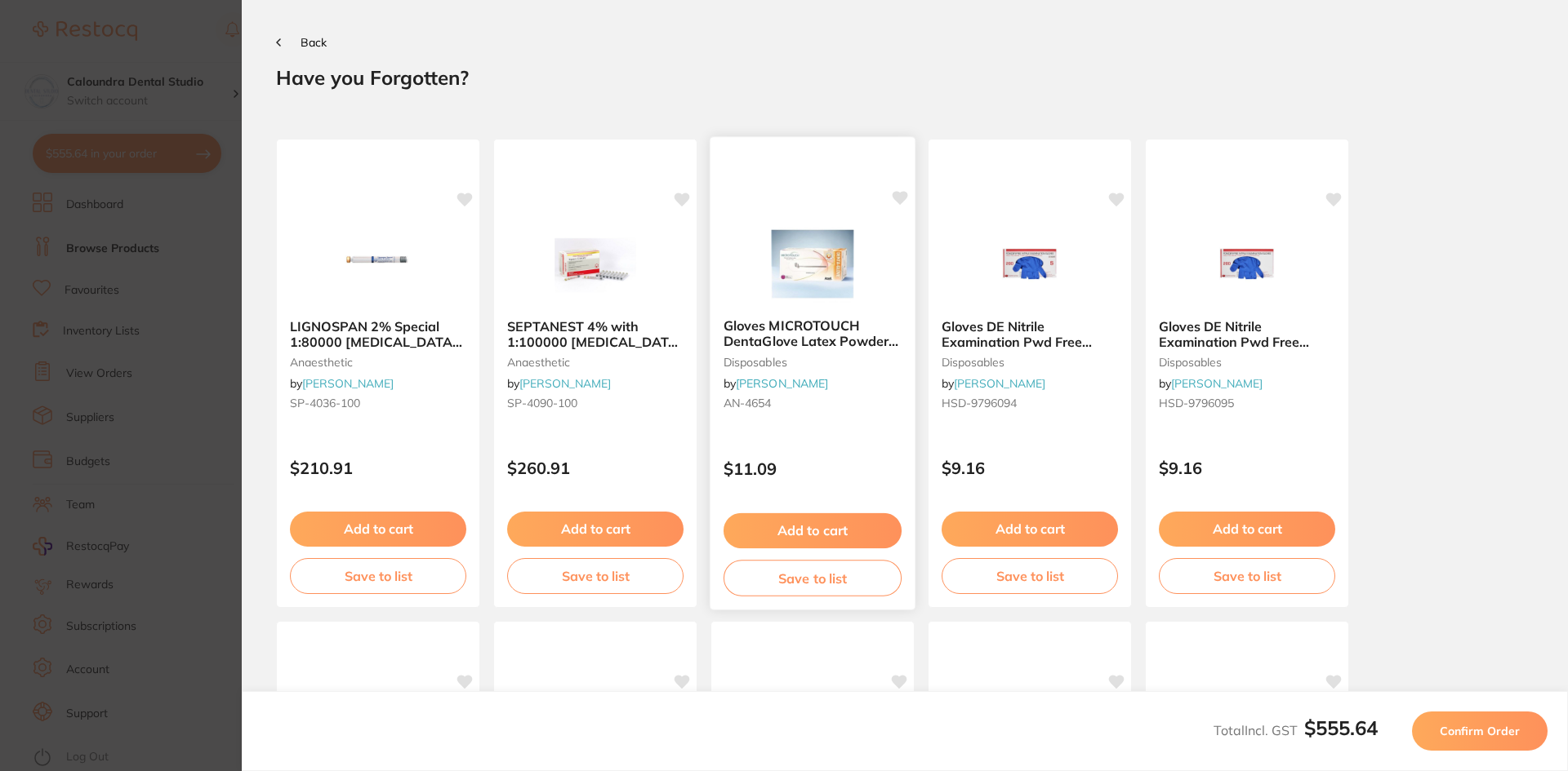
scroll to position [0, 0]
click at [1482, 739] on button "Confirm Order" at bounding box center [1479, 731] width 135 height 39
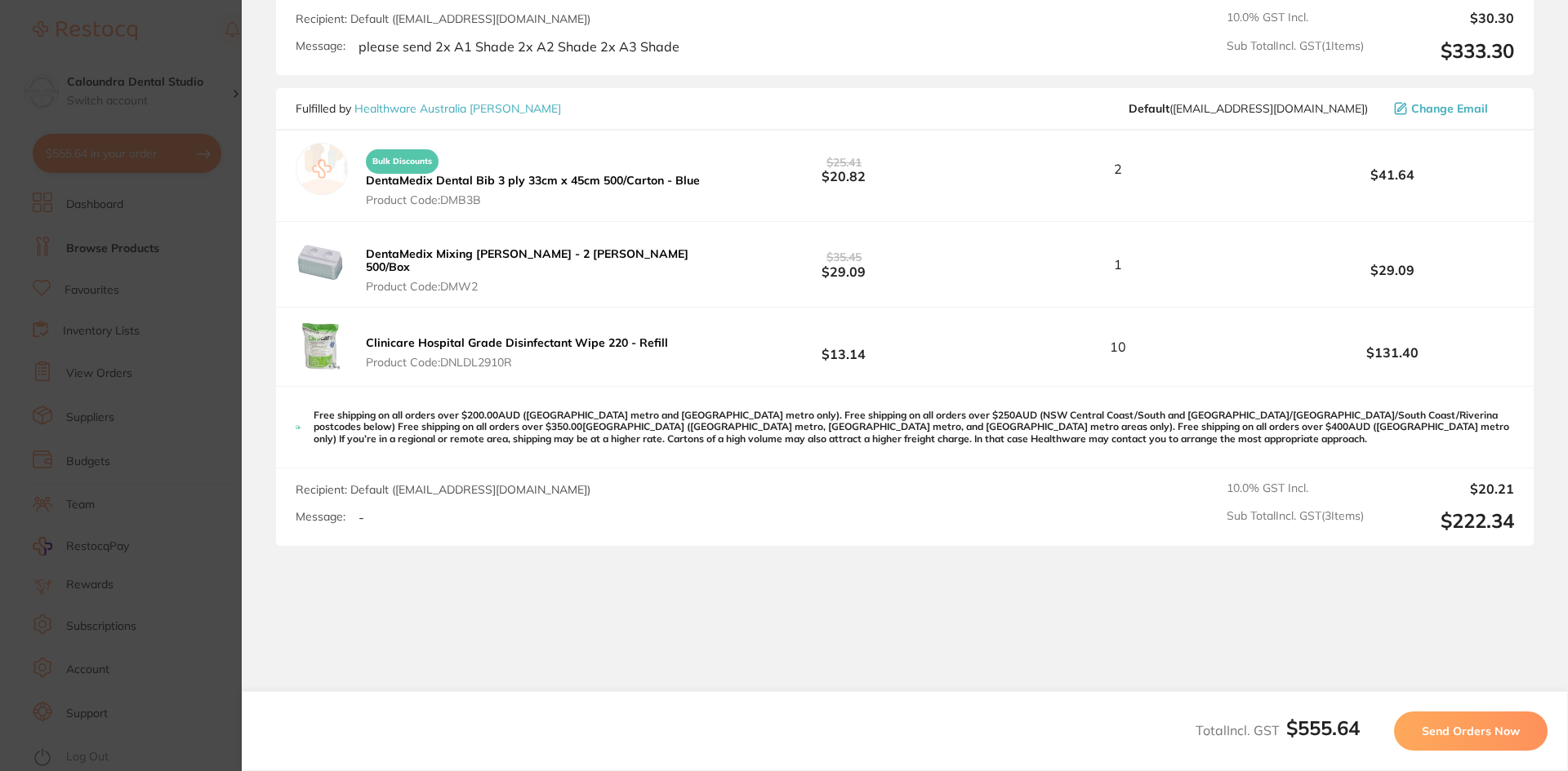
scroll to position [519, 0]
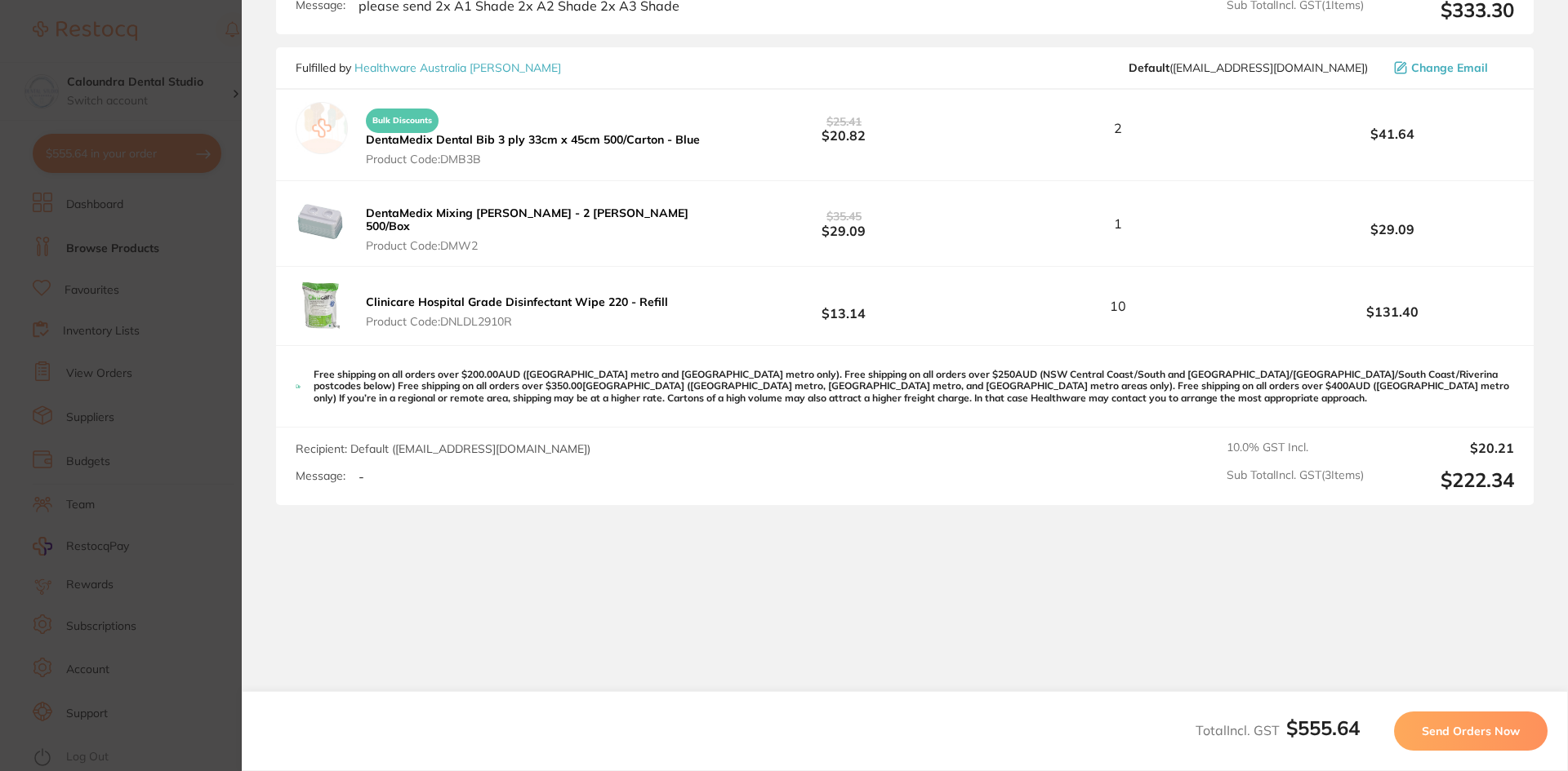
click at [1466, 735] on span "Send Orders Now" at bounding box center [1470, 731] width 98 height 15
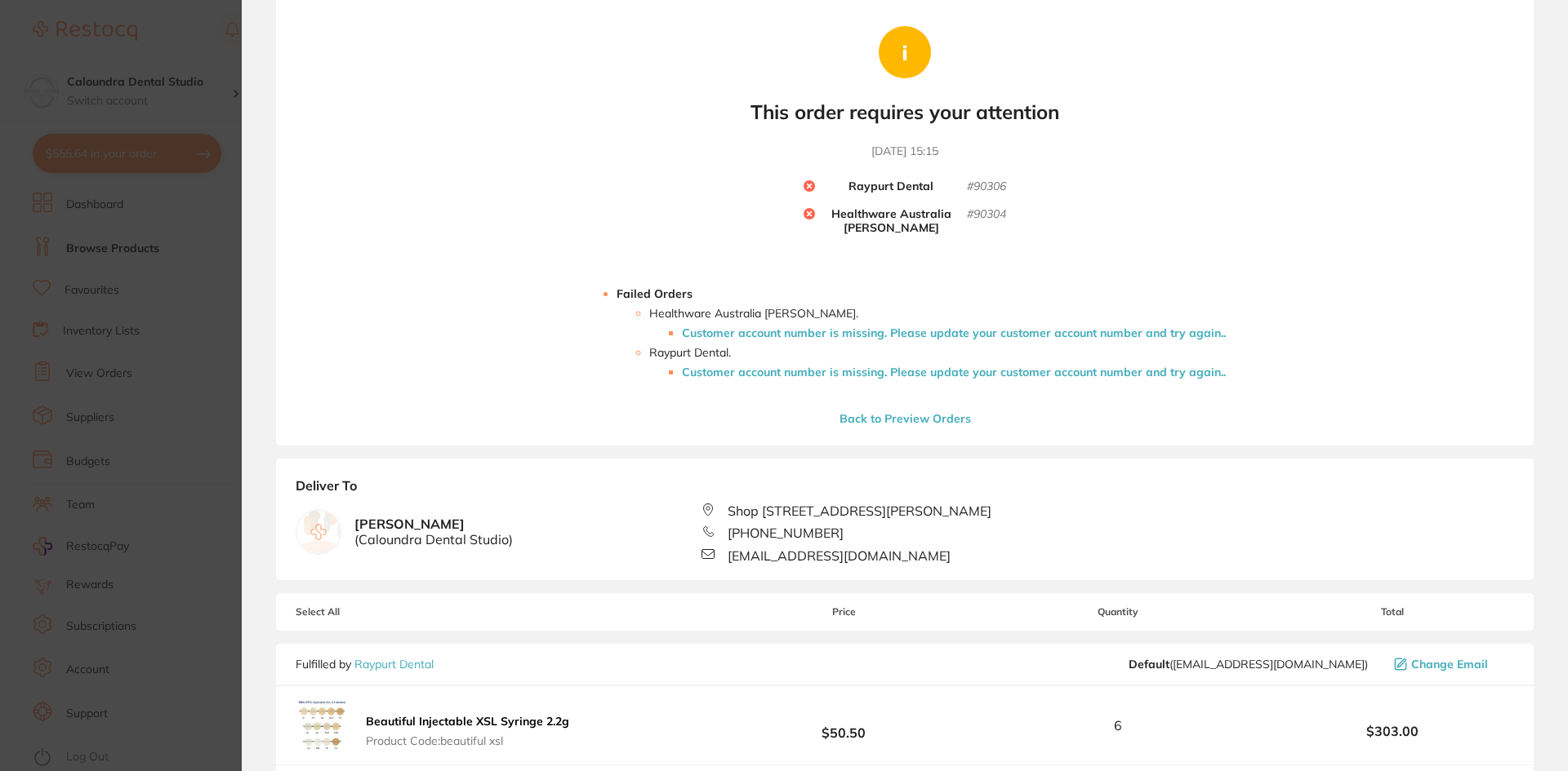
scroll to position [0, 0]
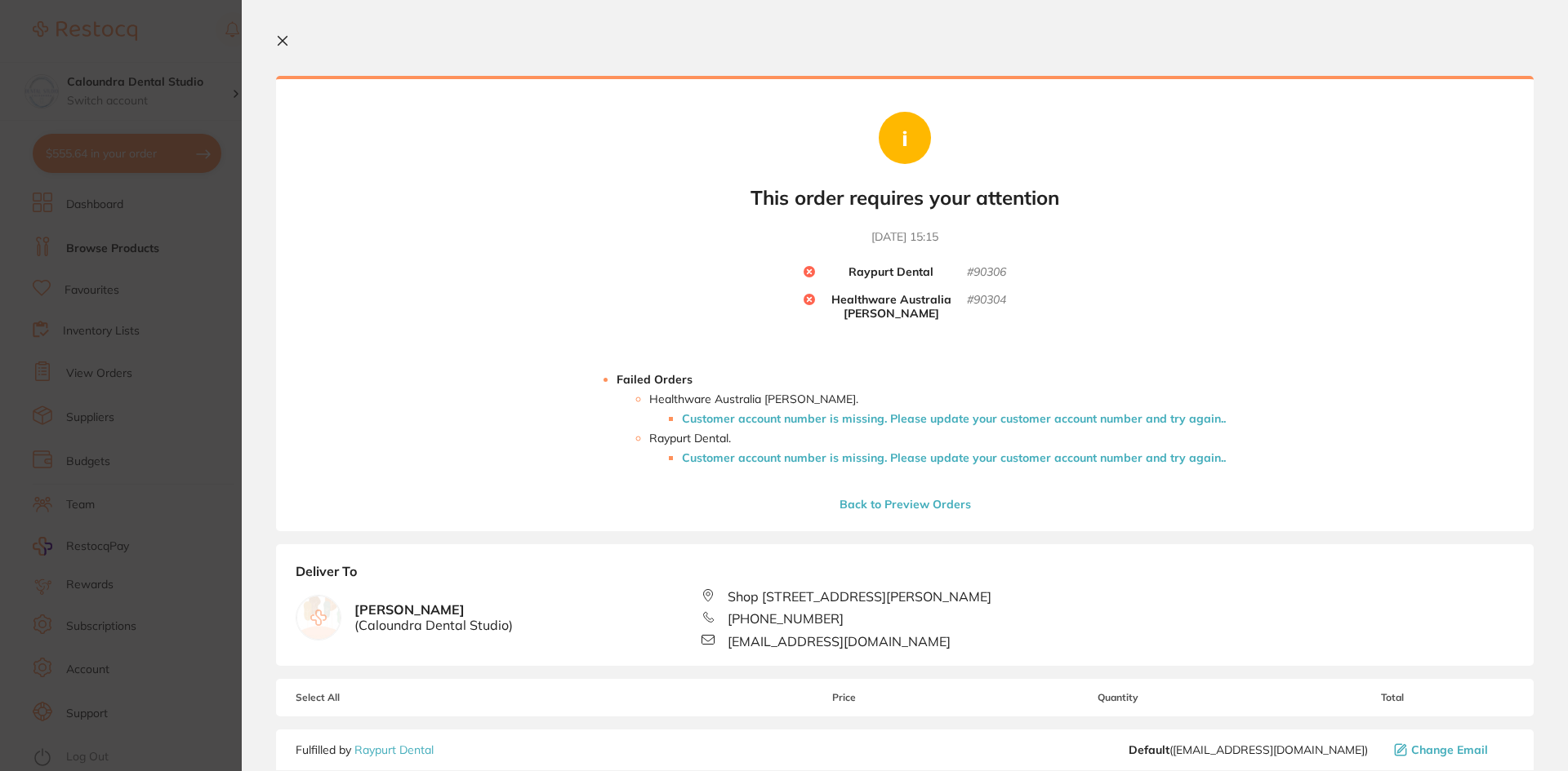
click at [919, 318] on b "Healthware Australia [PERSON_NAME]" at bounding box center [890, 307] width 152 height 28
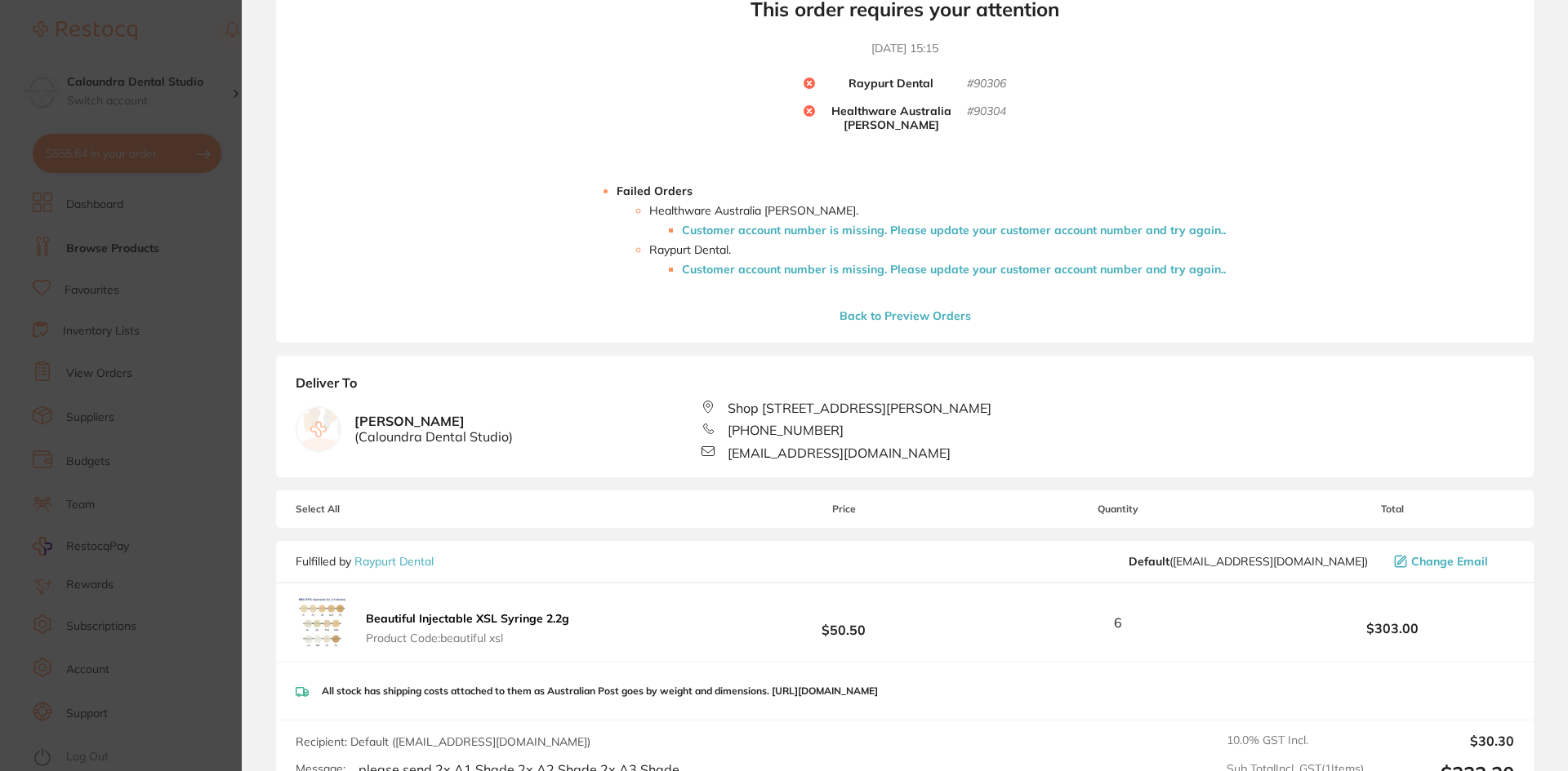
scroll to position [82, 0]
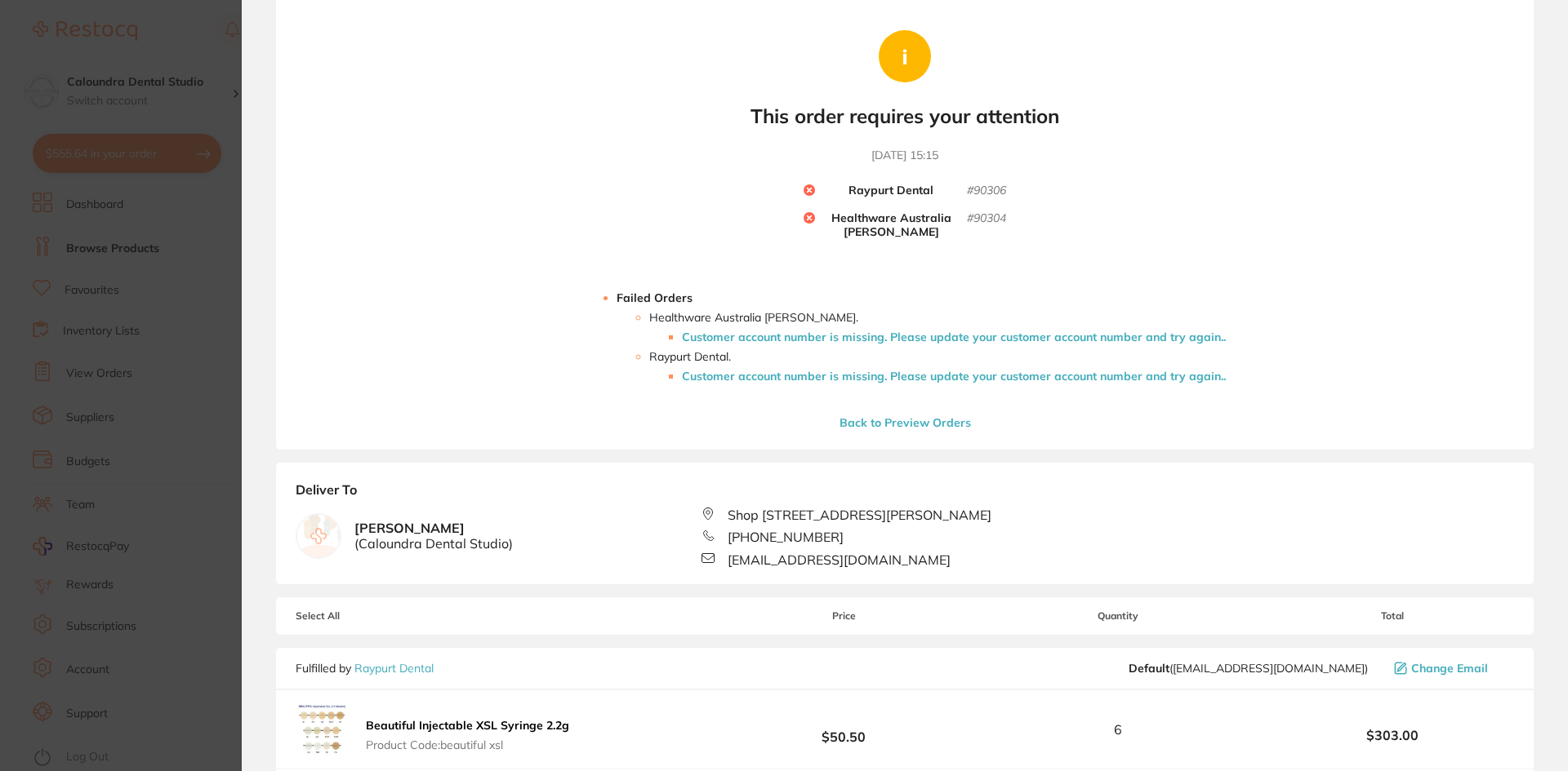
click at [927, 195] on b "Raypurt Dental" at bounding box center [891, 191] width 85 height 15
click at [928, 219] on b "Healthware Australia [PERSON_NAME]" at bounding box center [890, 225] width 152 height 28
click at [200, 34] on section "Update RRP Set your pre negotiated price for this item. Item Agreed RRP (excl. …" at bounding box center [784, 385] width 1568 height 771
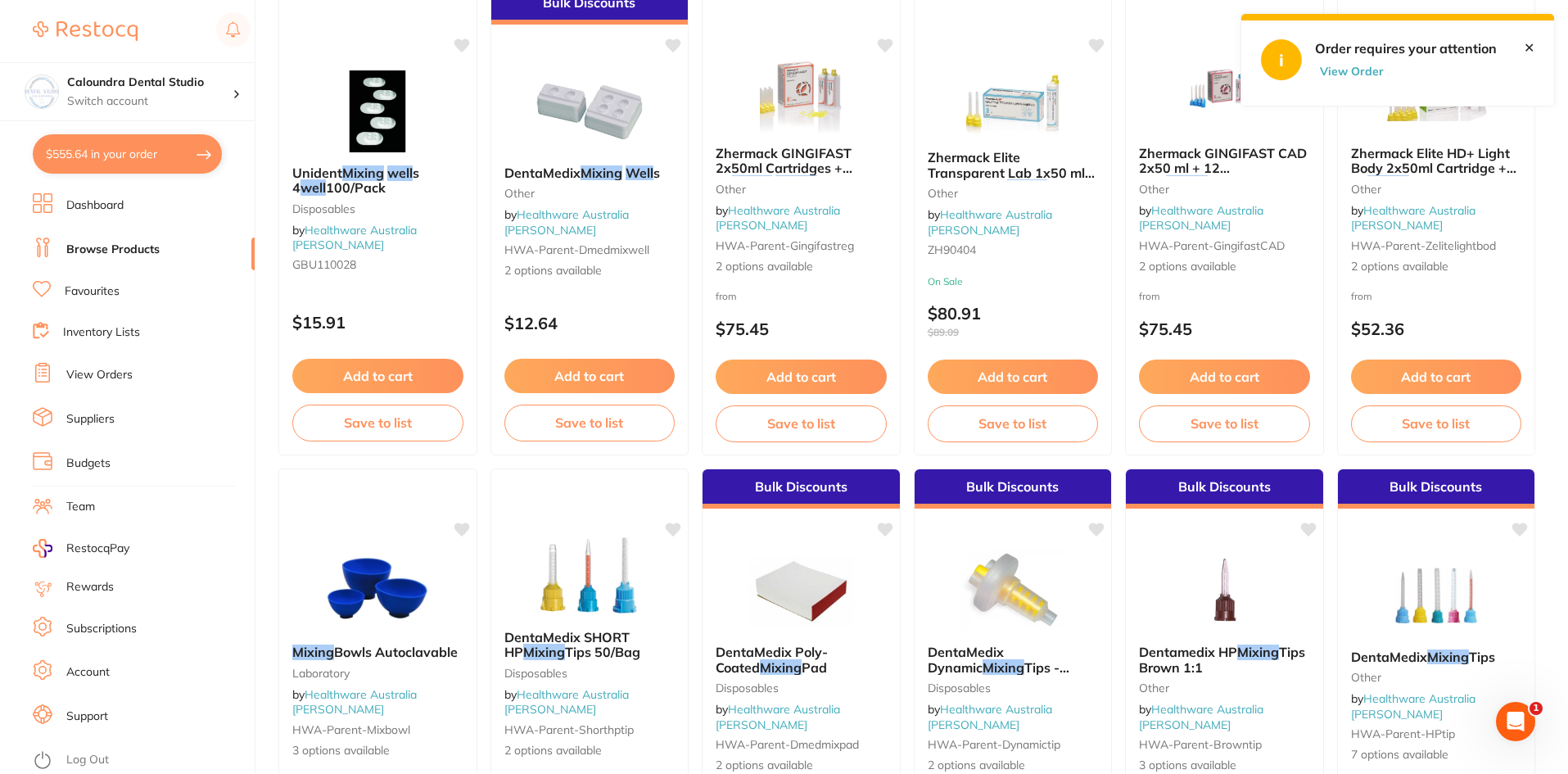
scroll to position [328, 0]
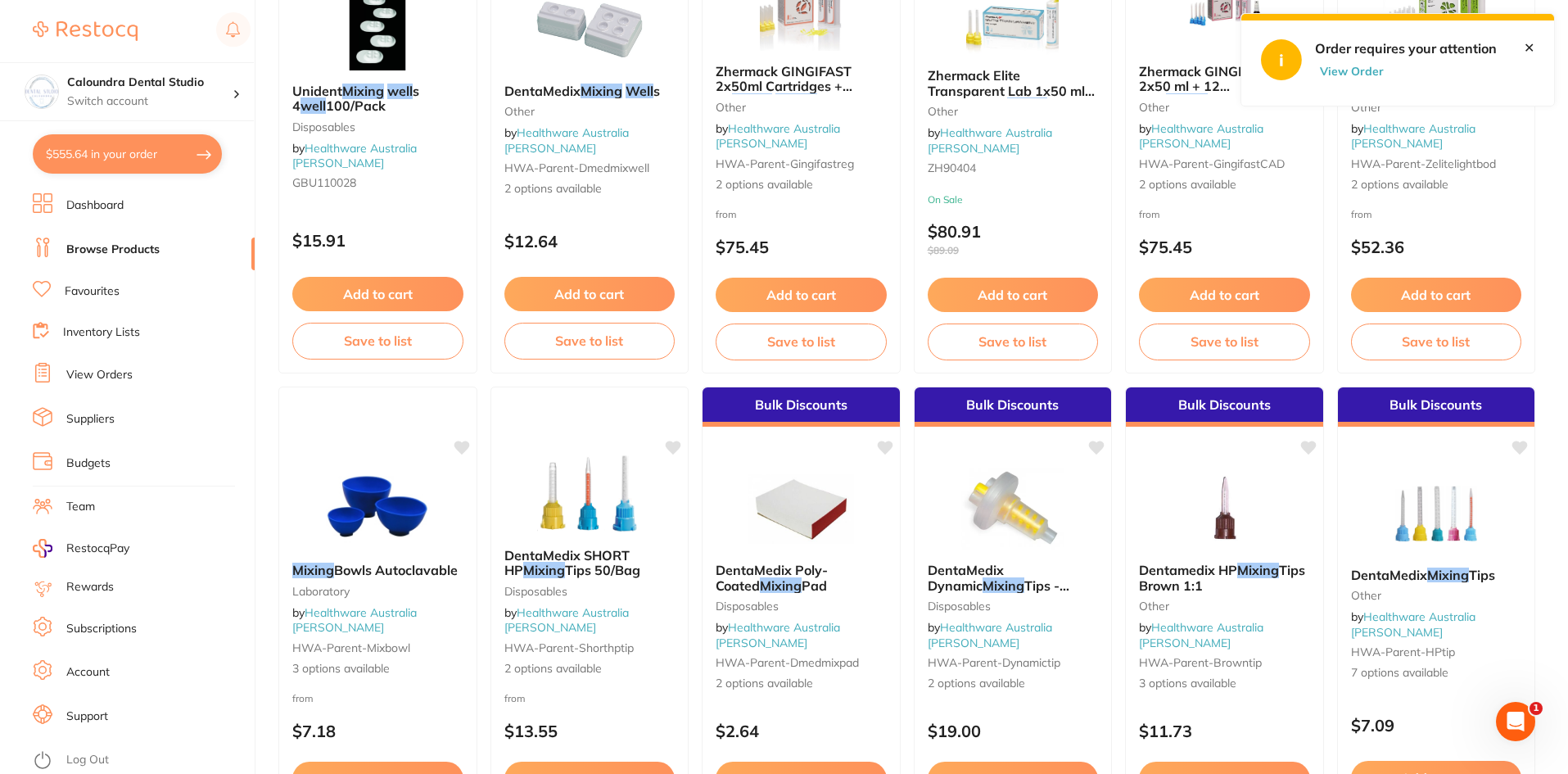
click at [100, 670] on link "Account" at bounding box center [88, 672] width 44 height 17
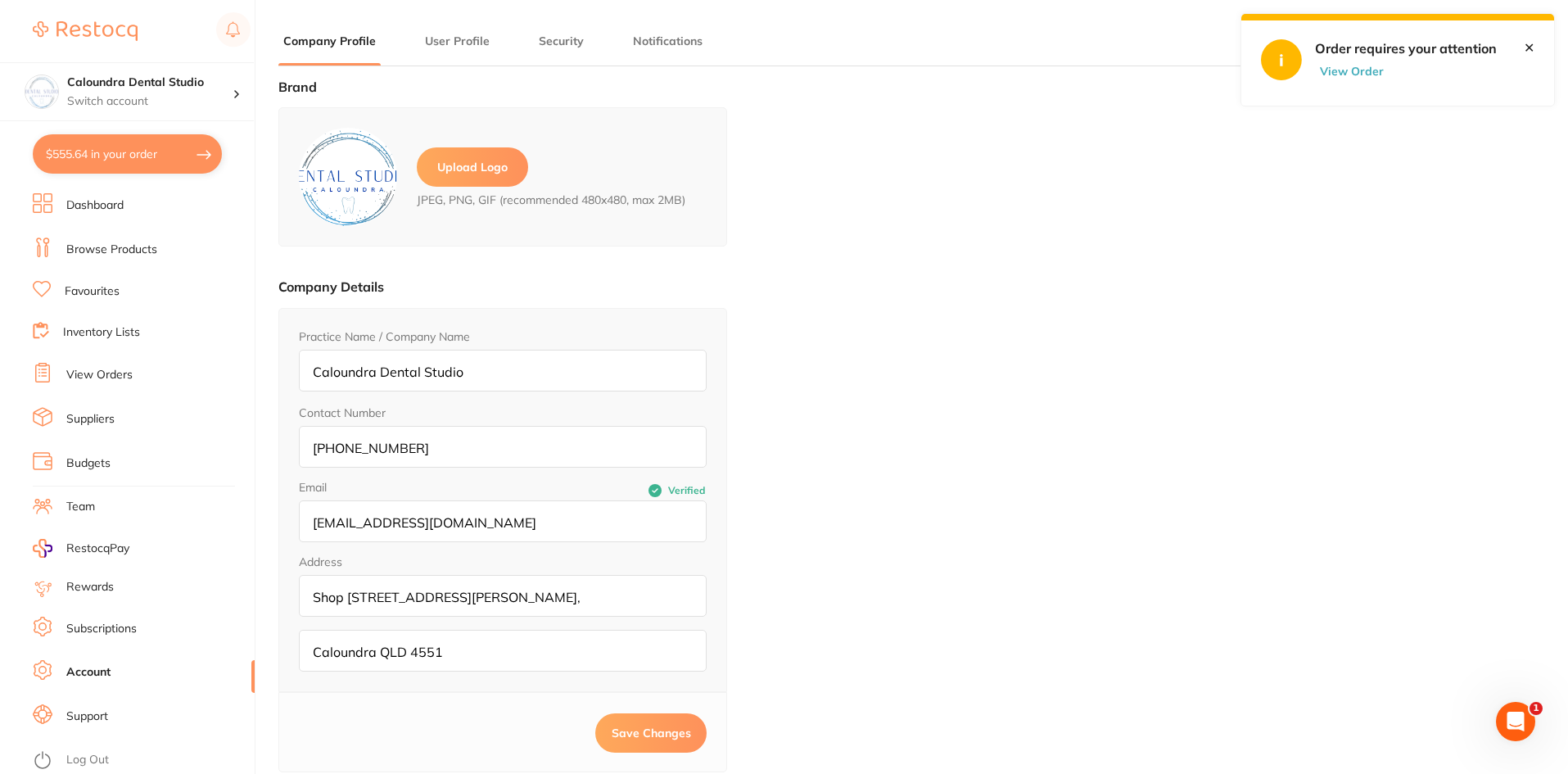
type input "[PERSON_NAME]"
type input "Nahal"
type input "[EMAIL_ADDRESS][DOMAIN_NAME]"
click at [1027, 316] on div "Brand Upload Logo JPEG, PNG, GIF (recommended 480x480, max 2MB) Company Details…" at bounding box center [907, 466] width 1257 height 774
click at [462, 45] on button "User Profile" at bounding box center [458, 42] width 75 height 16
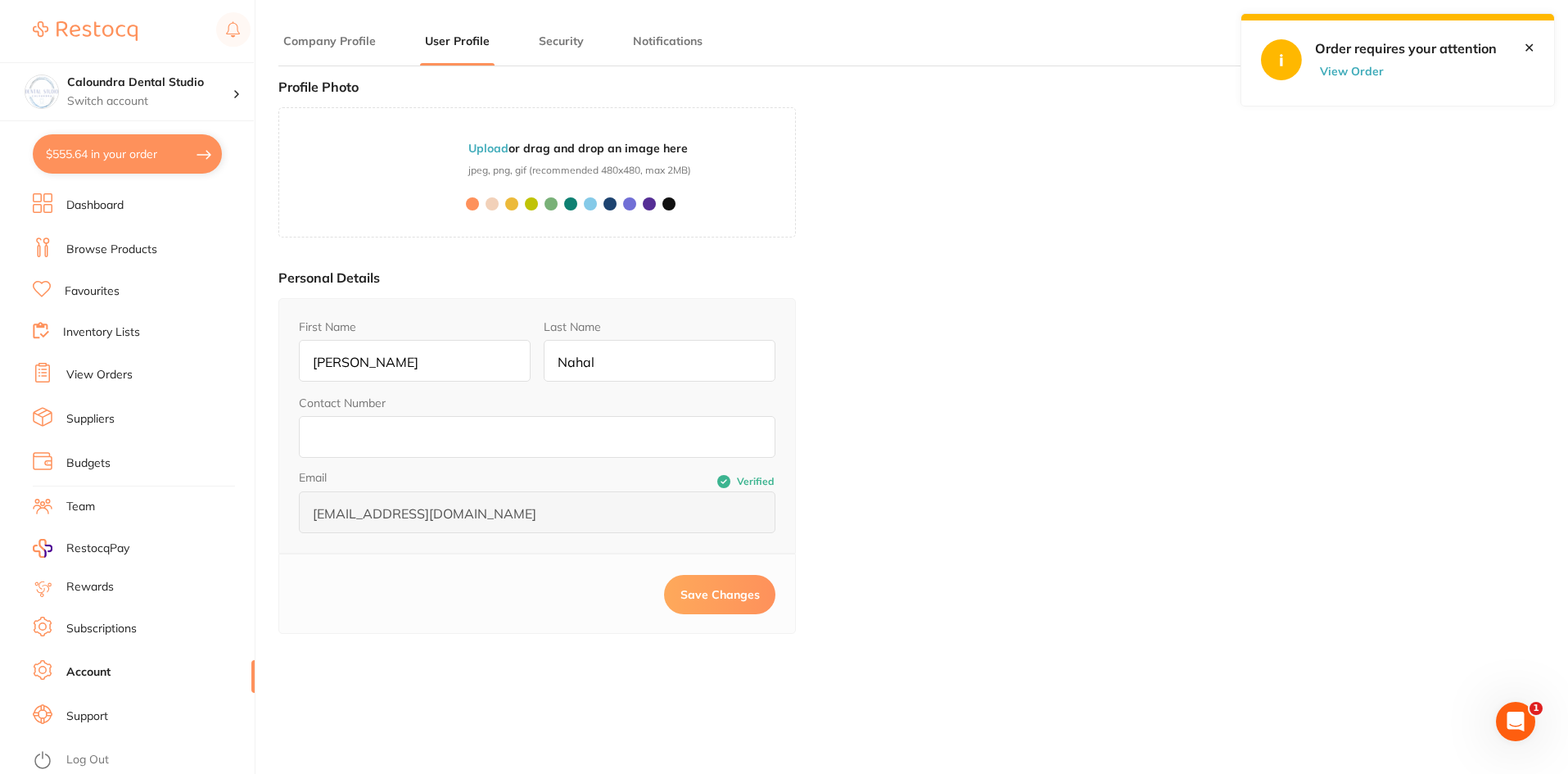
click at [102, 618] on li "Subscriptions" at bounding box center [144, 629] width 222 height 24
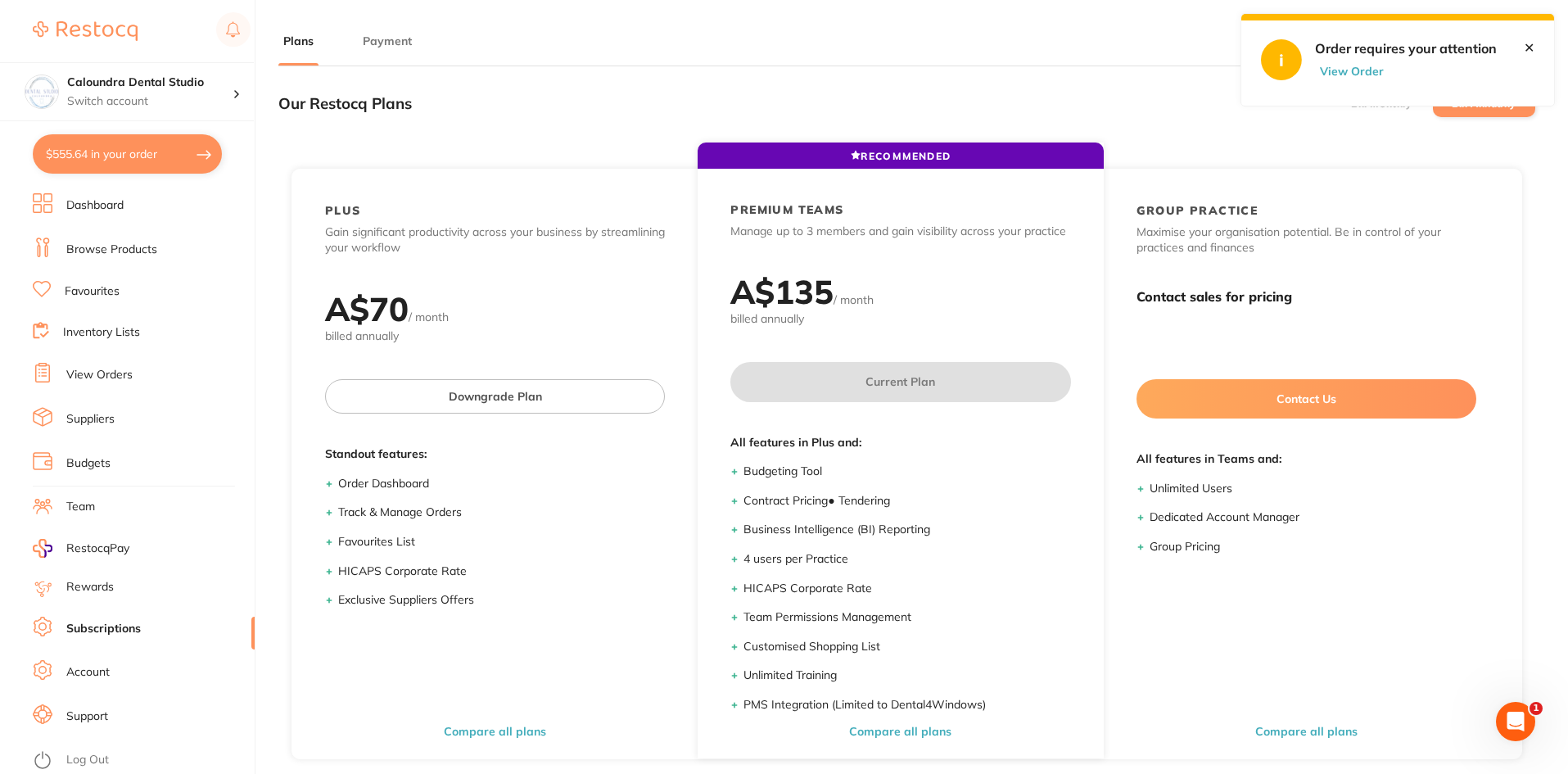
click at [382, 34] on button "Payment" at bounding box center [387, 42] width 59 height 16
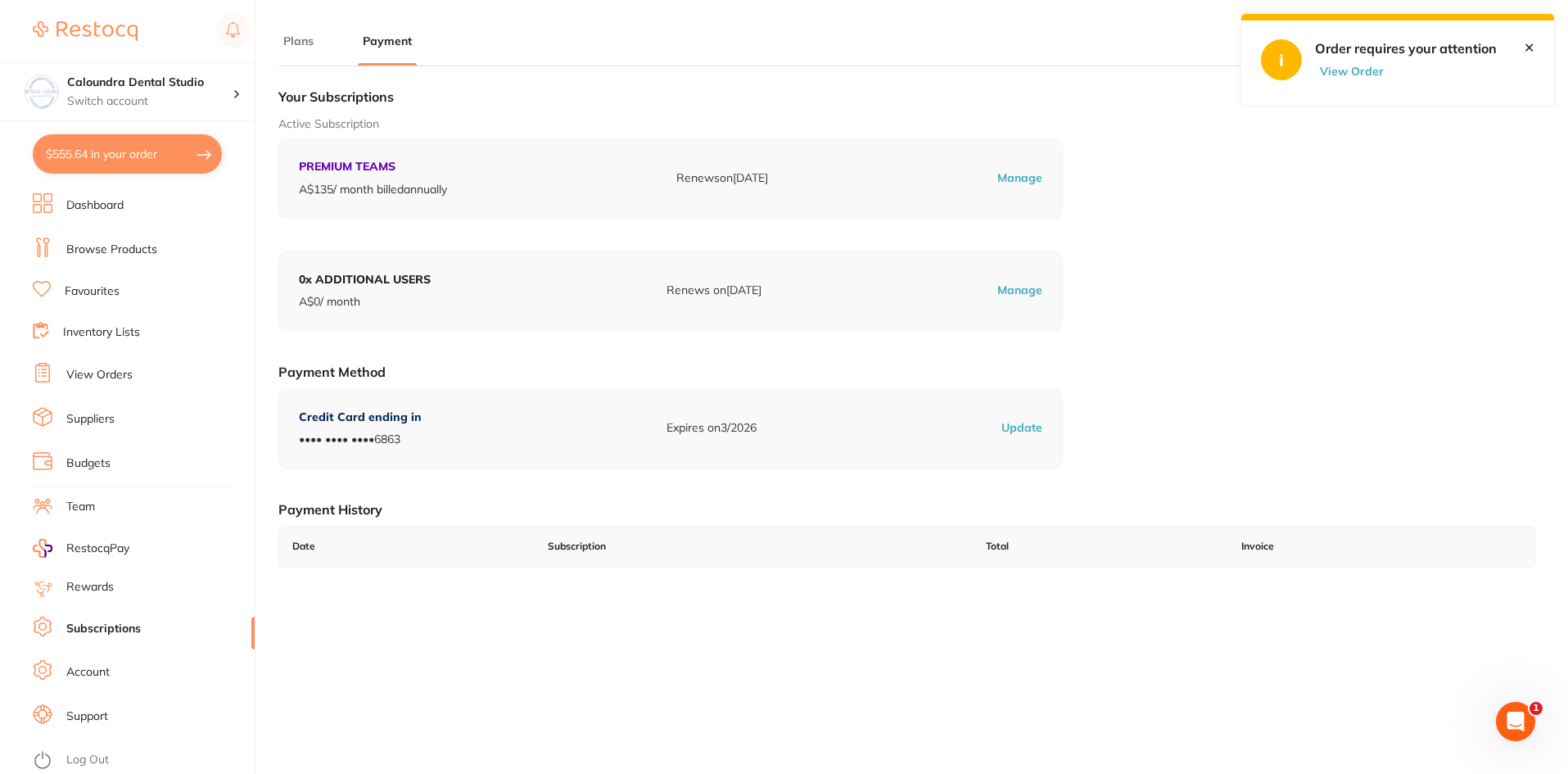
click at [301, 44] on button "Plans" at bounding box center [298, 42] width 40 height 16
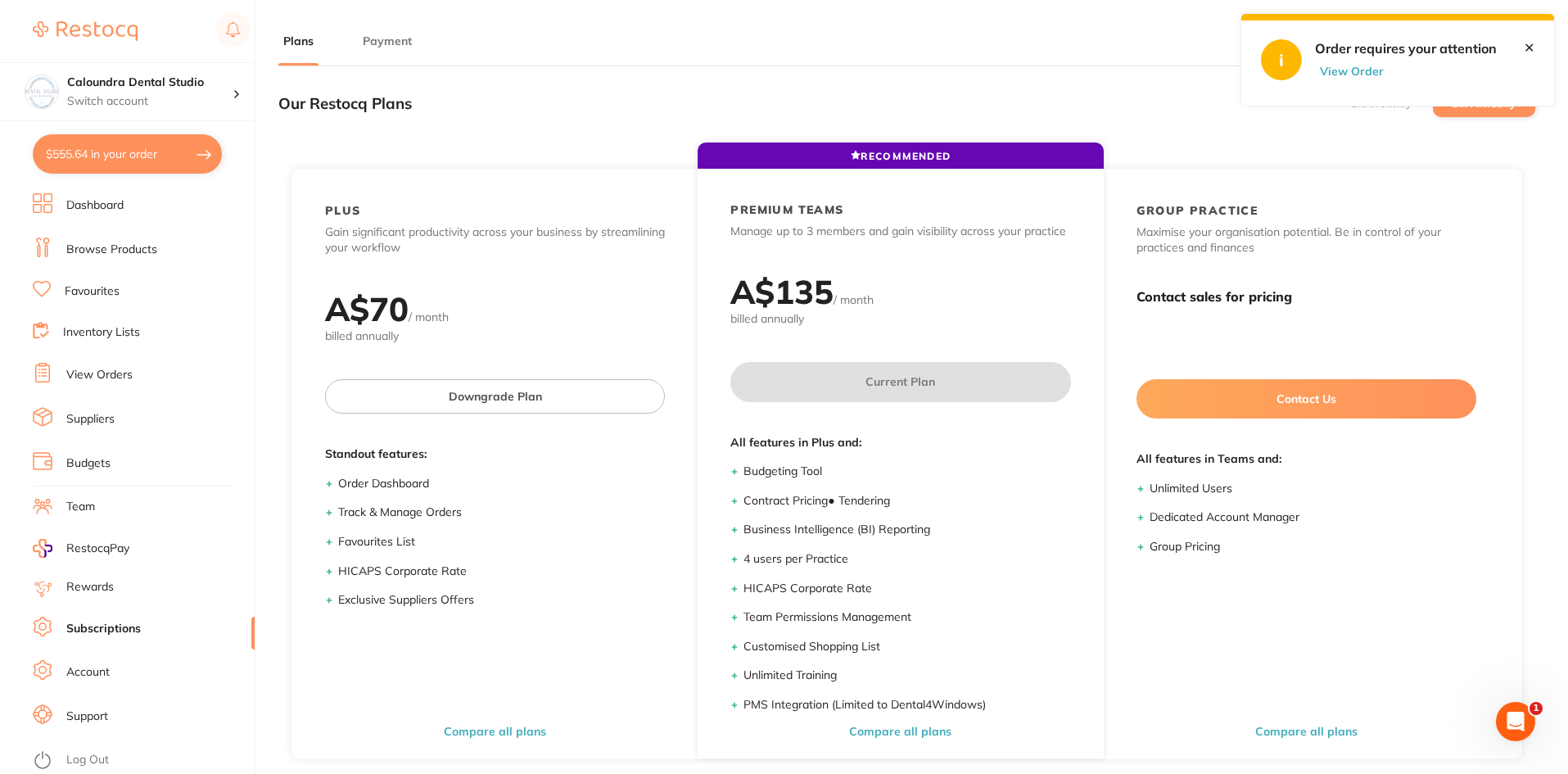
click at [1359, 75] on button "View Order" at bounding box center [1356, 71] width 82 height 15
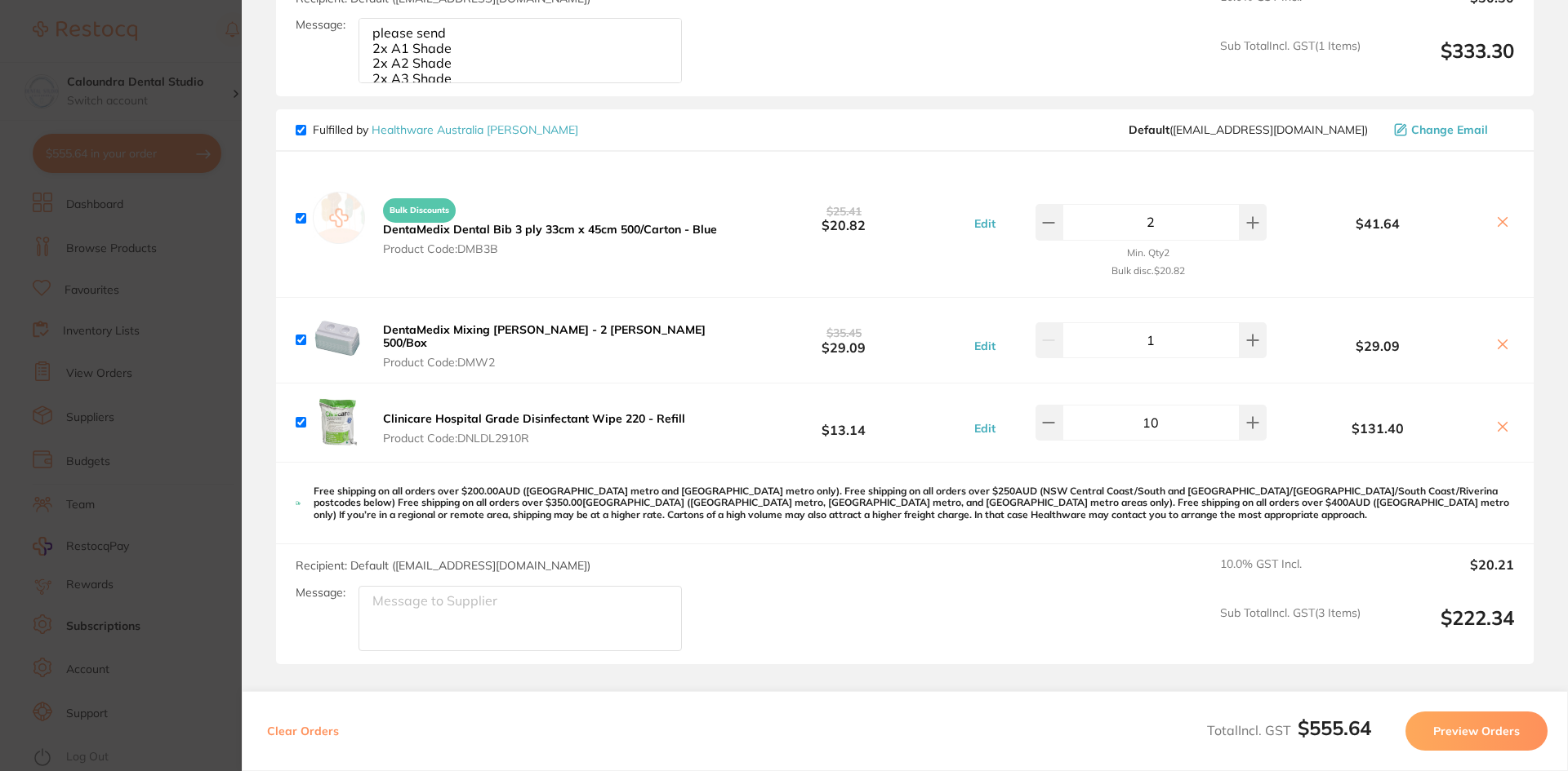
scroll to position [344, 0]
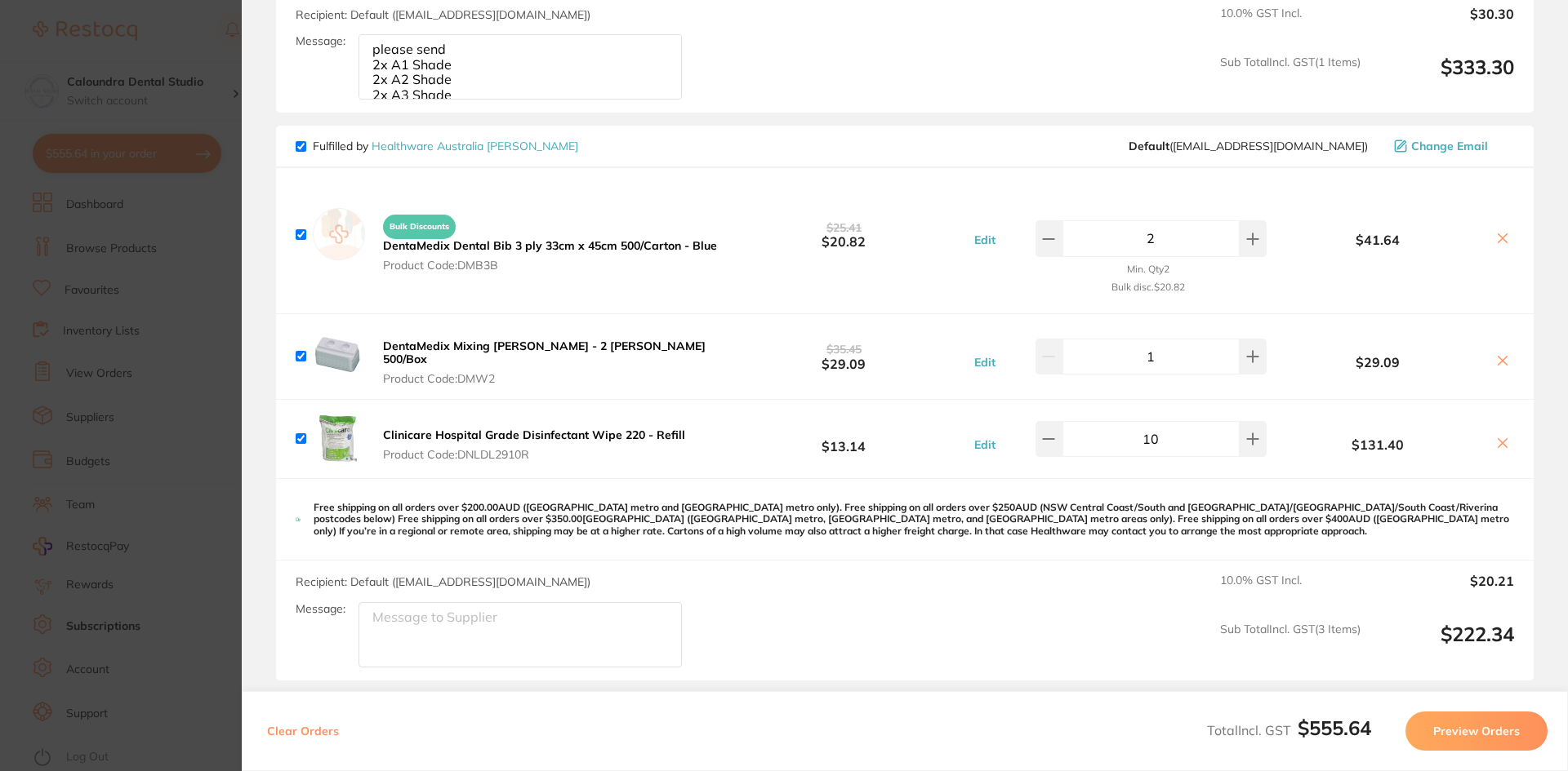
click at [1469, 732] on button "Preview Orders" at bounding box center [1477, 731] width 142 height 39
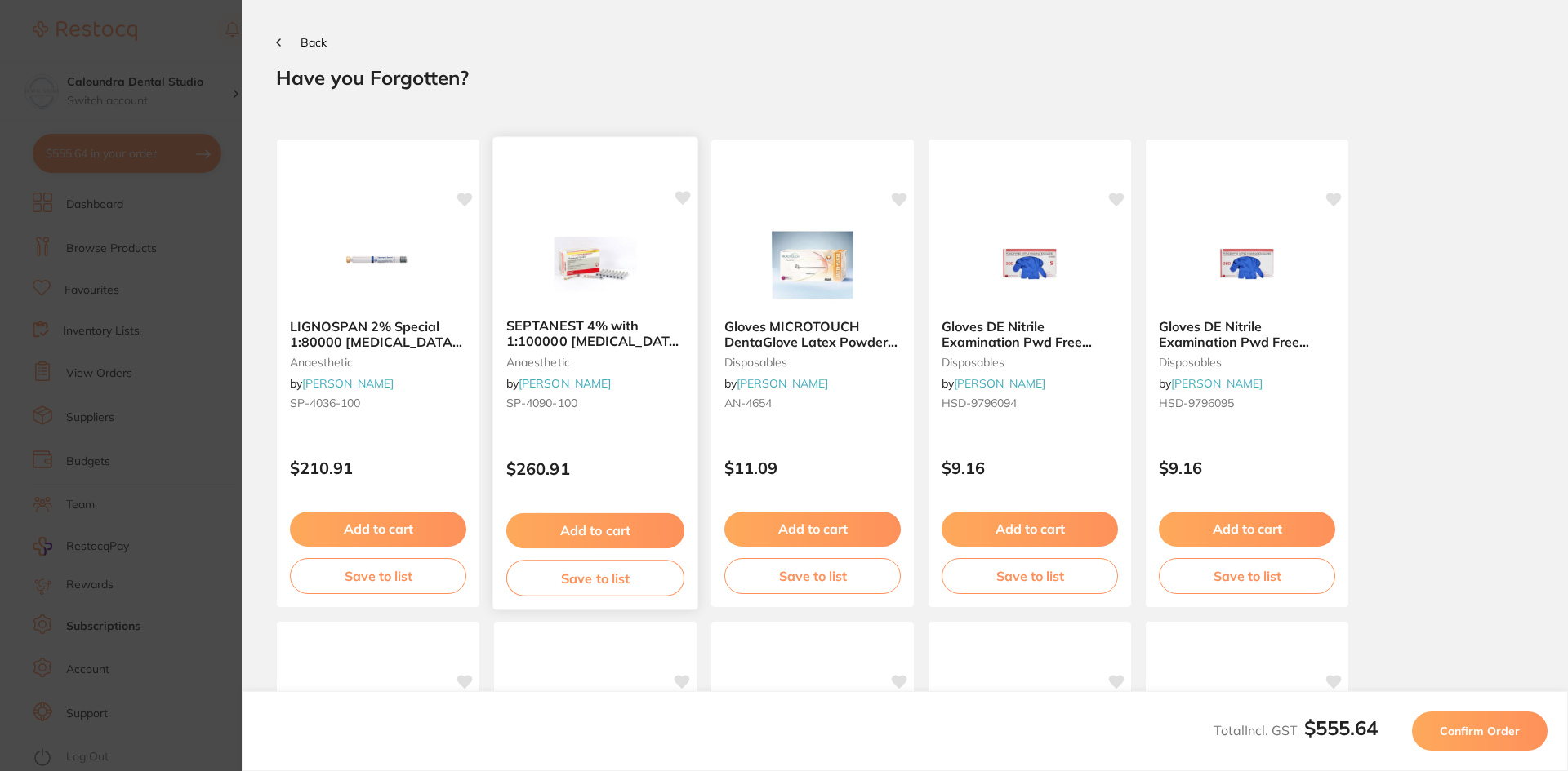
scroll to position [0, 0]
click at [1512, 735] on span "Confirm Order" at bounding box center [1479, 731] width 80 height 15
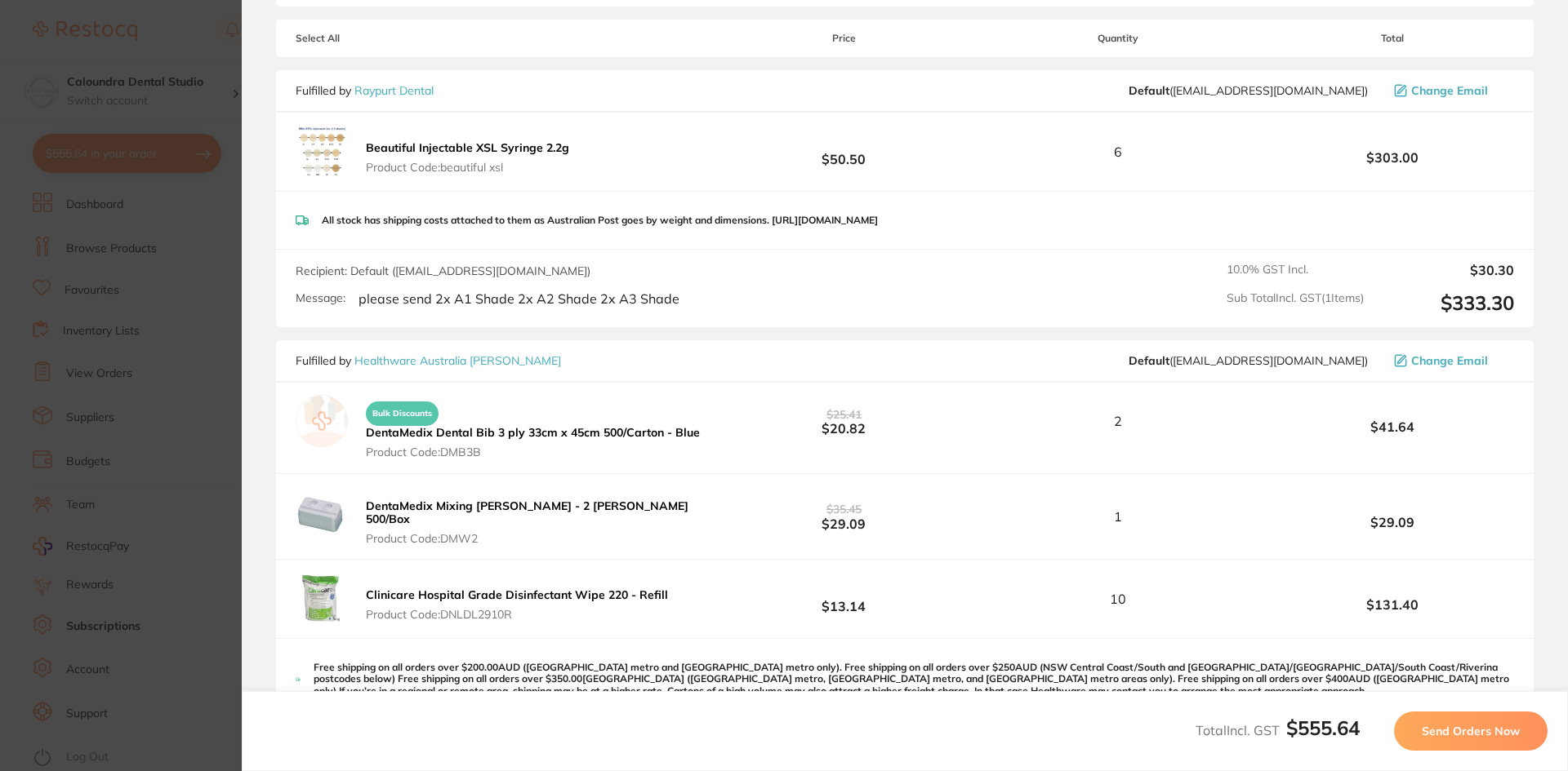
scroll to position [245, 0]
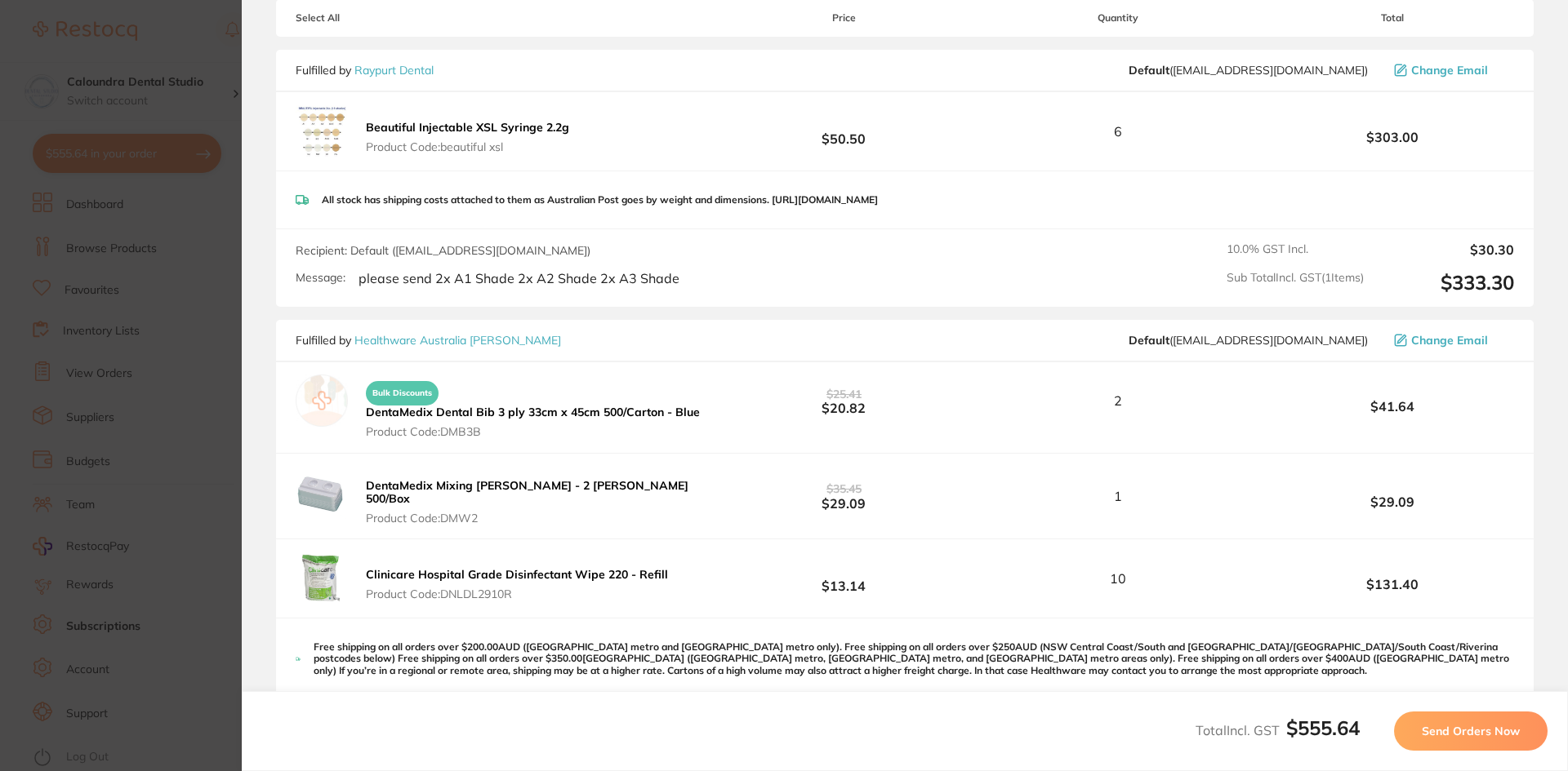
click at [1445, 737] on span "Send Orders Now" at bounding box center [1470, 731] width 98 height 15
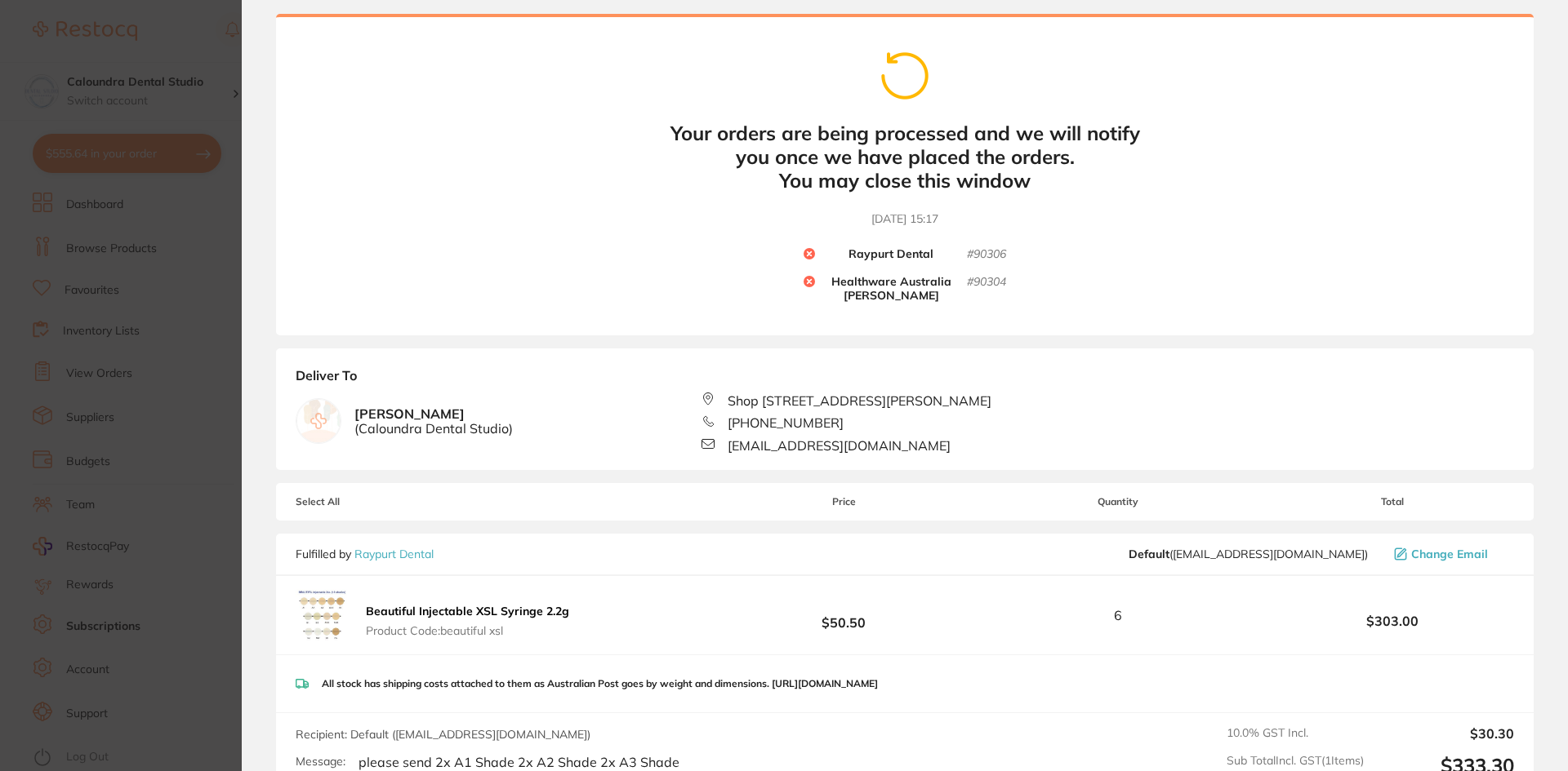
scroll to position [0, 0]
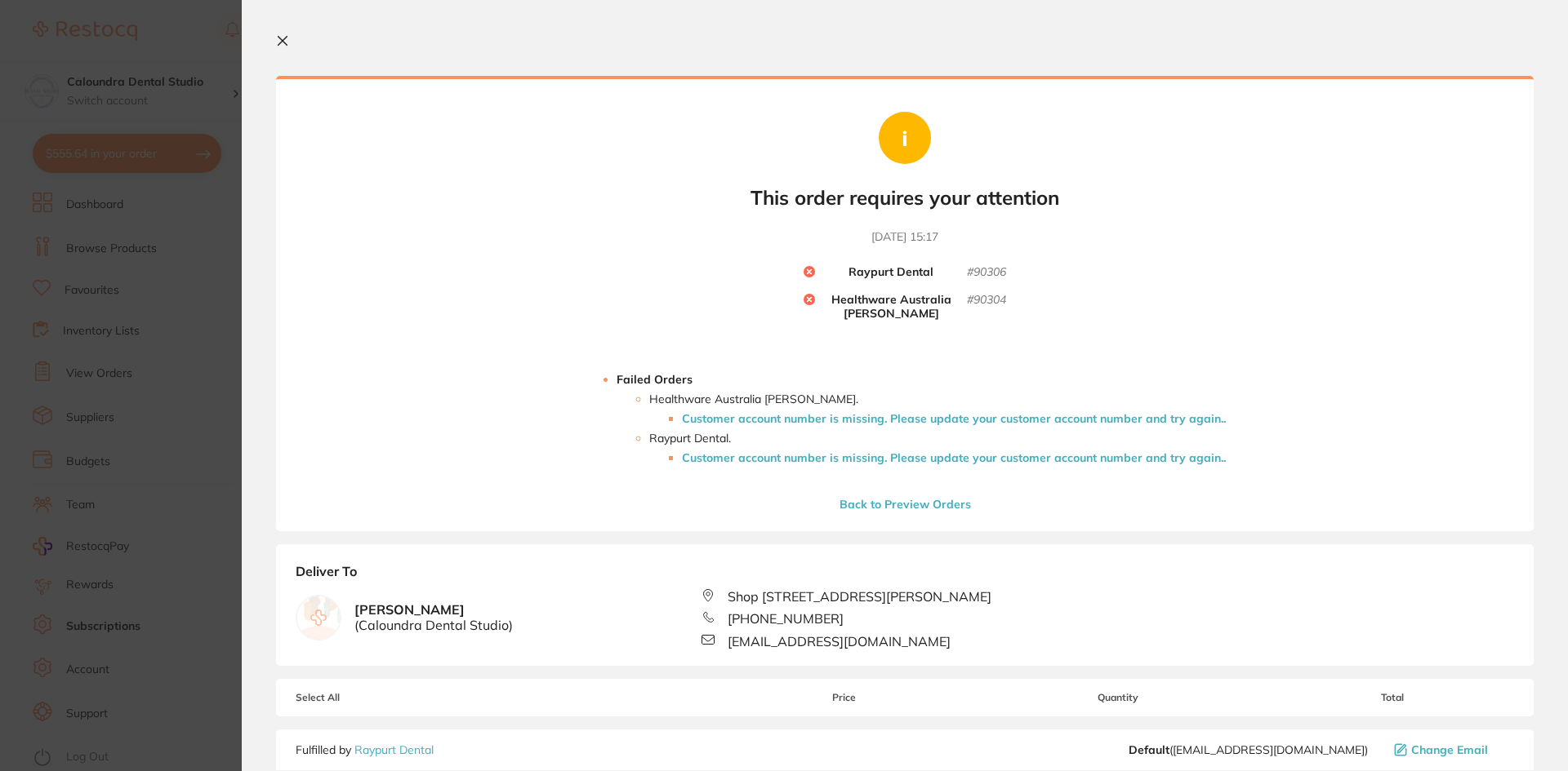
click at [729, 421] on li "Customer account number is missing. Please update your customer account number …" at bounding box center [954, 418] width 544 height 13
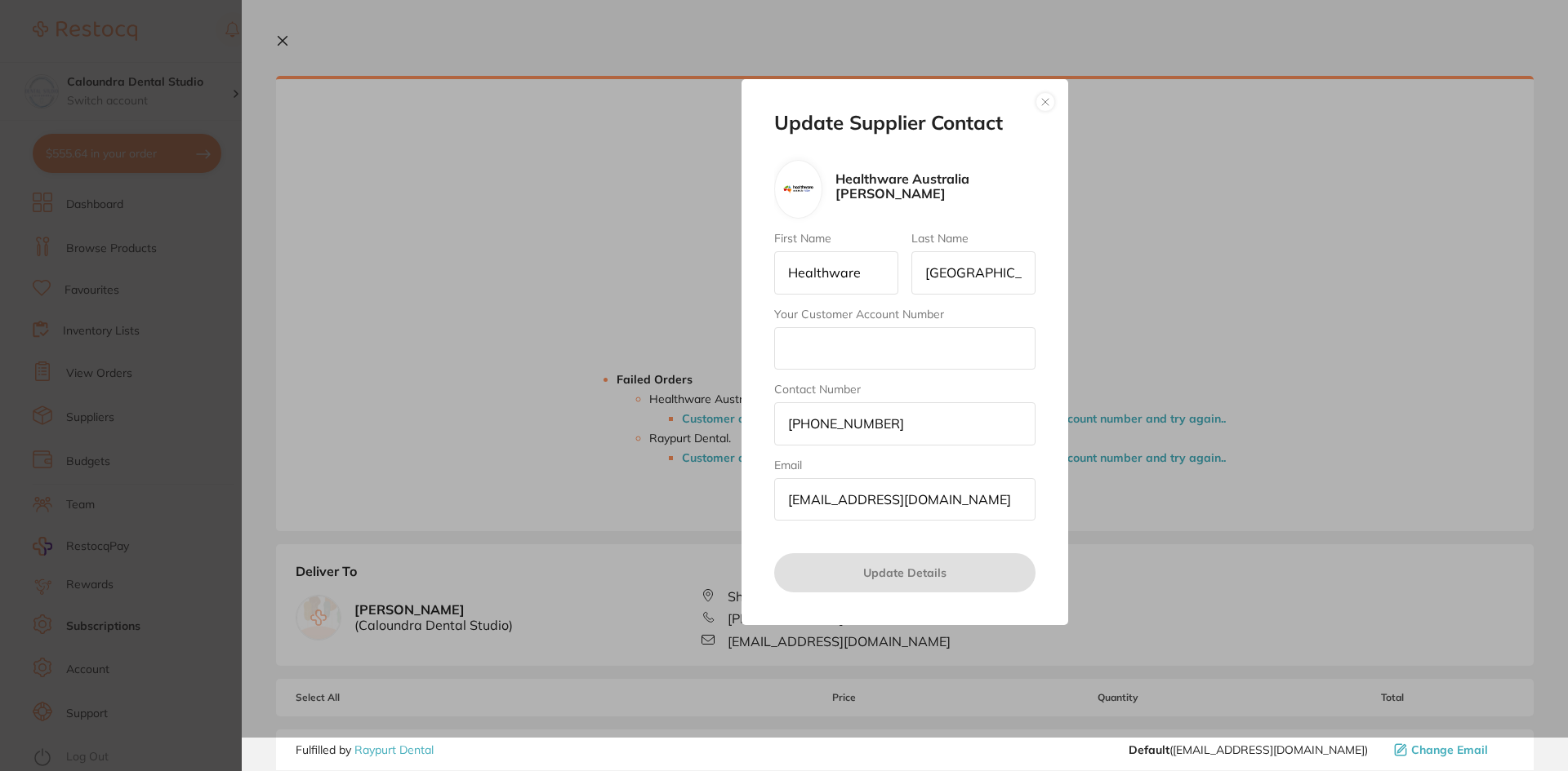
click at [1043, 101] on button "button" at bounding box center [1045, 101] width 20 height 20
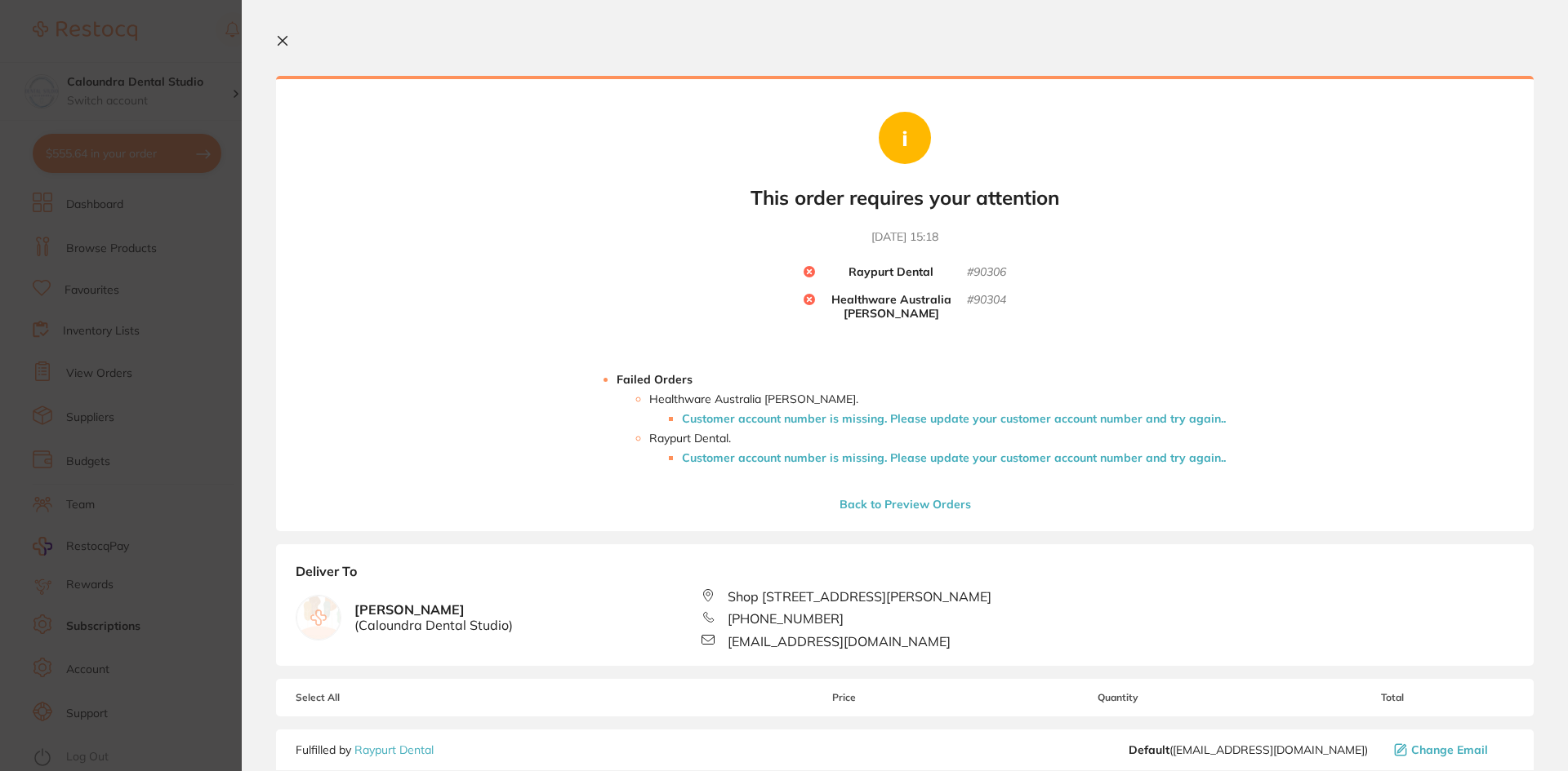
click at [758, 457] on li "Customer account number is missing. Please update your customer account number …" at bounding box center [954, 457] width 544 height 13
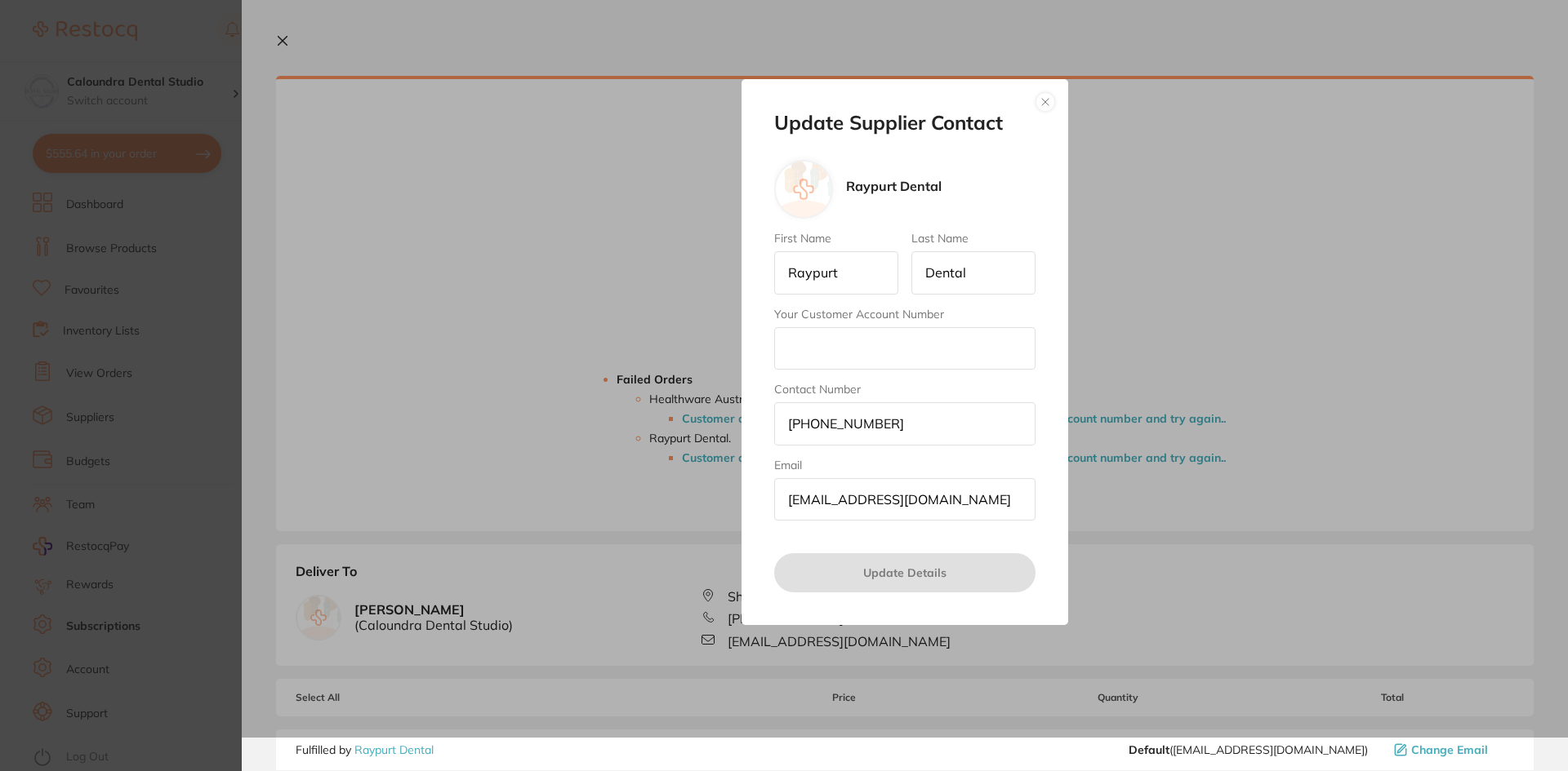
click at [1046, 100] on button "button" at bounding box center [1045, 101] width 20 height 20
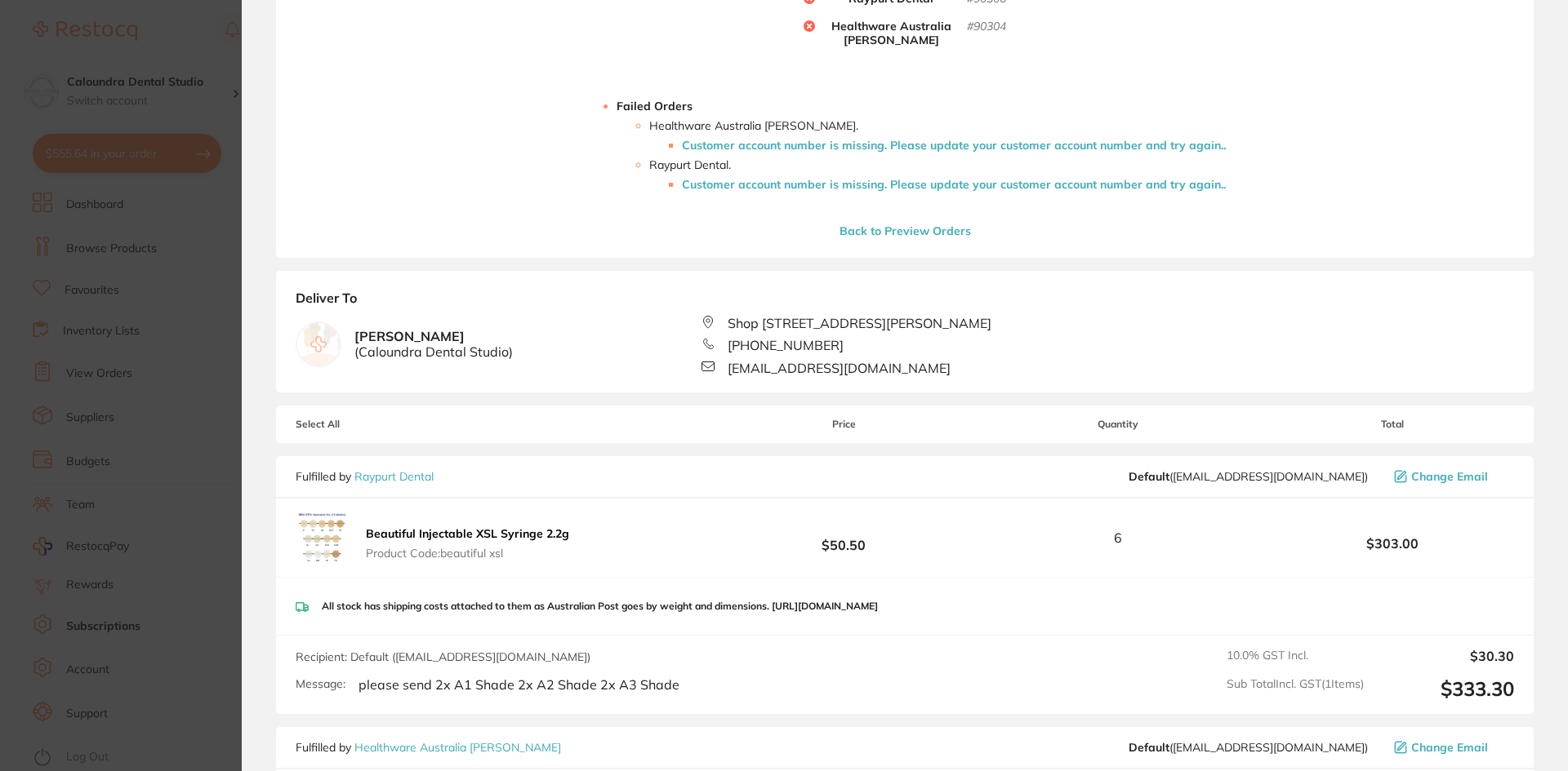
scroll to position [245, 0]
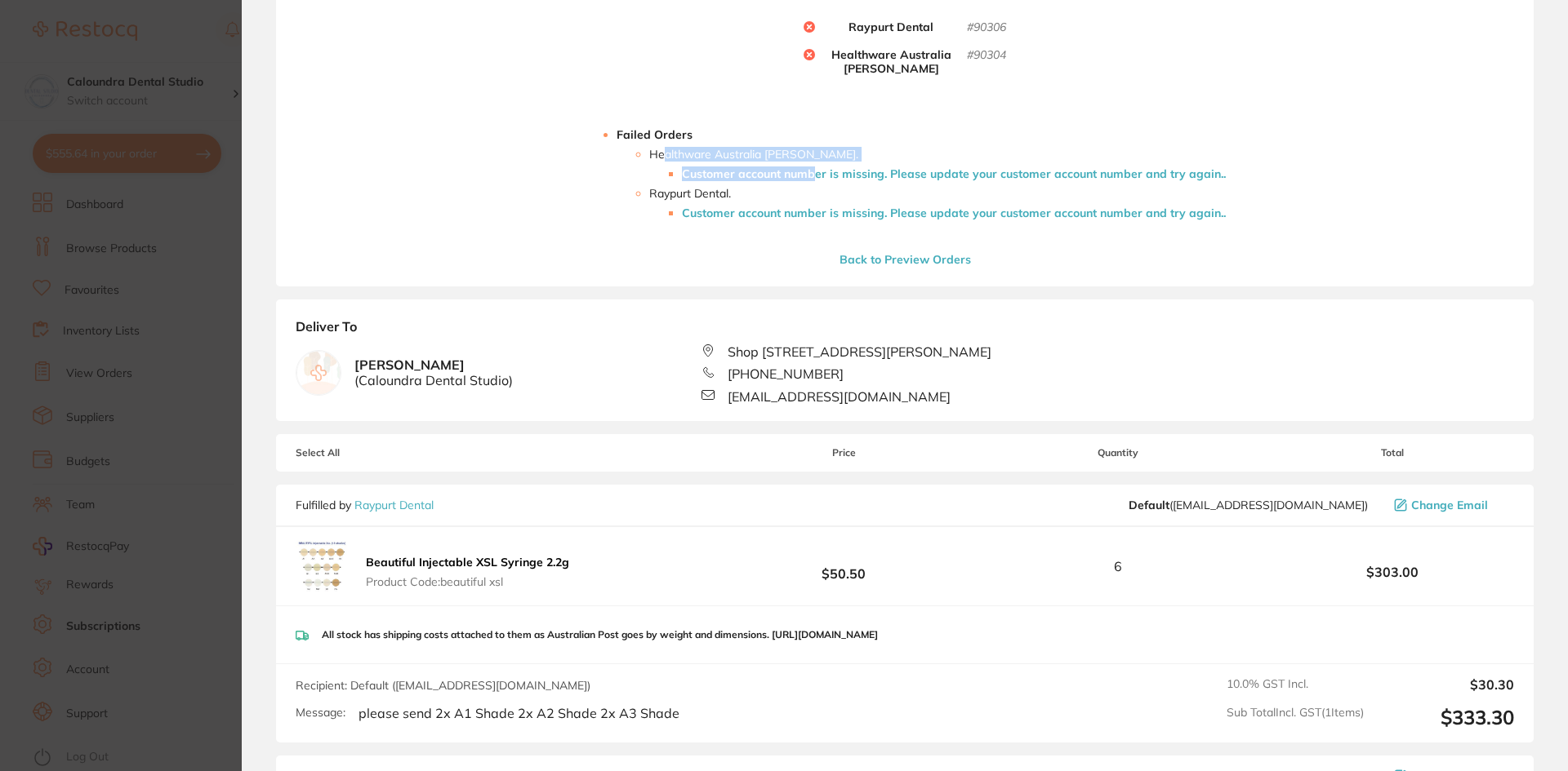
drag, startPoint x: 663, startPoint y: 155, endPoint x: 757, endPoint y: 187, distance: 99.3
click at [817, 164] on li "Healthware Australia [PERSON_NAME] . Customer account number is missing. Please…" at bounding box center [937, 164] width 576 height 33
click at [738, 195] on li "Raypurt Dental . Customer account number is missing. Please update your custome…" at bounding box center [937, 204] width 576 height 33
drag, startPoint x: 672, startPoint y: 197, endPoint x: 762, endPoint y: 197, distance: 90.0
click at [762, 197] on li "Raypurt Dental . Customer account number is missing. Please update your custome…" at bounding box center [937, 204] width 576 height 33
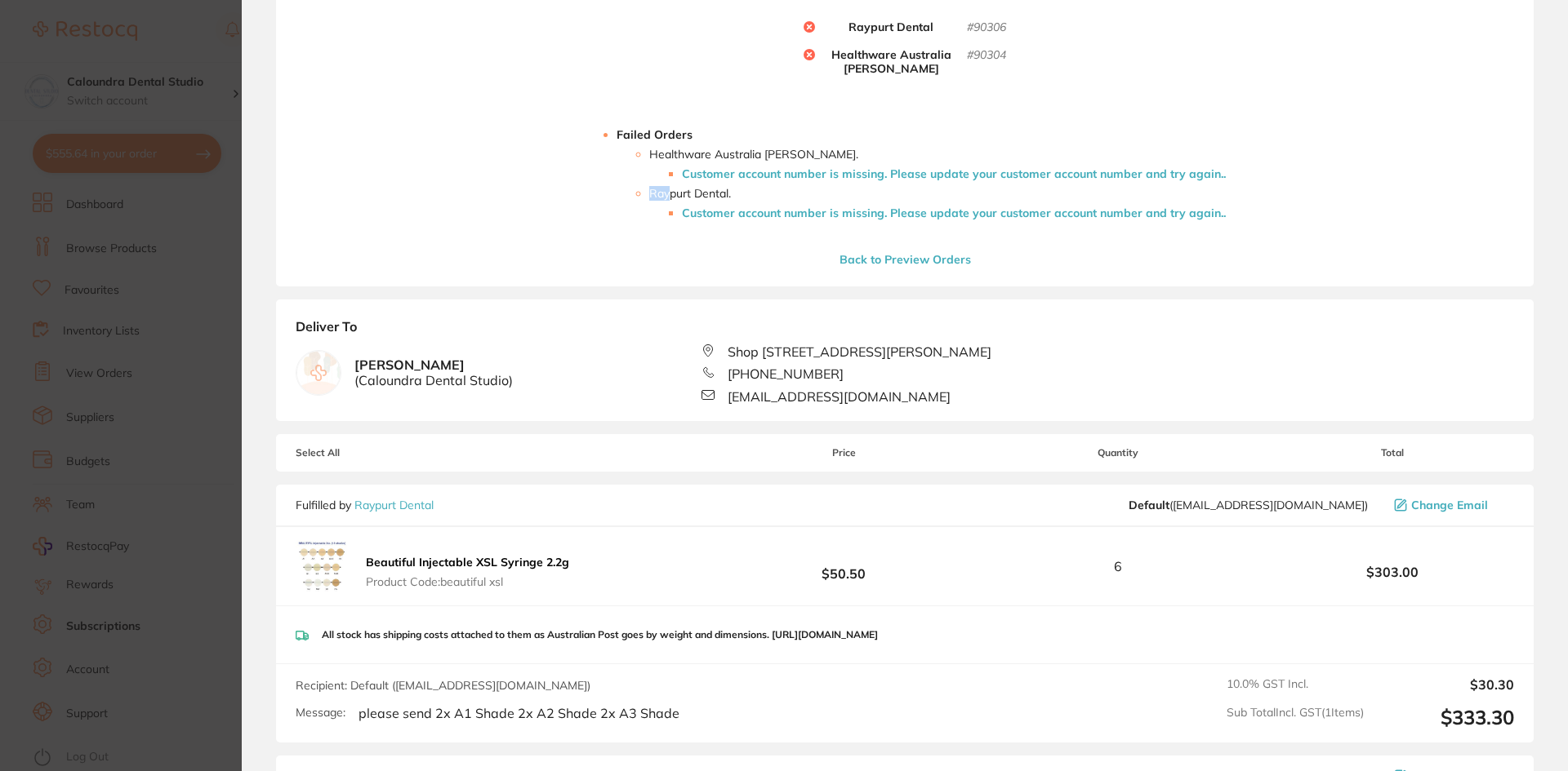
click at [782, 184] on ul "Healthware Australia [PERSON_NAME] . Customer account number is missing. Please…" at bounding box center [922, 183] width 609 height 72
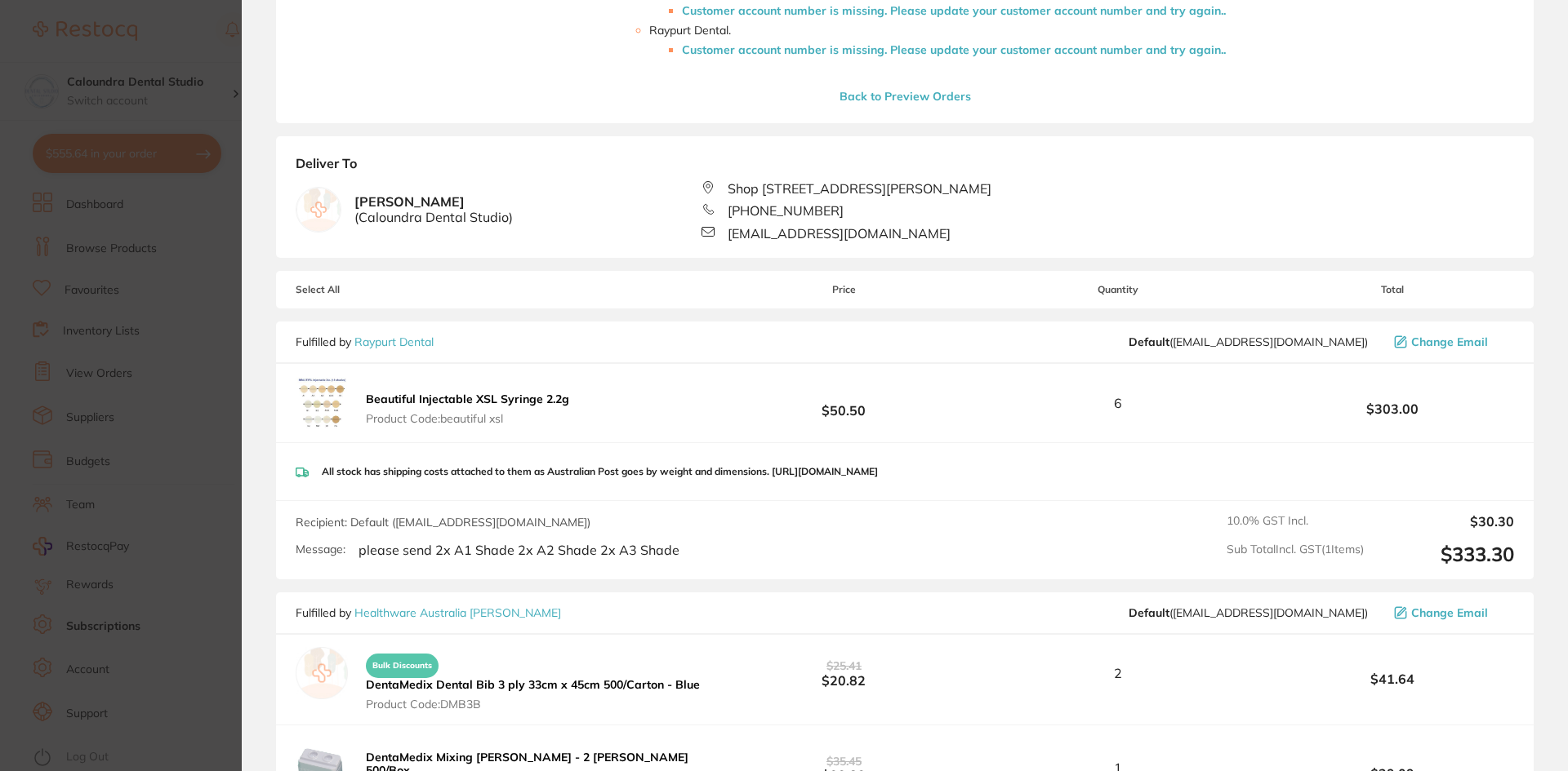
scroll to position [735, 0]
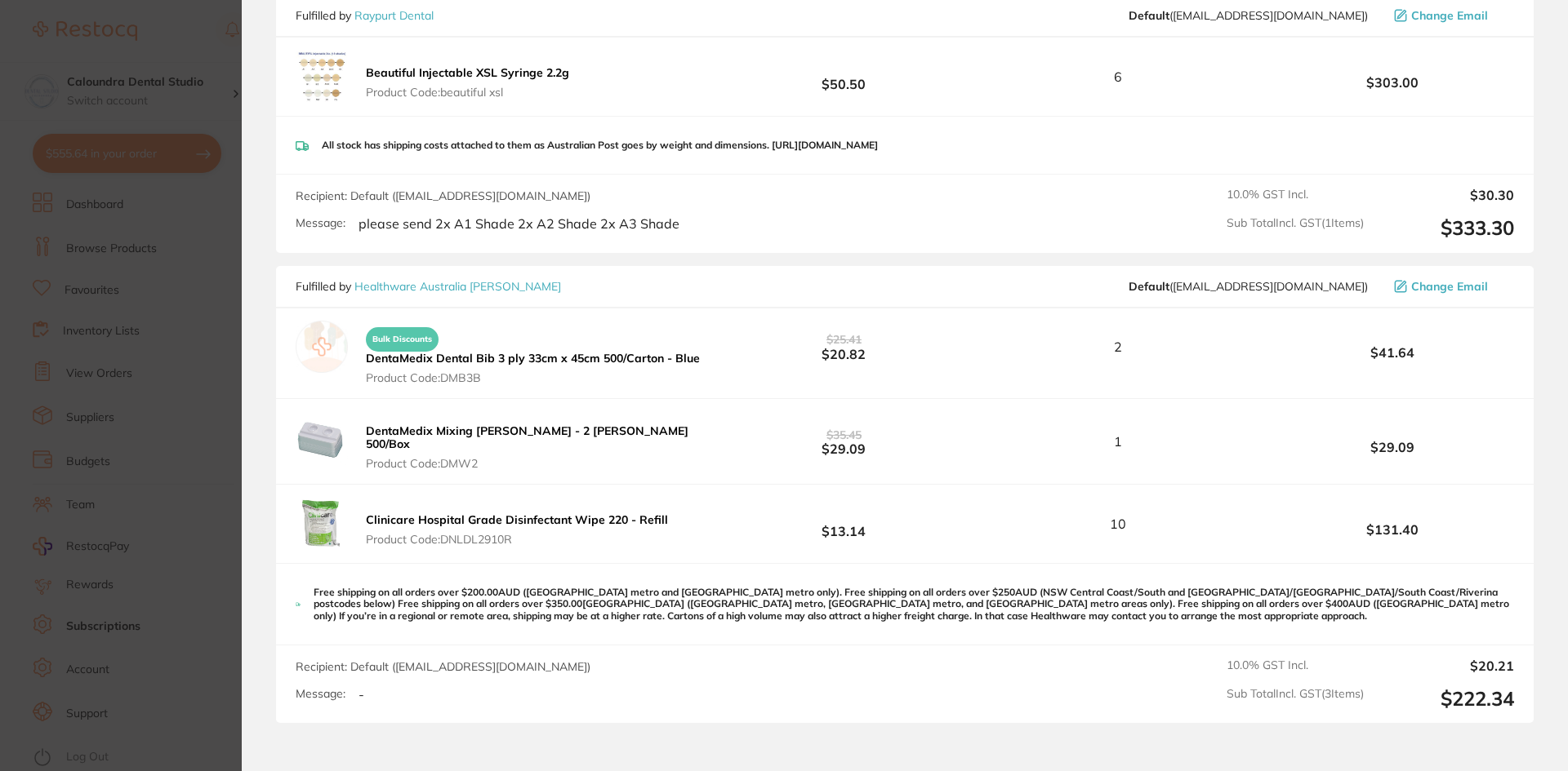
click at [562, 527] on b "Clinicare Hospital Grade Disinfectant Wipe 220 - Refill" at bounding box center [517, 519] width 302 height 15
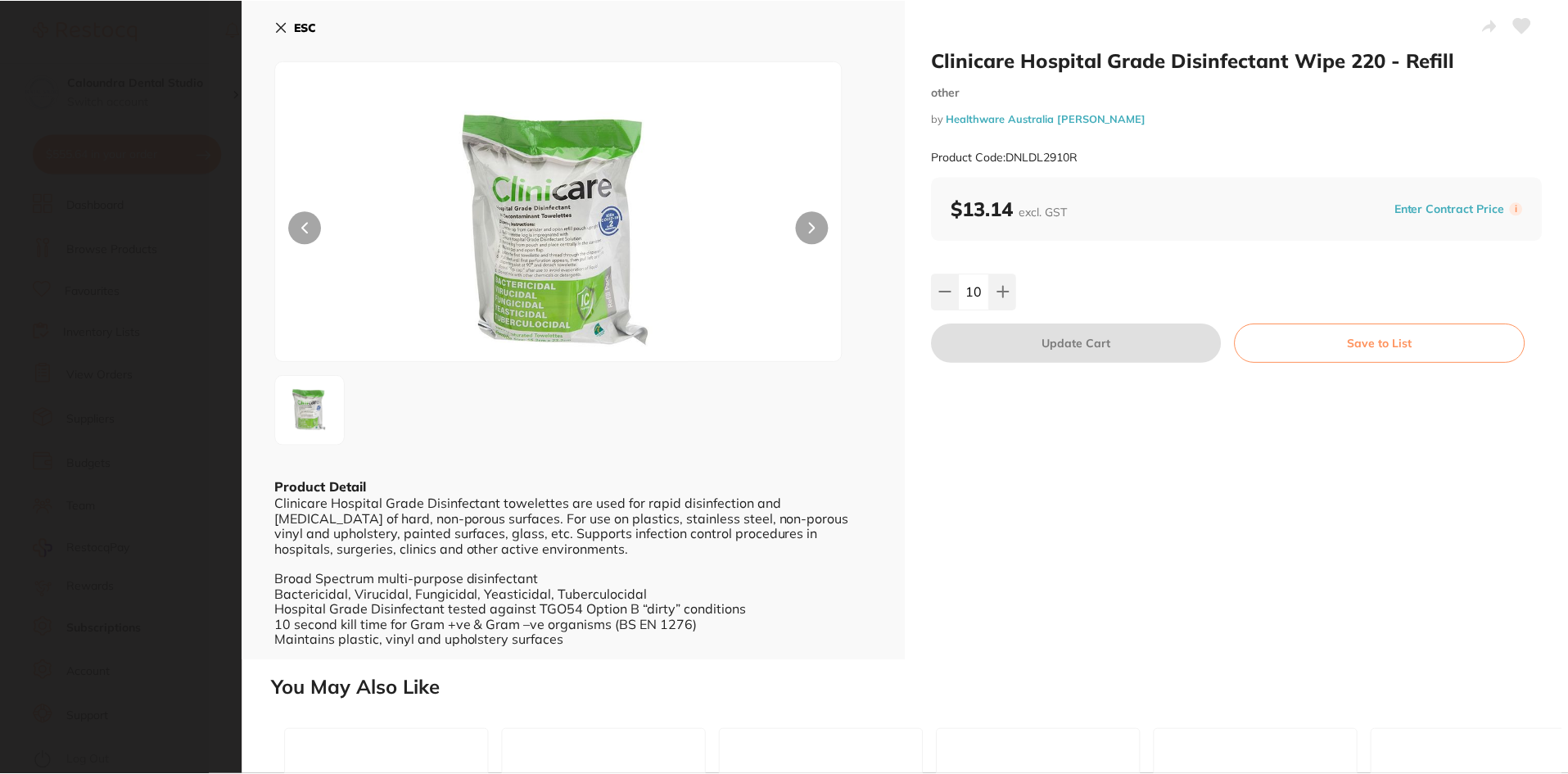
scroll to position [0, 0]
click at [278, 23] on icon at bounding box center [282, 27] width 9 height 9
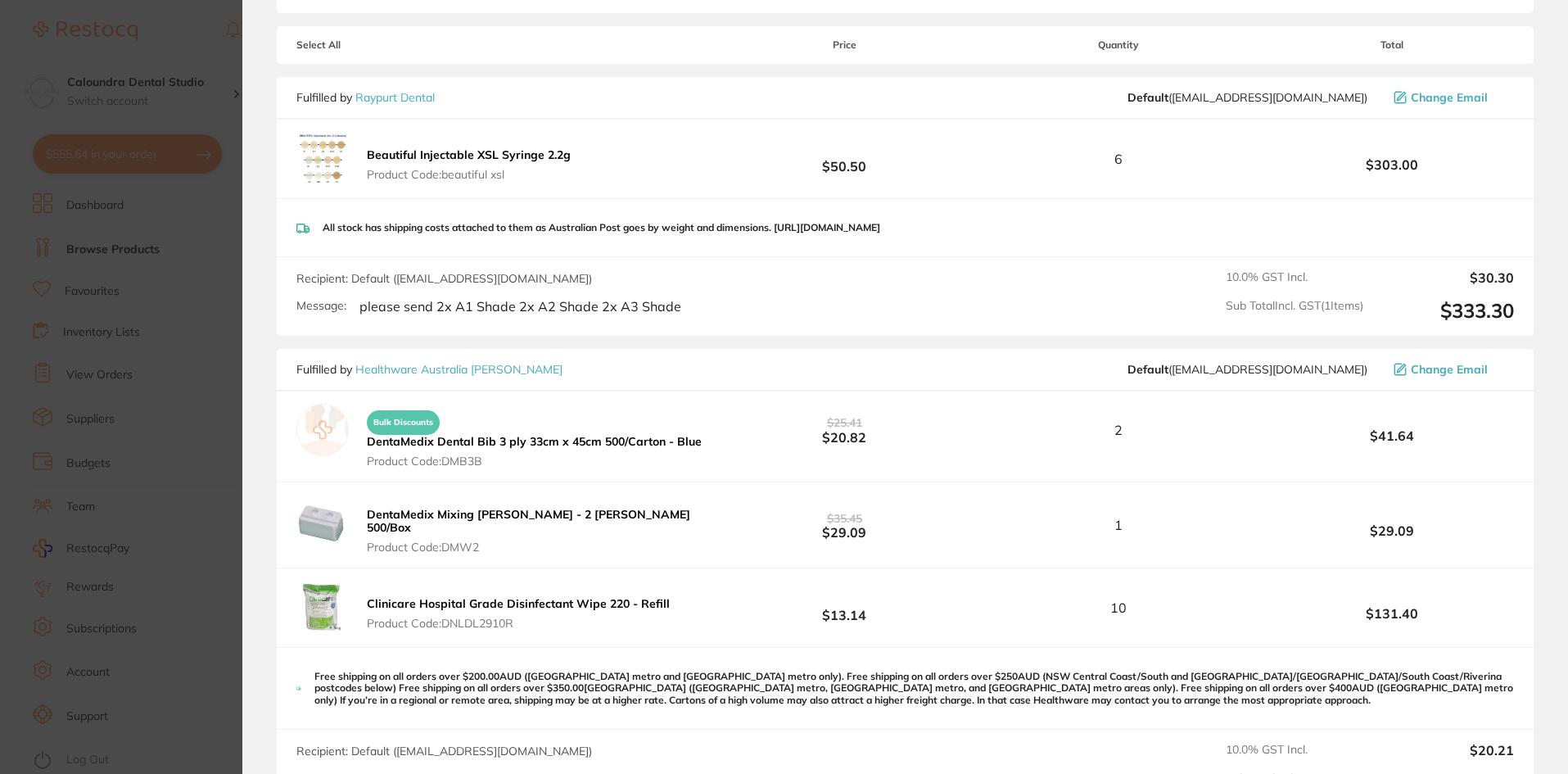
scroll to position [737, 0]
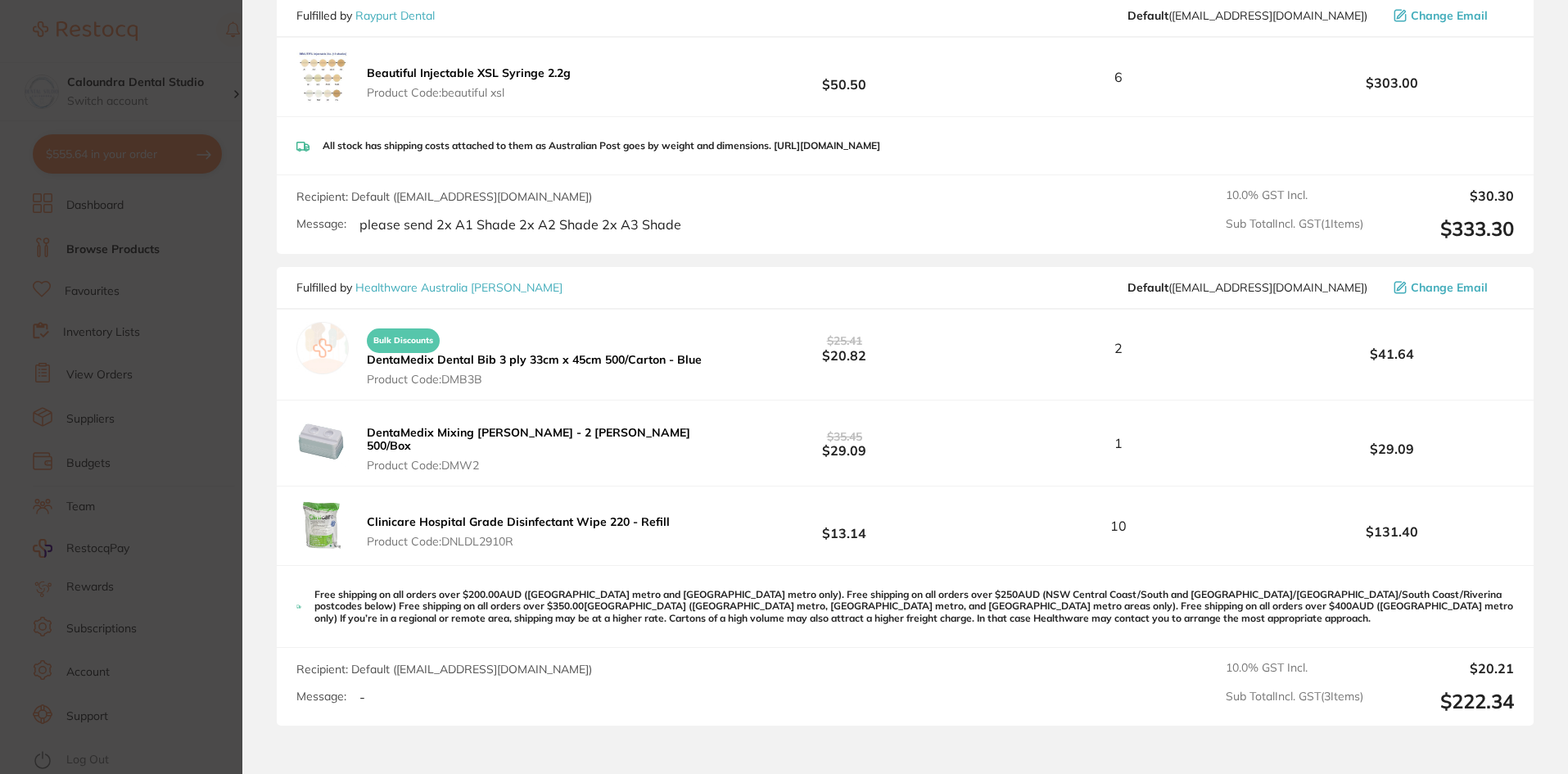
click at [213, 22] on section "Update RRP Set your pre negotiated price for this item. Item Agreed RRP (excl. …" at bounding box center [784, 387] width 1568 height 774
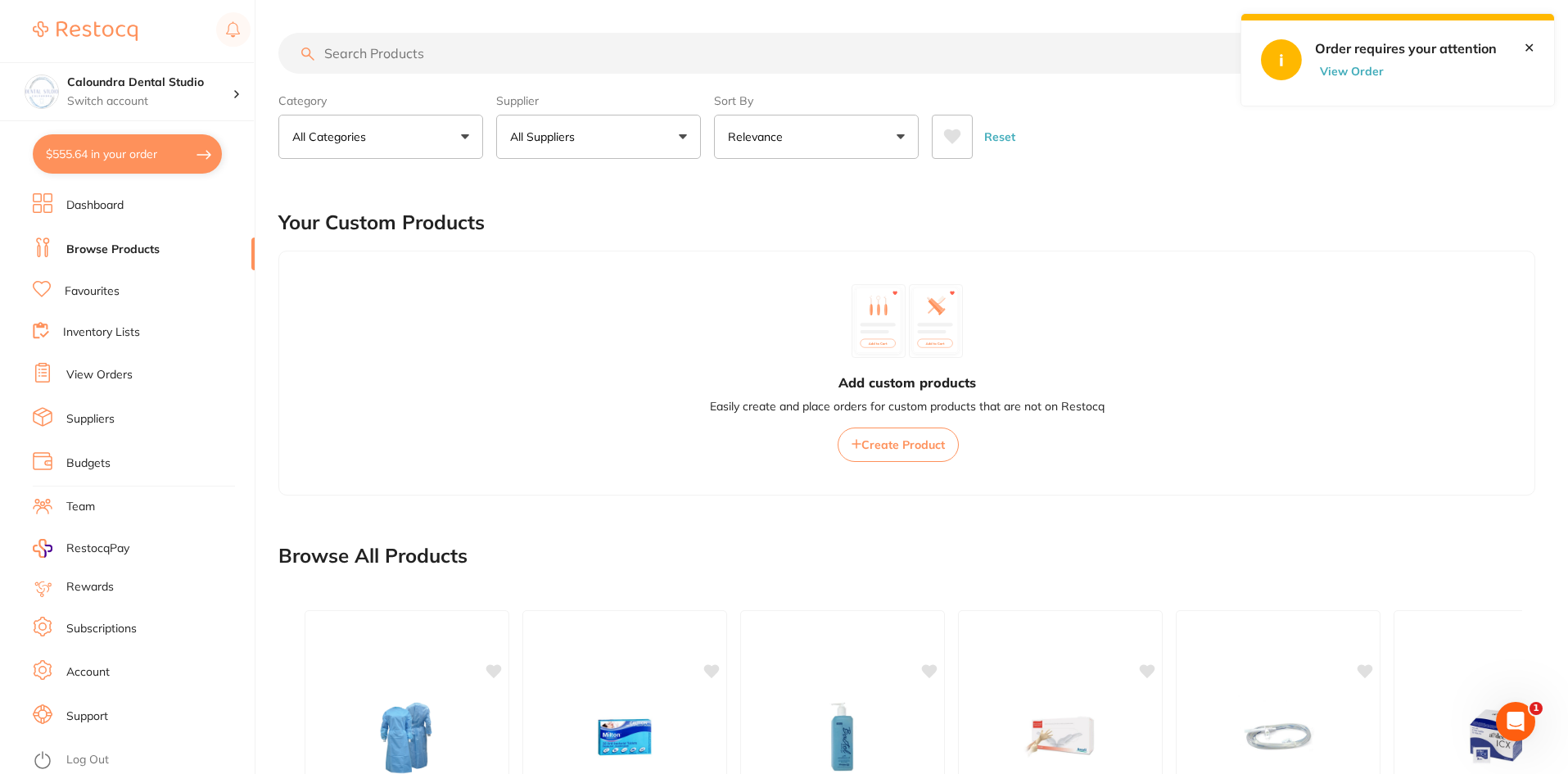
scroll to position [0, 0]
click at [586, 137] on span at bounding box center [585, 137] width 7 height 7
type input "ind"
click at [604, 278] on p "Independent Dental" at bounding box center [613, 280] width 117 height 30
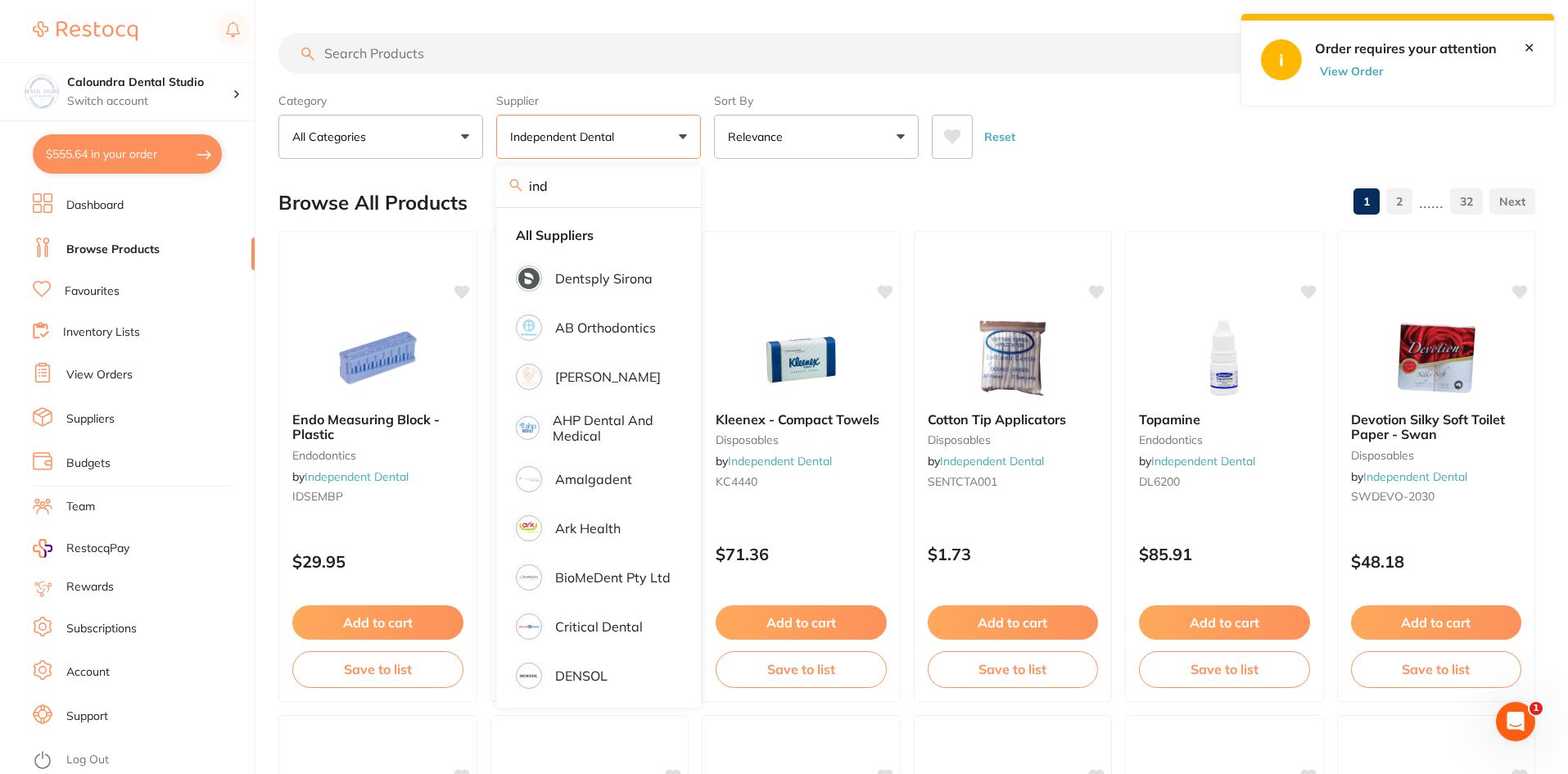
click at [398, 57] on input "search" at bounding box center [781, 53] width 1006 height 41
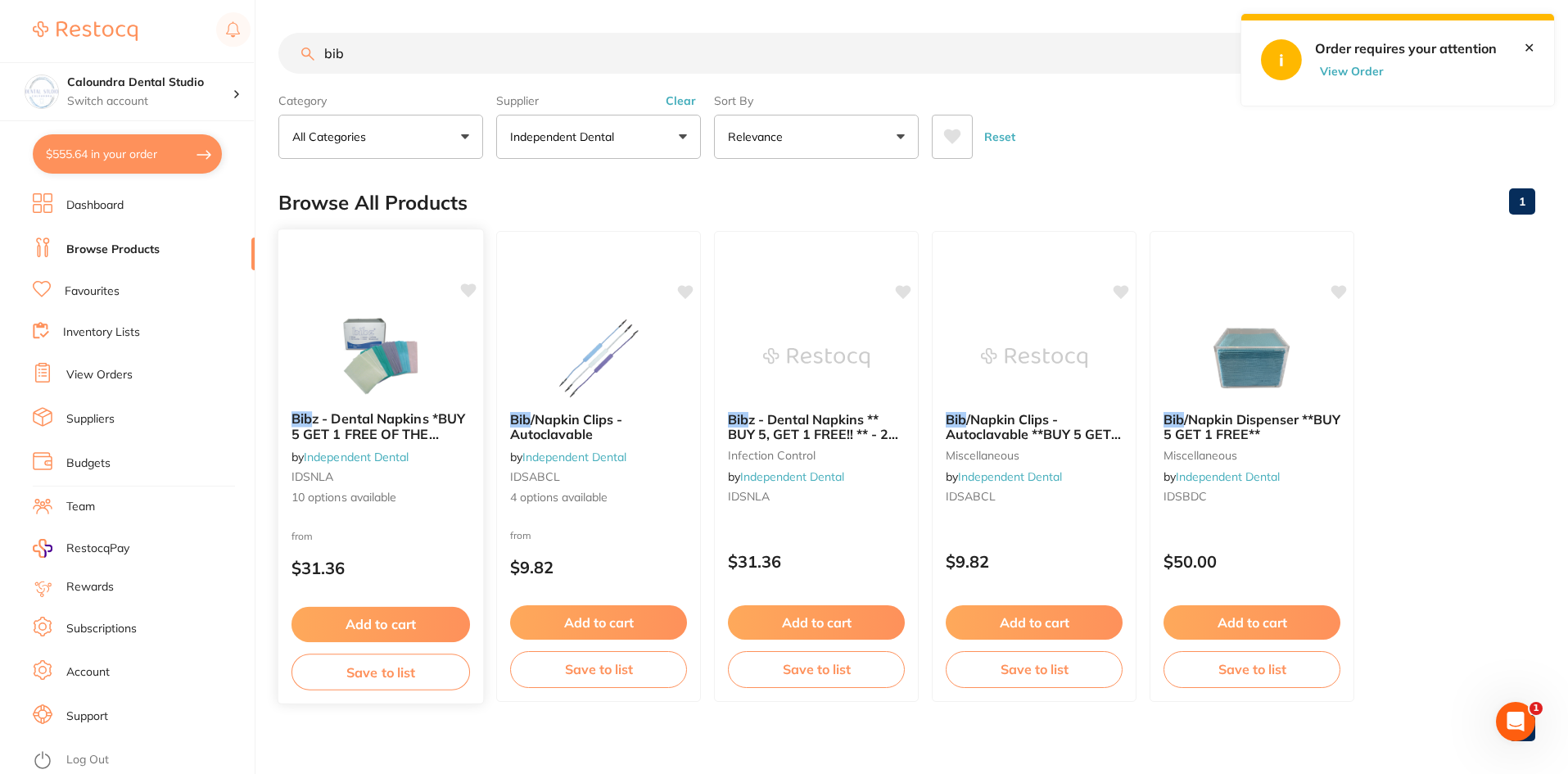
type input "bib"
click at [360, 422] on span "z - Dental Napkins *BUY 5 GET 1 FREE OF THE SAME**PRICE DROP**" at bounding box center [379, 434] width 174 height 47
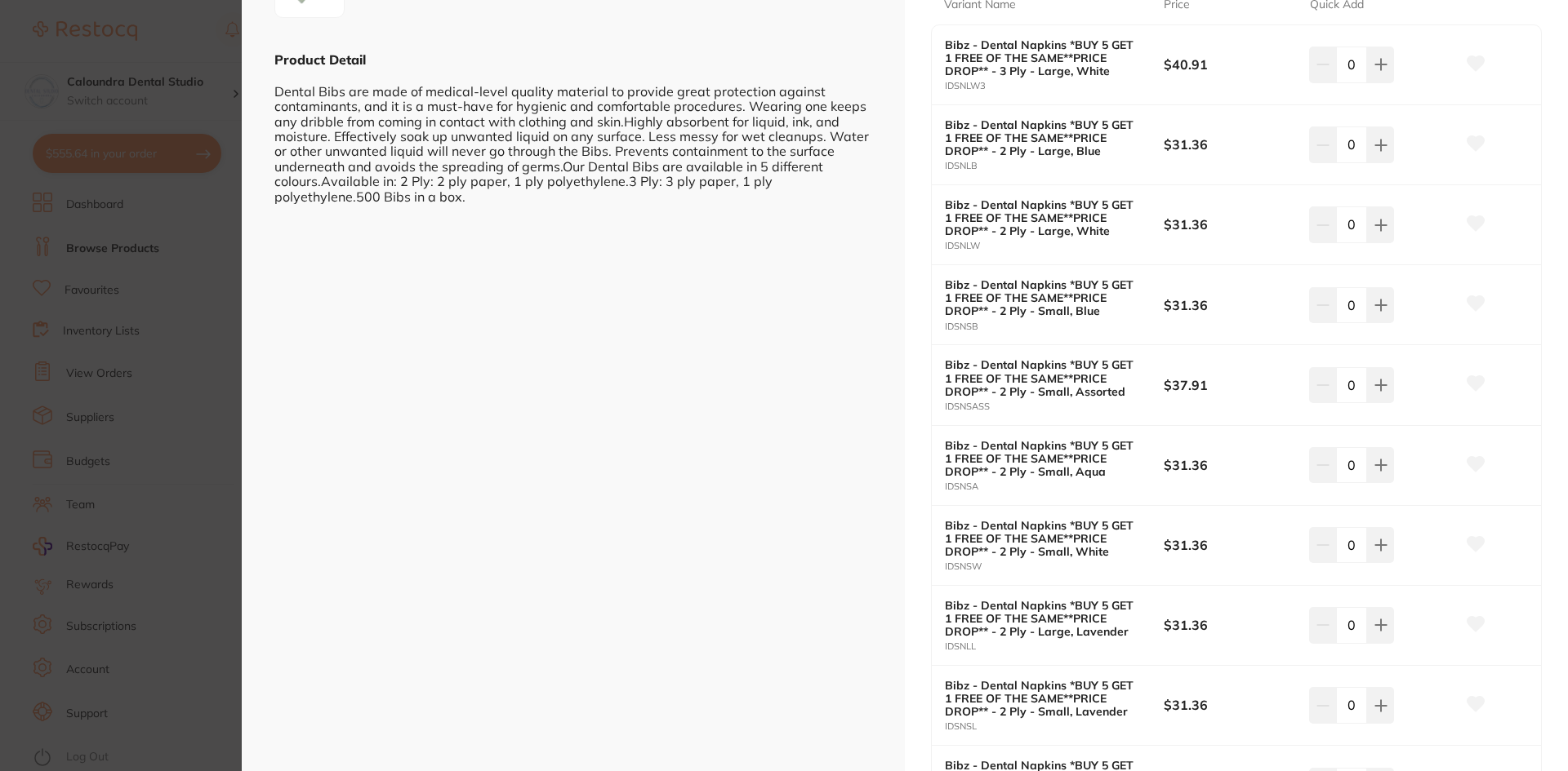
scroll to position [408, 0]
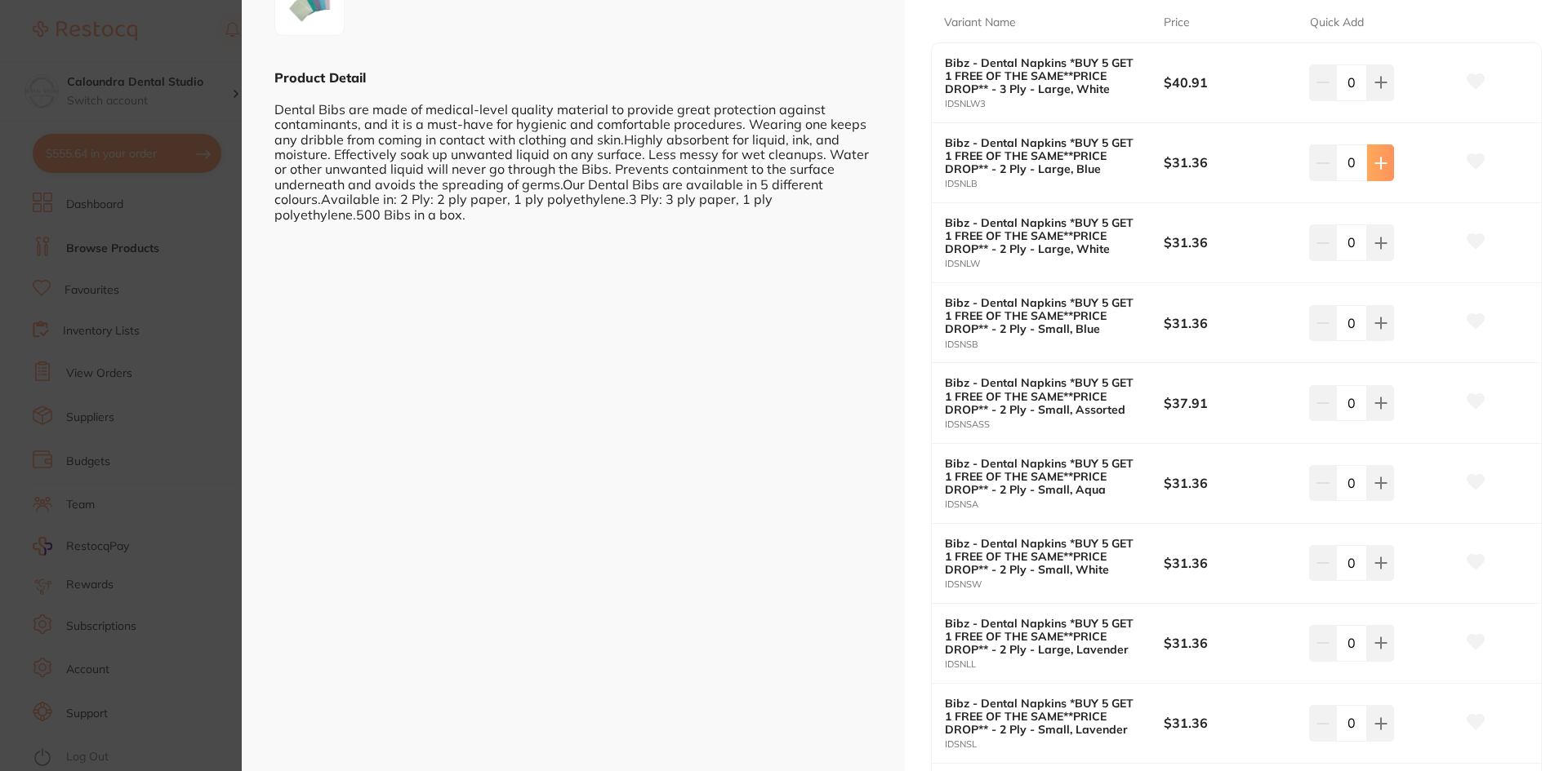
click at [1379, 89] on icon at bounding box center [1381, 82] width 13 height 13
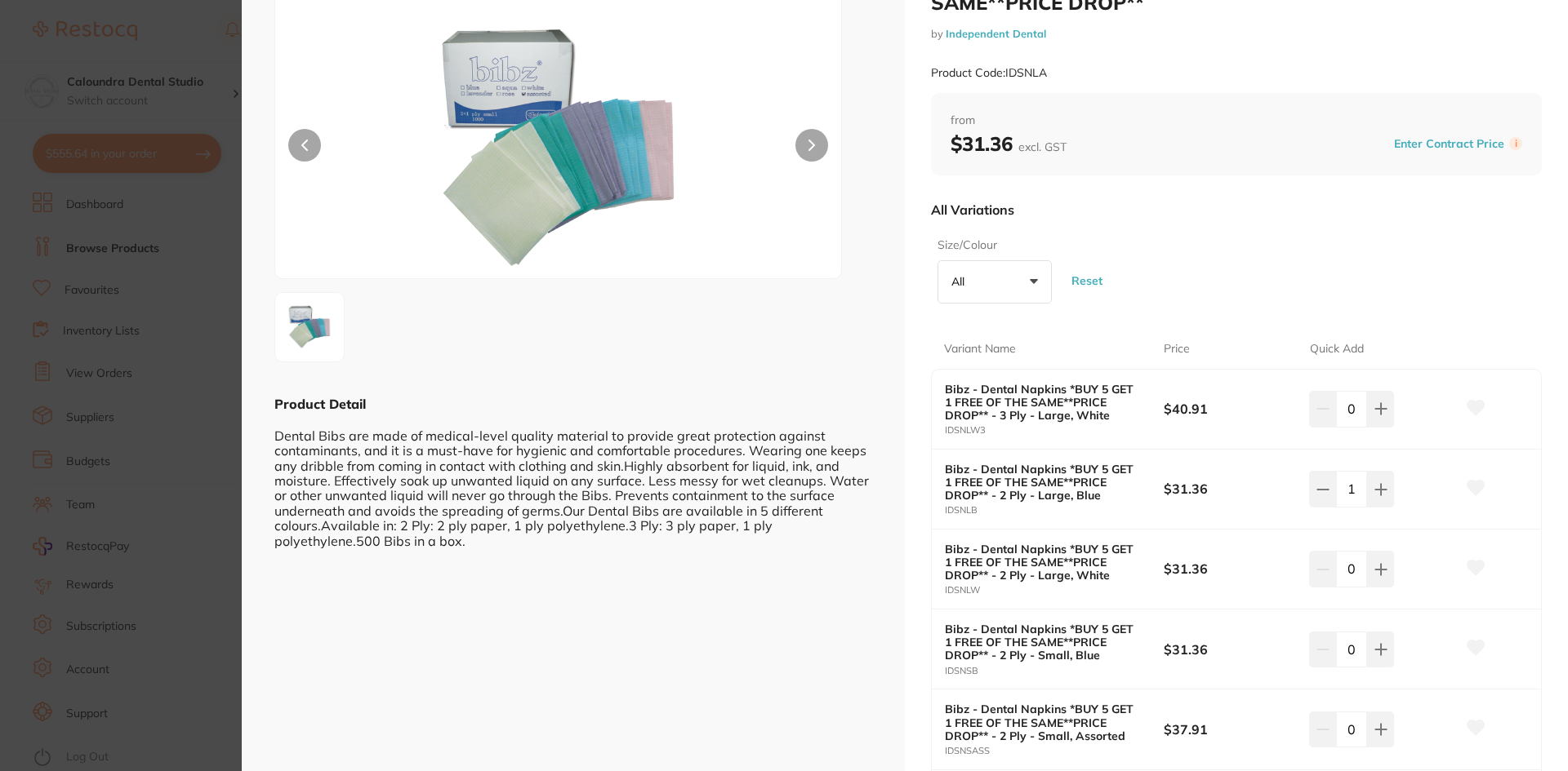
scroll to position [0, 0]
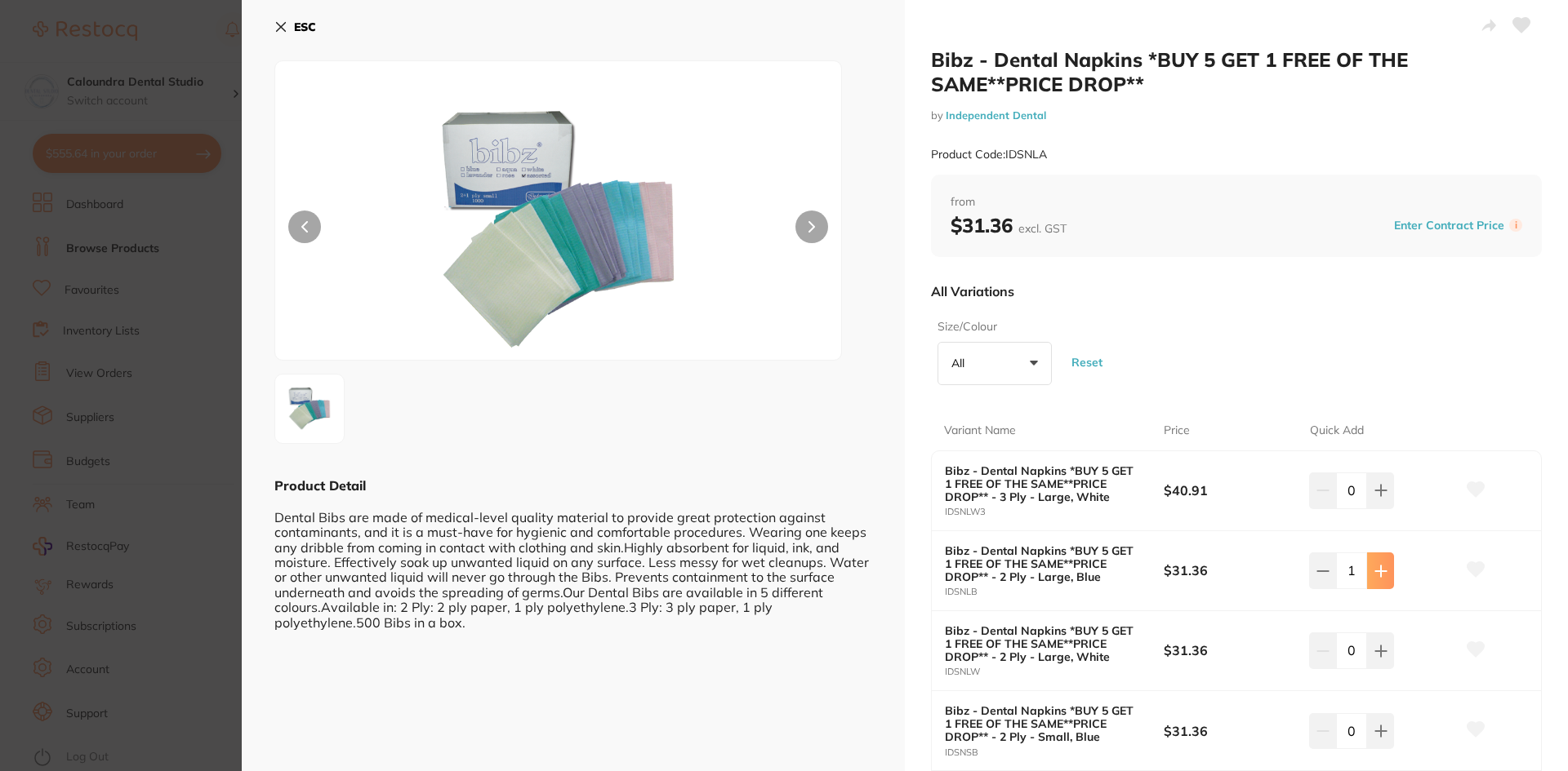
click at [1374, 497] on icon at bounding box center [1381, 490] width 13 height 13
type input "5"
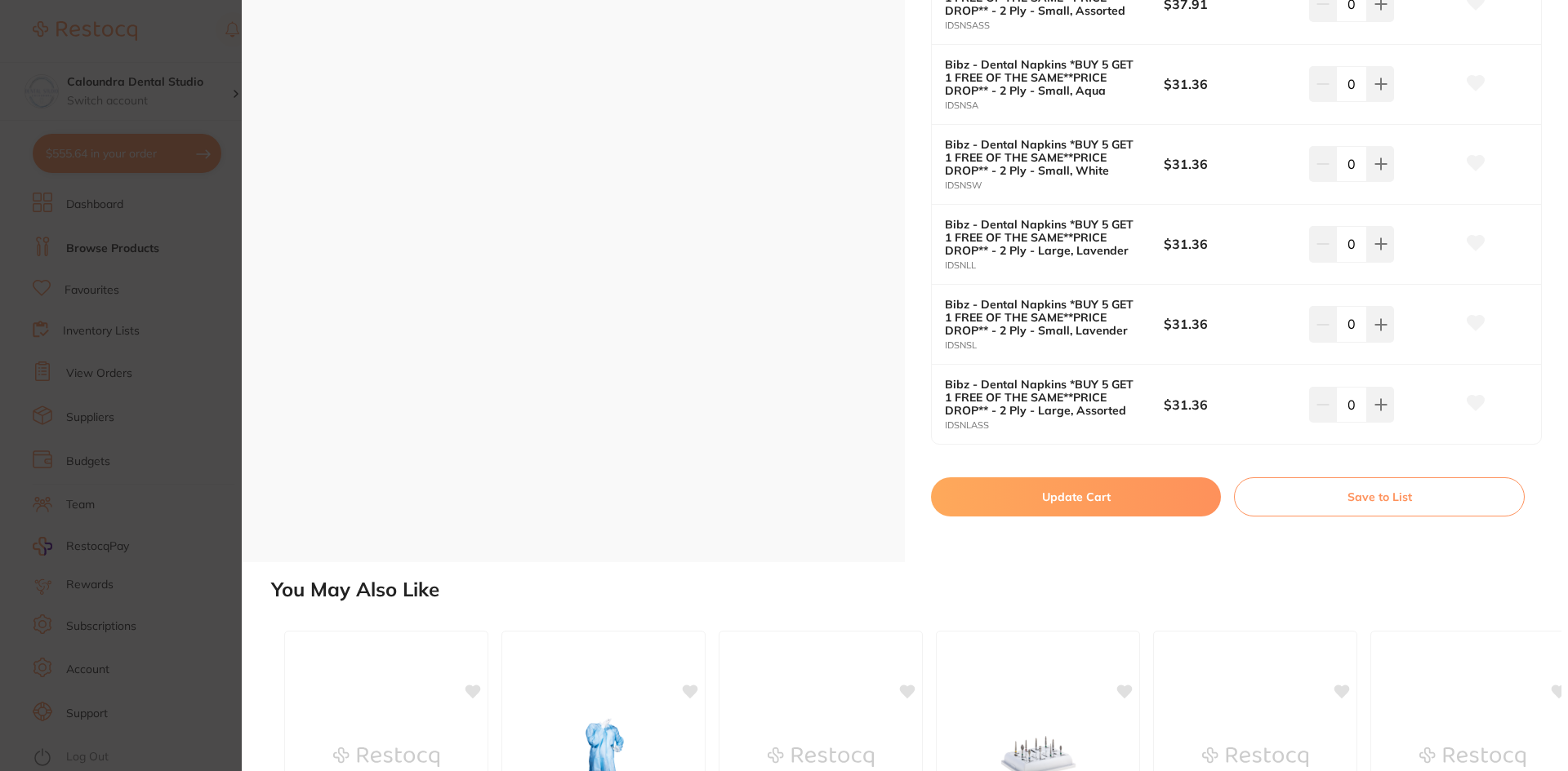
scroll to position [816, 0]
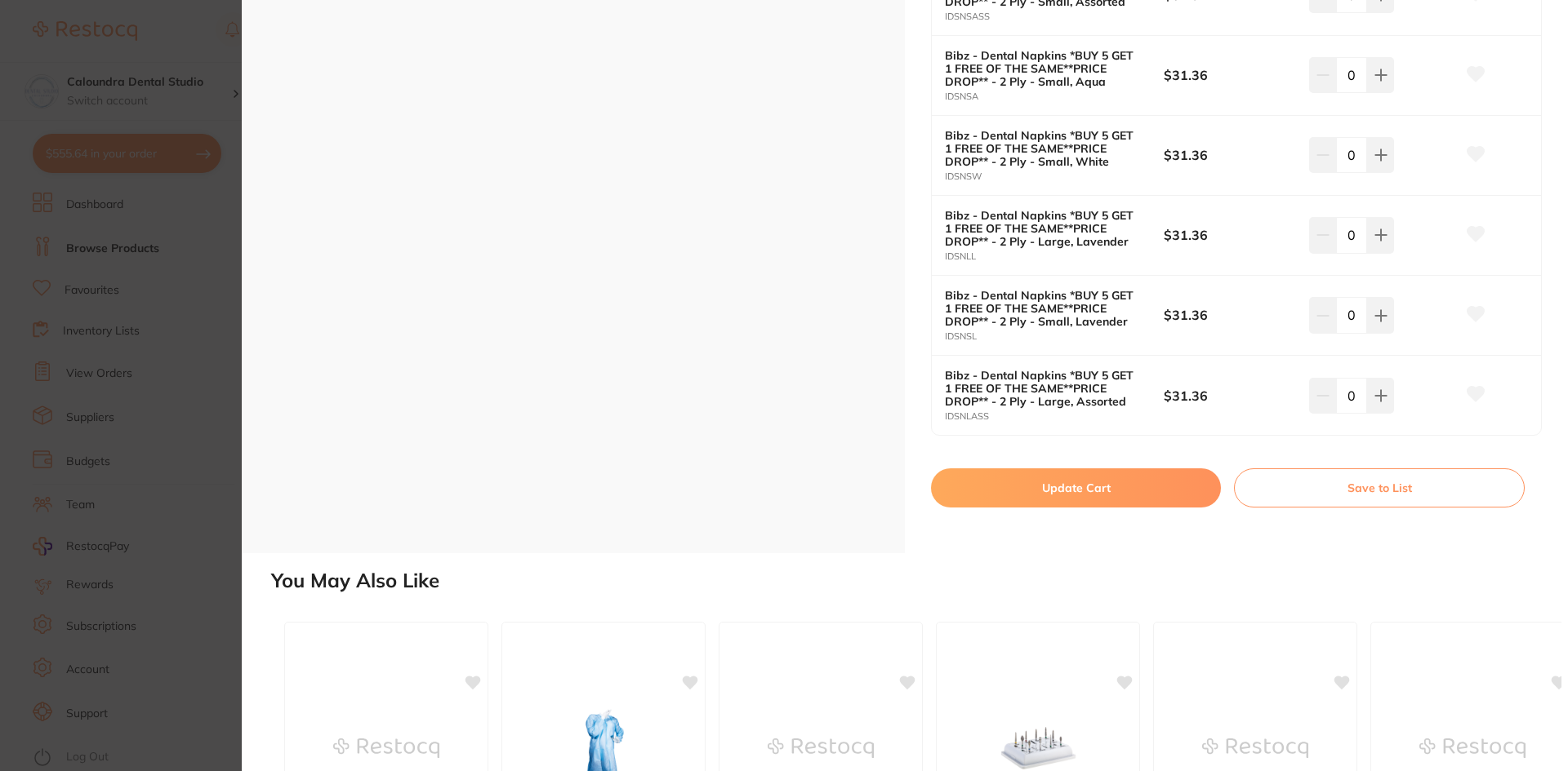
click at [1071, 491] on button "Update Cart" at bounding box center [1076, 487] width 290 height 39
checkbox input "false"
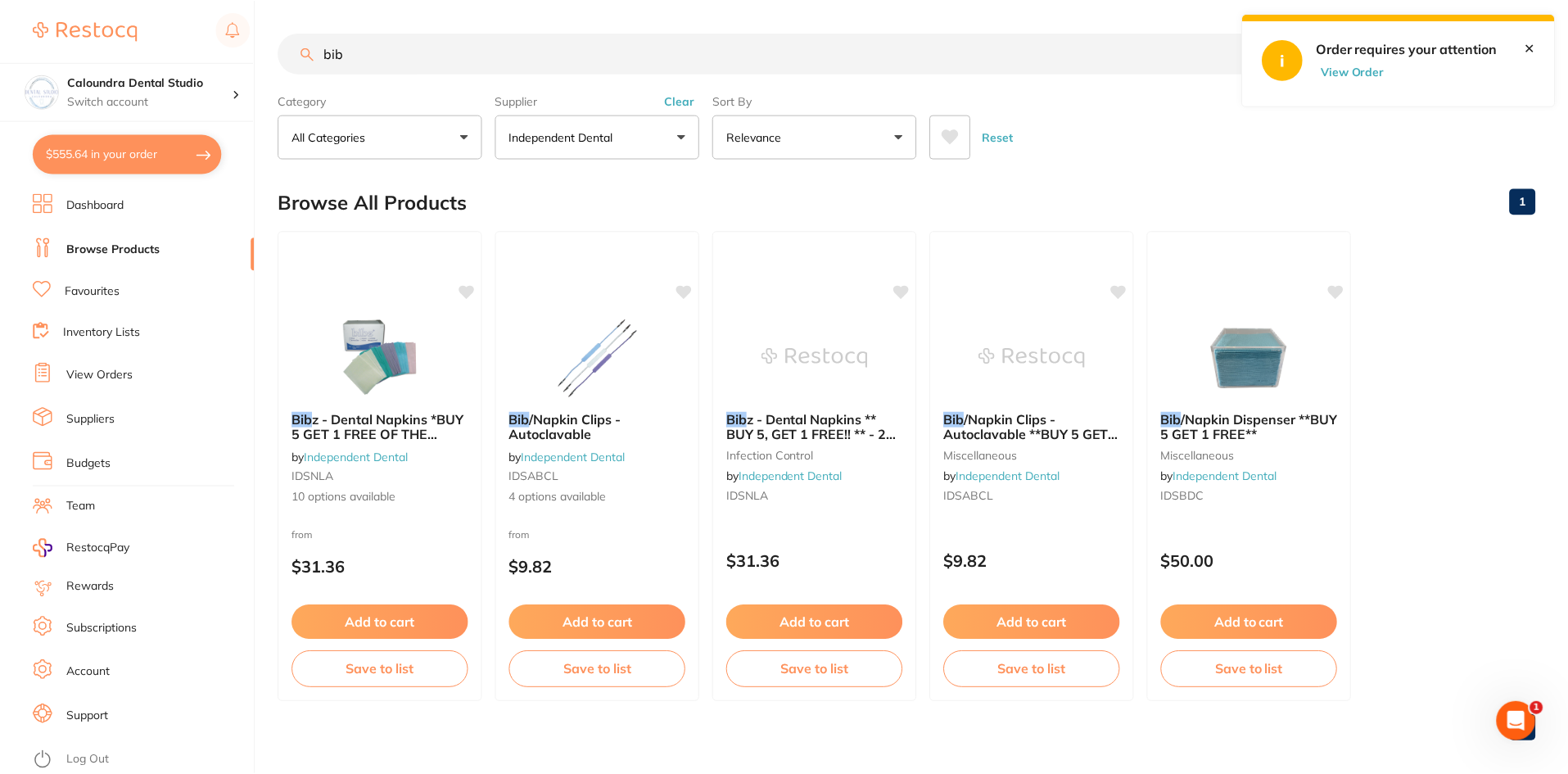
scroll to position [13, 0]
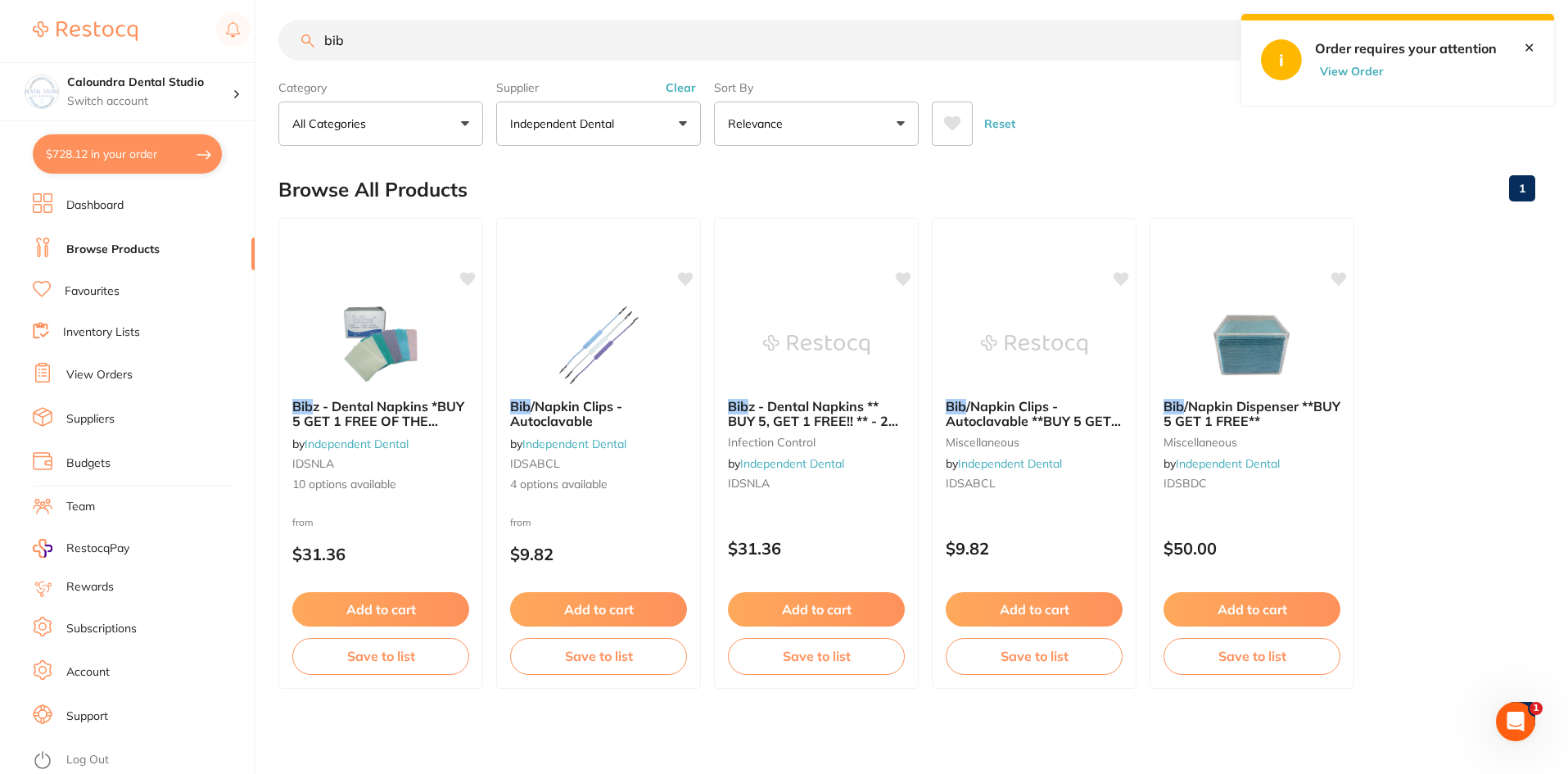
drag, startPoint x: 364, startPoint y: 46, endPoint x: 285, endPoint y: 35, distance: 79.8
click at [285, 36] on input "bib" at bounding box center [781, 40] width 1006 height 41
type input "cini"
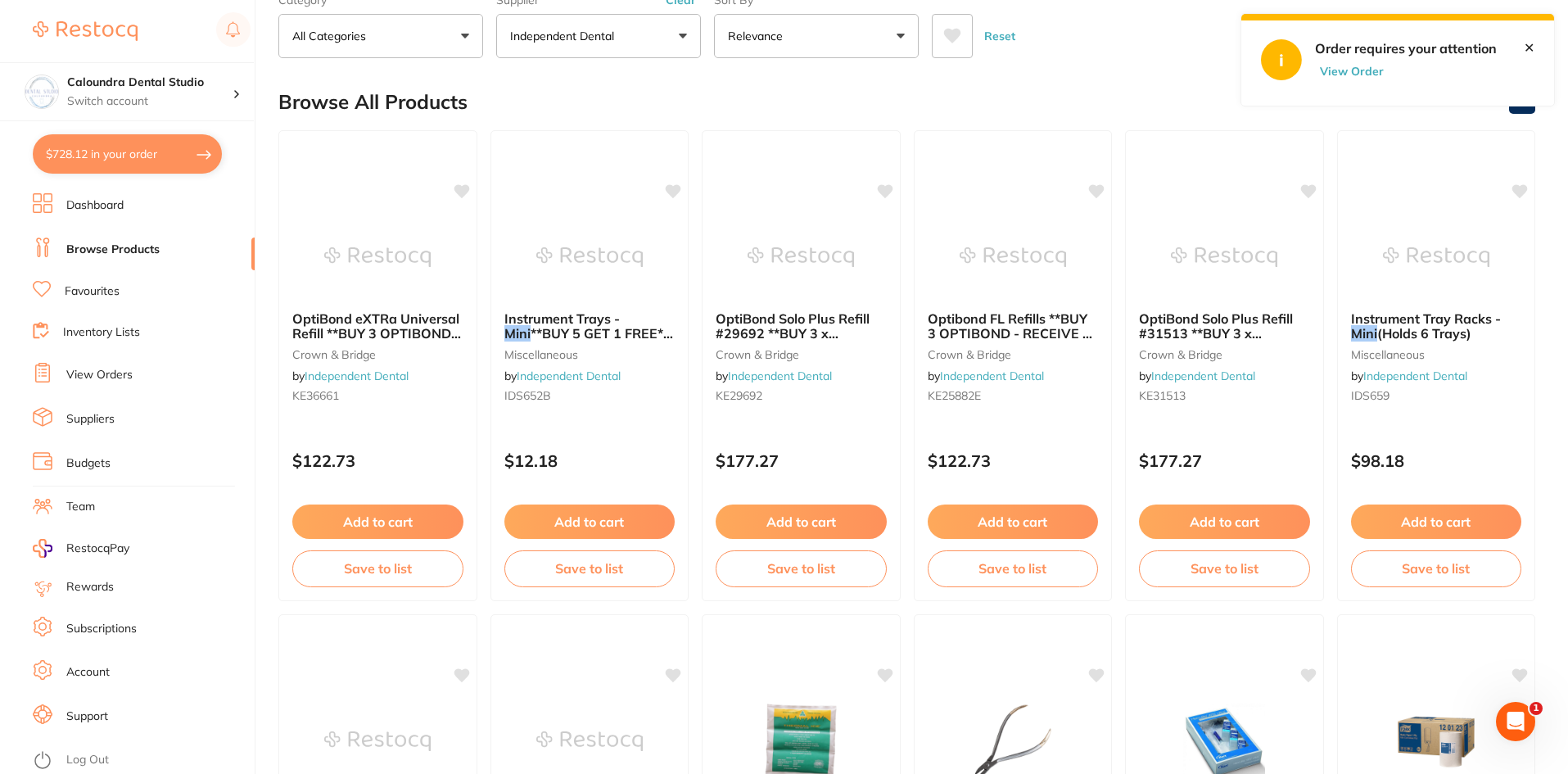
scroll to position [0, 0]
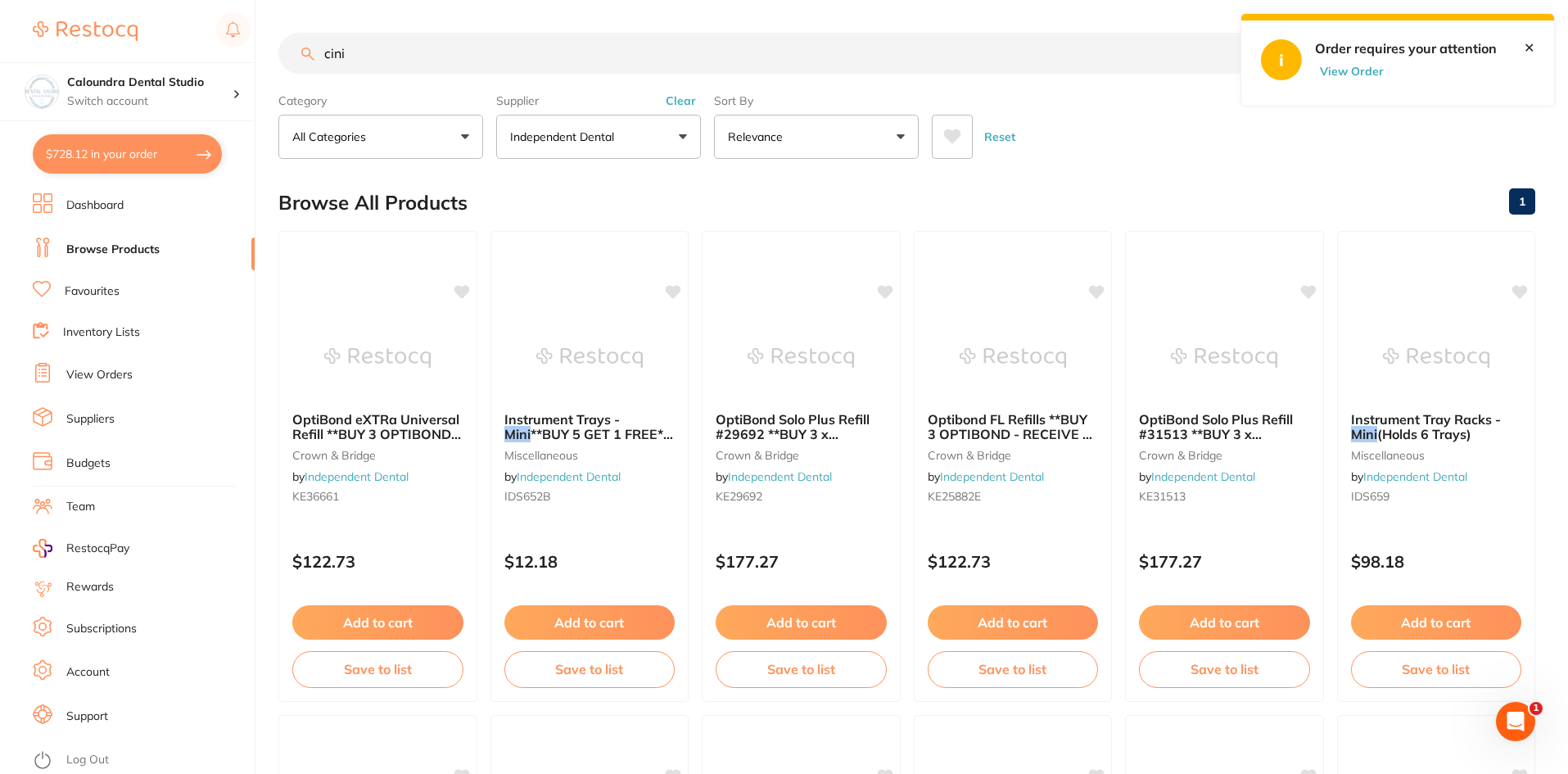
click at [362, 52] on input "cini" at bounding box center [781, 53] width 1006 height 41
drag, startPoint x: 372, startPoint y: 57, endPoint x: 295, endPoint y: 46, distance: 77.8
click at [295, 46] on input "cini" at bounding box center [781, 53] width 1006 height 41
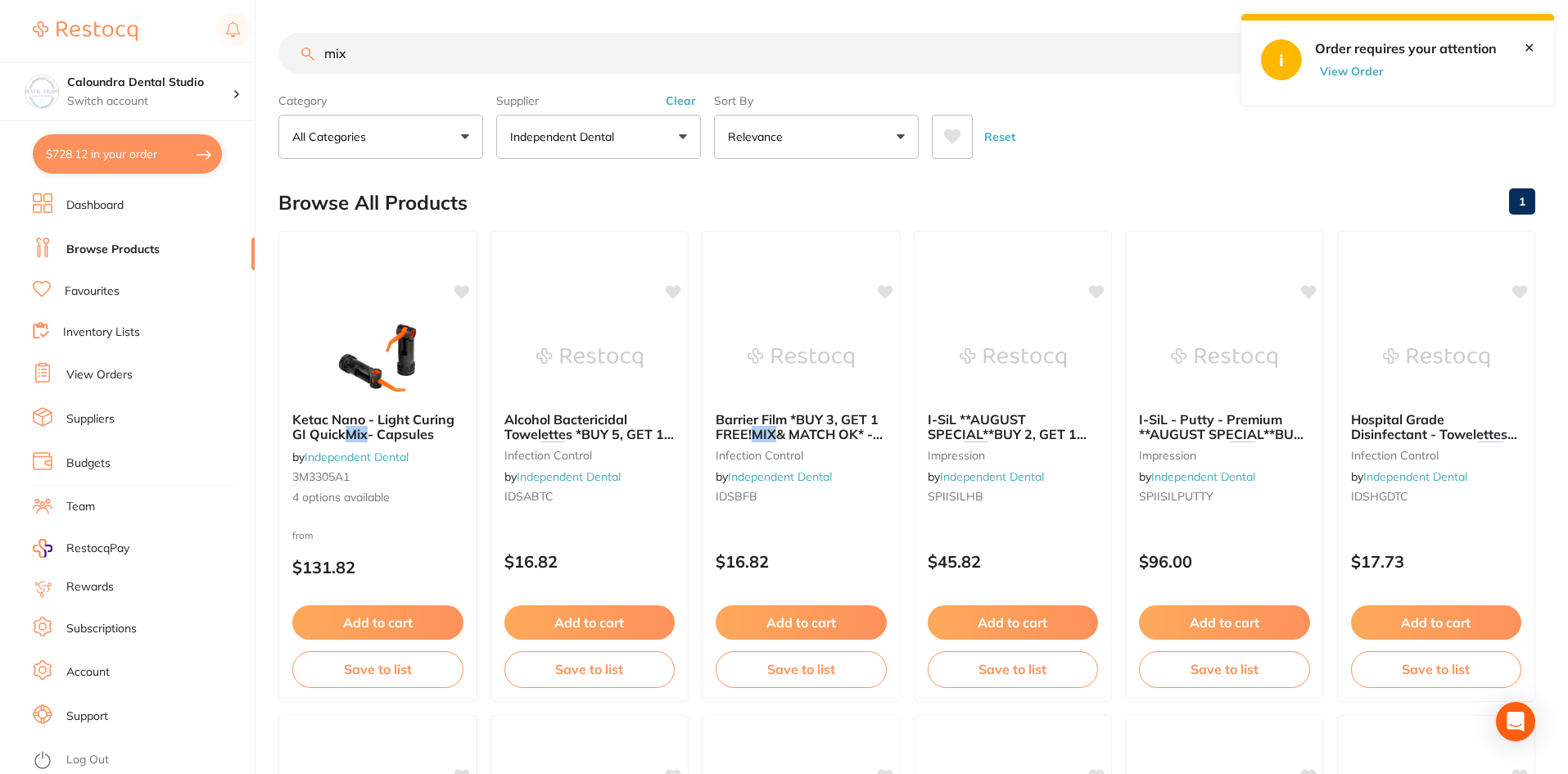
type input "mix"
click at [655, 146] on button "Independent Dental" at bounding box center [598, 137] width 204 height 44
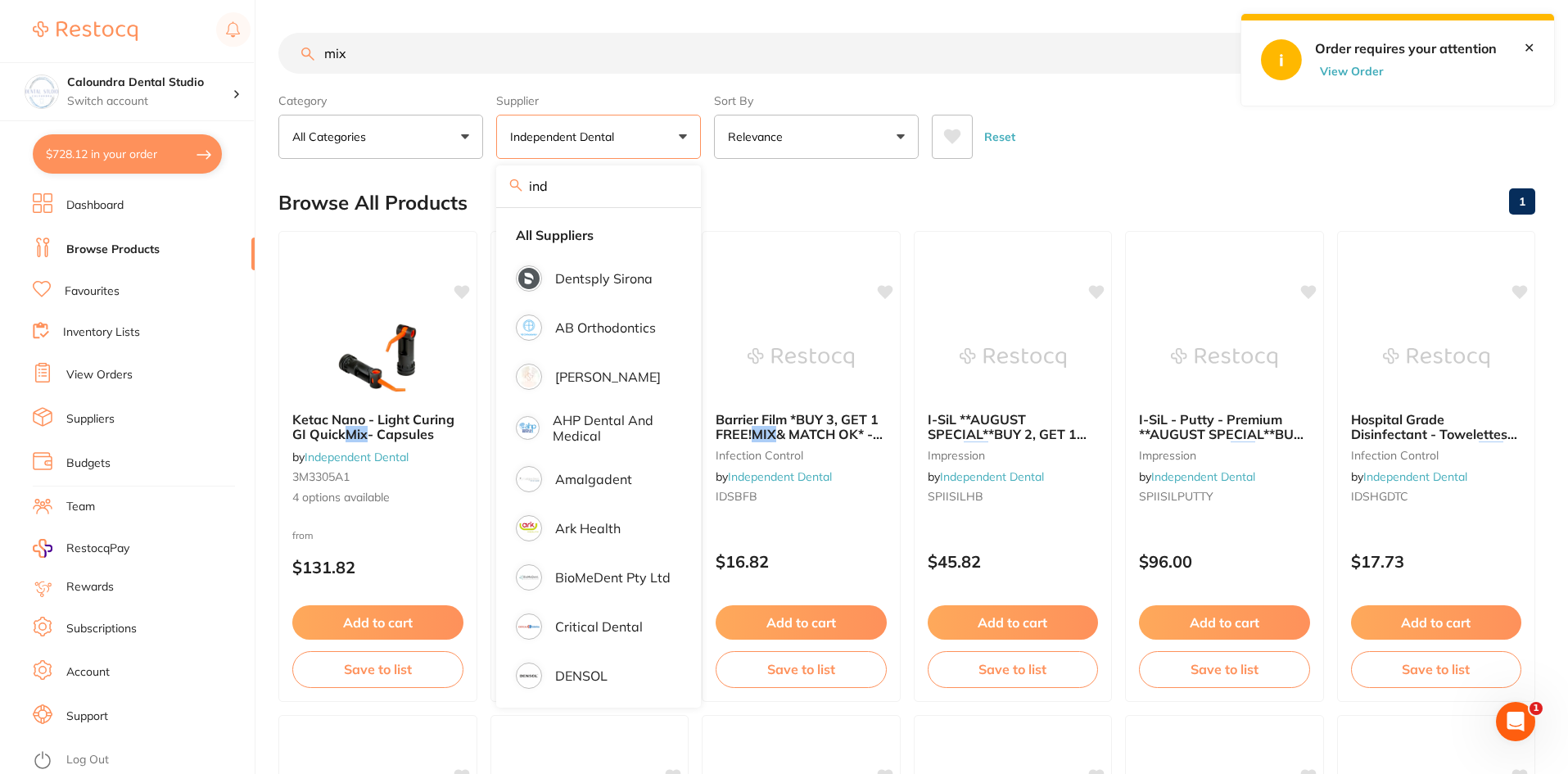
drag, startPoint x: 577, startPoint y: 193, endPoint x: 427, endPoint y: 151, distance: 155.8
click at [427, 153] on div "Category All Categories All Categories crown & bridge disposables equipment imp…" at bounding box center [907, 123] width 1257 height 72
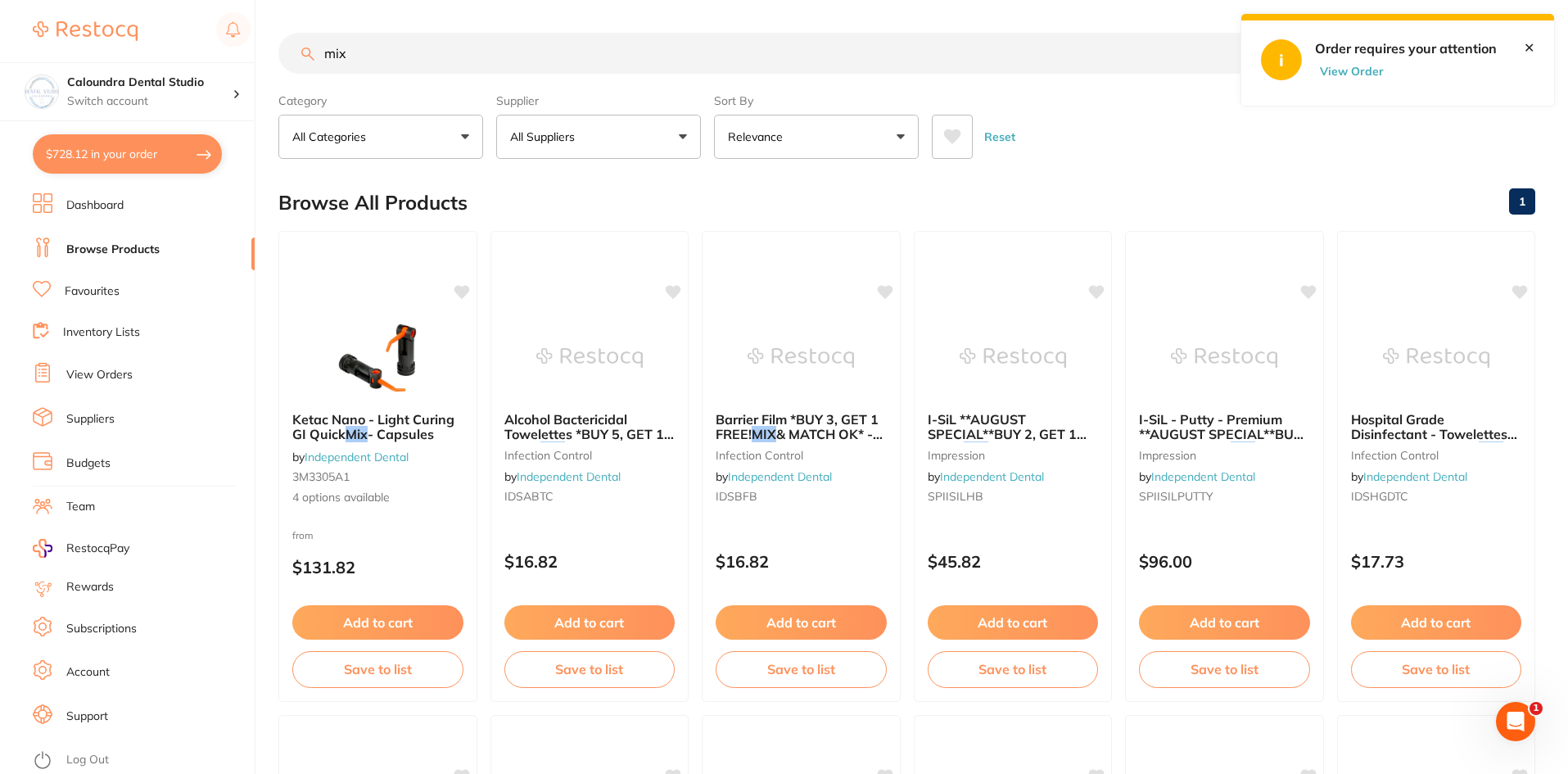
type input "ada"
click at [549, 128] on button "All Suppliers" at bounding box center [598, 137] width 204 height 44
click at [603, 272] on p "[PERSON_NAME]" at bounding box center [607, 278] width 105 height 15
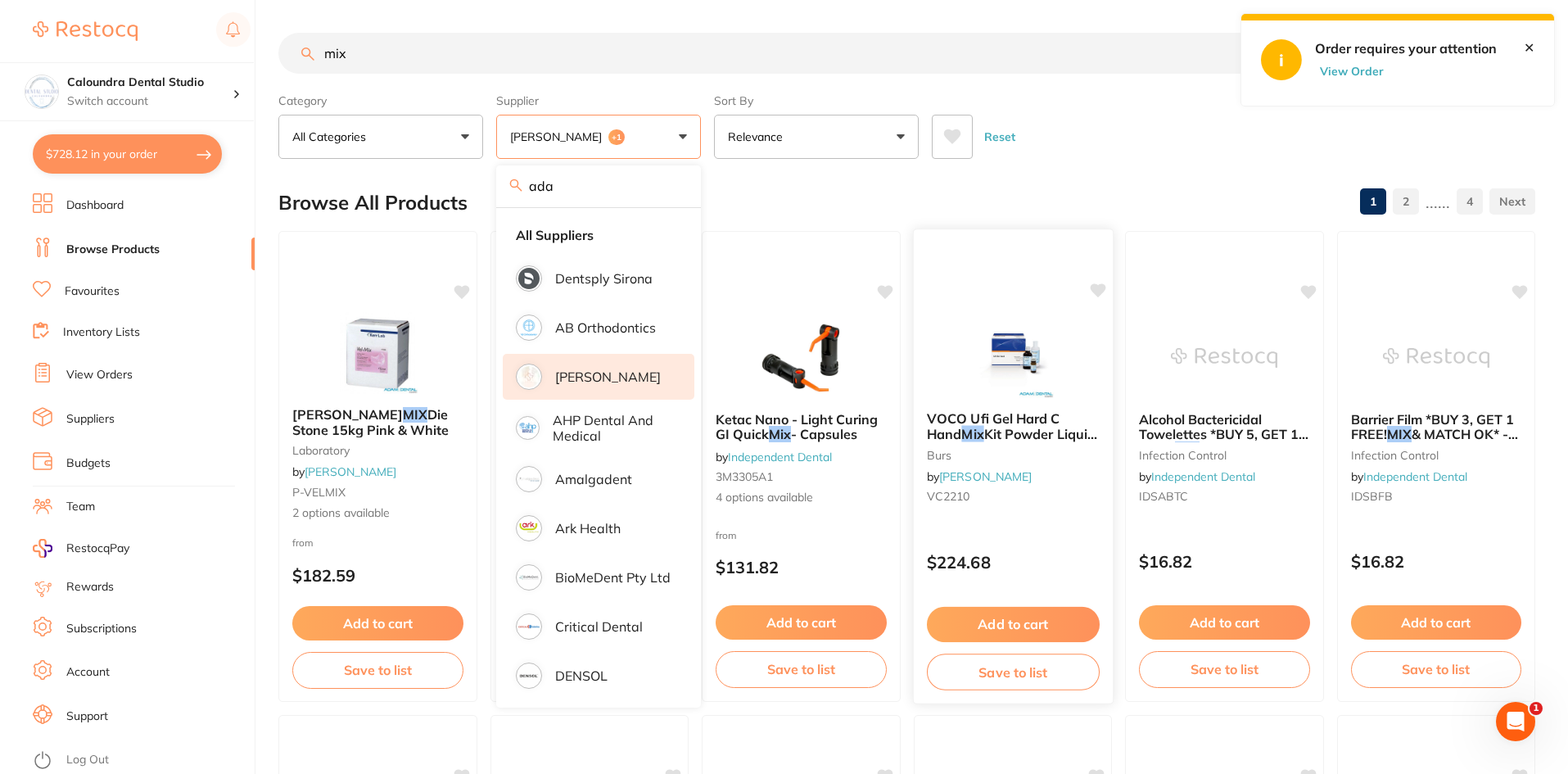
drag, startPoint x: 1112, startPoint y: 104, endPoint x: 1106, endPoint y: 264, distance: 160.1
click at [1113, 104] on div "Reset" at bounding box center [1227, 131] width 591 height 57
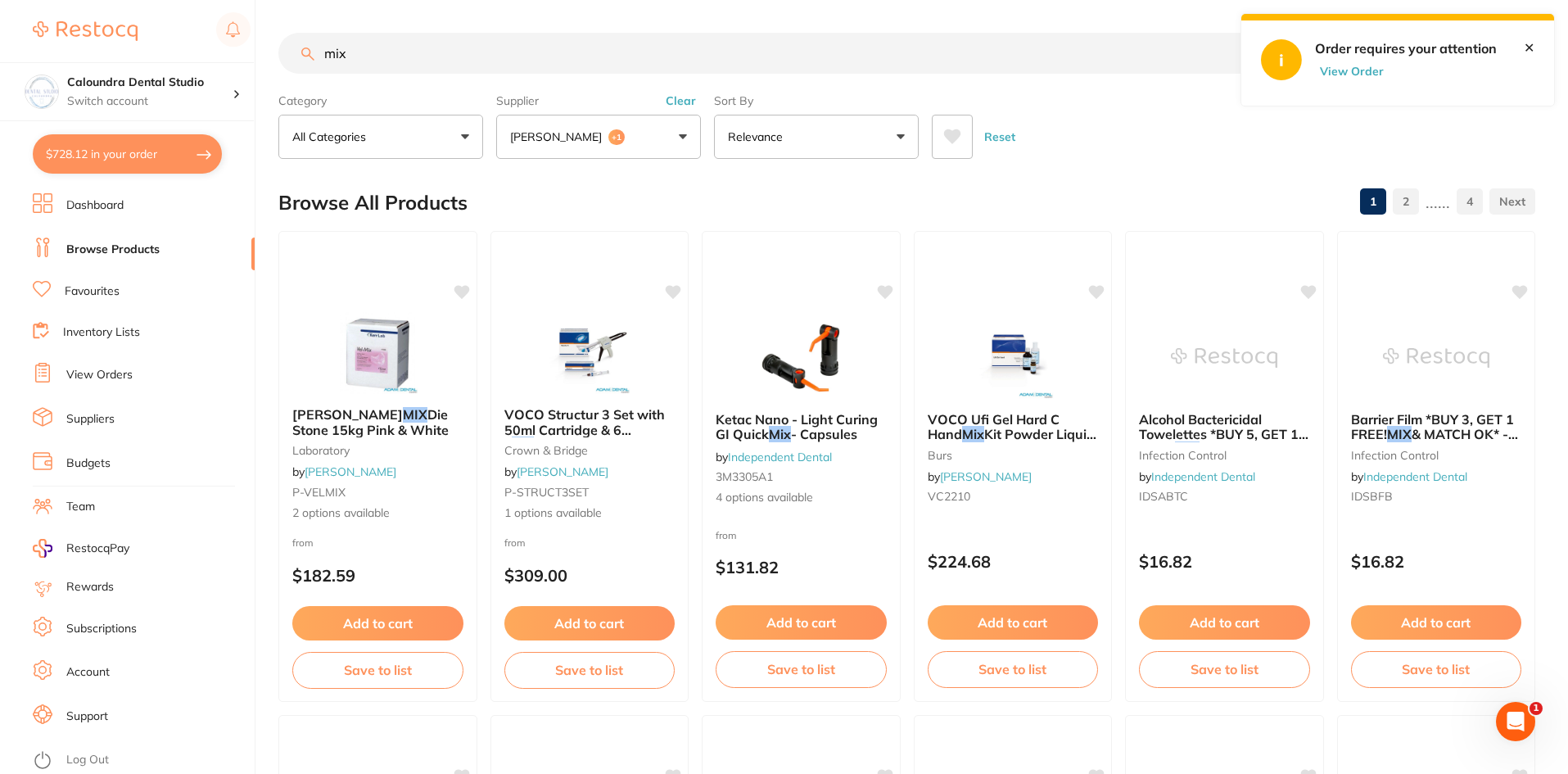
click at [392, 50] on input "mix" at bounding box center [781, 53] width 1006 height 41
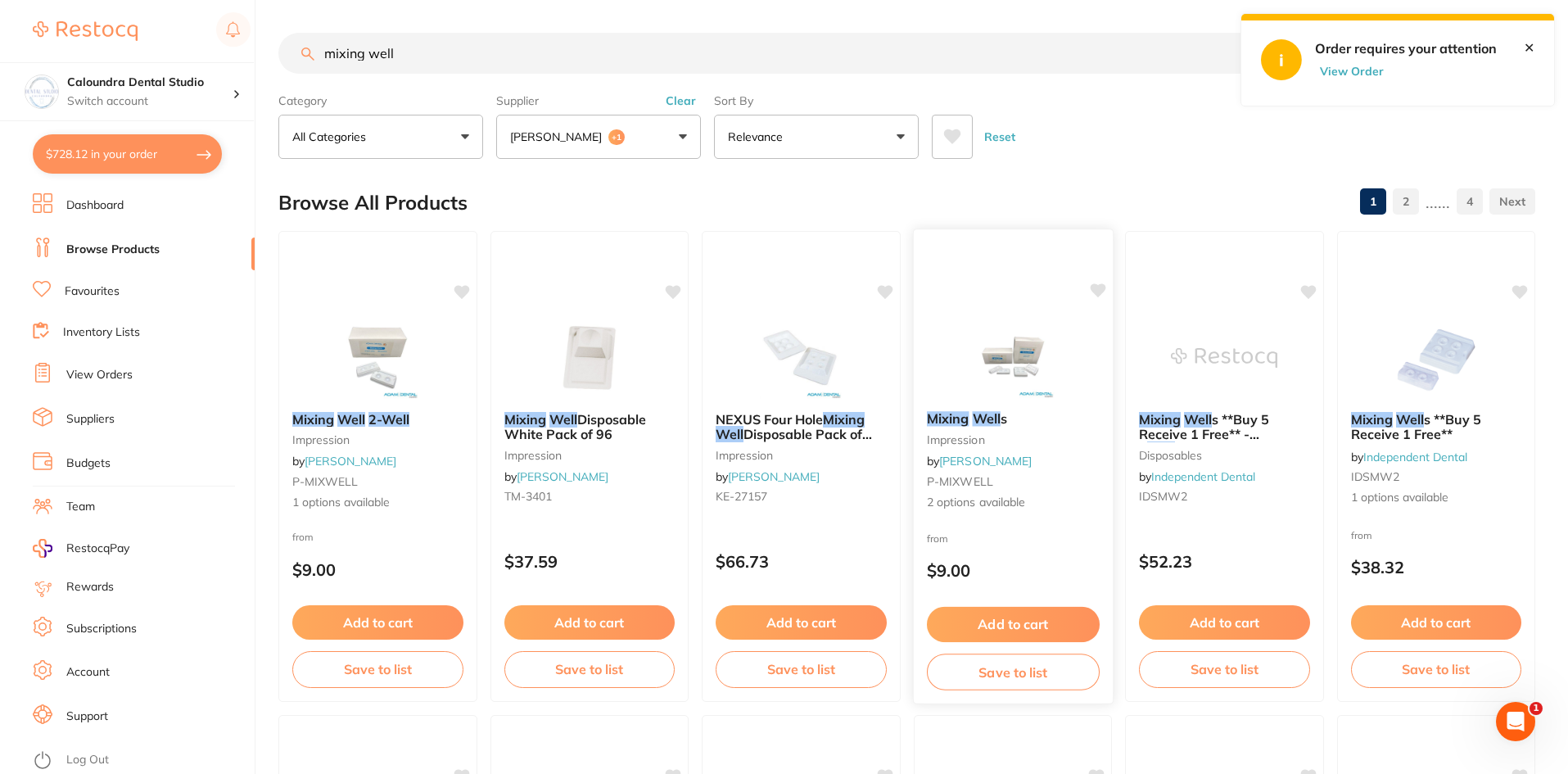
type input "mixing well"
click at [993, 361] on img at bounding box center [1012, 356] width 107 height 83
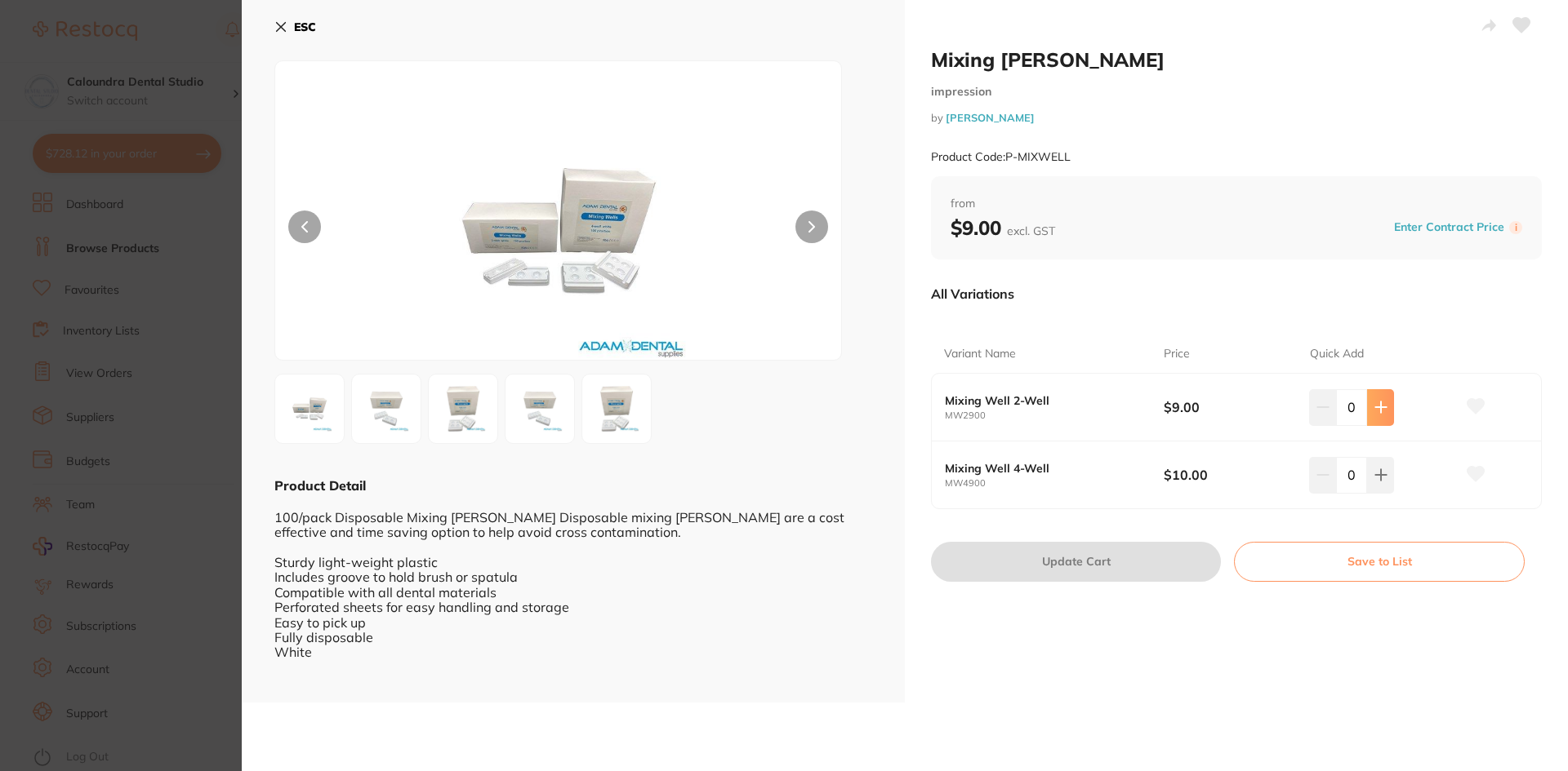
click at [1377, 408] on icon at bounding box center [1381, 408] width 10 height 10
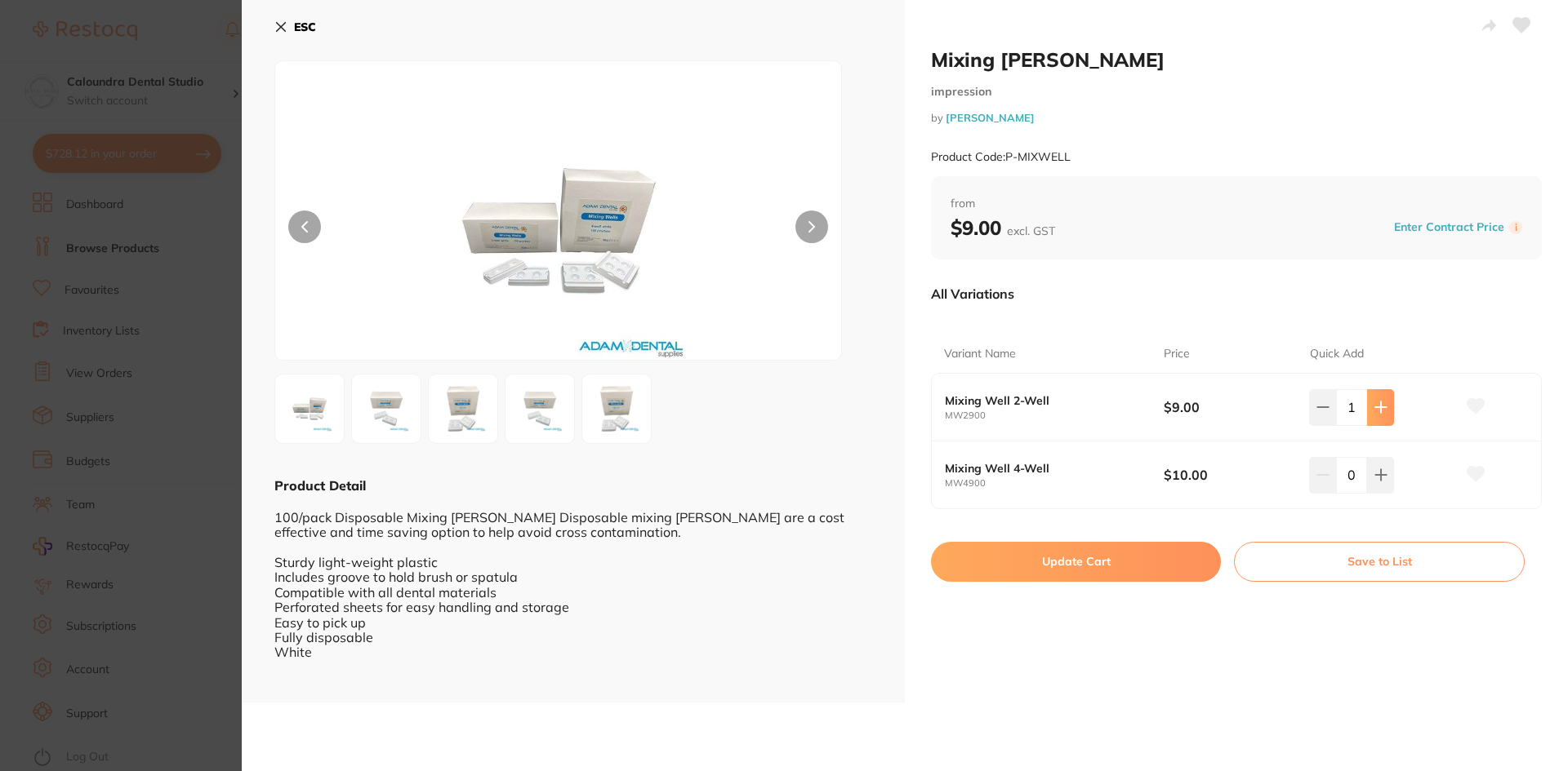
click at [1377, 408] on icon at bounding box center [1381, 408] width 10 height 10
type input "2"
click at [1075, 565] on button "Update Cart" at bounding box center [1076, 561] width 290 height 39
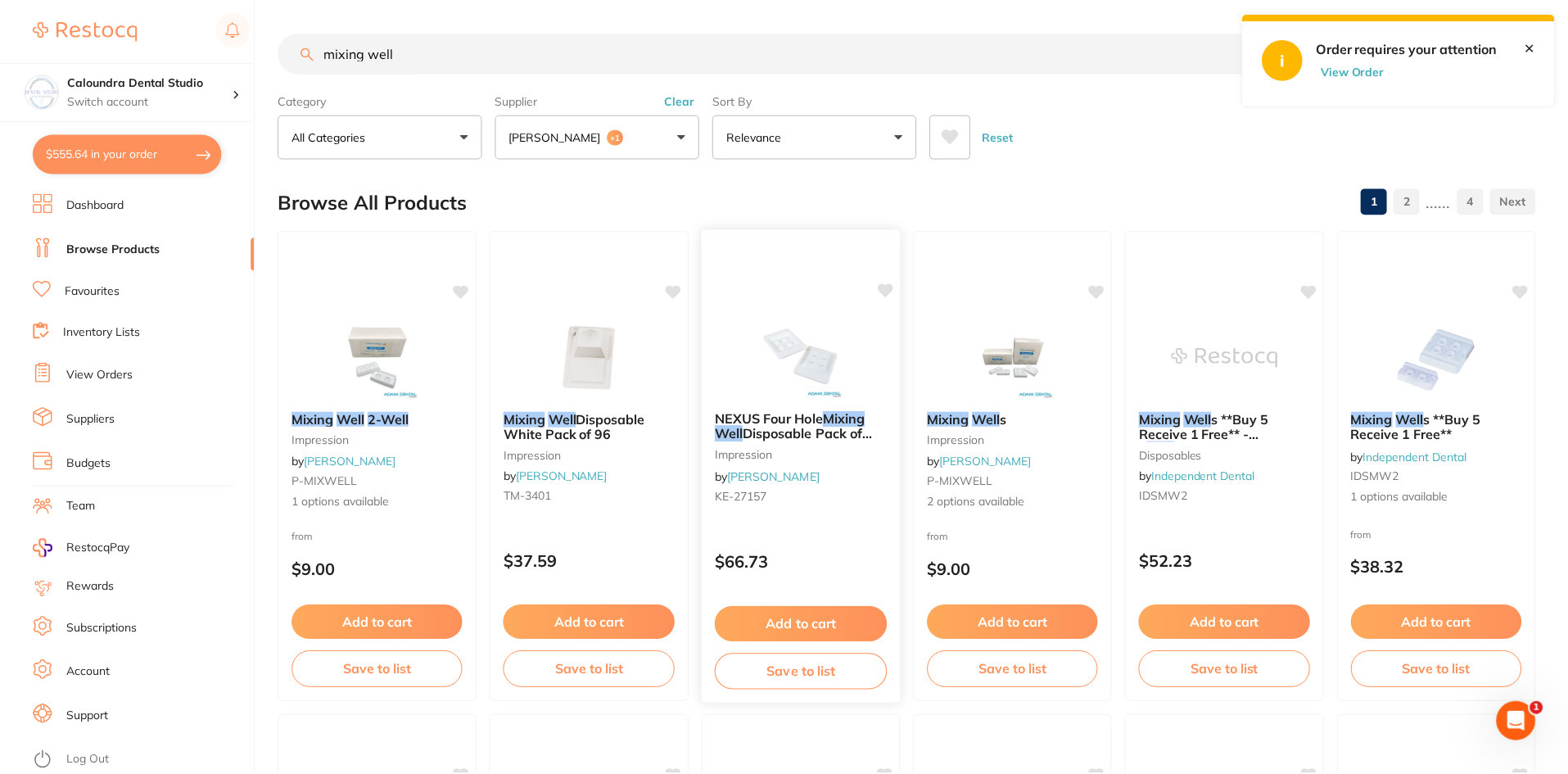
scroll to position [1, 0]
drag, startPoint x: 437, startPoint y: 57, endPoint x: 113, endPoint y: -18, distance: 332.6
click at [113, 0] on html "$747.92 Caloundra Dental Studio Switch account Caloundra Dental Studio [GEOGRAP…" at bounding box center [784, 386] width 1568 height 774
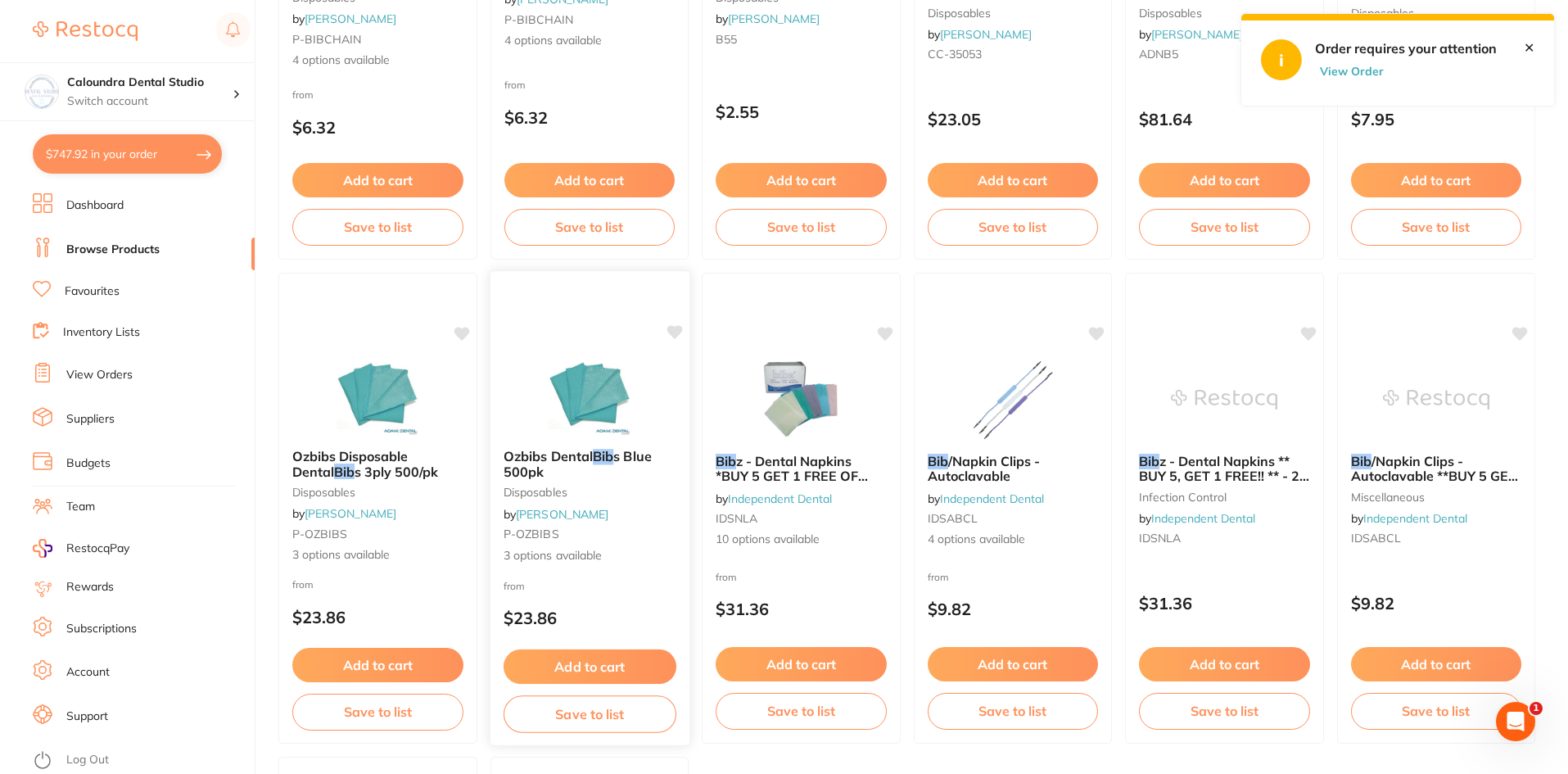
scroll to position [492, 0]
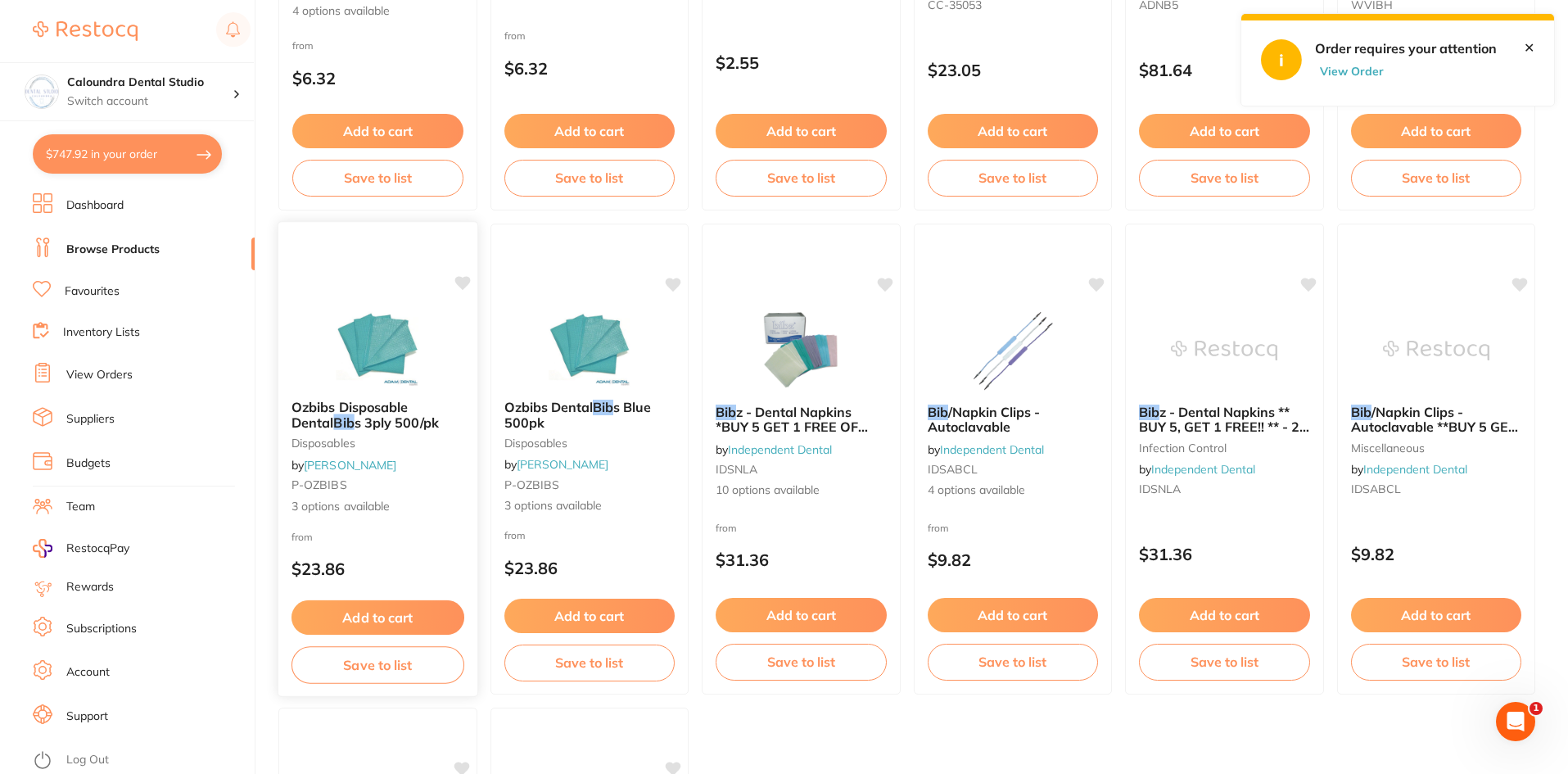
type input "bib"
click at [383, 619] on button "Add to cart" at bounding box center [378, 618] width 173 height 35
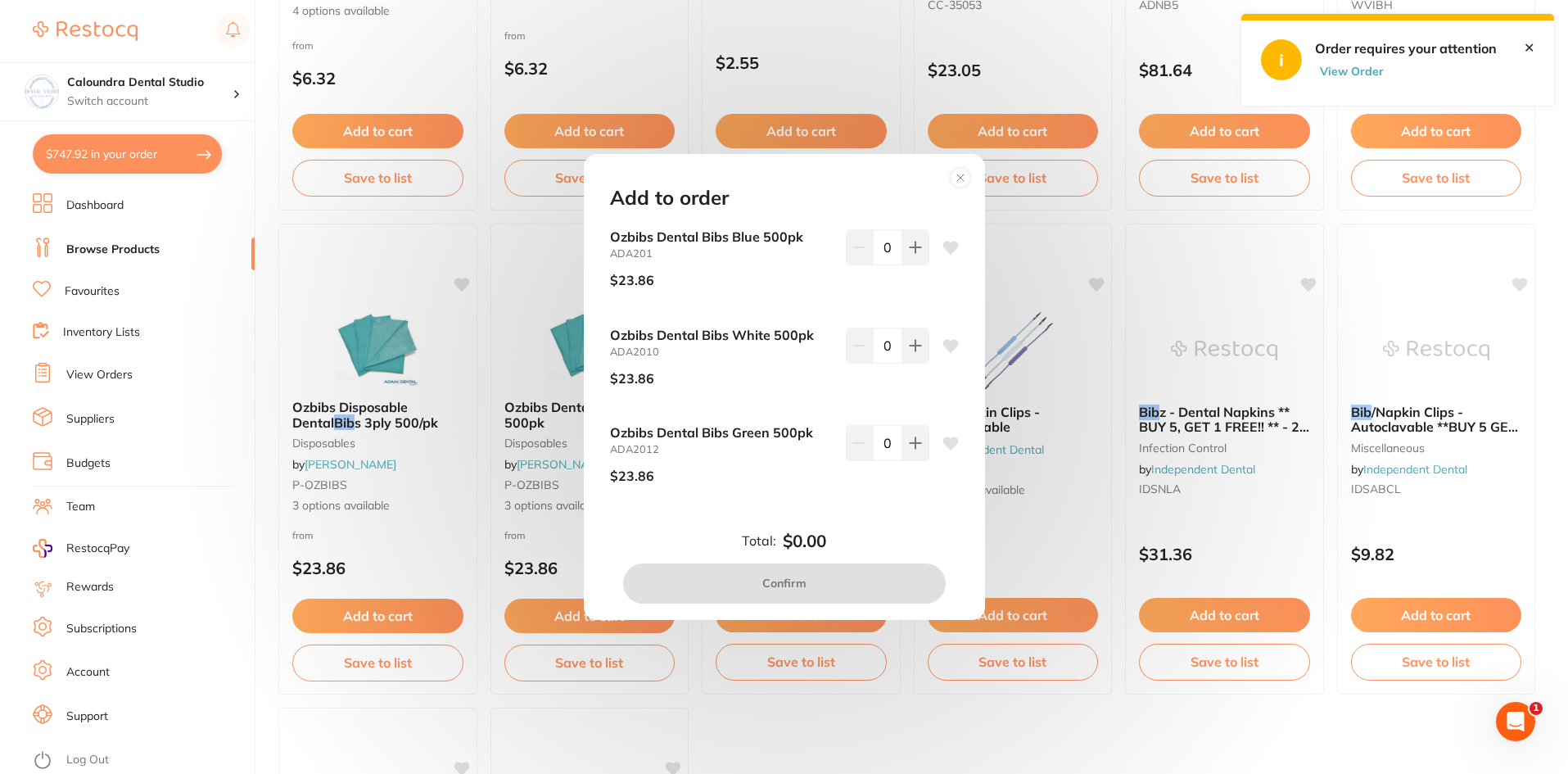
scroll to position [0, 0]
click at [917, 246] on icon at bounding box center [915, 247] width 13 height 13
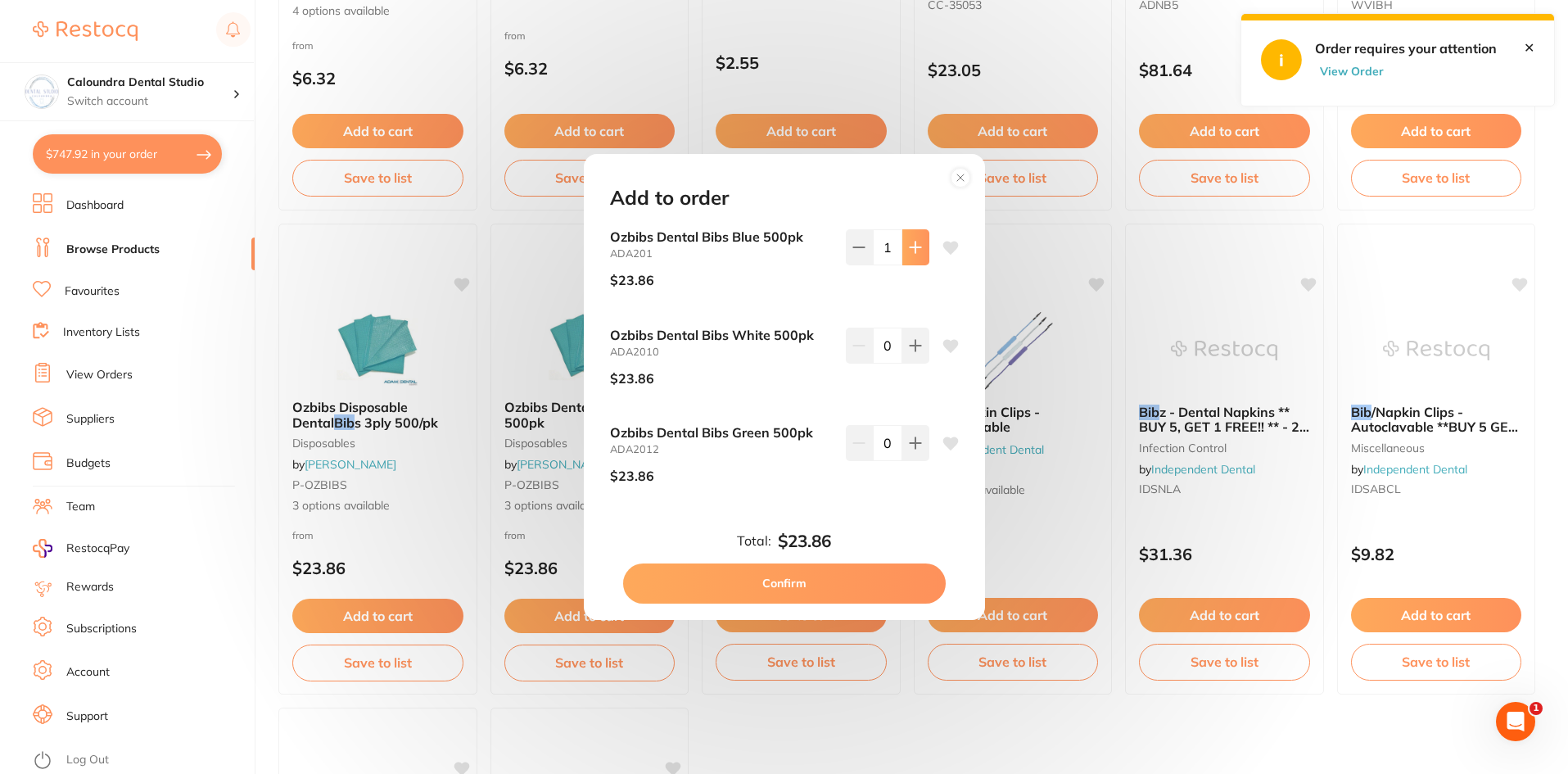
click at [917, 246] on icon at bounding box center [915, 247] width 13 height 13
click at [858, 250] on icon at bounding box center [859, 247] width 13 height 13
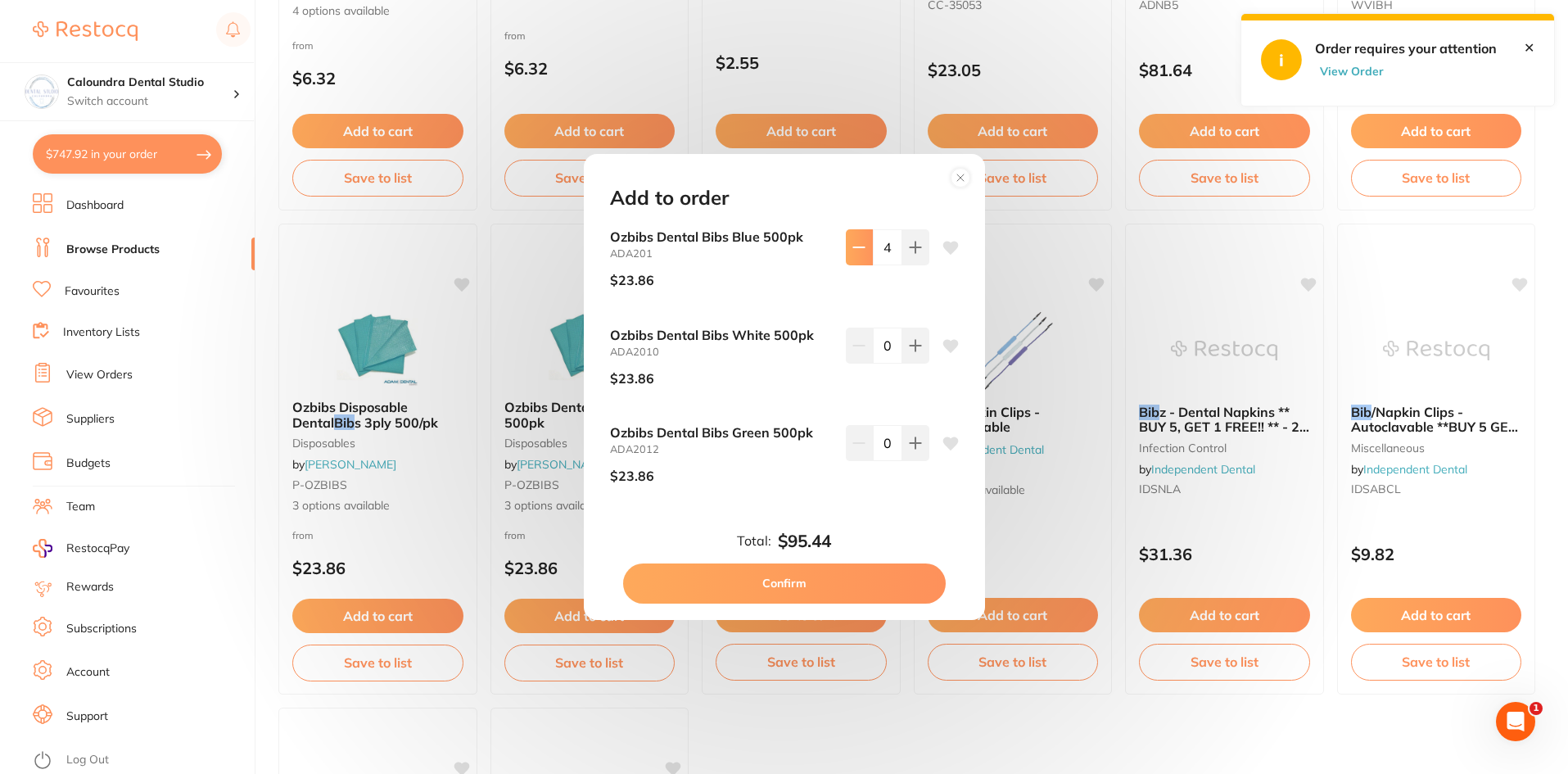
click at [858, 250] on icon at bounding box center [859, 247] width 13 height 13
type input "3"
click at [787, 586] on button "Confirm" at bounding box center [784, 582] width 323 height 39
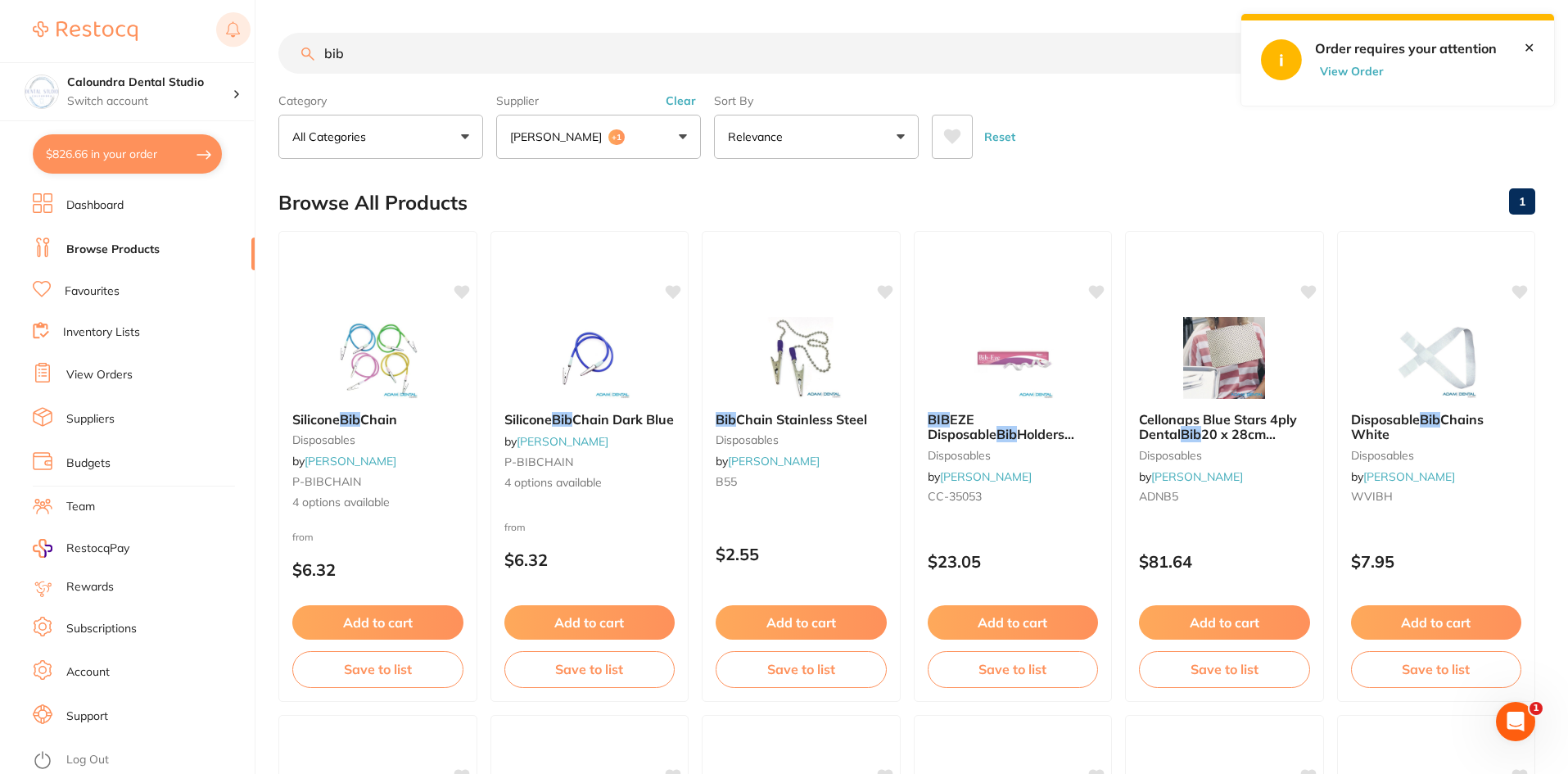
drag, startPoint x: 408, startPoint y: 59, endPoint x: 221, endPoint y: 21, distance: 190.8
click at [222, 23] on div "$826.66 Caloundra Dental Studio Switch account Caloundra Dental Studio [GEOGRAP…" at bounding box center [784, 387] width 1568 height 774
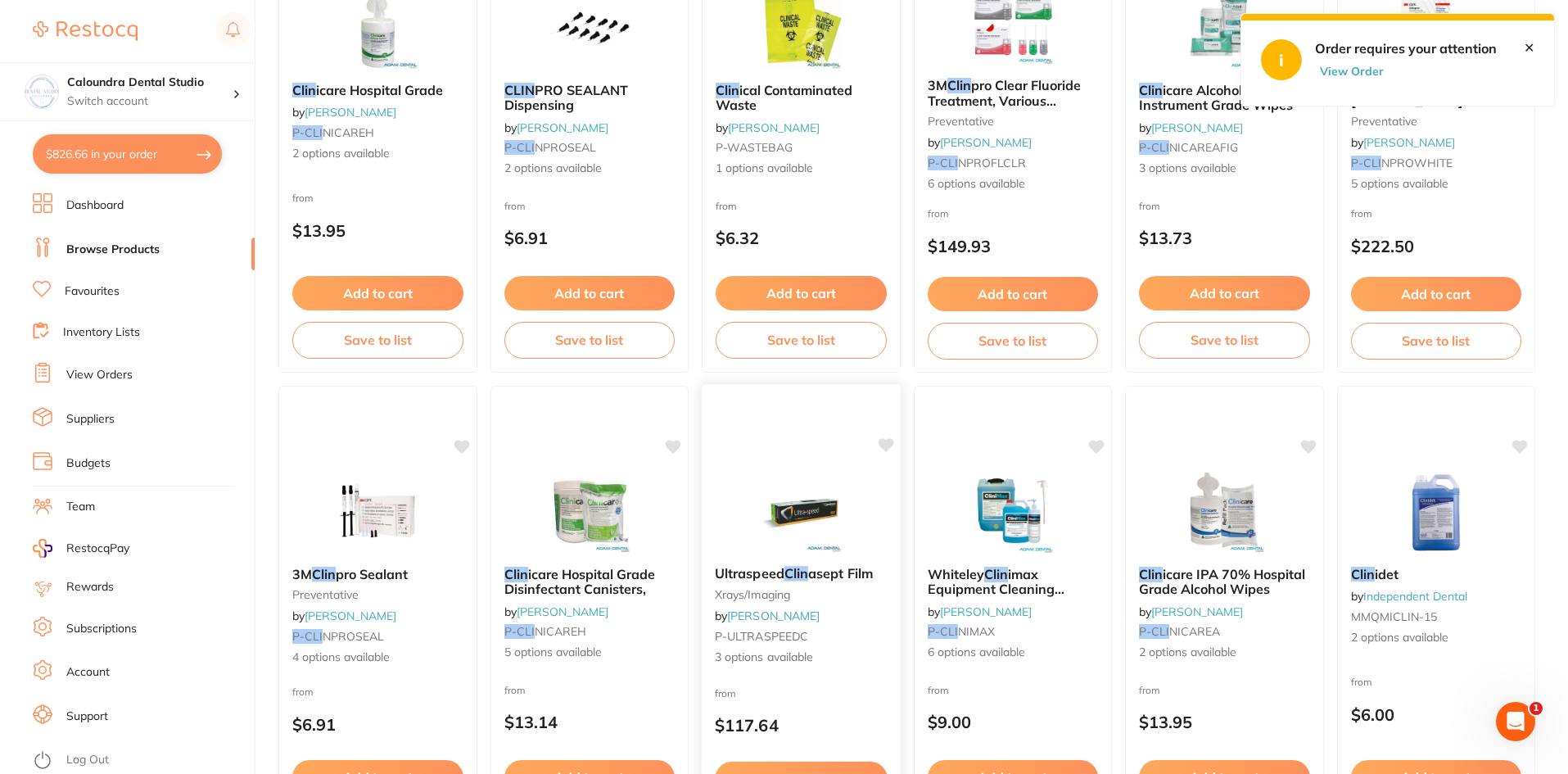
scroll to position [819, 0]
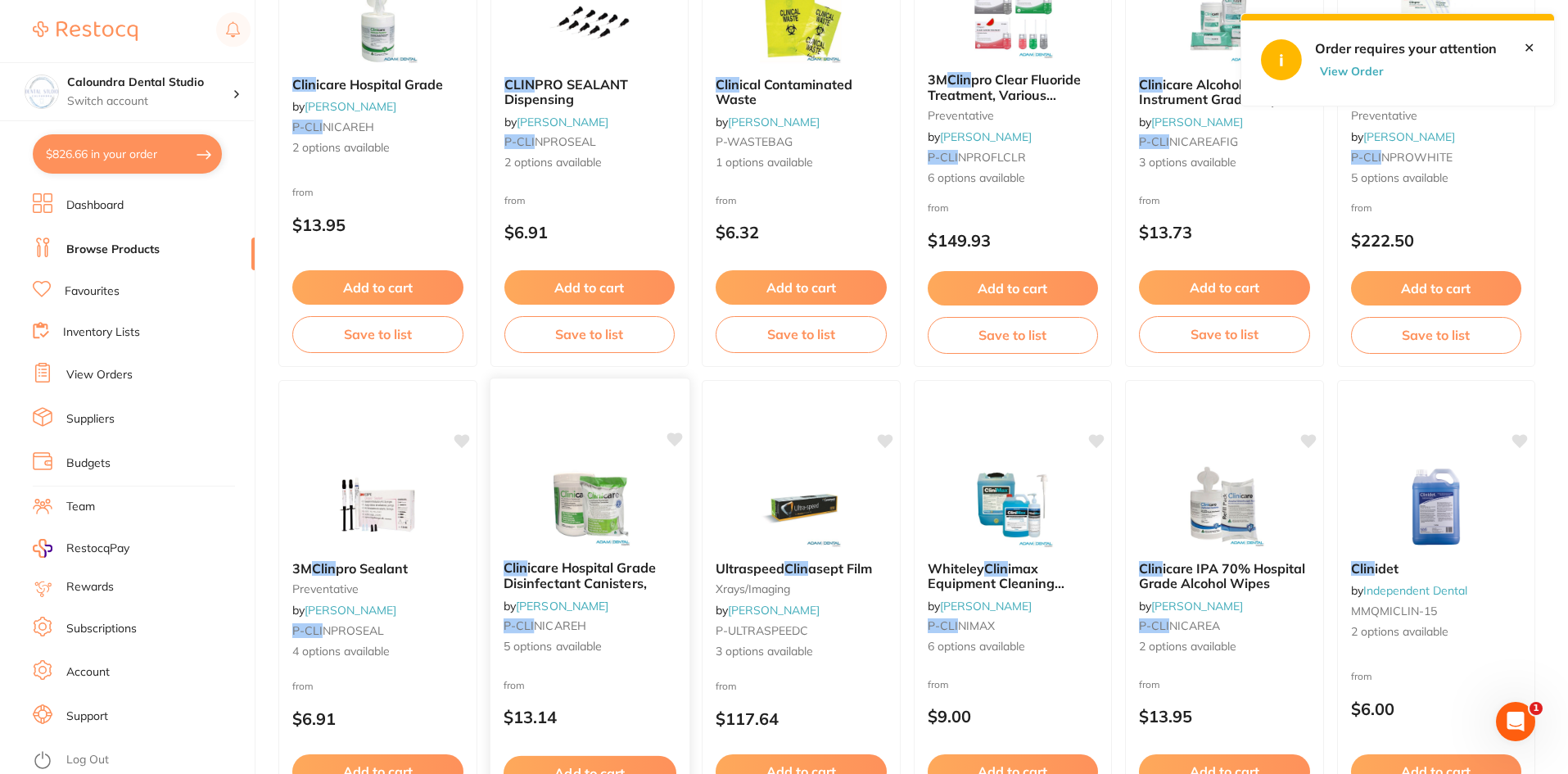
type input "clin"
click at [607, 578] on span "icare Hospital Grade Disinfectant Canisters," at bounding box center [579, 575] width 152 height 32
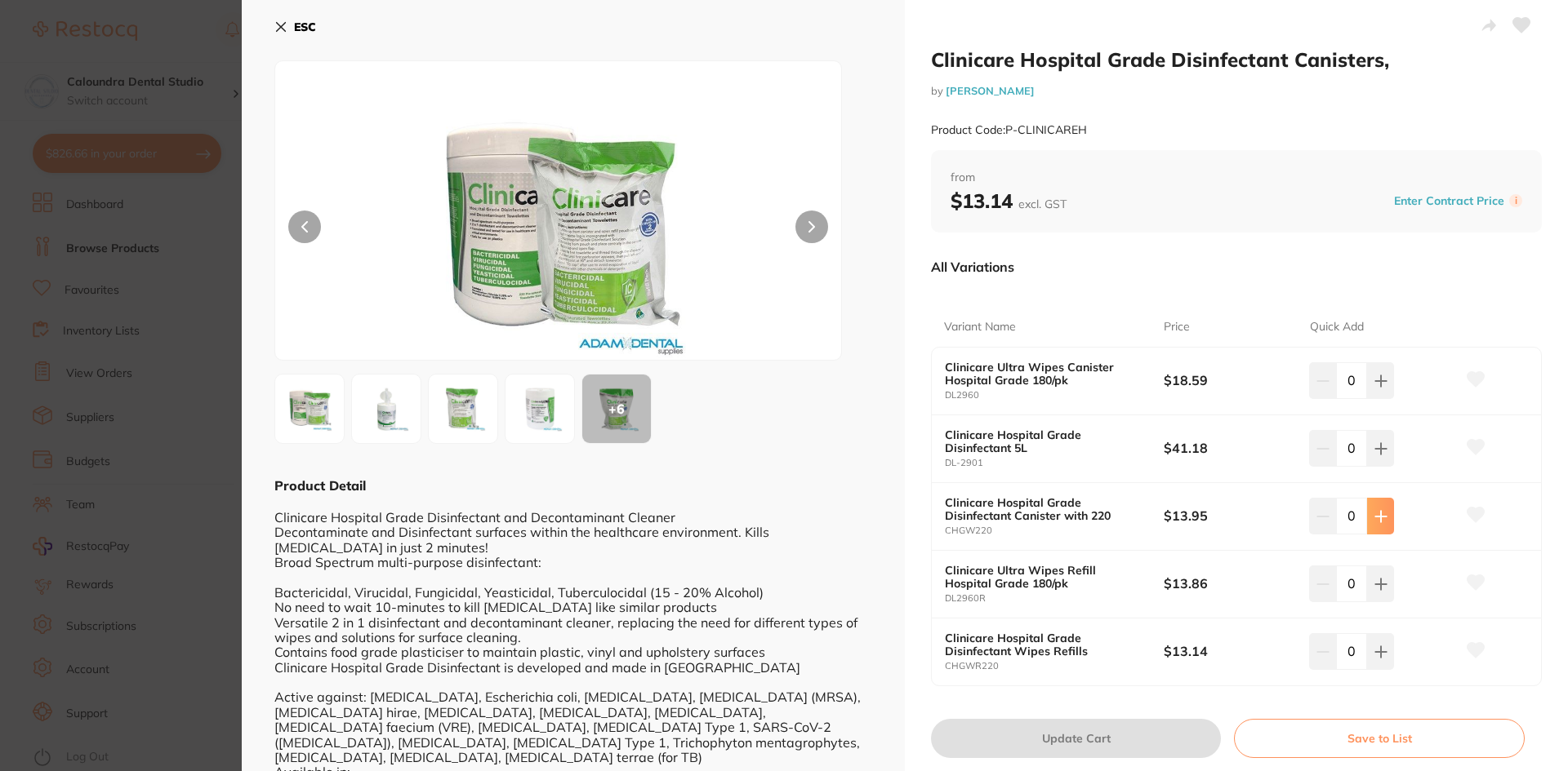
click at [1379, 388] on icon at bounding box center [1381, 381] width 13 height 13
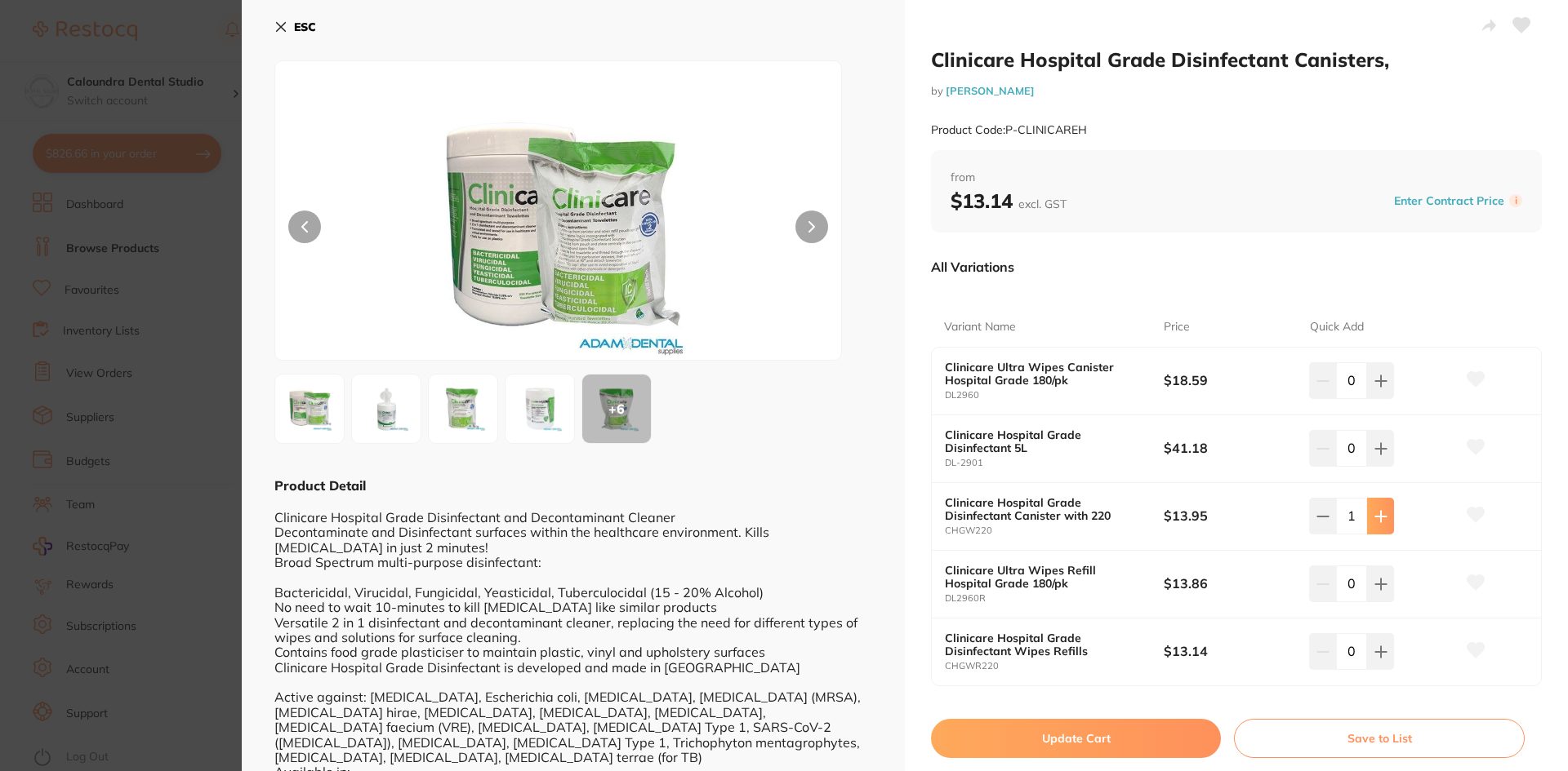
click at [1379, 388] on icon at bounding box center [1381, 381] width 13 height 13
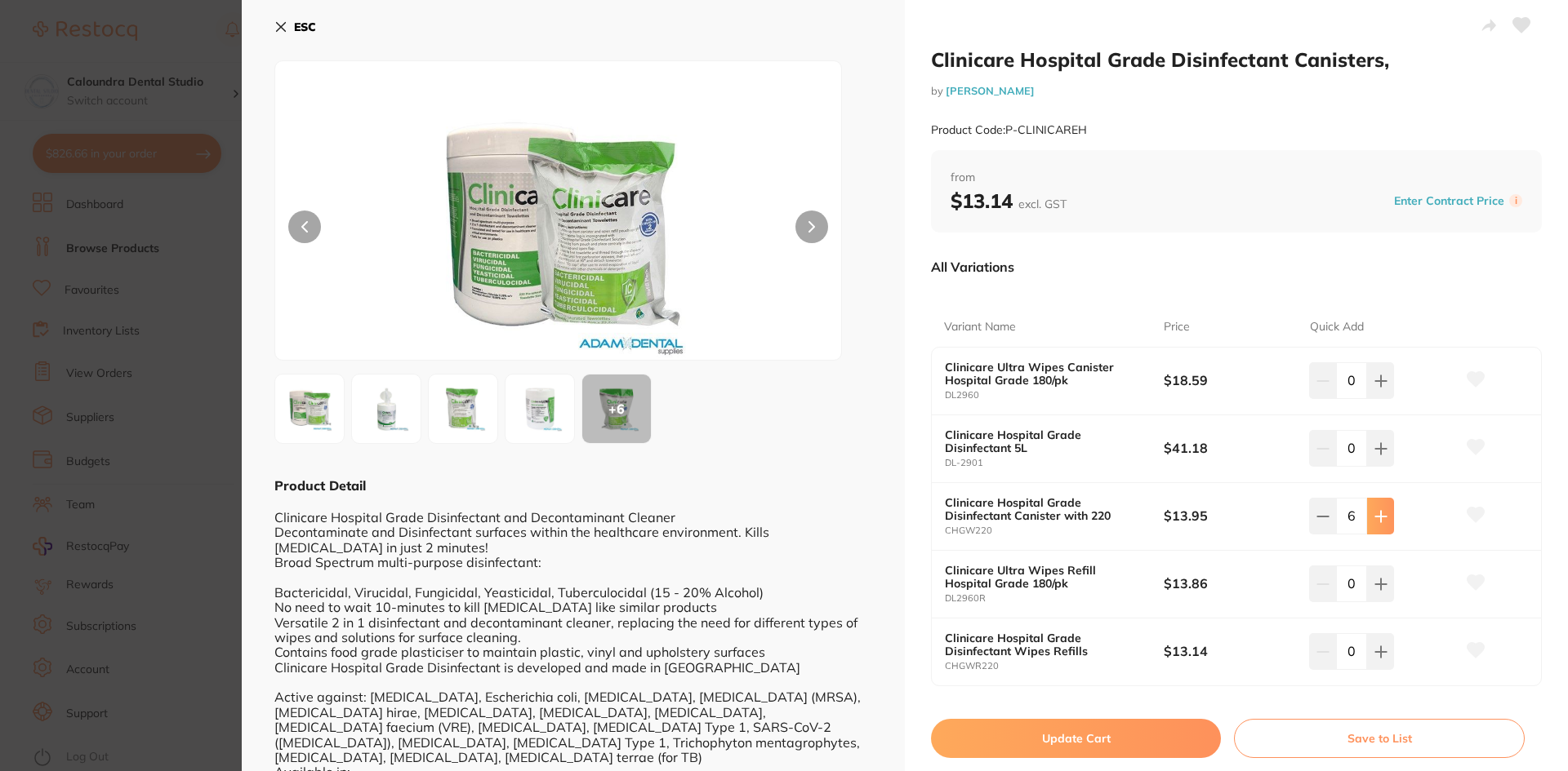
click at [1379, 388] on icon at bounding box center [1381, 381] width 13 height 13
type input "10"
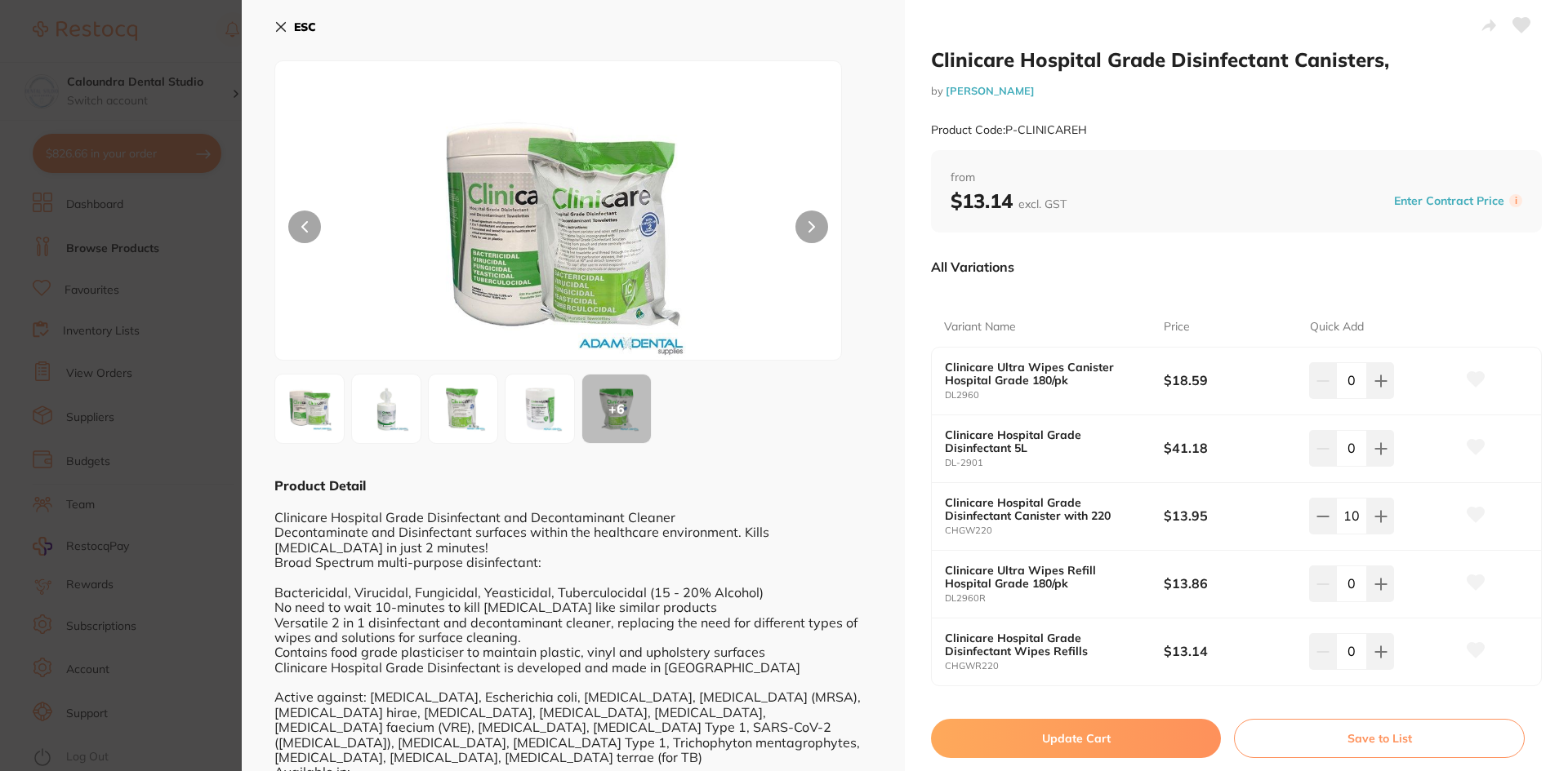
click at [1098, 748] on button "Update Cart" at bounding box center [1076, 738] width 290 height 39
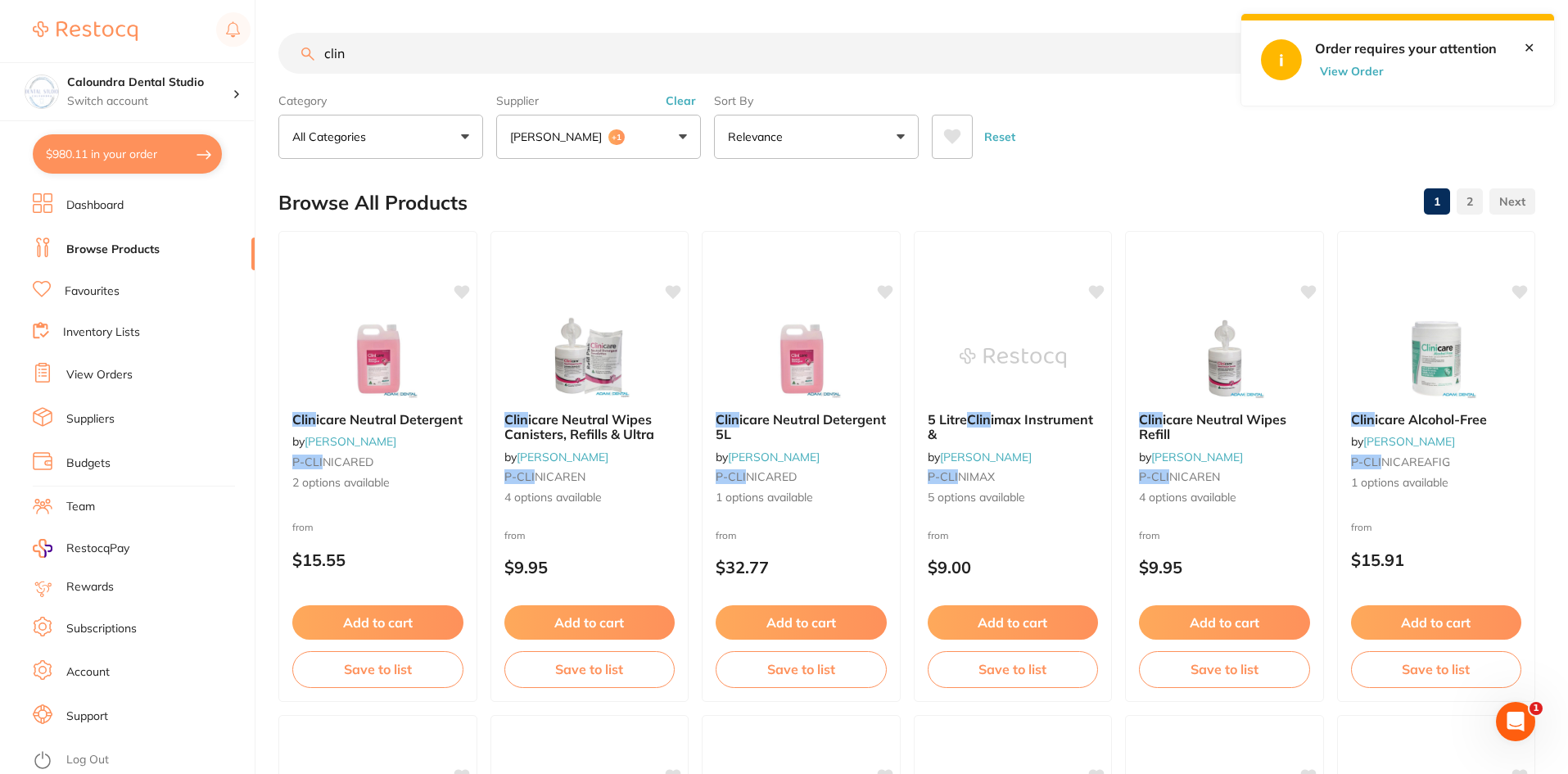
click at [694, 142] on button "[PERSON_NAME] +1" at bounding box center [598, 137] width 204 height 44
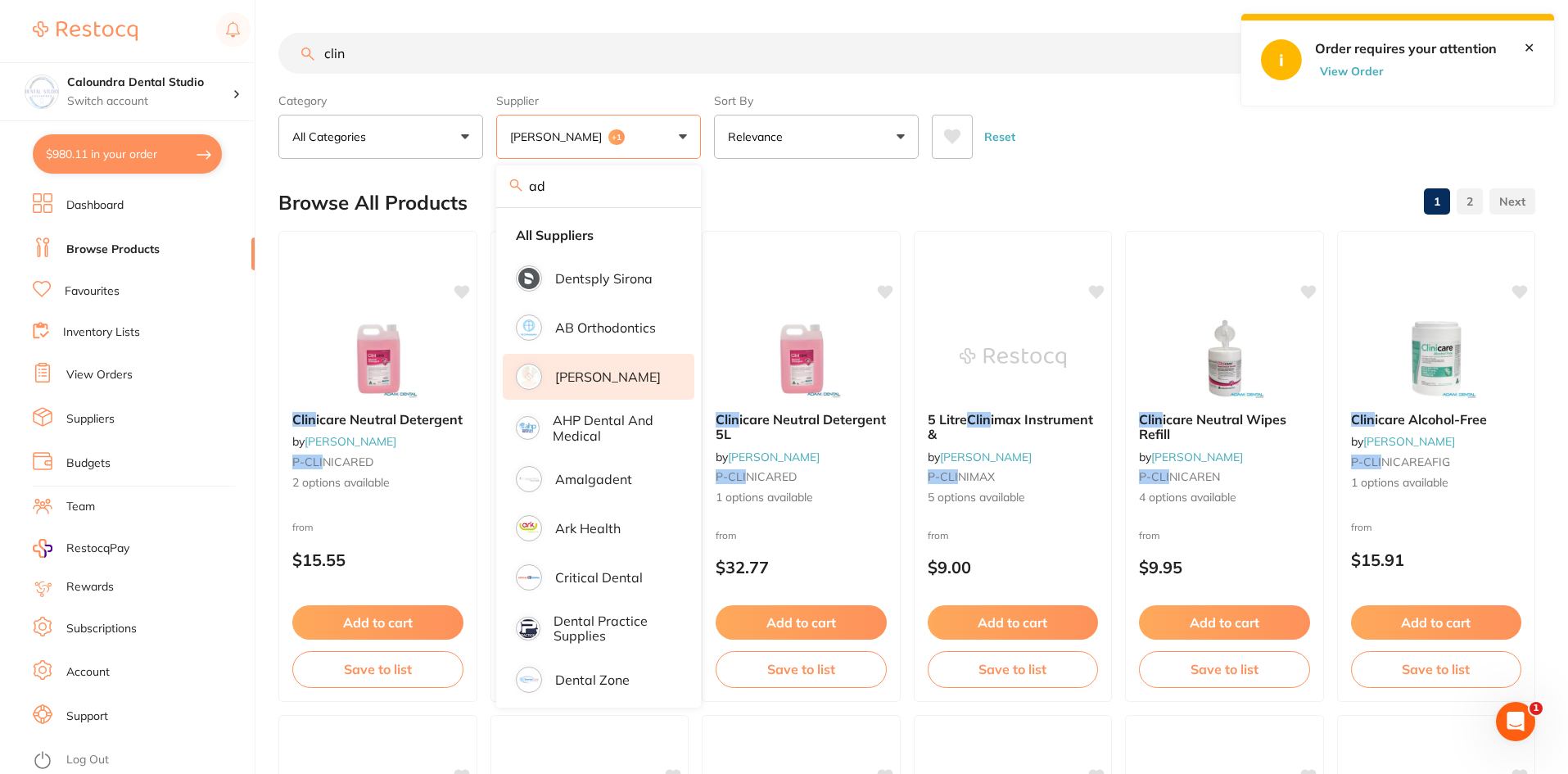
type input "a"
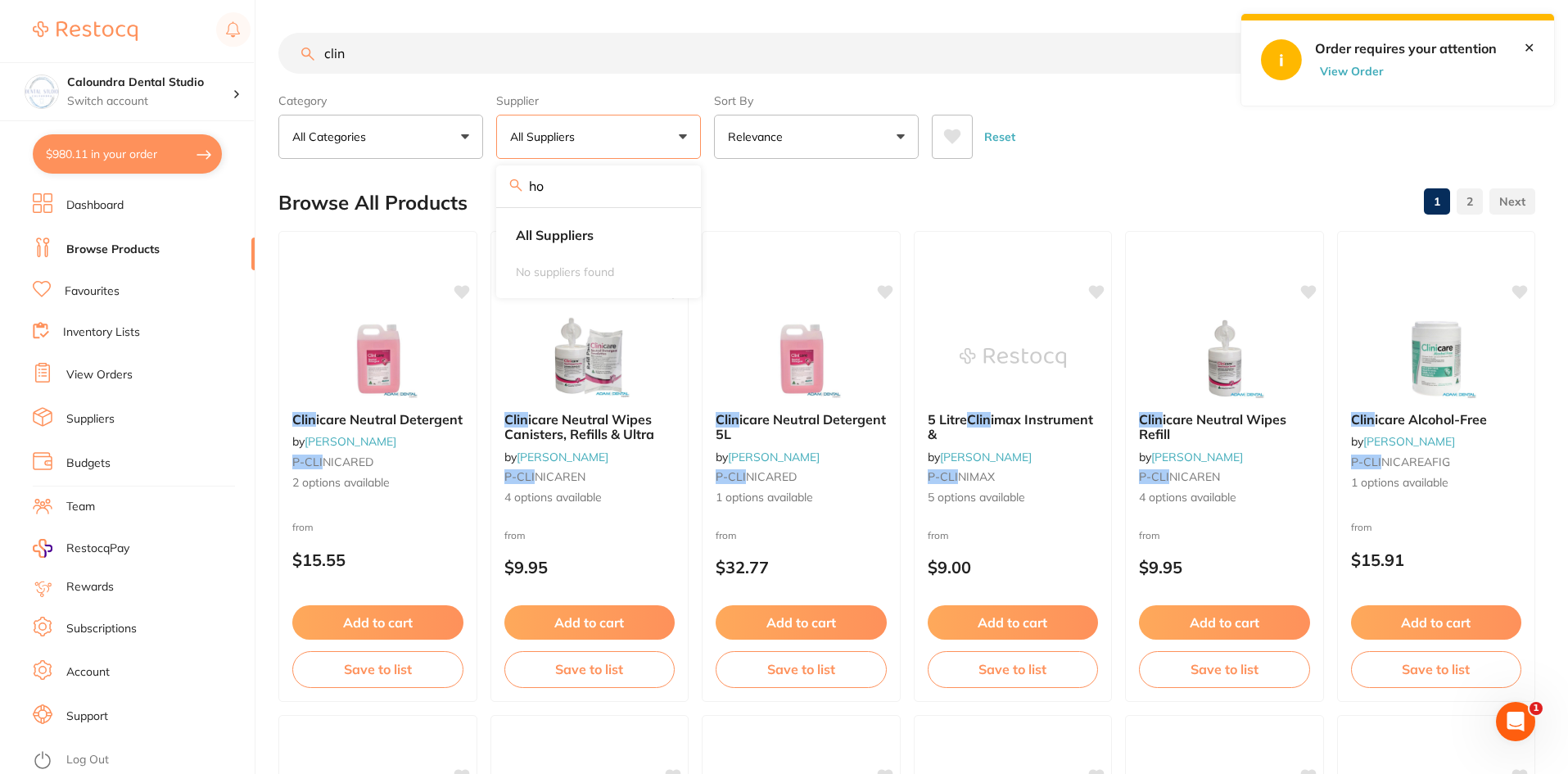
type input "h"
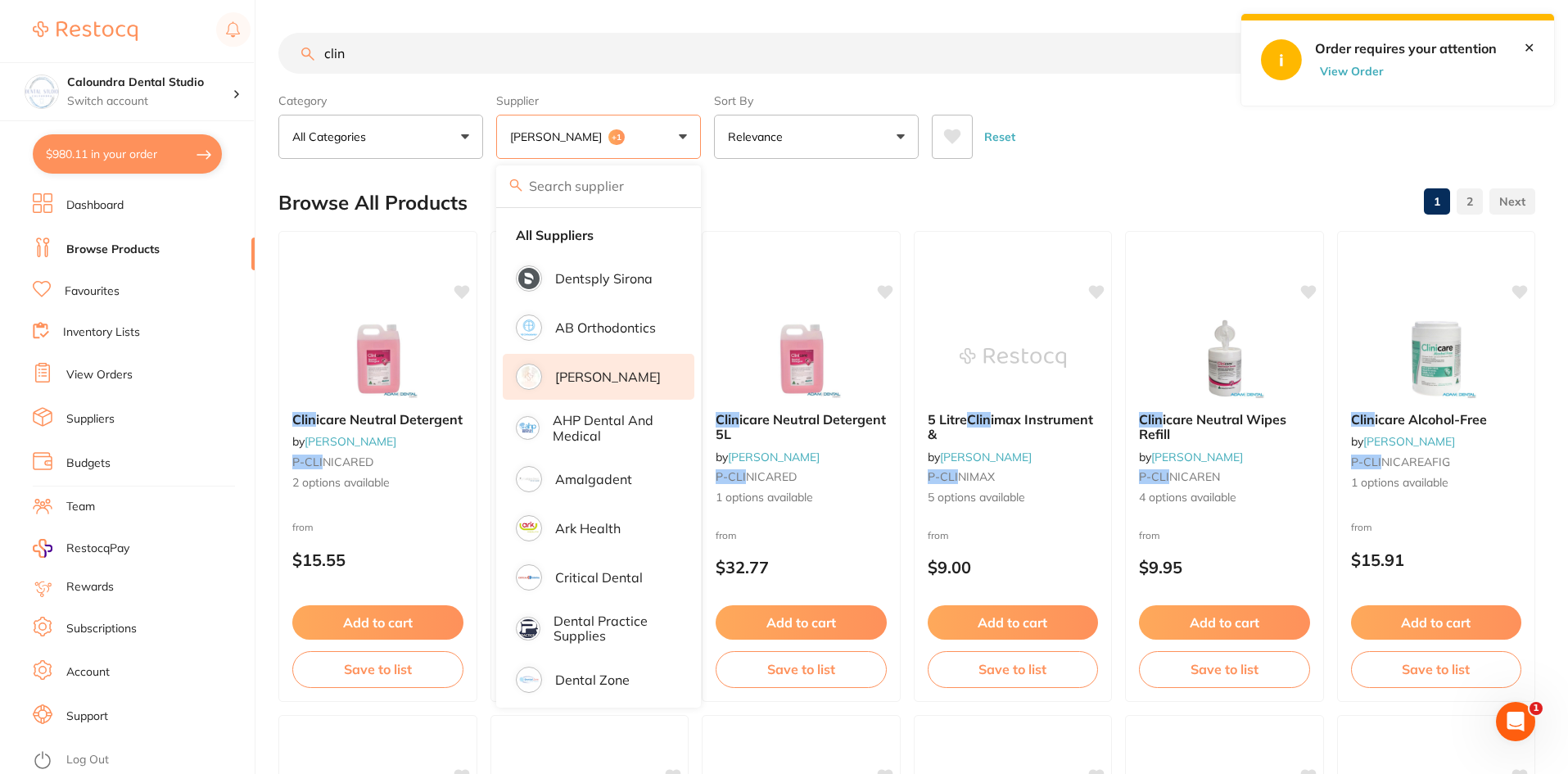
click at [833, 208] on div "Browse All Products 1 2" at bounding box center [907, 202] width 1257 height 55
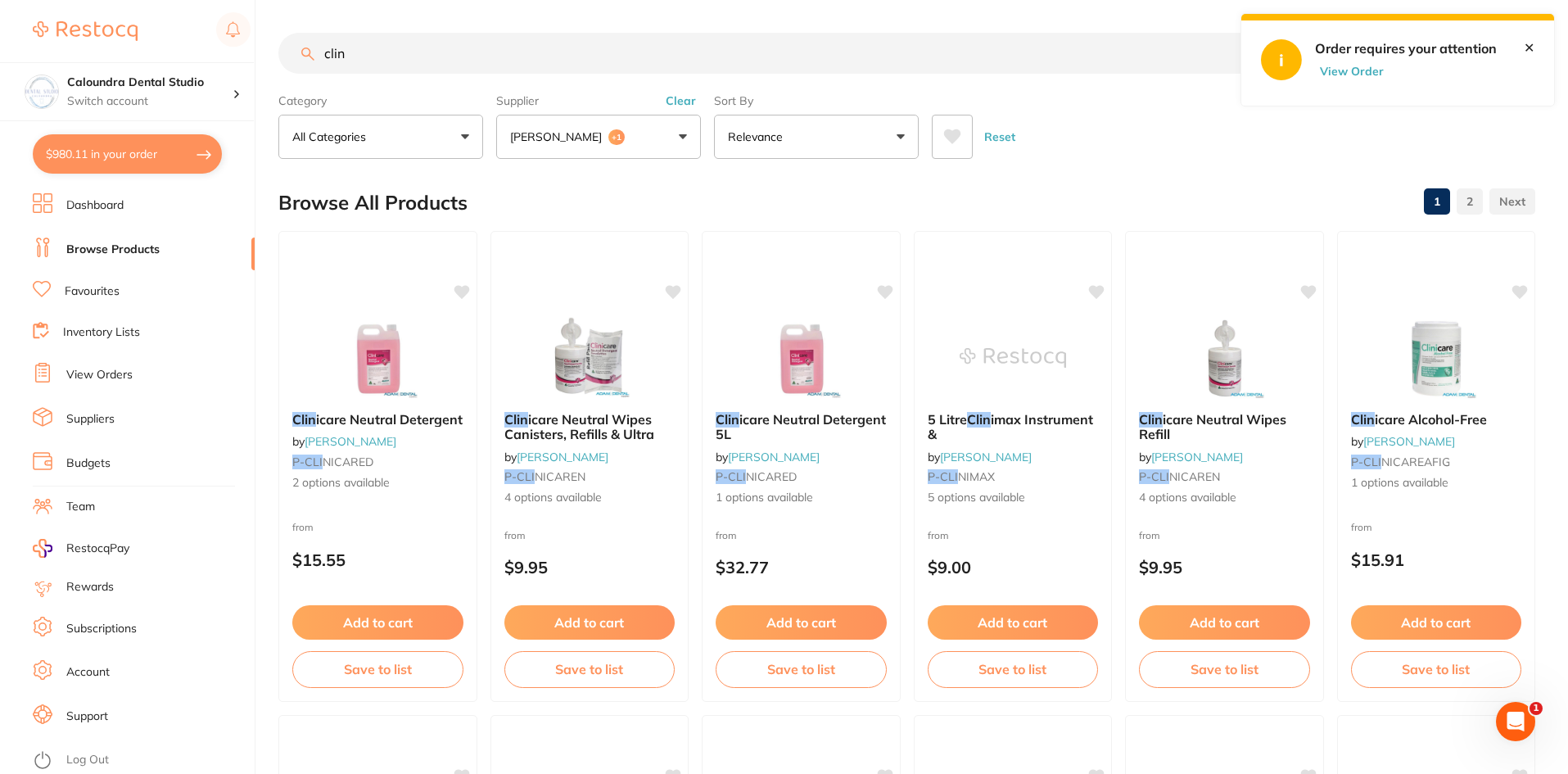
click at [1109, 125] on div "Reset" at bounding box center [1227, 131] width 591 height 57
click at [132, 147] on button "$980.11 in your order" at bounding box center [127, 153] width 189 height 39
checkbox input "true"
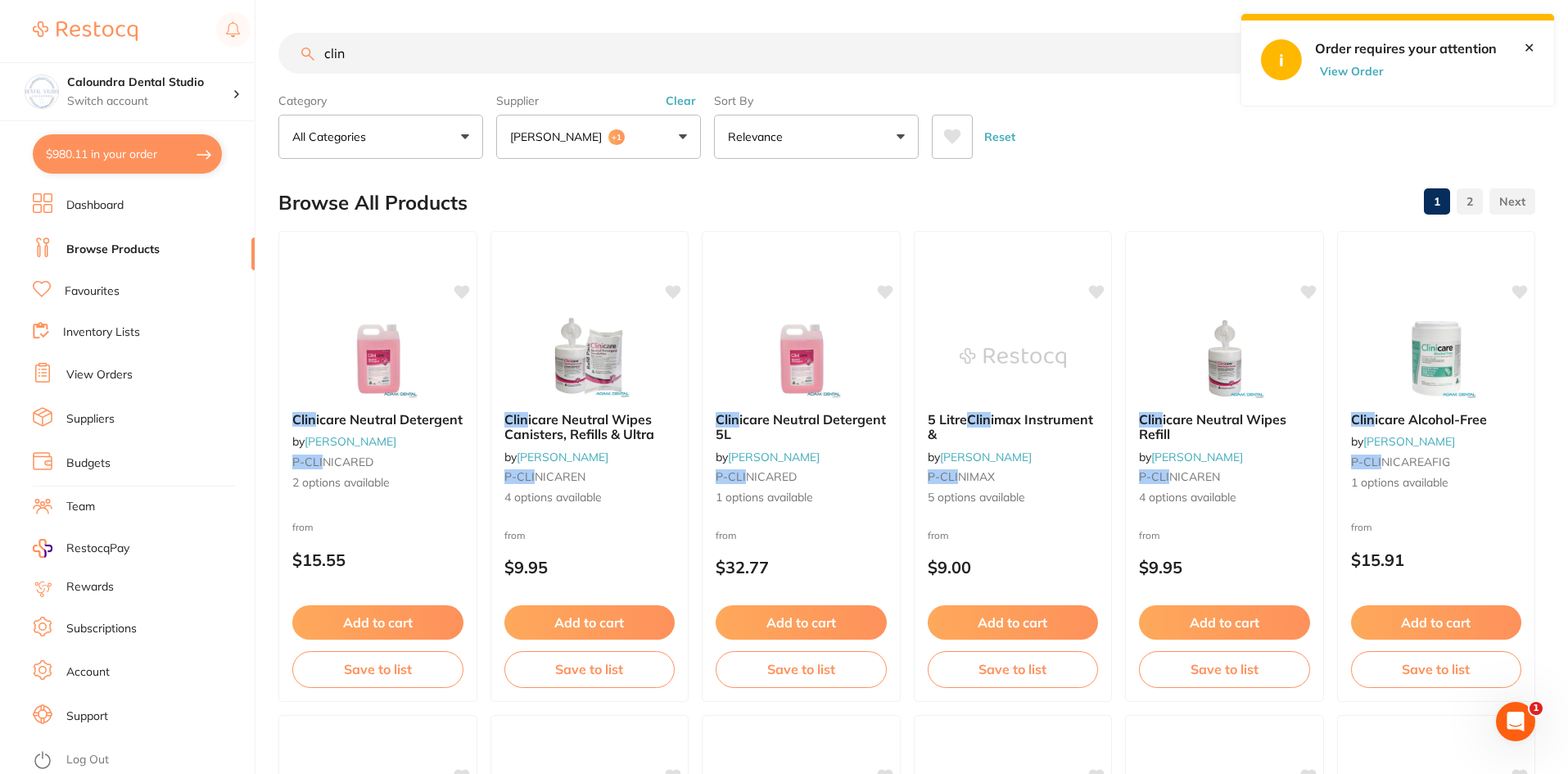
checkbox input "true"
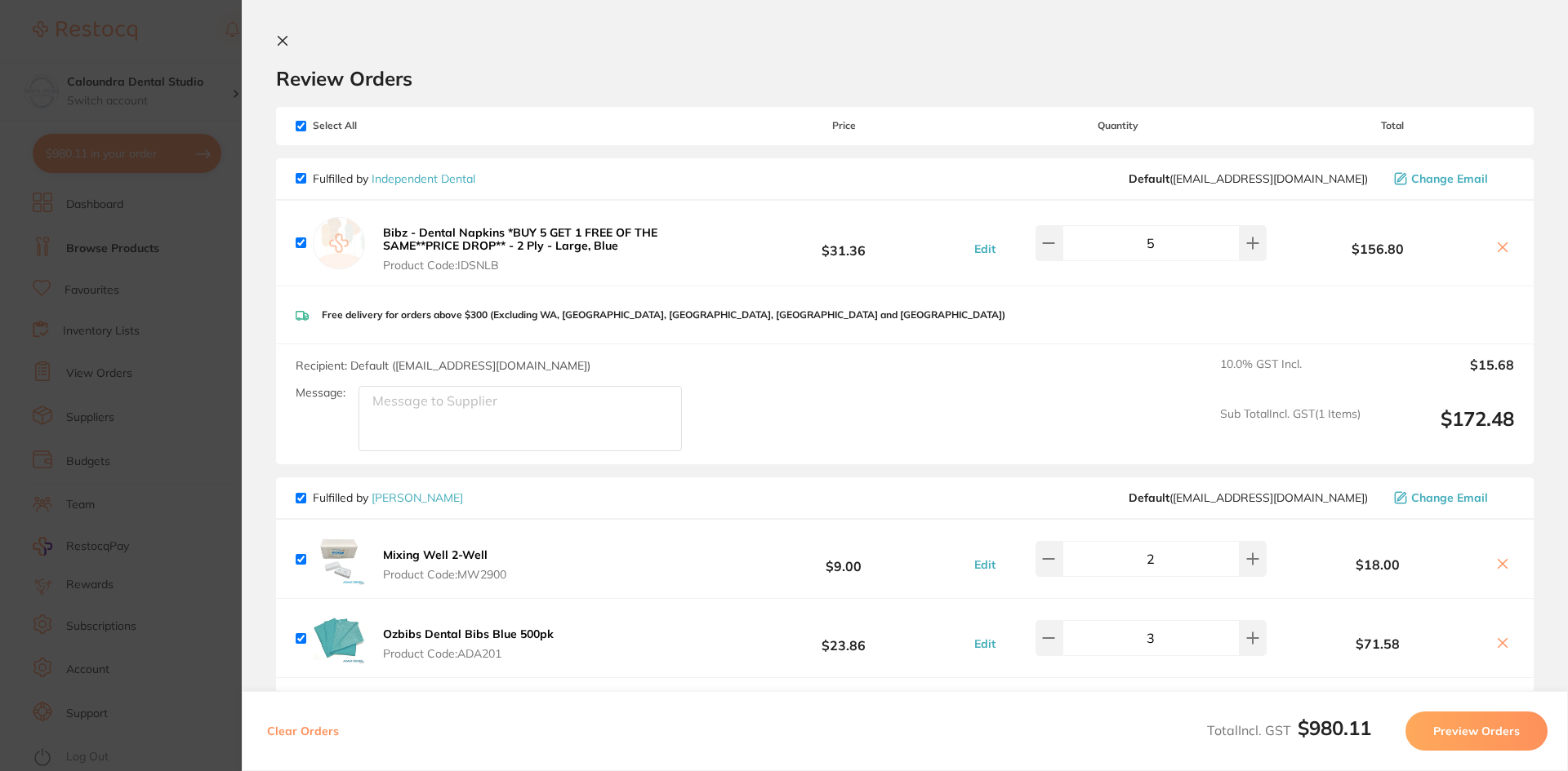
click at [1501, 246] on icon at bounding box center [1502, 247] width 13 height 13
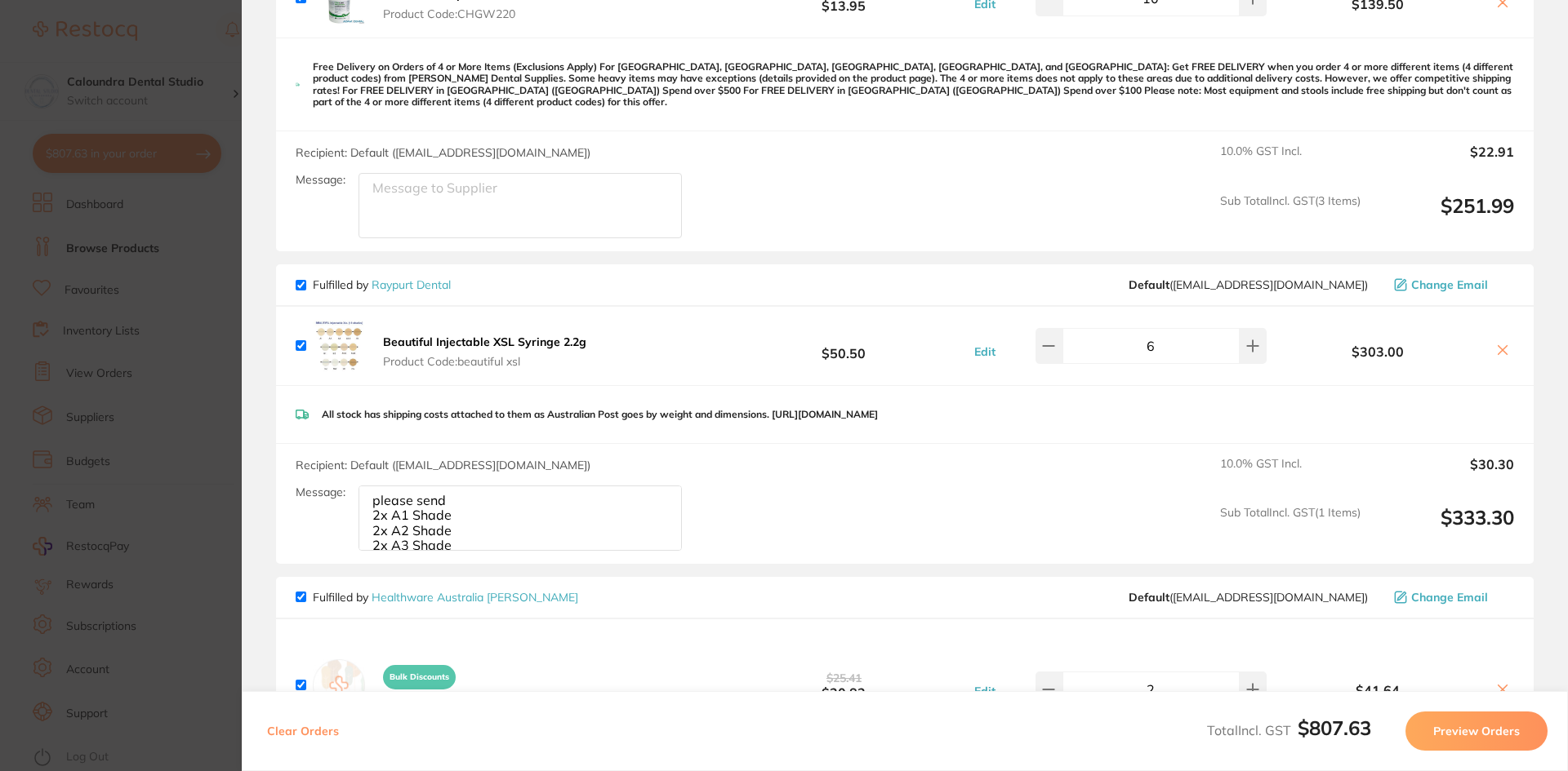
scroll to position [408, 0]
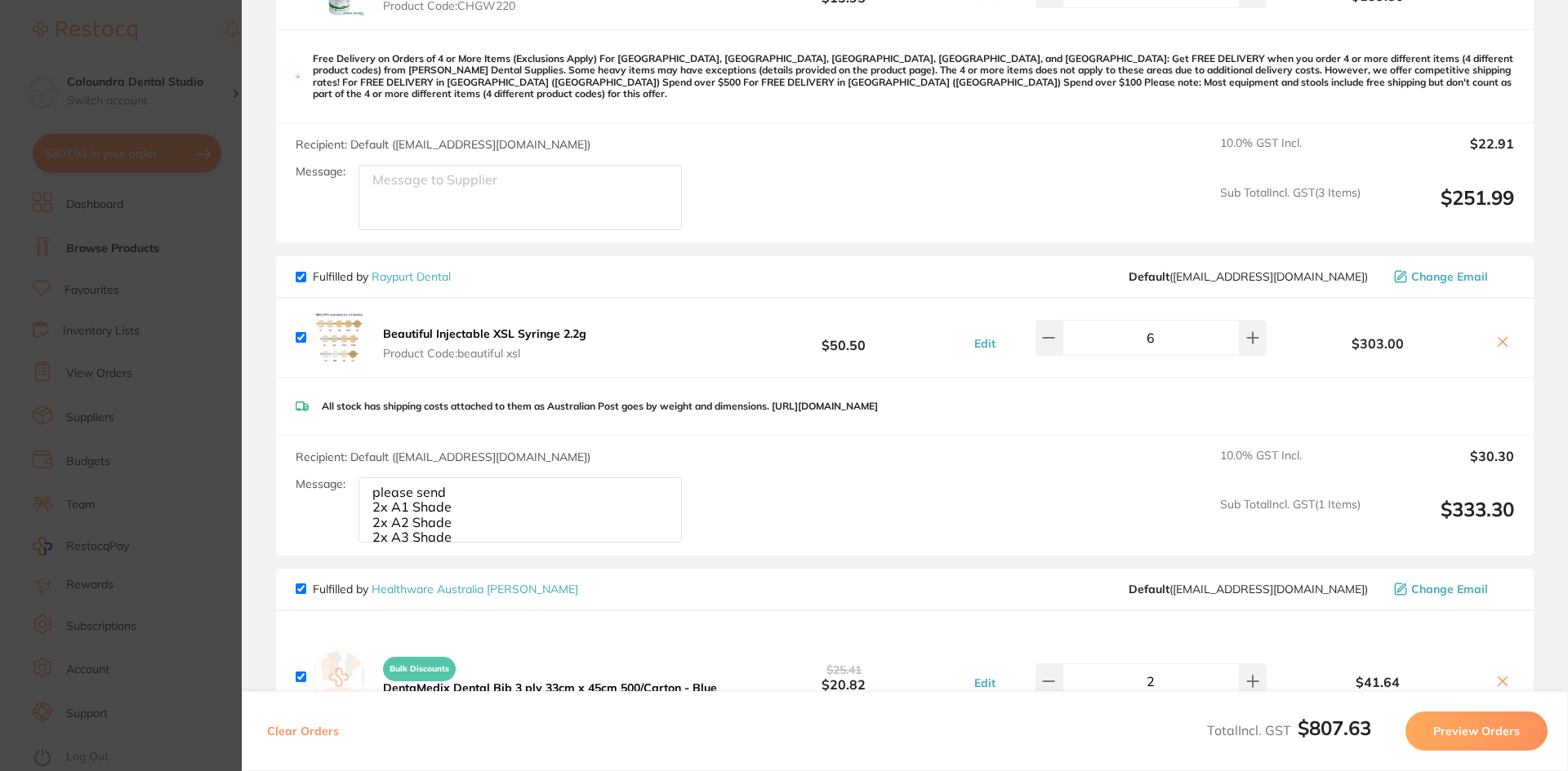
click at [1499, 338] on icon at bounding box center [1503, 343] width 9 height 9
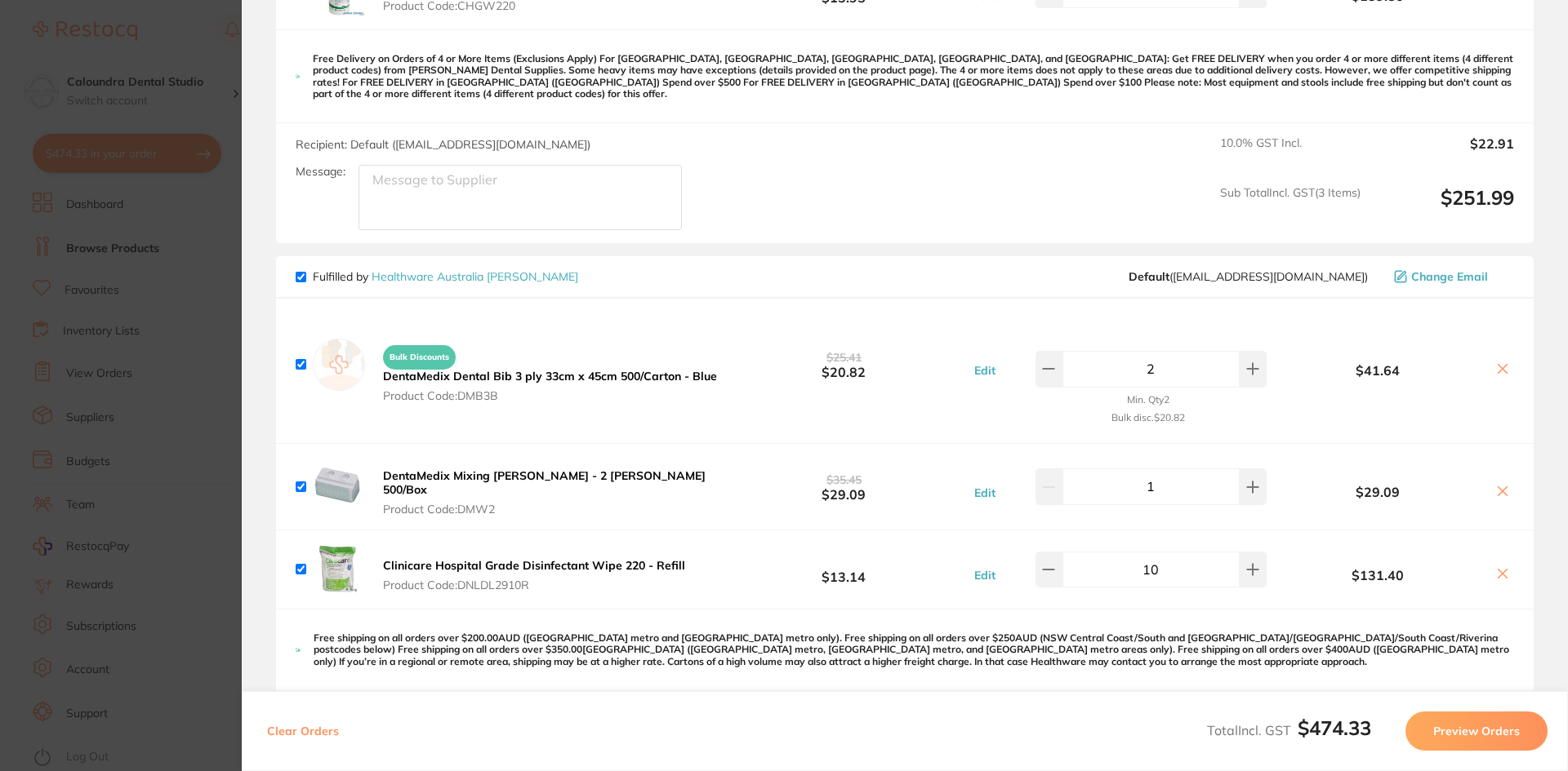
click at [1501, 363] on icon at bounding box center [1502, 369] width 13 height 13
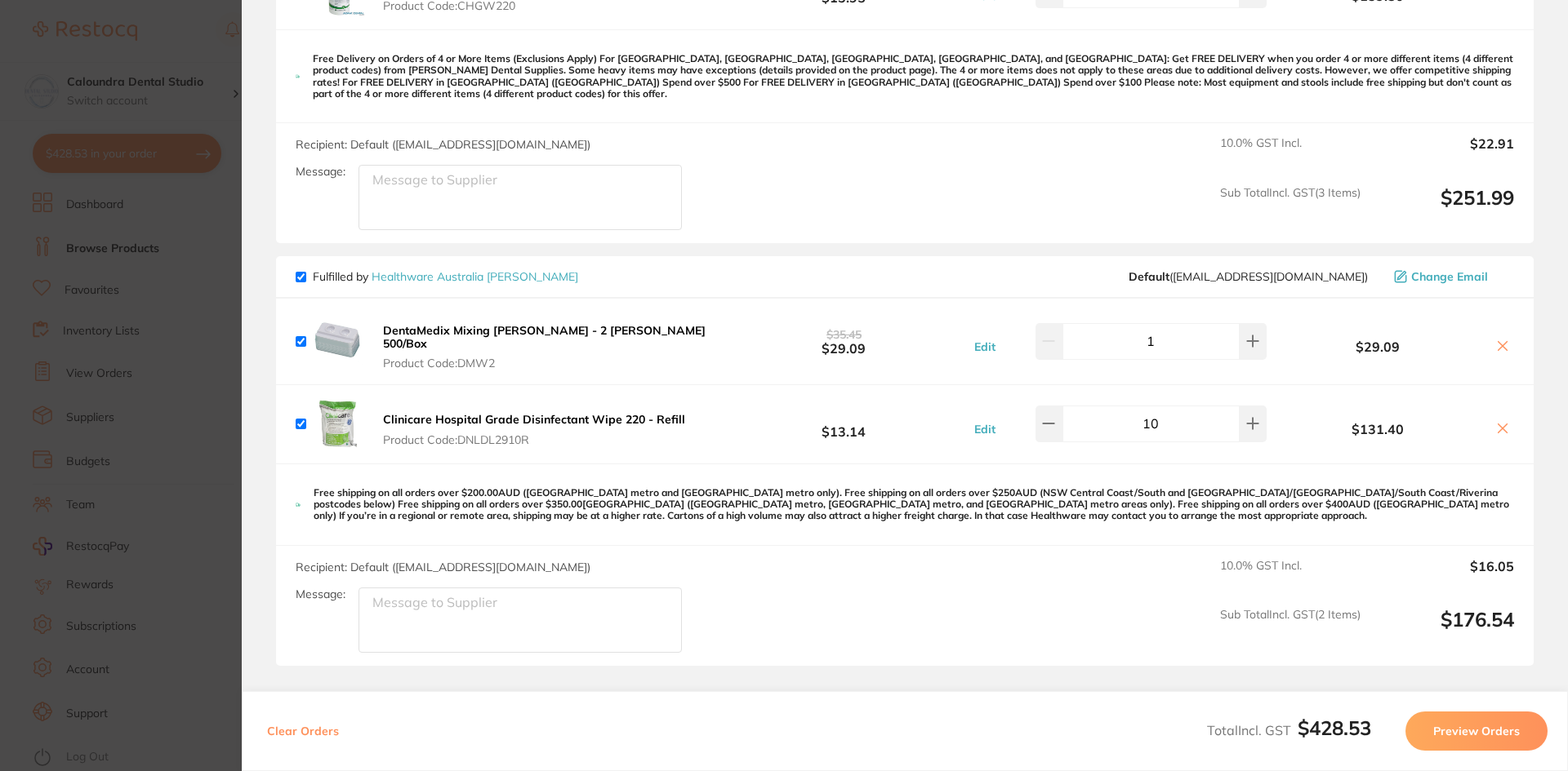
click at [1499, 339] on icon at bounding box center [1502, 345] width 13 height 13
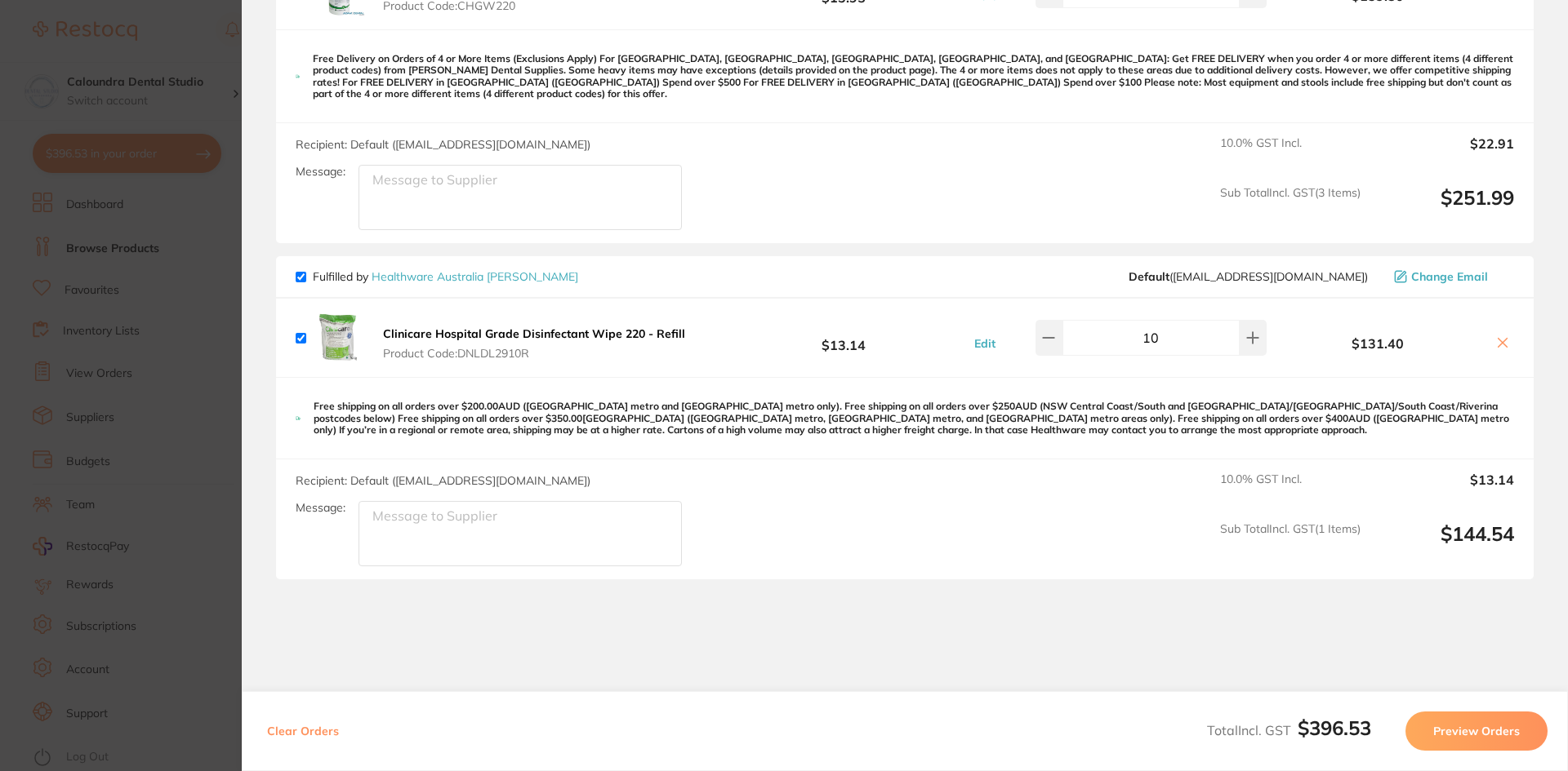
click at [1499, 338] on icon at bounding box center [1503, 343] width 9 height 9
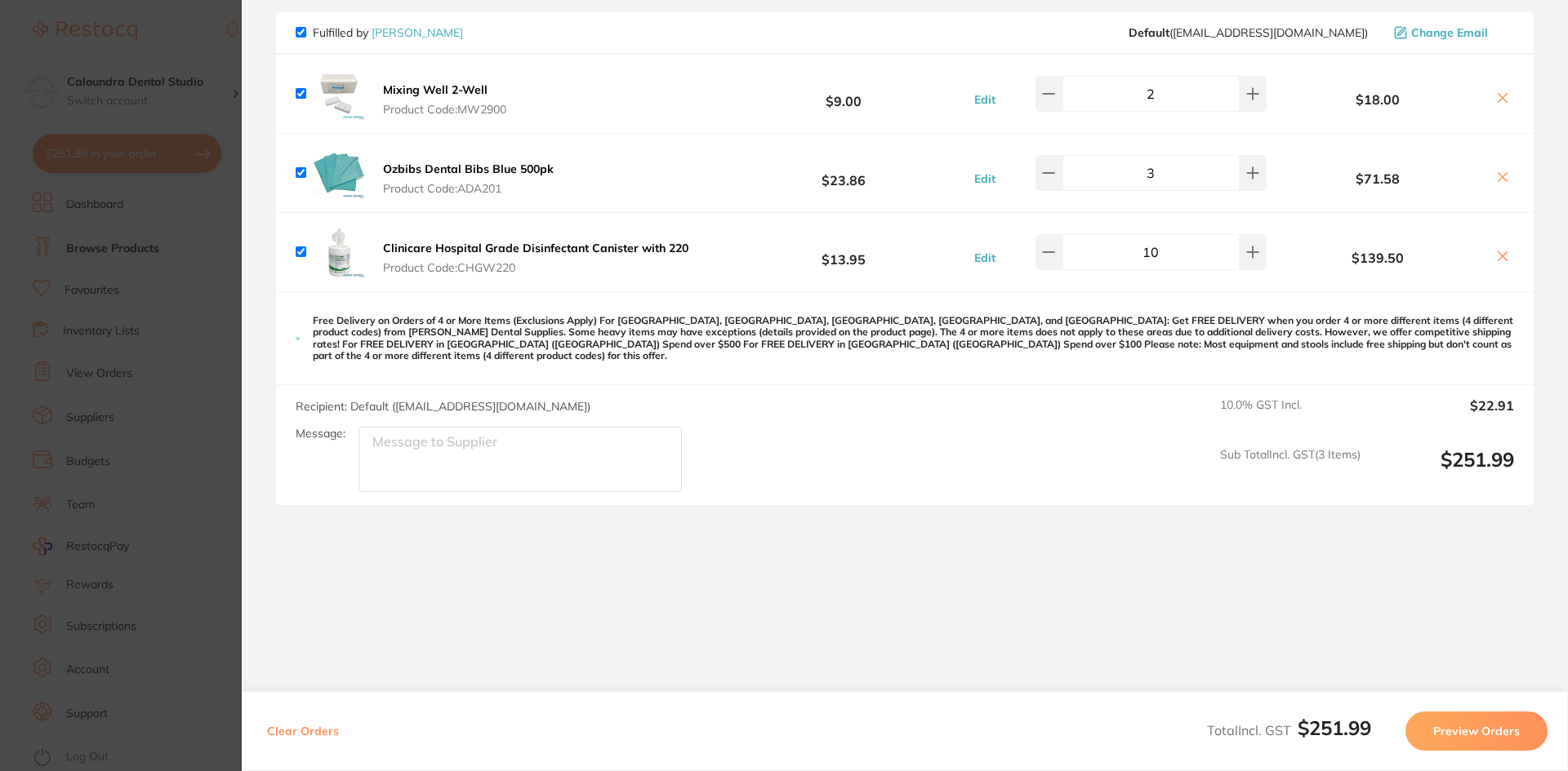
scroll to position [134, 0]
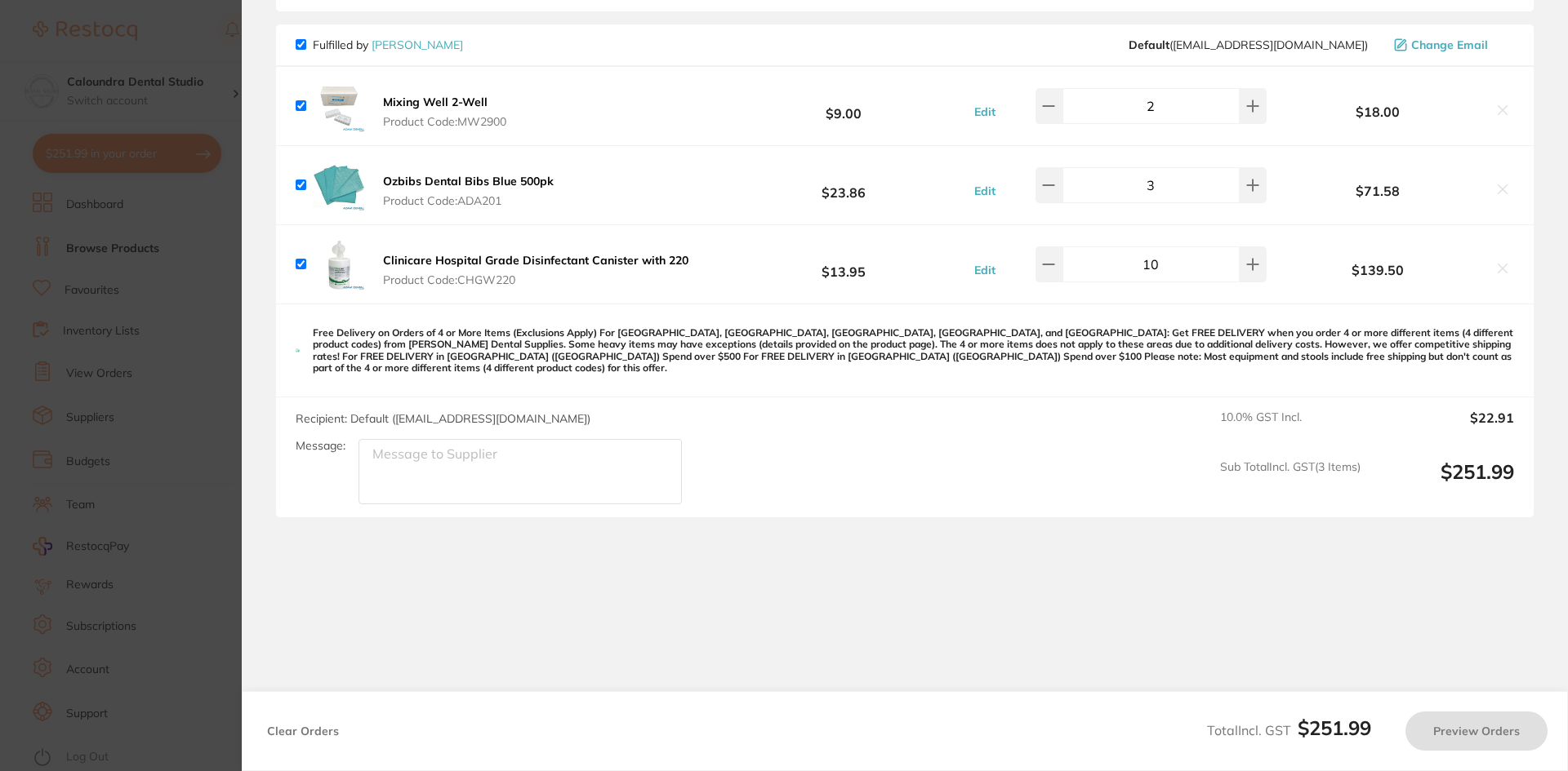
checkbox input "true"
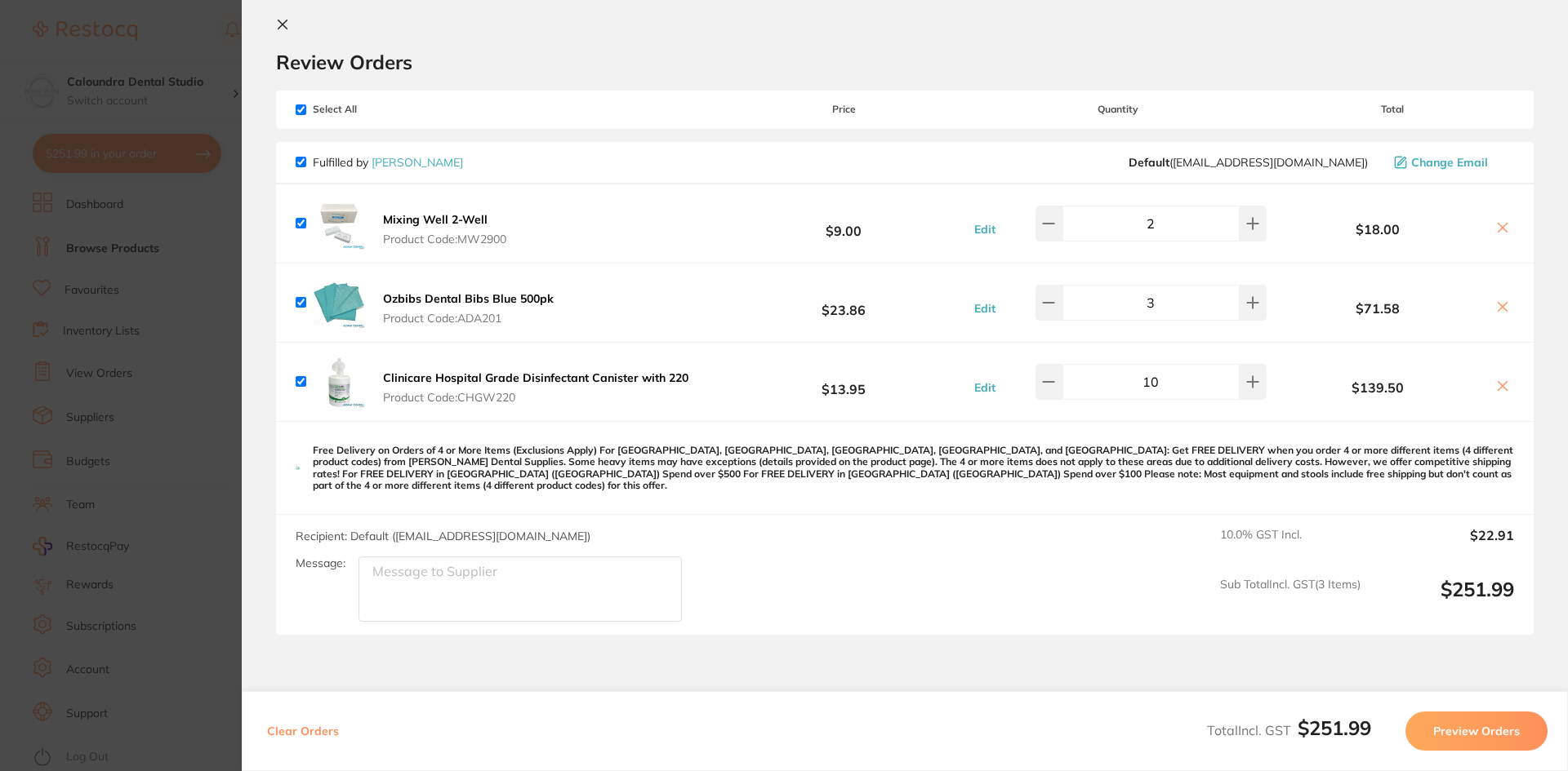
scroll to position [0, 0]
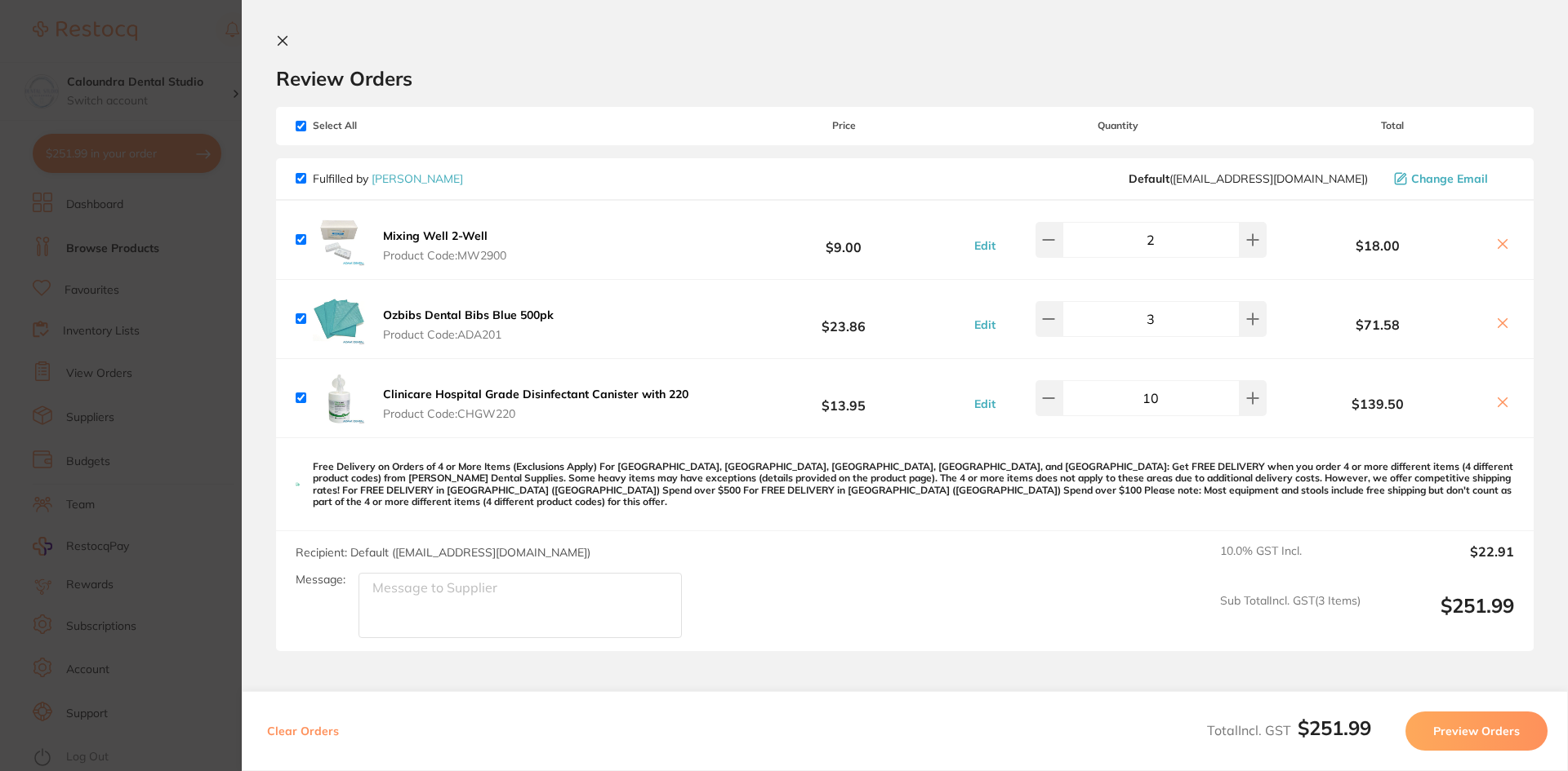
click at [1476, 739] on button "Preview Orders" at bounding box center [1477, 731] width 142 height 39
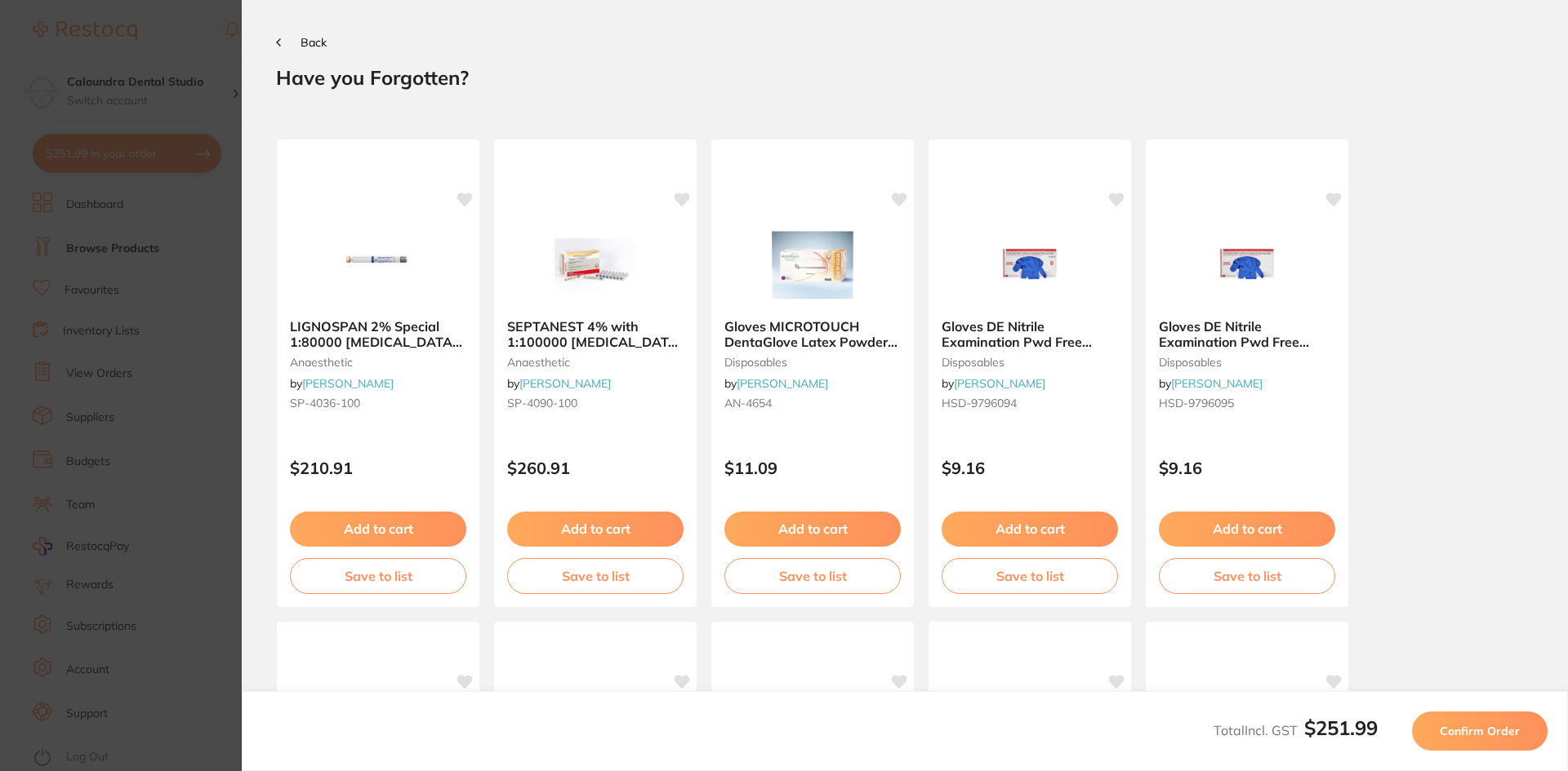
click at [1505, 733] on span "Confirm Order" at bounding box center [1479, 731] width 80 height 15
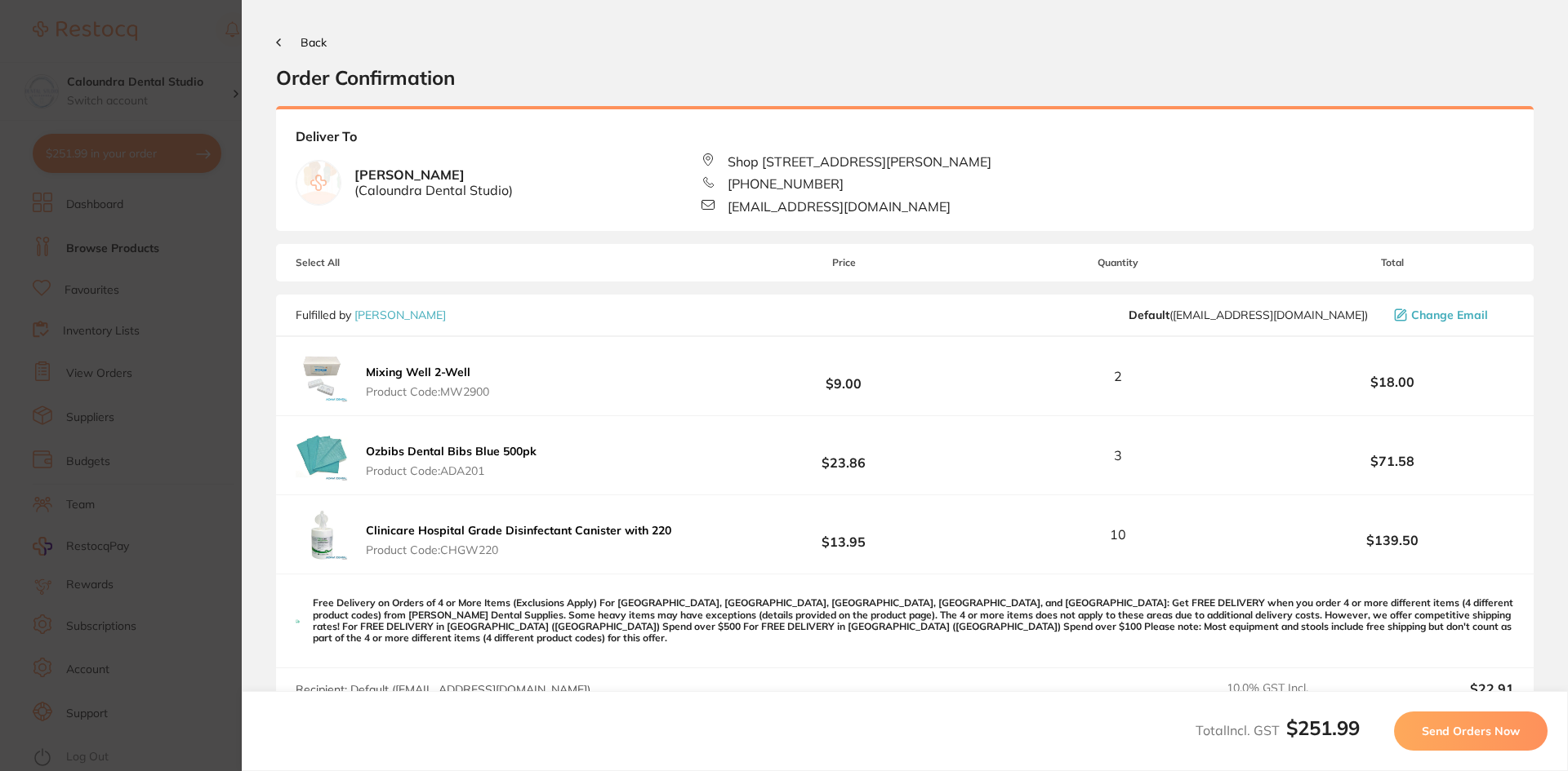
click at [1506, 733] on span "Send Orders Now" at bounding box center [1470, 731] width 98 height 15
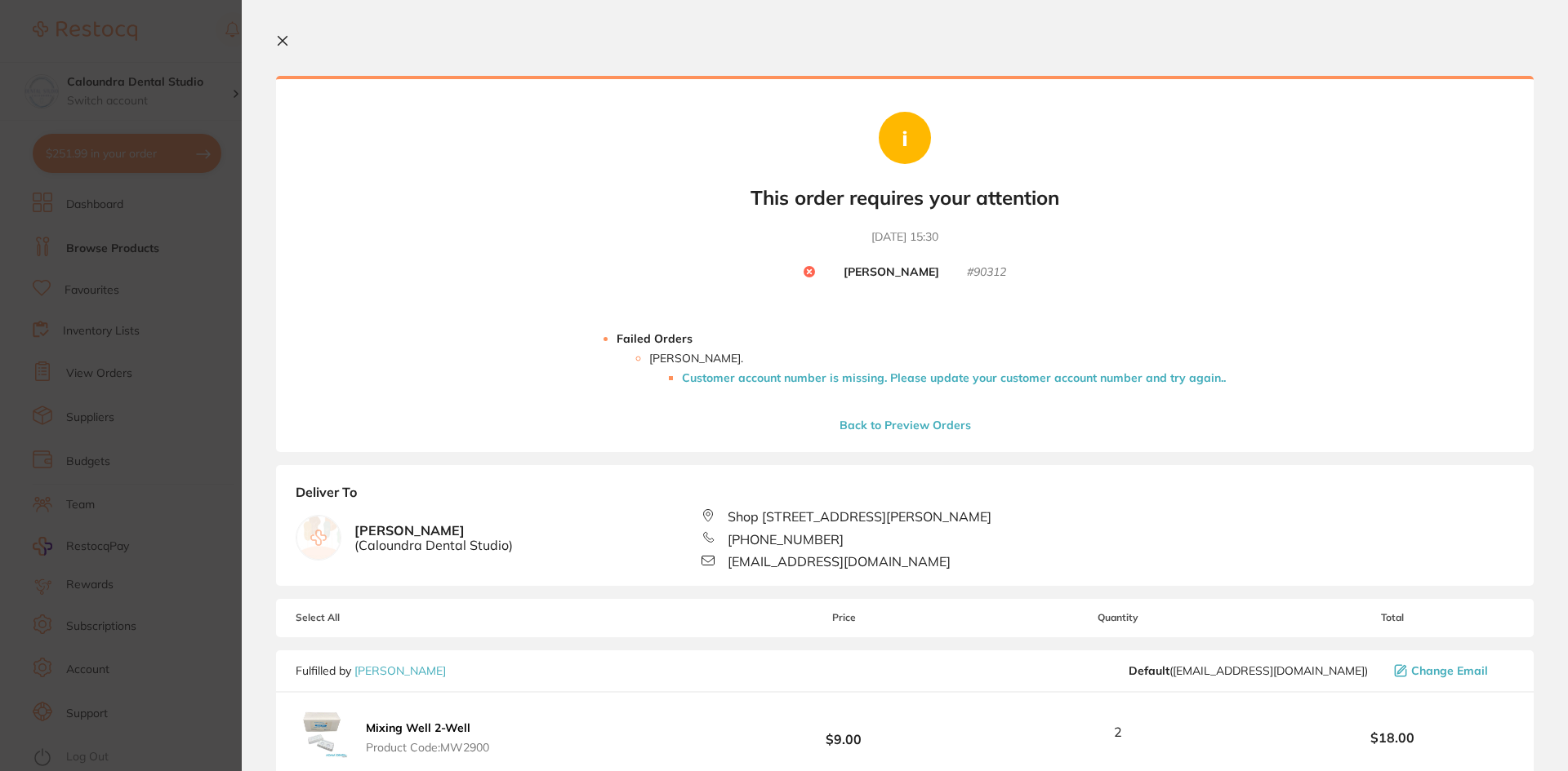
click at [902, 379] on li "Customer account number is missing. Please update your customer account number …" at bounding box center [954, 377] width 544 height 13
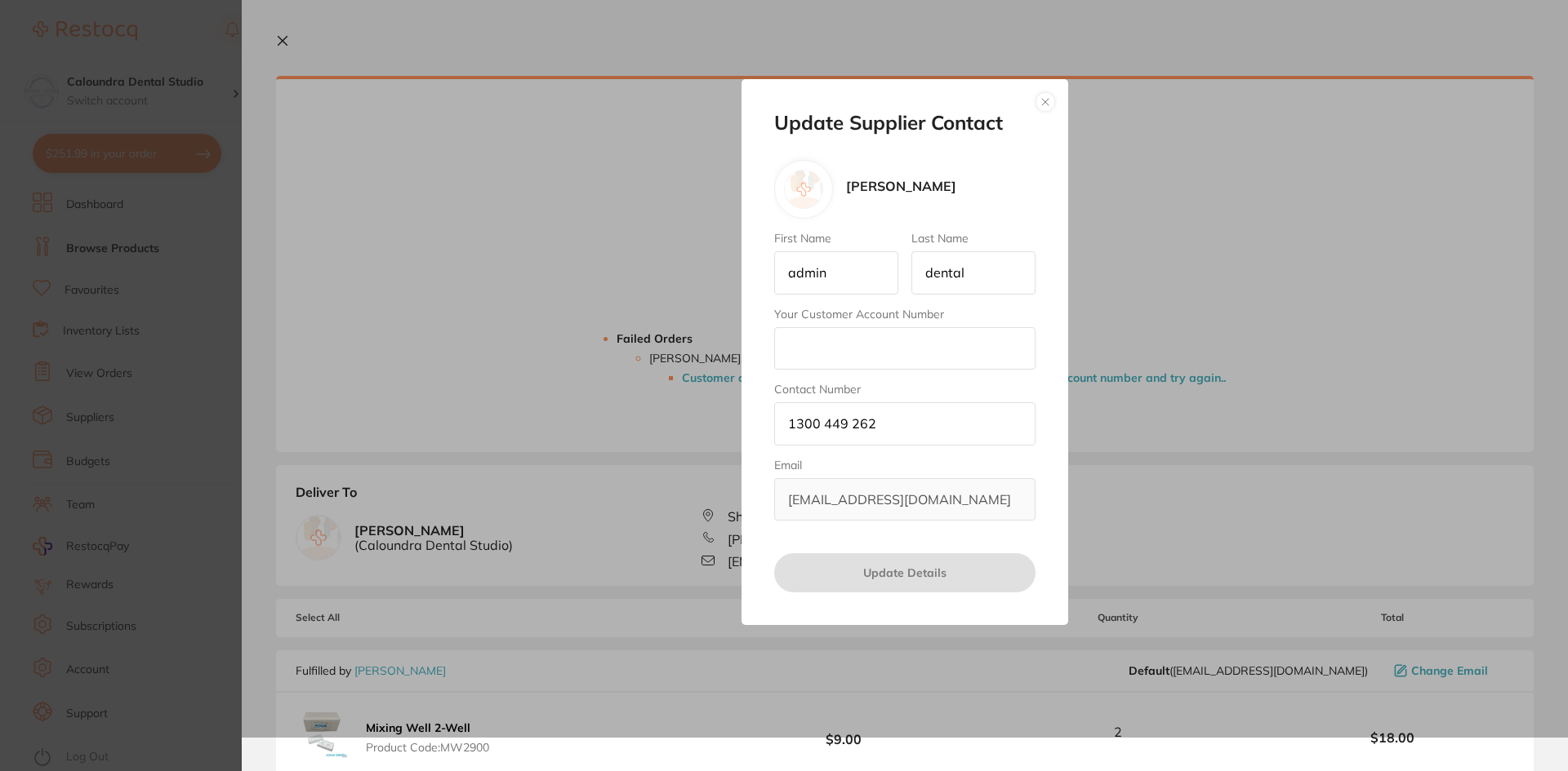
click at [803, 347] on input "Your Customer Account Number" at bounding box center [904, 348] width 261 height 42
paste input "AD13794"
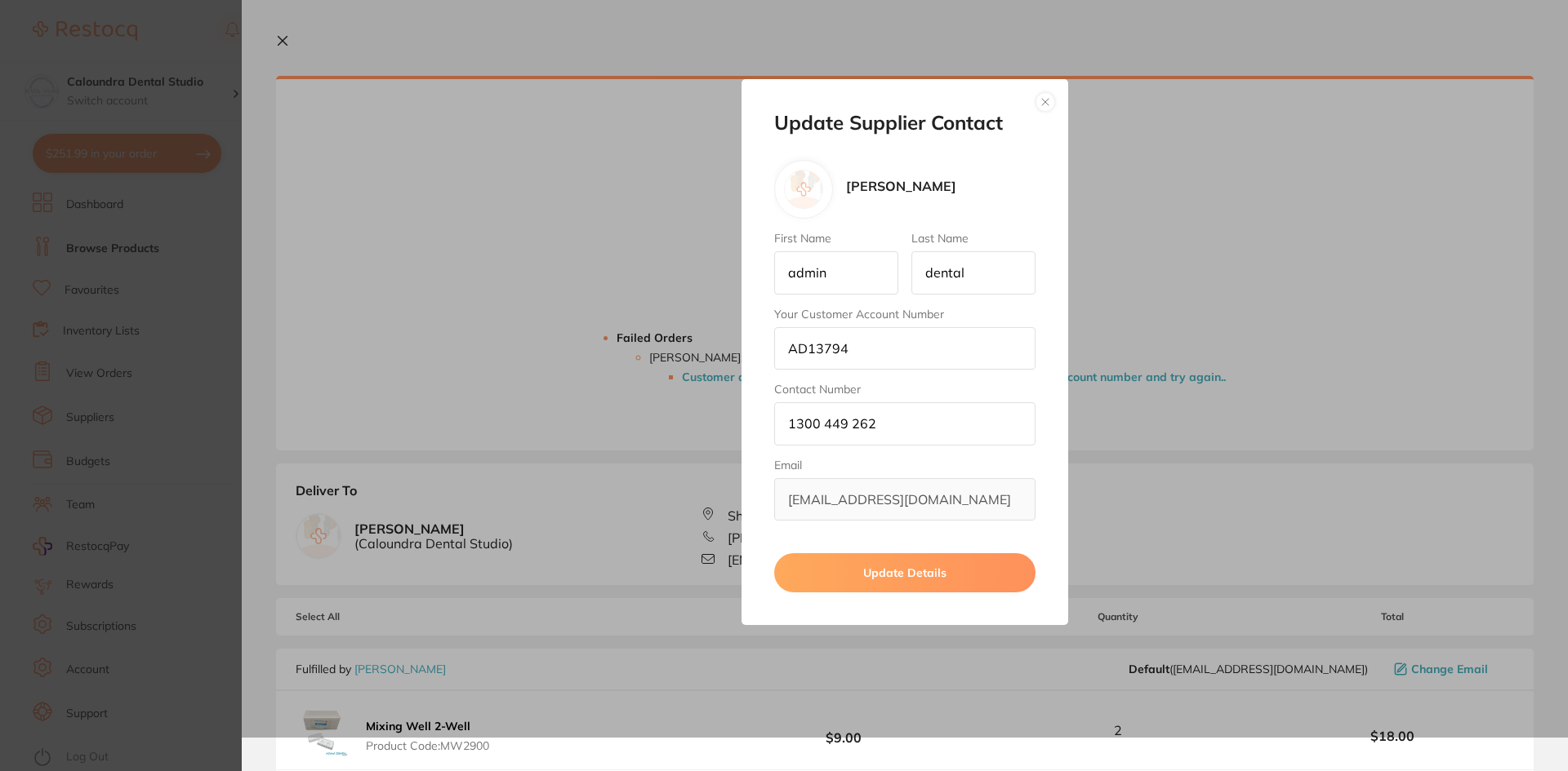
type input "AD13794"
click at [912, 579] on button "Update Details" at bounding box center [904, 572] width 261 height 39
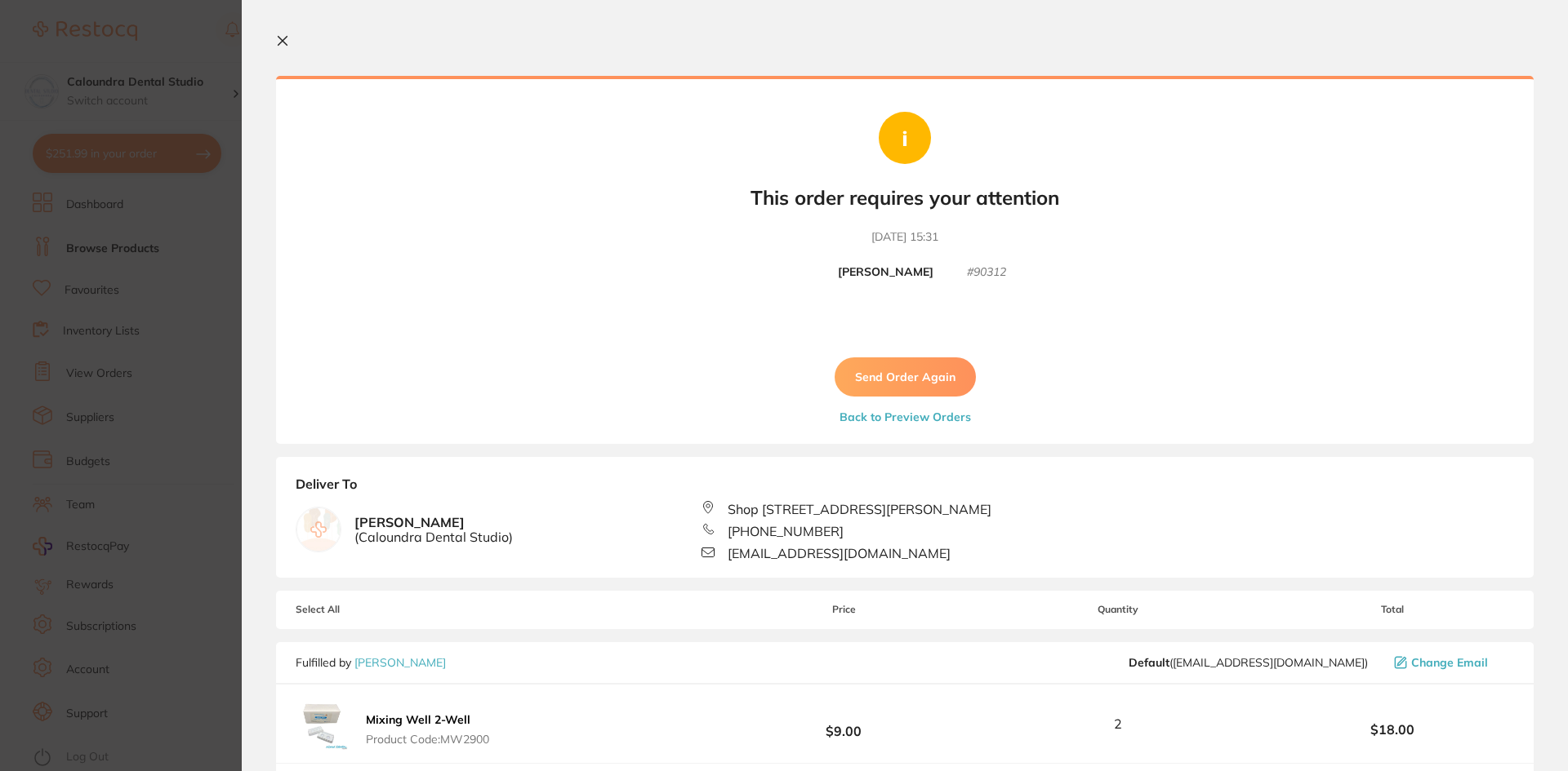
click at [908, 378] on button "Send Order Again" at bounding box center [905, 376] width 141 height 39
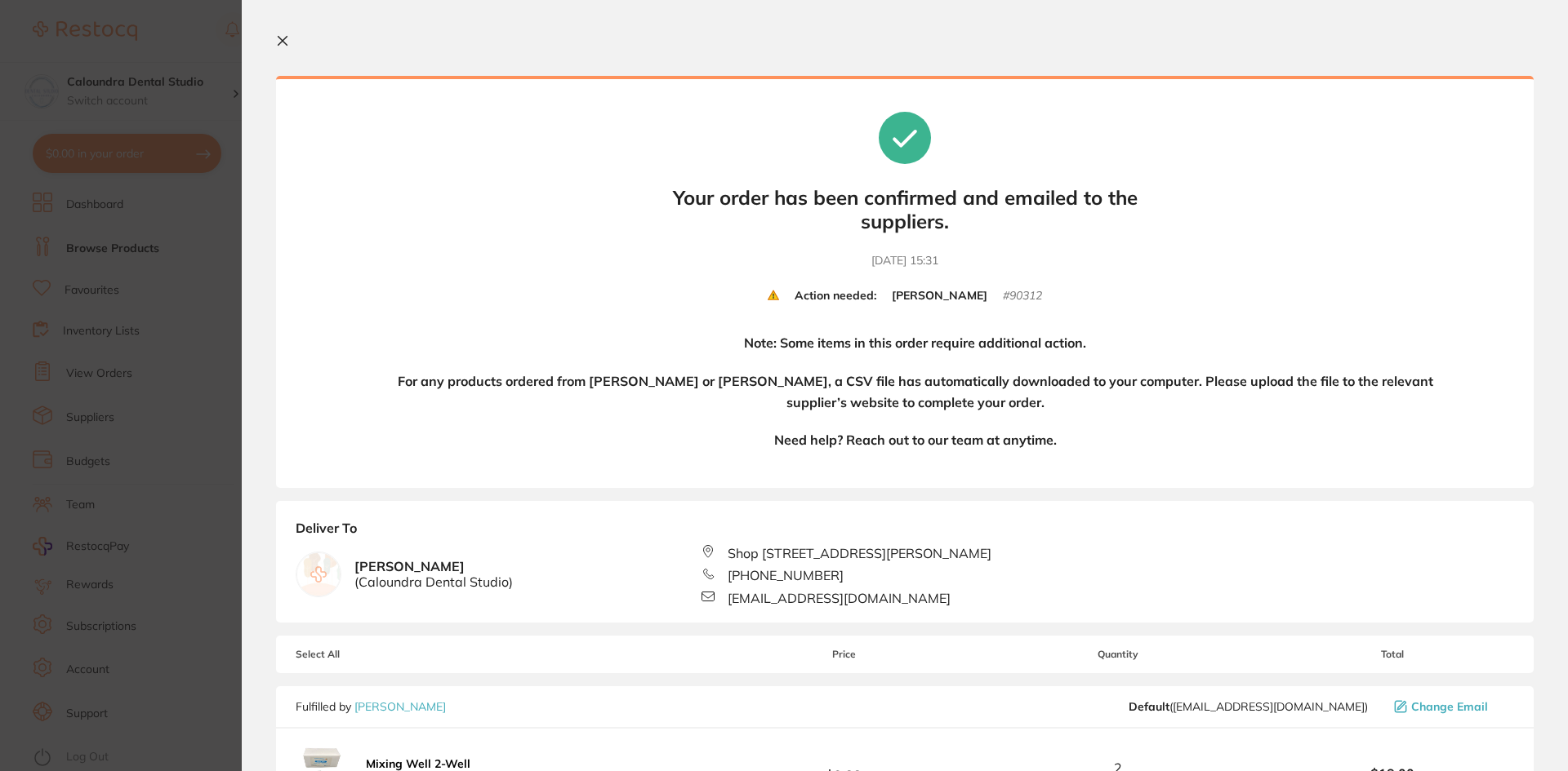
click at [280, 35] on icon at bounding box center [282, 41] width 13 height 13
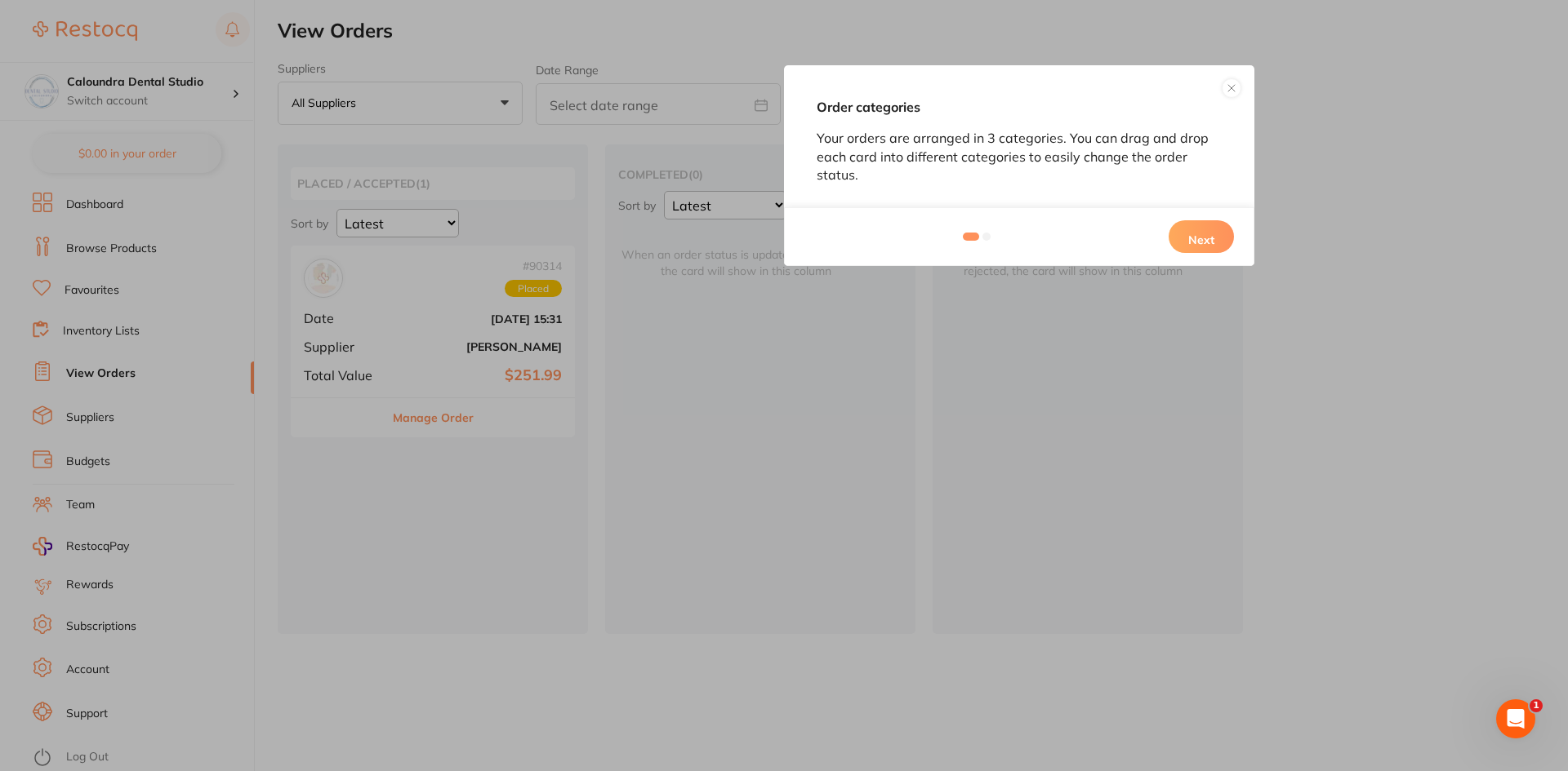
click at [1226, 87] on button at bounding box center [1231, 88] width 20 height 20
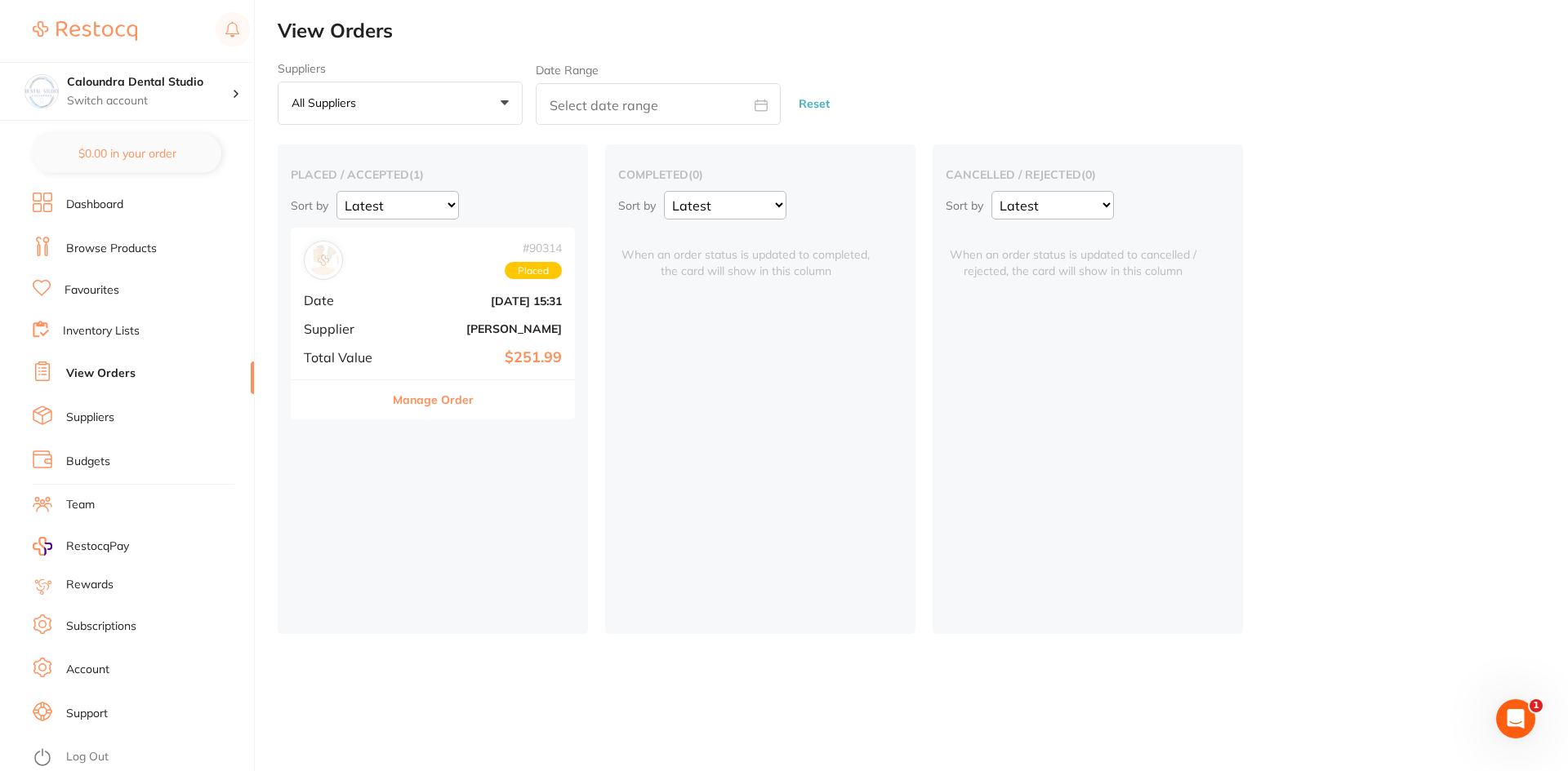
click at [110, 27] on img at bounding box center [85, 30] width 104 height 20
